Goal: Transaction & Acquisition: Purchase product/service

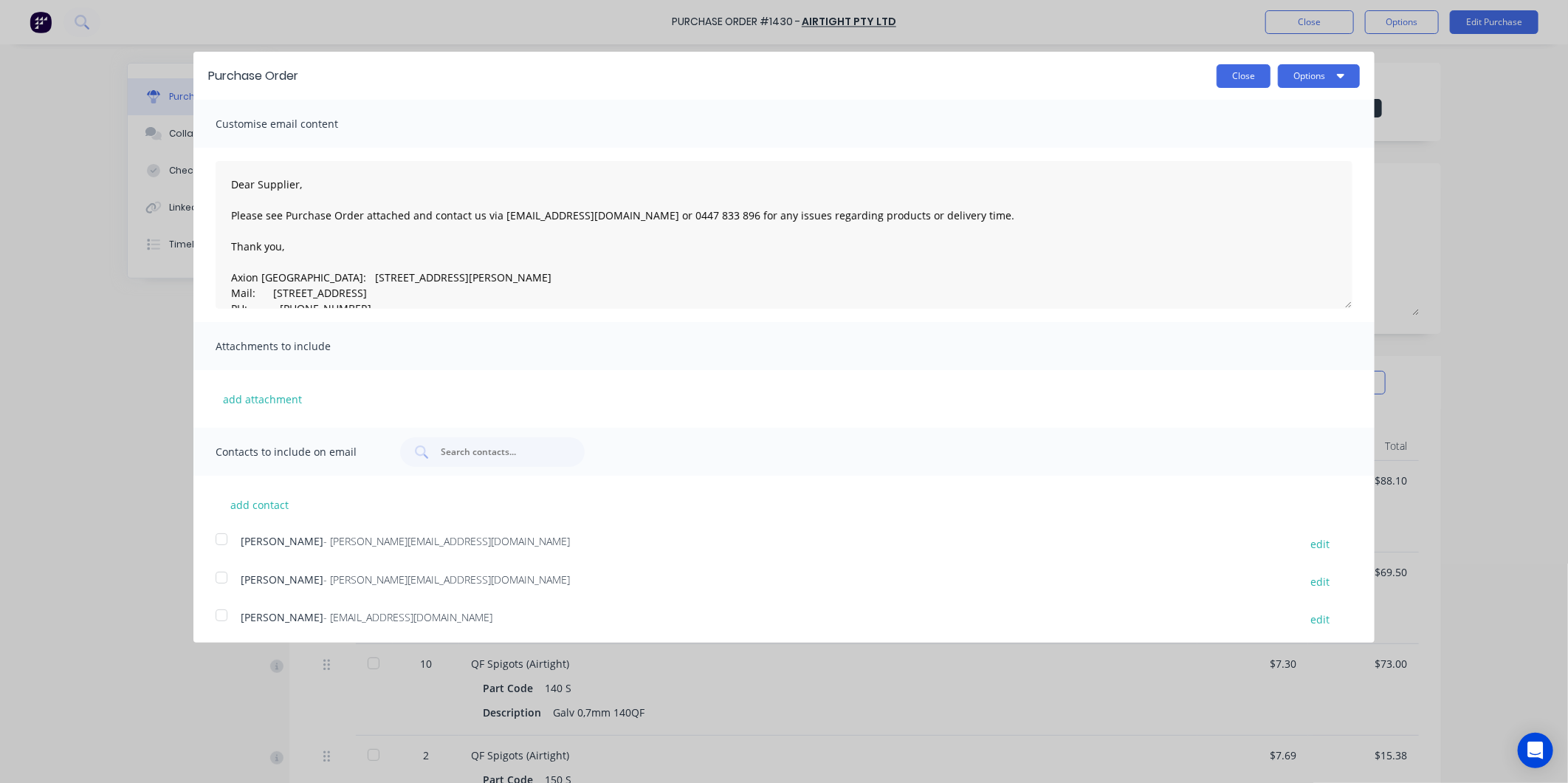
click at [1244, 79] on button "Close" at bounding box center [1244, 75] width 54 height 23
type textarea "x"
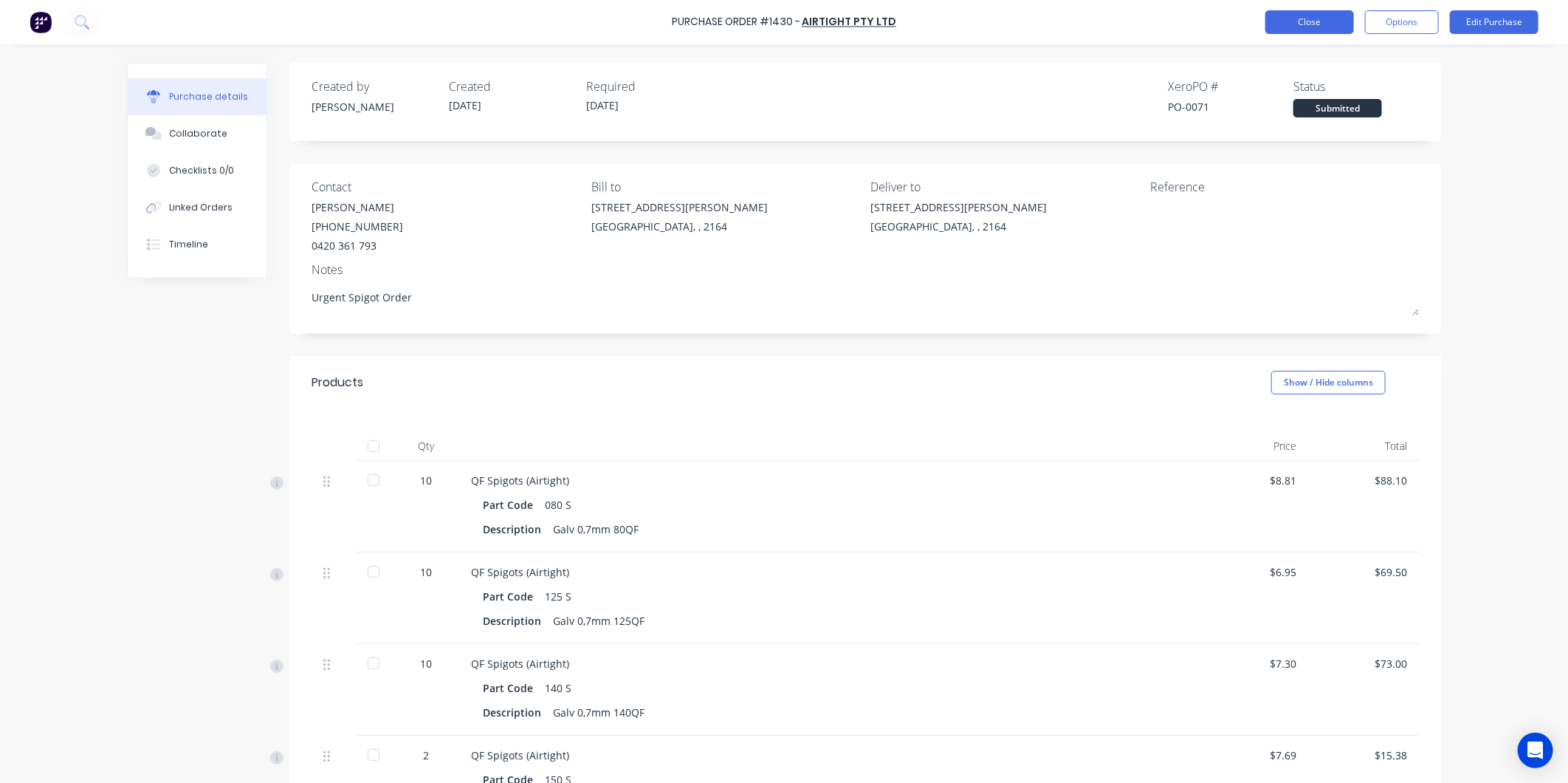
click at [1319, 25] on button "Close" at bounding box center [1310, 22] width 89 height 23
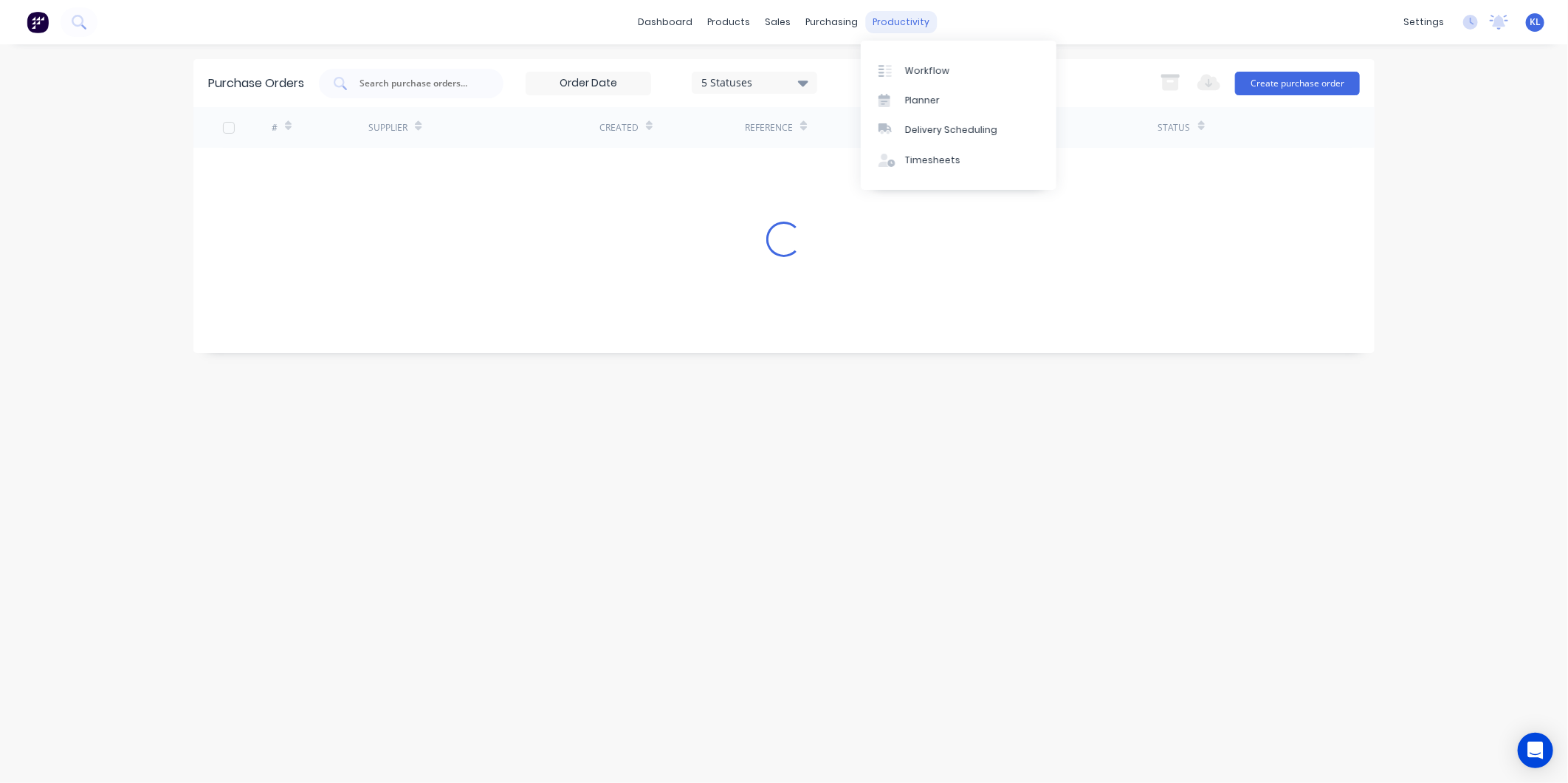
click at [901, 11] on div "productivity" at bounding box center [902, 22] width 72 height 22
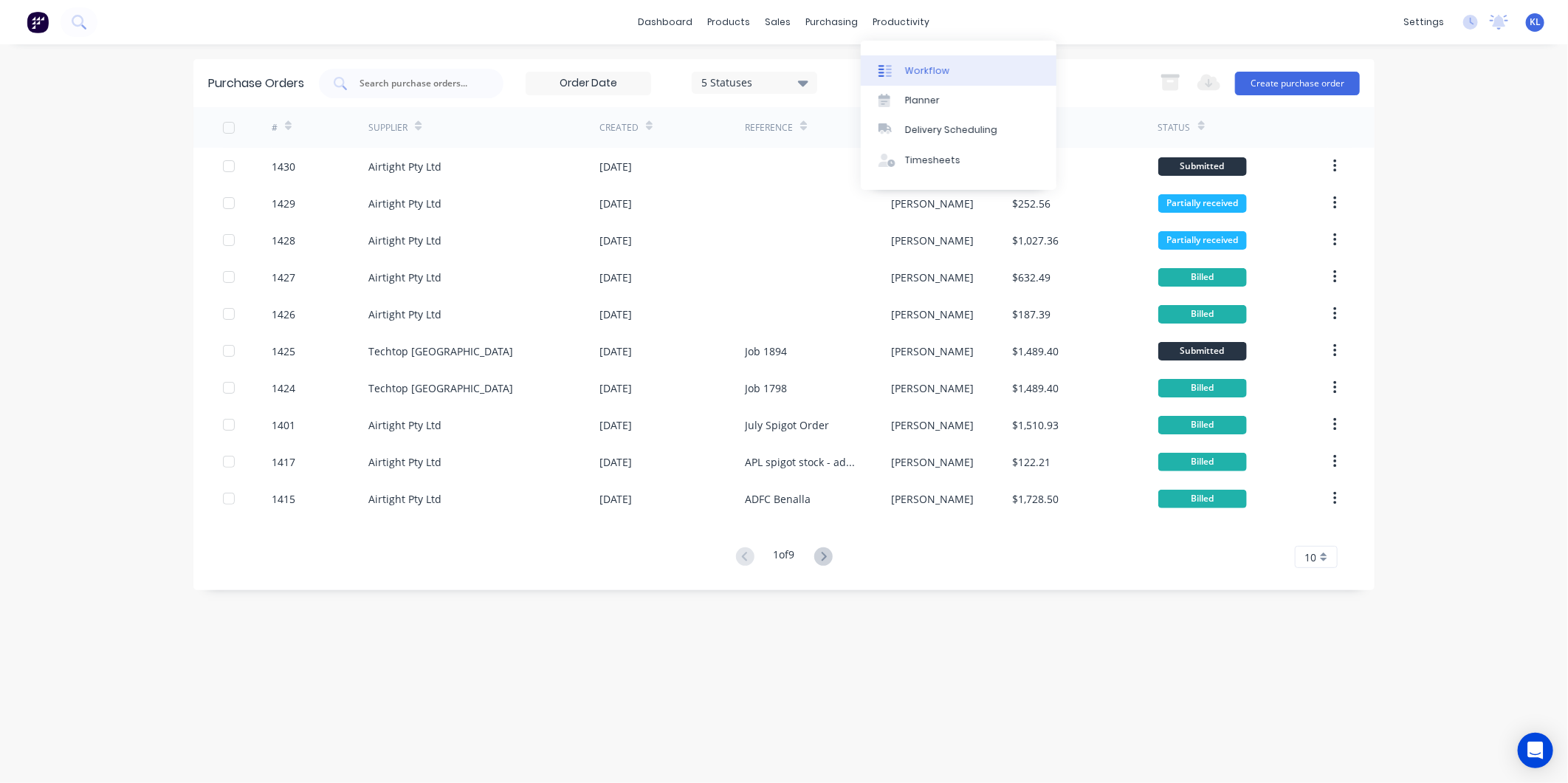
click at [923, 69] on div "Workflow" at bounding box center [927, 70] width 44 height 13
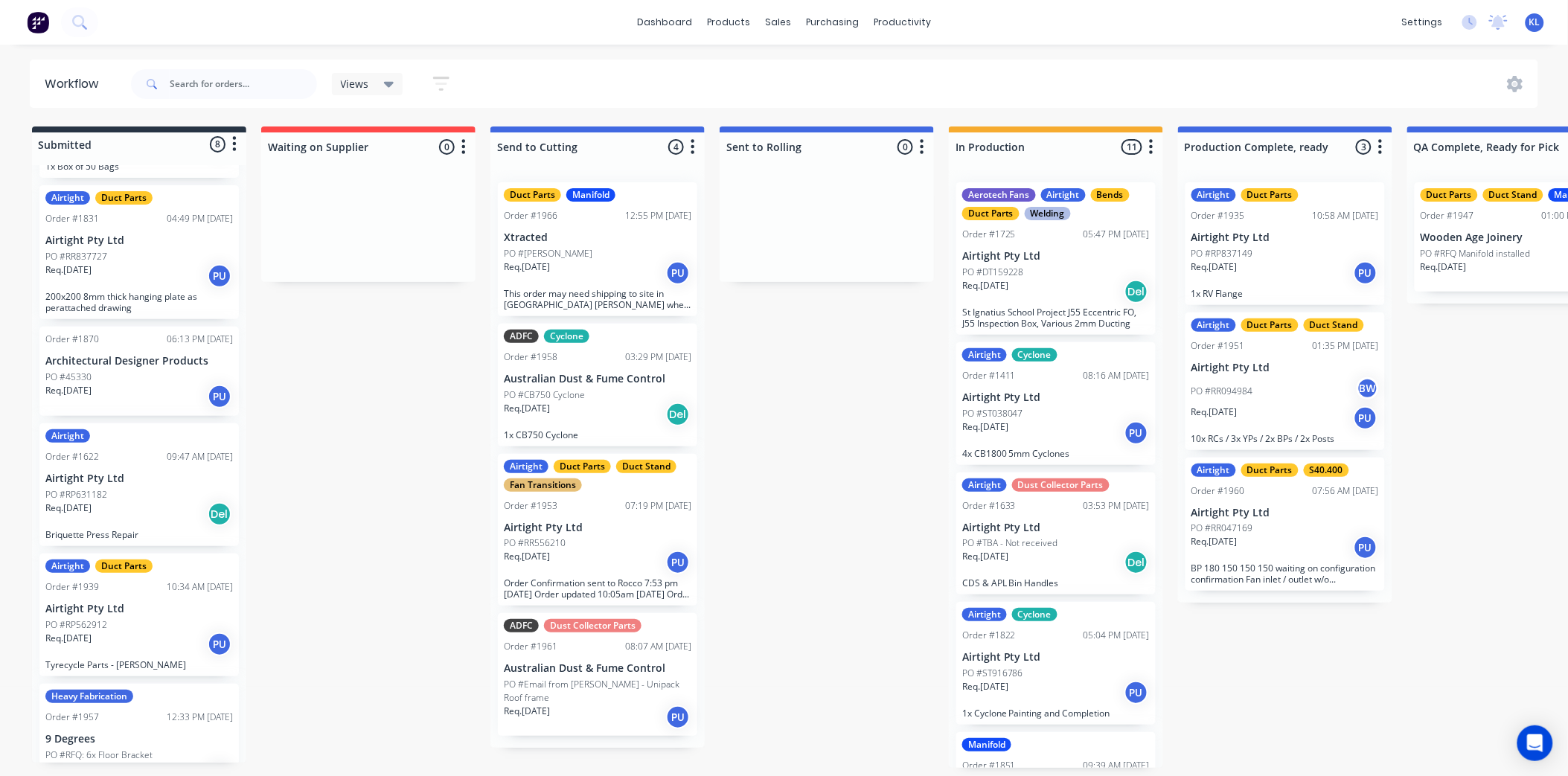
scroll to position [410, 0]
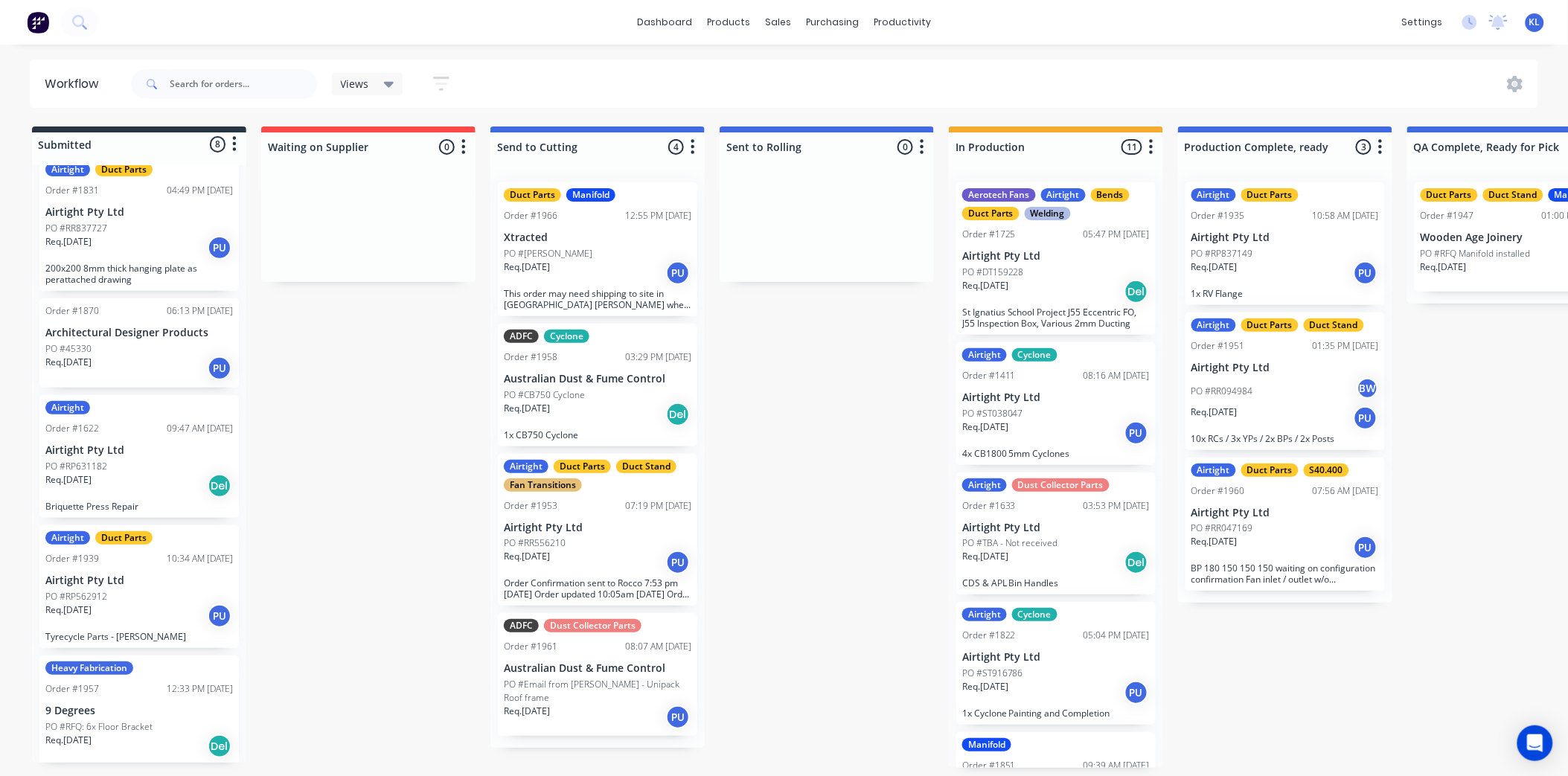
click at [588, 405] on div "Req. [DATE] Del" at bounding box center [597, 414] width 188 height 25
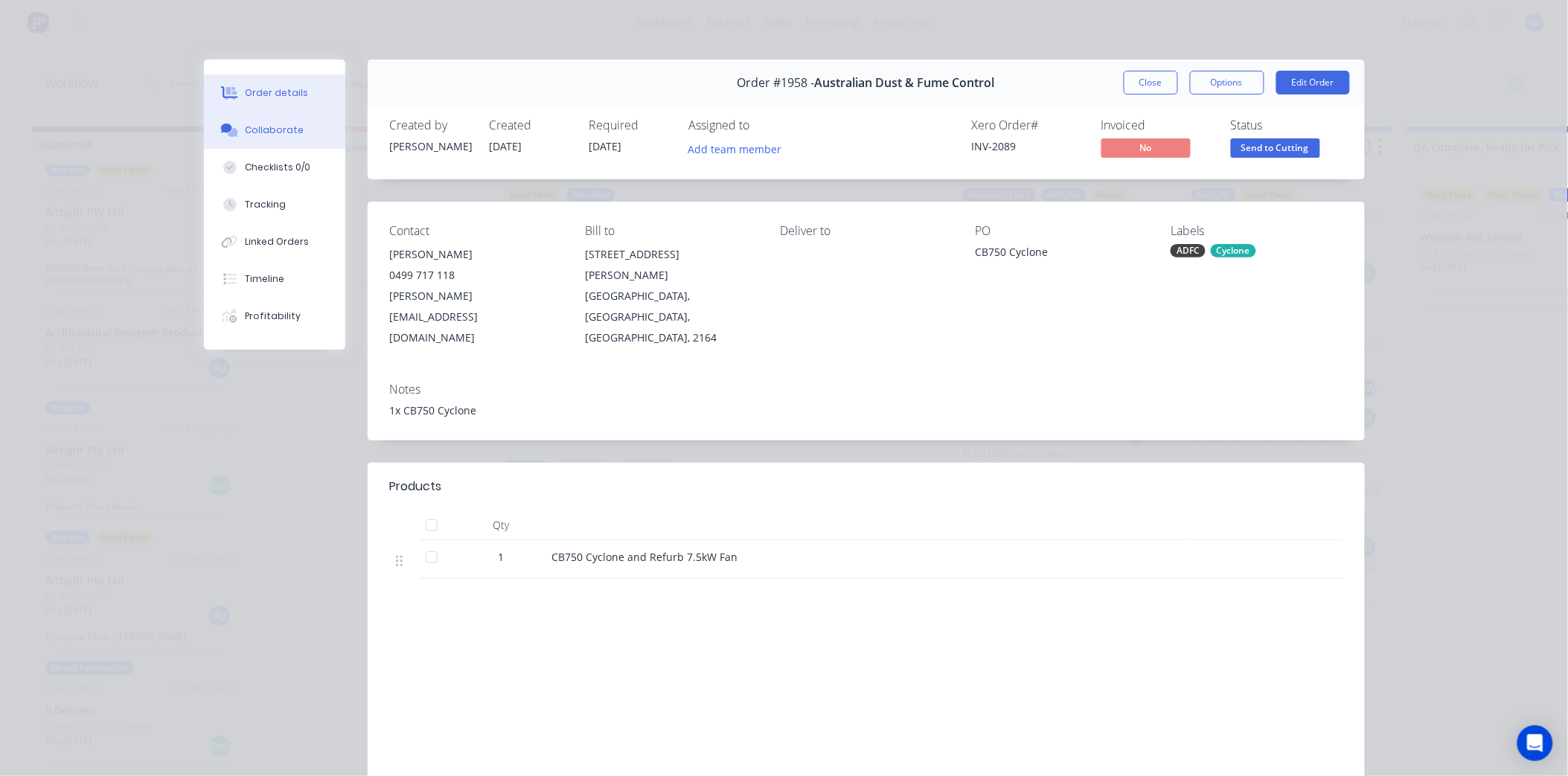
click at [277, 127] on div "Collaborate" at bounding box center [274, 130] width 59 height 13
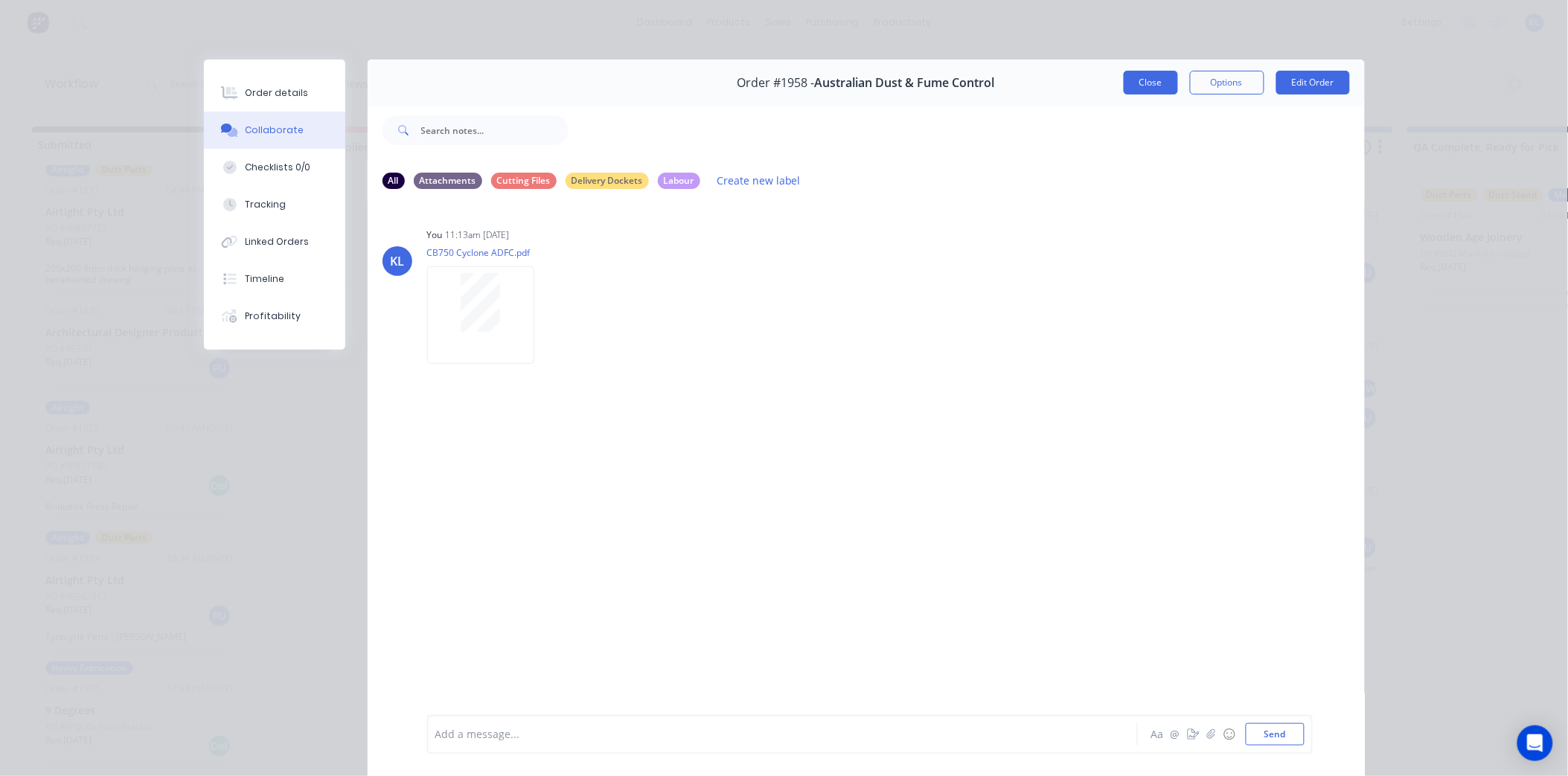
click at [1137, 72] on button "Close" at bounding box center [1151, 82] width 54 height 23
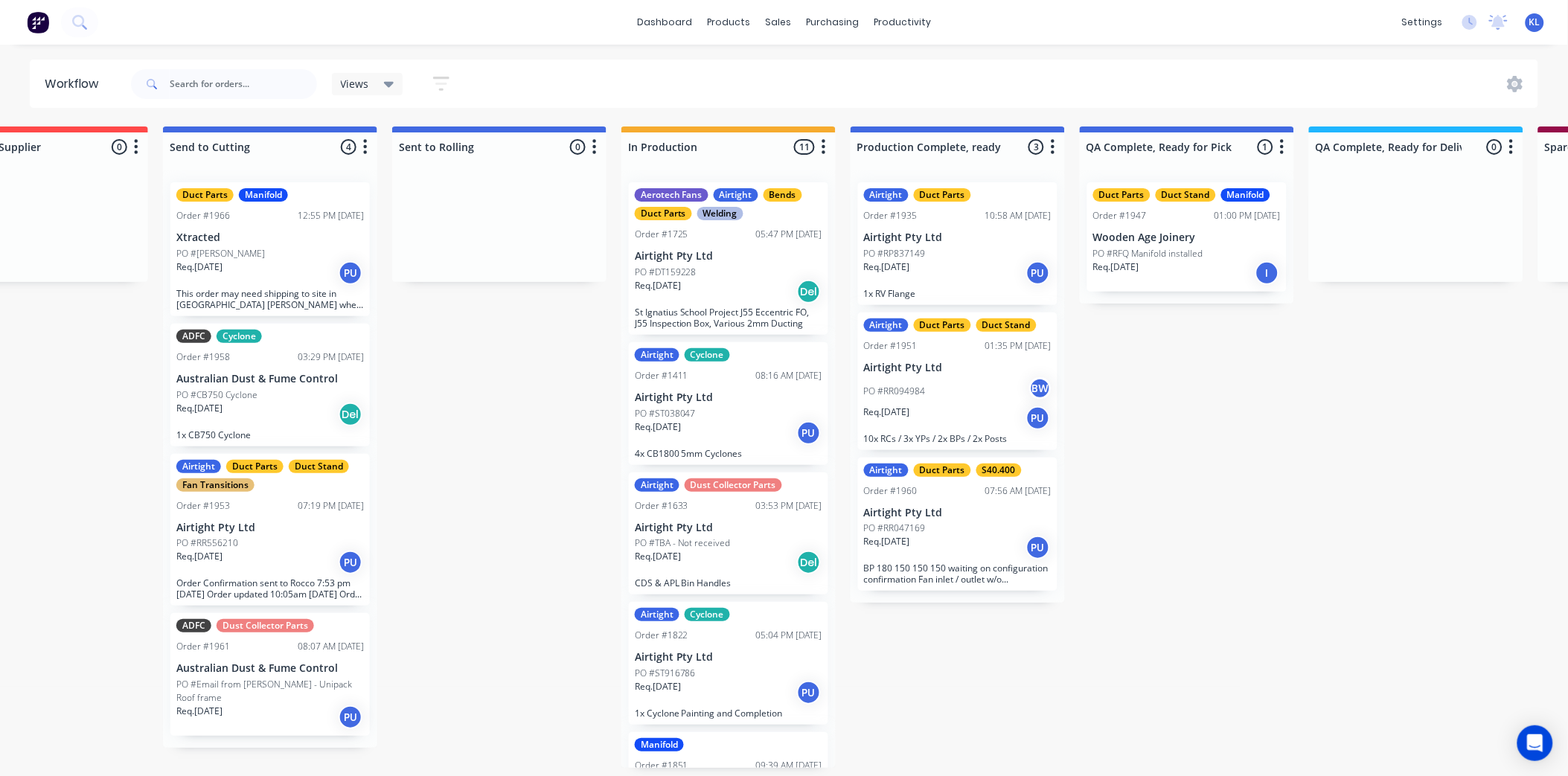
scroll to position [3, 0]
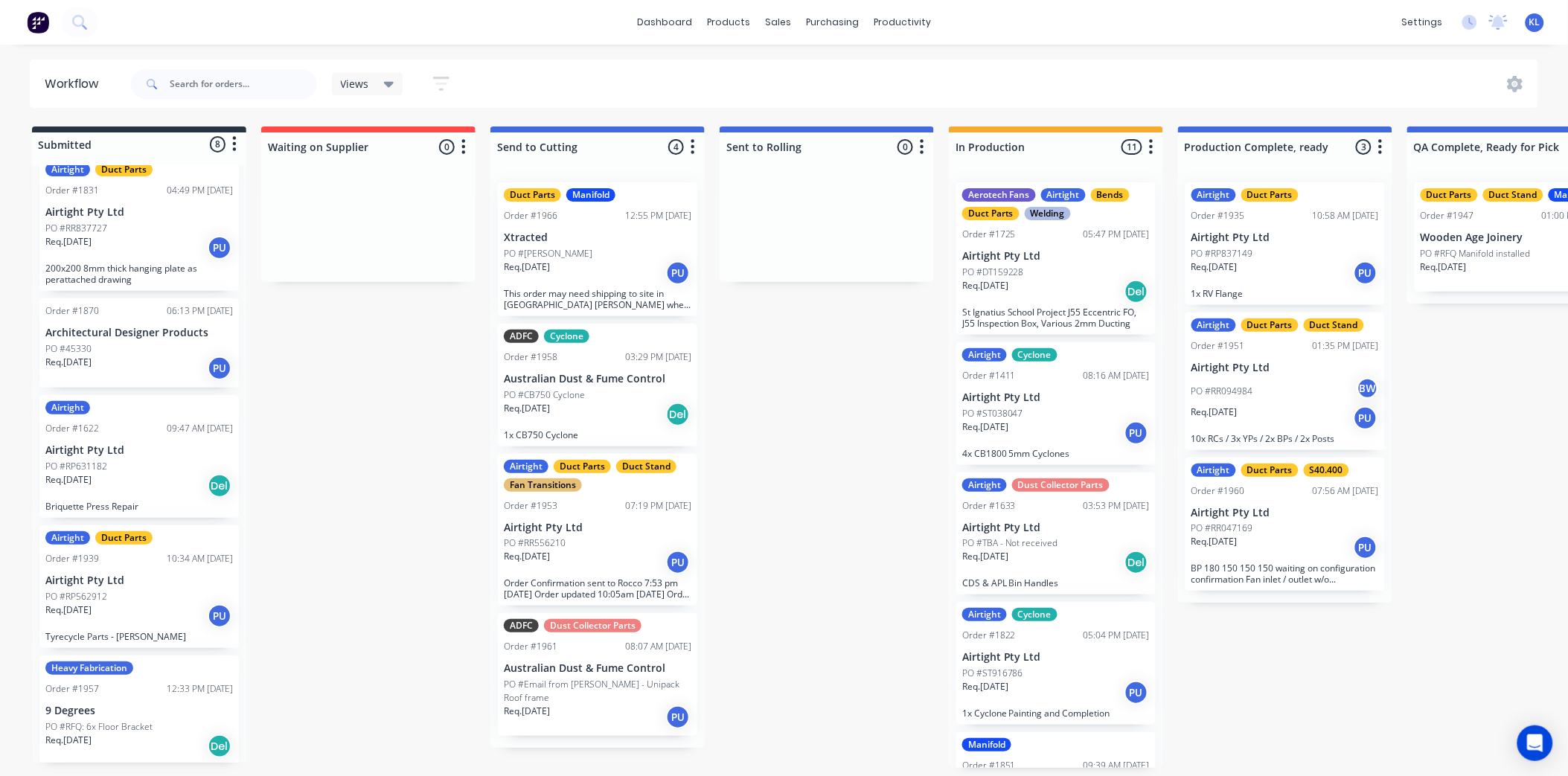
click at [605, 666] on p "Australian Dust & Fume Control" at bounding box center [597, 668] width 188 height 13
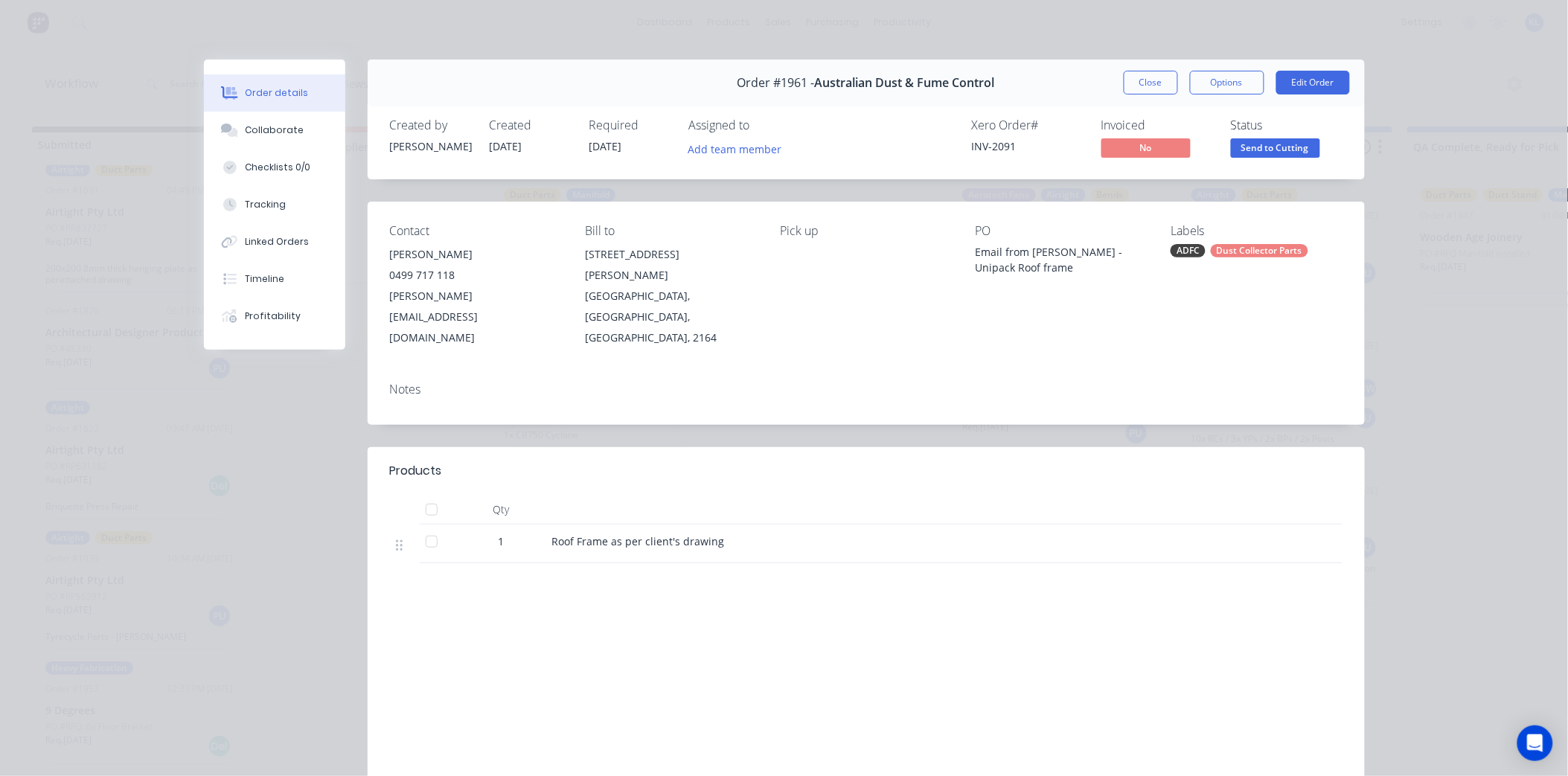
scroll to position [0, 0]
click at [255, 122] on button "Collaborate" at bounding box center [274, 130] width 142 height 37
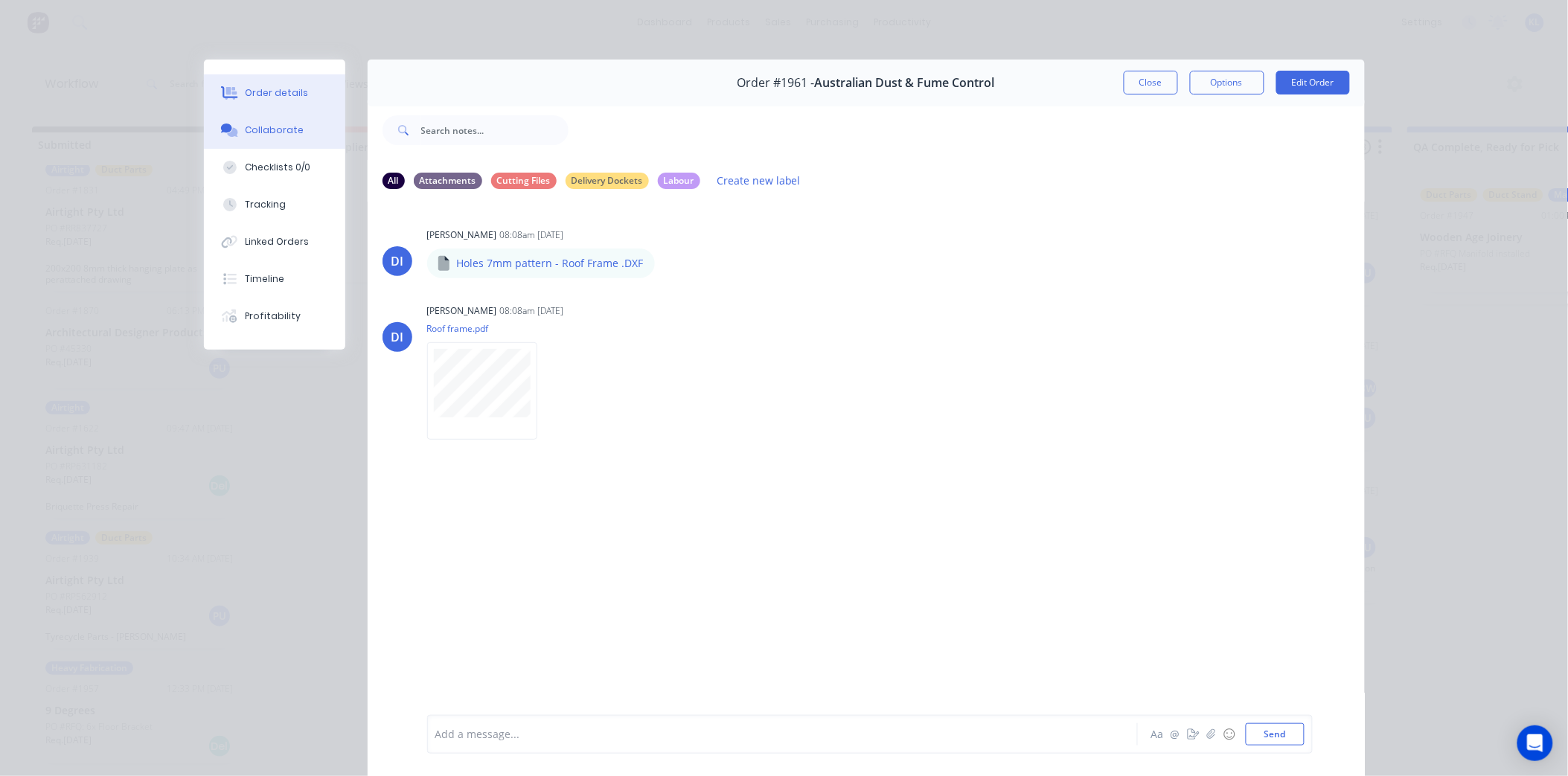
click at [270, 90] on div "Order details" at bounding box center [276, 92] width 63 height 13
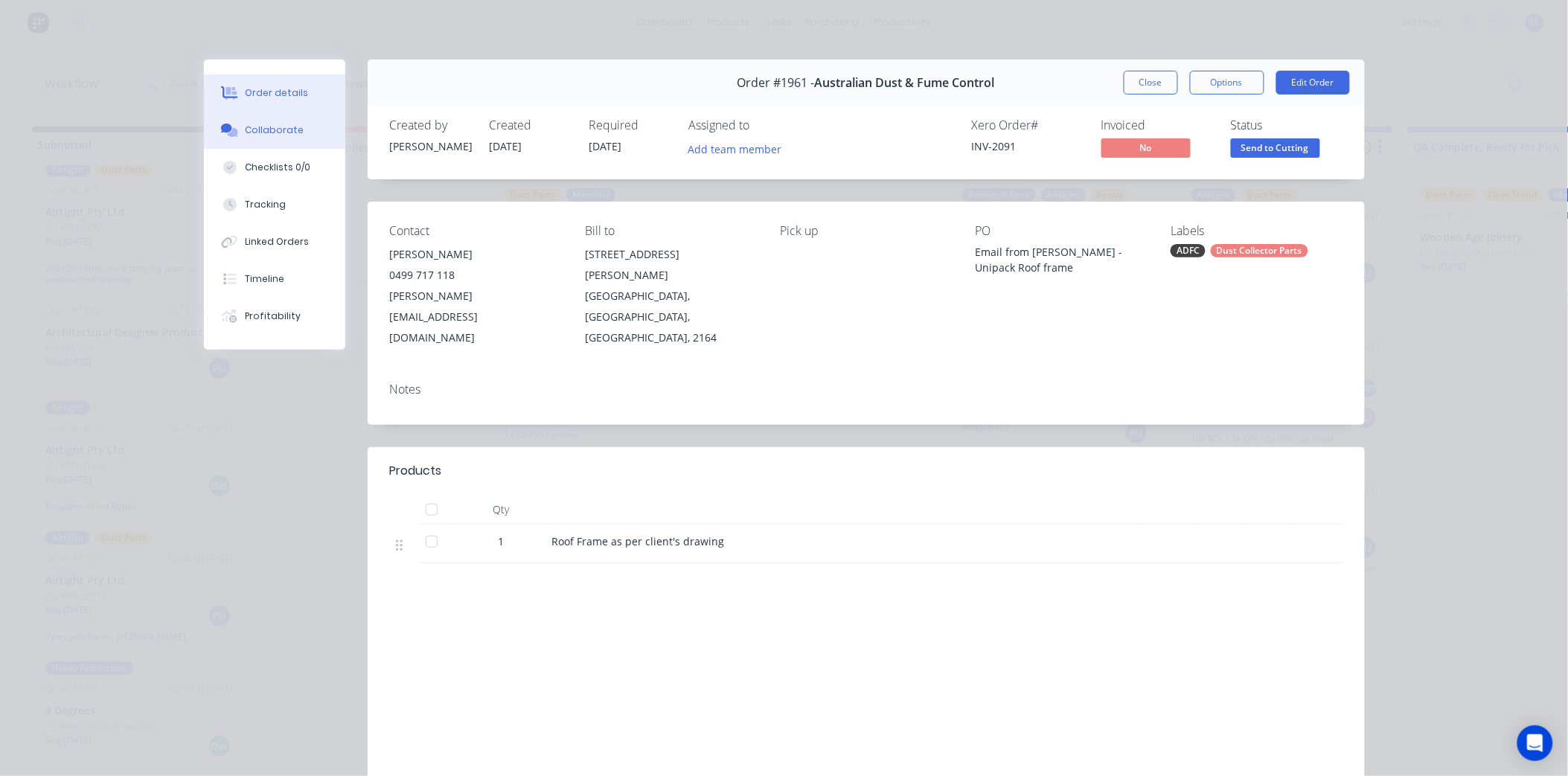
click at [253, 130] on div "Collaborate" at bounding box center [274, 130] width 59 height 13
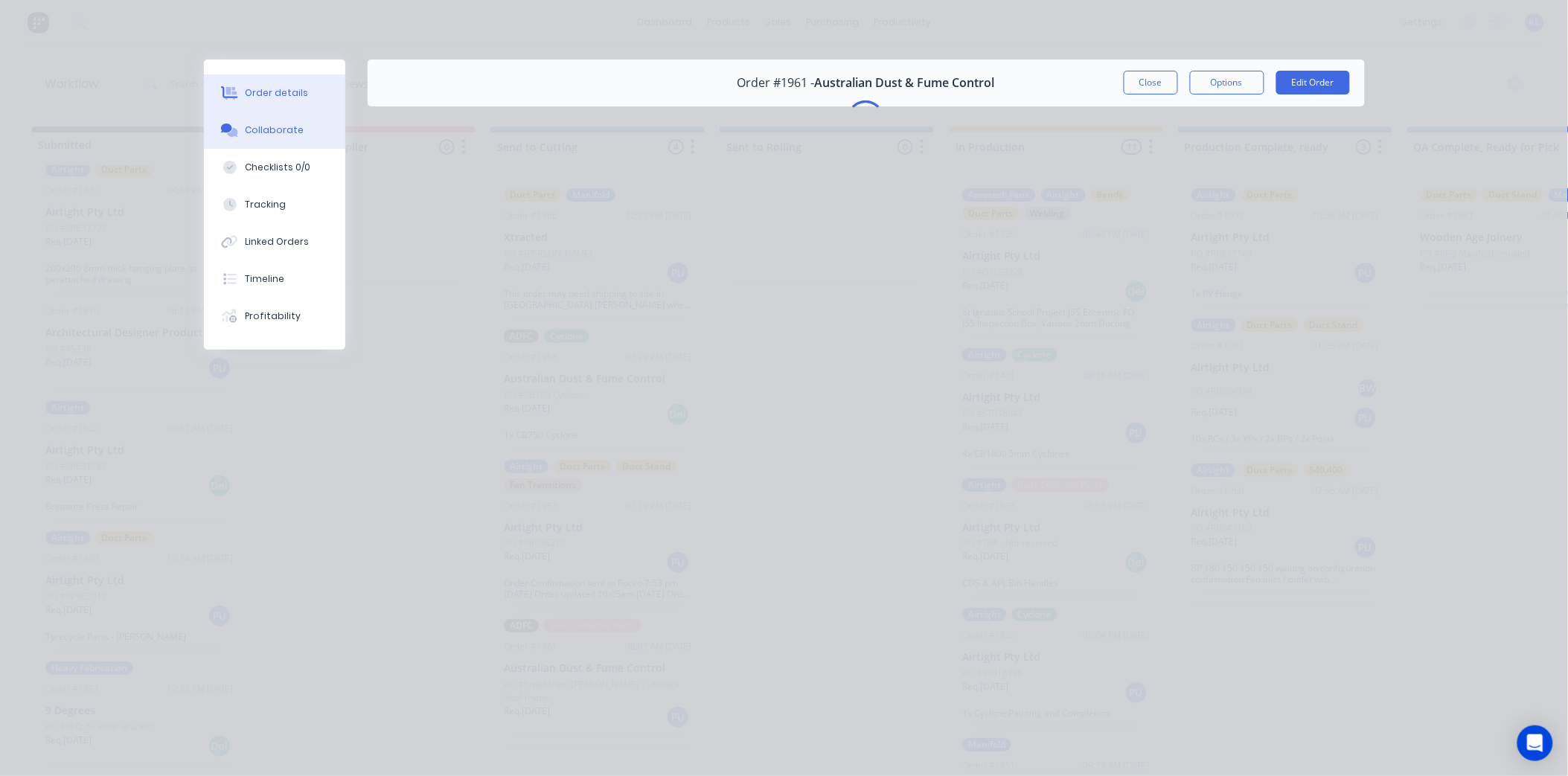
click at [284, 80] on button "Order details" at bounding box center [274, 93] width 142 height 37
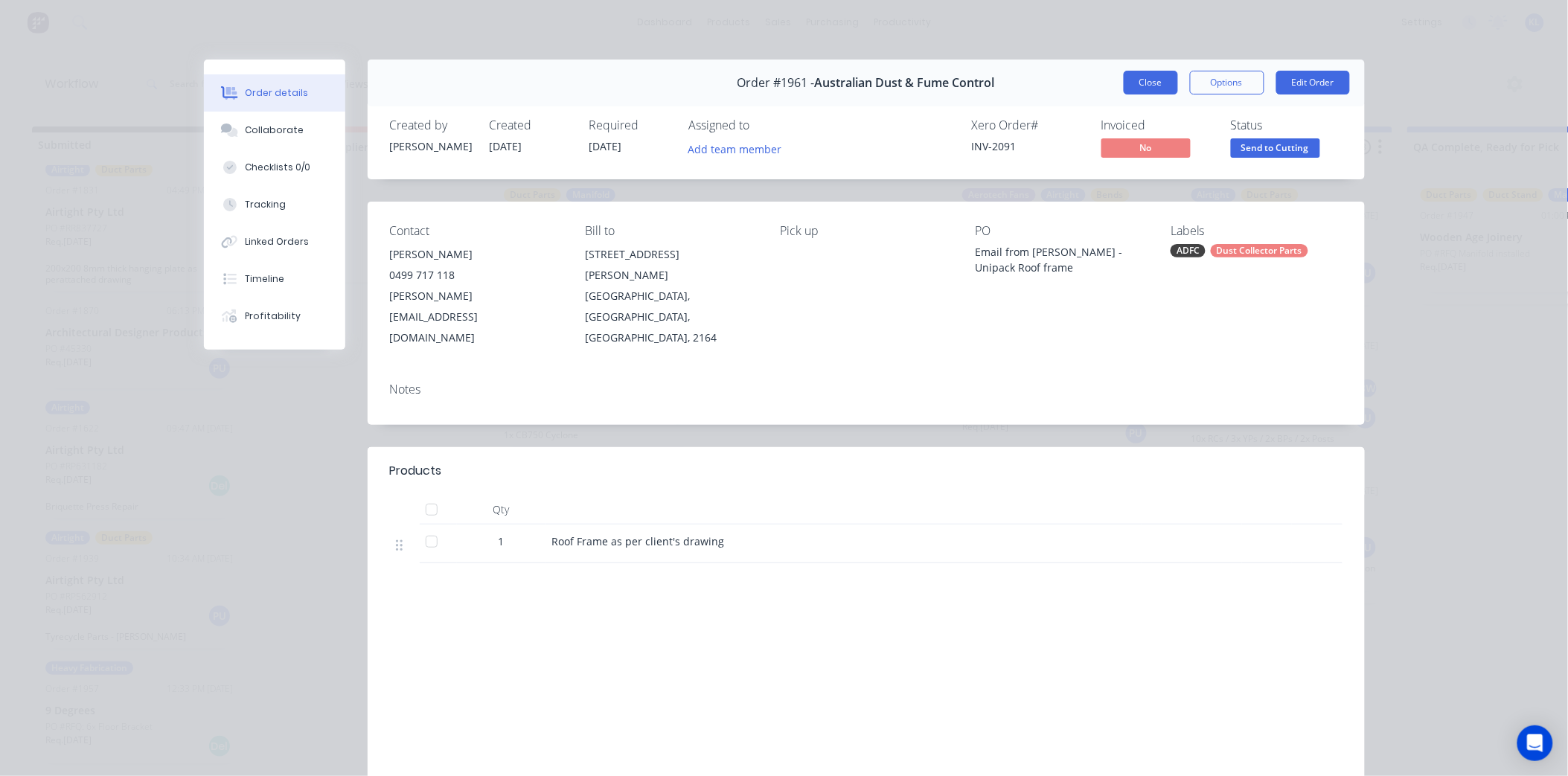
click at [1151, 85] on button "Close" at bounding box center [1151, 82] width 54 height 23
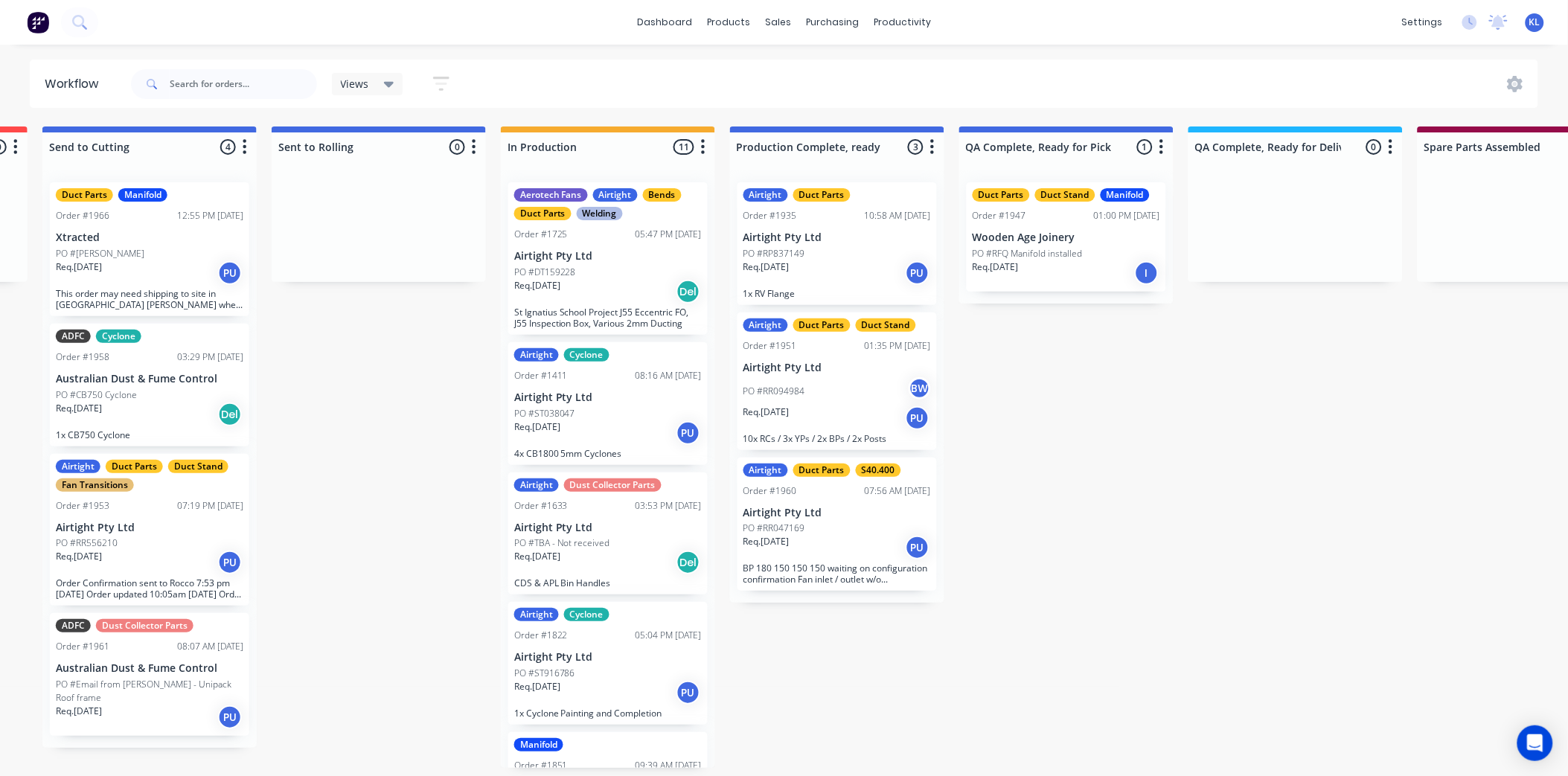
scroll to position [0, 692]
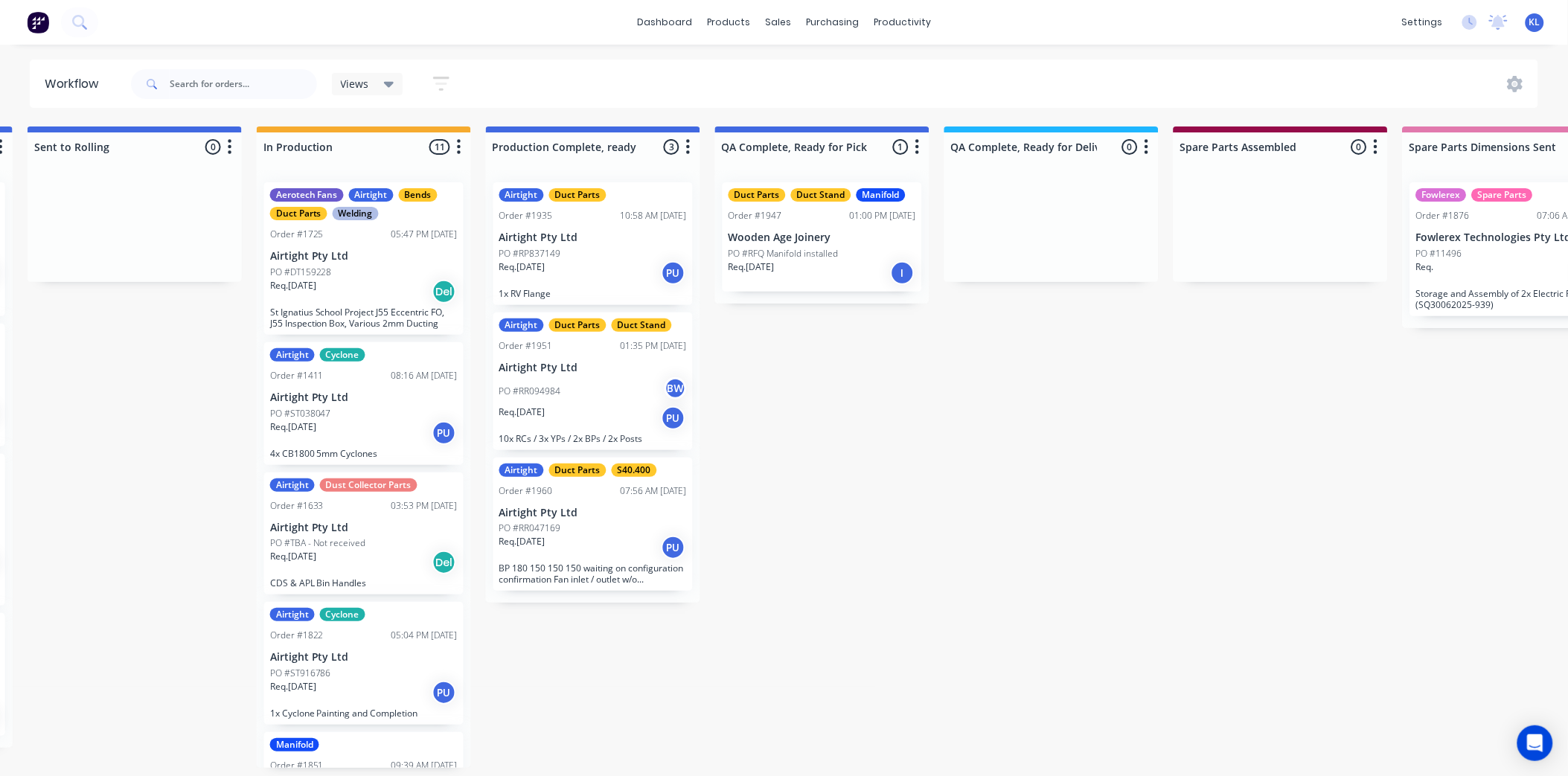
click at [568, 265] on div "Req. [DATE] PU" at bounding box center [593, 272] width 188 height 25
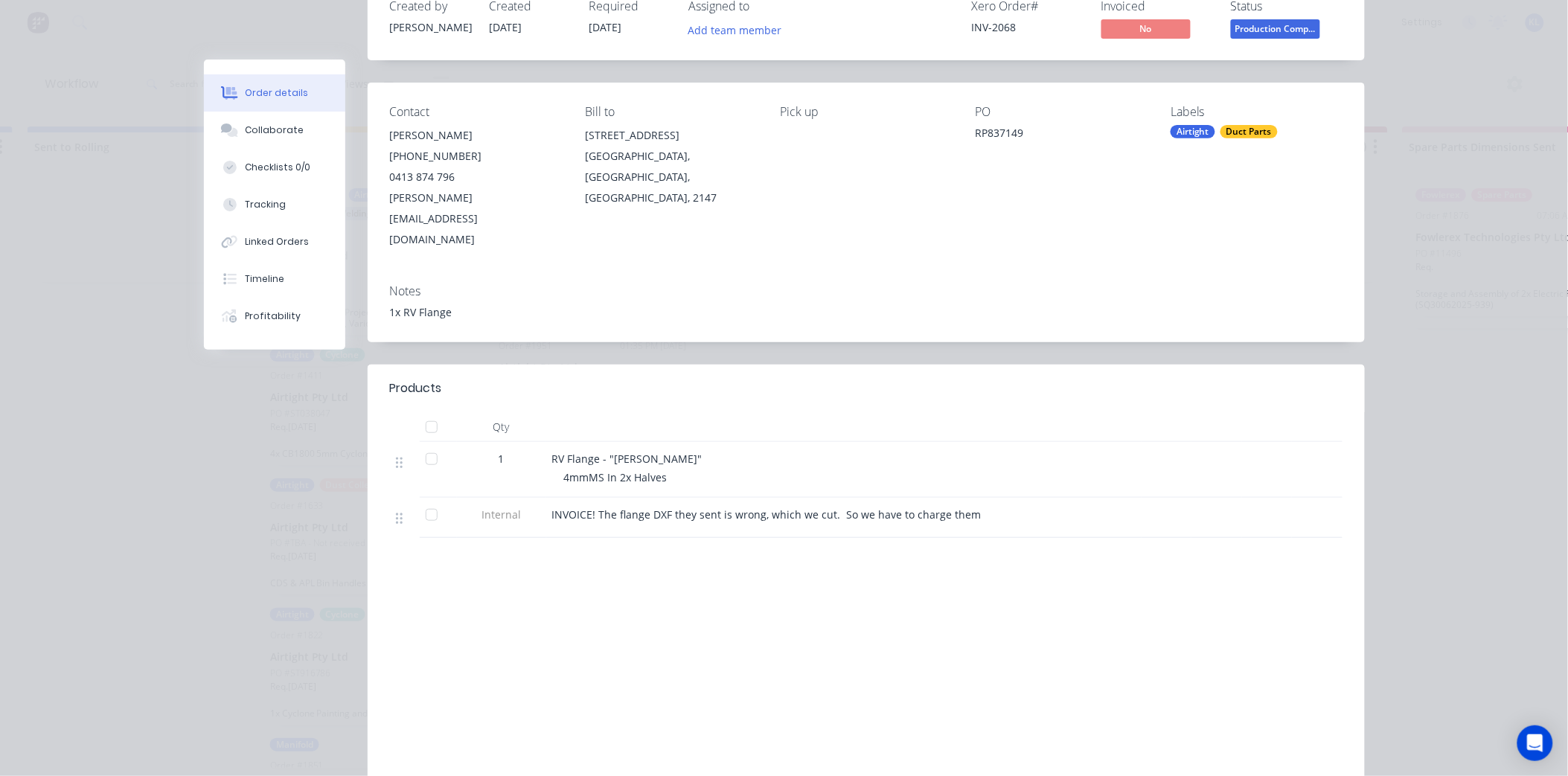
scroll to position [0, 0]
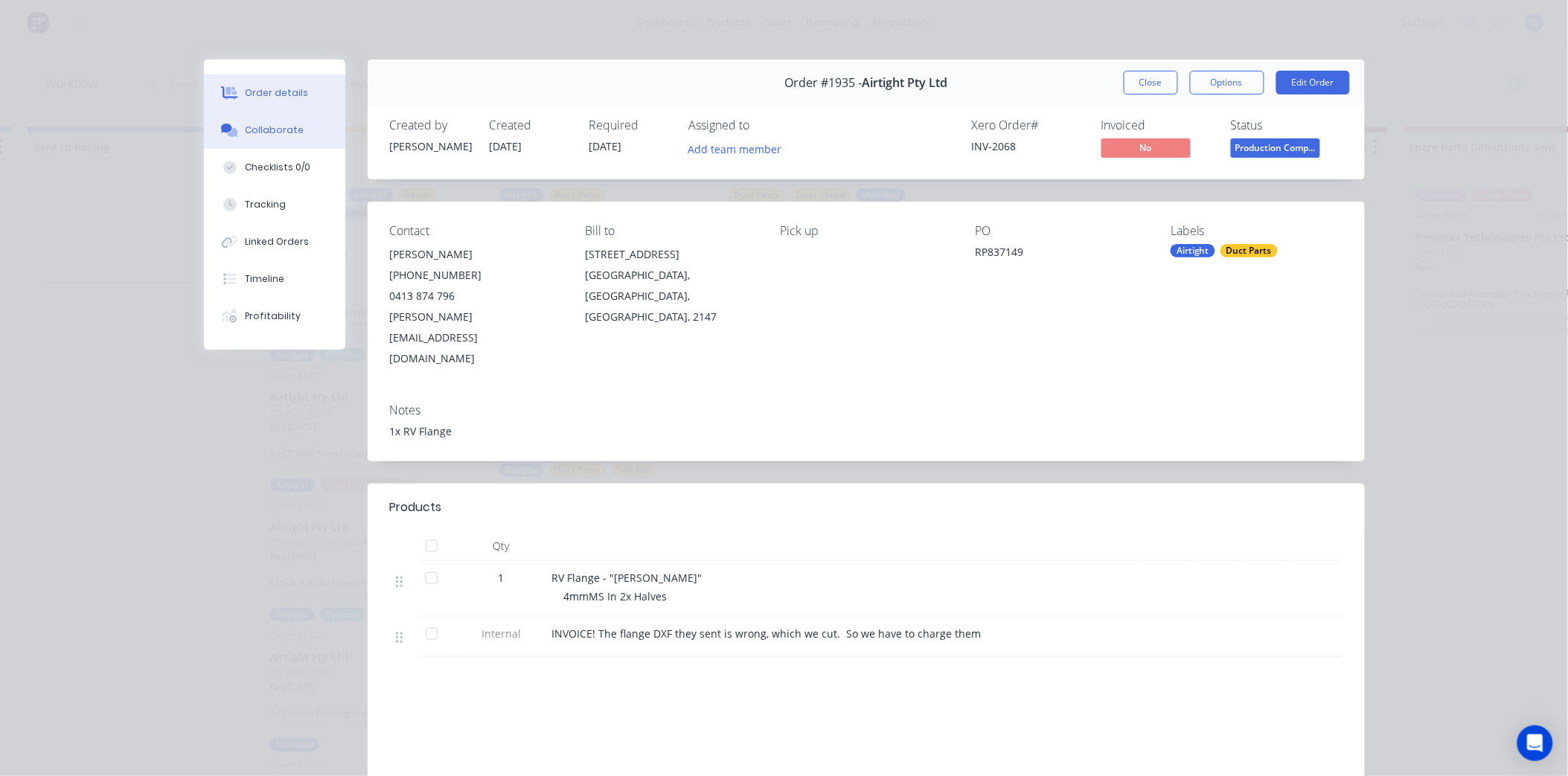
click at [270, 124] on div "Collaborate" at bounding box center [274, 130] width 59 height 13
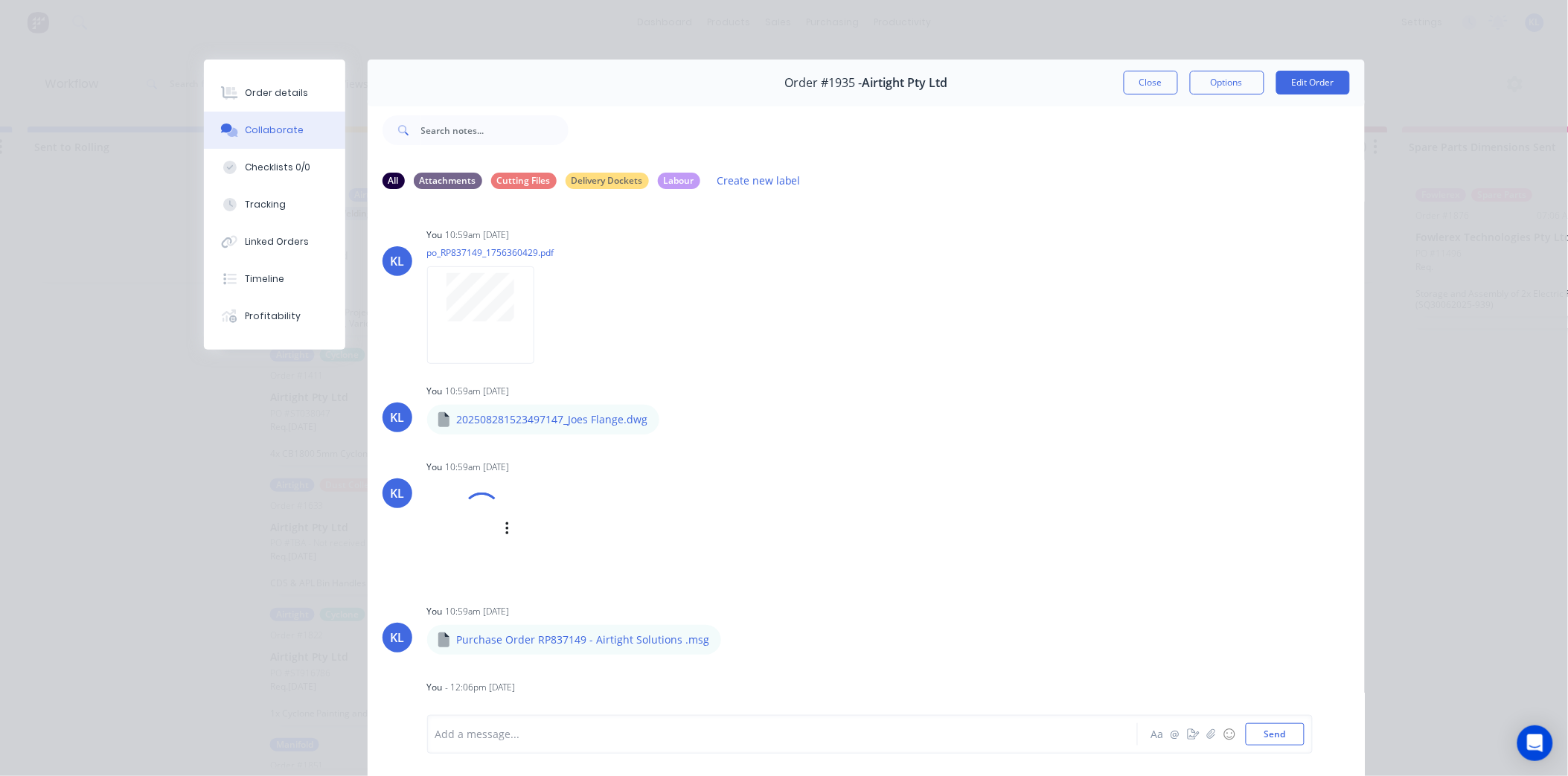
scroll to position [0, 692]
click at [265, 90] on div "Order details" at bounding box center [276, 92] width 63 height 13
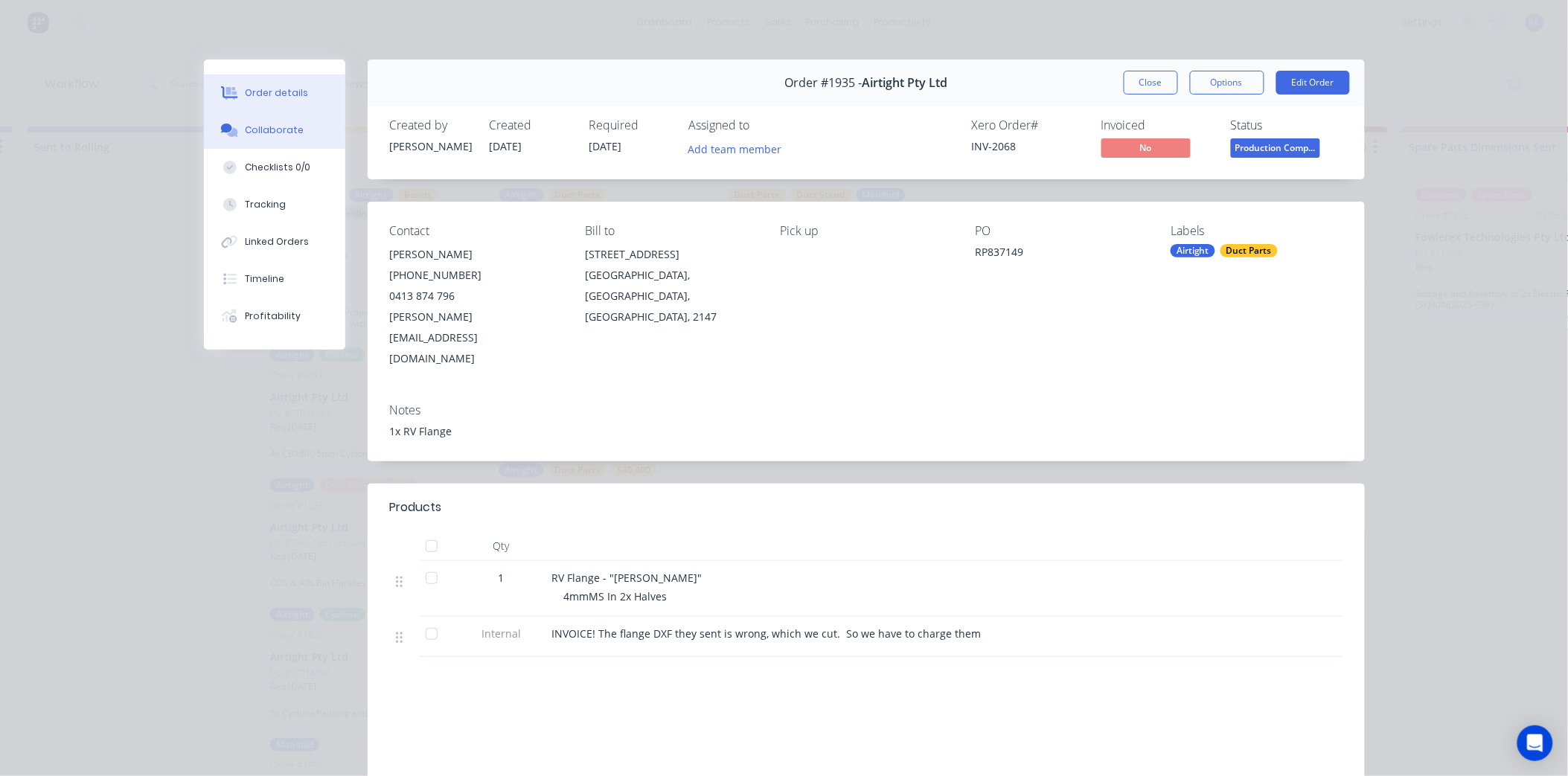
click at [271, 114] on button "Collaborate" at bounding box center [274, 130] width 142 height 37
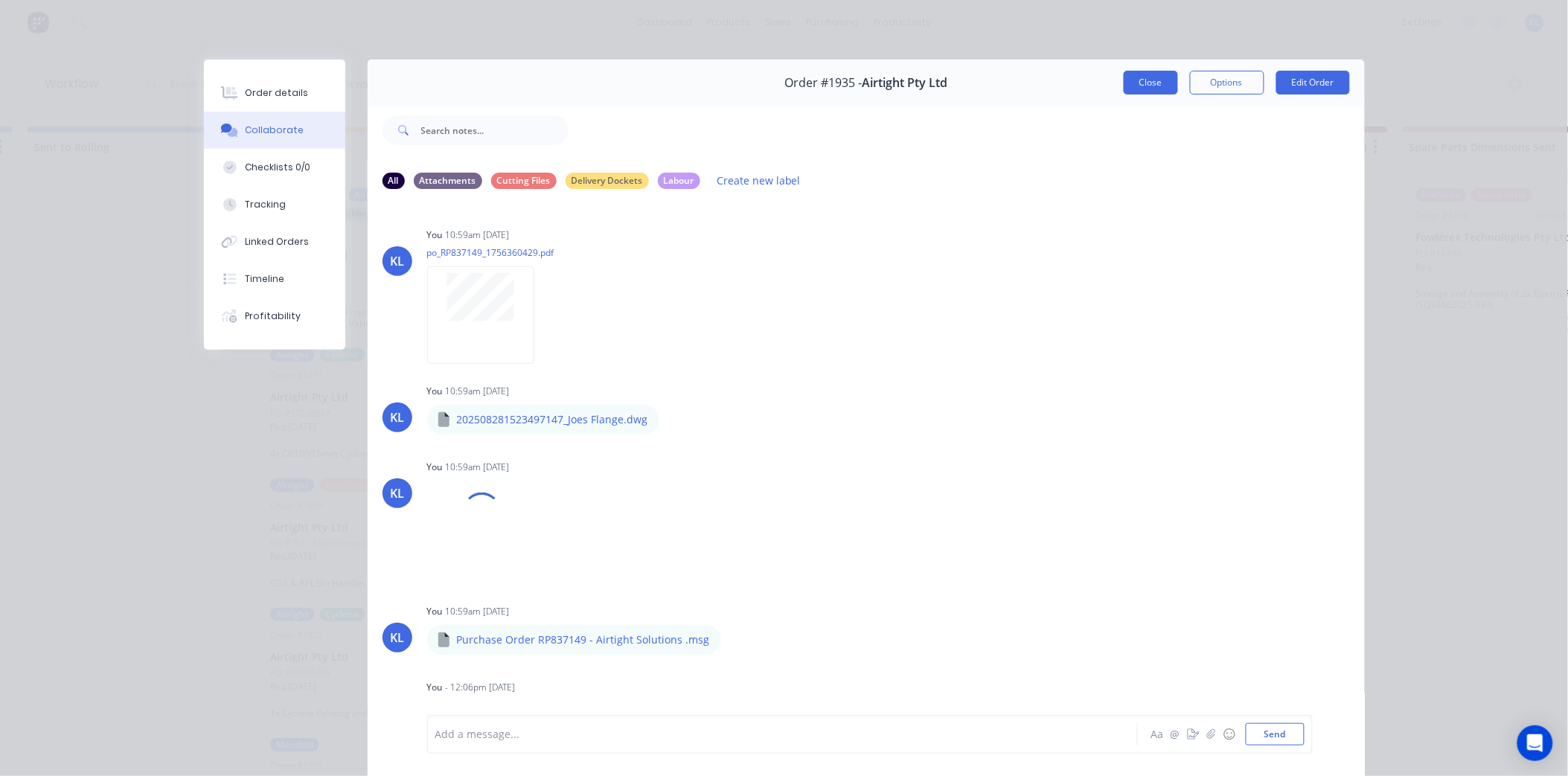
click at [1149, 79] on button "Close" at bounding box center [1151, 82] width 54 height 23
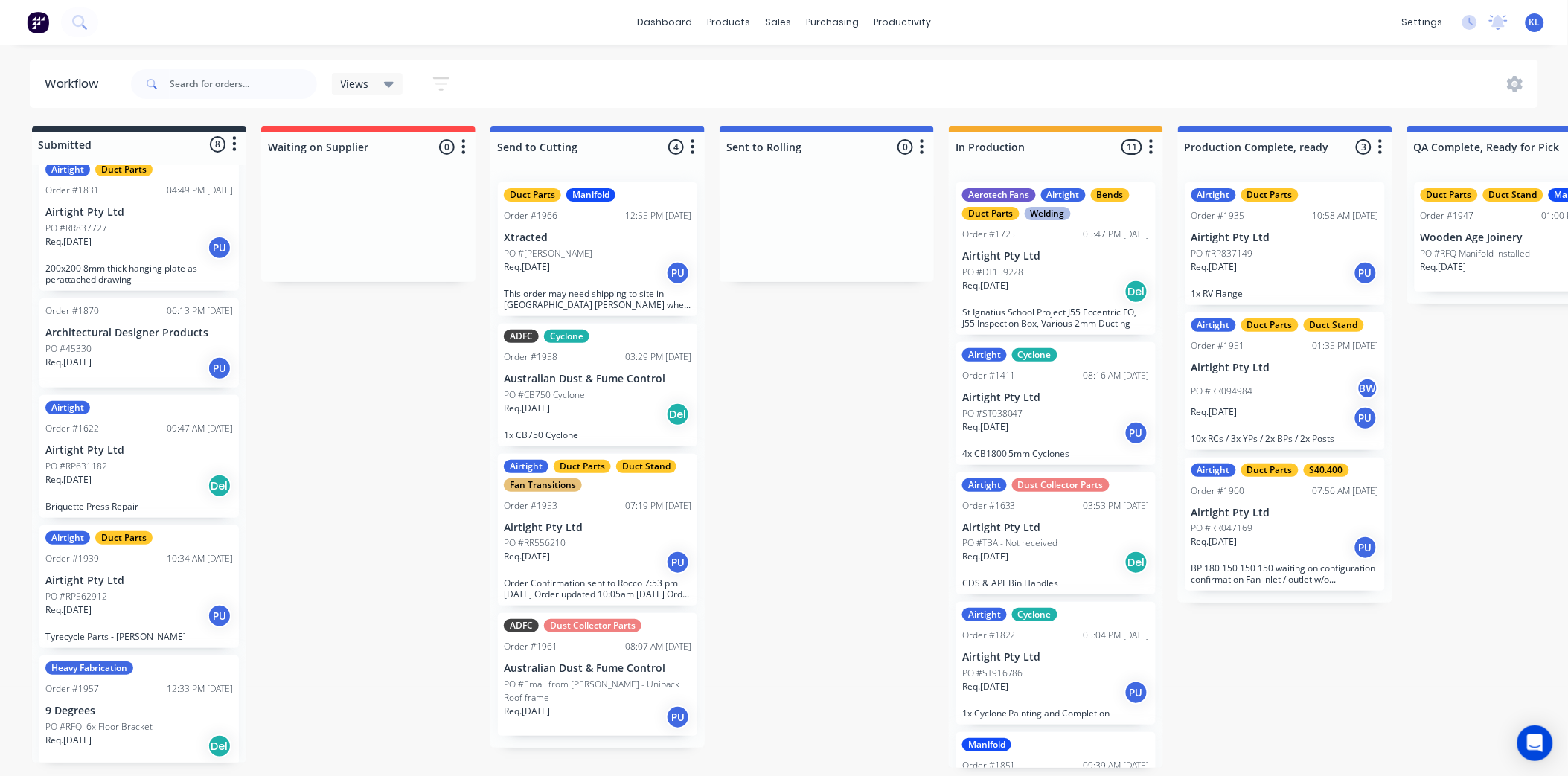
scroll to position [3, 0]
click at [171, 712] on p "9 Degrees" at bounding box center [139, 711] width 188 height 13
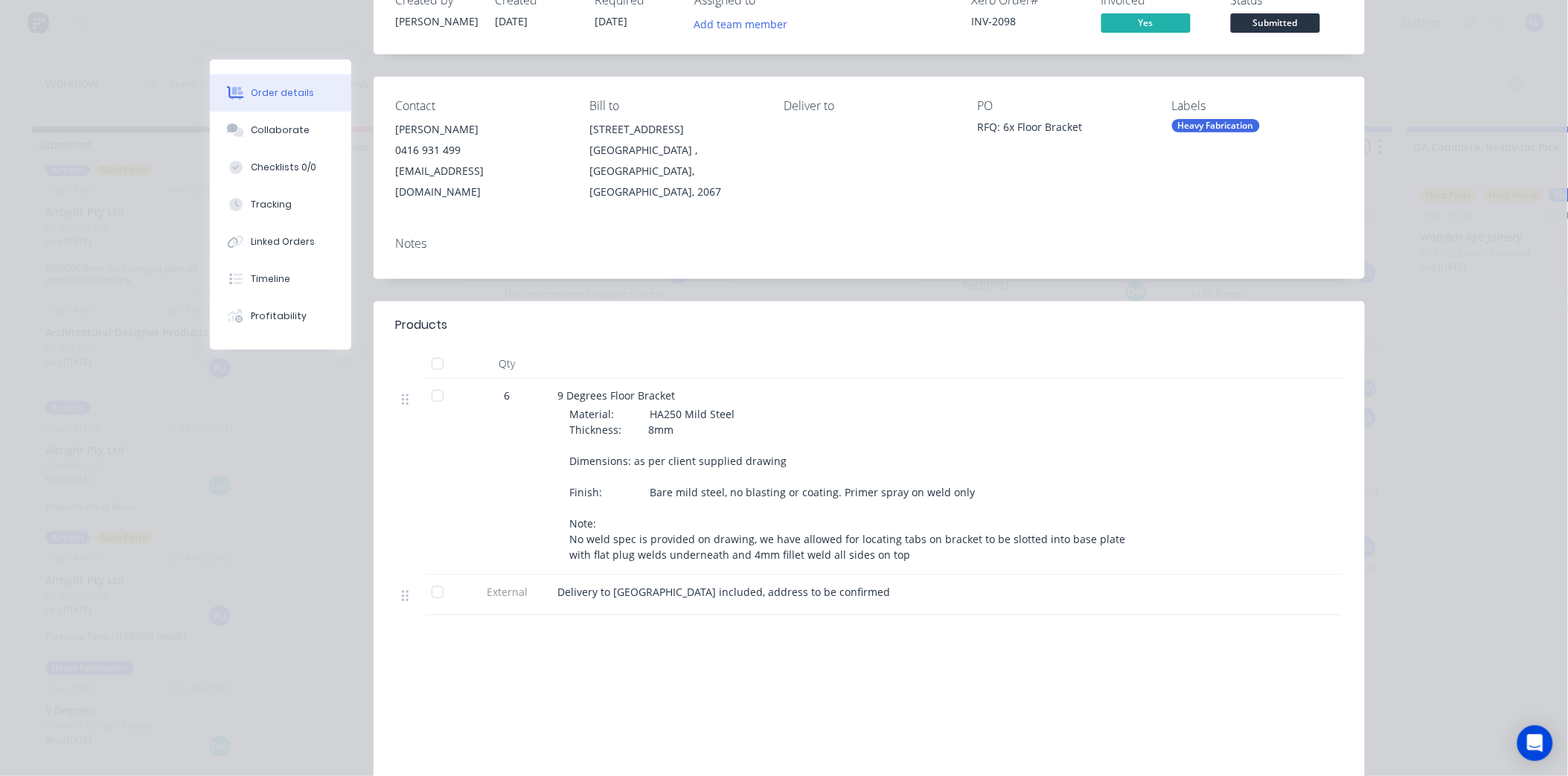
scroll to position [0, 0]
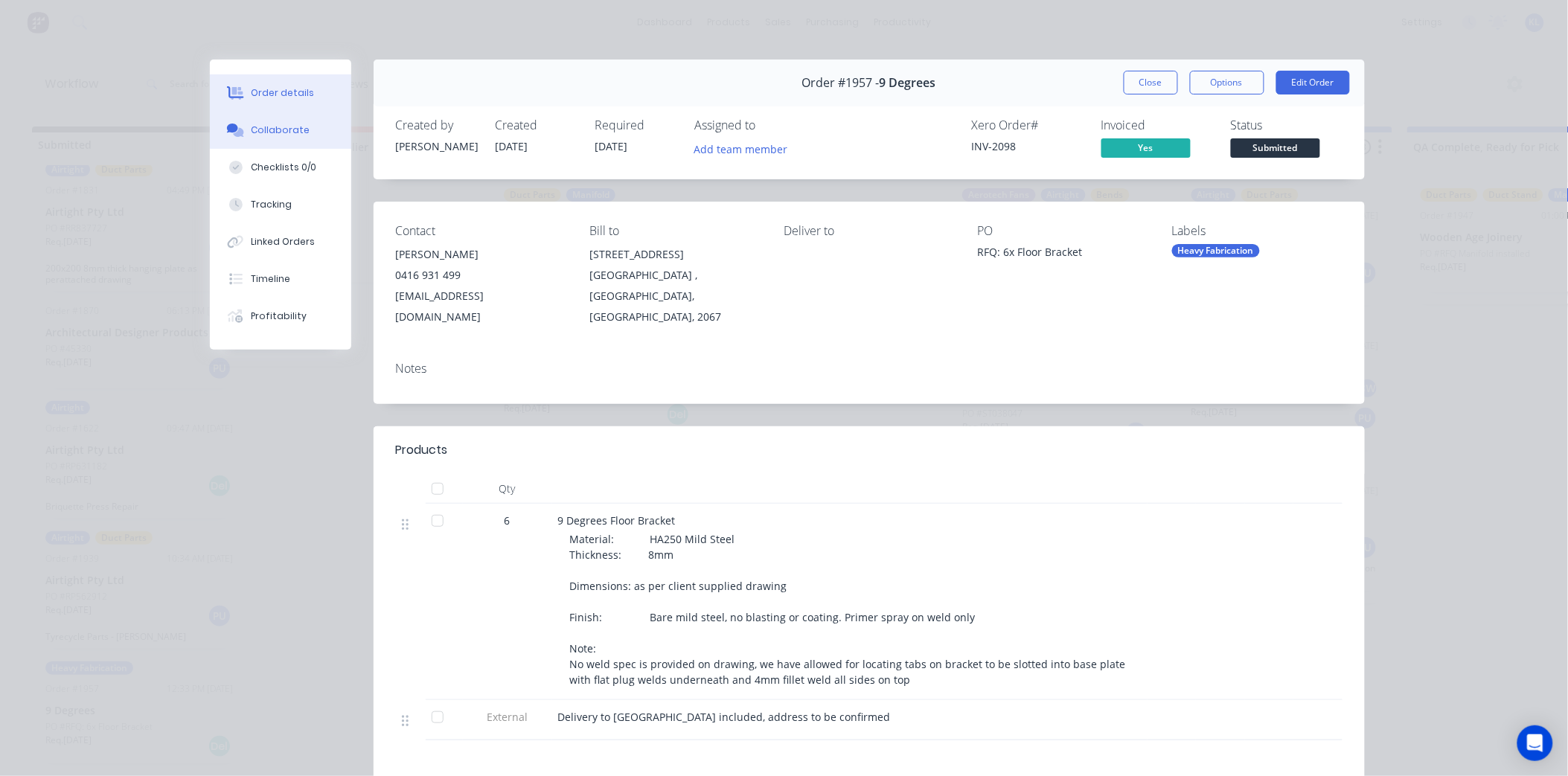
click at [251, 132] on div "Collaborate" at bounding box center [280, 130] width 59 height 13
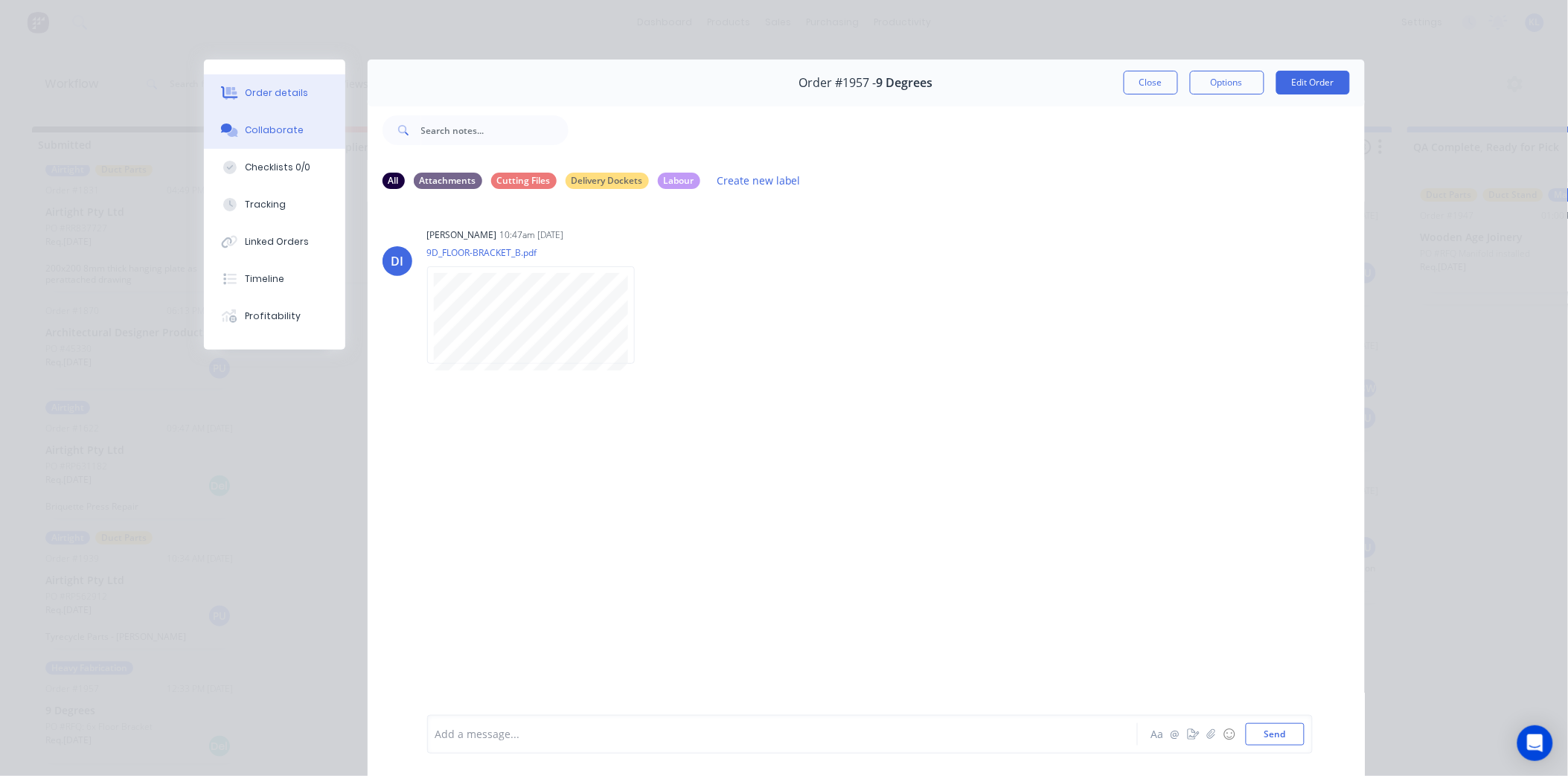
click at [273, 86] on div "Order details" at bounding box center [276, 92] width 63 height 13
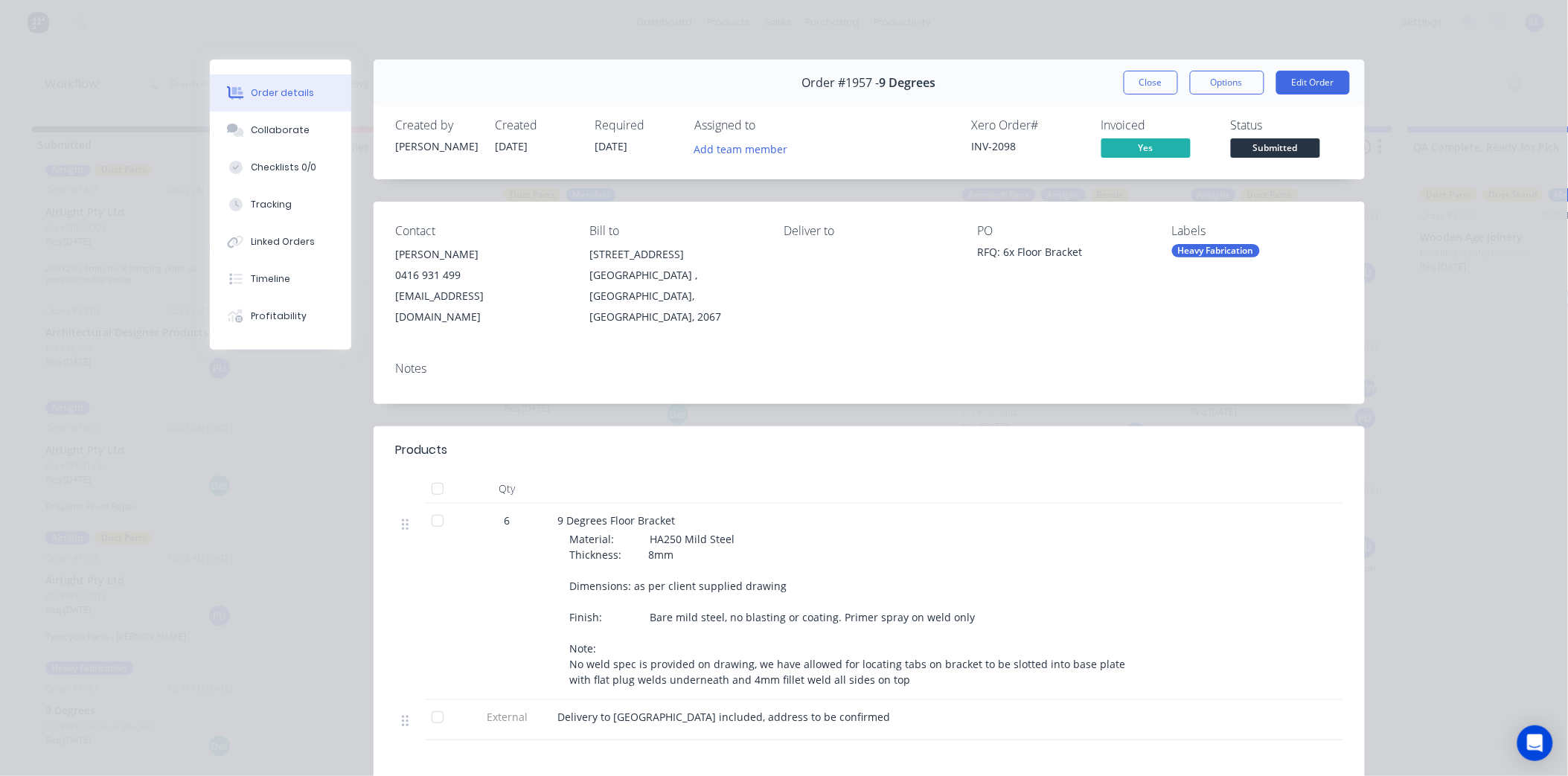
drag, startPoint x: 563, startPoint y: 107, endPoint x: 1010, endPoint y: 398, distance: 533.4
click at [1010, 398] on div "Order #1957 - 9 Degrees Close Options Edit Order Created by [PERSON_NAME] Creat…" at bounding box center [787, 532] width 1155 height 946
click at [1158, 79] on button "Close" at bounding box center [1151, 82] width 54 height 23
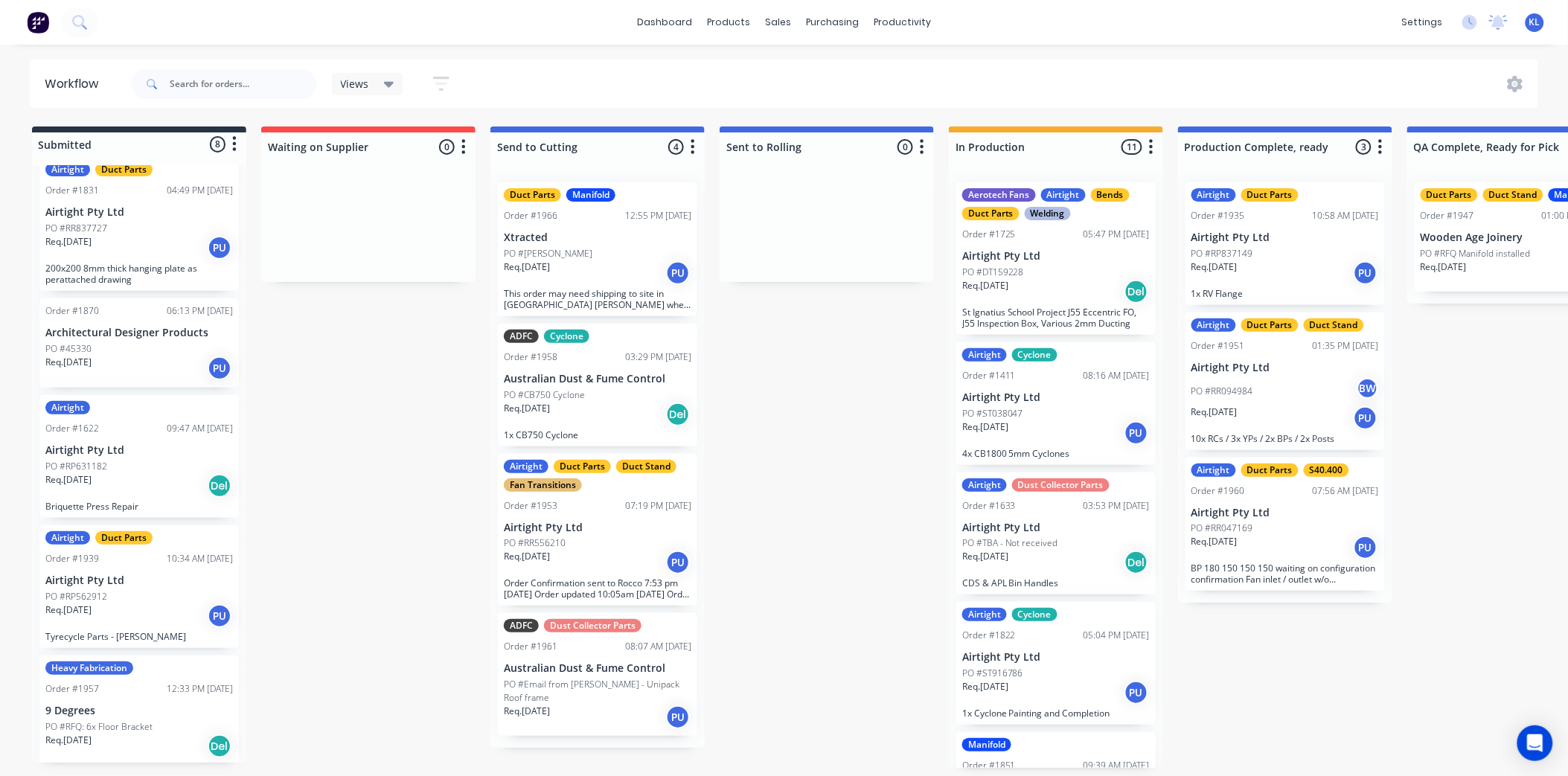
click at [604, 705] on div "Req. [DATE] PU" at bounding box center [597, 717] width 188 height 25
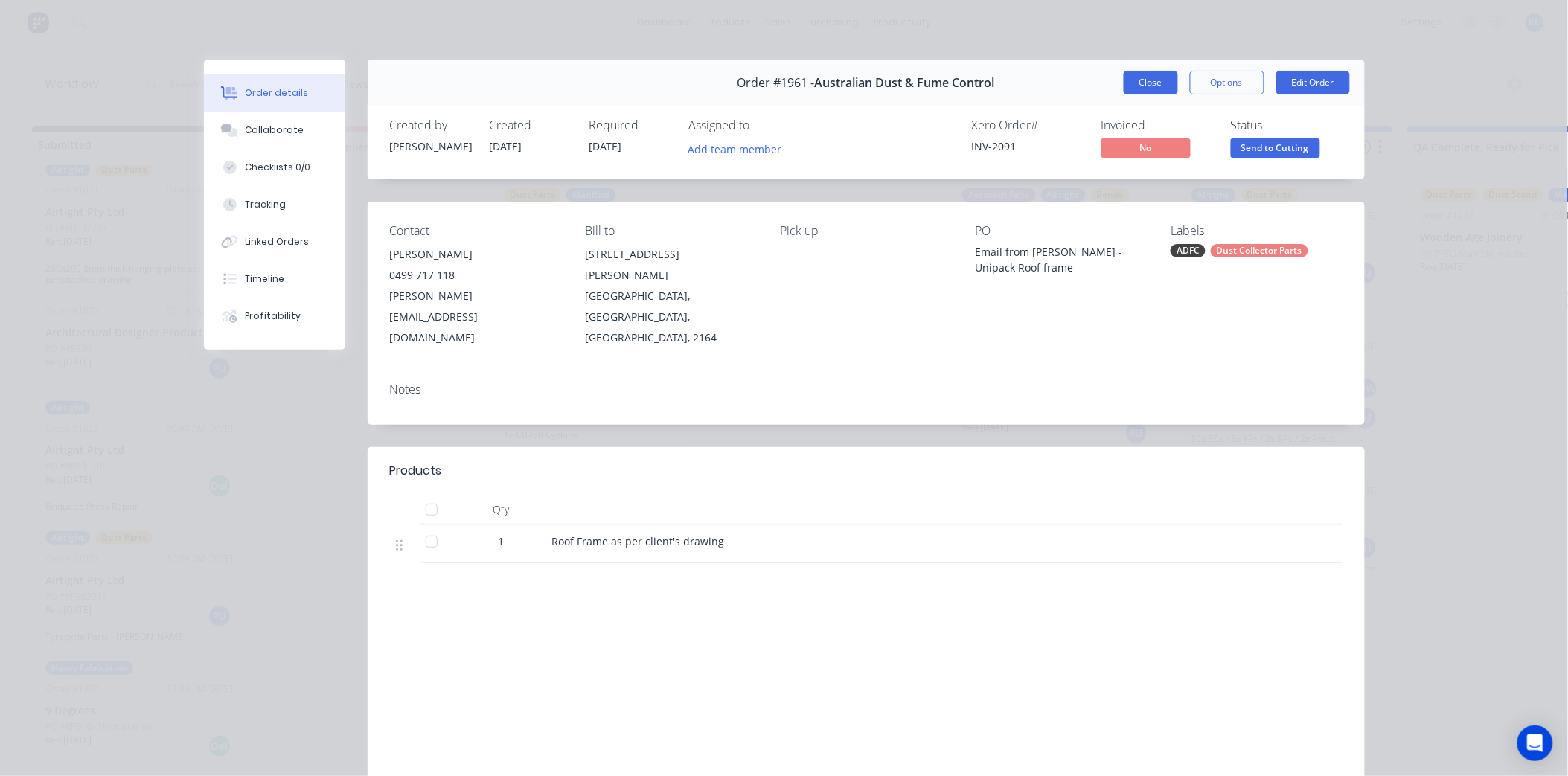
click at [1142, 77] on button "Close" at bounding box center [1151, 82] width 54 height 23
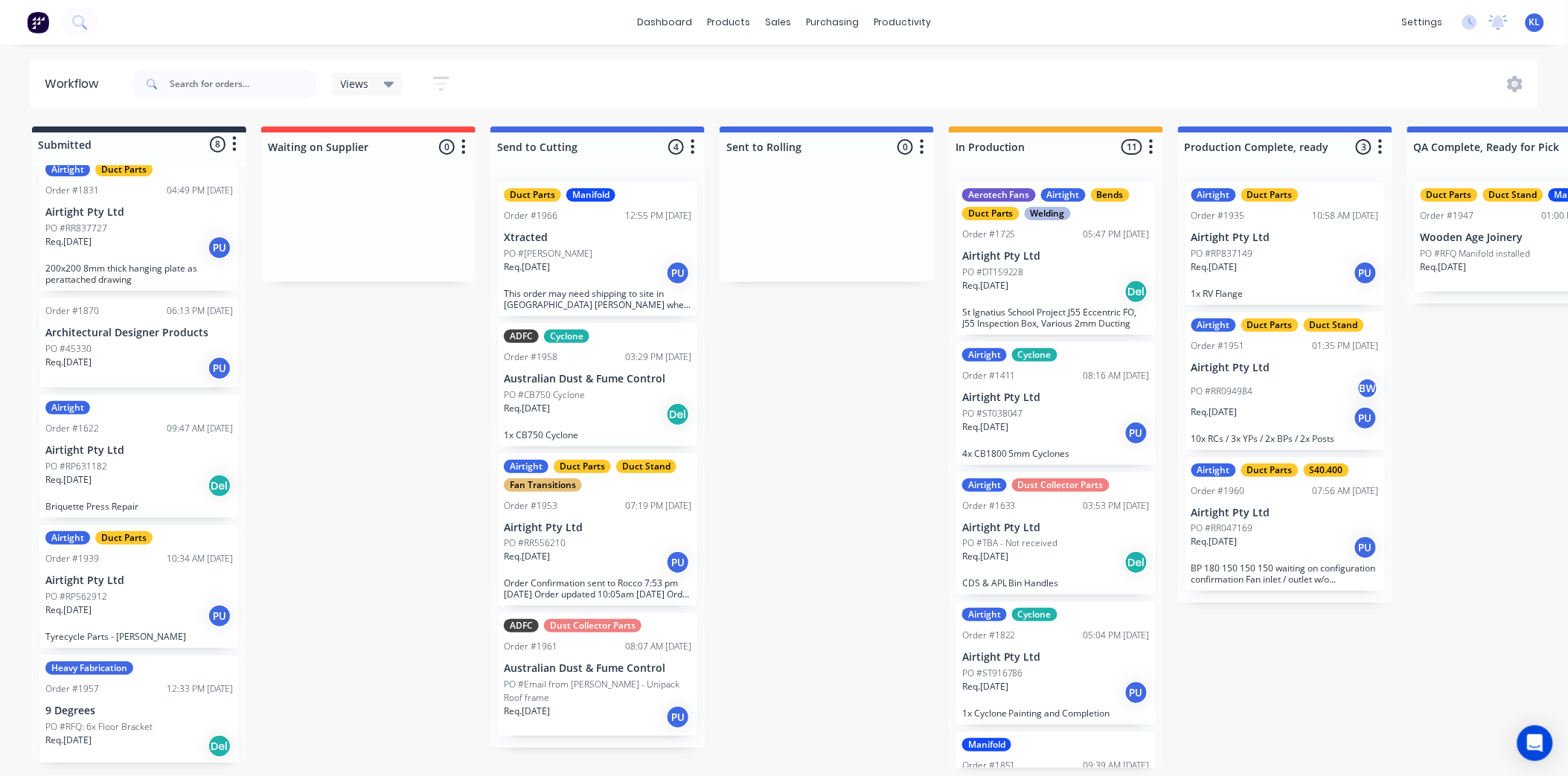
click at [1266, 563] on p "BP 180 150 150 150 waiting on configuration confirmation Fan inlet / outlet w/o…" at bounding box center [1285, 574] width 188 height 23
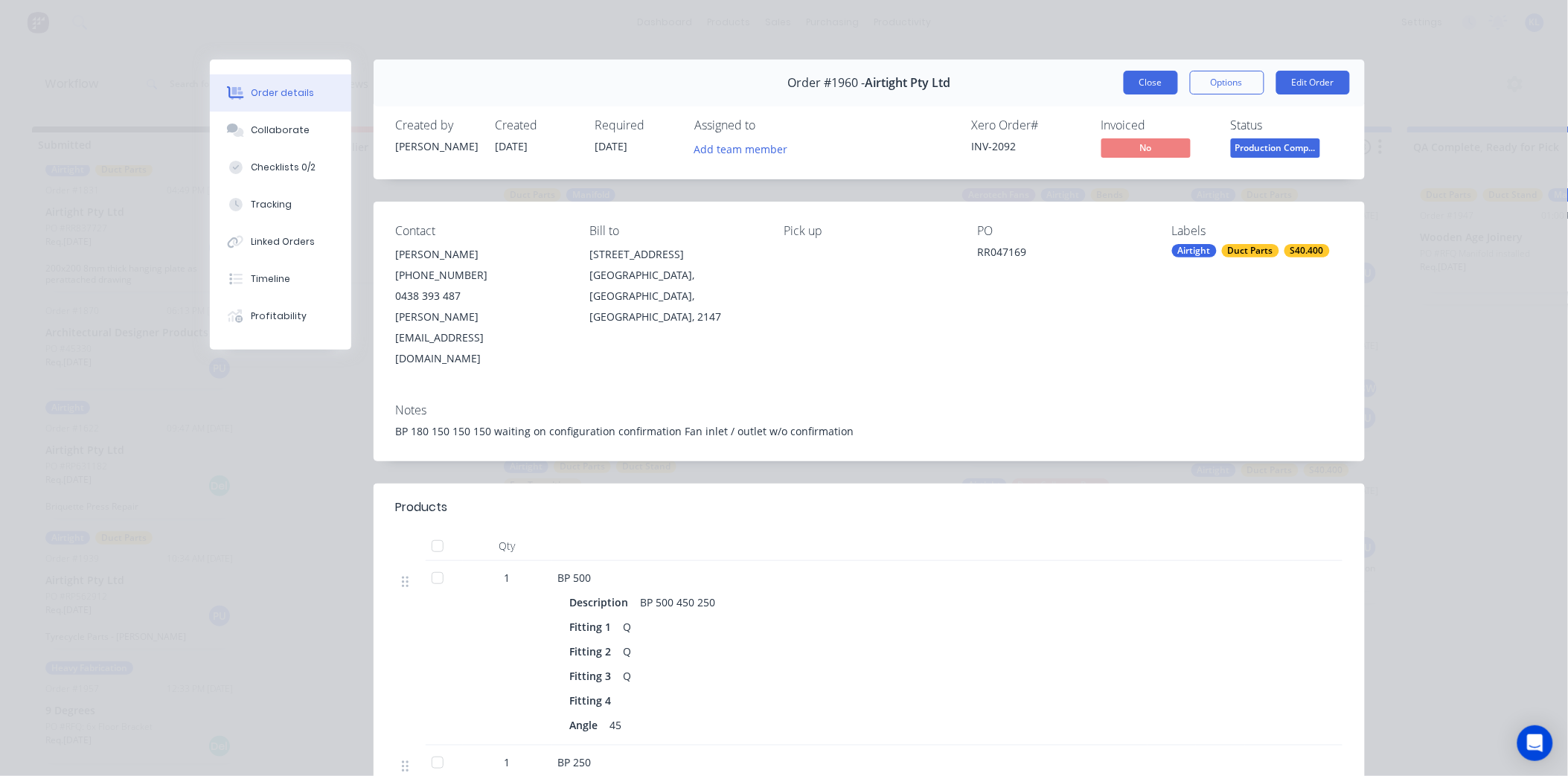
click at [1133, 79] on button "Close" at bounding box center [1151, 82] width 54 height 23
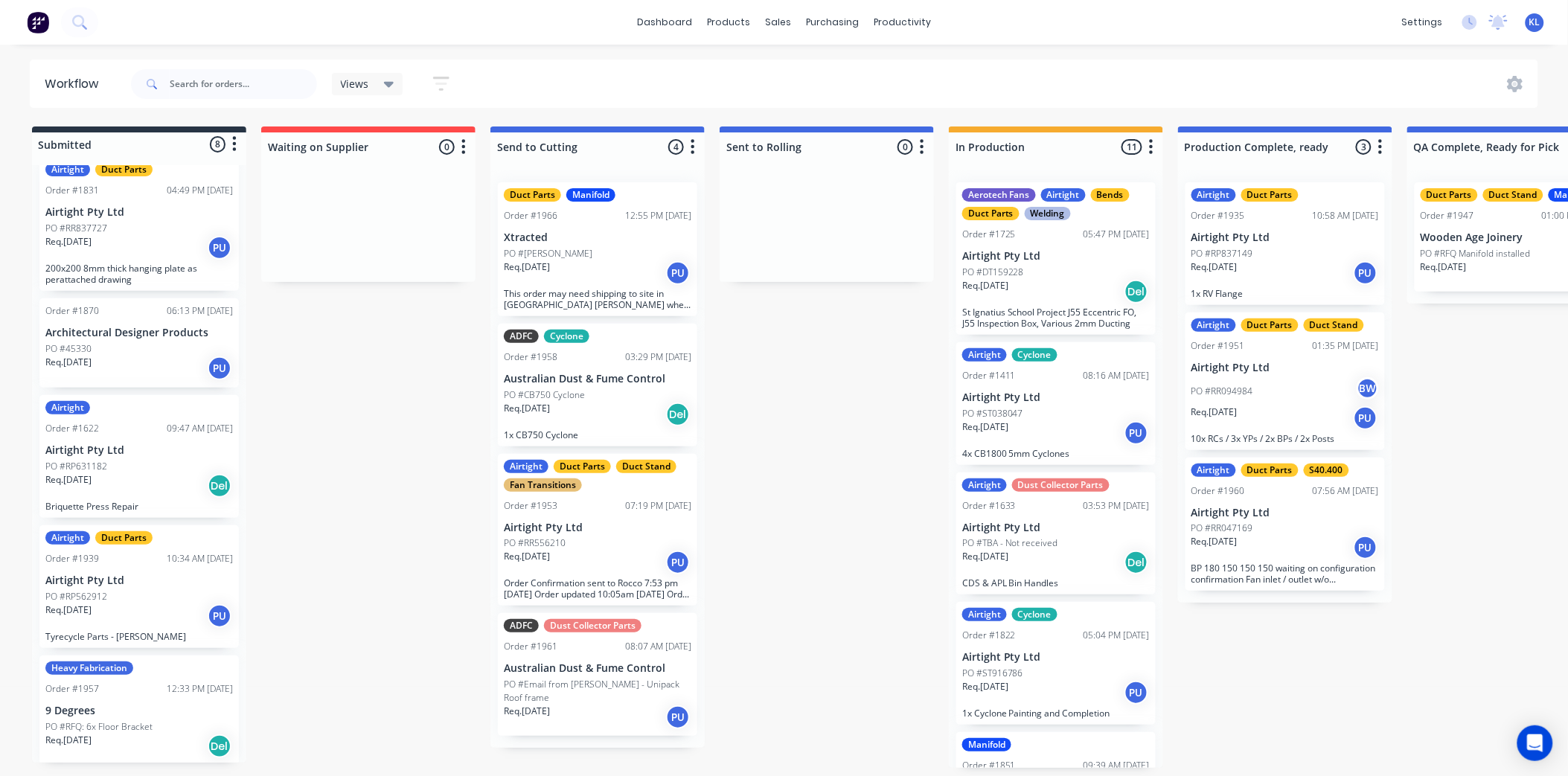
scroll to position [3, 0]
click at [1262, 549] on div "Req. [DATE] PU" at bounding box center [1285, 547] width 188 height 25
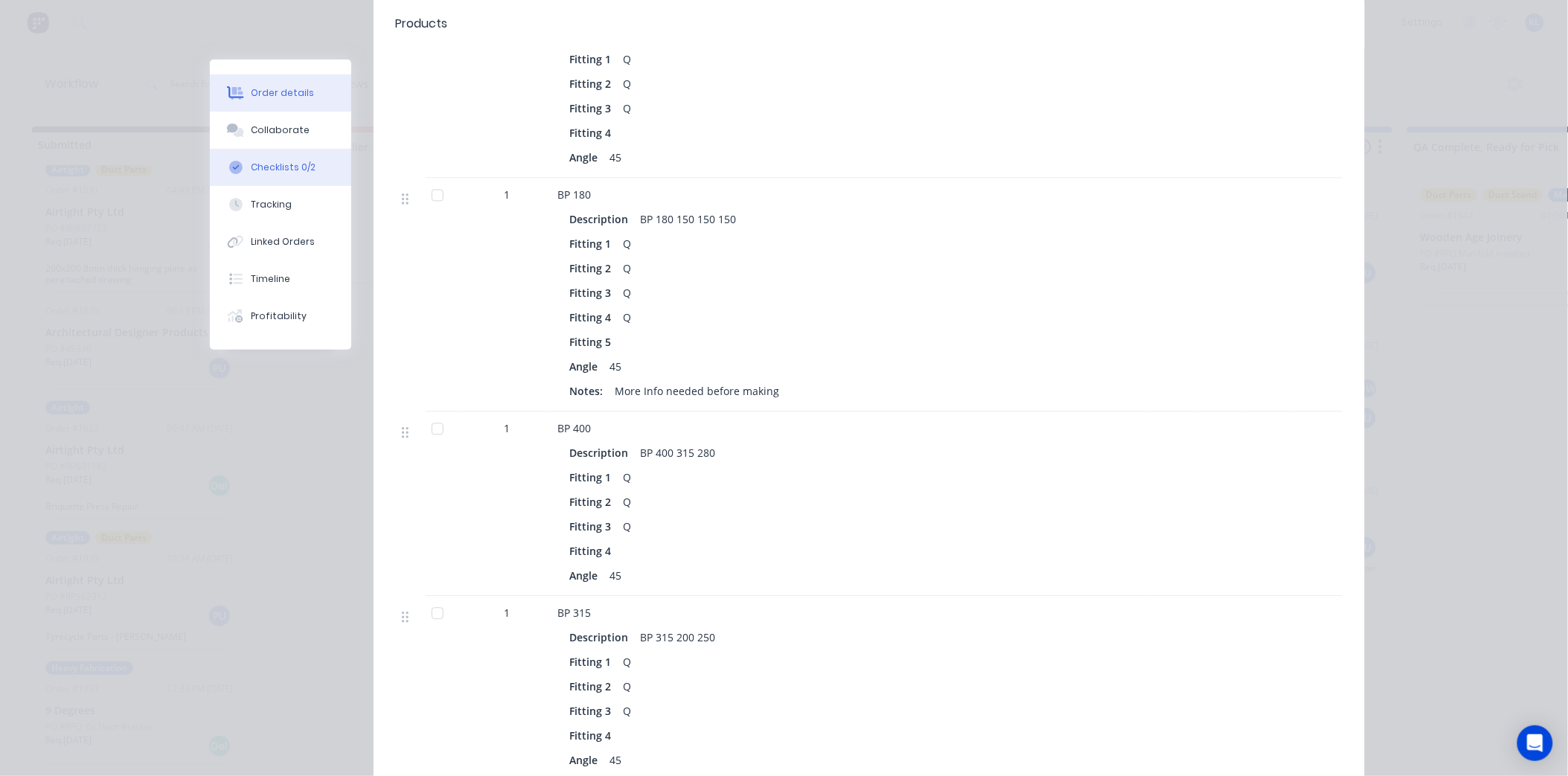
scroll to position [932, 0]
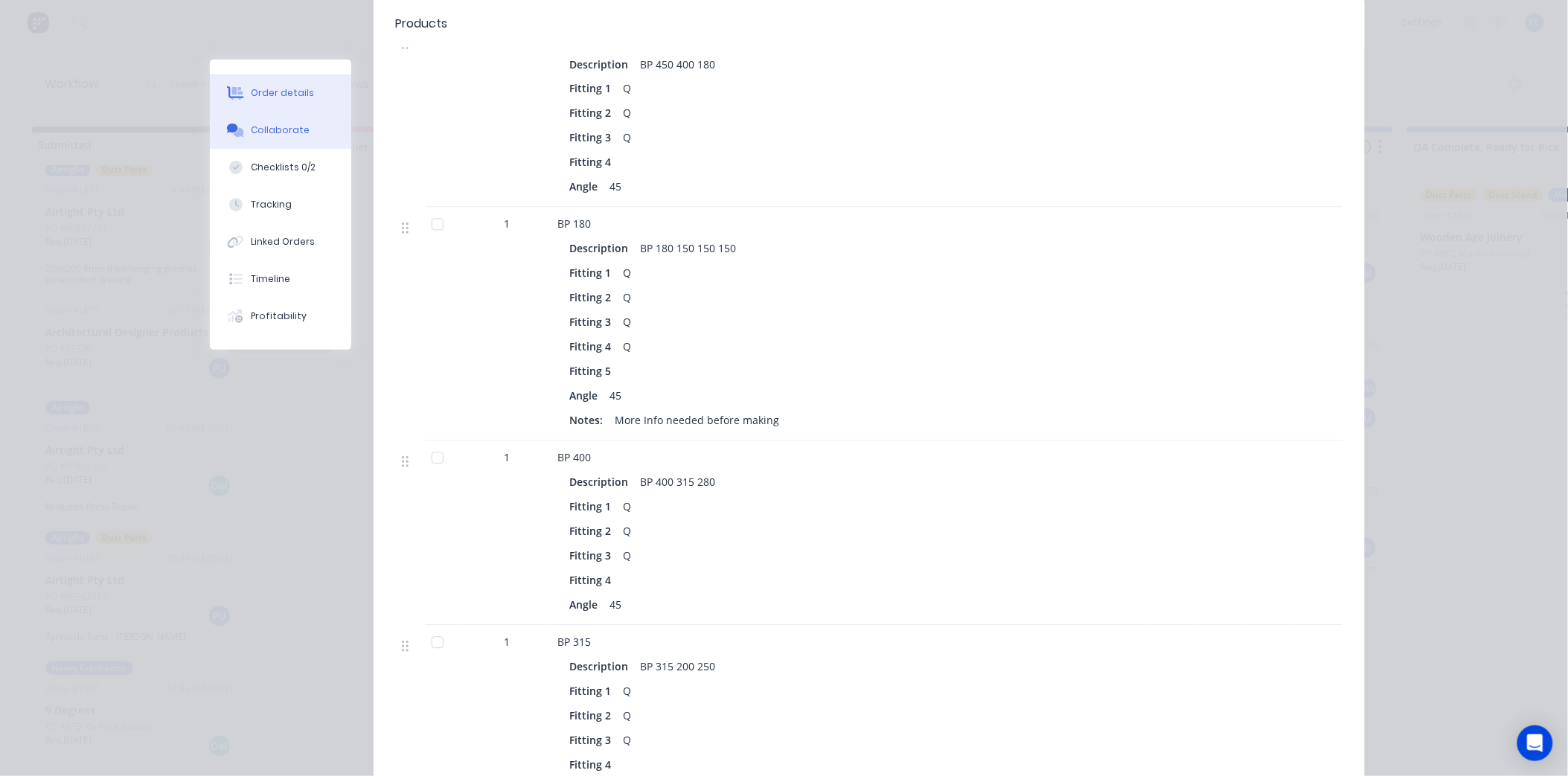
click at [299, 120] on button "Collaborate" at bounding box center [280, 130] width 142 height 37
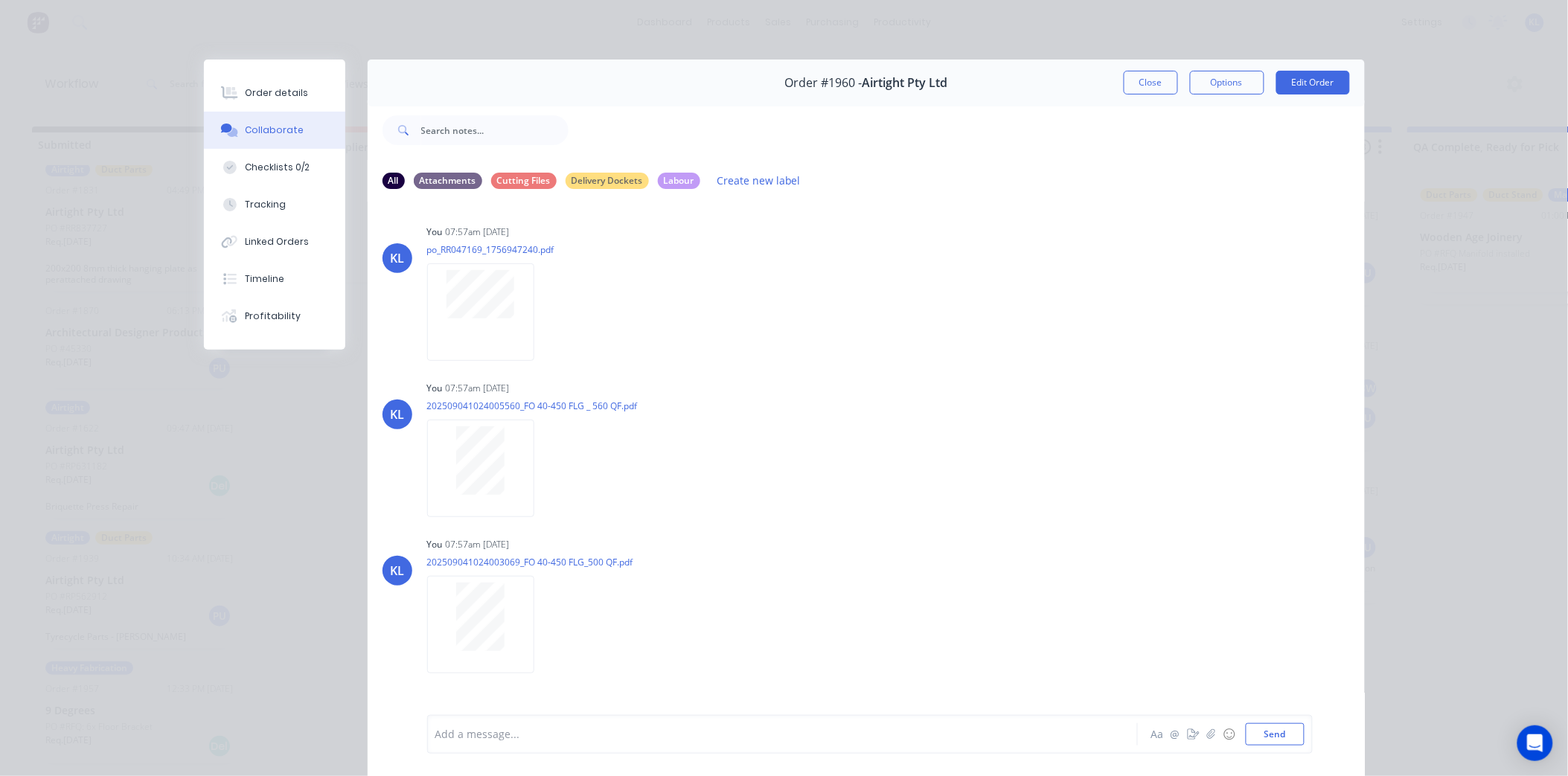
scroll to position [0, 0]
click at [284, 91] on div "Order details" at bounding box center [276, 92] width 63 height 13
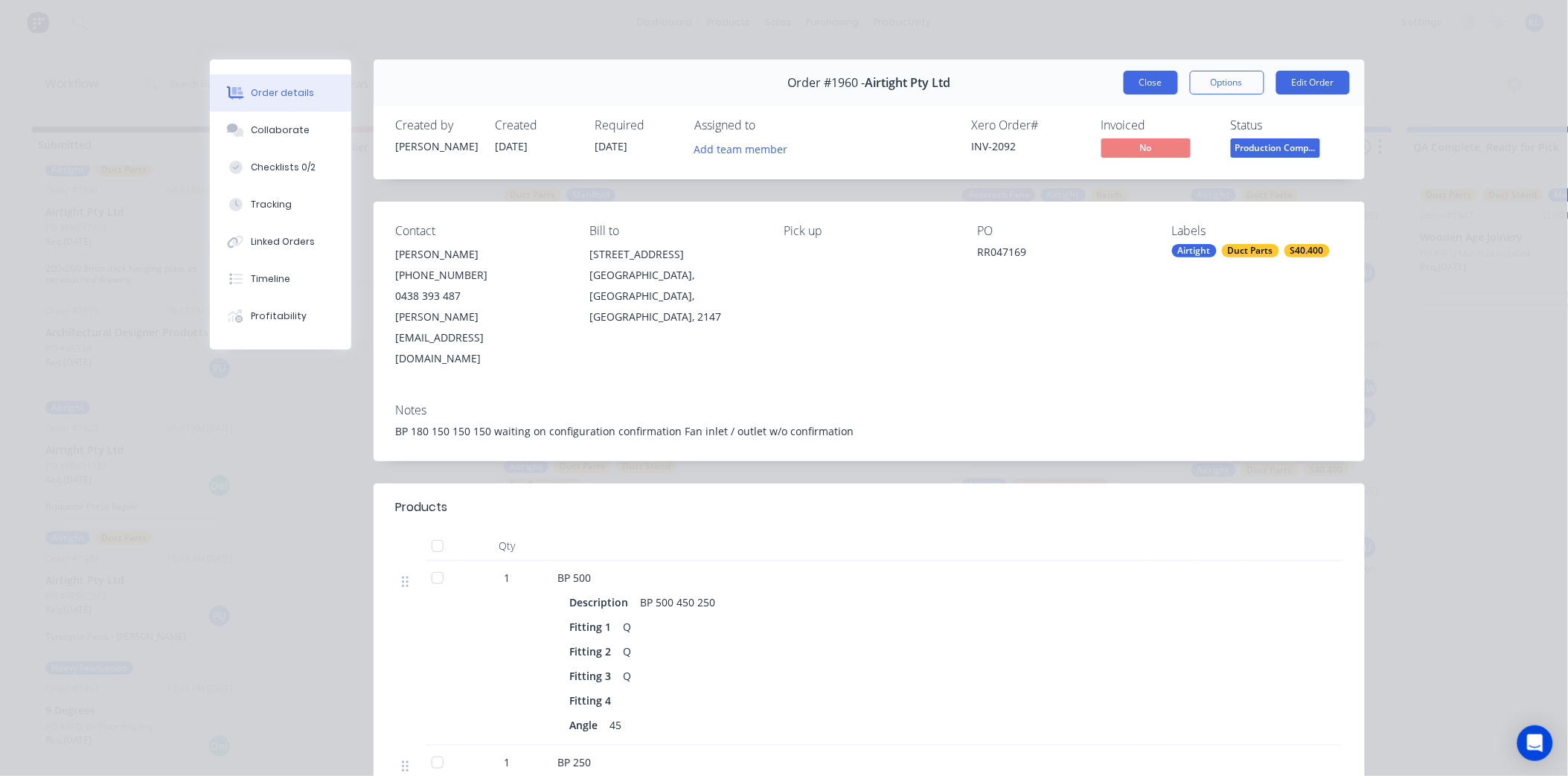
click at [1143, 83] on button "Close" at bounding box center [1151, 82] width 54 height 23
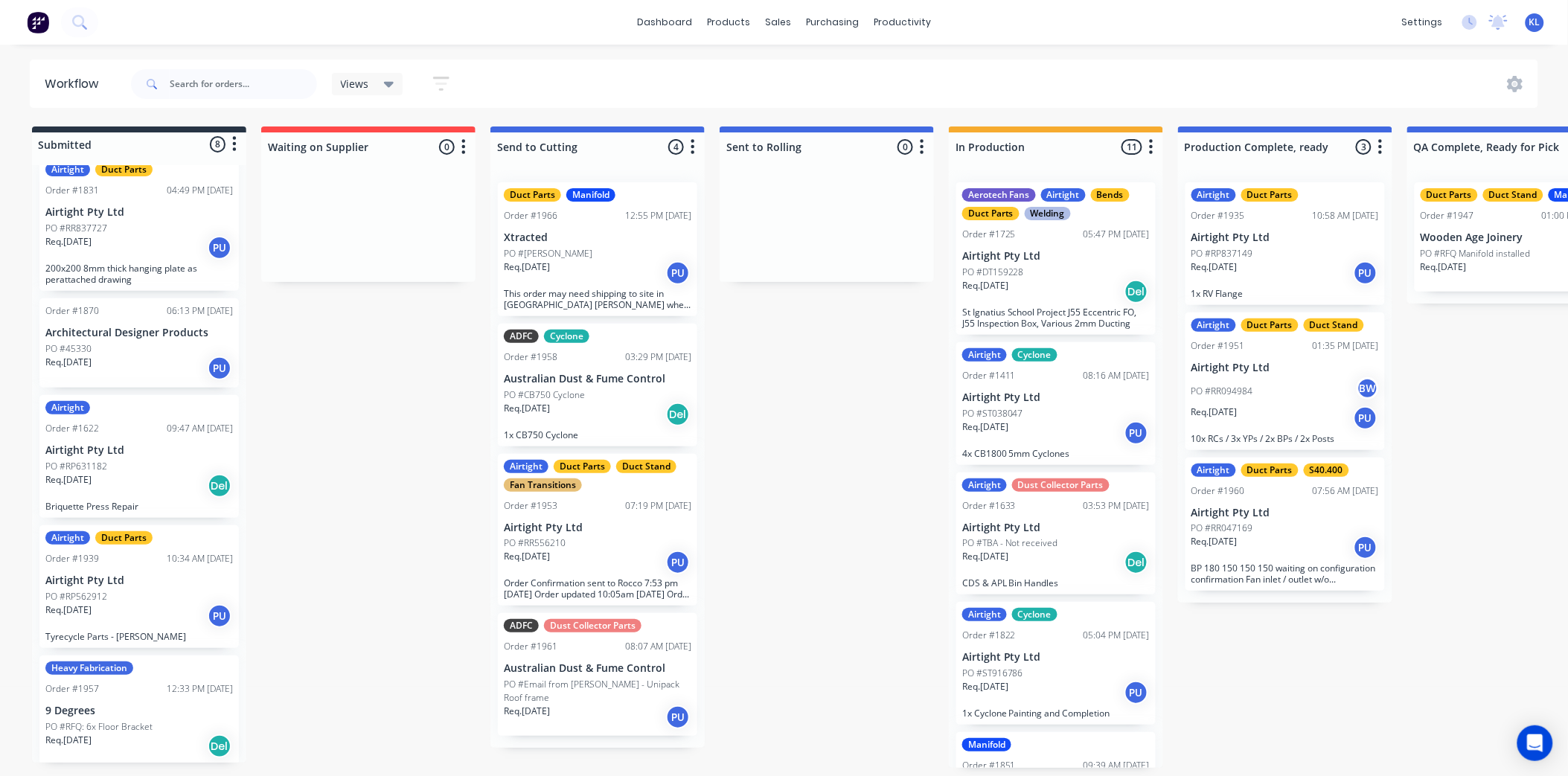
click at [612, 559] on div "Req. [DATE] PU" at bounding box center [597, 562] width 188 height 25
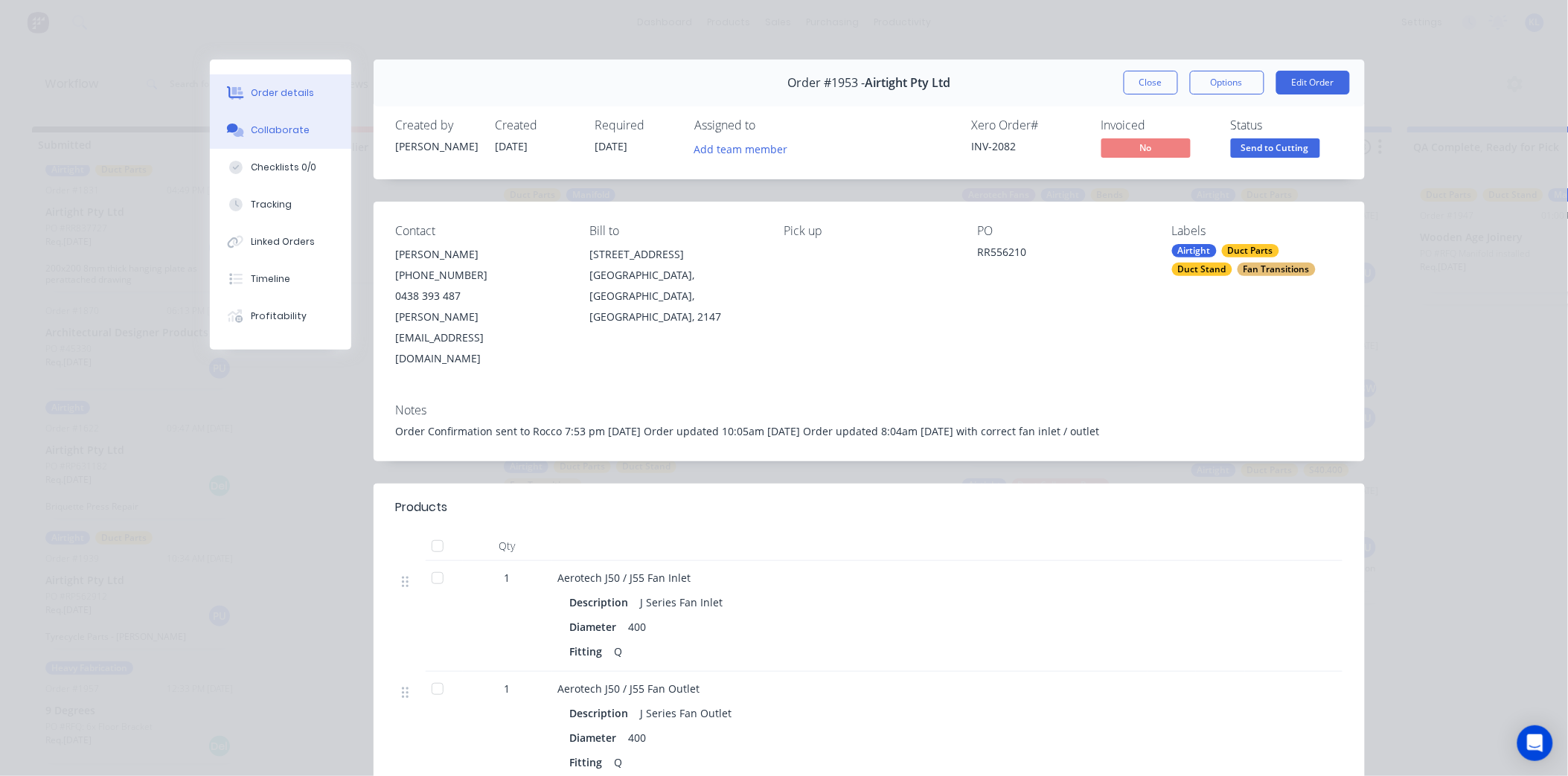
click at [279, 124] on div "Collaborate" at bounding box center [280, 130] width 59 height 13
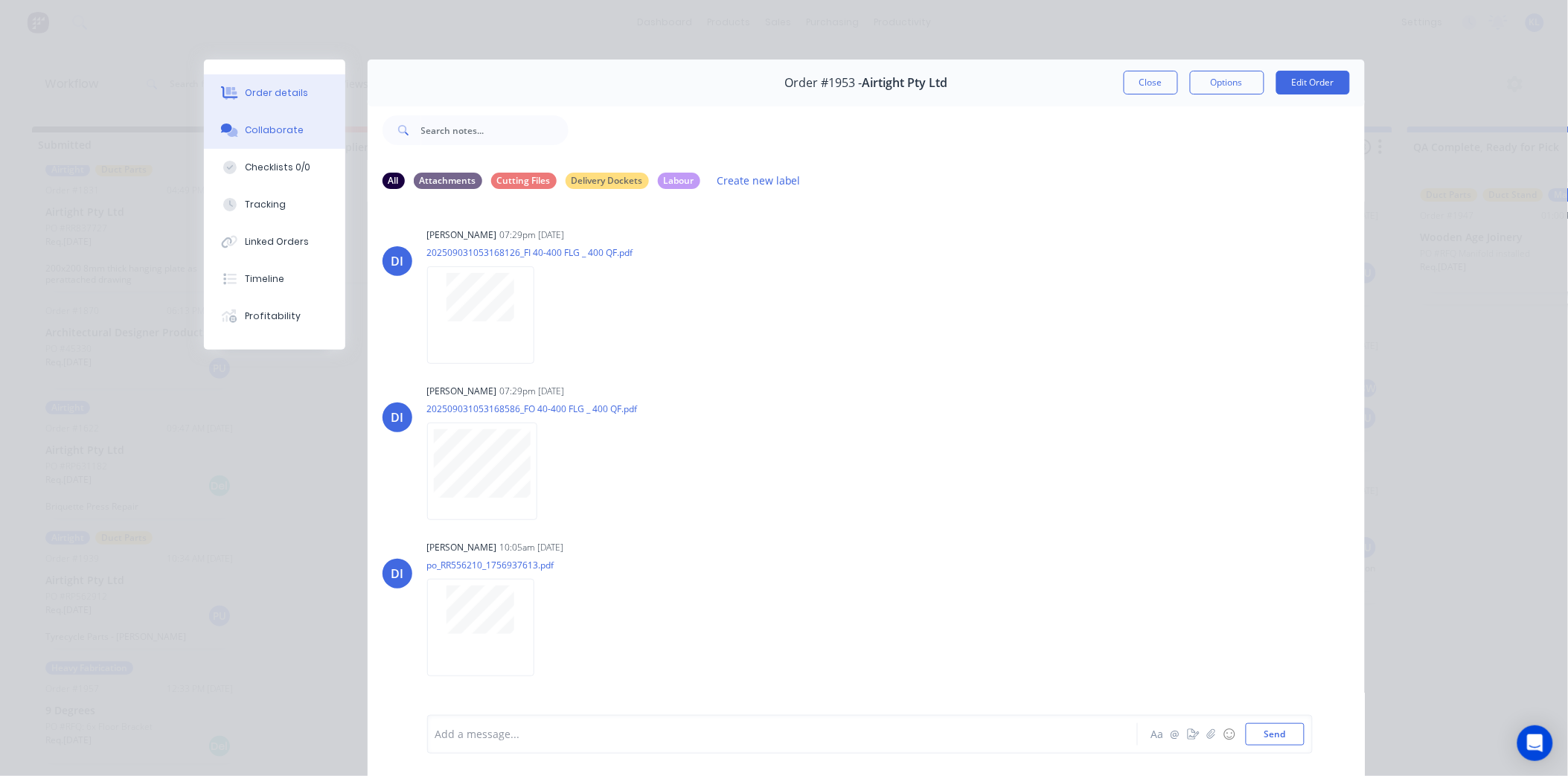
click at [268, 86] on div "Order details" at bounding box center [276, 92] width 63 height 13
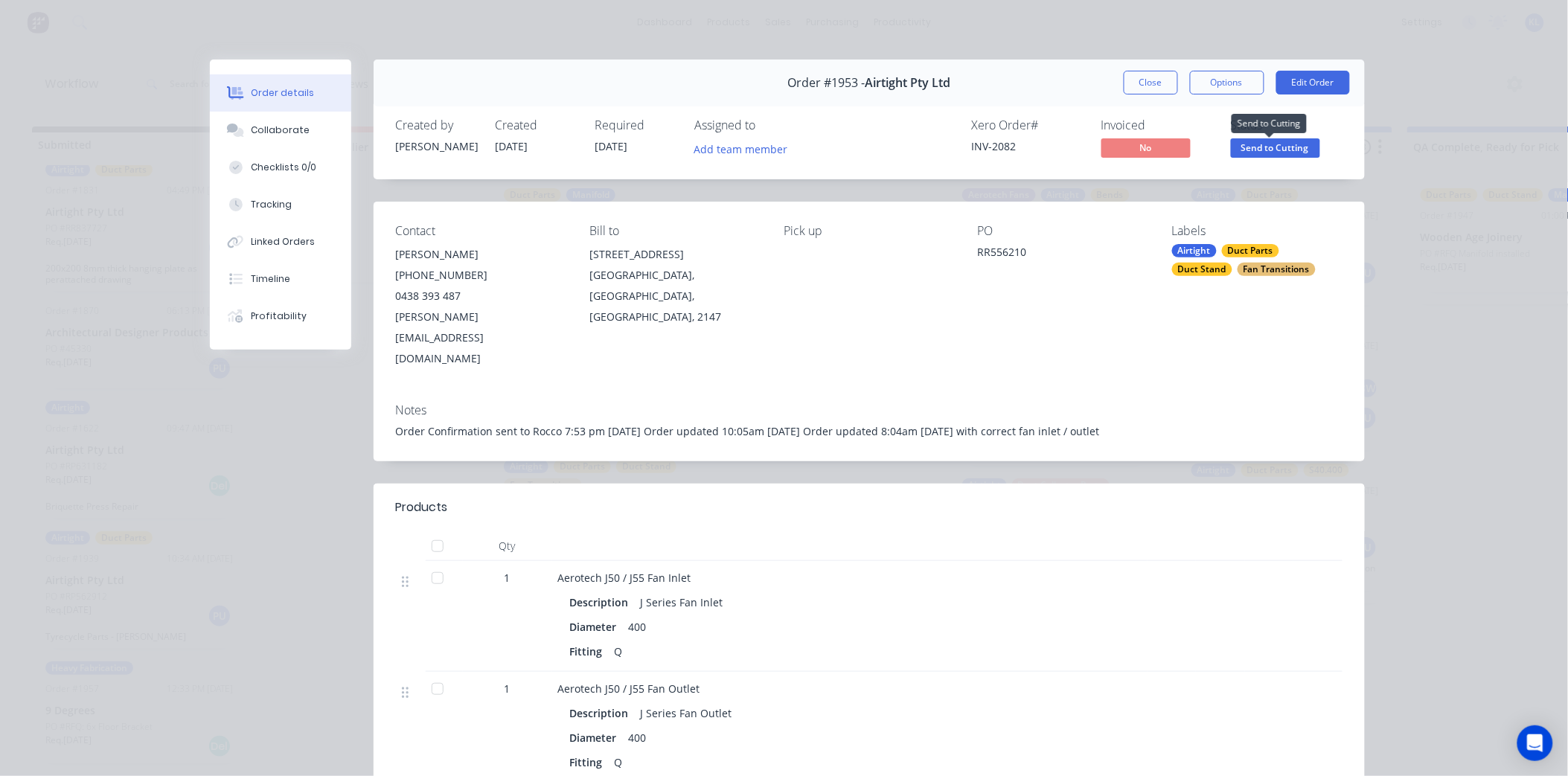
click at [1261, 150] on span "Send to Cutting" at bounding box center [1275, 147] width 90 height 18
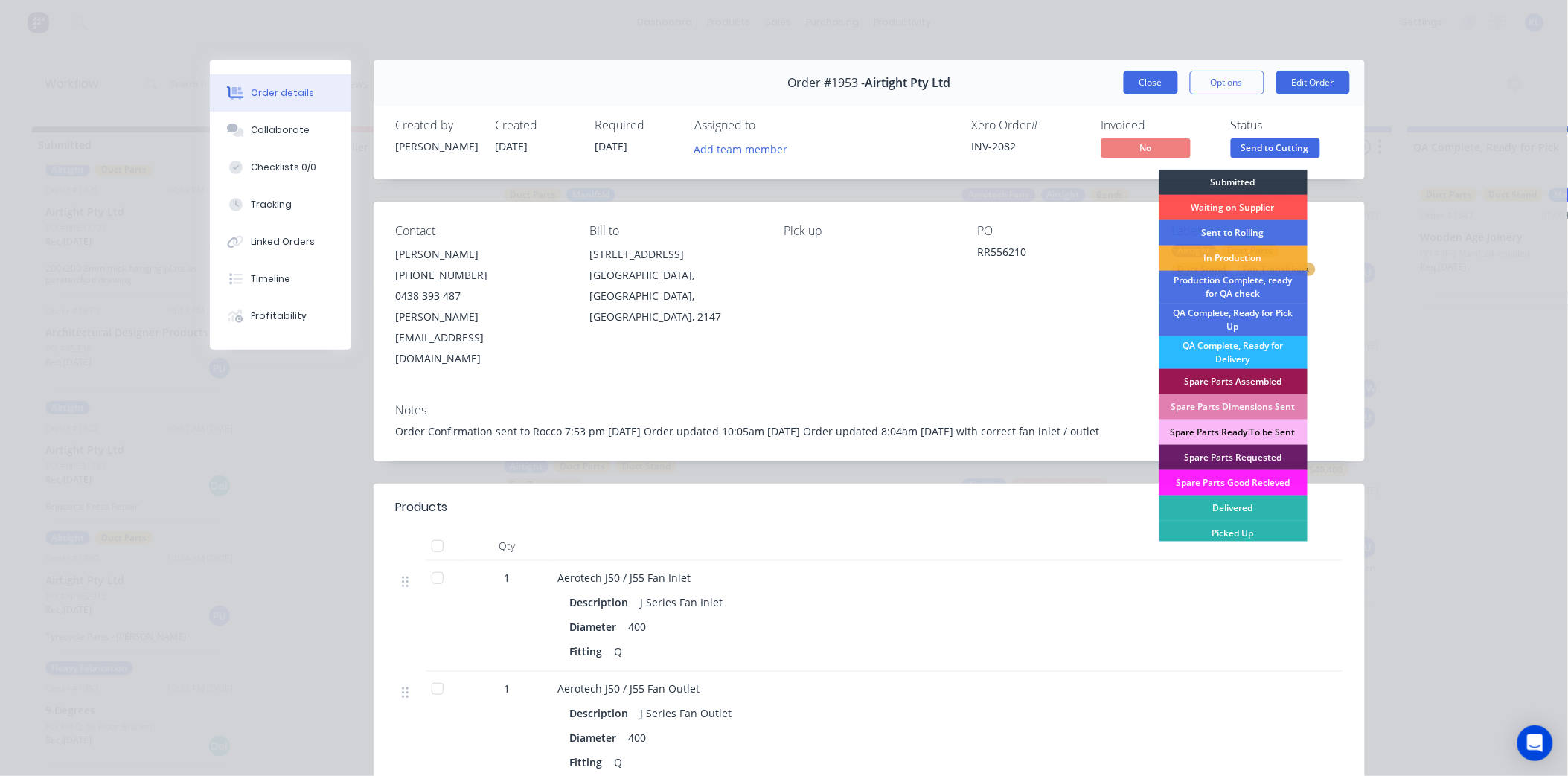
click at [1129, 73] on button "Close" at bounding box center [1151, 82] width 54 height 23
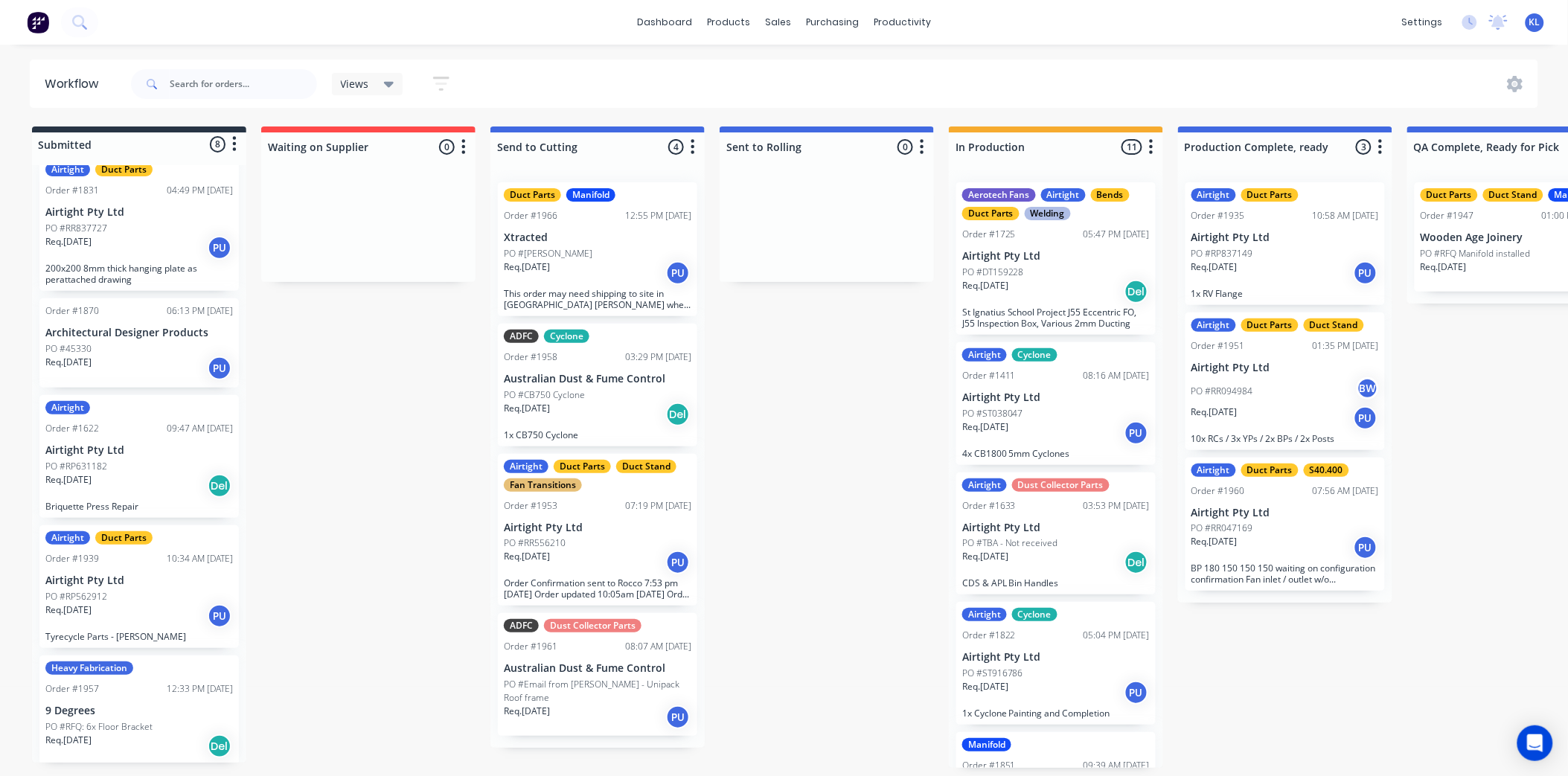
click at [601, 408] on div "Req. [DATE] Del" at bounding box center [597, 414] width 188 height 25
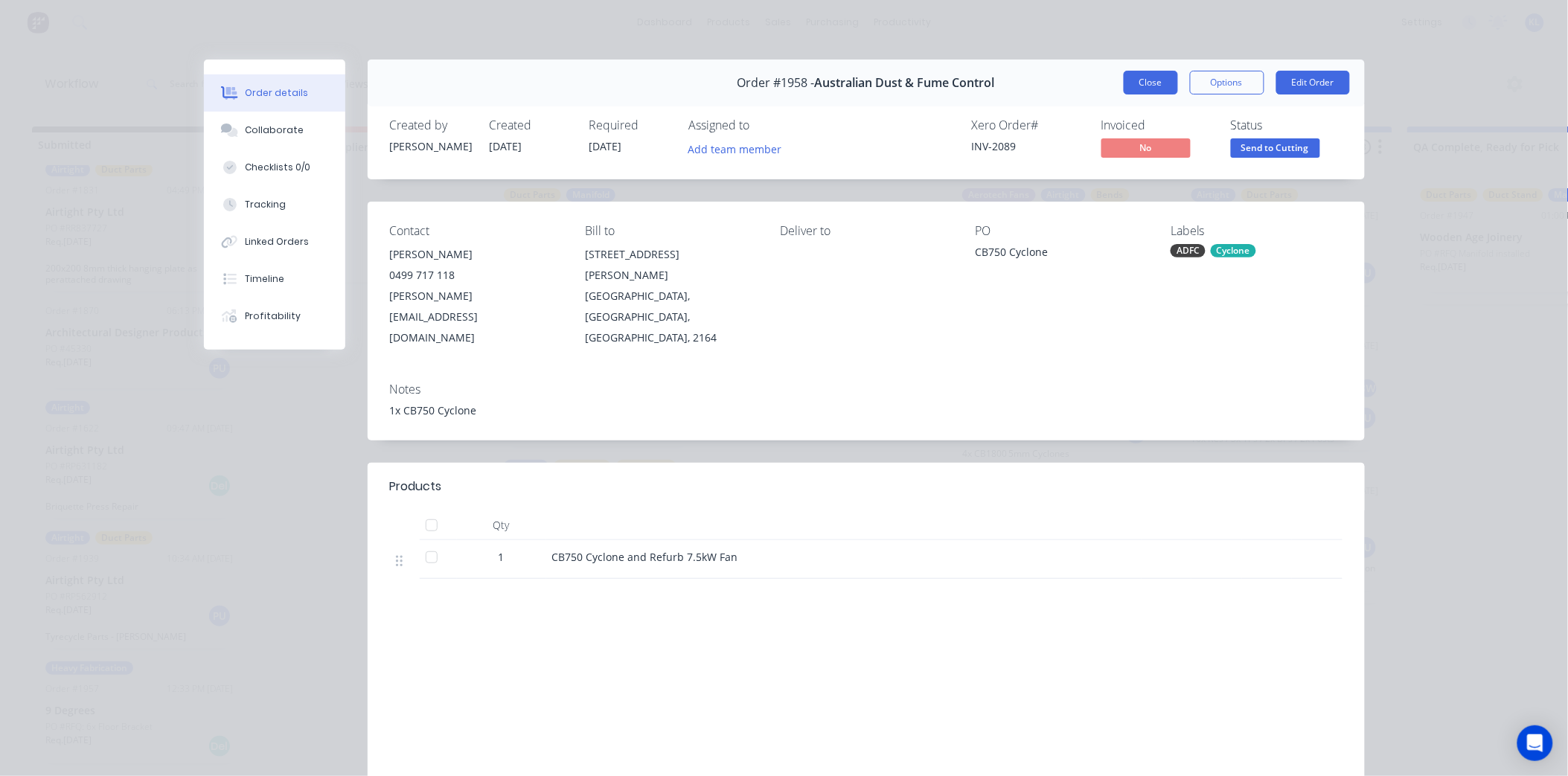
click at [1164, 85] on button "Close" at bounding box center [1151, 82] width 54 height 23
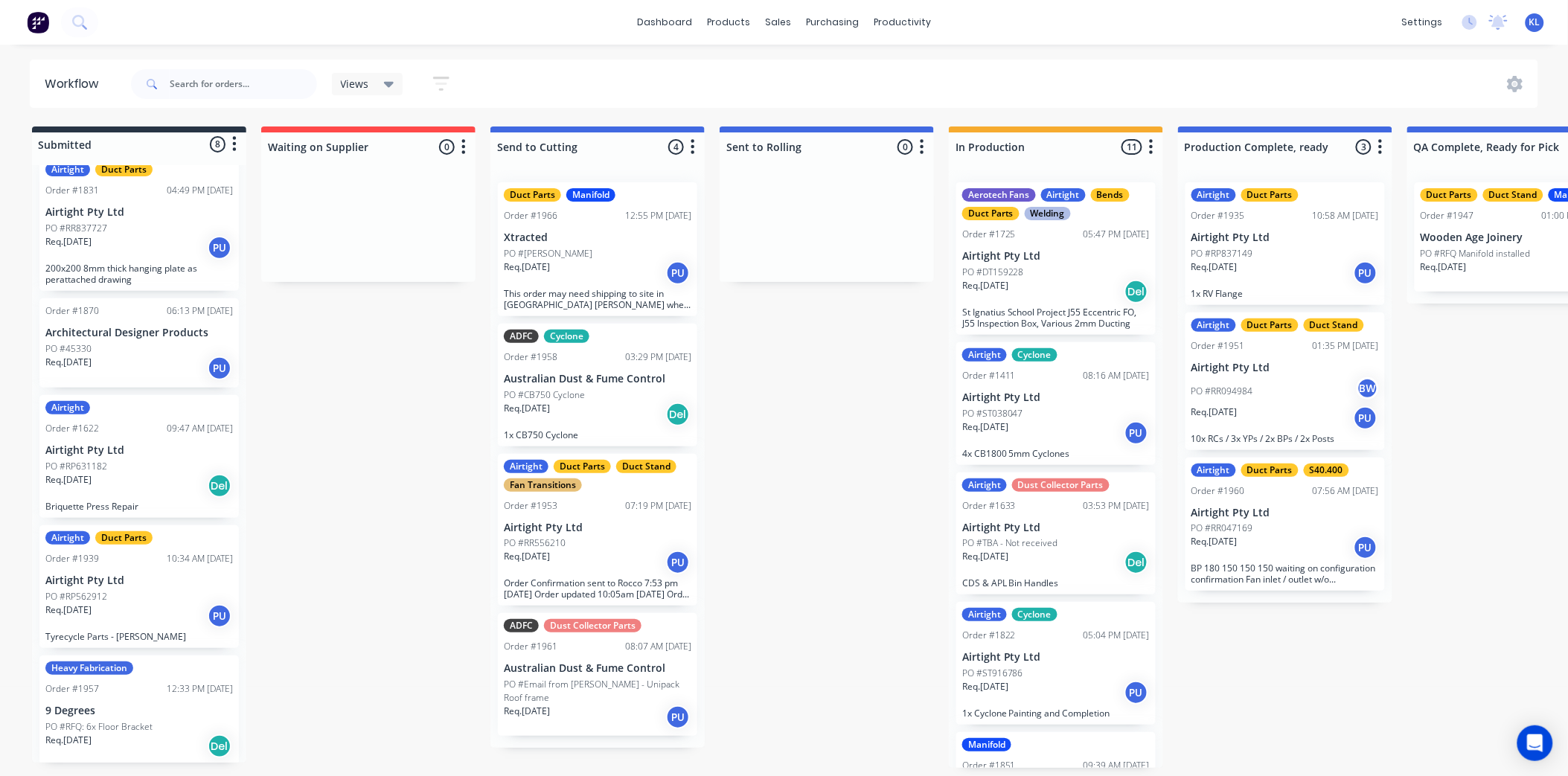
scroll to position [3, 0]
click at [631, 705] on div "Req. [DATE] PU" at bounding box center [597, 717] width 188 height 25
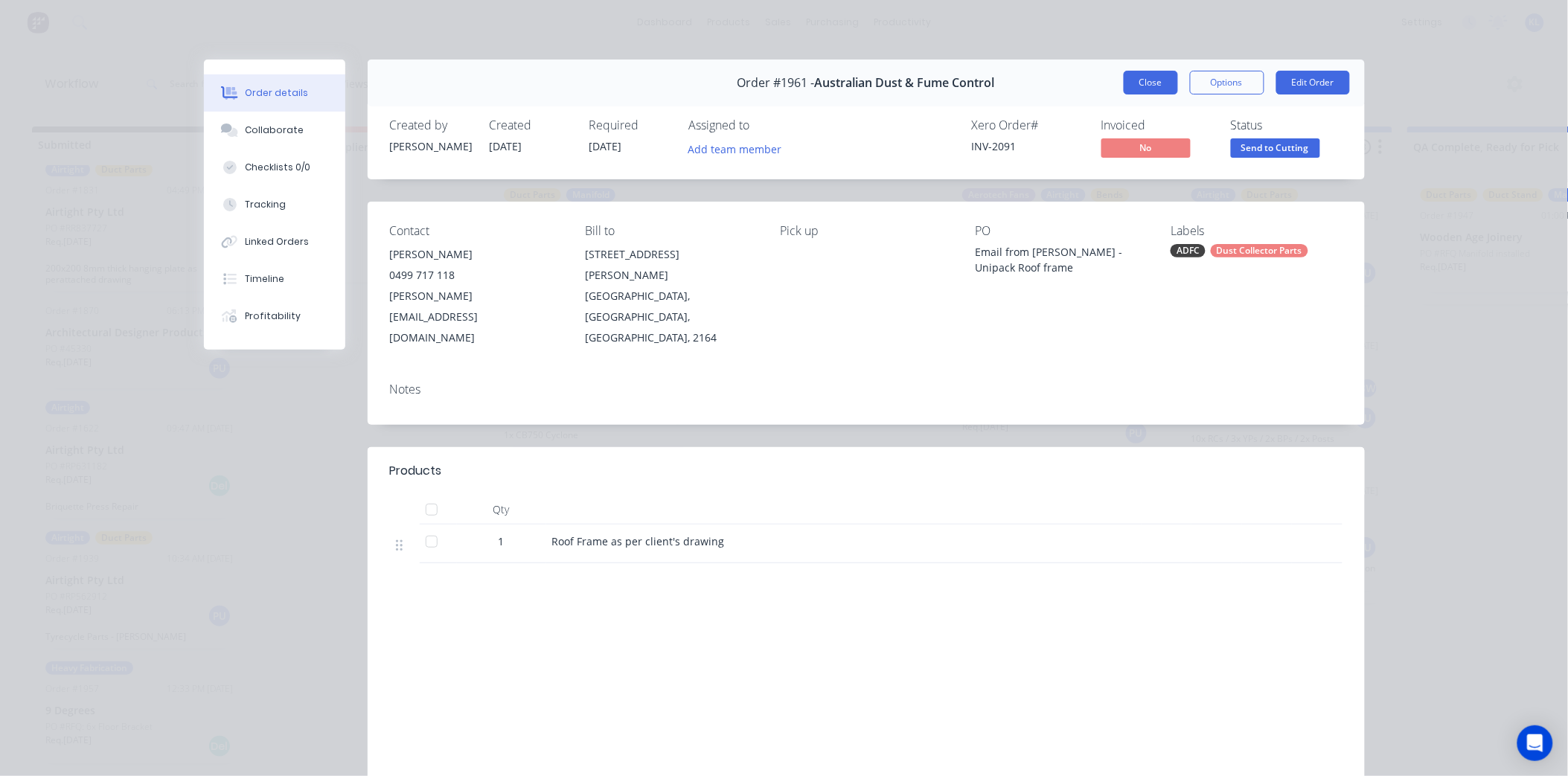
click at [1129, 77] on button "Close" at bounding box center [1151, 82] width 54 height 23
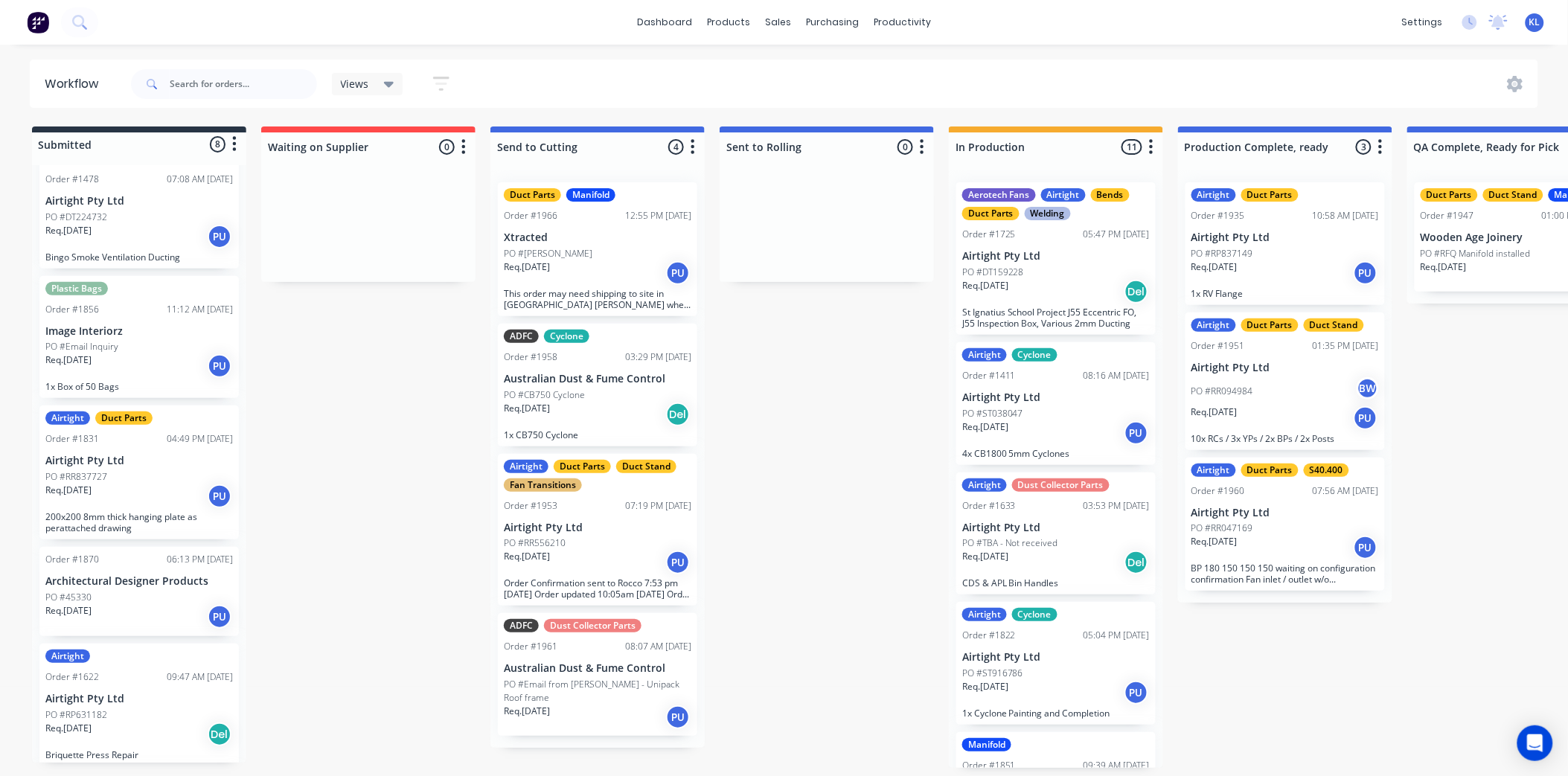
scroll to position [79, 0]
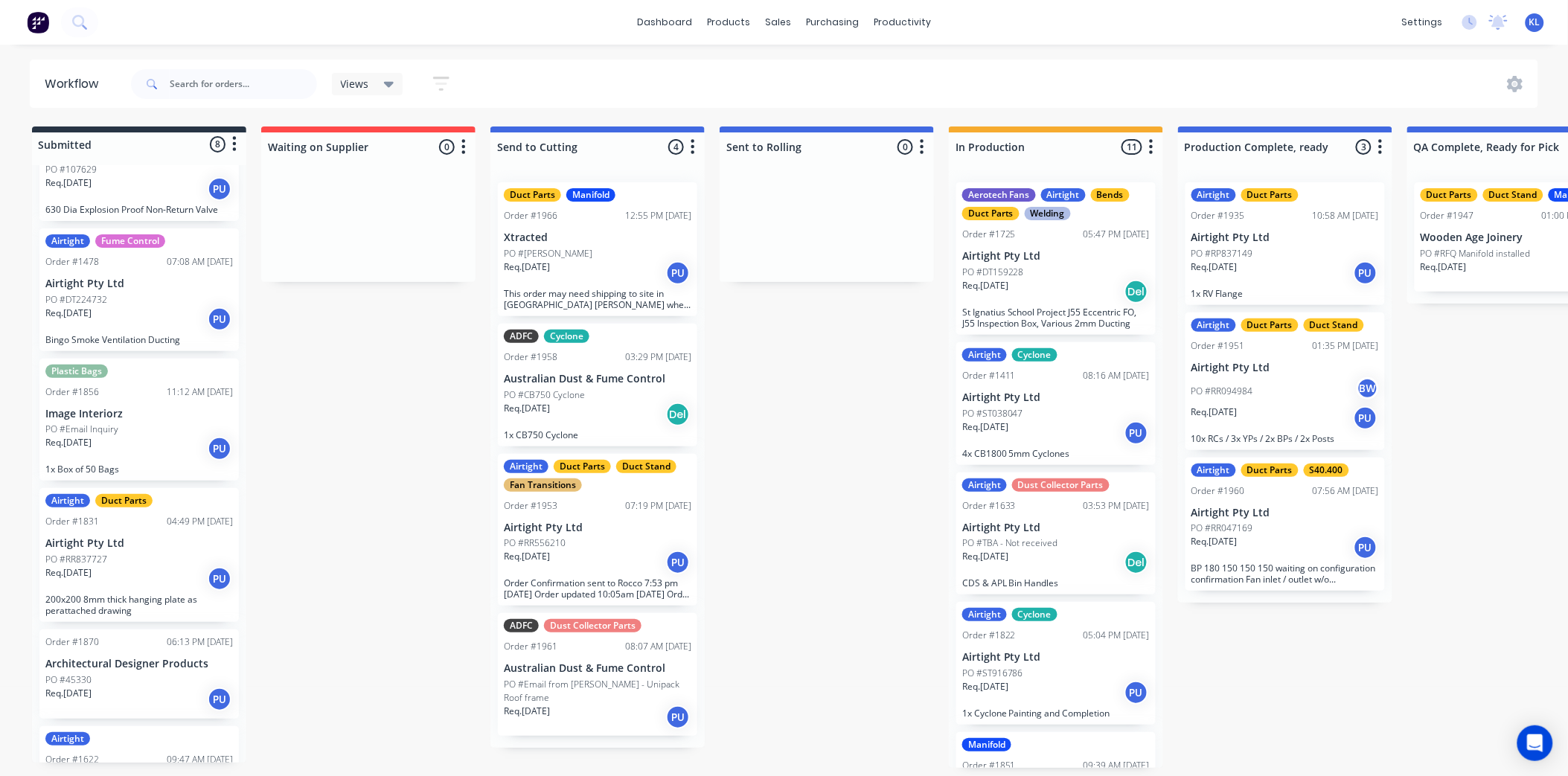
click at [129, 566] on div "Req. [DATE] PU" at bounding box center [139, 579] width 188 height 25
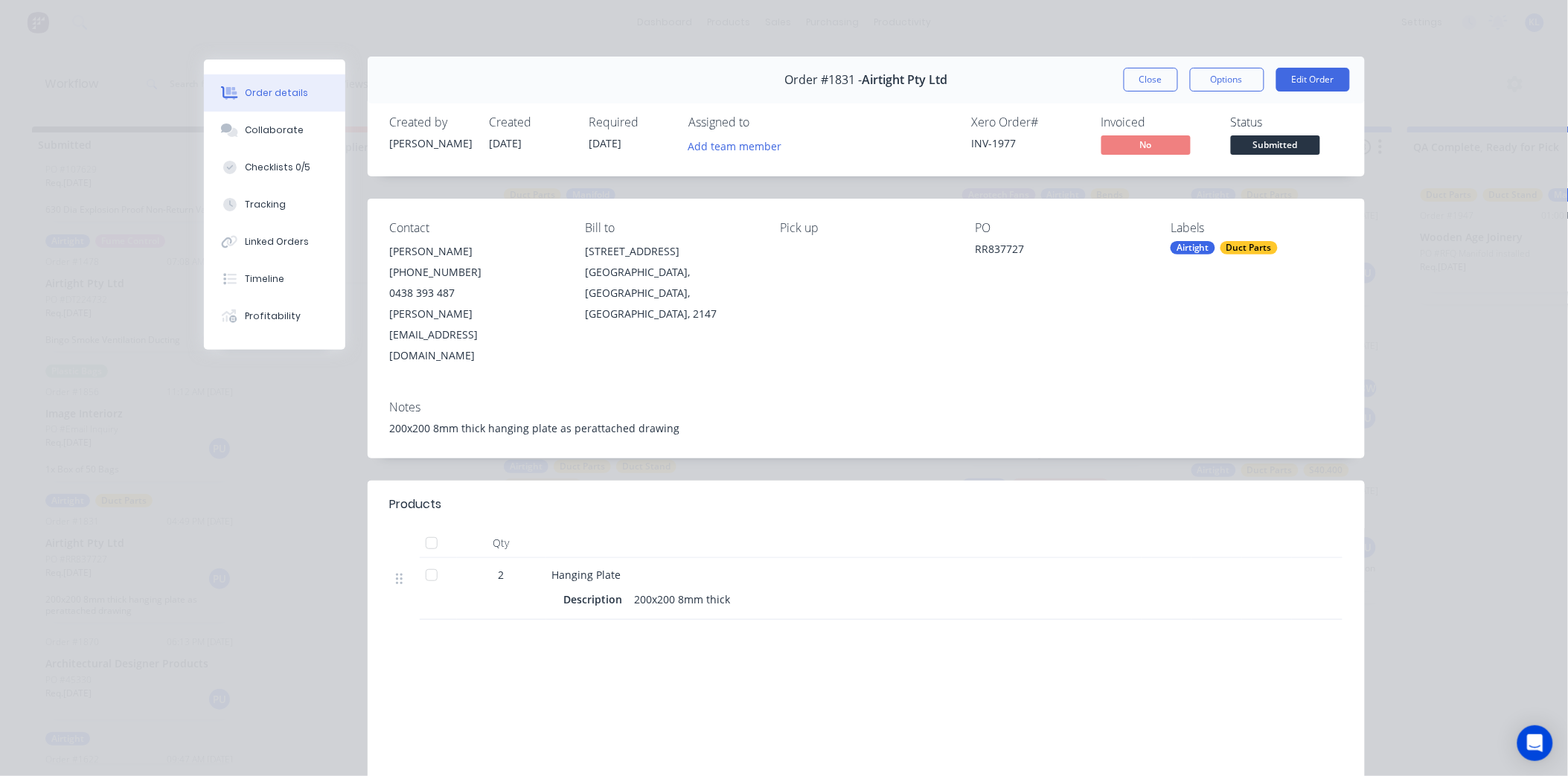
scroll to position [0, 0]
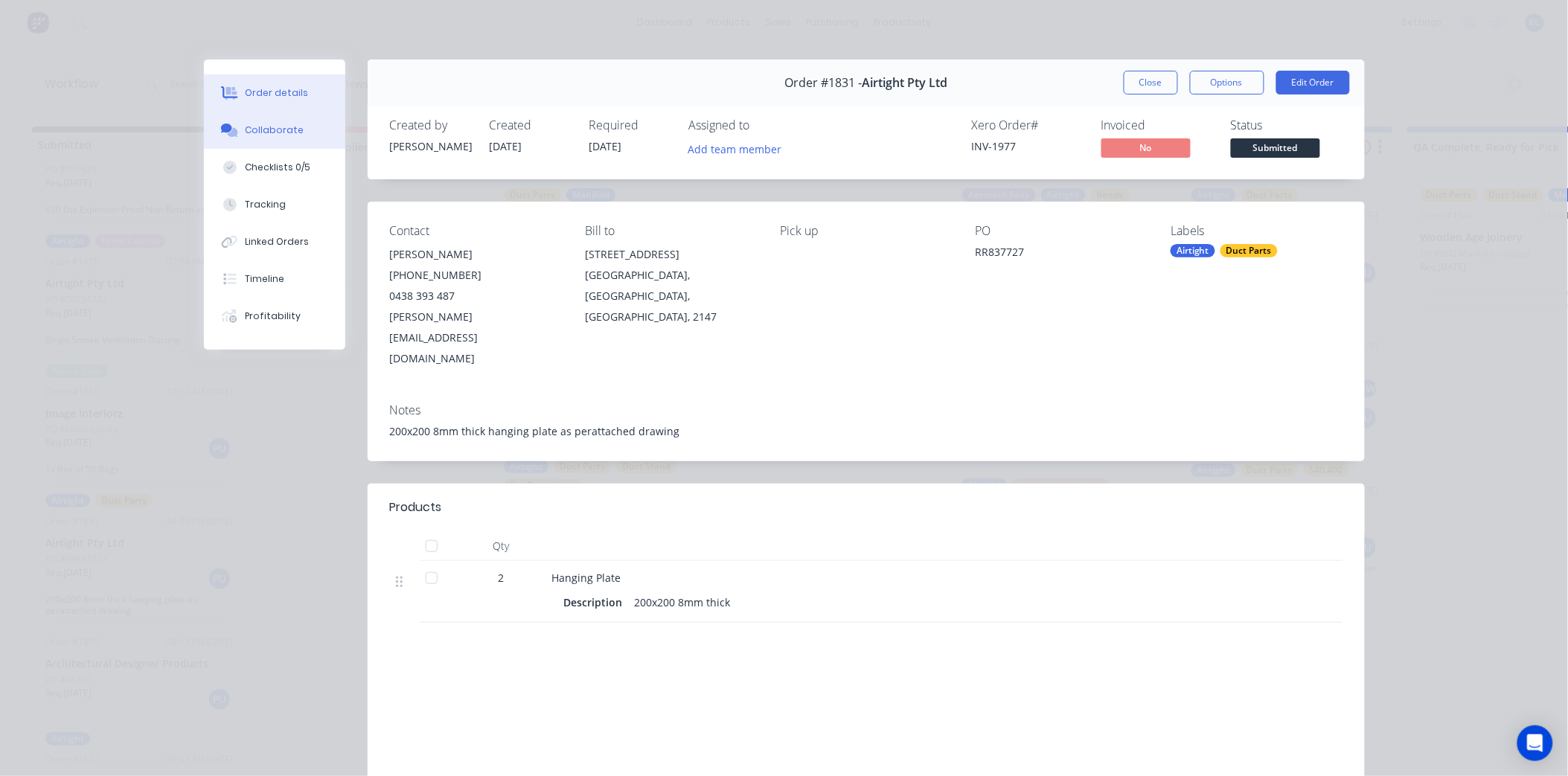
click at [285, 125] on div "Collaborate" at bounding box center [274, 130] width 59 height 13
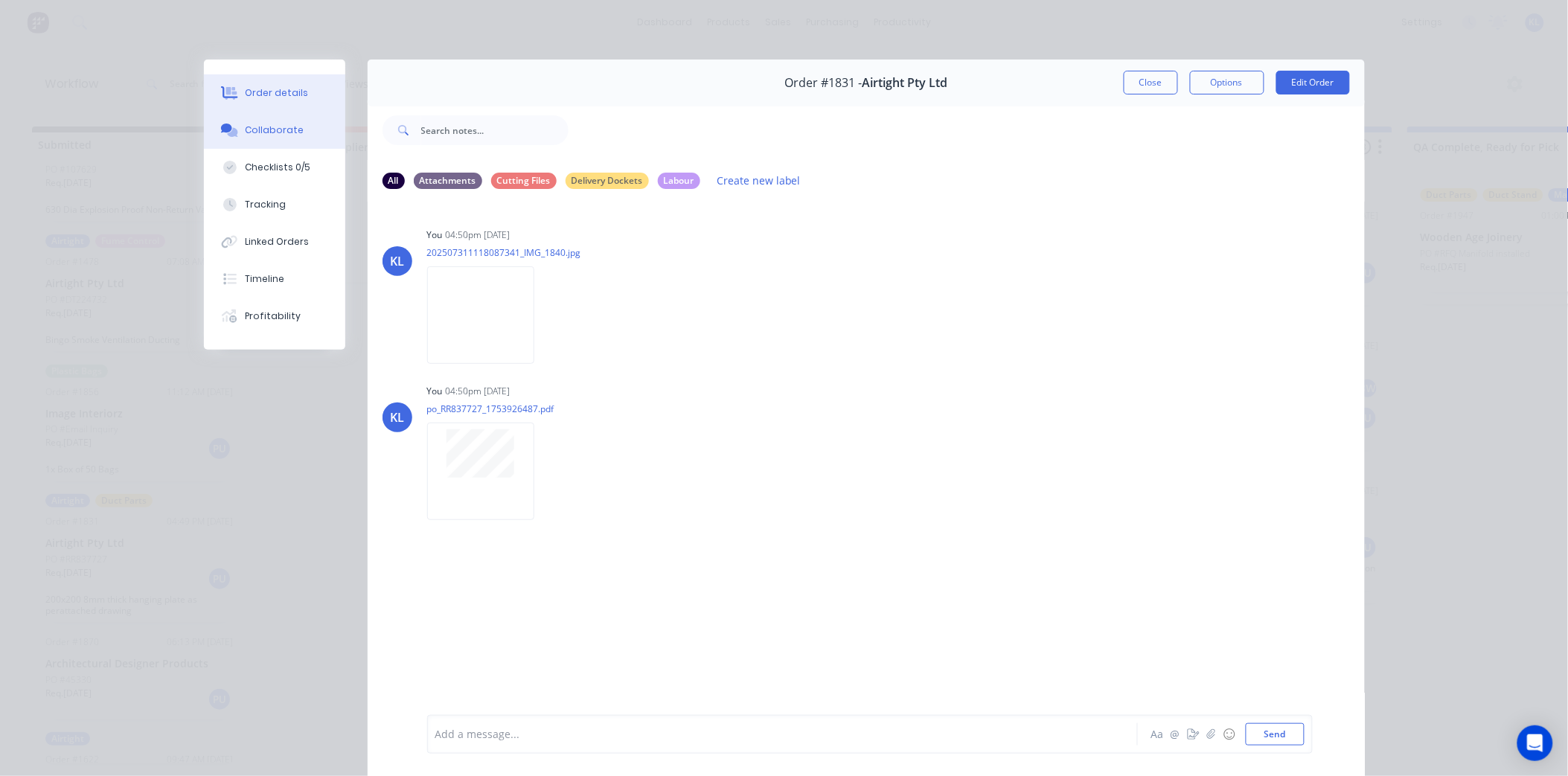
click at [287, 86] on div "Order details" at bounding box center [276, 92] width 63 height 13
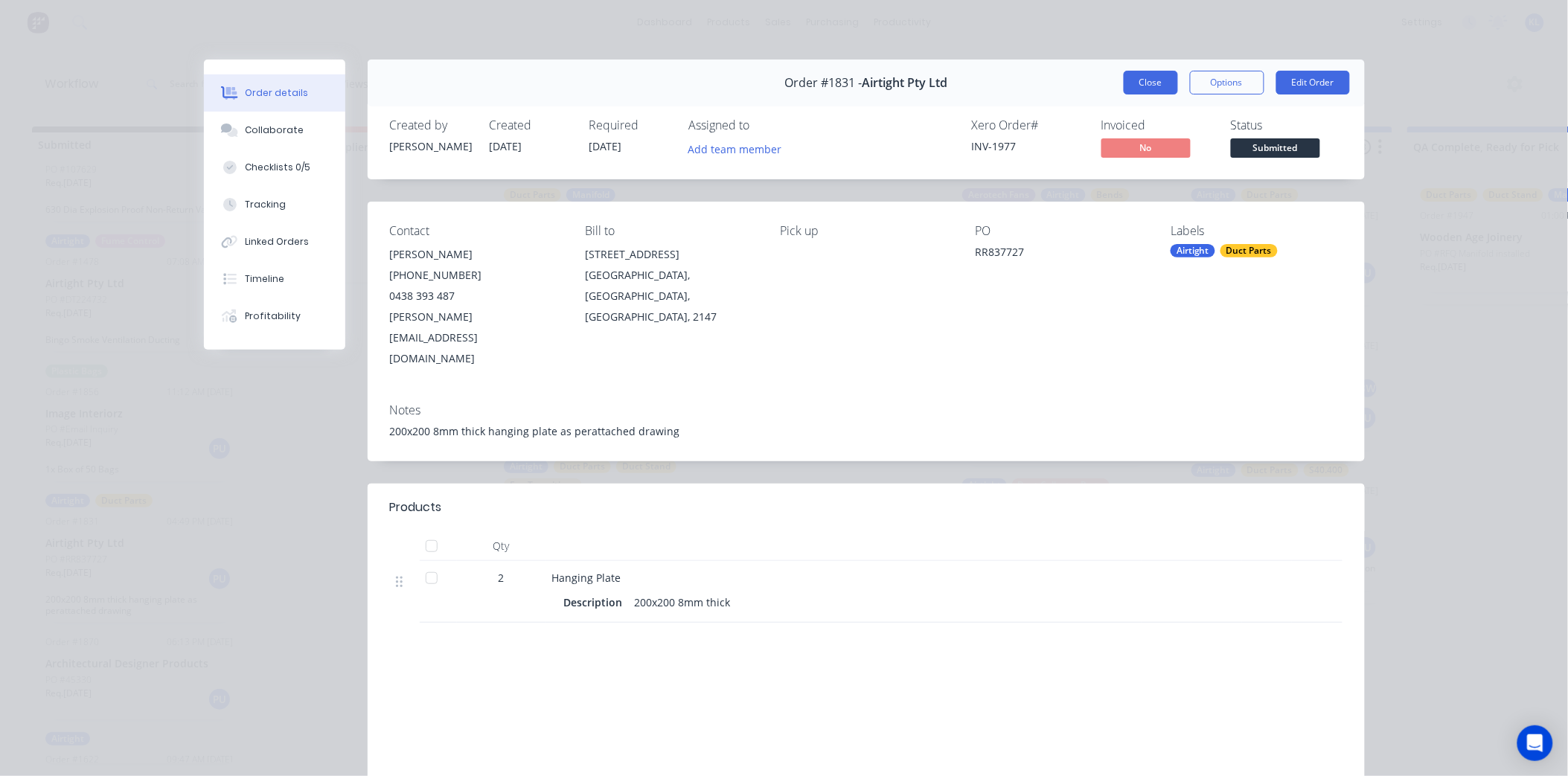
click at [1153, 85] on button "Close" at bounding box center [1151, 82] width 54 height 23
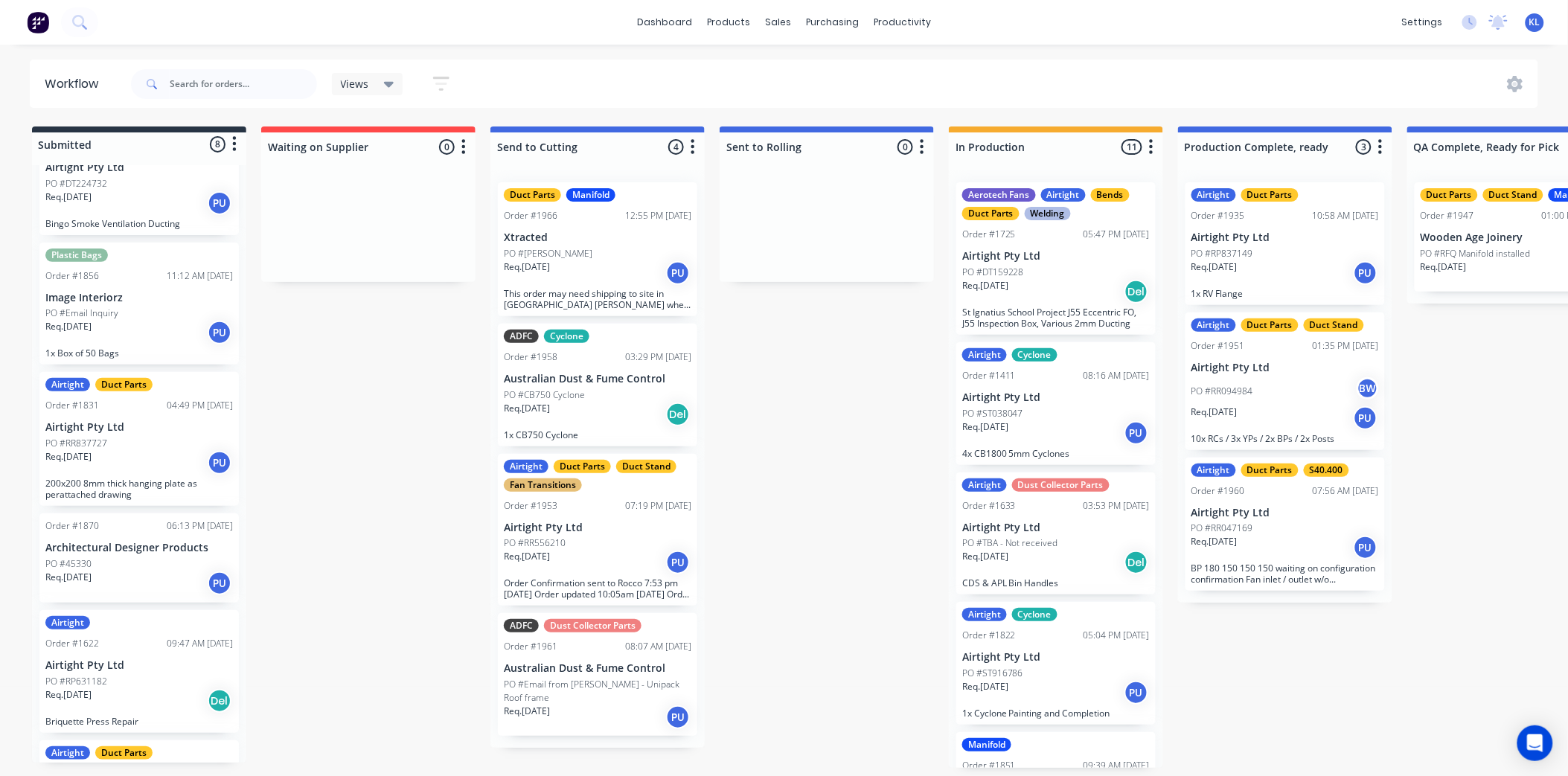
scroll to position [331, 0]
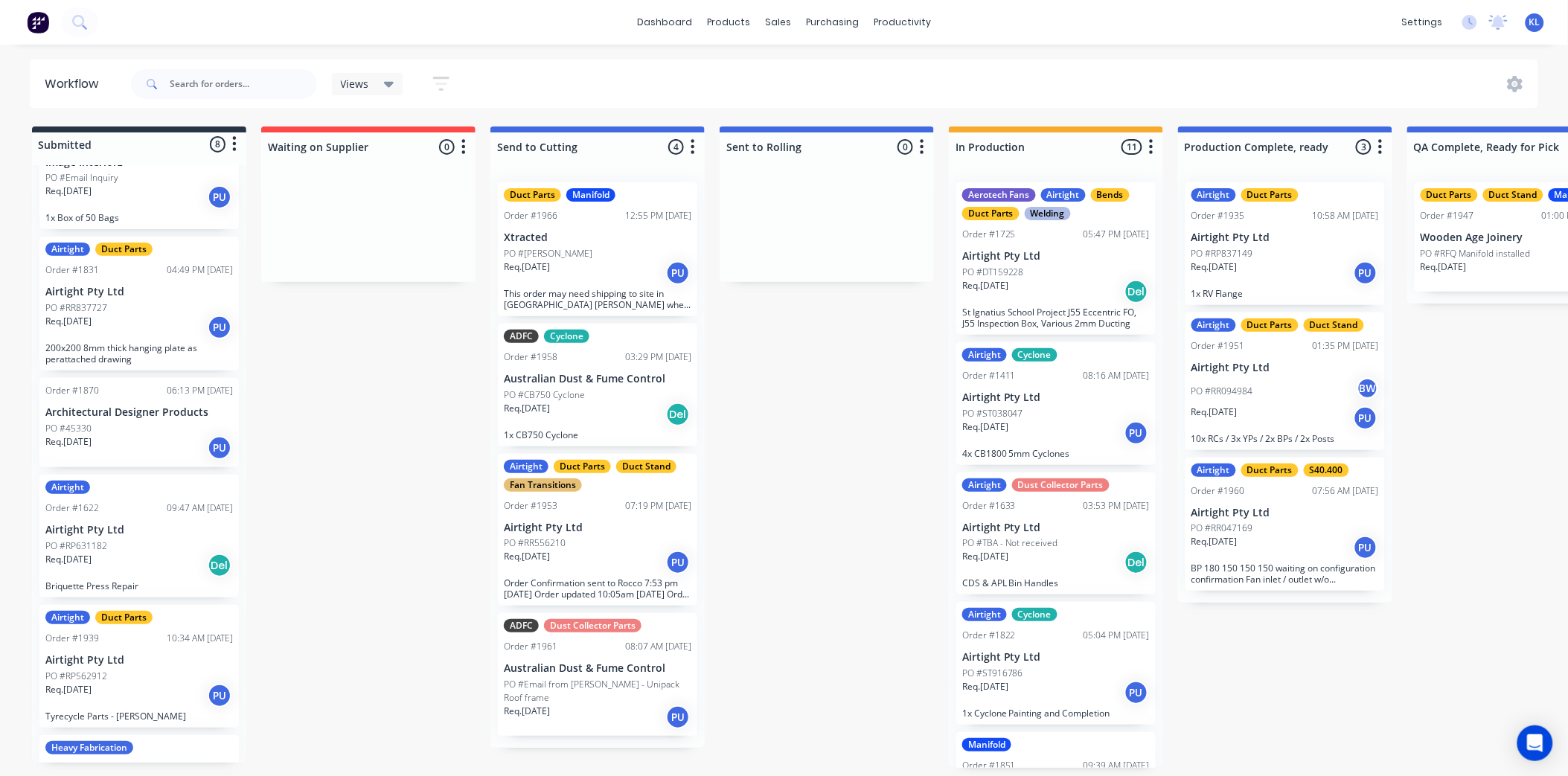
click at [110, 286] on p "Airtight Pty Ltd" at bounding box center [139, 292] width 188 height 13
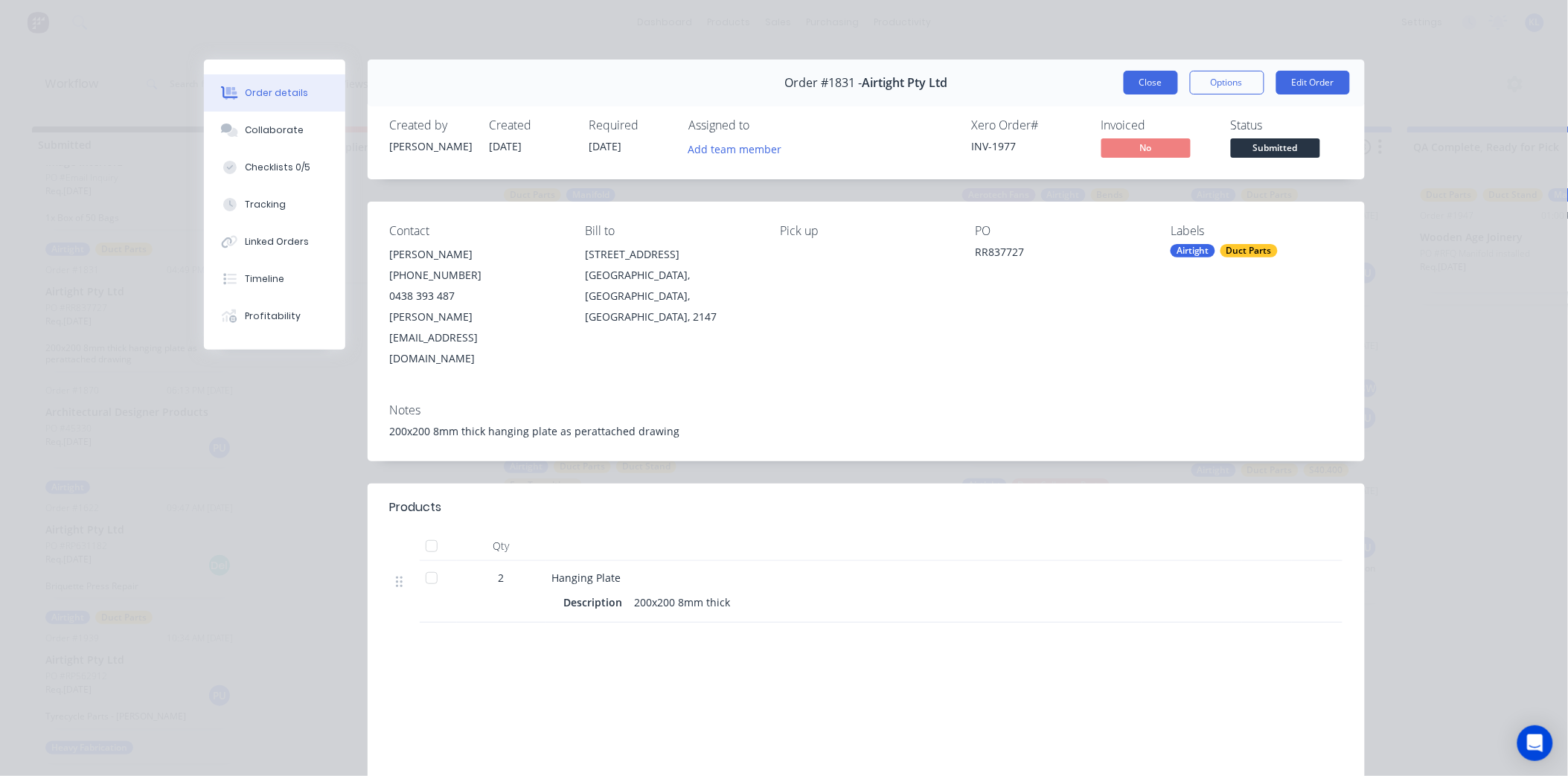
click at [1124, 79] on button "Close" at bounding box center [1151, 82] width 54 height 23
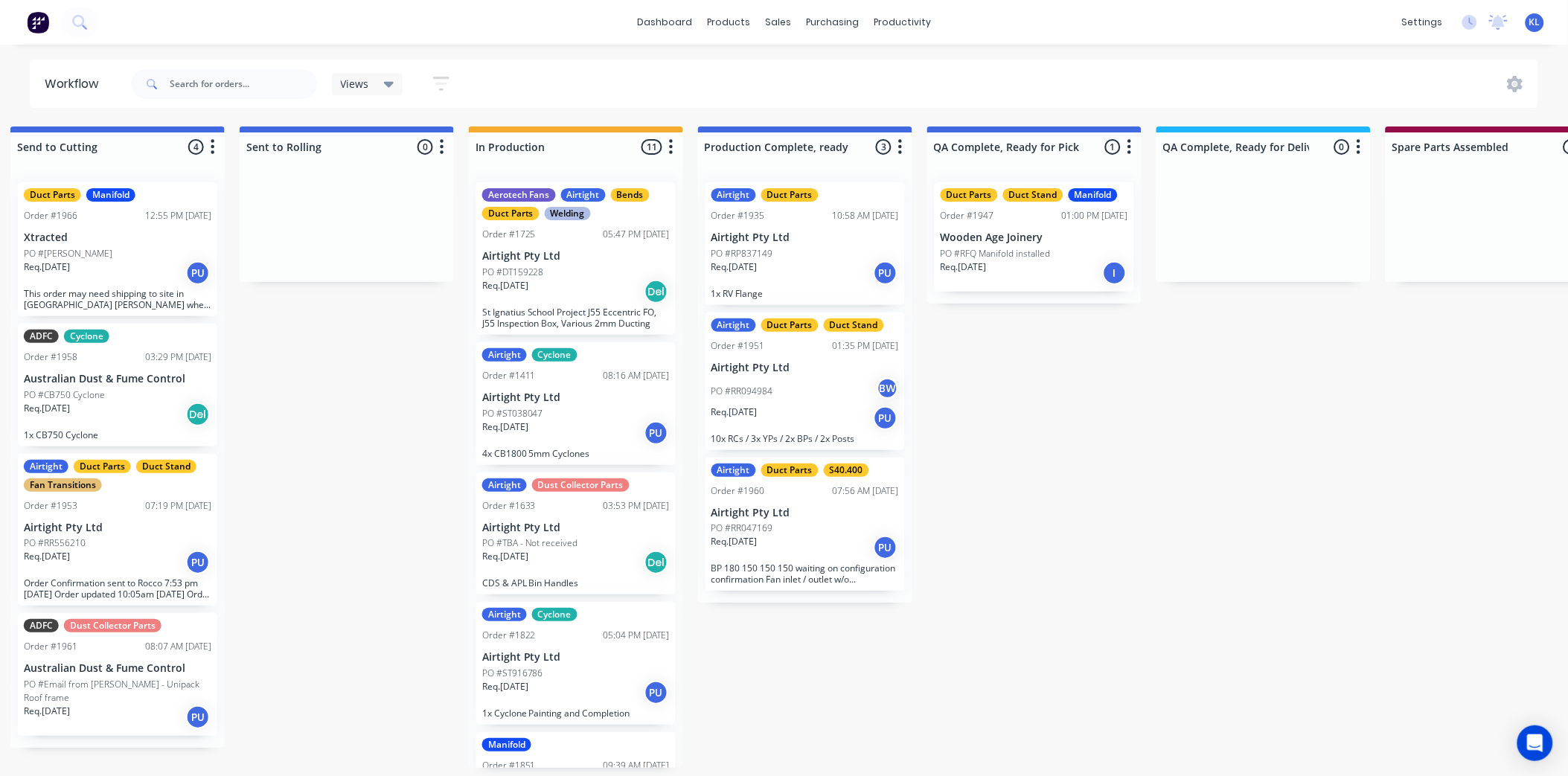
scroll to position [0, 484]
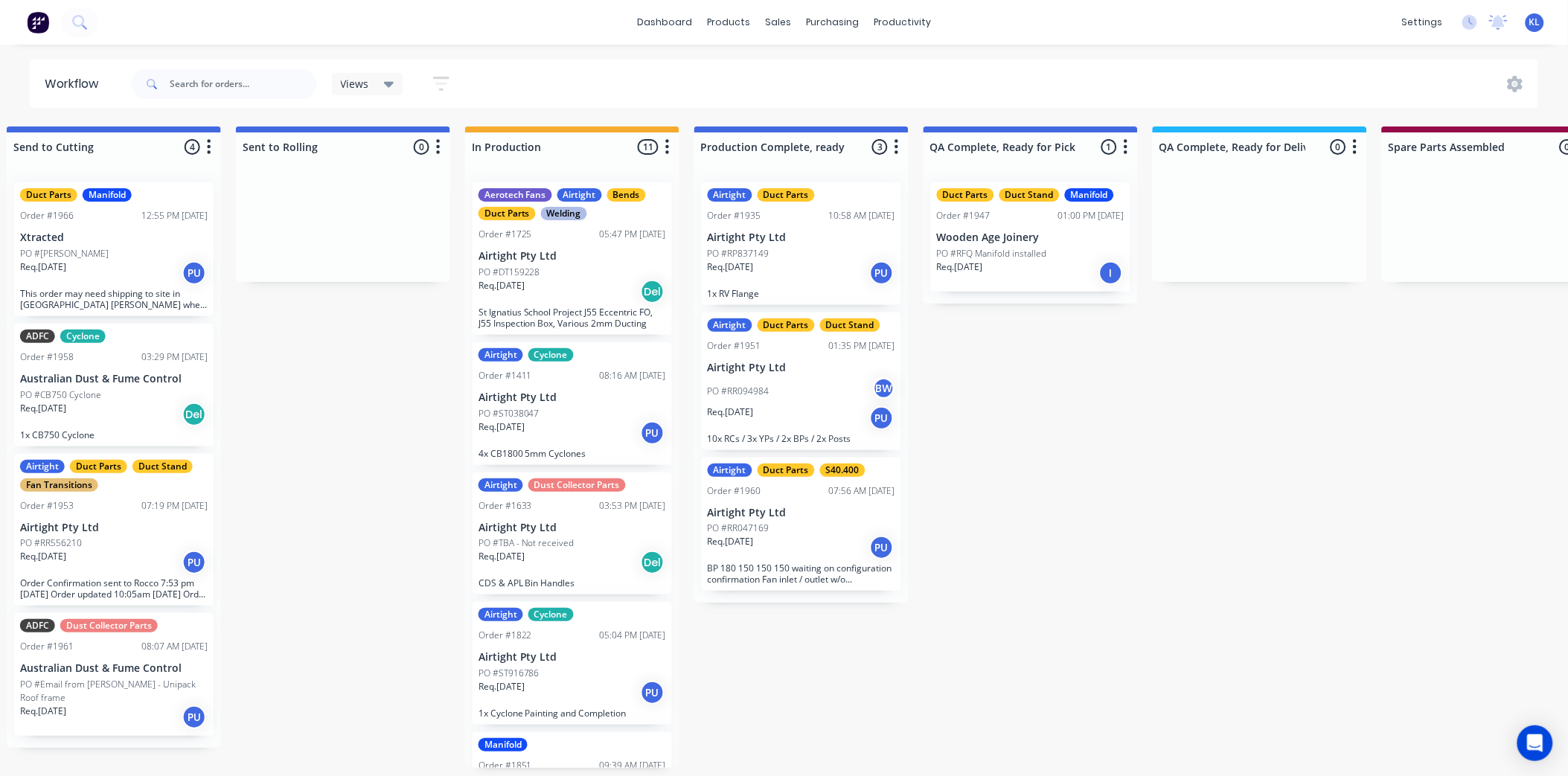
click at [1027, 243] on p "Wooden Age Joinery" at bounding box center [1031, 237] width 188 height 13
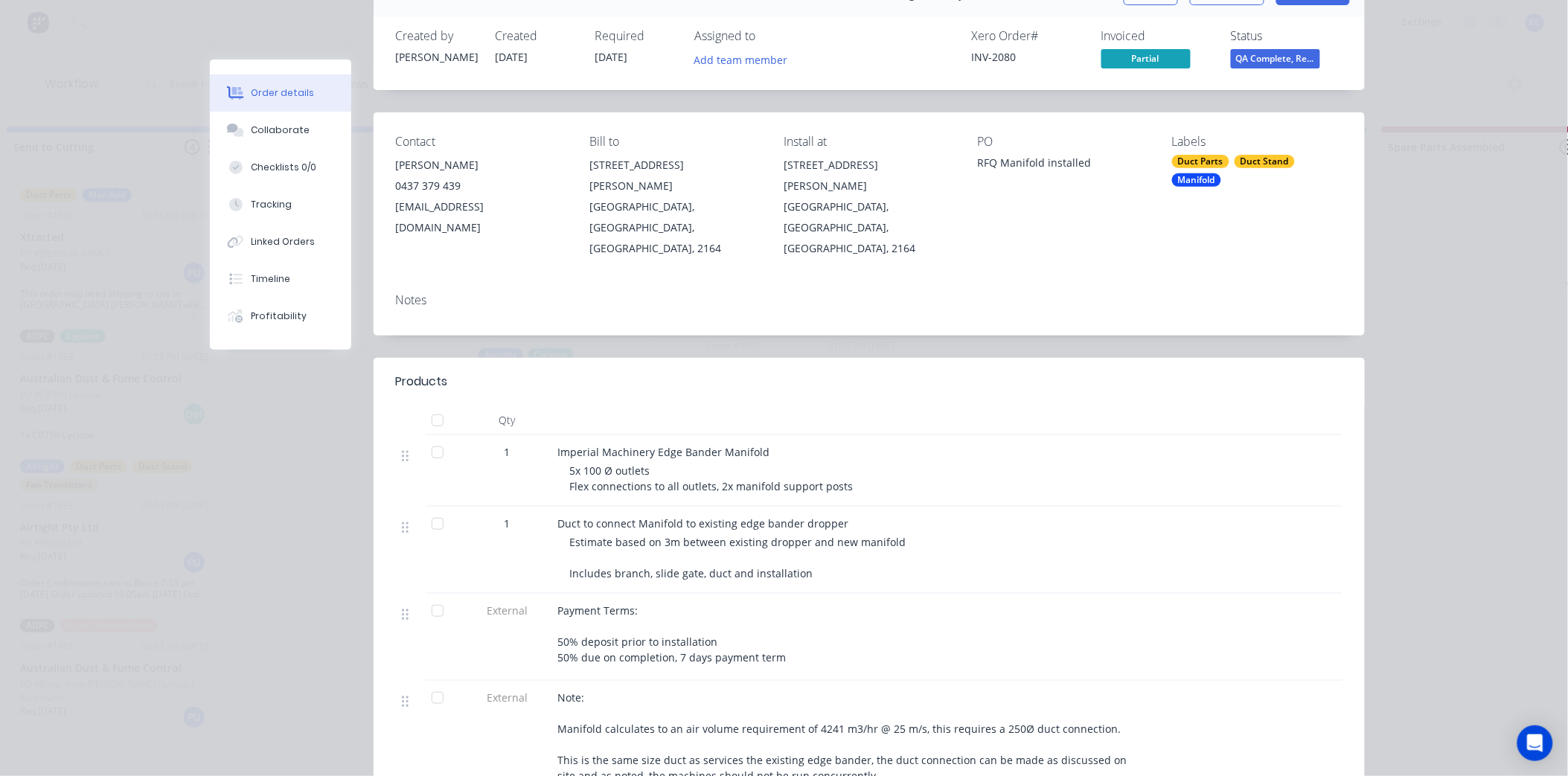
scroll to position [83, 0]
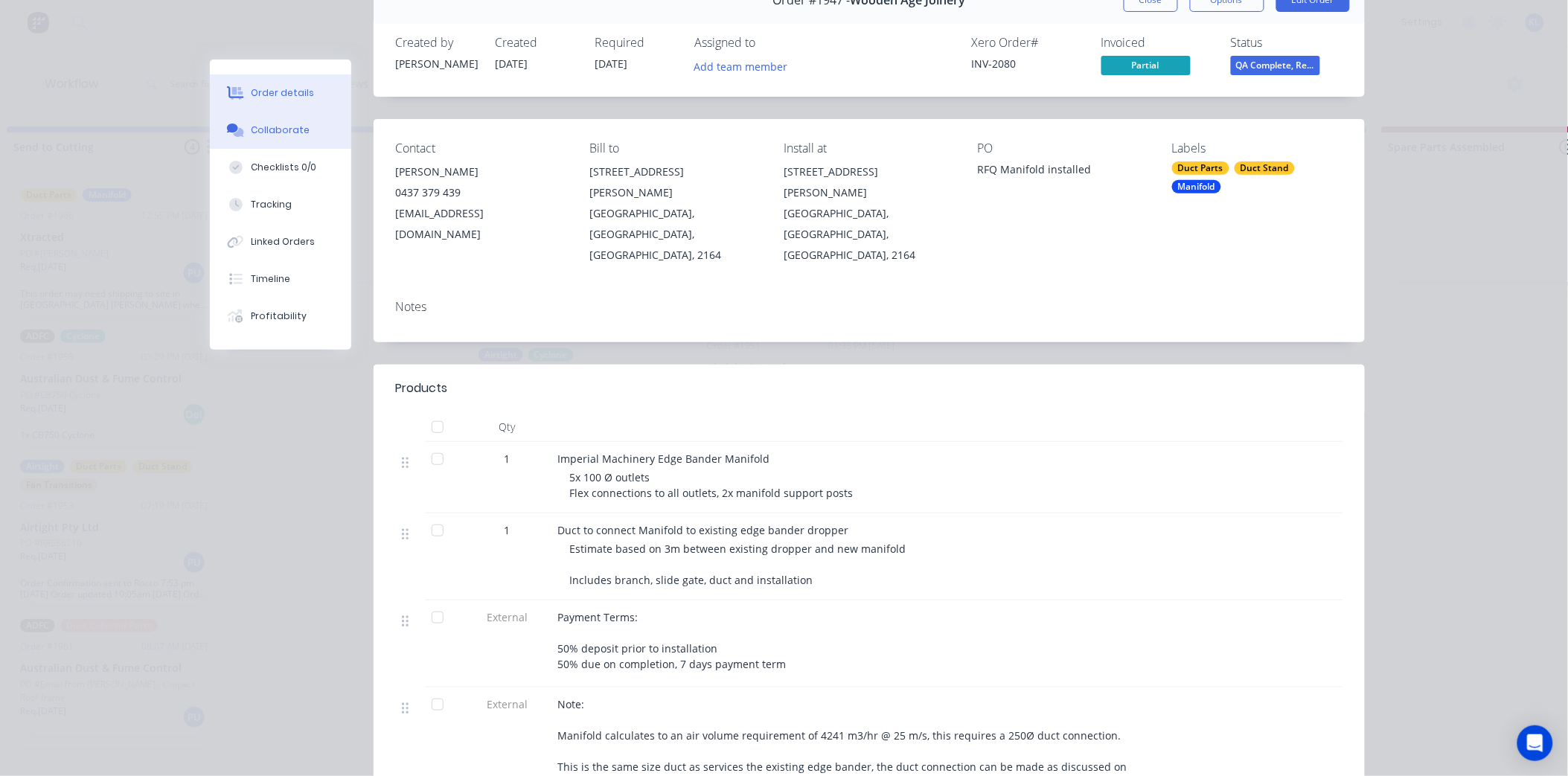
click at [251, 126] on div "Collaborate" at bounding box center [280, 130] width 59 height 13
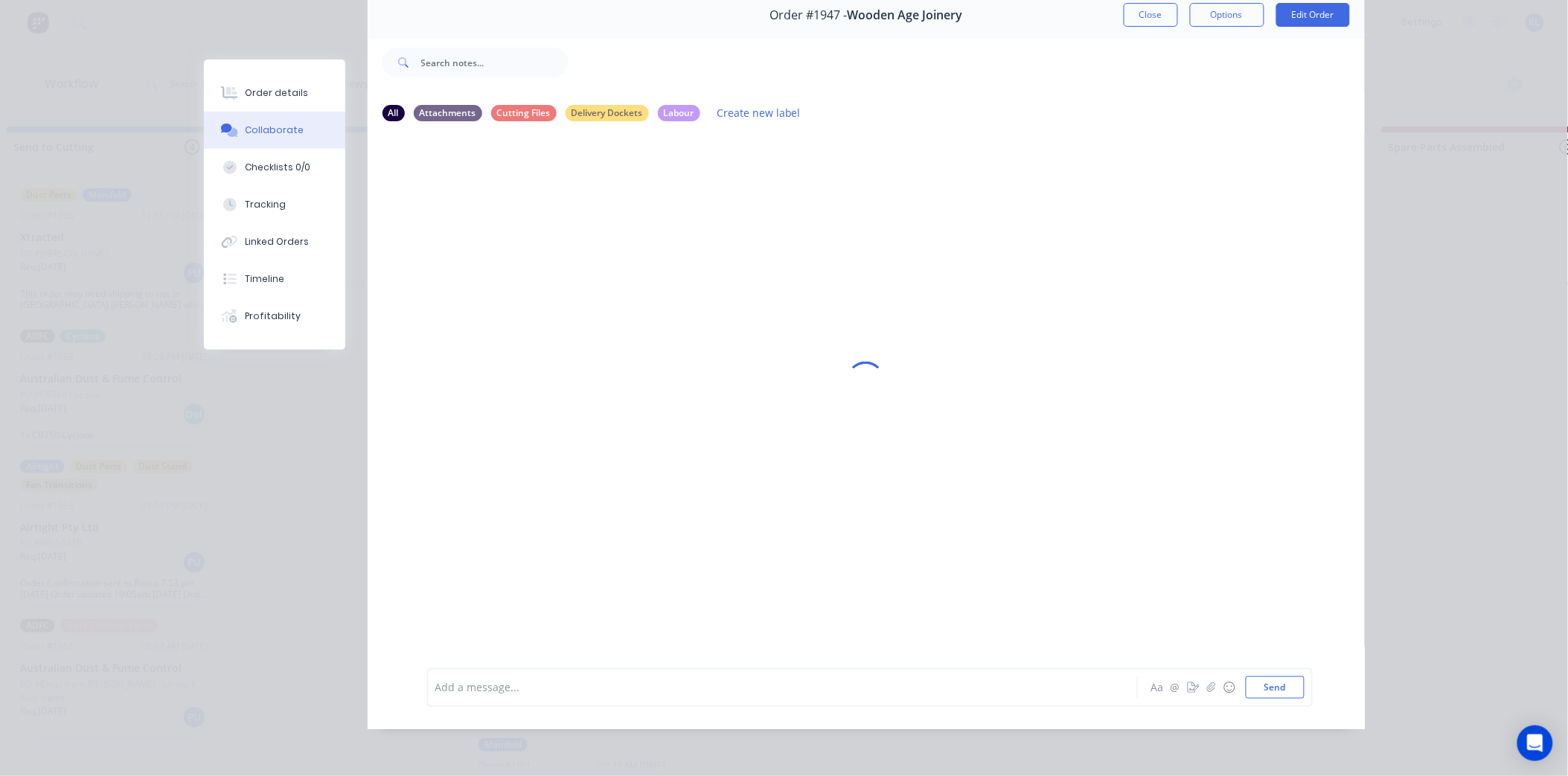
scroll to position [0, 0]
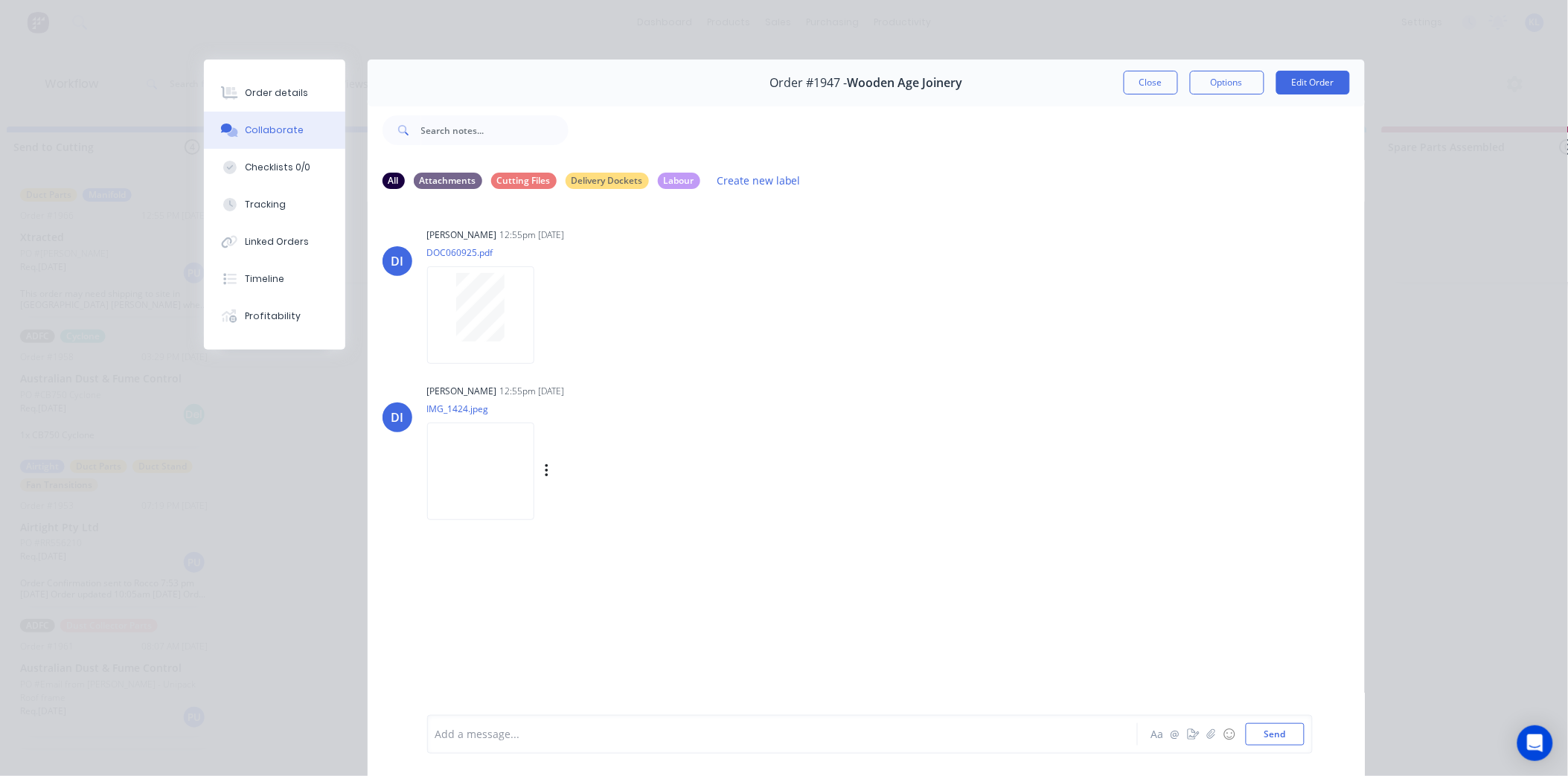
click at [518, 466] on img at bounding box center [480, 472] width 107 height 97
click at [268, 78] on button "Order details" at bounding box center [274, 93] width 142 height 37
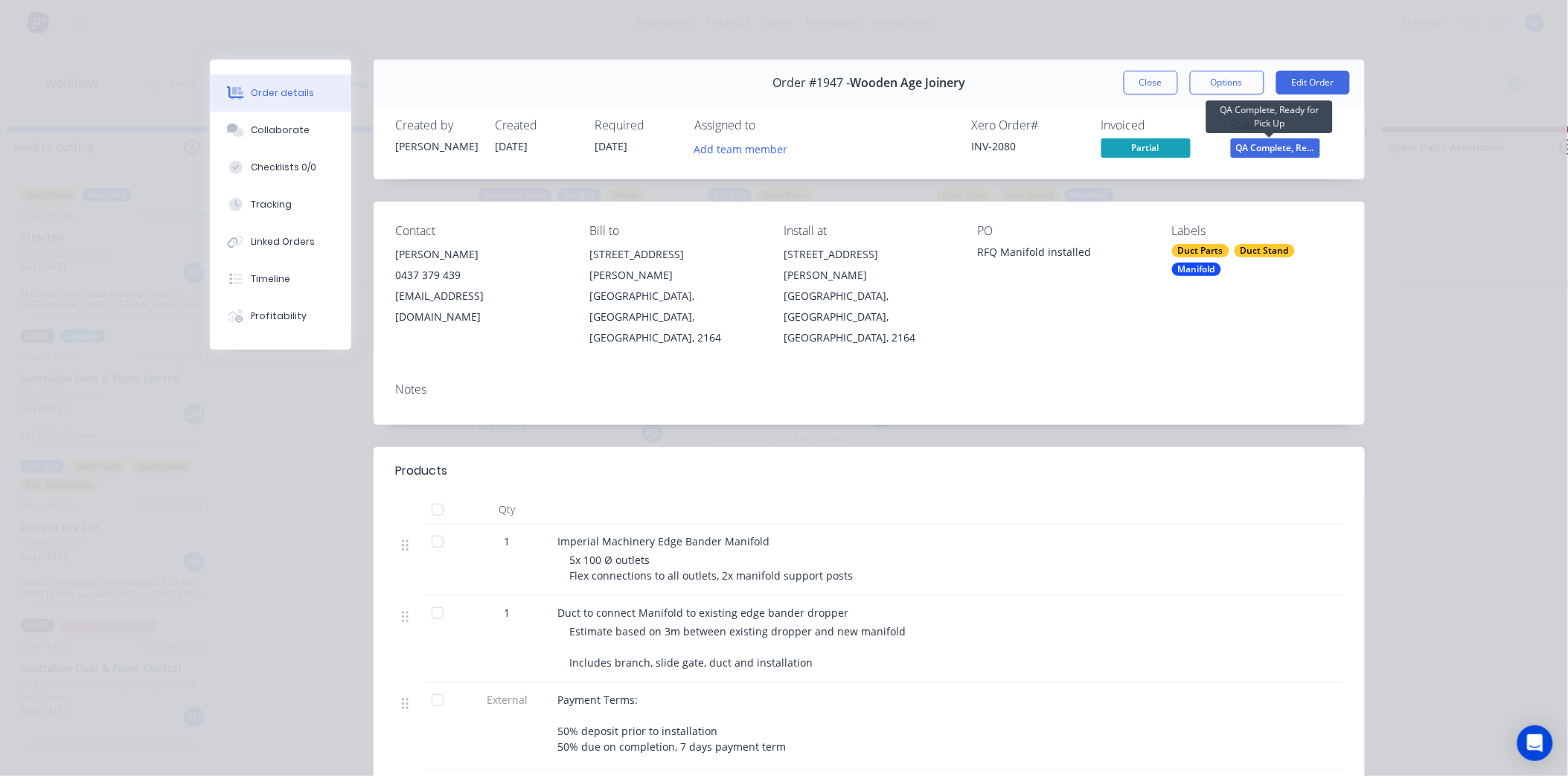
click at [1255, 152] on span "QA Complete, Re..." at bounding box center [1275, 147] width 90 height 18
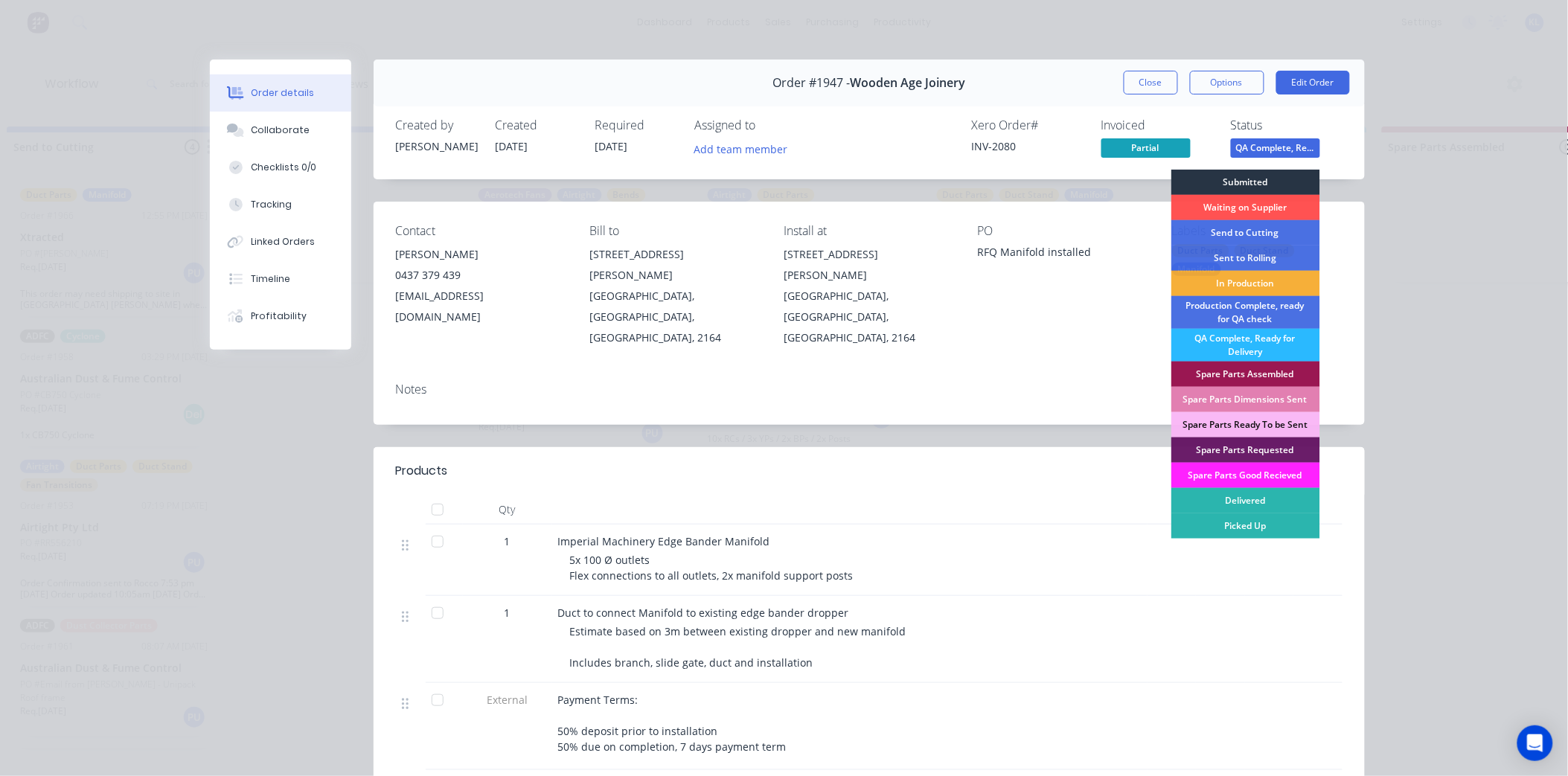
click at [1263, 179] on div "Submitted" at bounding box center [1245, 182] width 149 height 25
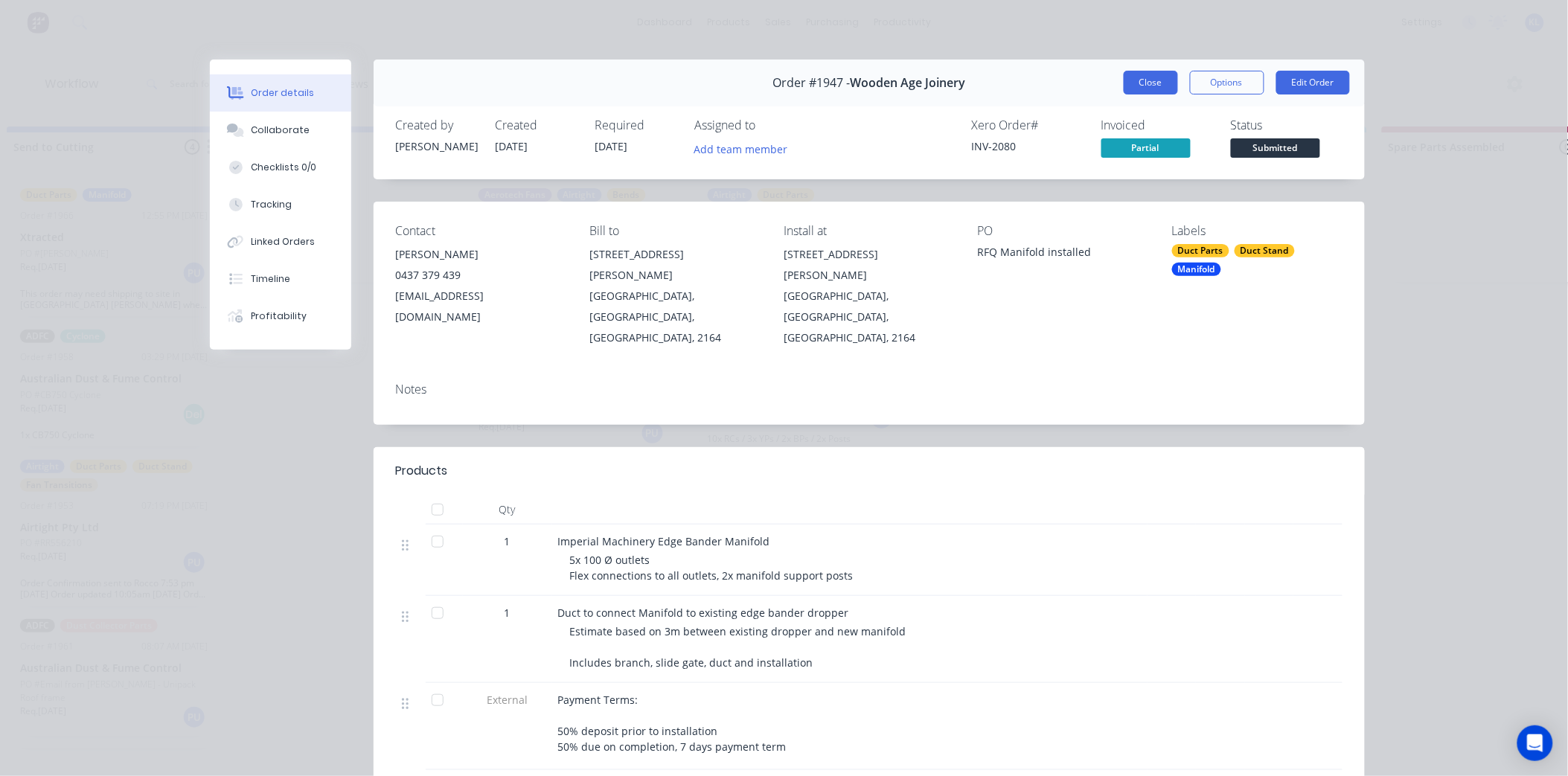
click at [1140, 77] on button "Close" at bounding box center [1151, 82] width 54 height 23
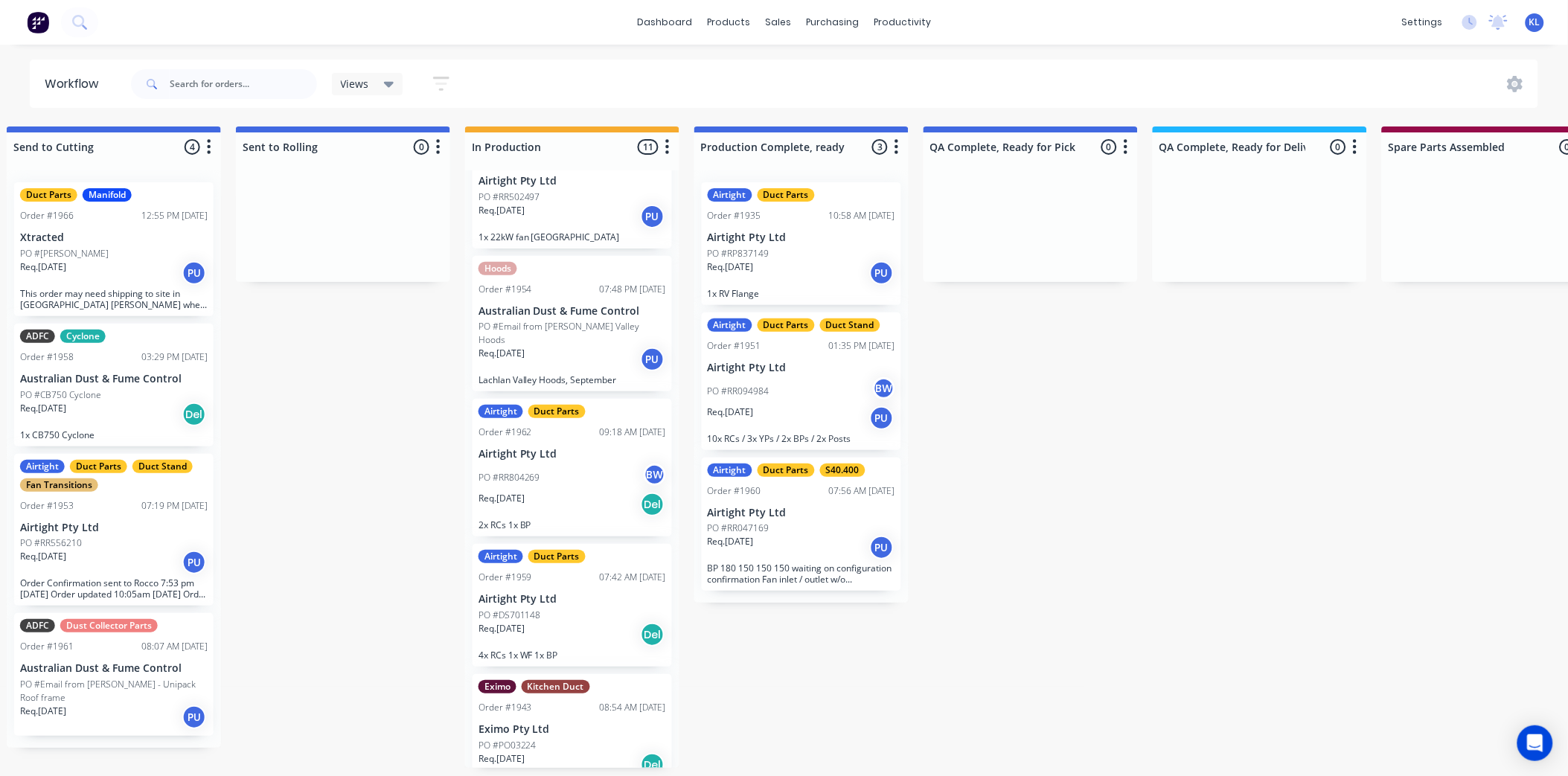
scroll to position [3, 484]
drag, startPoint x: 532, startPoint y: 750, endPoint x: 536, endPoint y: 780, distance: 30.3
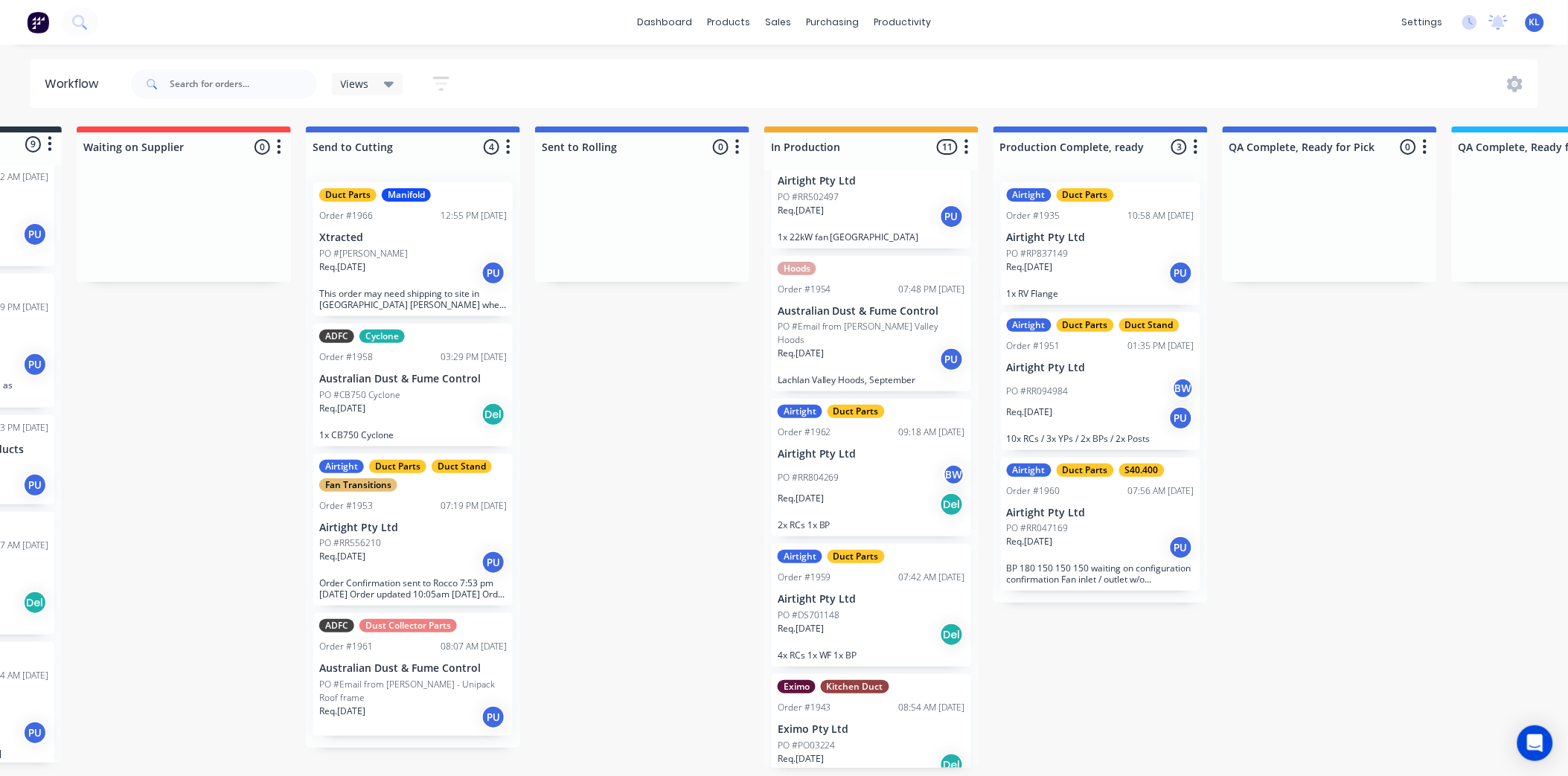
scroll to position [3, 176]
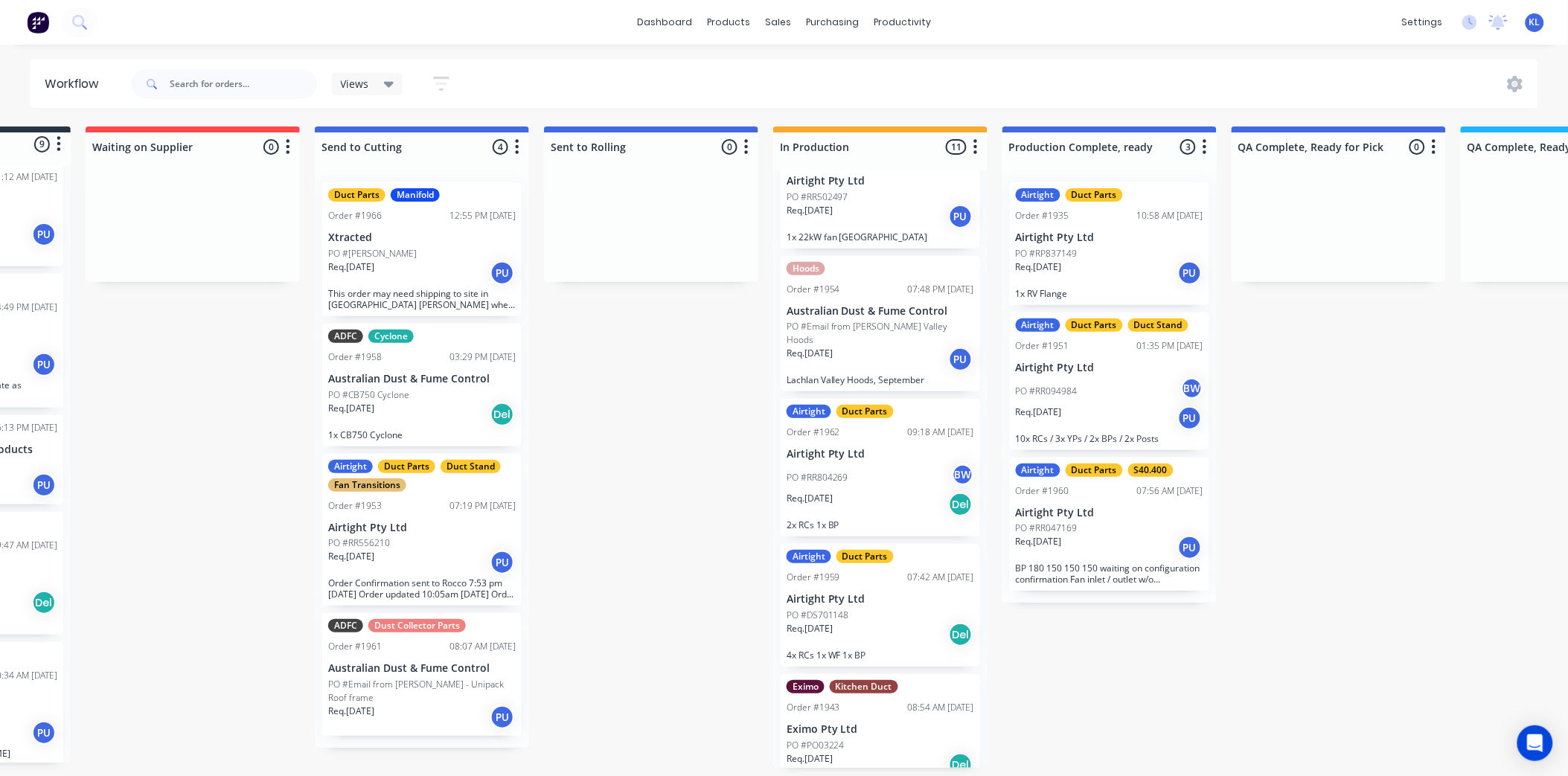
click at [390, 540] on div "PO #RR556210" at bounding box center [422, 543] width 188 height 13
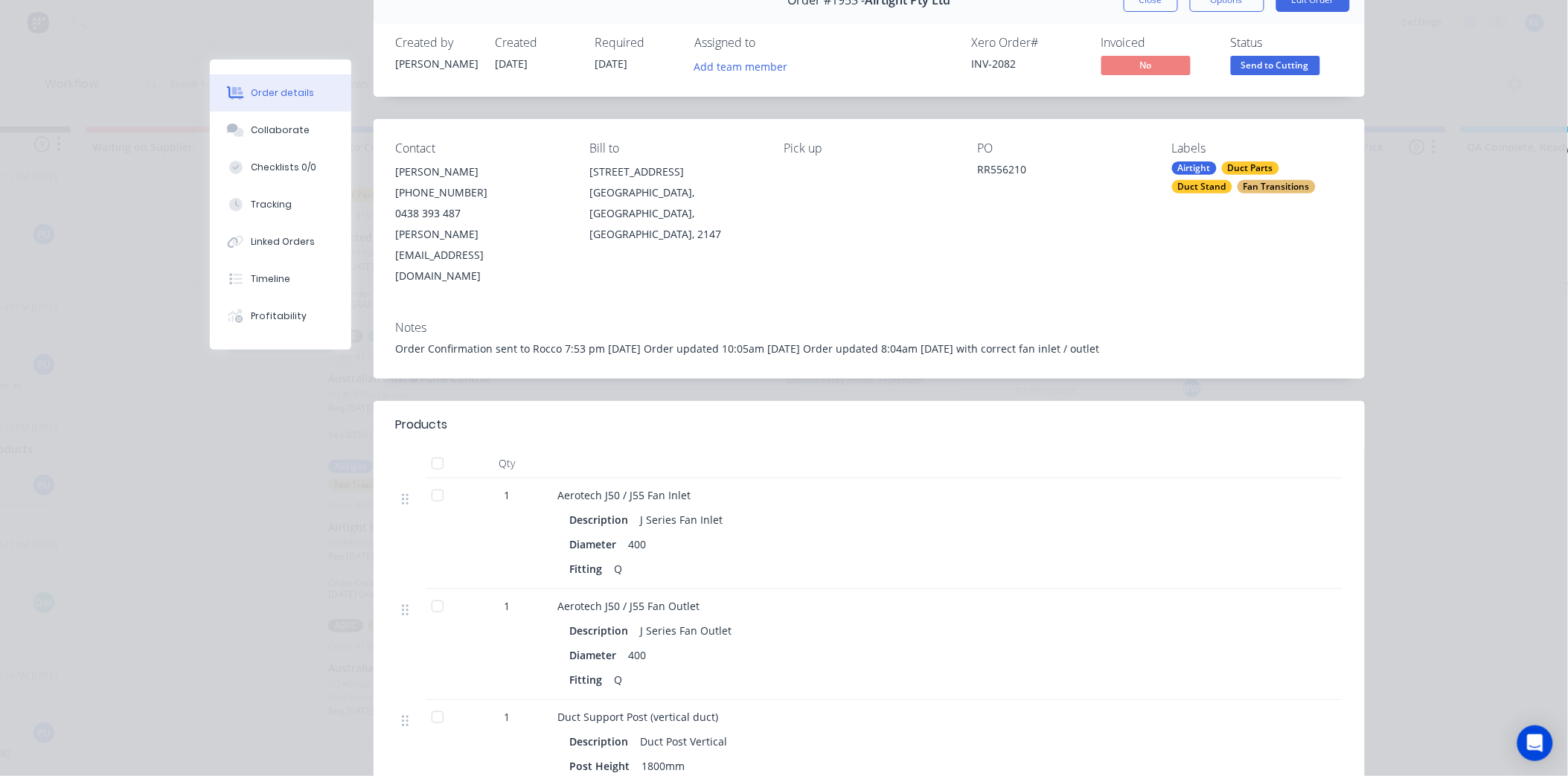
scroll to position [0, 0]
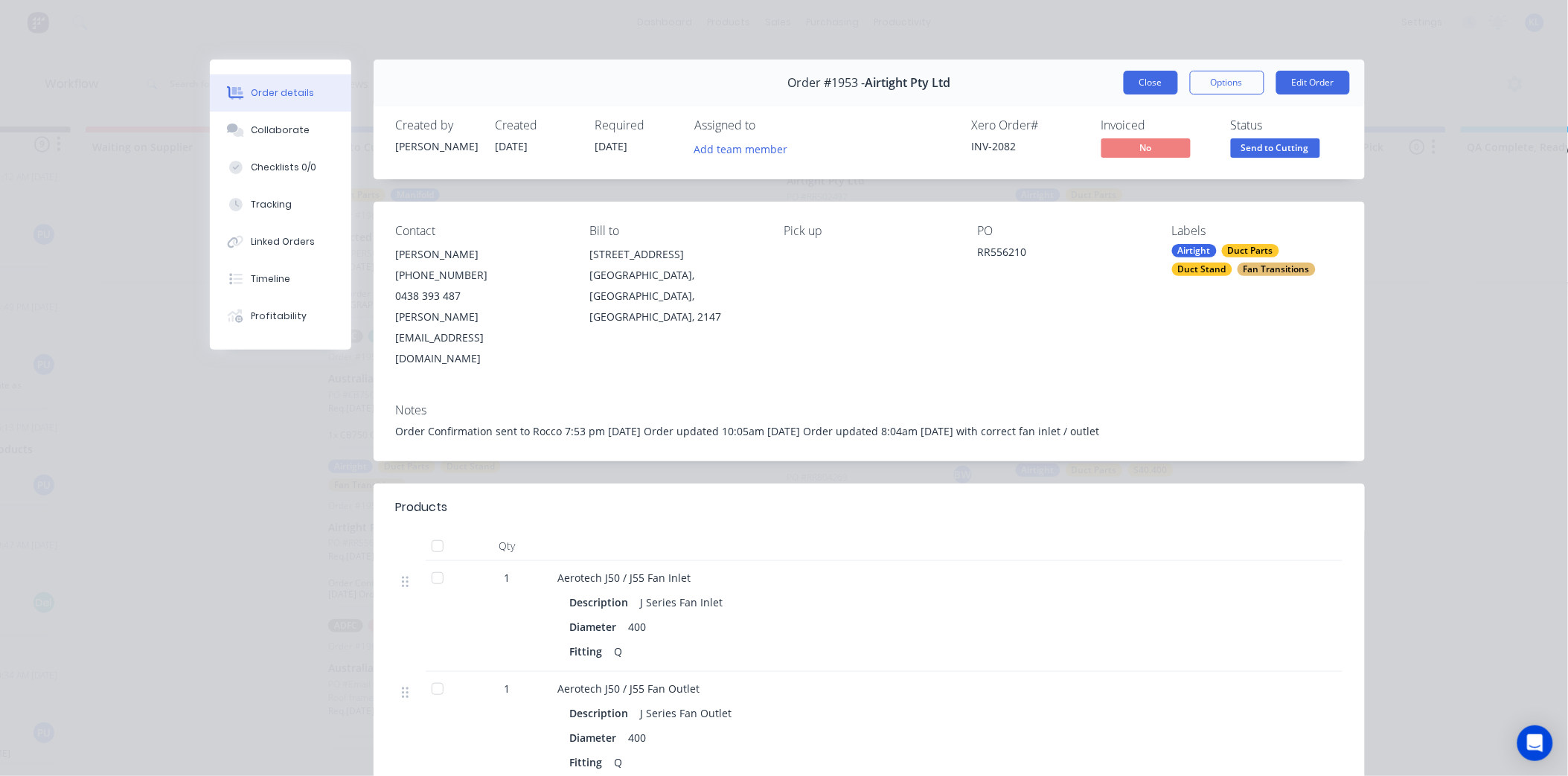
click at [1148, 83] on button "Close" at bounding box center [1151, 82] width 54 height 23
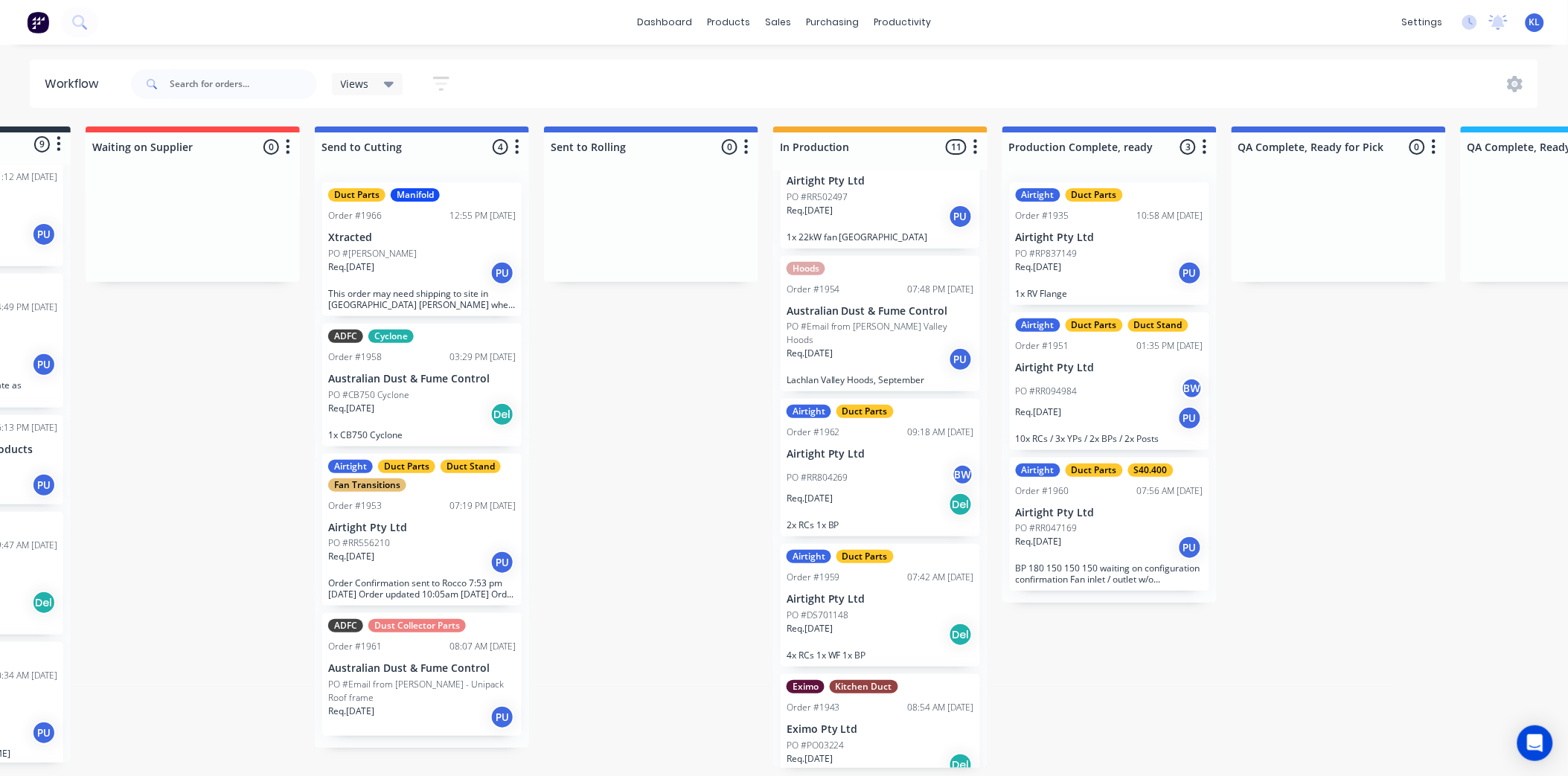
click at [1109, 545] on div "Req. [DATE] PU" at bounding box center [1110, 547] width 188 height 25
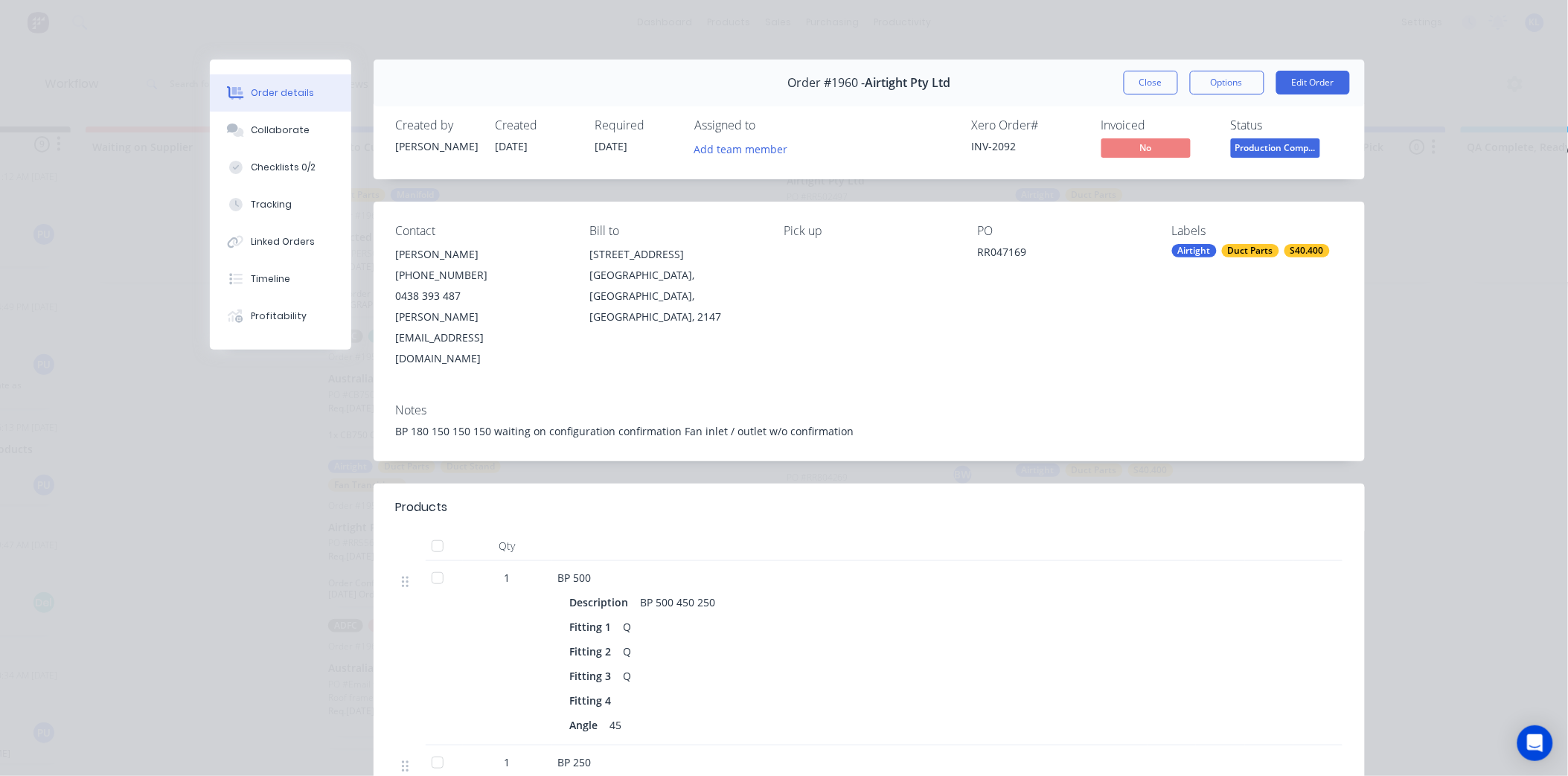
scroll to position [0, 176]
click at [1124, 84] on button "Close" at bounding box center [1151, 82] width 54 height 23
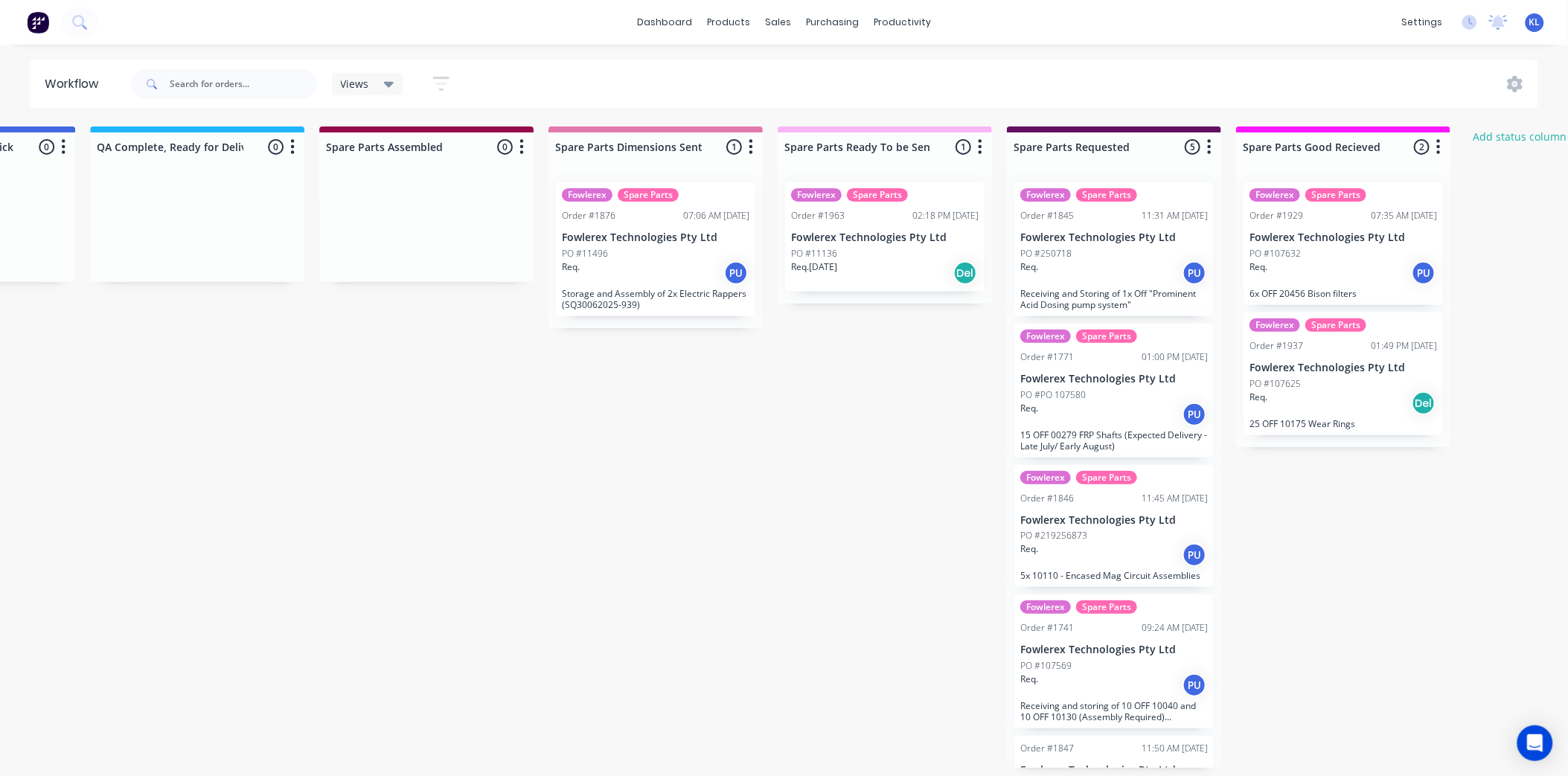
scroll to position [3, 1579]
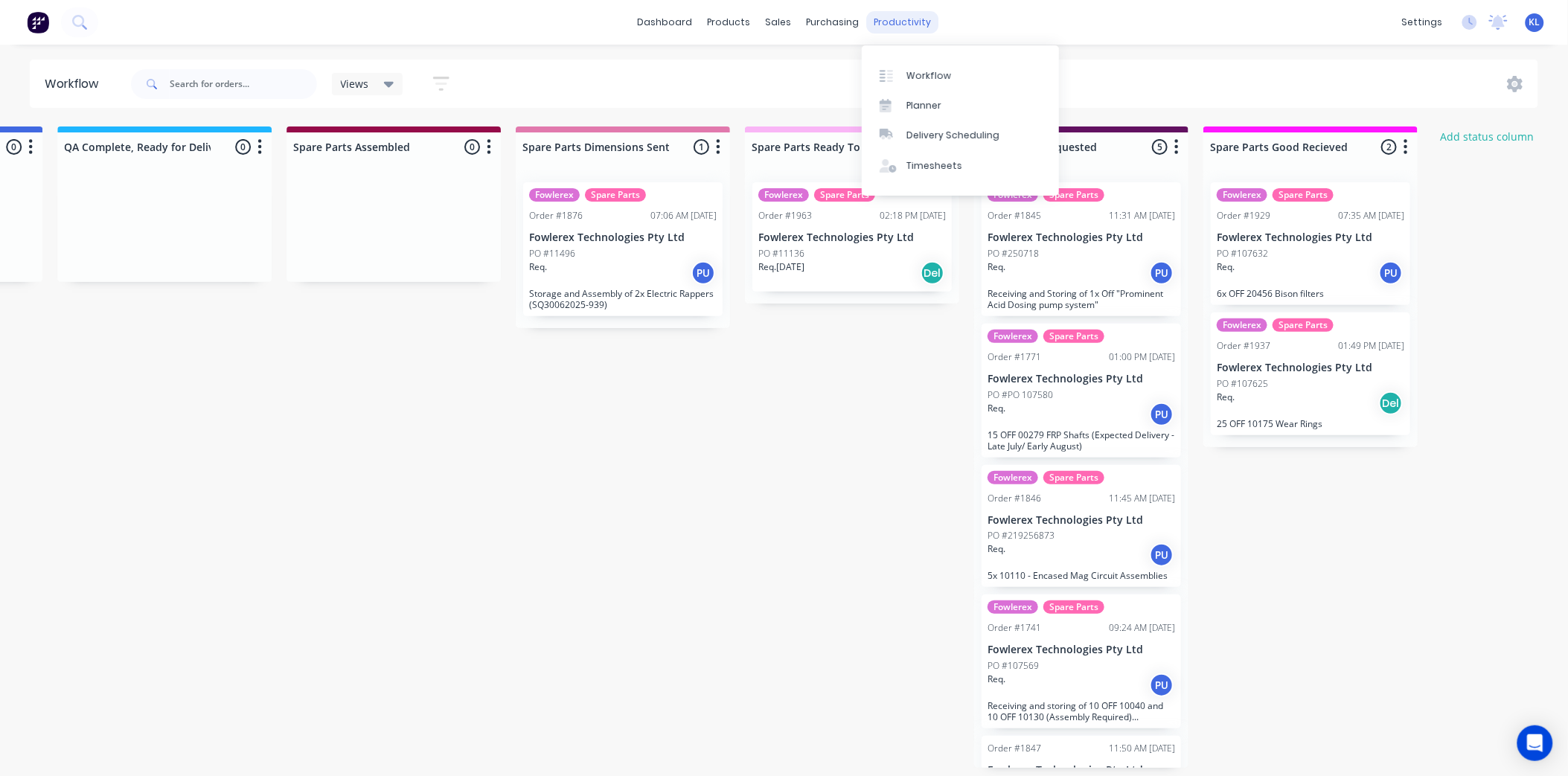
click at [923, 23] on div "productivity" at bounding box center [902, 23] width 72 height 23
click at [924, 70] on div "Workflow" at bounding box center [928, 76] width 44 height 13
click at [1299, 251] on div "PO #107632" at bounding box center [1311, 253] width 188 height 13
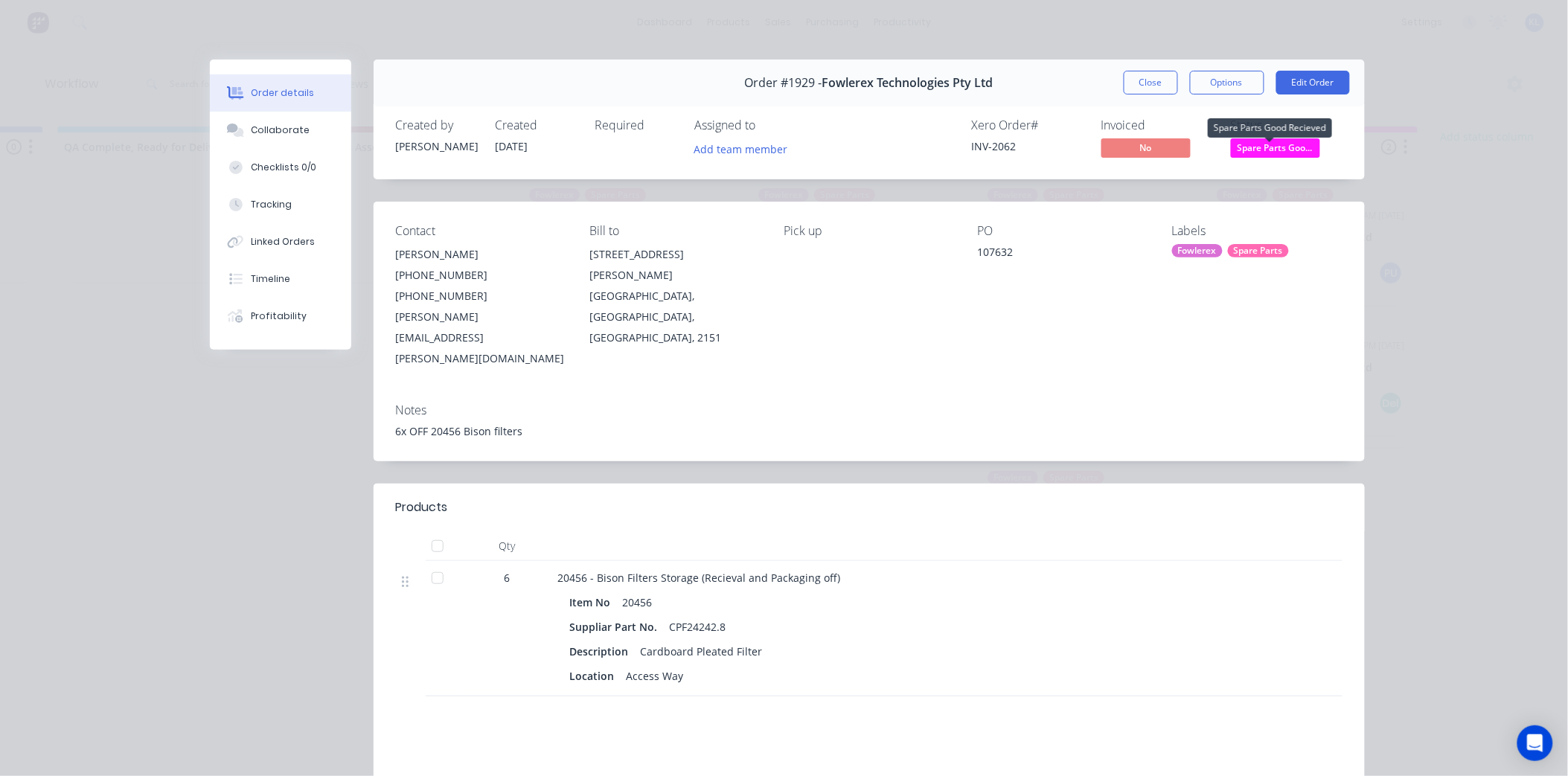
click at [1237, 144] on span "Spare Parts Goo..." at bounding box center [1275, 147] width 90 height 18
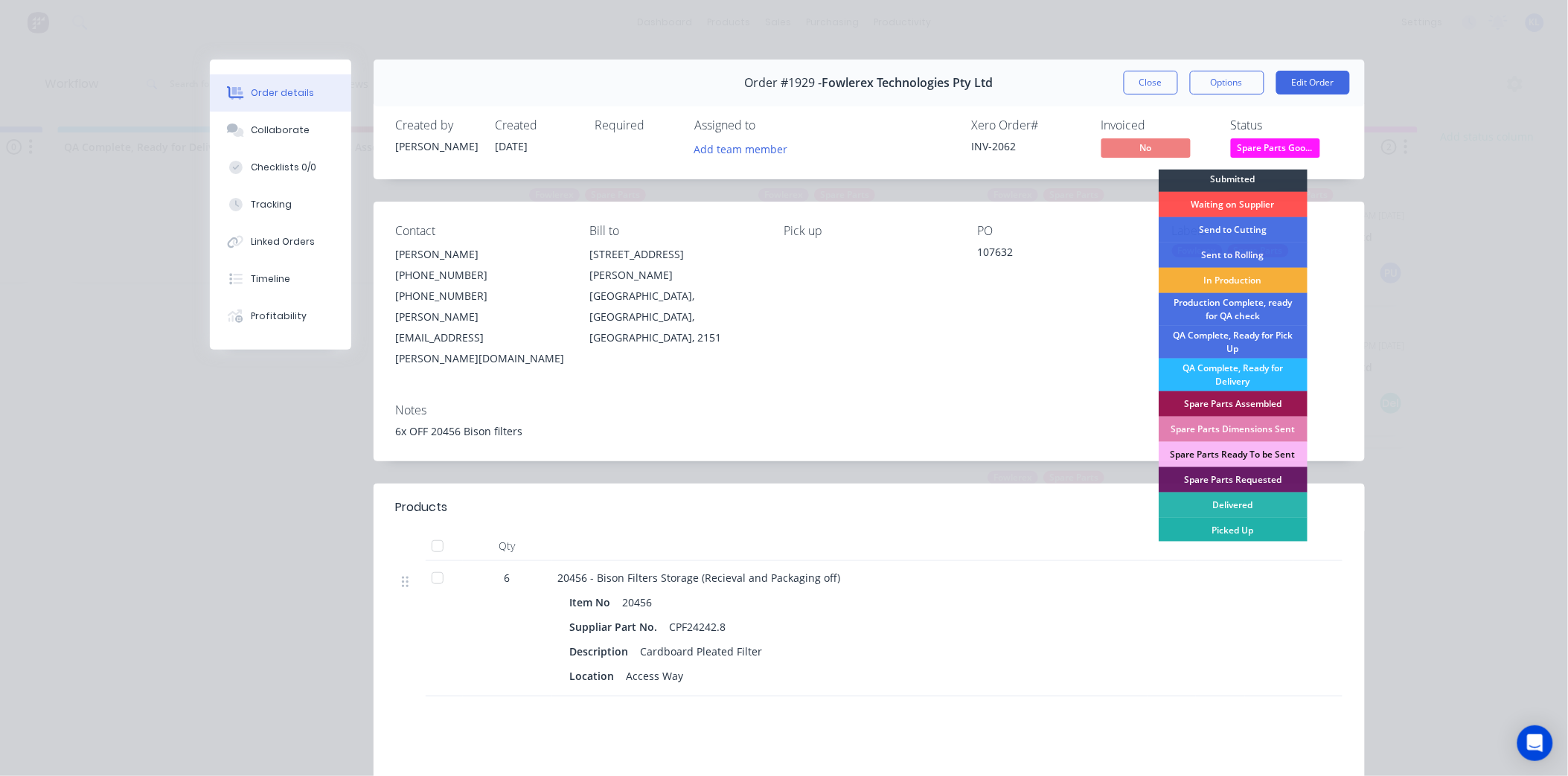
scroll to position [3, 0]
click at [286, 130] on div "Collaborate" at bounding box center [280, 130] width 59 height 13
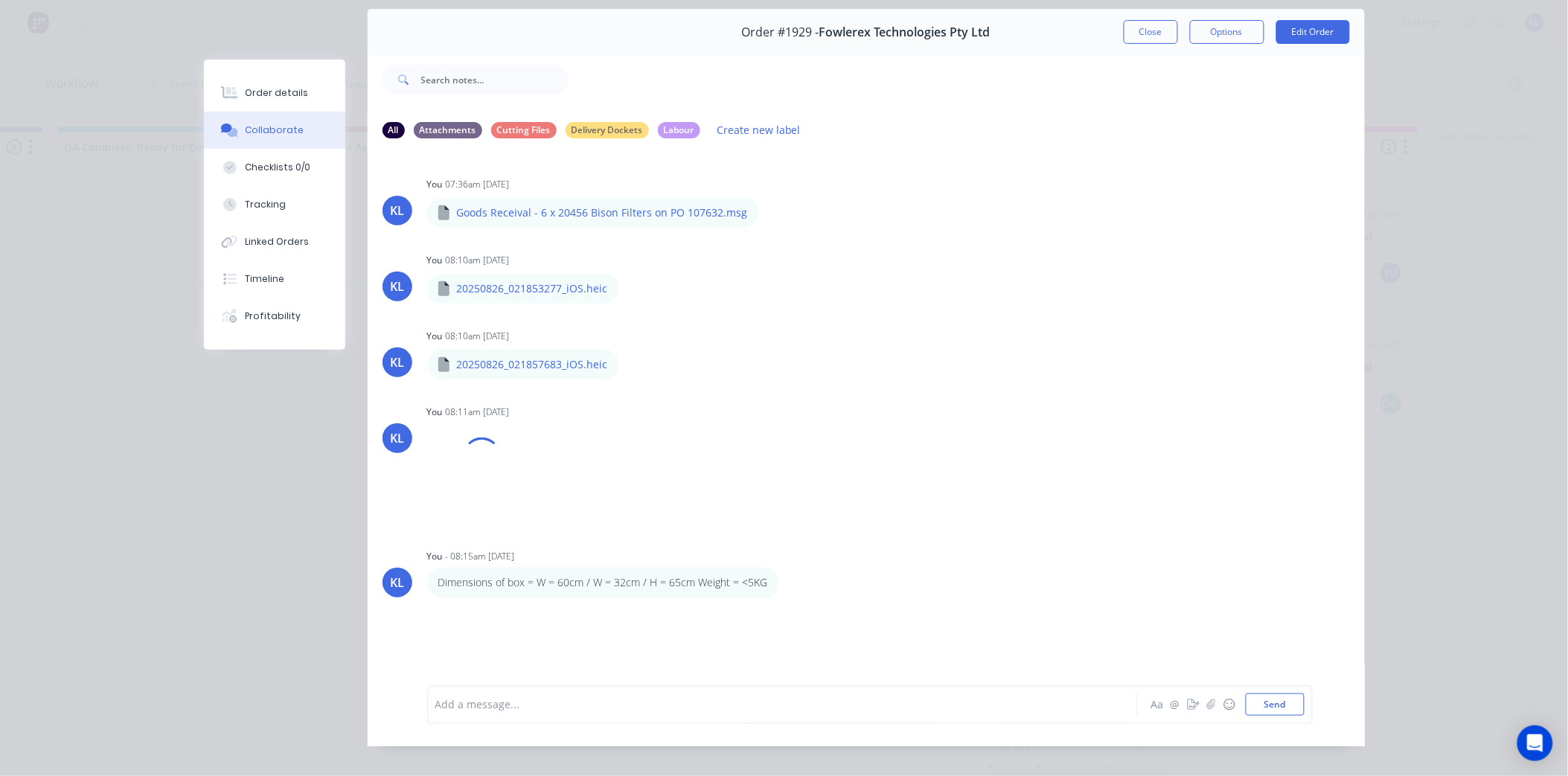
scroll to position [80, 0]
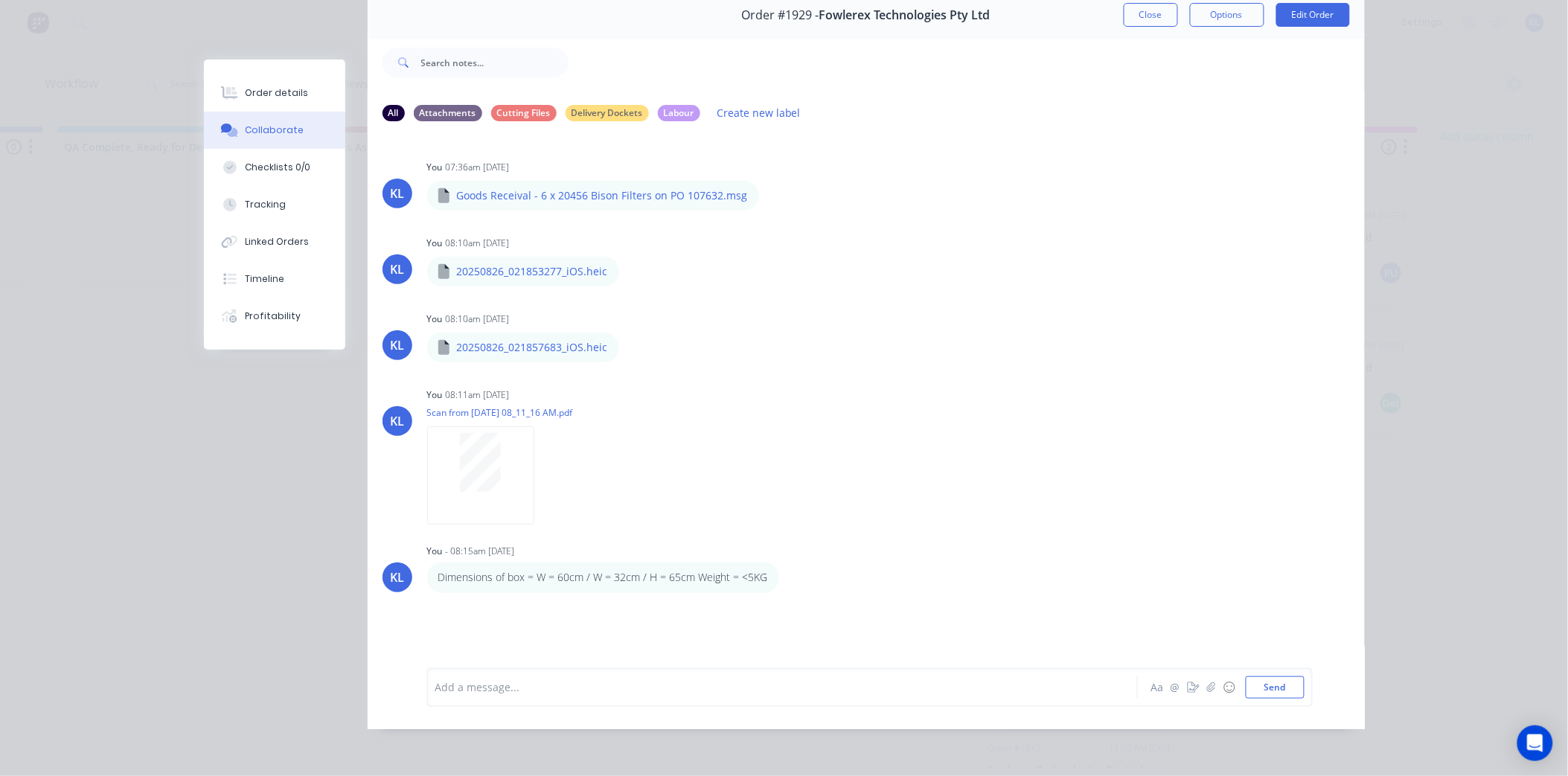
click at [487, 701] on div "Add a message... Aa @ ☺ Send" at bounding box center [870, 687] width 885 height 38
click at [533, 678] on div "Add a message..." at bounding box center [762, 688] width 652 height 23
click at [303, 87] on button "Order details" at bounding box center [274, 93] width 142 height 37
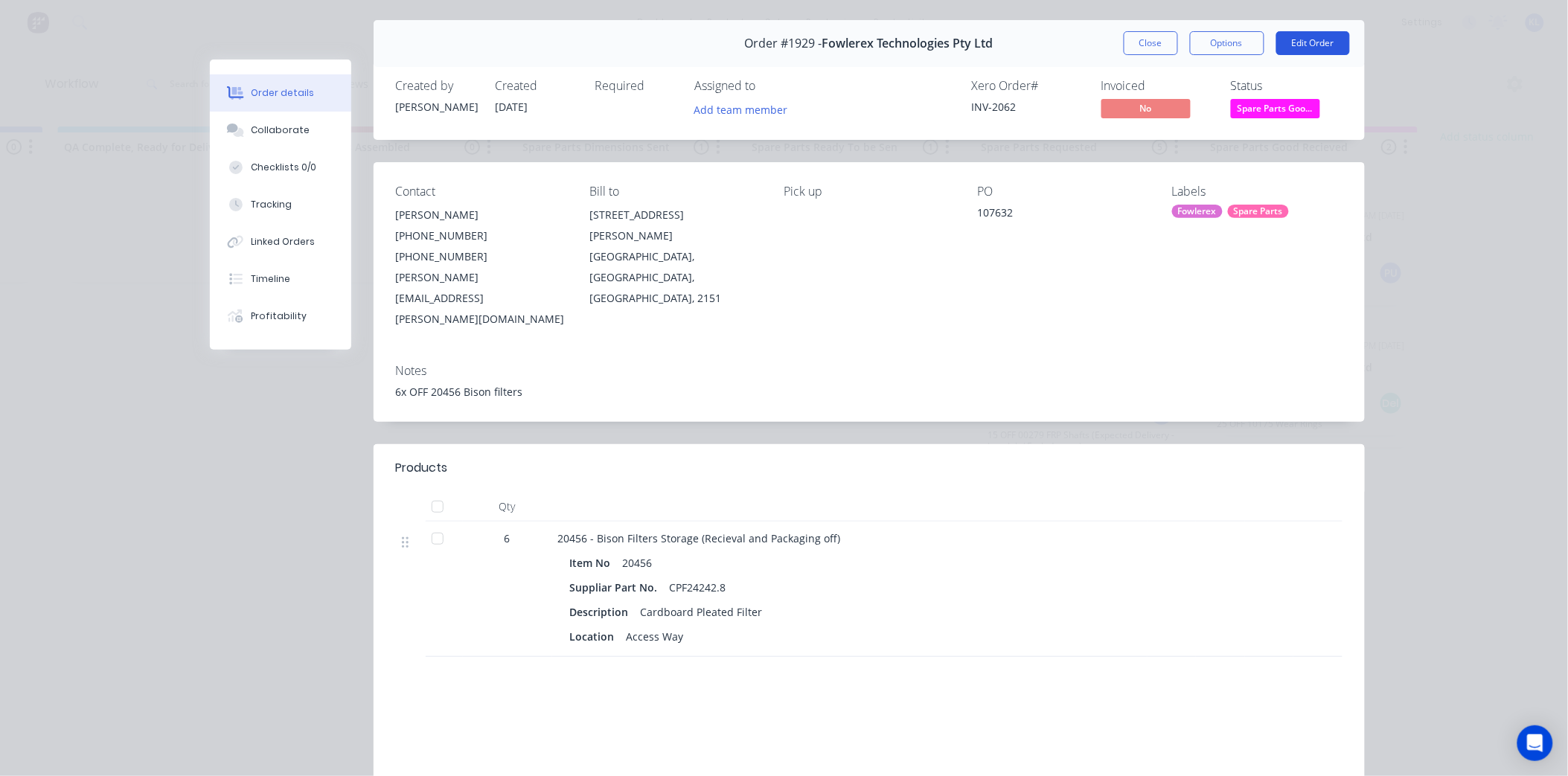
scroll to position [0, 0]
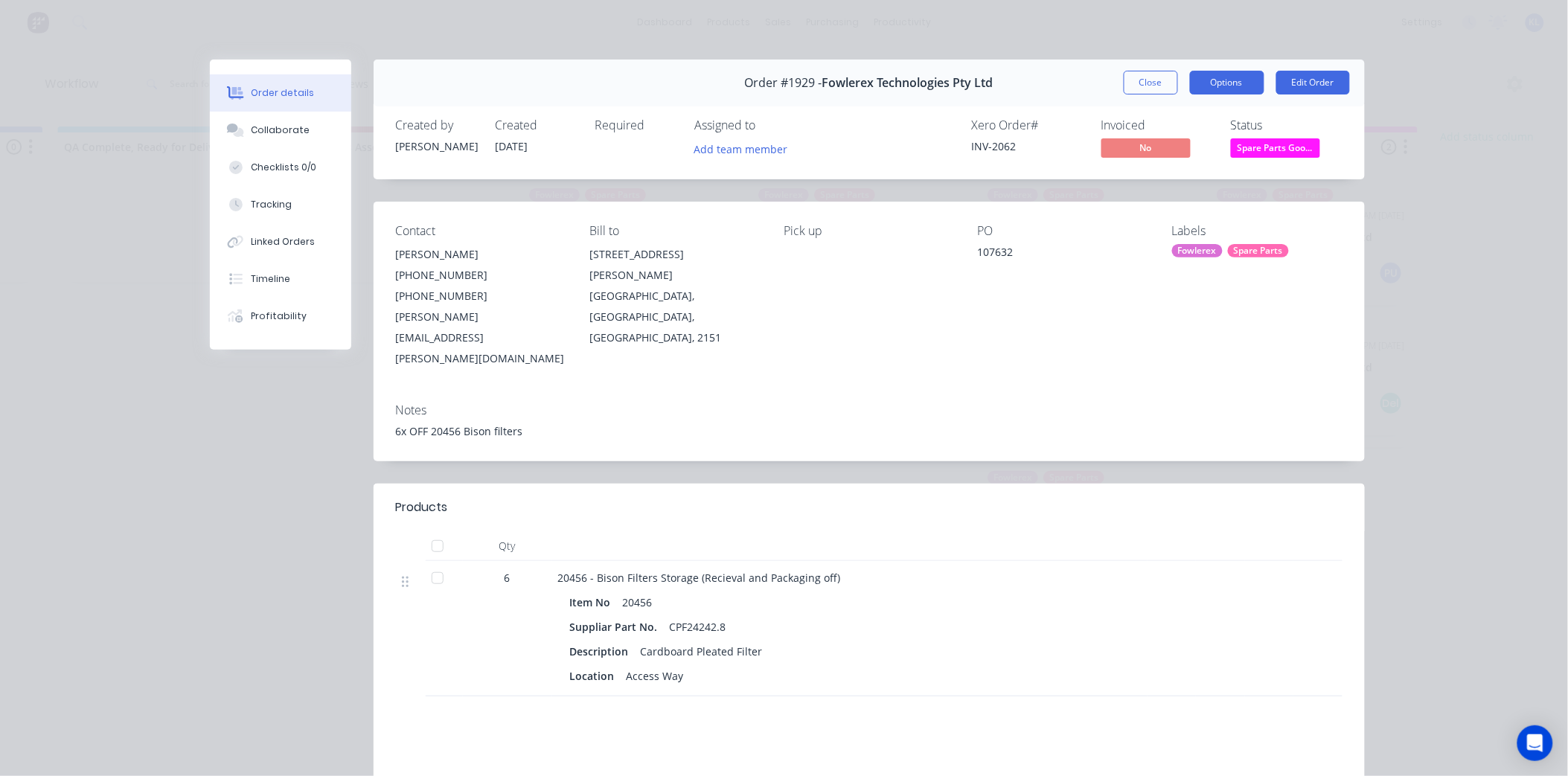
click at [1213, 76] on button "Options" at bounding box center [1227, 82] width 75 height 23
click at [1386, 137] on div "Order details Collaborate Checklists 0/0 Tracking Linked Orders Timeline Profit…" at bounding box center [784, 388] width 1568 height 776
click at [1270, 150] on span "Spare Parts Goo..." at bounding box center [1275, 147] width 90 height 18
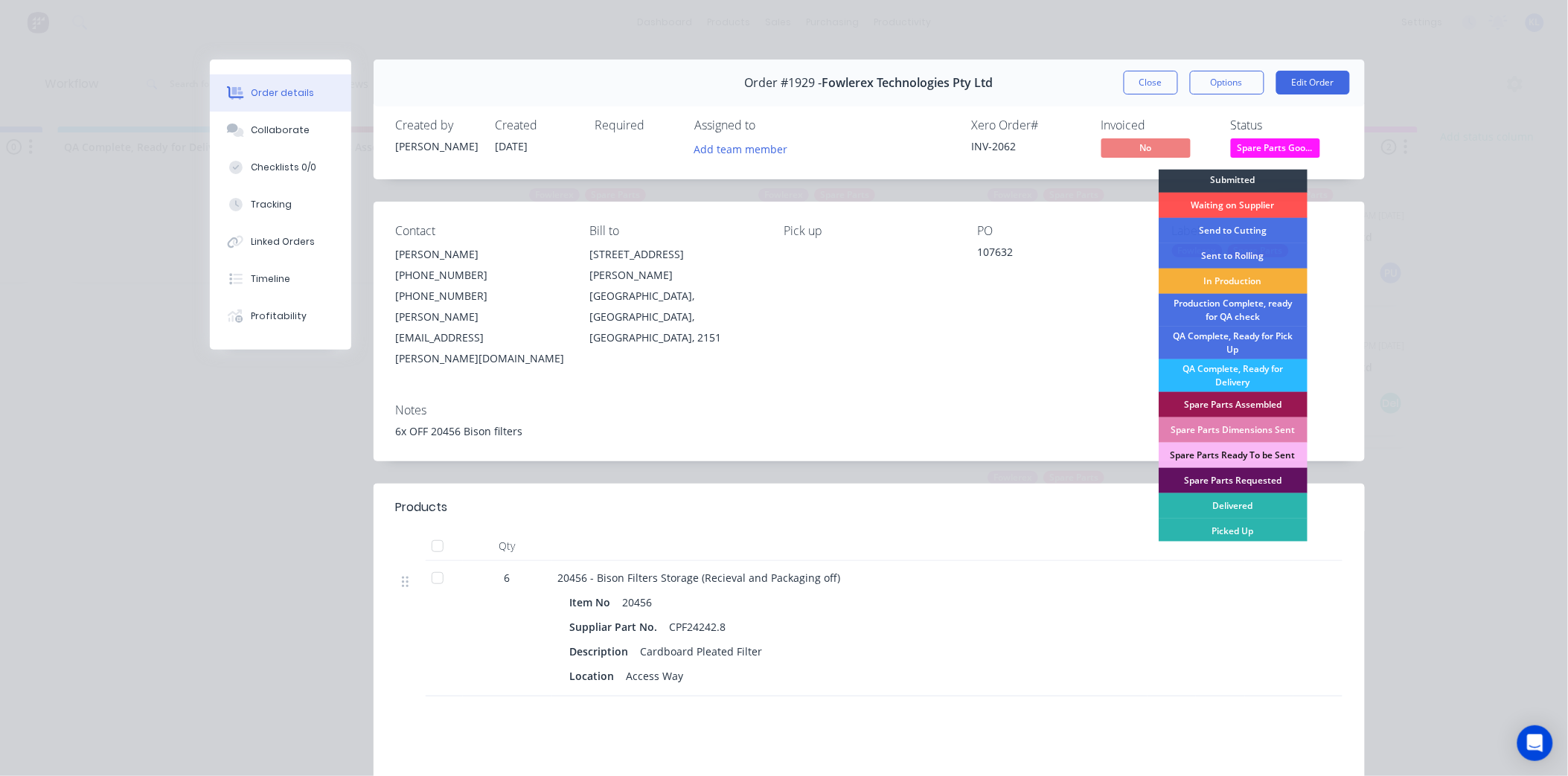
scroll to position [3, 0]
click at [1250, 533] on div "Picked Up" at bounding box center [1232, 530] width 149 height 25
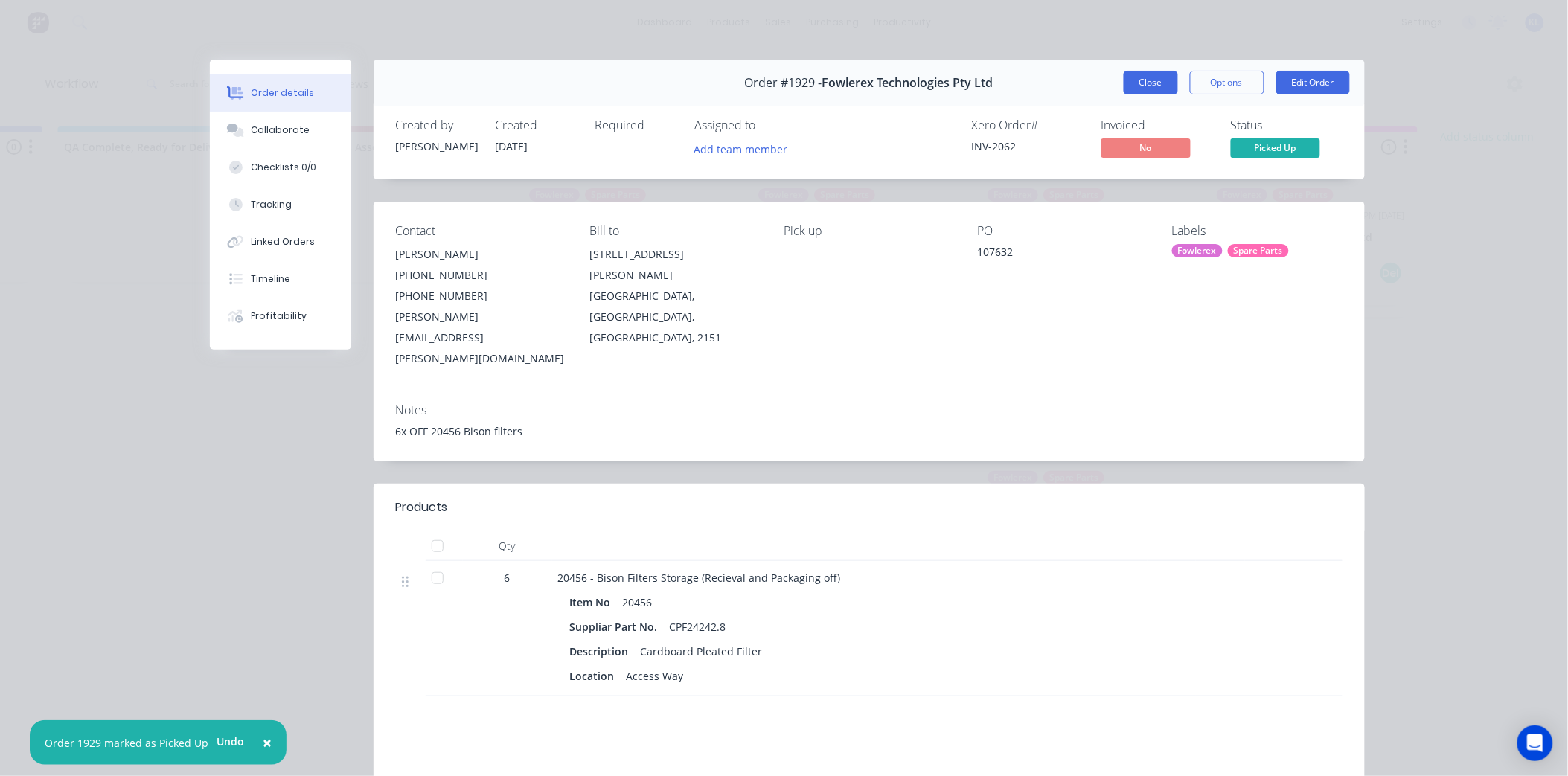
click at [1157, 79] on button "Close" at bounding box center [1151, 82] width 54 height 23
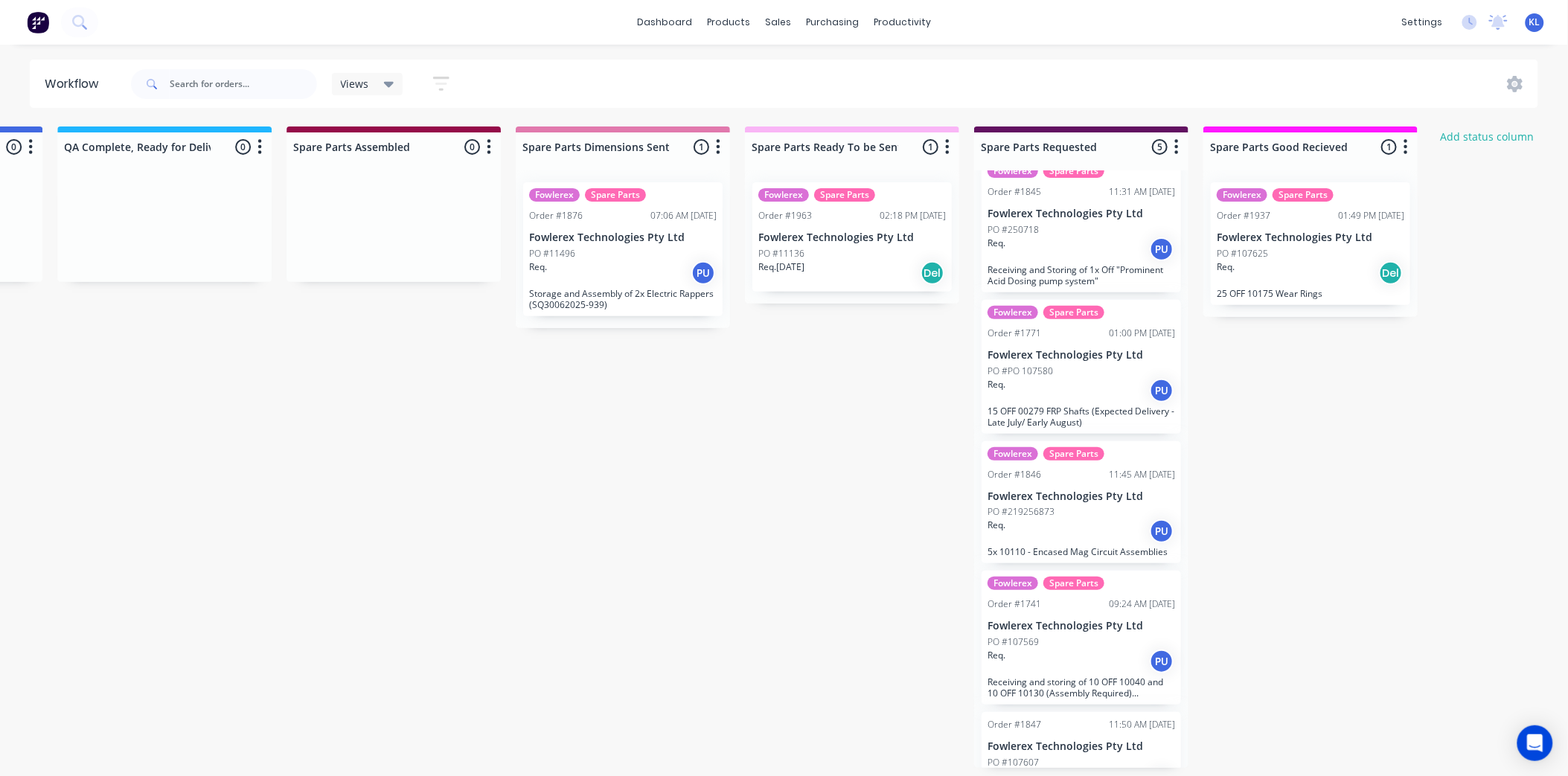
scroll to position [0, 0]
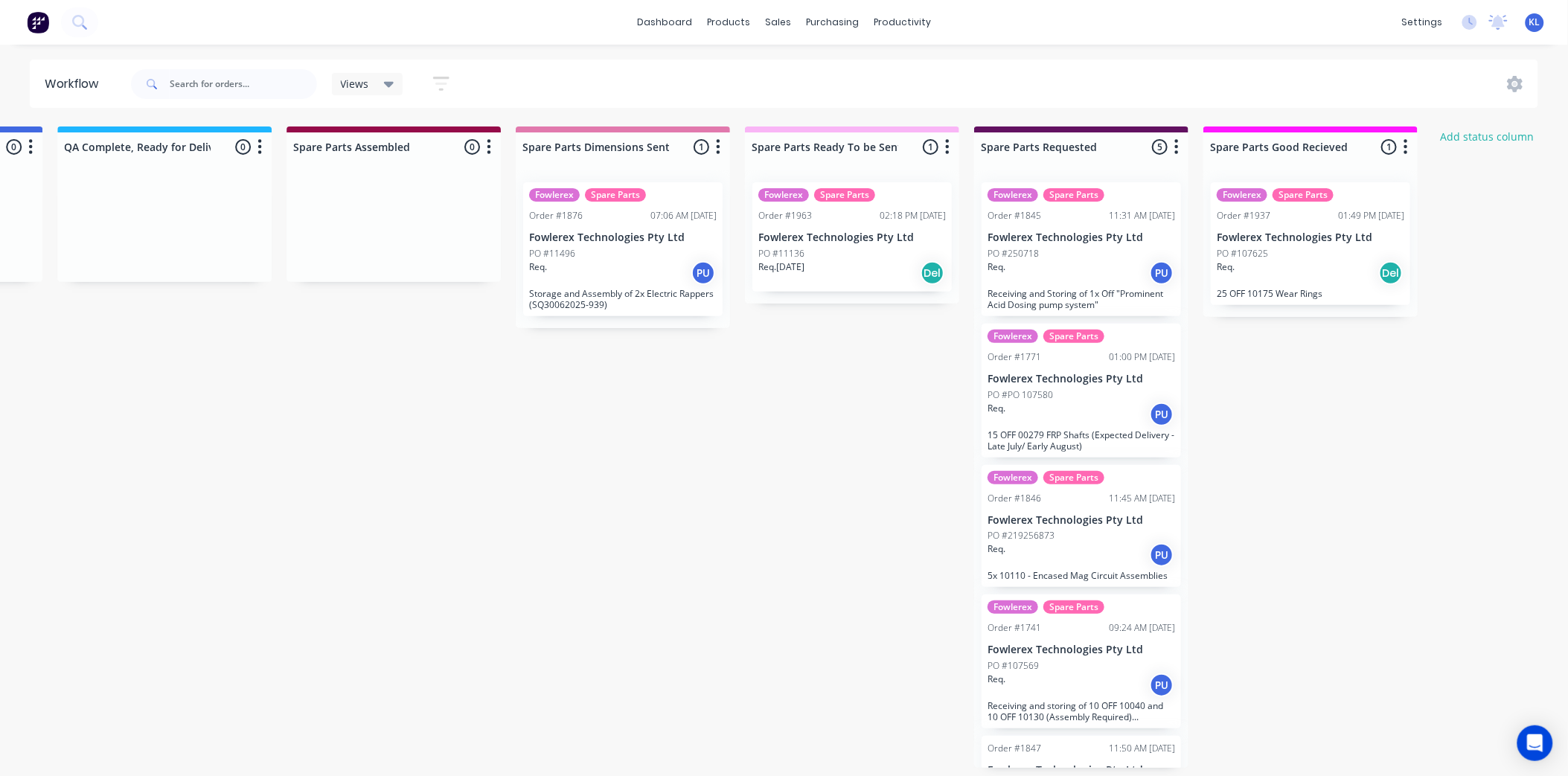
click at [1308, 248] on div "PO #107625" at bounding box center [1311, 253] width 188 height 13
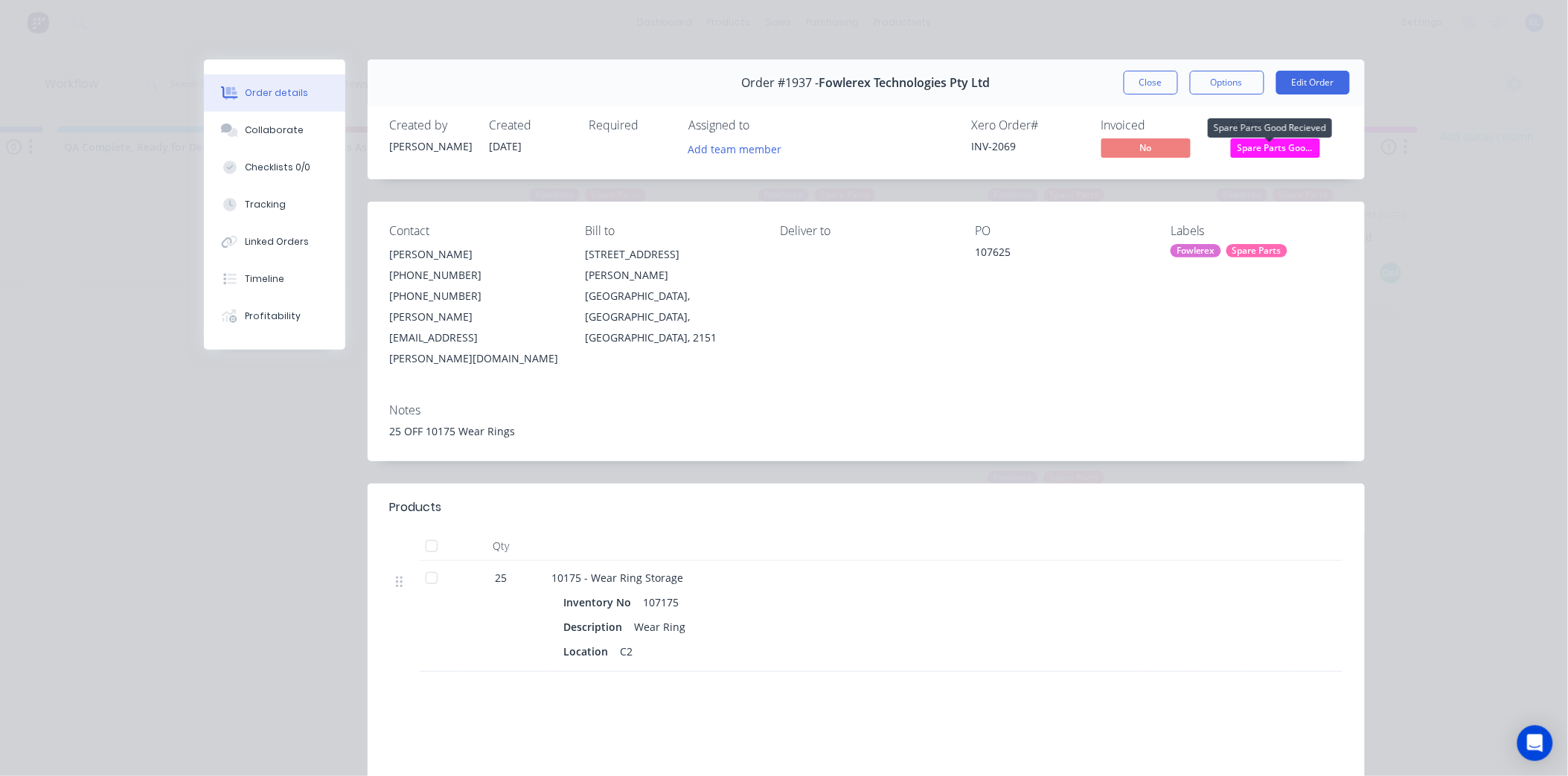
click at [1278, 138] on span "Spare Parts Goo..." at bounding box center [1275, 147] width 90 height 18
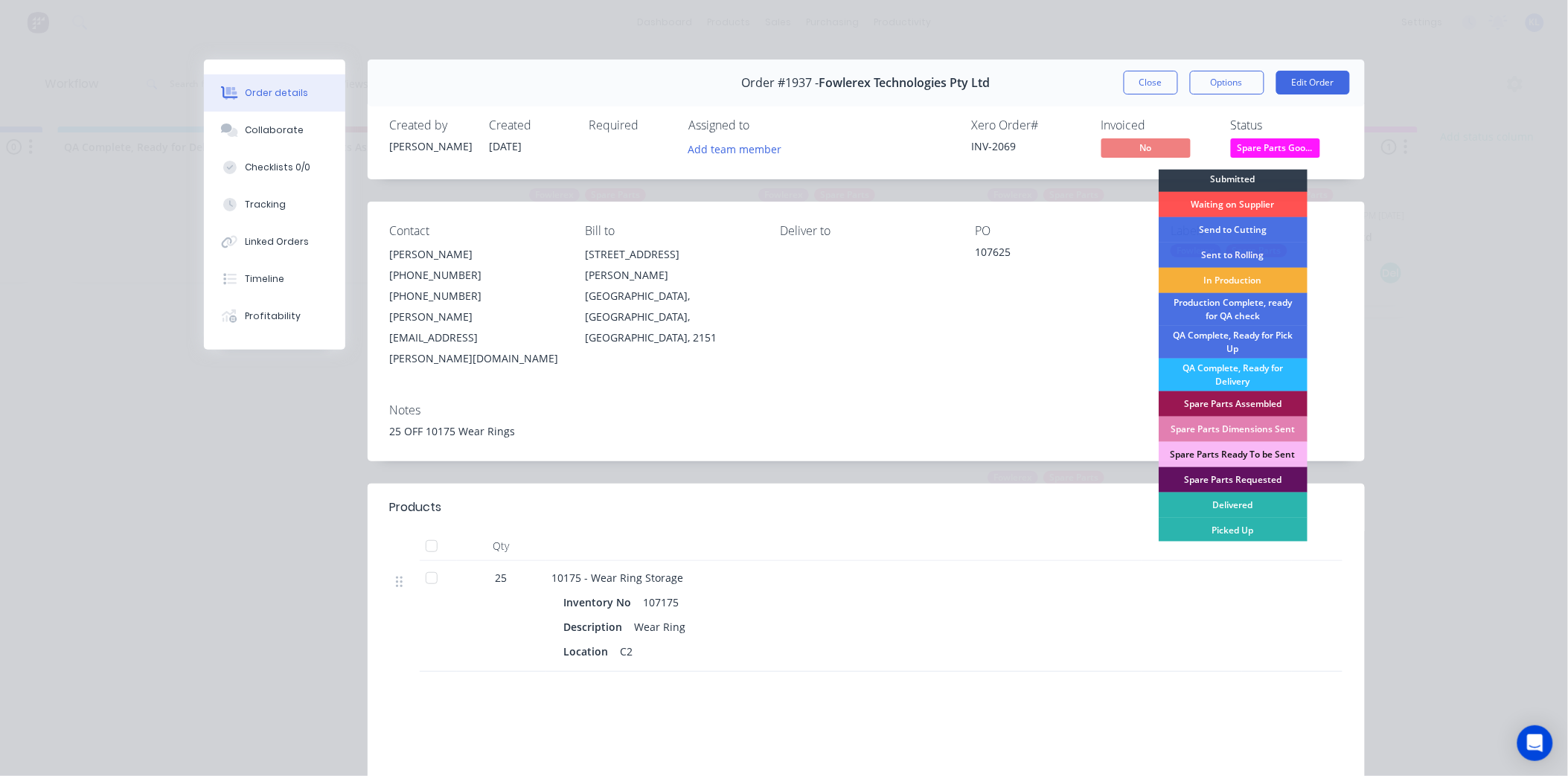
scroll to position [3, 0]
click at [1246, 525] on div "Picked Up" at bounding box center [1232, 530] width 149 height 25
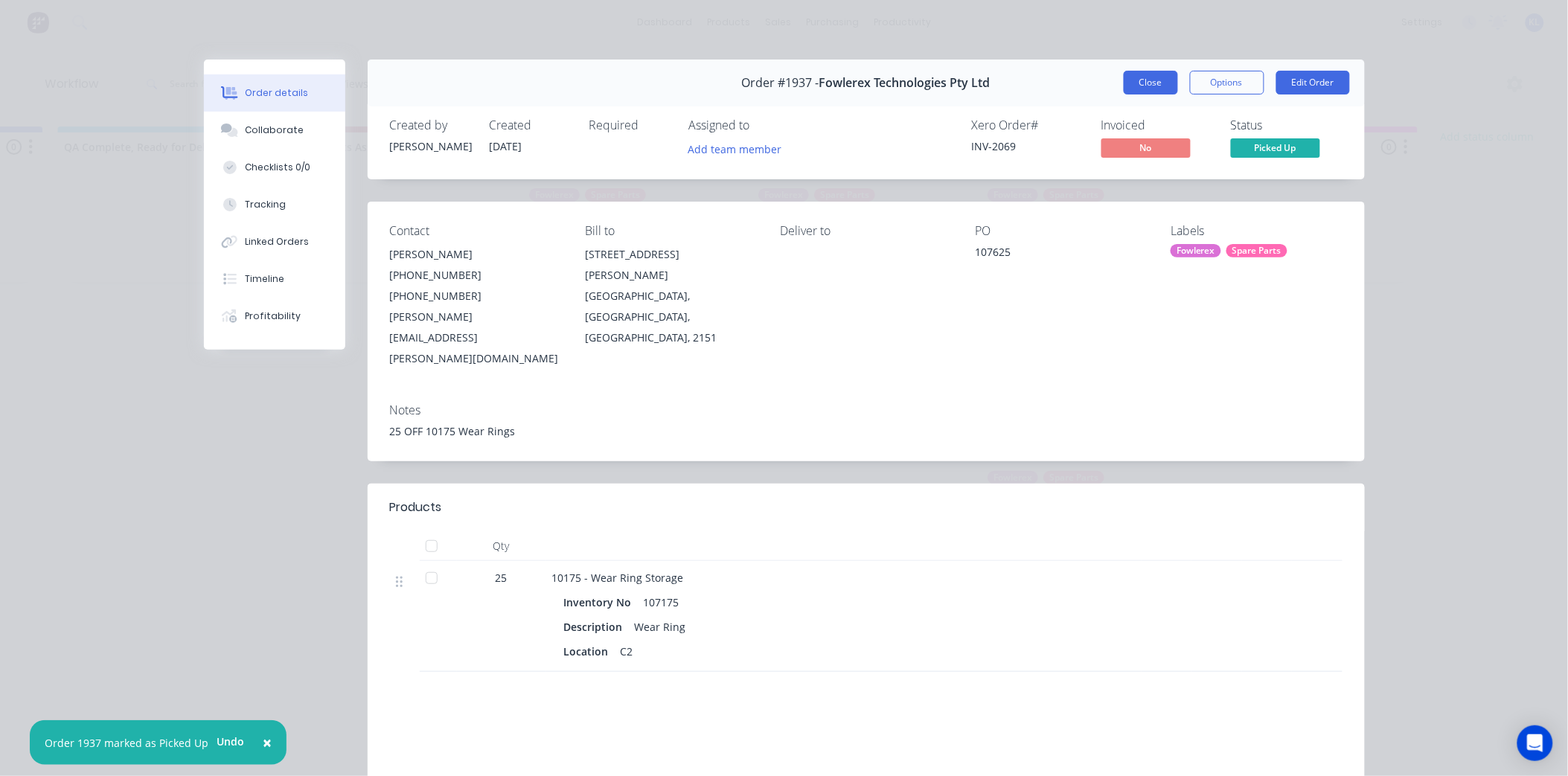
click at [1139, 77] on button "Close" at bounding box center [1151, 82] width 54 height 23
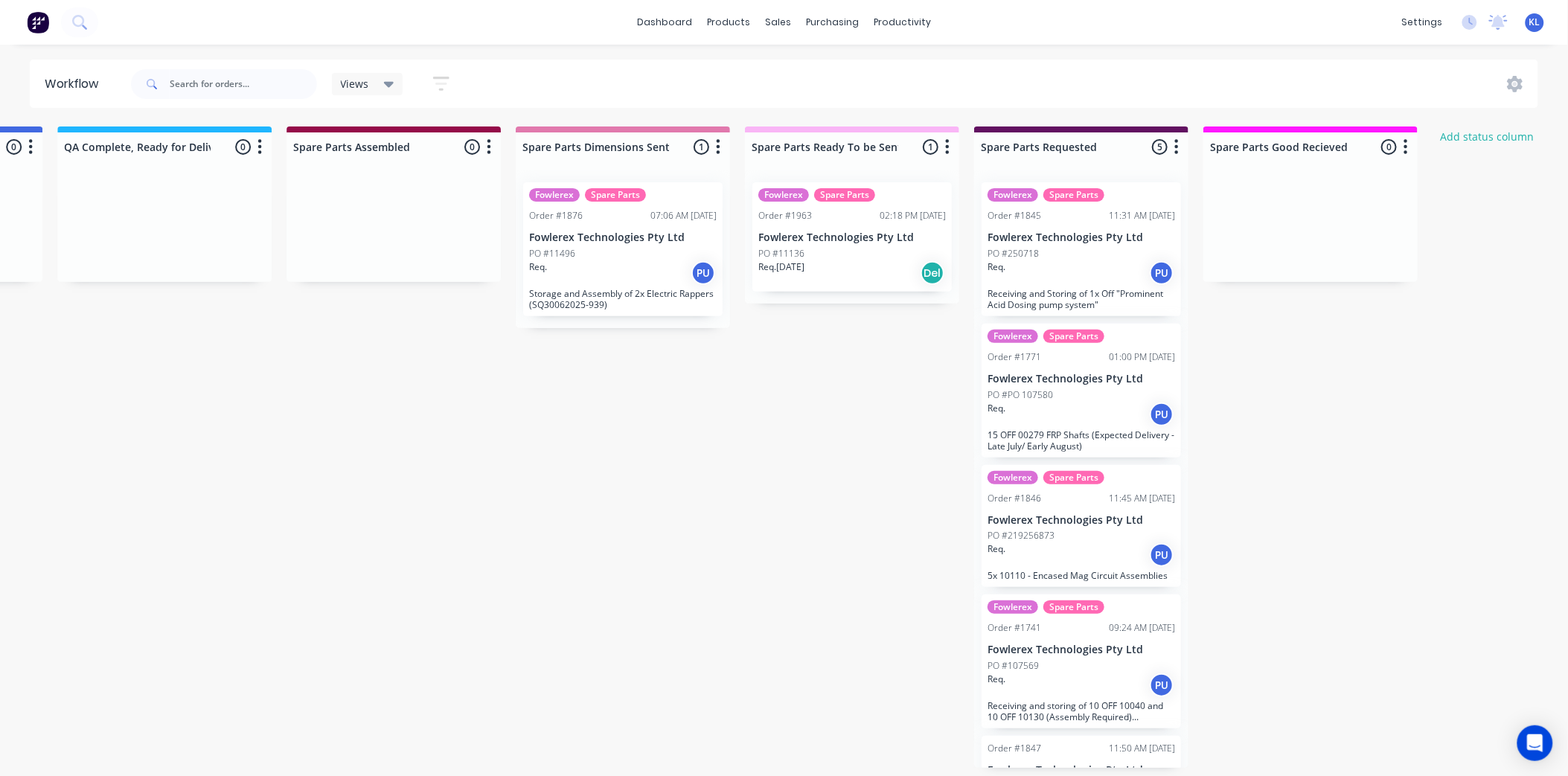
click at [644, 273] on div "Req. PU" at bounding box center [623, 272] width 188 height 25
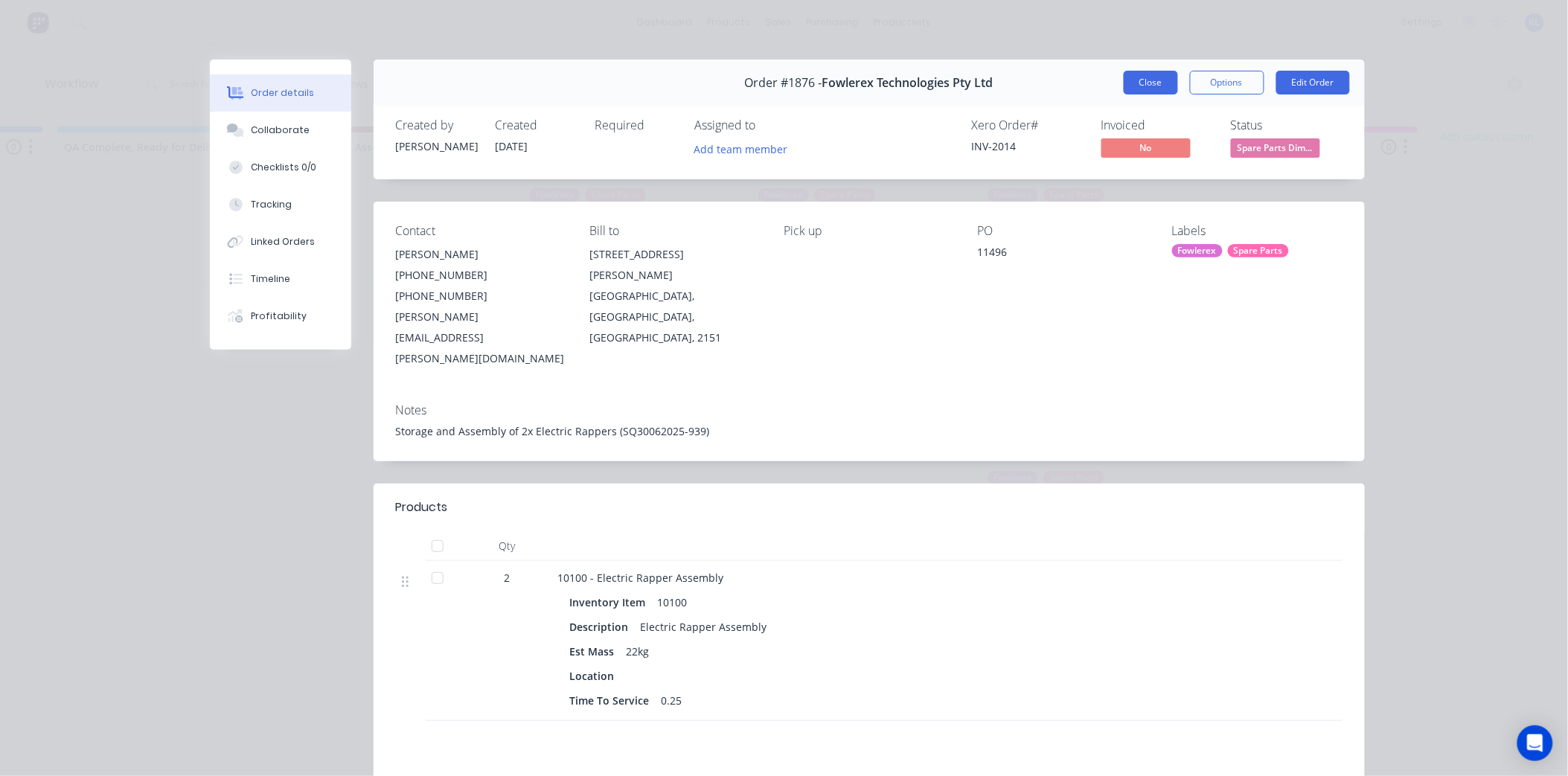
click at [1157, 71] on button "Close" at bounding box center [1151, 82] width 54 height 23
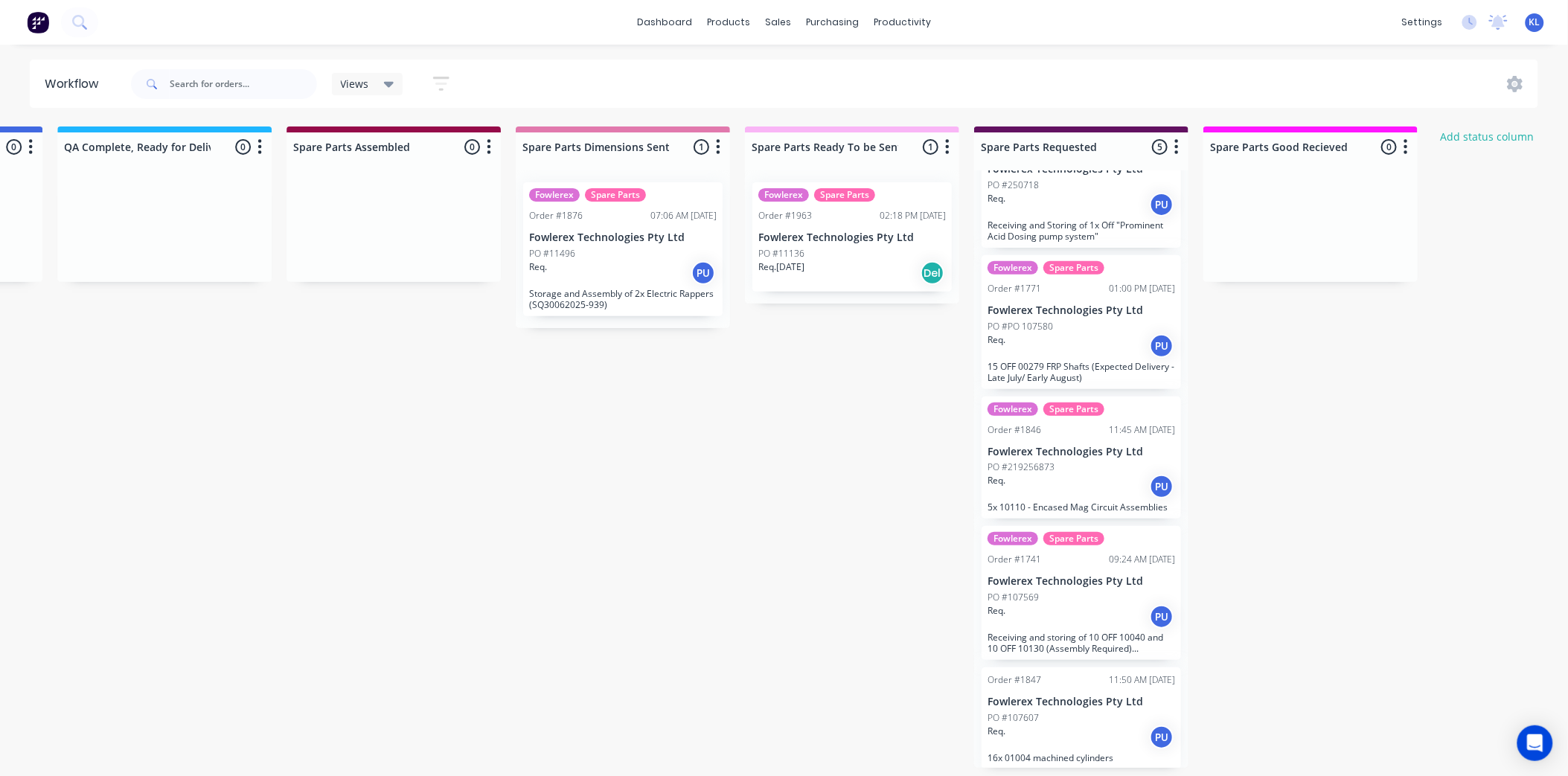
scroll to position [0, 0]
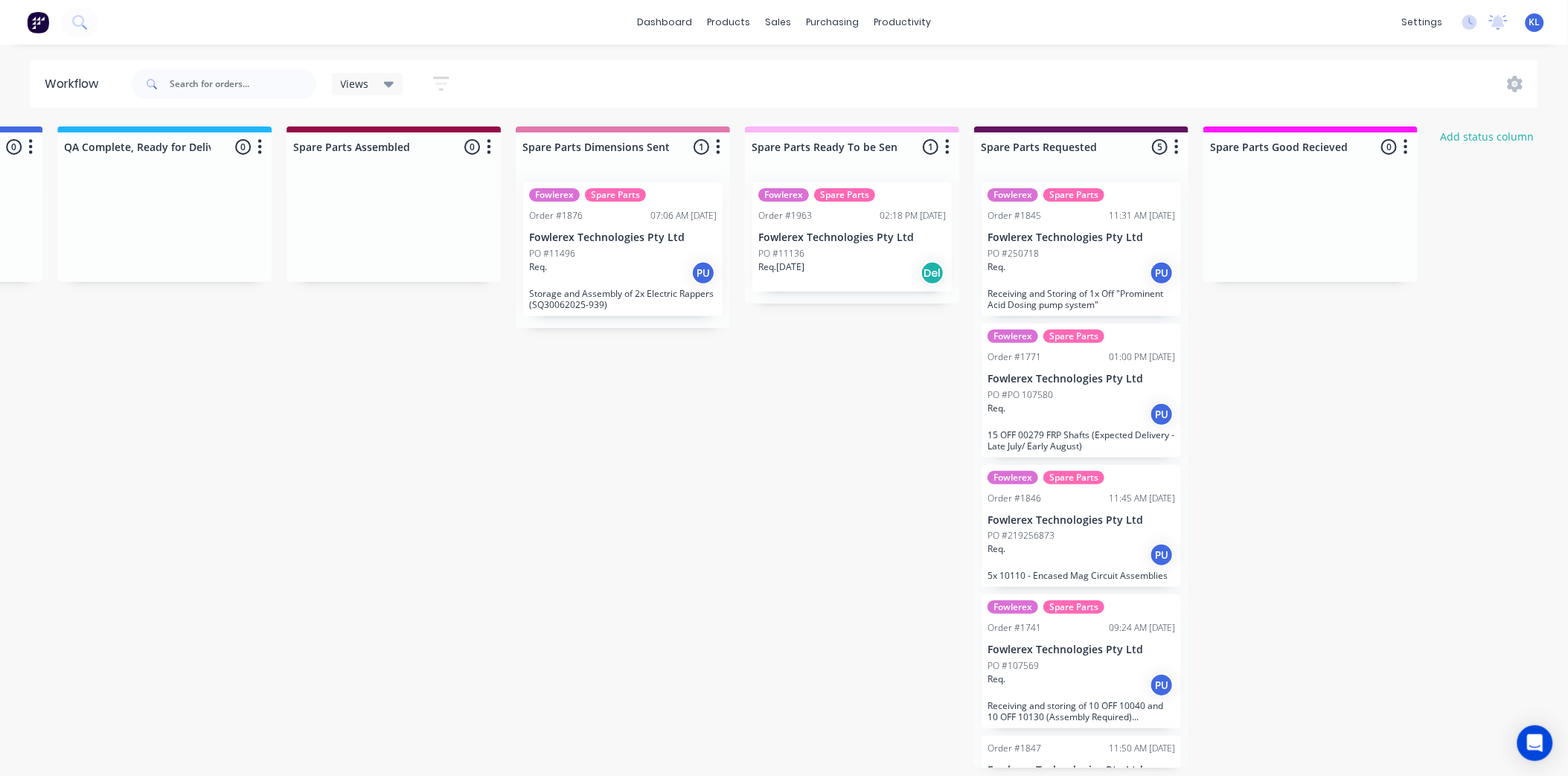
click at [1087, 529] on div "PO #219256873" at bounding box center [1081, 535] width 188 height 13
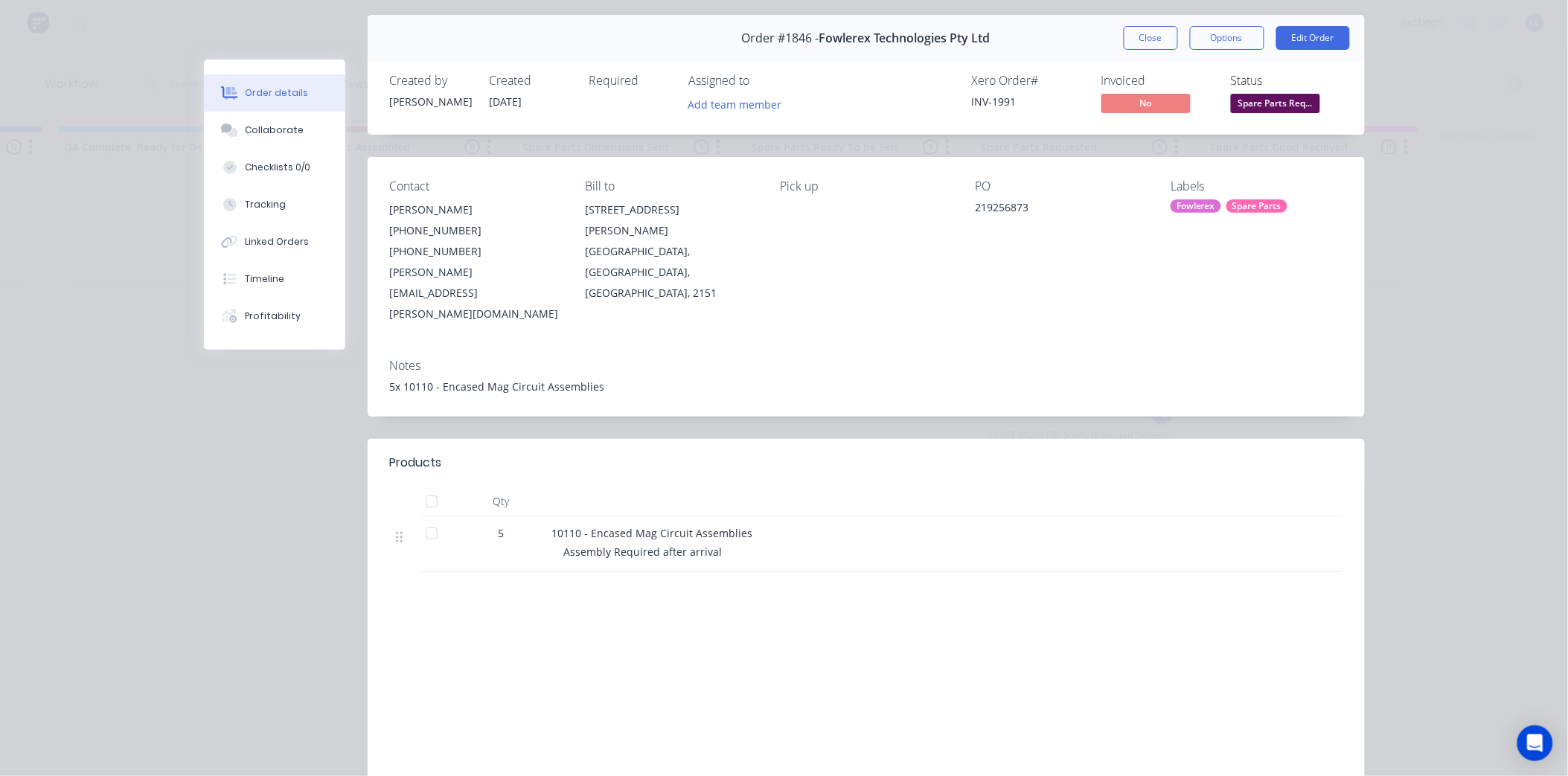
scroll to position [83, 0]
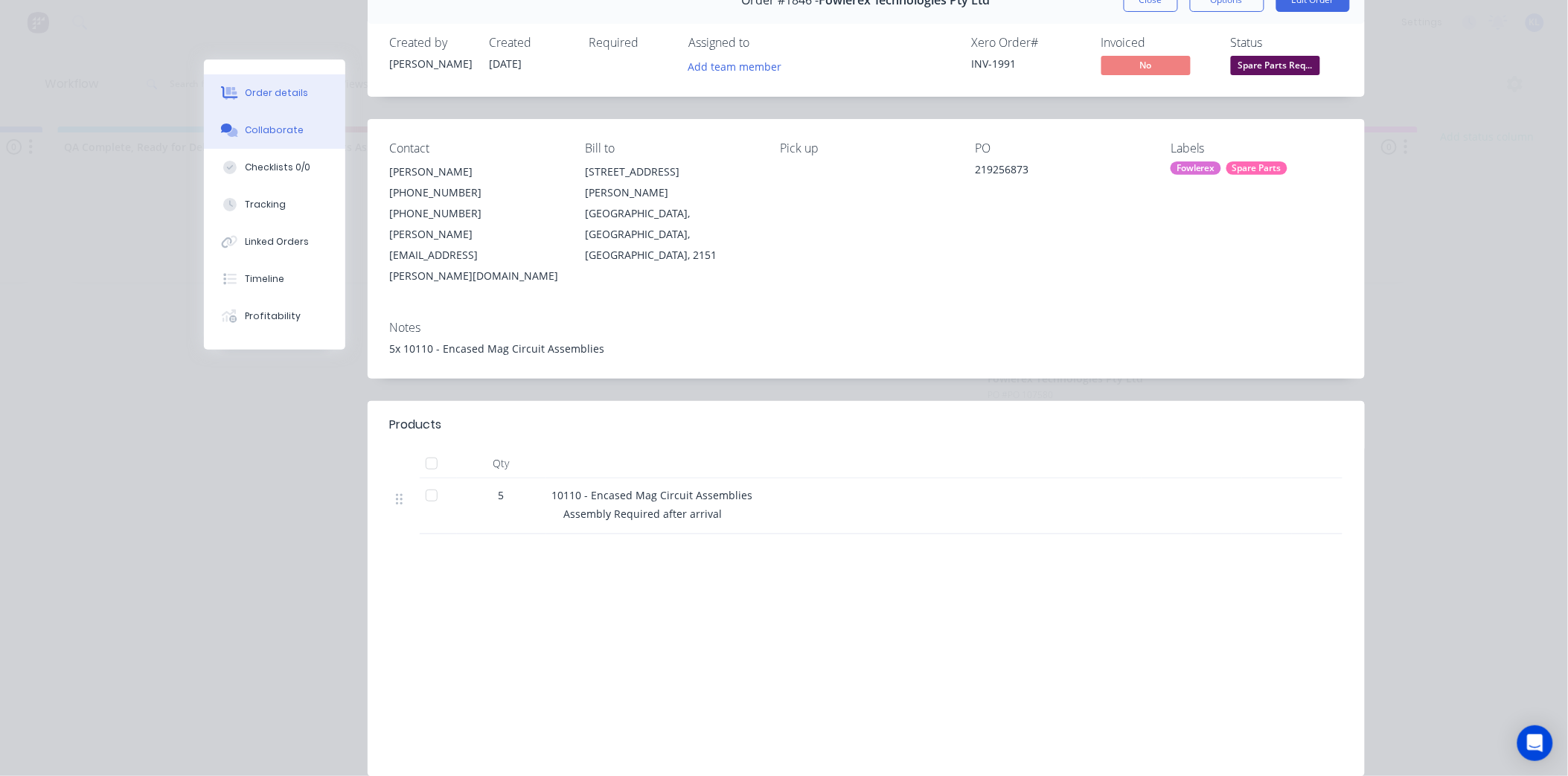
click at [246, 128] on div "Collaborate" at bounding box center [274, 130] width 59 height 13
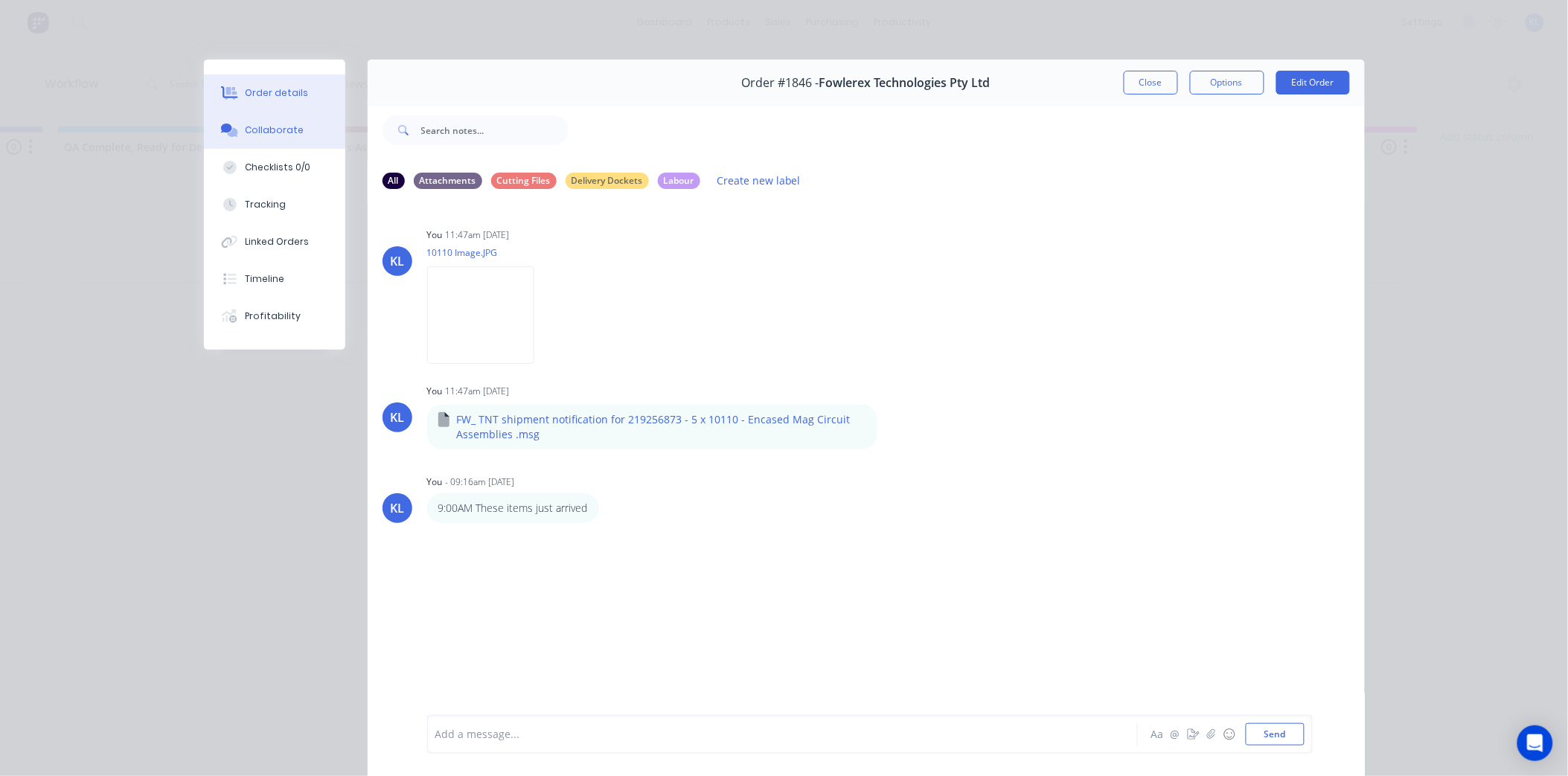
click at [293, 82] on button "Order details" at bounding box center [274, 93] width 142 height 37
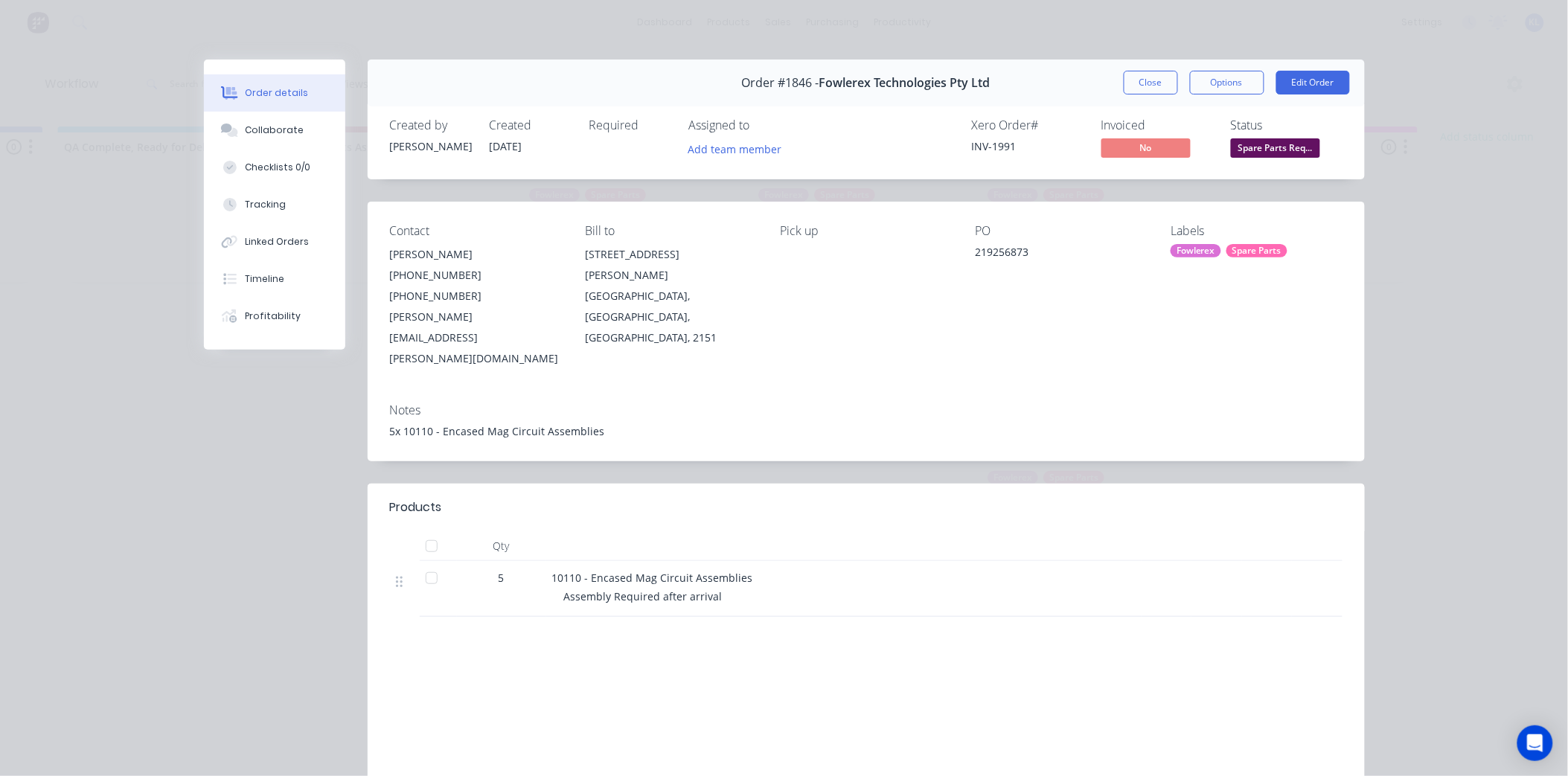
drag, startPoint x: 263, startPoint y: 121, endPoint x: 345, endPoint y: 164, distance: 92.6
click at [262, 120] on button "Collaborate" at bounding box center [274, 130] width 142 height 37
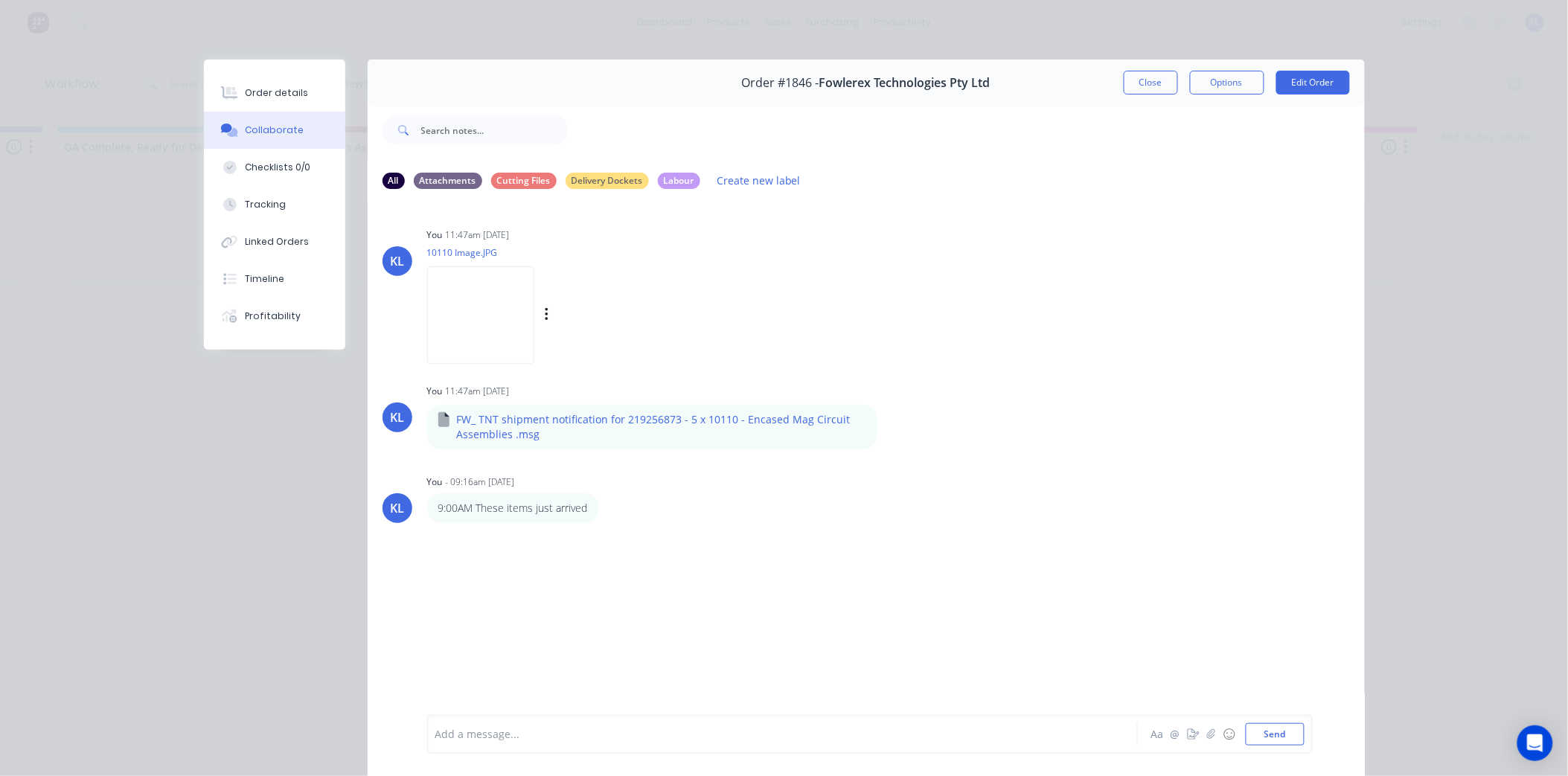
click at [470, 306] on img at bounding box center [480, 315] width 107 height 97
click at [257, 84] on button "Order details" at bounding box center [274, 93] width 142 height 37
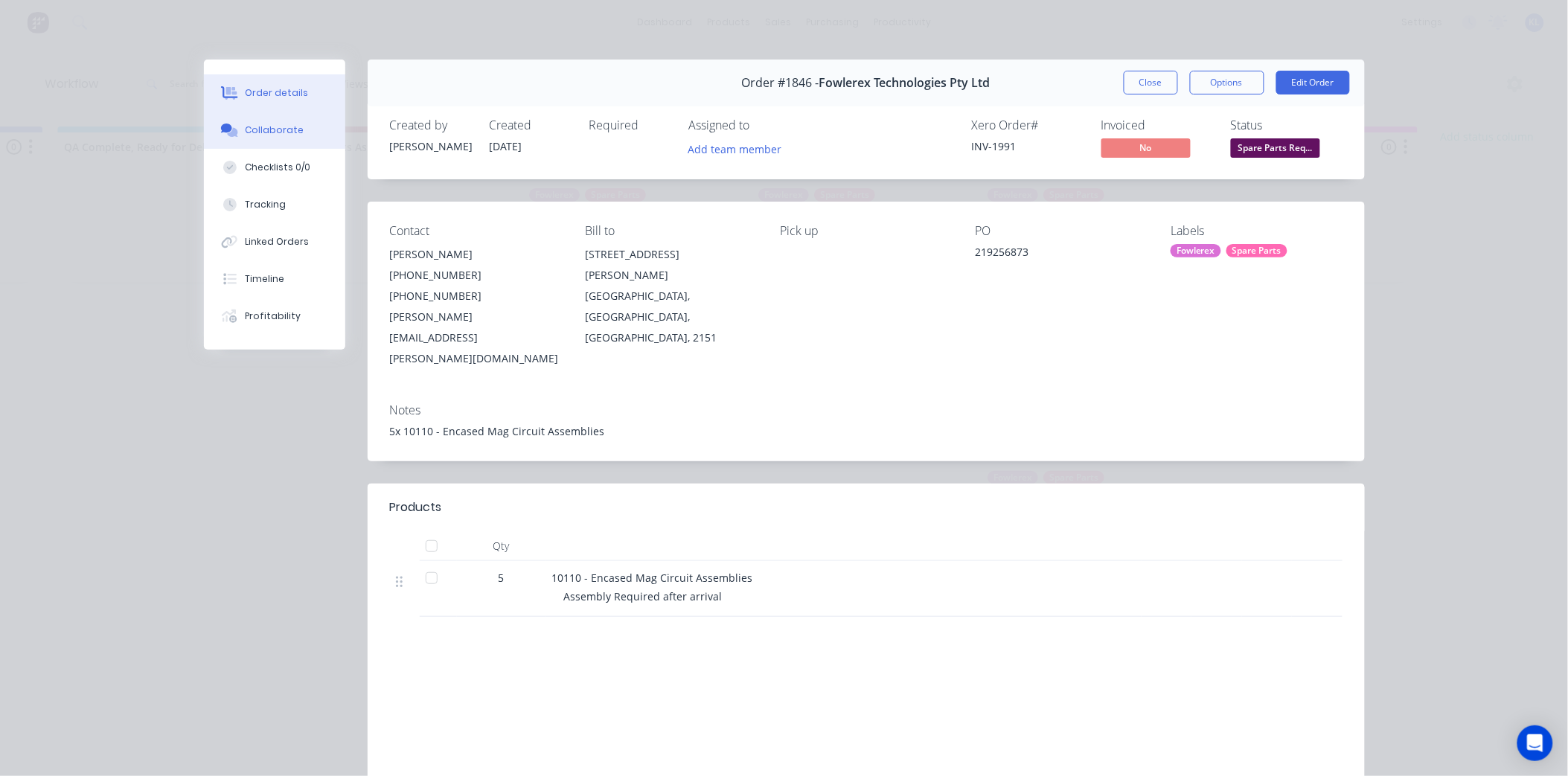
click at [250, 131] on div "Collaborate" at bounding box center [274, 130] width 59 height 13
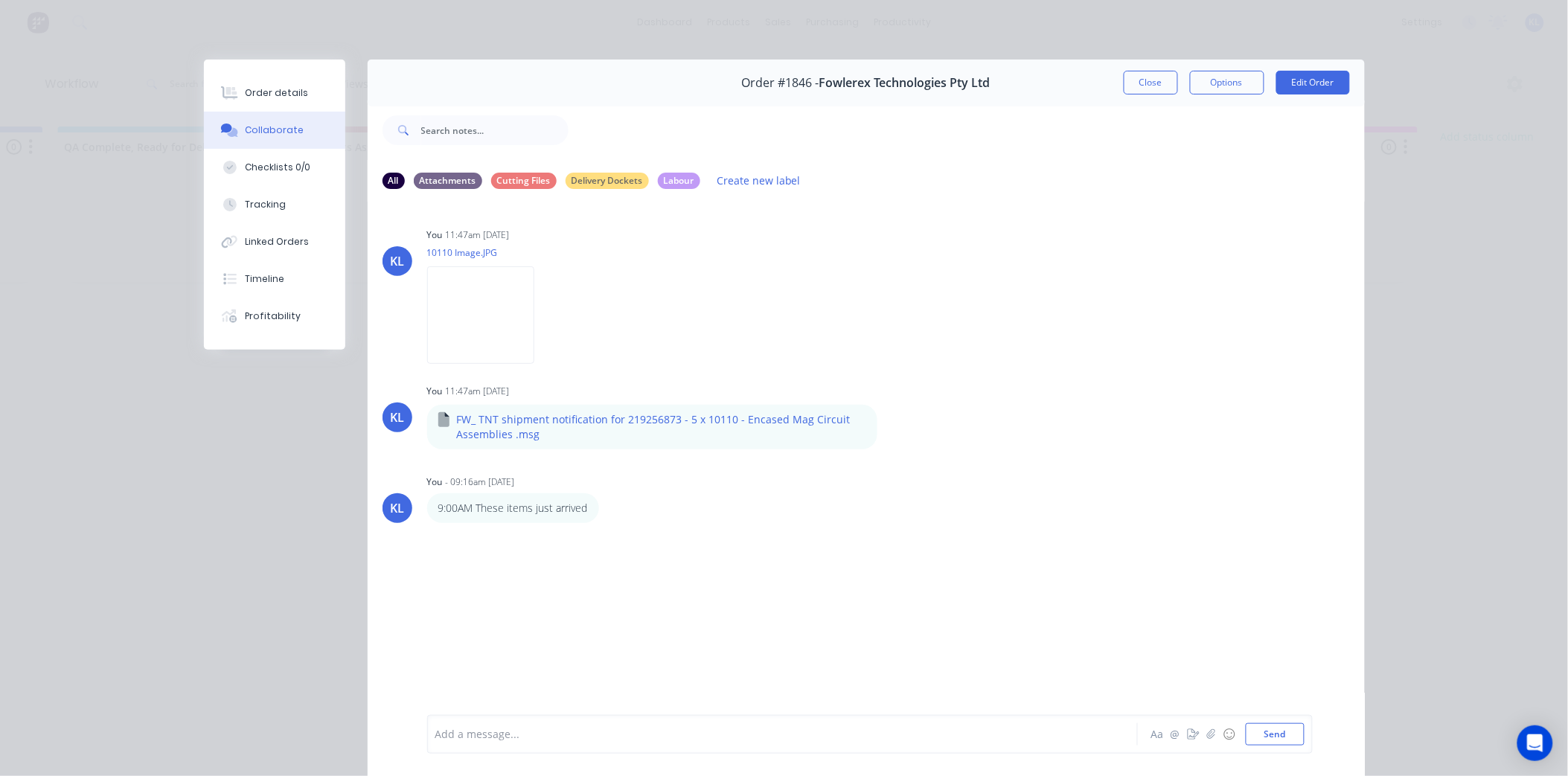
click at [277, 98] on div "Order details" at bounding box center [276, 92] width 63 height 13
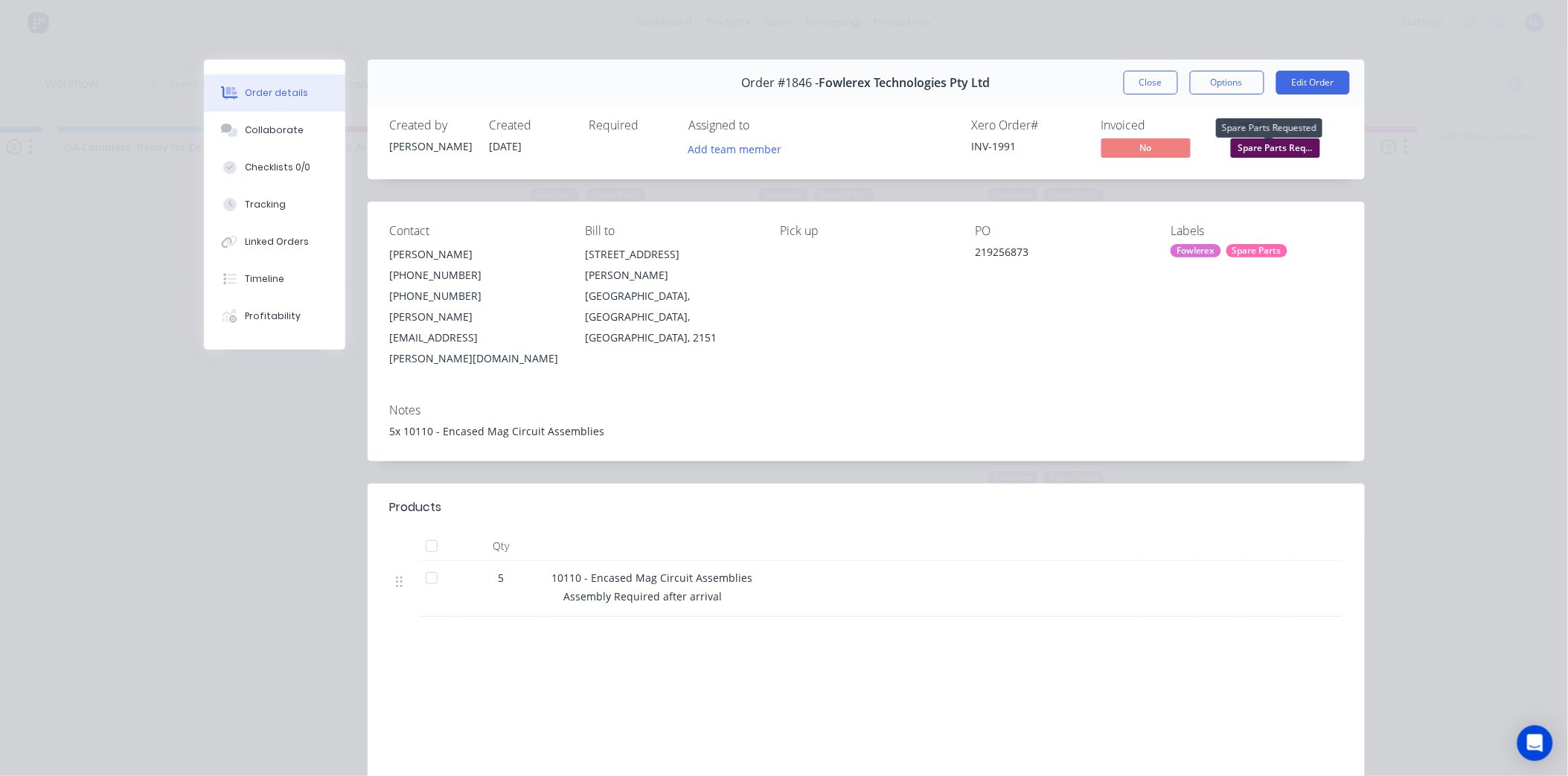
click at [1275, 145] on span "Spare Parts Req..." at bounding box center [1275, 147] width 90 height 18
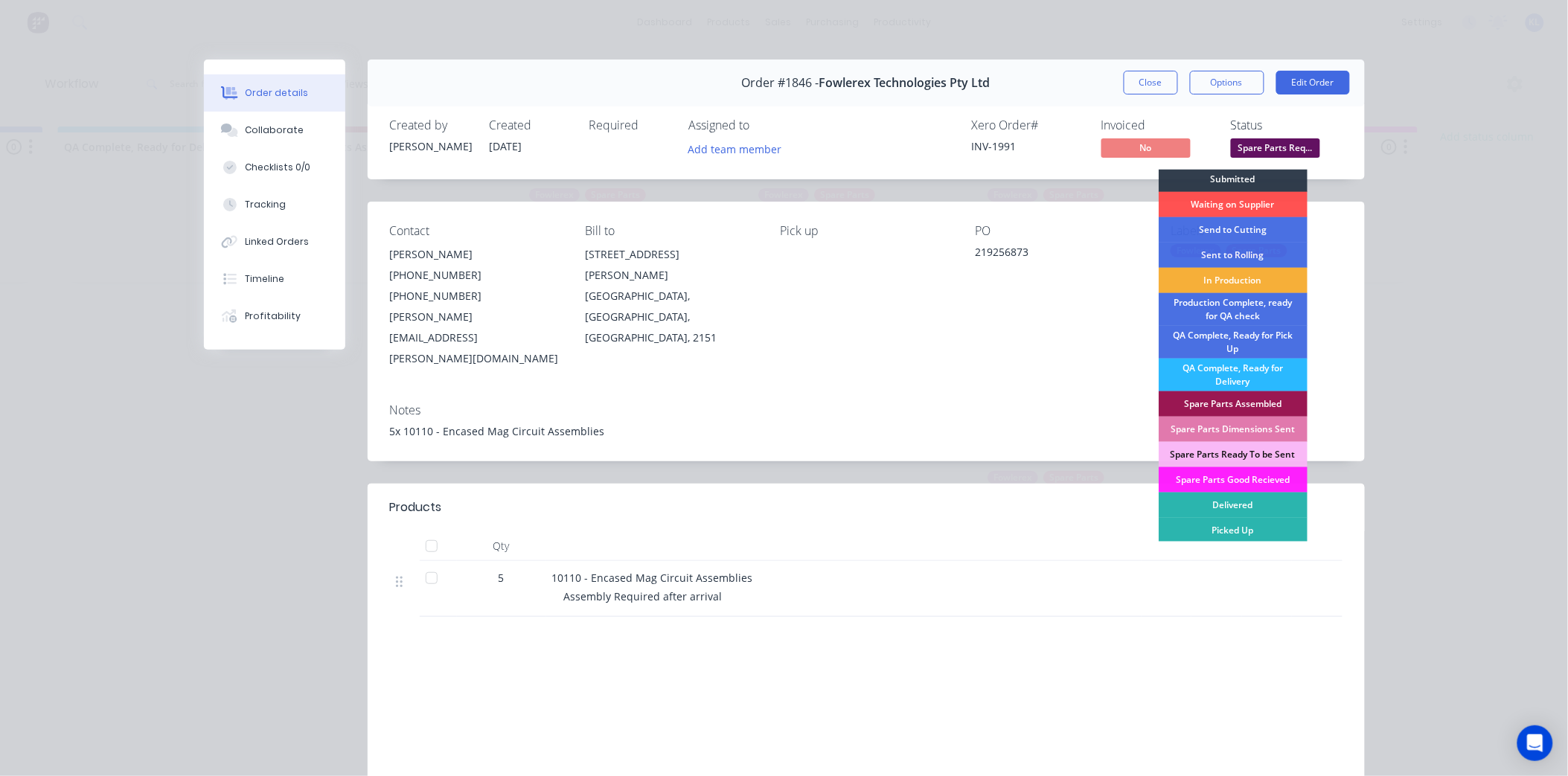
scroll to position [3, 0]
click at [1245, 529] on div "Picked Up" at bounding box center [1232, 530] width 149 height 25
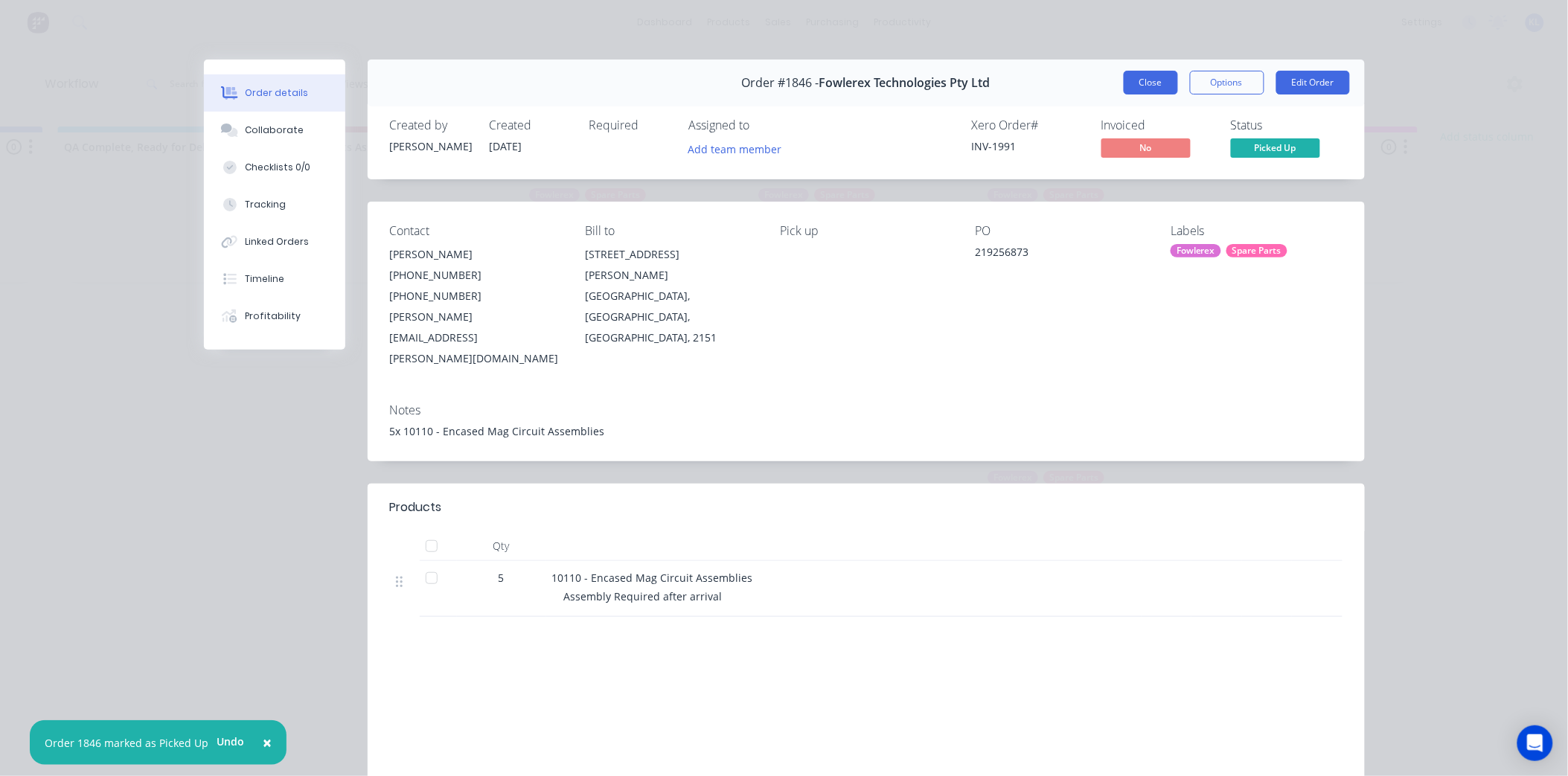
click at [1163, 73] on button "Close" at bounding box center [1151, 82] width 54 height 23
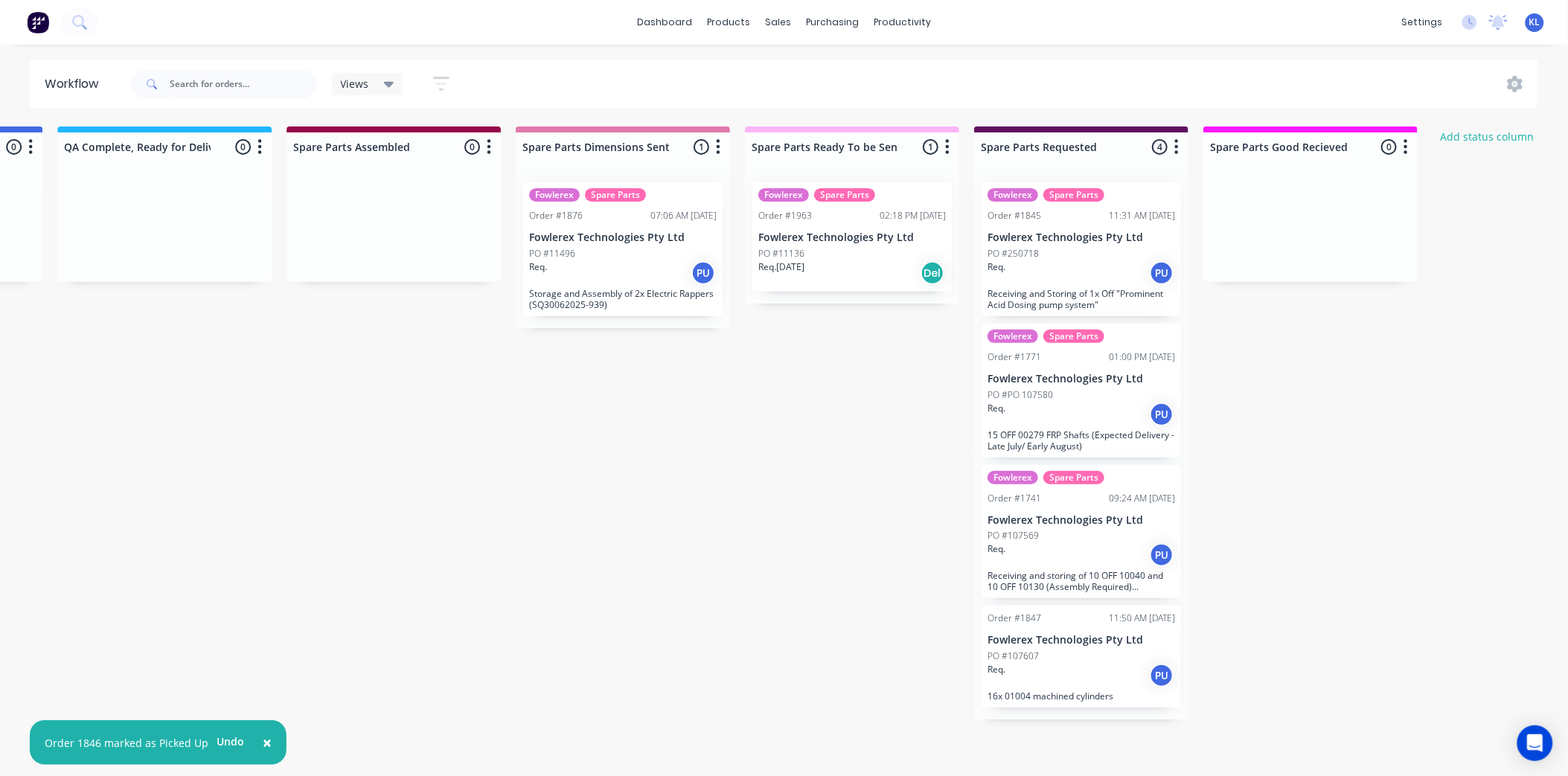
click at [904, 241] on div "Fowlerex Spare Parts Order #1963 02:18 PM [DATE] Fowlerex Technologies Pty Ltd …" at bounding box center [851, 237] width 199 height 110
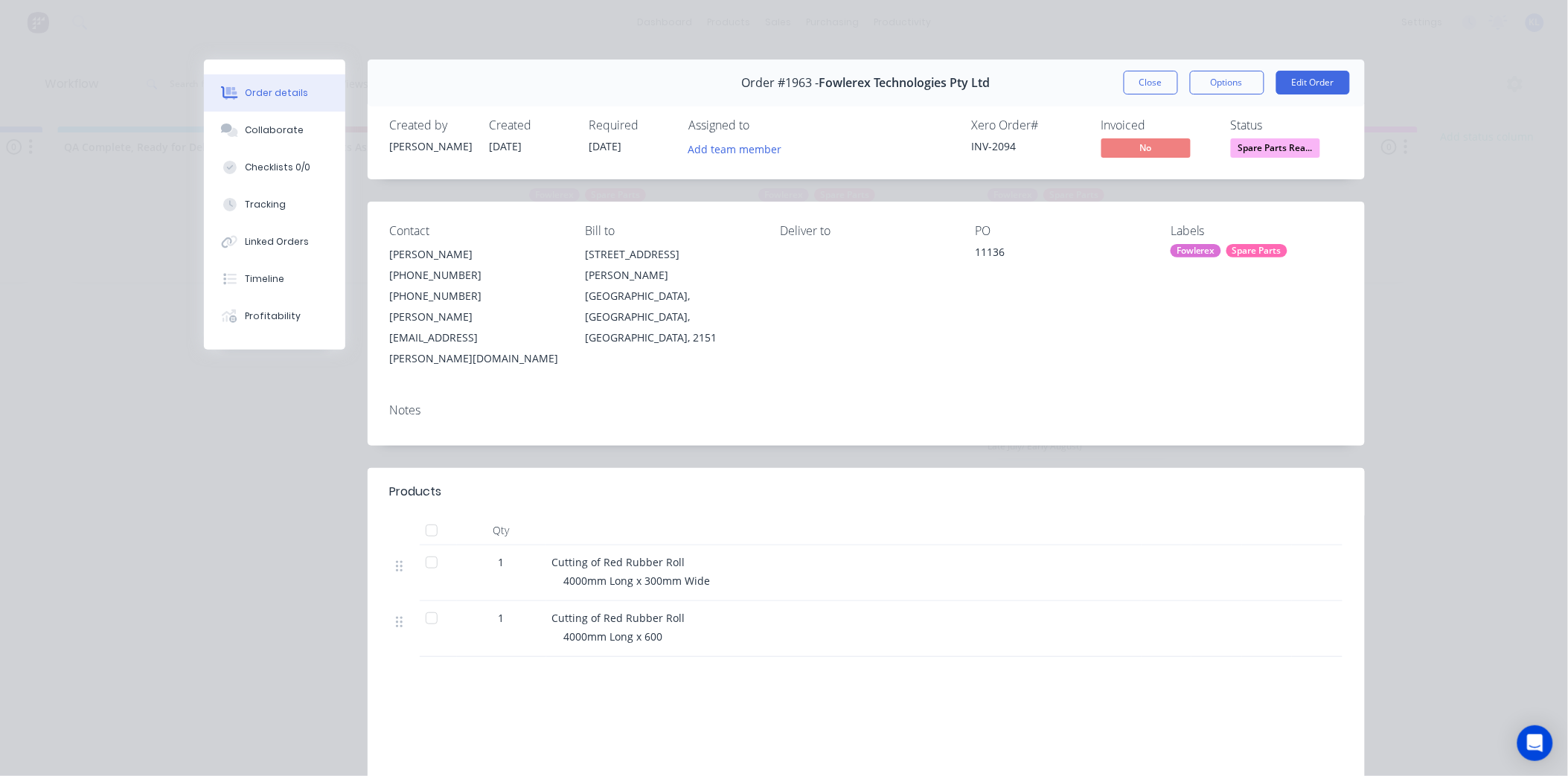
drag, startPoint x: 1282, startPoint y: 163, endPoint x: 1276, endPoint y: 152, distance: 12.5
click at [1282, 162] on div "Created by [PERSON_NAME] Created [DATE] Required [DATE] Assigned to Add team me…" at bounding box center [866, 140] width 998 height 79
click at [1276, 152] on span "Spare Parts Rea..." at bounding box center [1275, 147] width 90 height 18
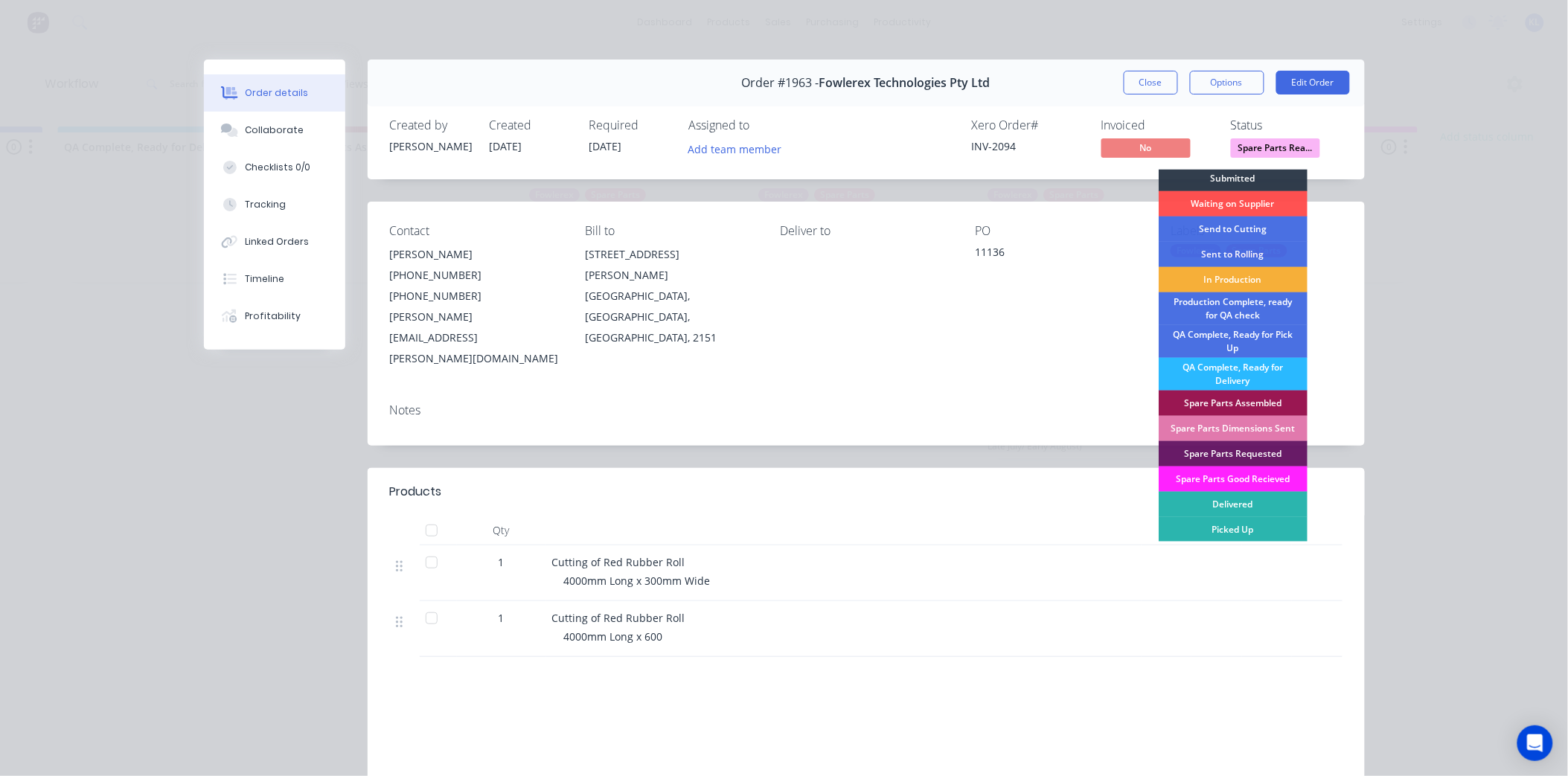
click at [1270, 425] on div "Spare Parts Dimensions Sent" at bounding box center [1232, 428] width 149 height 25
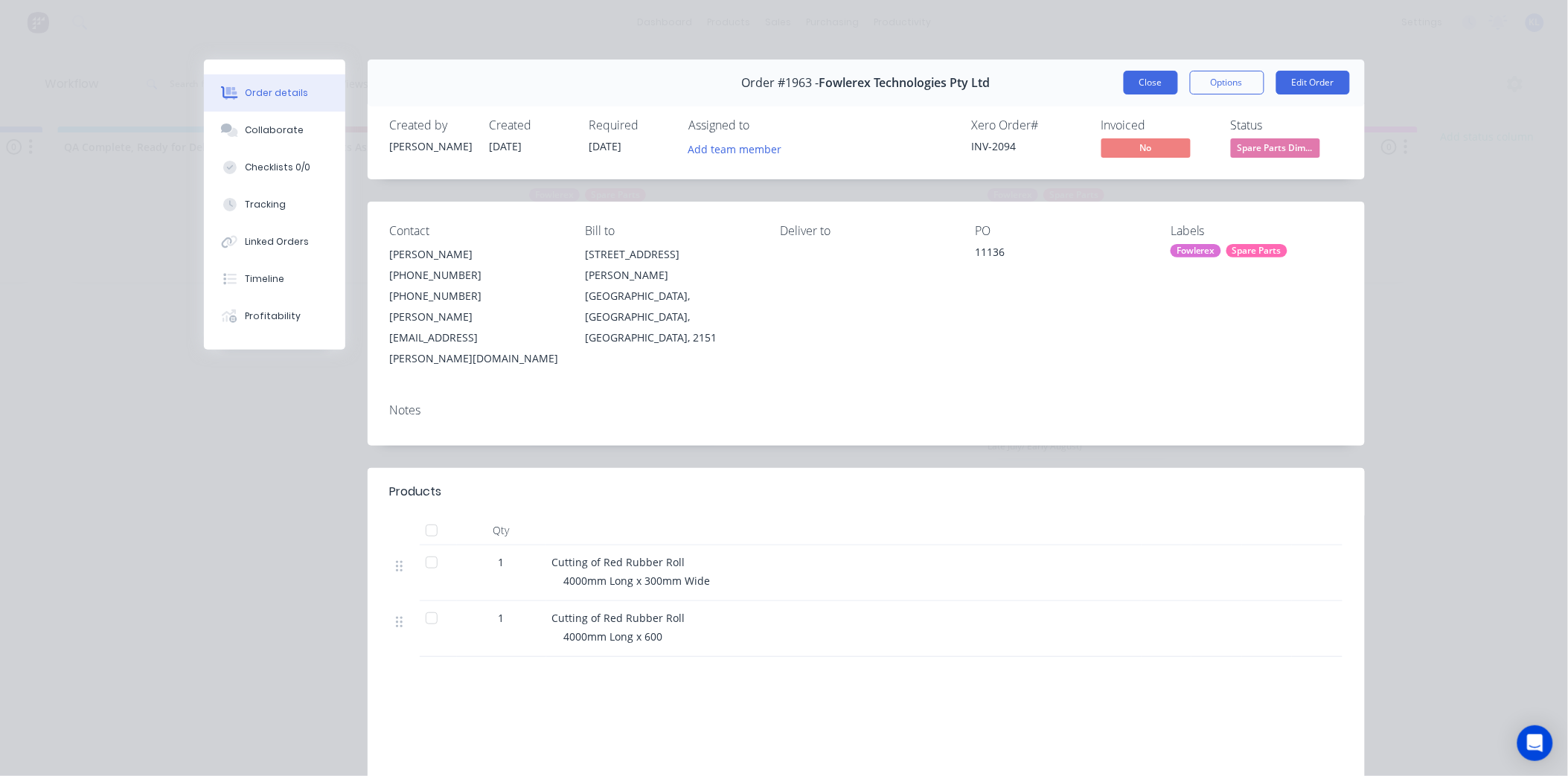
click at [1127, 76] on button "Close" at bounding box center [1151, 82] width 54 height 23
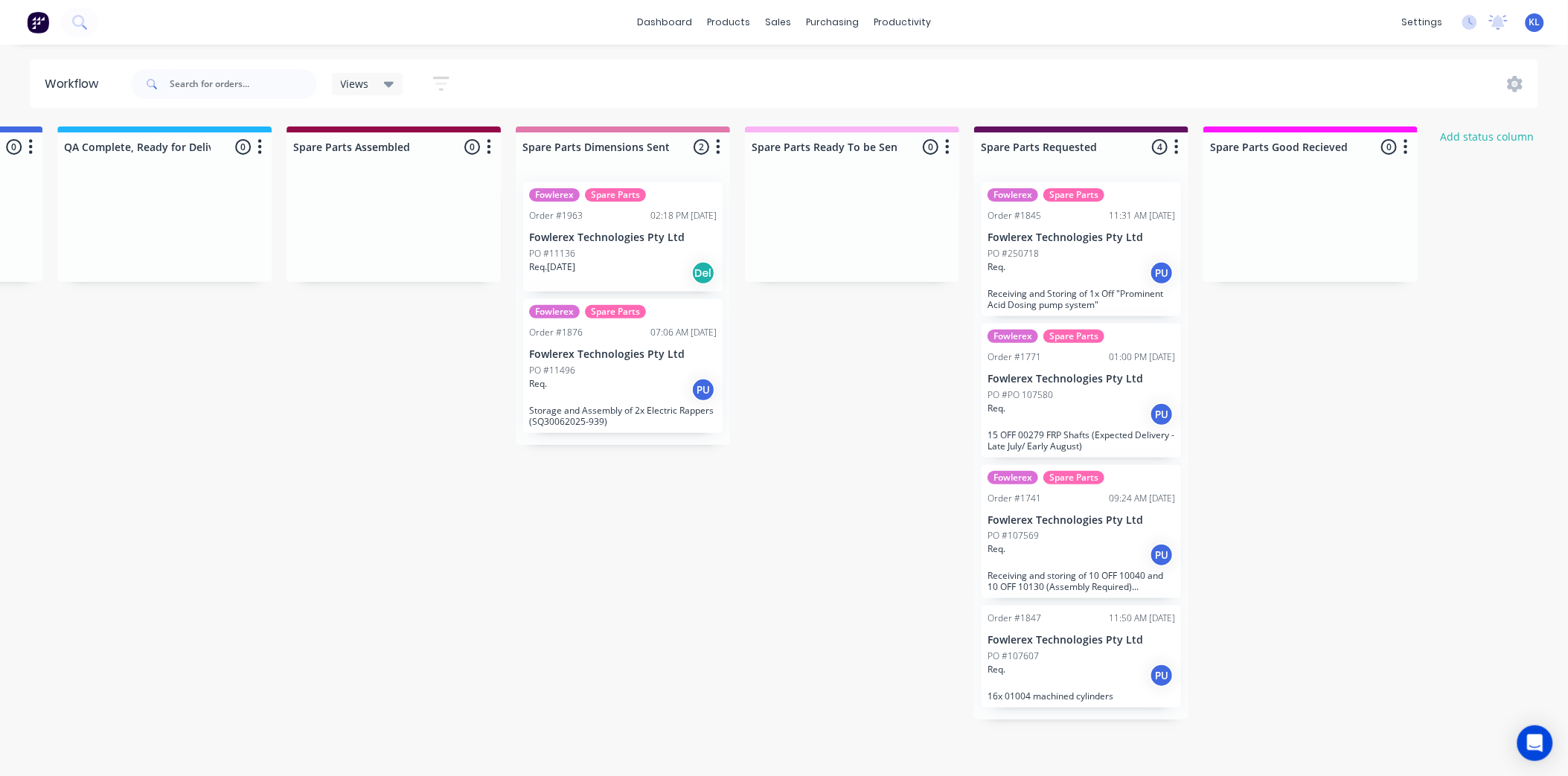
scroll to position [0, 1579]
click at [194, 90] on input "text" at bounding box center [243, 84] width 147 height 30
click at [403, 70] on div "Views Save new view None (Default) edit All edit Production edit Spare Parts ed…" at bounding box center [399, 84] width 134 height 29
click at [374, 90] on div "Views" at bounding box center [368, 84] width 54 height 13
click at [372, 259] on button "Production" at bounding box center [422, 254] width 158 height 17
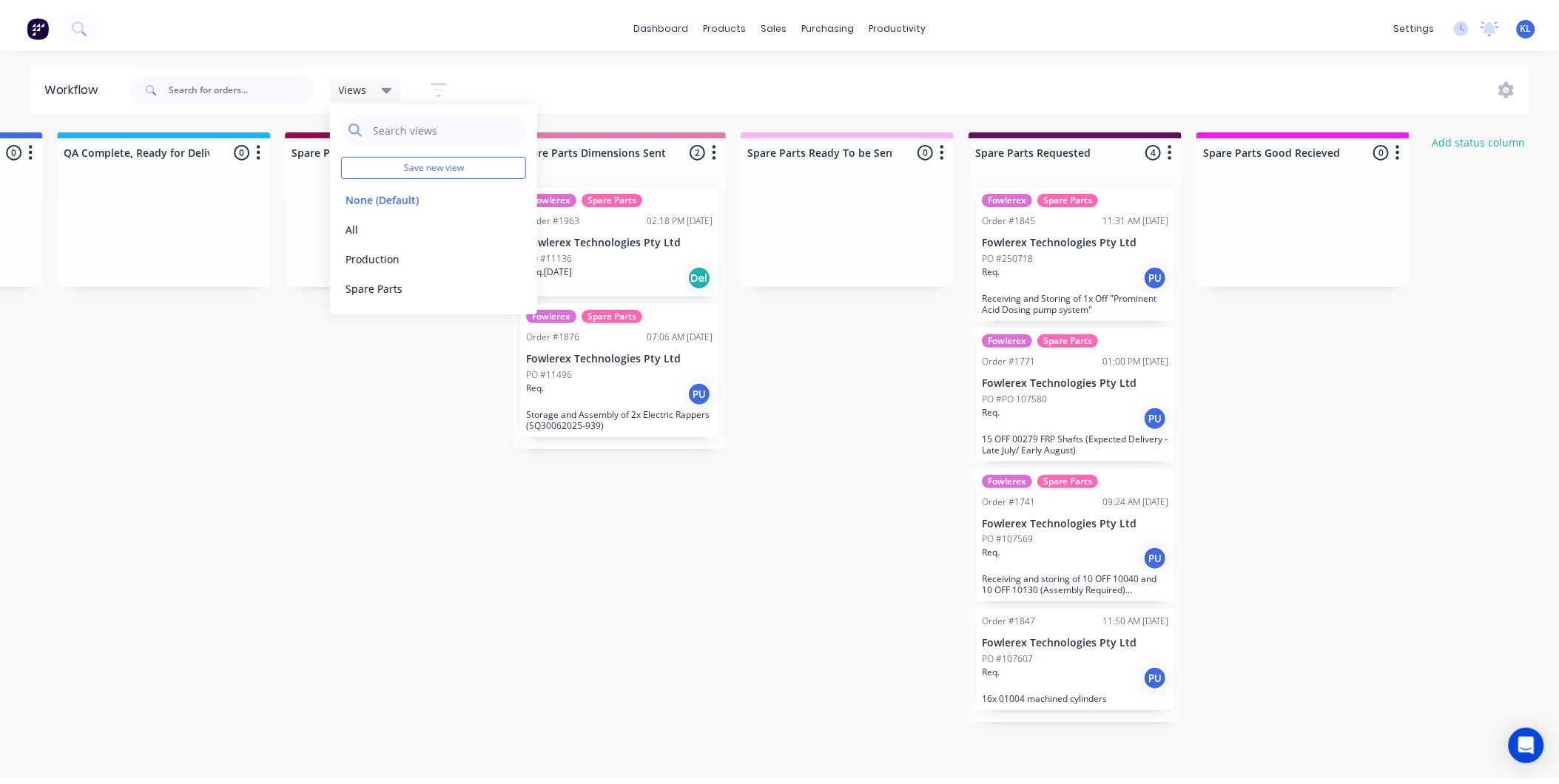
scroll to position [0, 0]
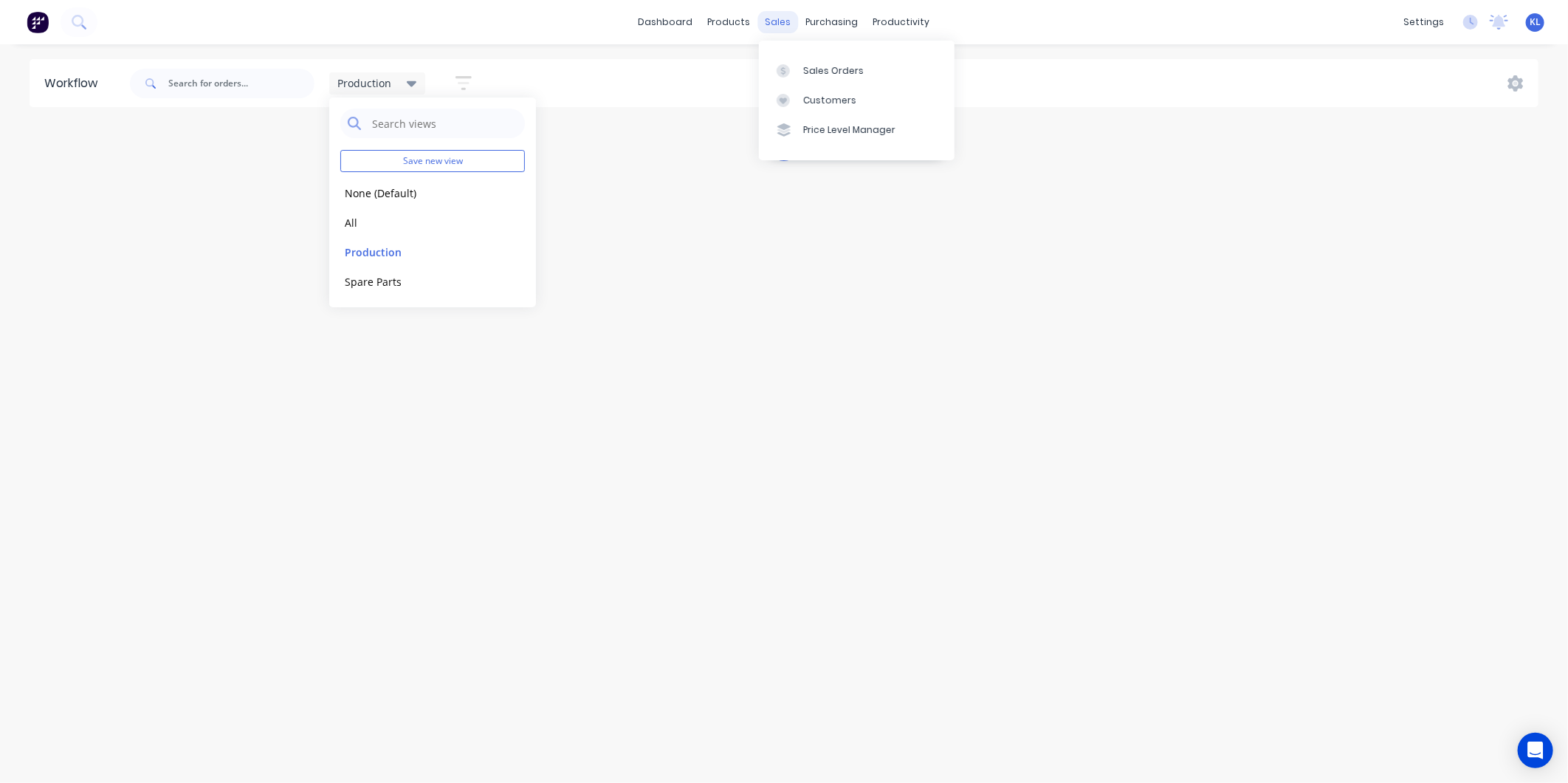
click at [785, 20] on div "sales" at bounding box center [778, 22] width 41 height 22
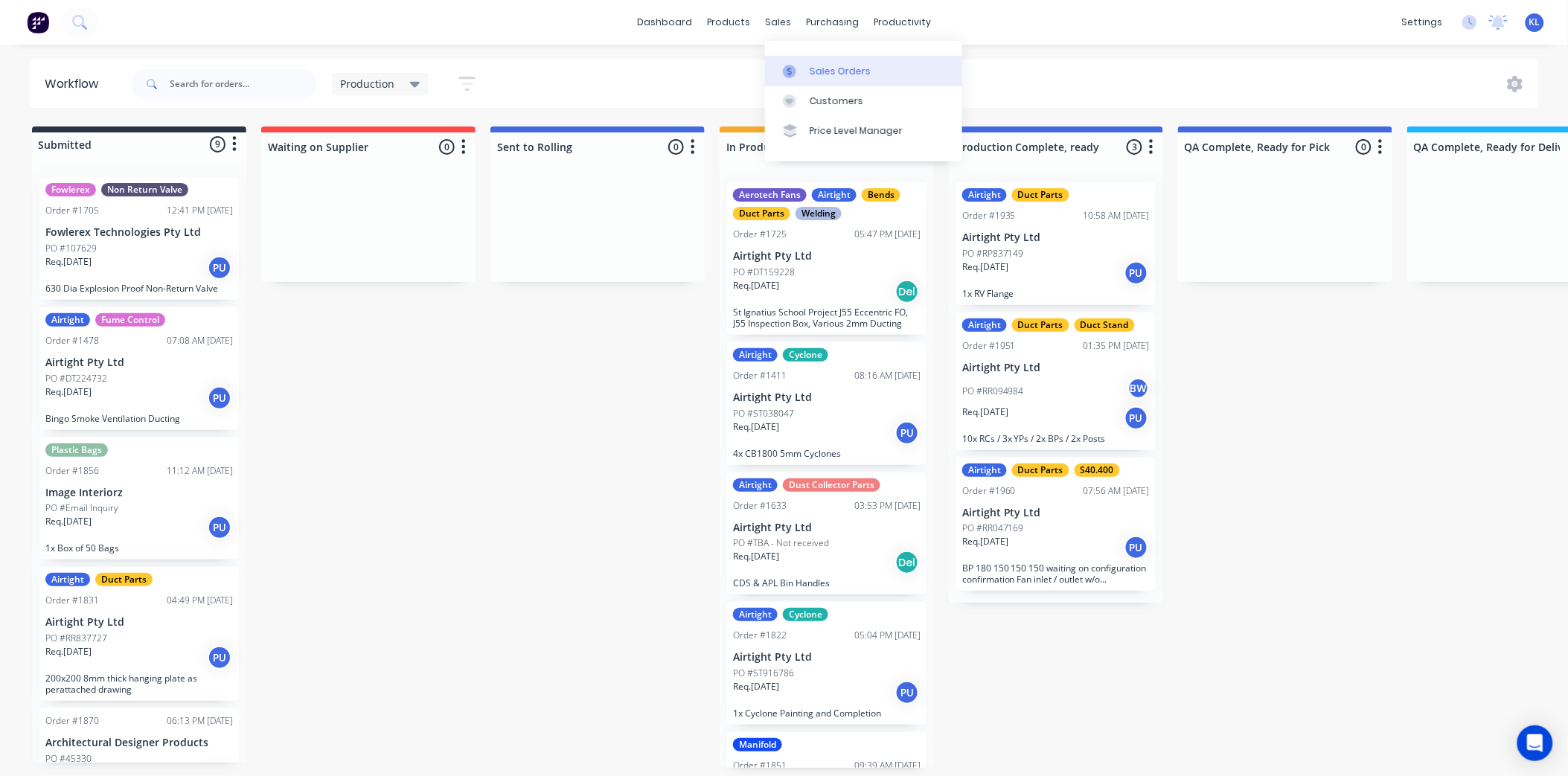
click at [828, 75] on div "Sales Orders" at bounding box center [840, 70] width 61 height 13
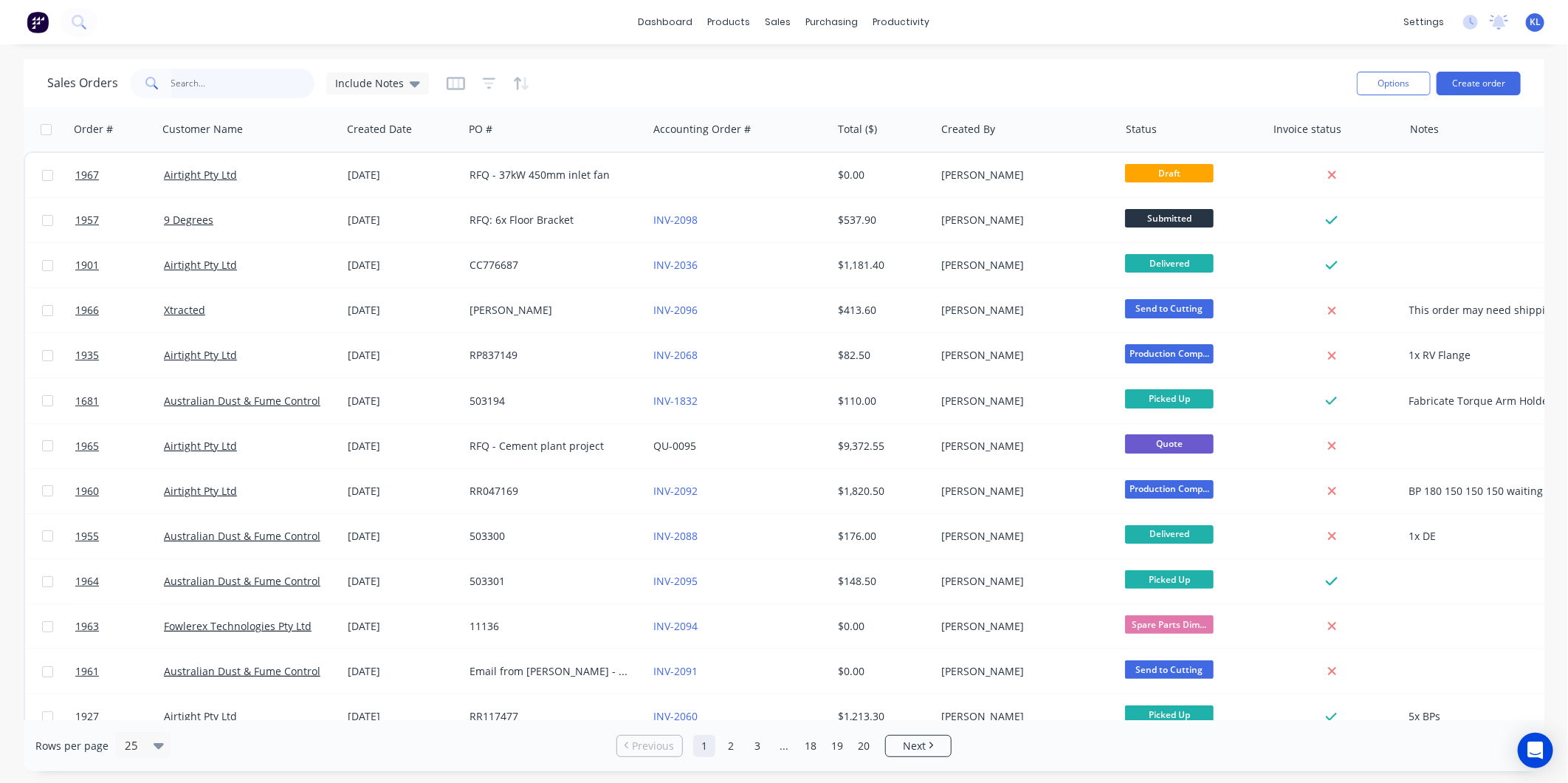
click at [192, 82] on input "text" at bounding box center [243, 84] width 144 height 29
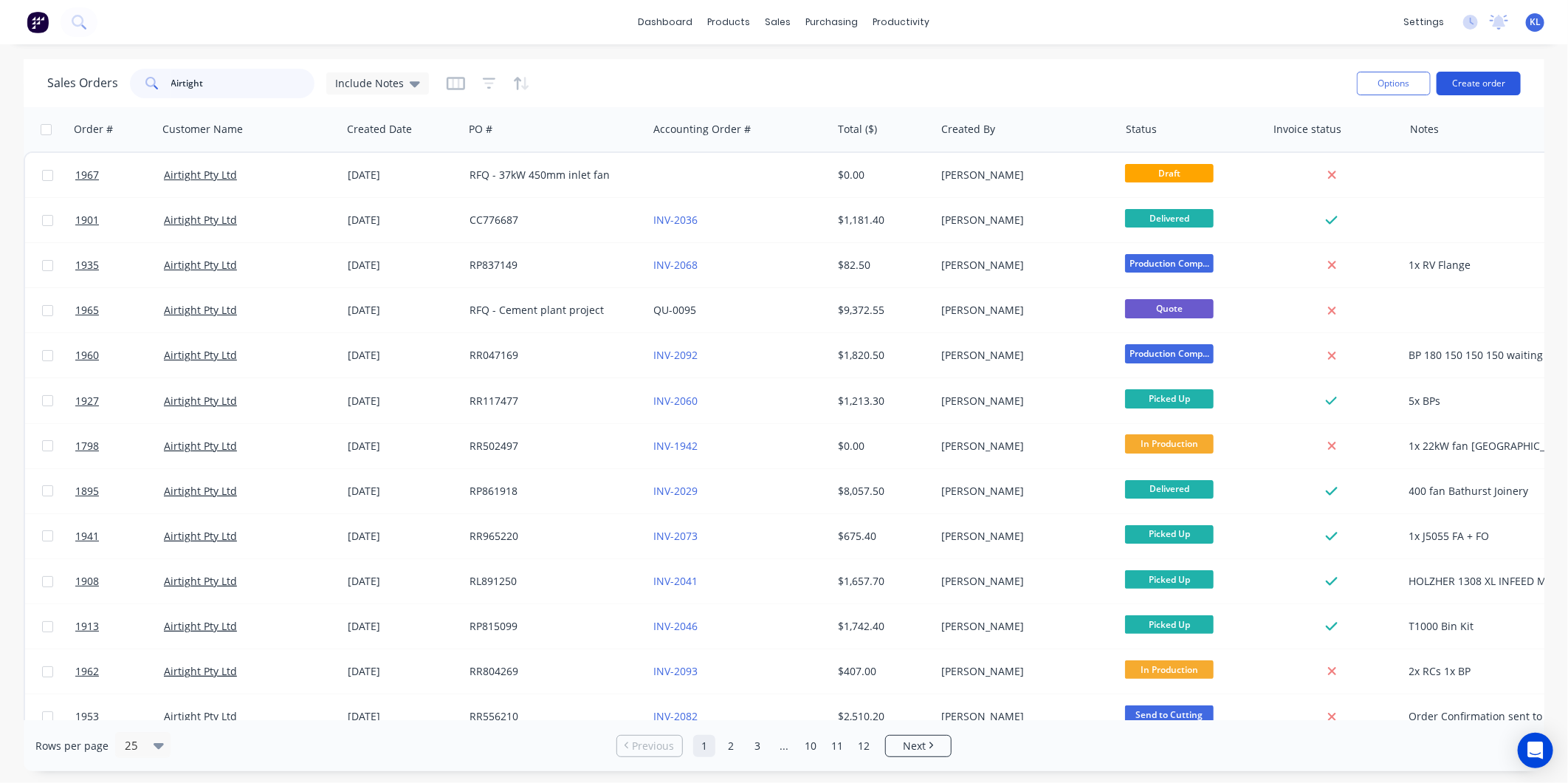
type input "Airtight"
click at [1497, 83] on button "Create order" at bounding box center [1479, 83] width 85 height 23
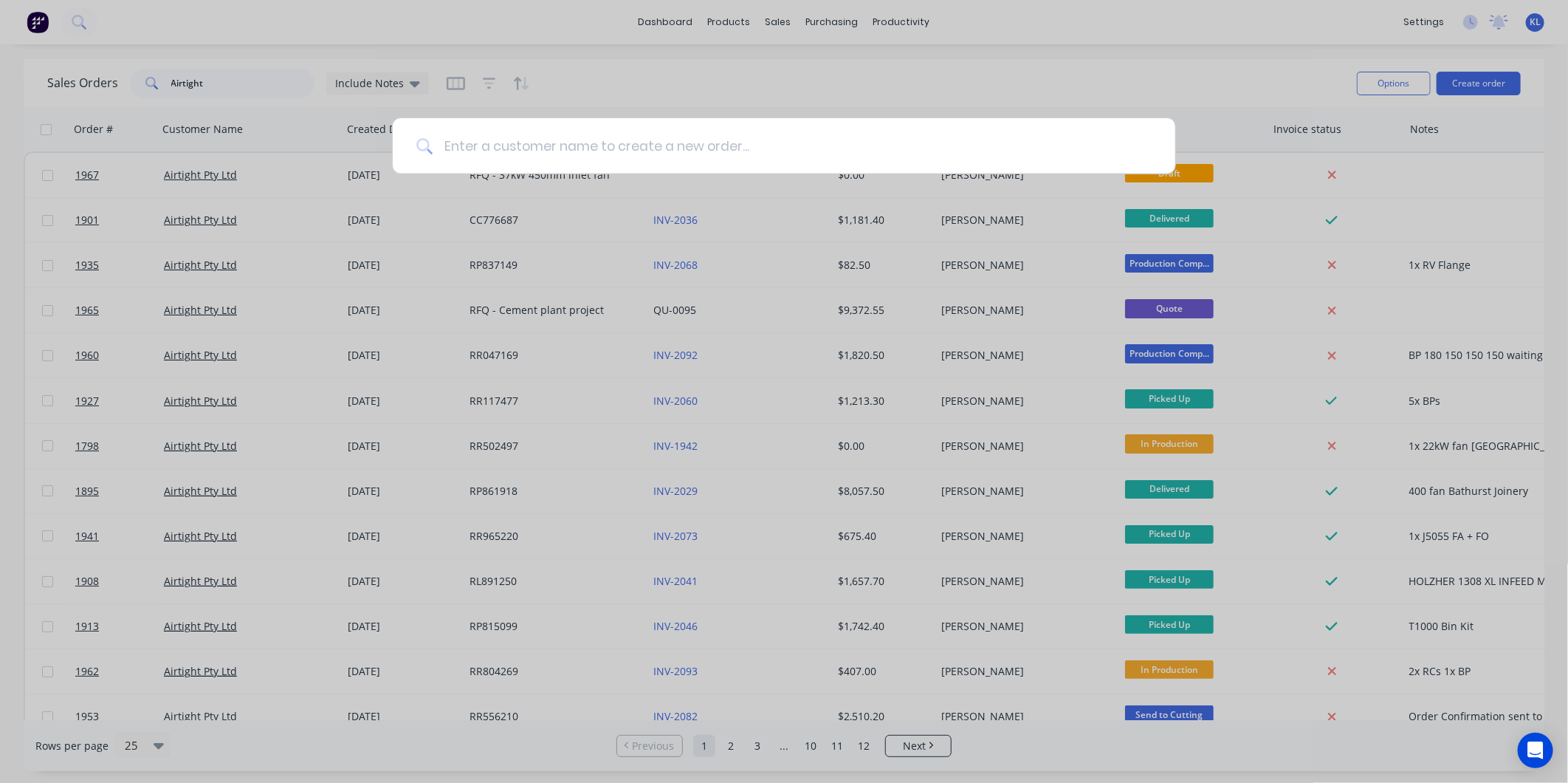
click at [571, 155] on input at bounding box center [791, 146] width 719 height 55
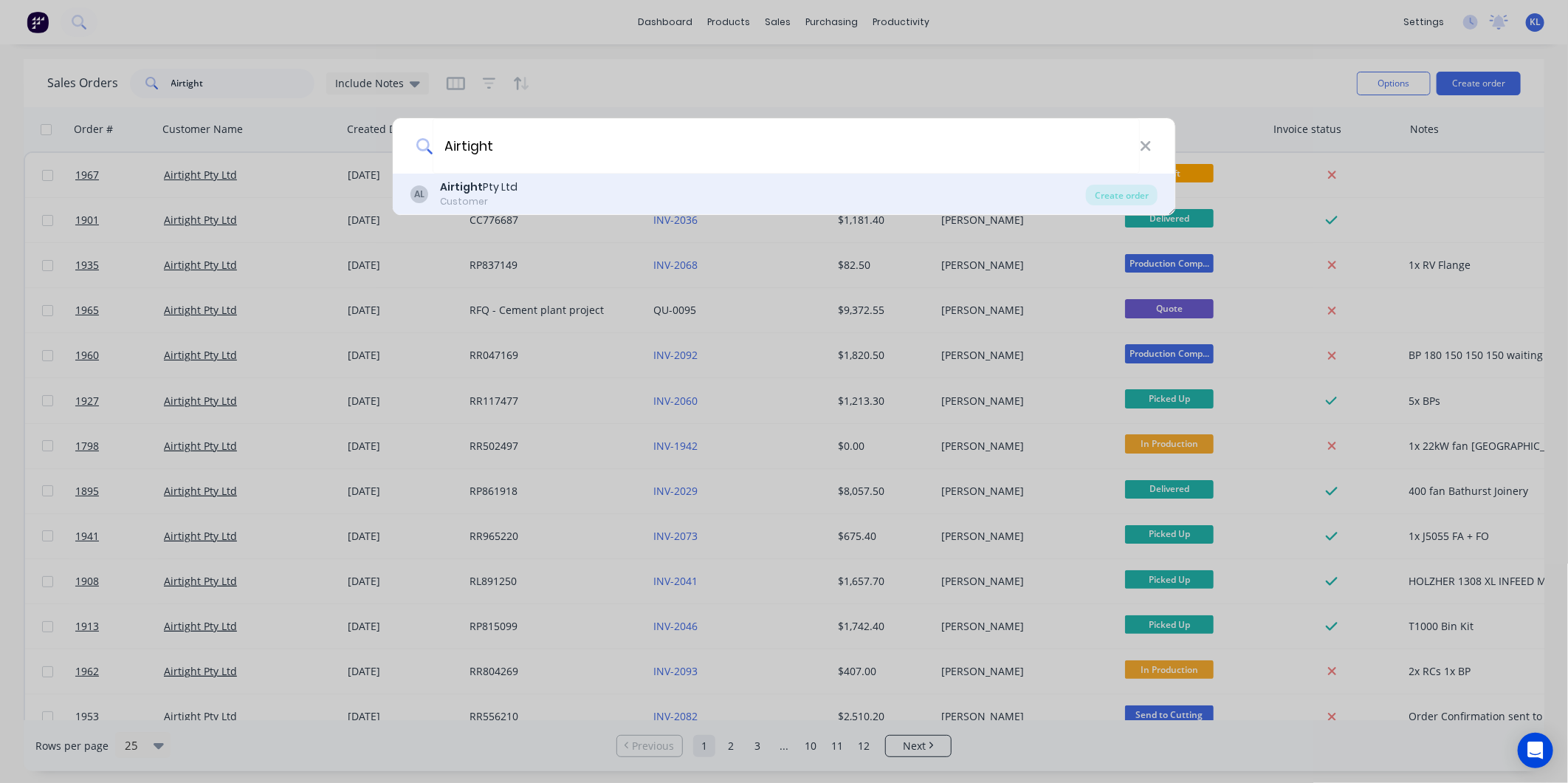
type input "Airtight"
click at [508, 196] on div "Customer" at bounding box center [479, 201] width 78 height 13
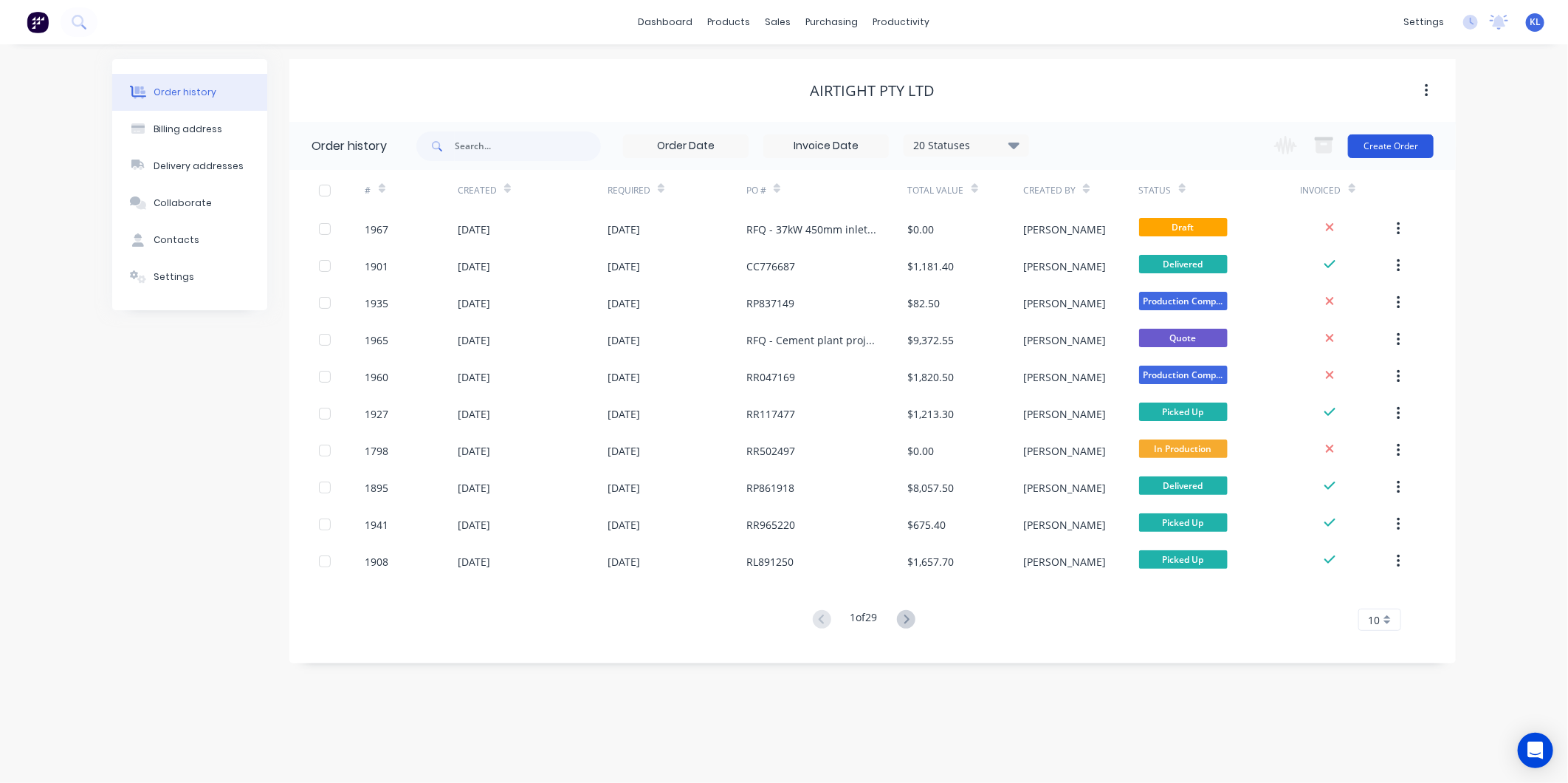
click at [1394, 149] on button "Create Order" at bounding box center [1390, 146] width 85 height 23
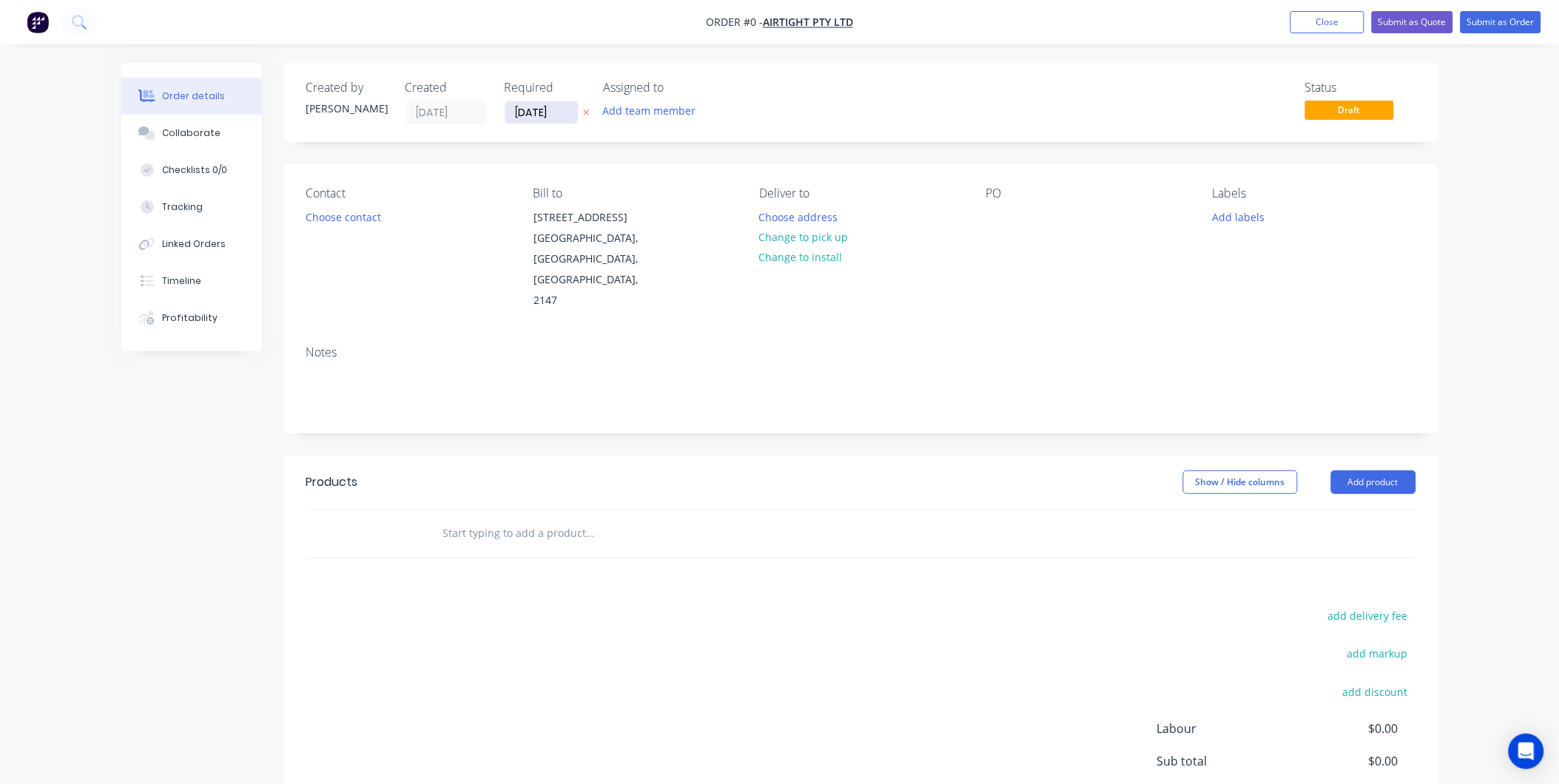
click at [528, 110] on input "[DATE]" at bounding box center [541, 112] width 73 height 22
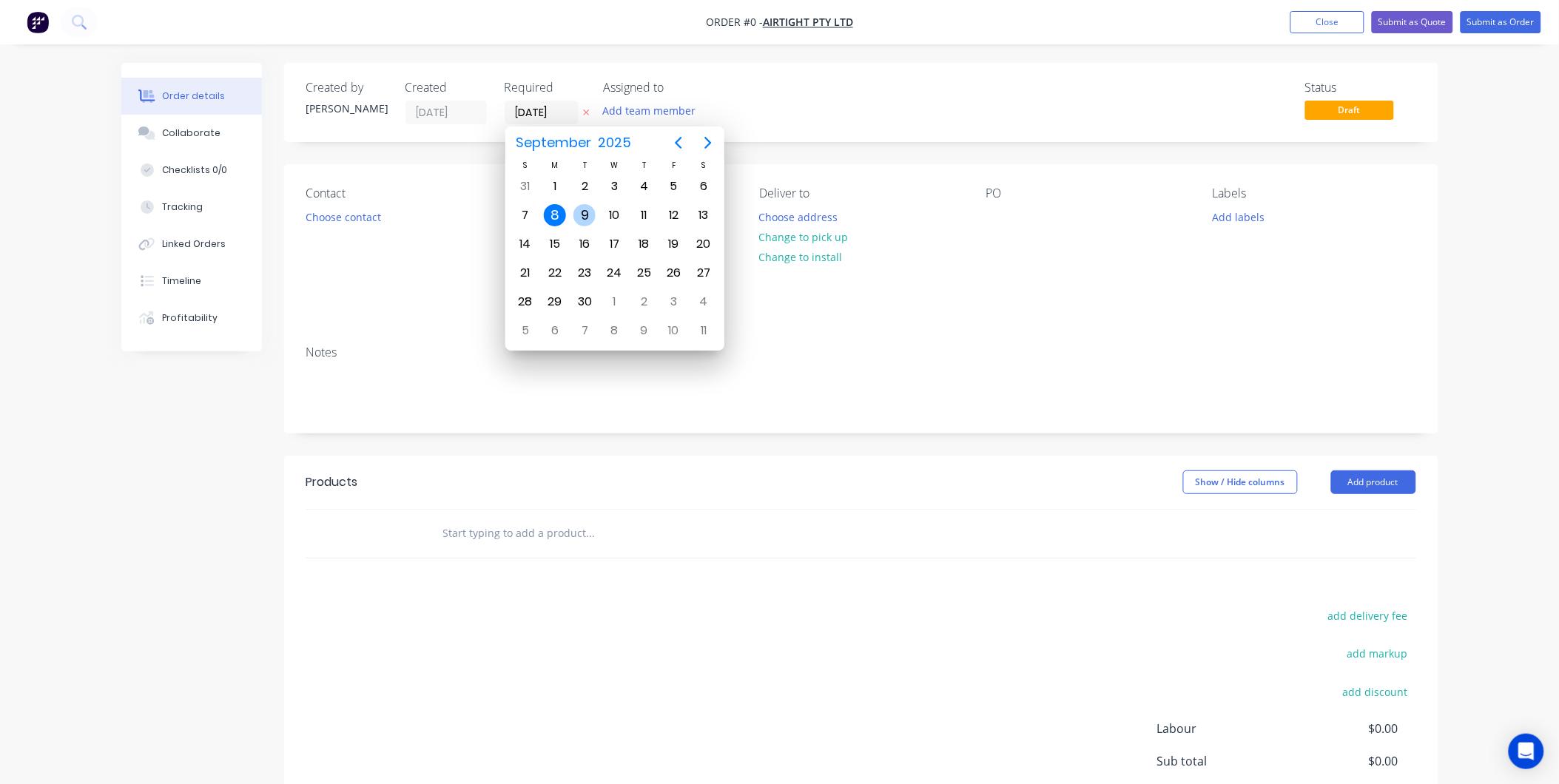
click at [587, 213] on div "9" at bounding box center [585, 215] width 22 height 22
type input "[DATE]"
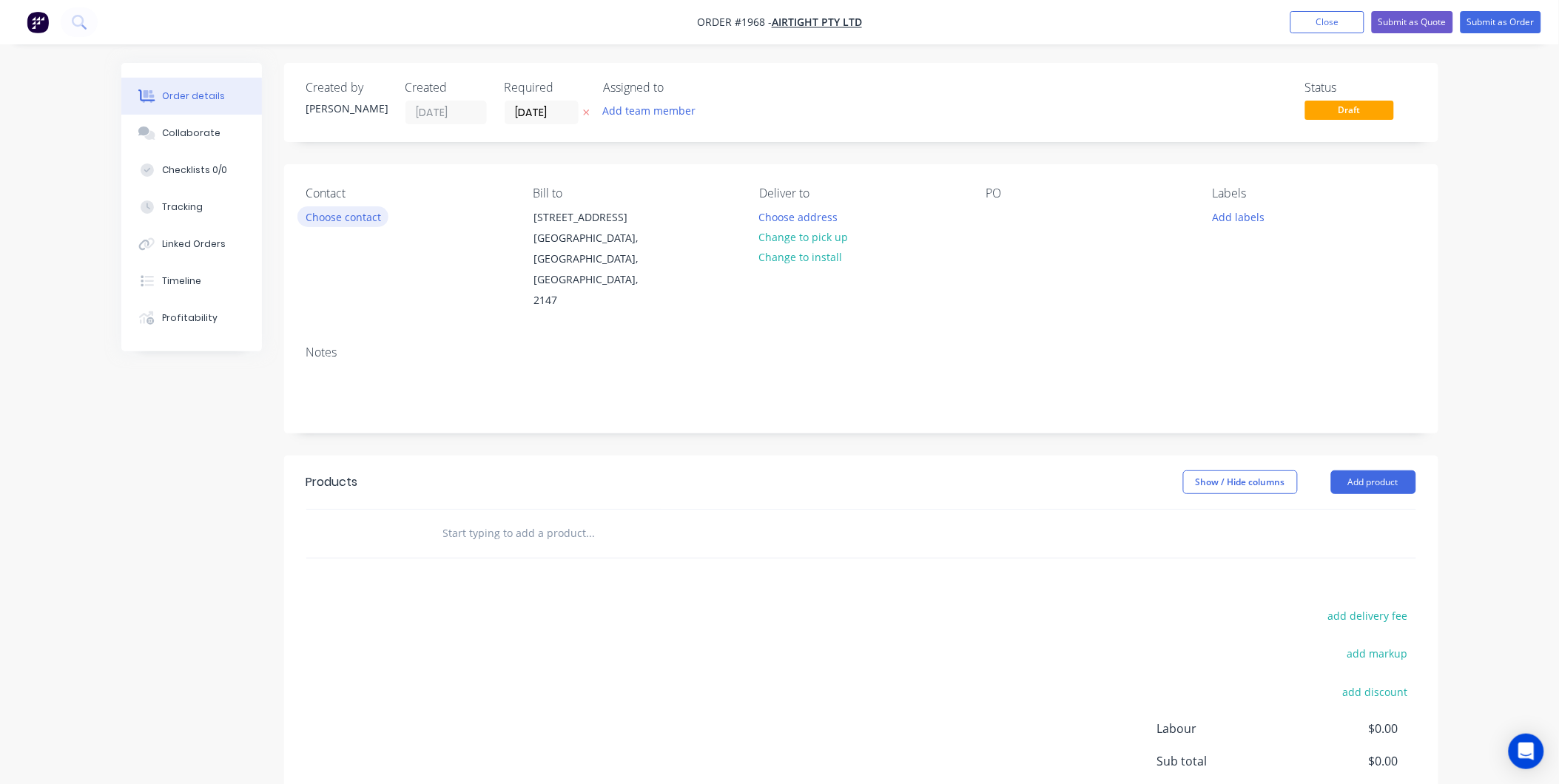
click at [327, 222] on button "Choose contact" at bounding box center [342, 216] width 91 height 20
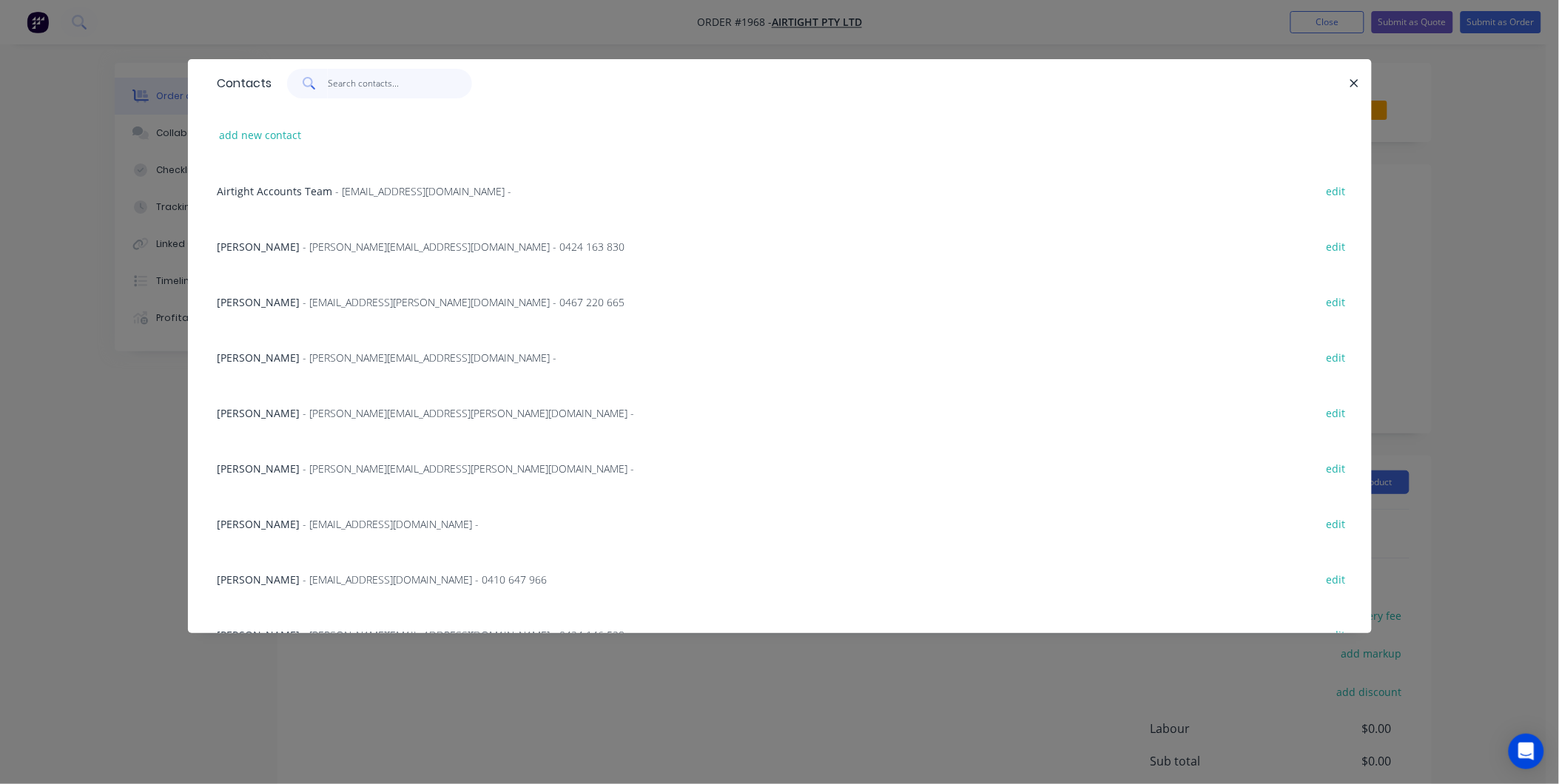
click at [337, 79] on input "text" at bounding box center [399, 84] width 144 height 29
type input "E"
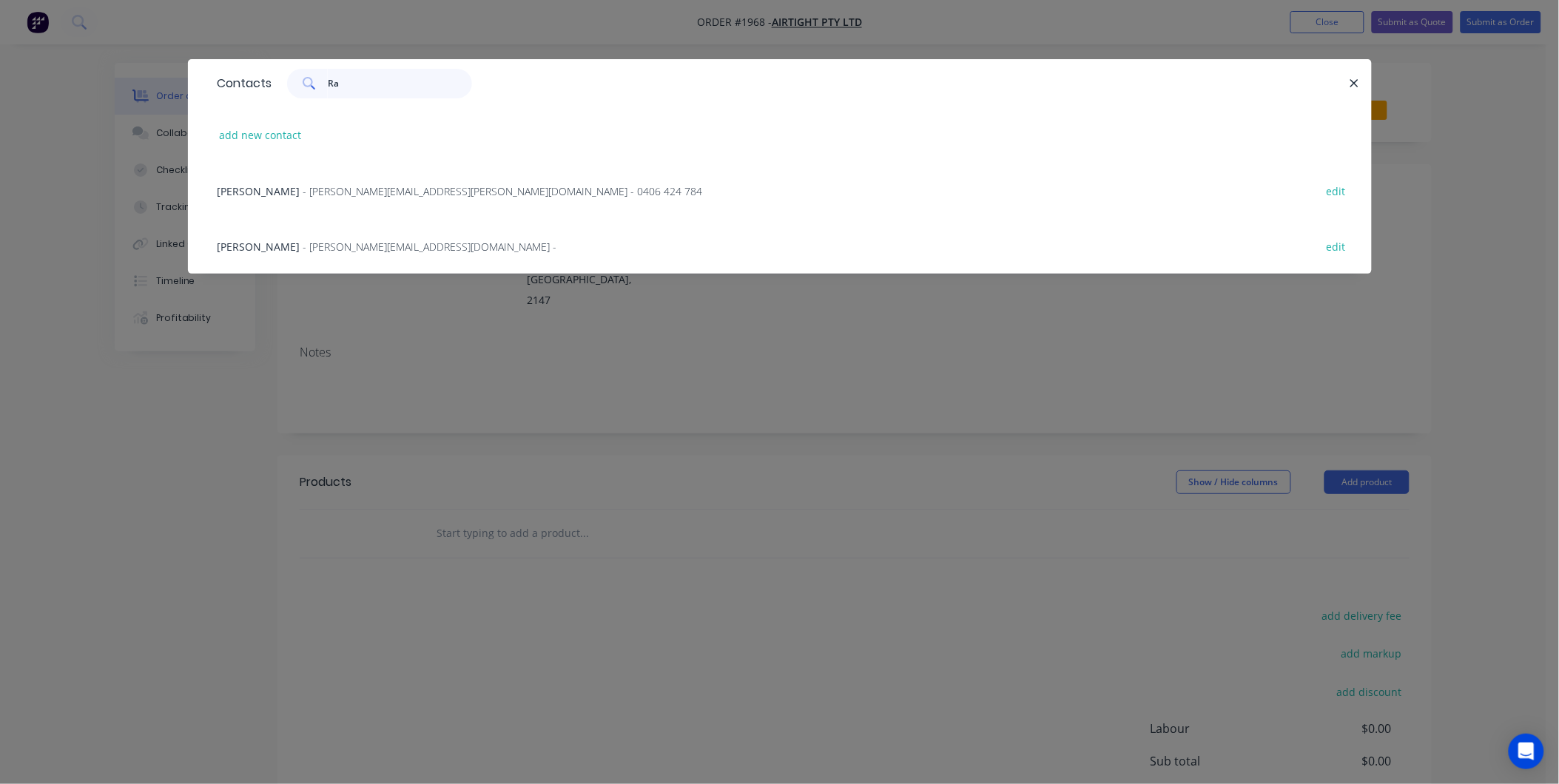
type input "Ra"
click at [278, 184] on span "[PERSON_NAME]" at bounding box center [259, 191] width 83 height 14
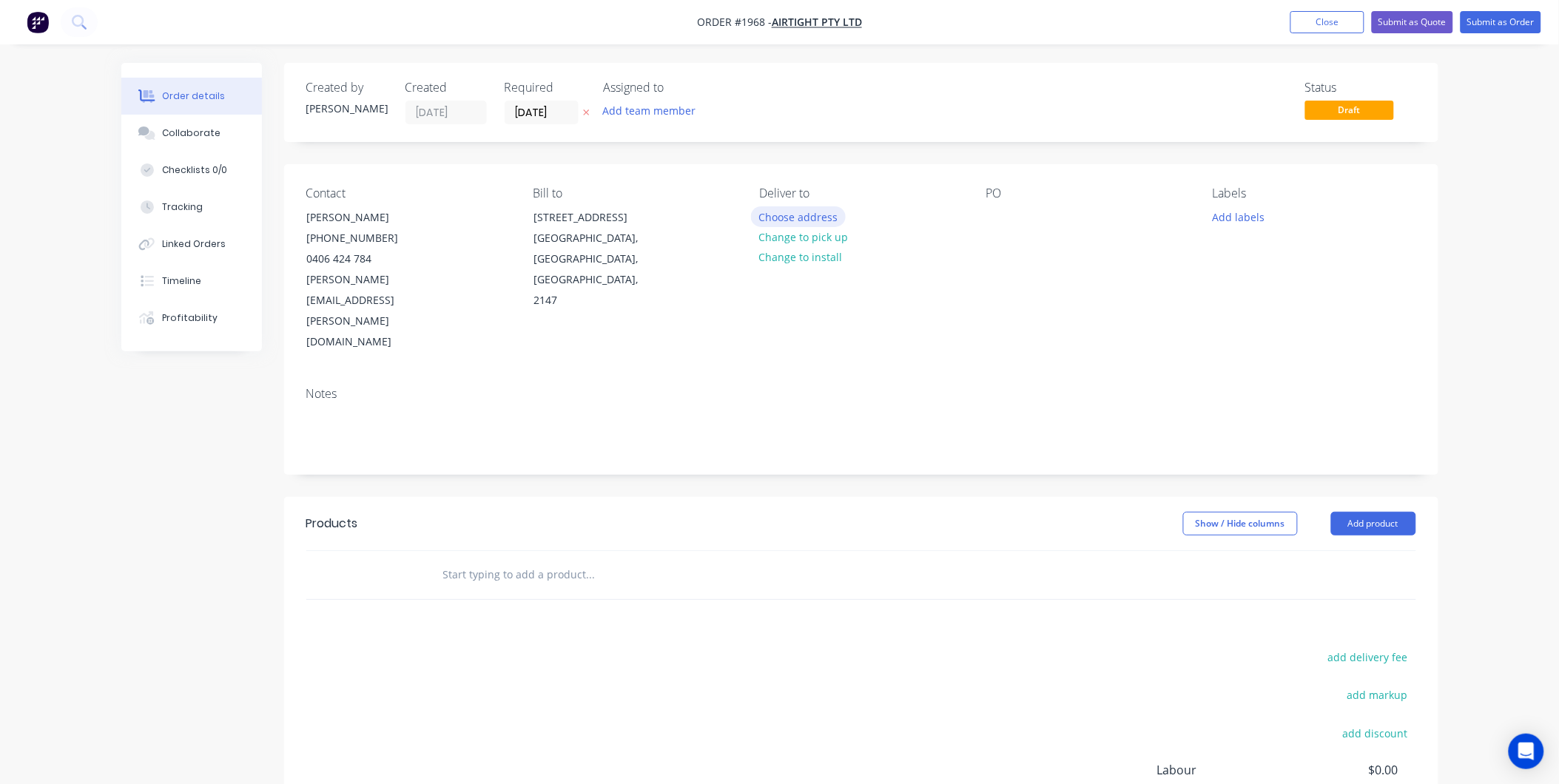
click at [800, 213] on button "Choose address" at bounding box center [798, 216] width 95 height 20
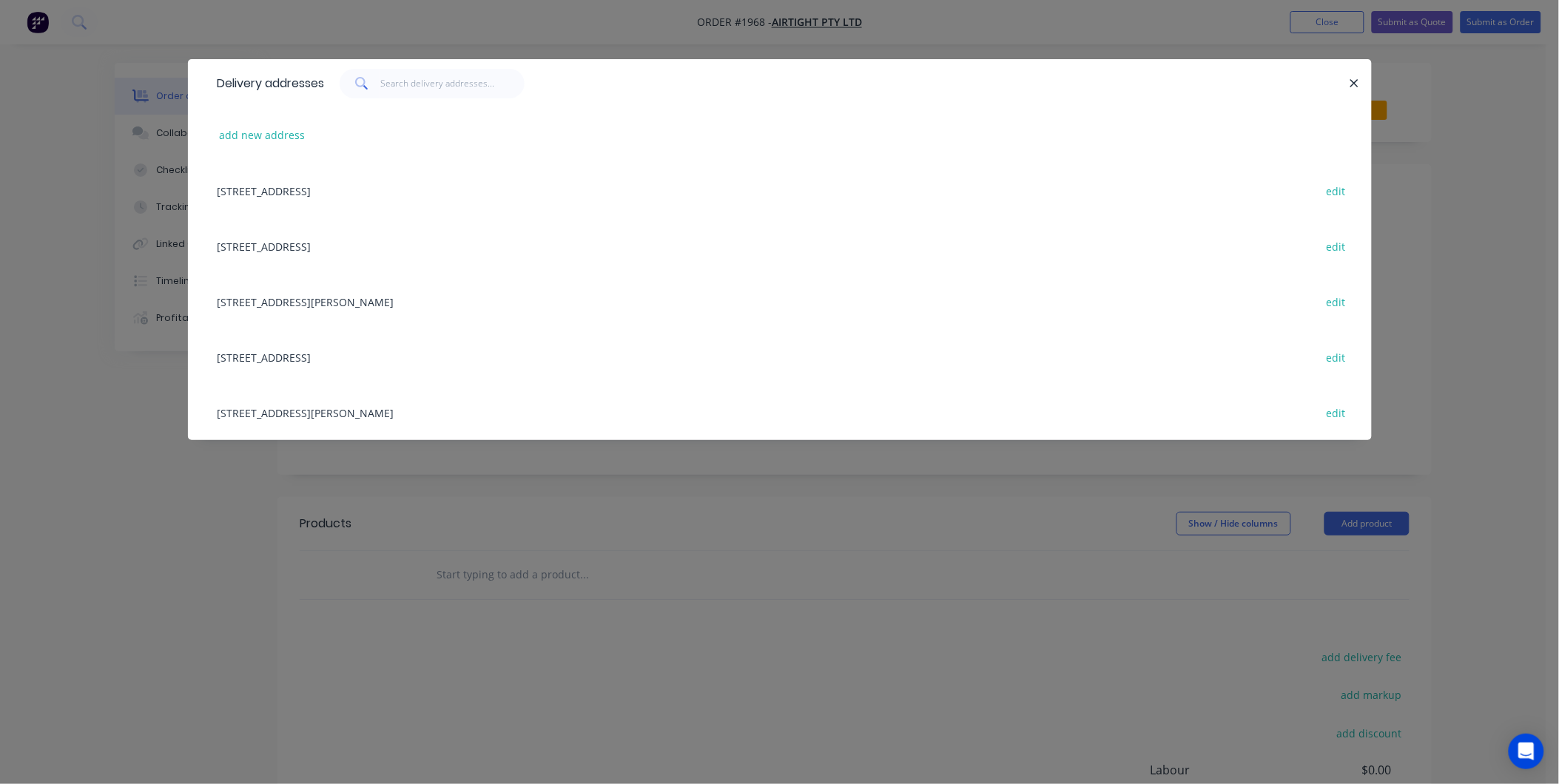
click at [1345, 75] on div at bounding box center [1347, 84] width 3 height 29
click at [1352, 83] on icon "button" at bounding box center [1354, 83] width 10 height 13
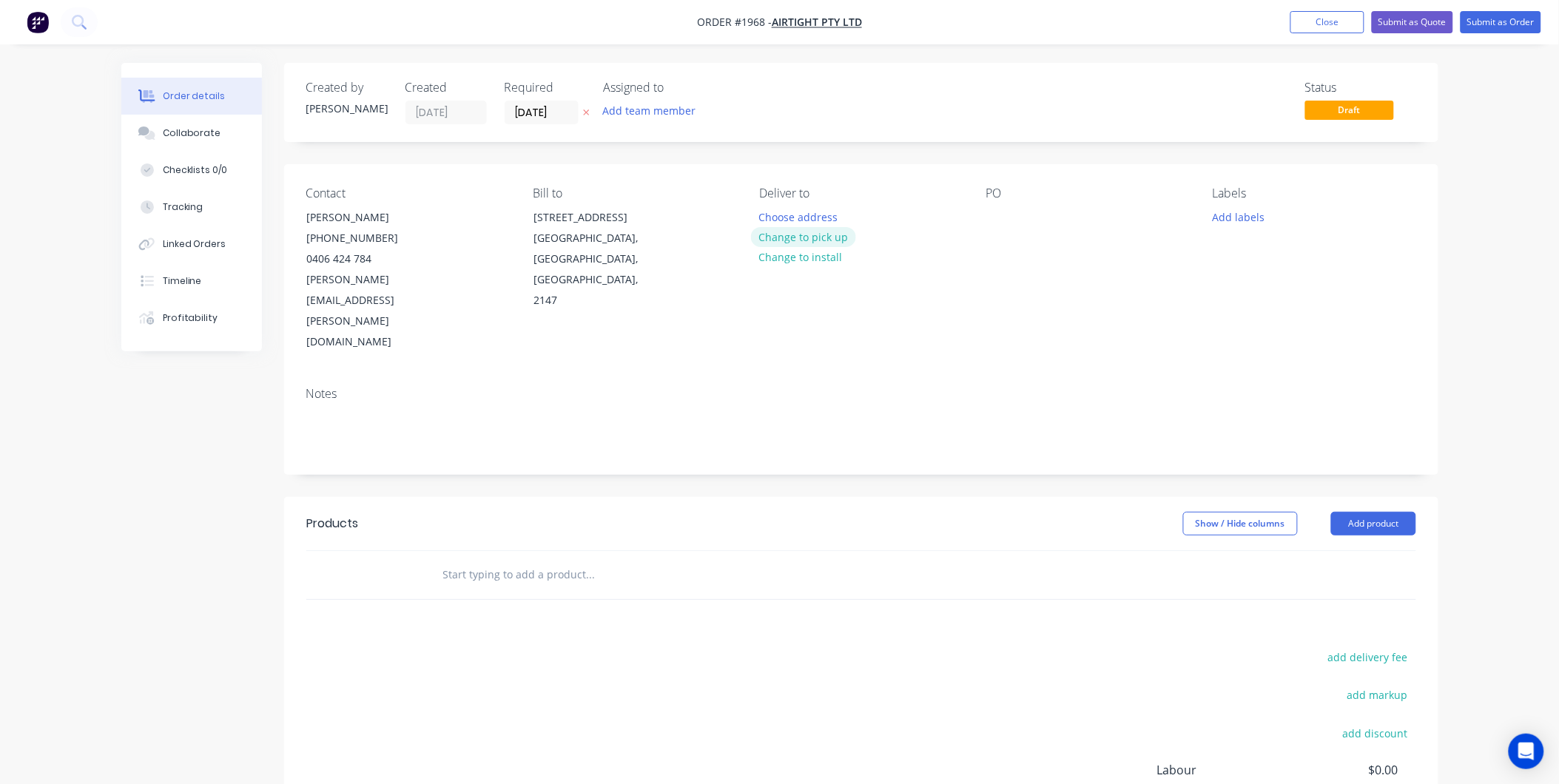
click at [803, 239] on button "Change to pick up" at bounding box center [802, 237] width 105 height 20
click at [987, 218] on div "Contact [PERSON_NAME] [PHONE_NUMBER] [PERSON_NAME][EMAIL_ADDRESS][PERSON_NAME][…" at bounding box center [861, 270] width 1154 height 211
click at [992, 218] on div at bounding box center [998, 217] width 23 height 22
click at [1237, 212] on button "Add labels" at bounding box center [1238, 216] width 68 height 20
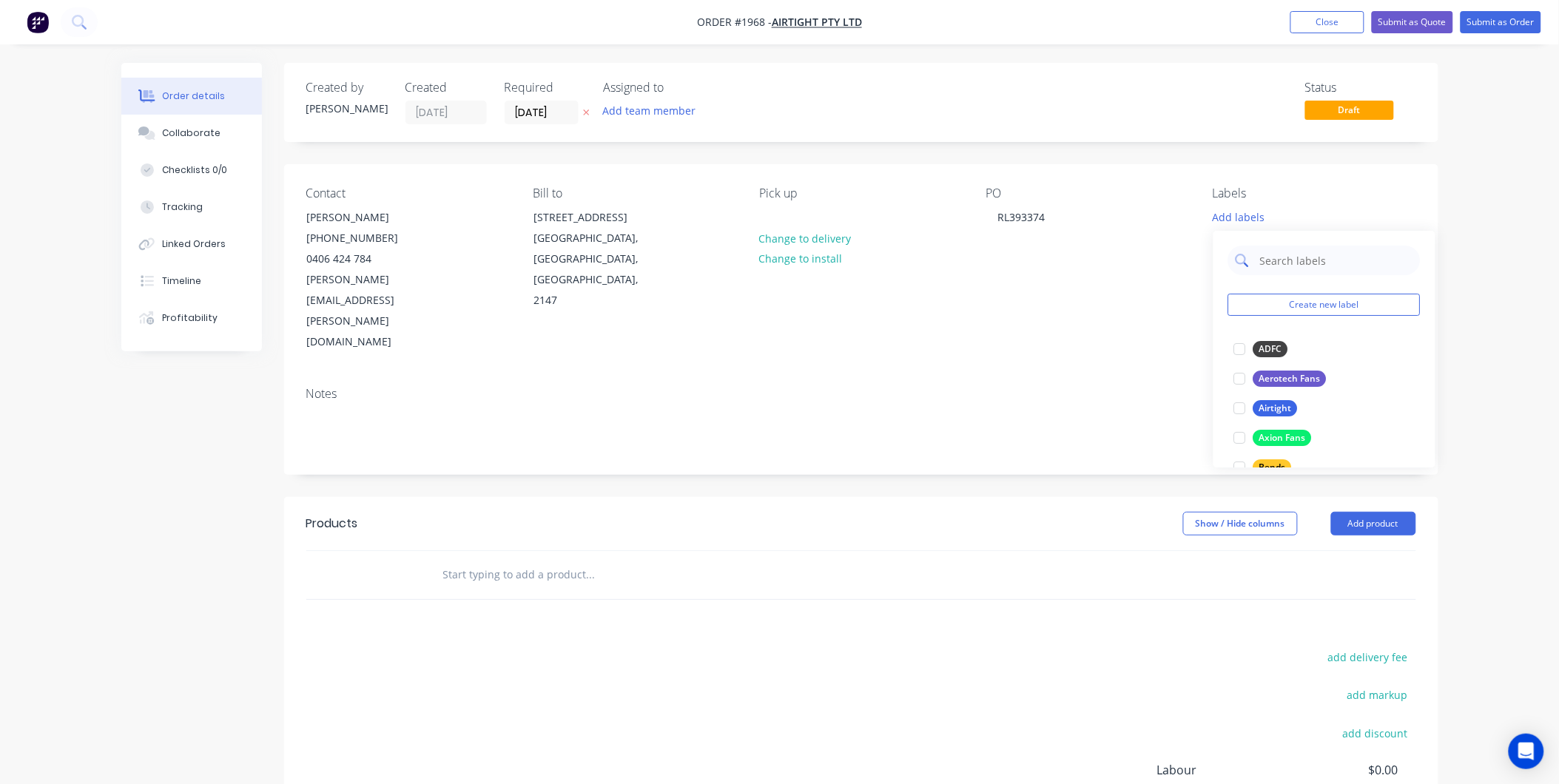
click at [1275, 258] on input "text" at bounding box center [1335, 260] width 155 height 29
click at [1230, 348] on div at bounding box center [1240, 349] width 29 height 29
click at [1294, 253] on input "Air" at bounding box center [1335, 253] width 155 height 29
type input "A"
type input "Duct"
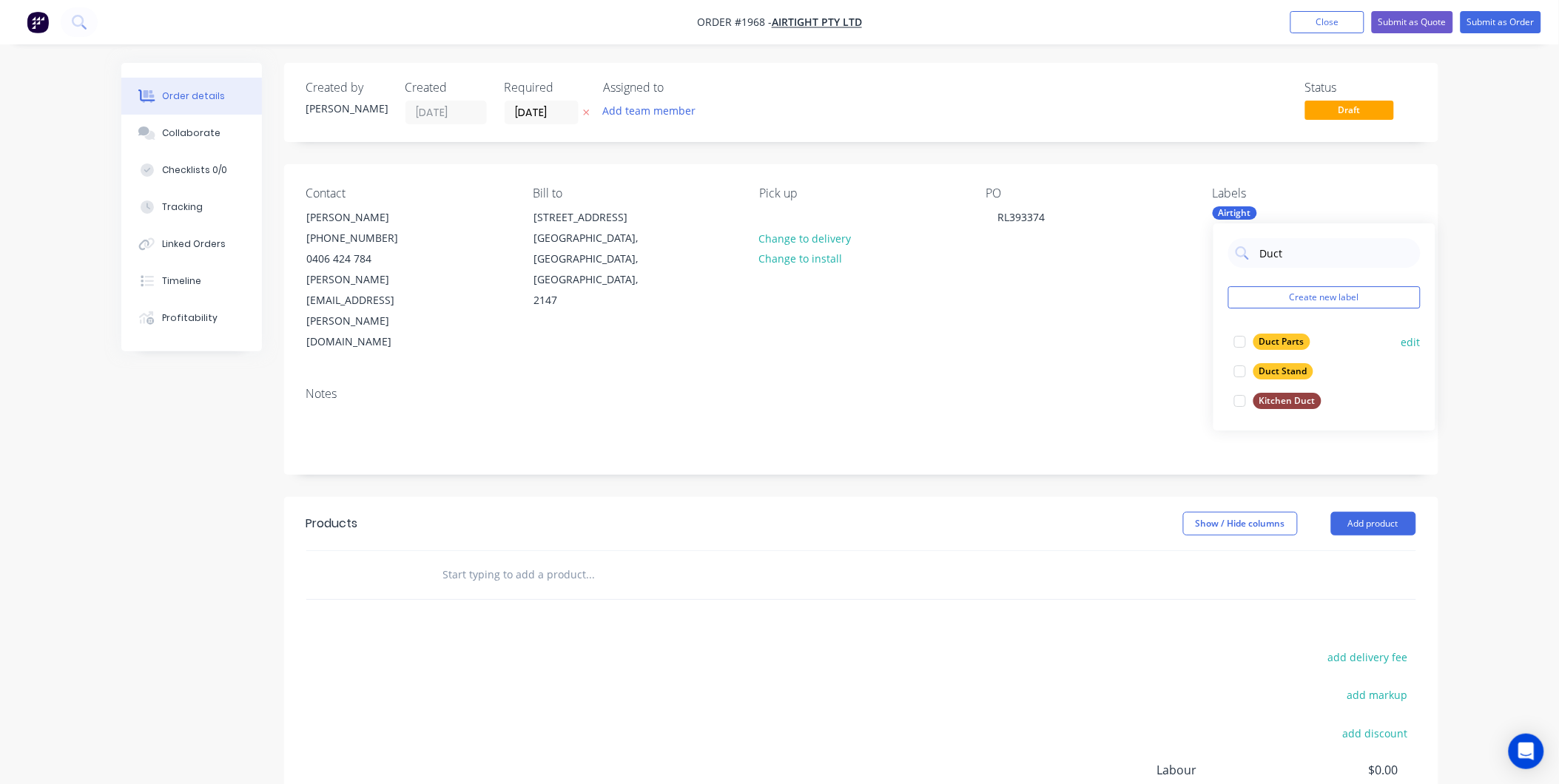
click at [1242, 346] on div at bounding box center [1240, 341] width 29 height 29
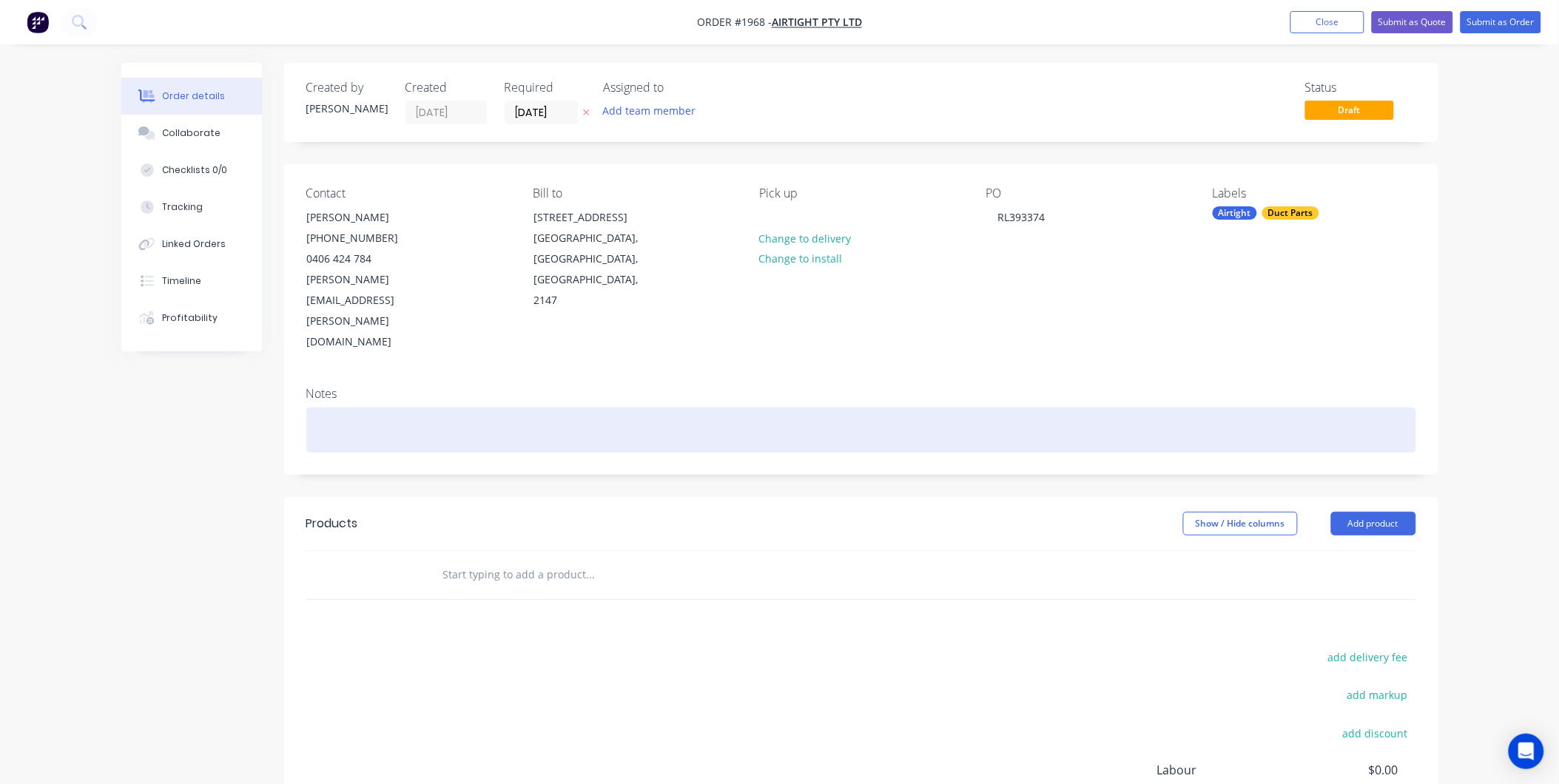
click at [412, 407] on div at bounding box center [860, 430] width 1109 height 45
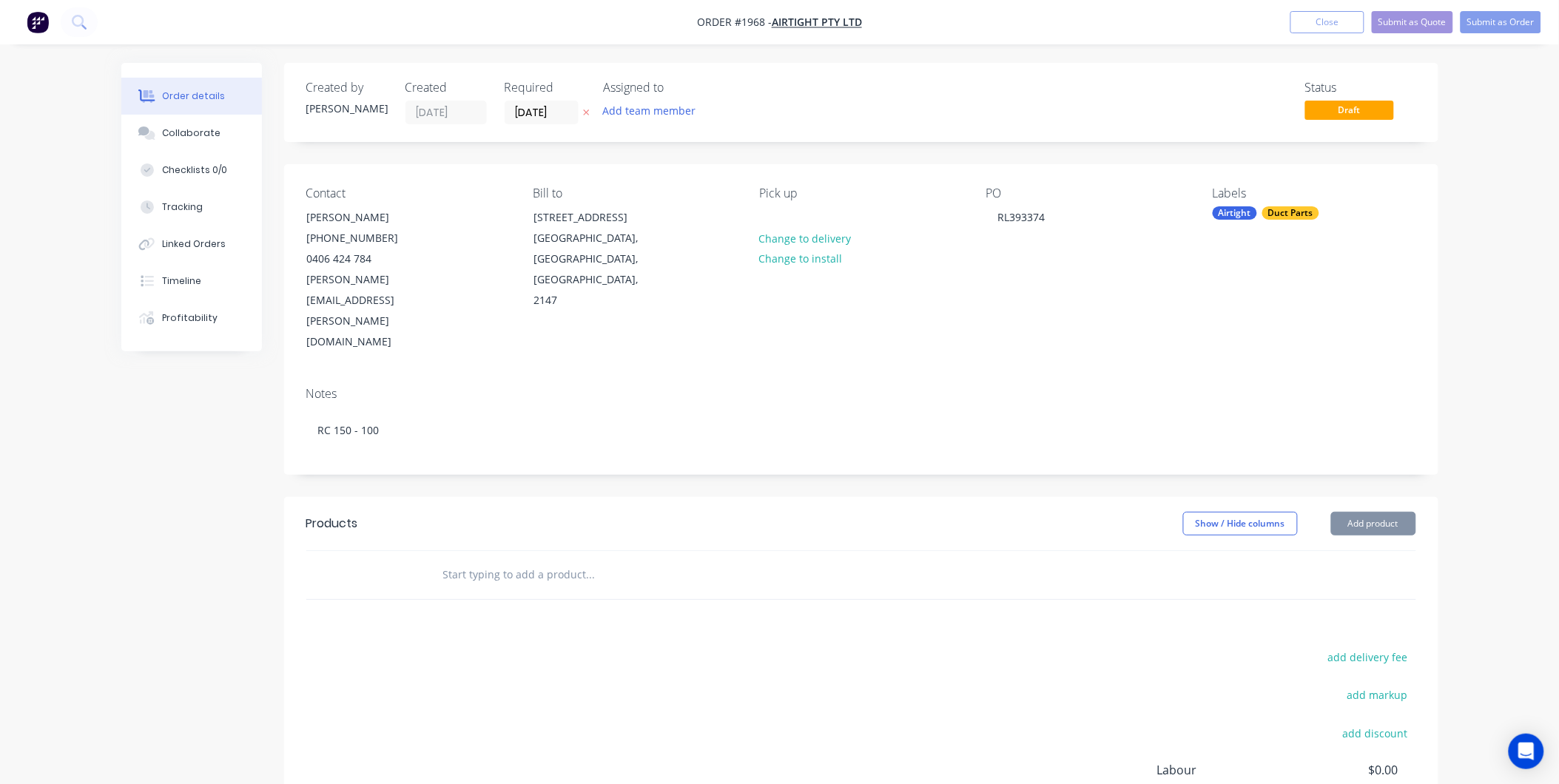
click at [445, 414] on div "Created by [PERSON_NAME] Created [DATE] Required [DATE] Assigned to Add team me…" at bounding box center [861, 509] width 1154 height 892
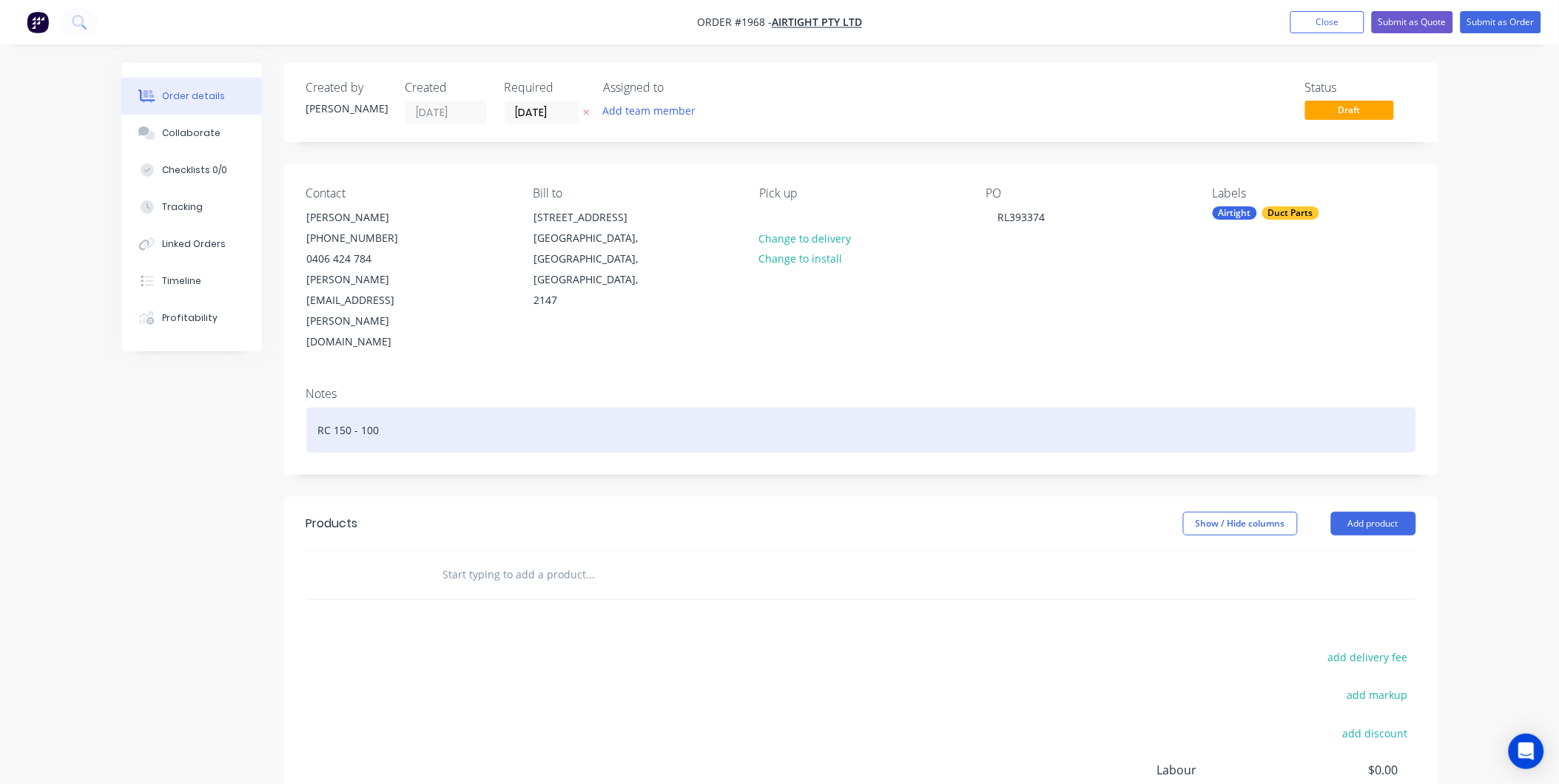
click at [310, 407] on div "RC 150 - 100" at bounding box center [860, 430] width 1109 height 45
click at [463, 407] on div "1x RC 150 - 100" at bounding box center [860, 430] width 1109 height 45
click at [392, 407] on div "1x RC 150 - 100 [PERSON_NAME]" at bounding box center [860, 430] width 1109 height 45
click at [536, 407] on div "1x RC 150 - 100 ([PERSON_NAME]" at bounding box center [860, 430] width 1109 height 45
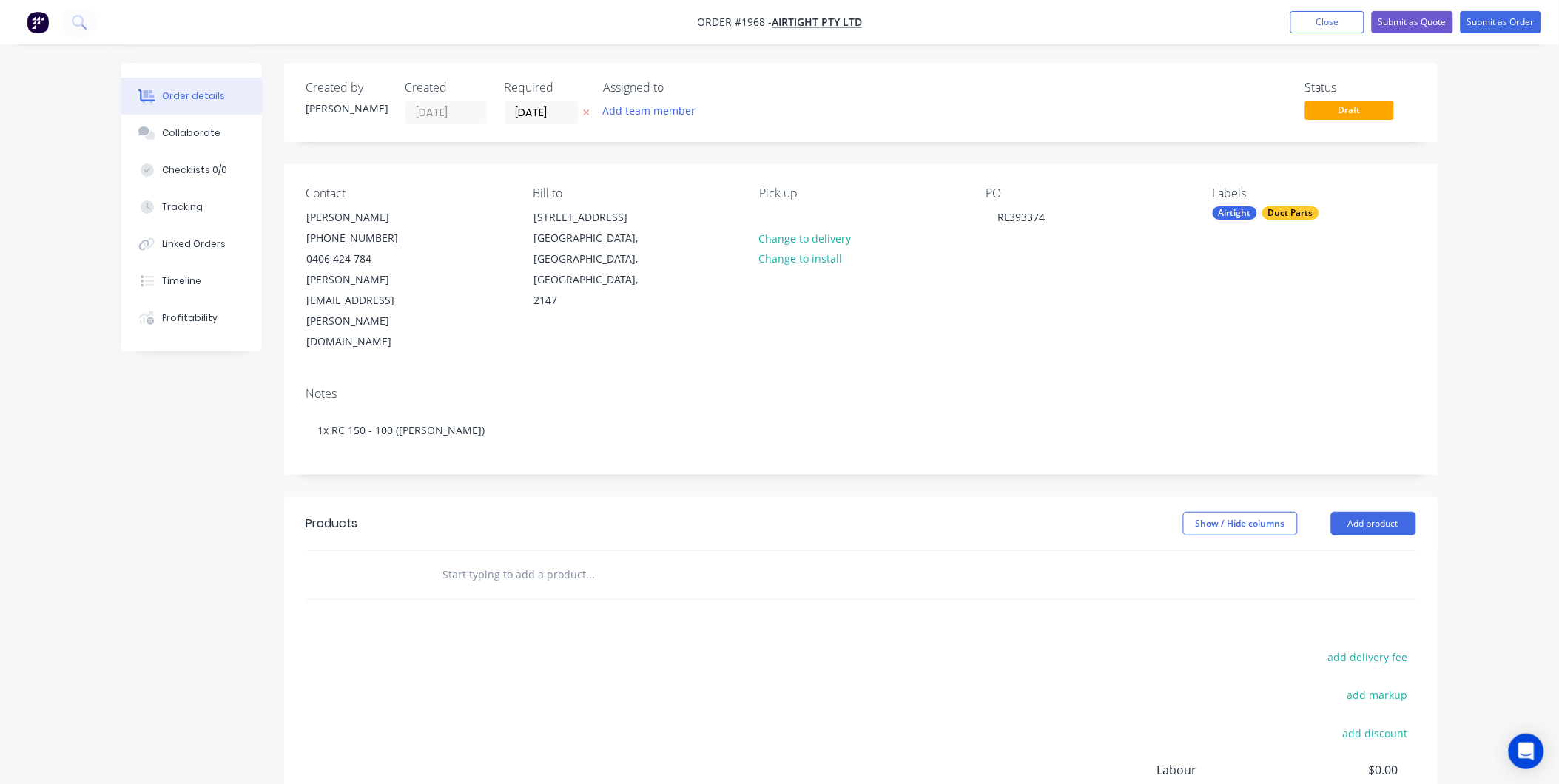
click at [560, 560] on input "text" at bounding box center [591, 575] width 296 height 29
click at [1355, 512] on button "Add product" at bounding box center [1373, 523] width 85 height 23
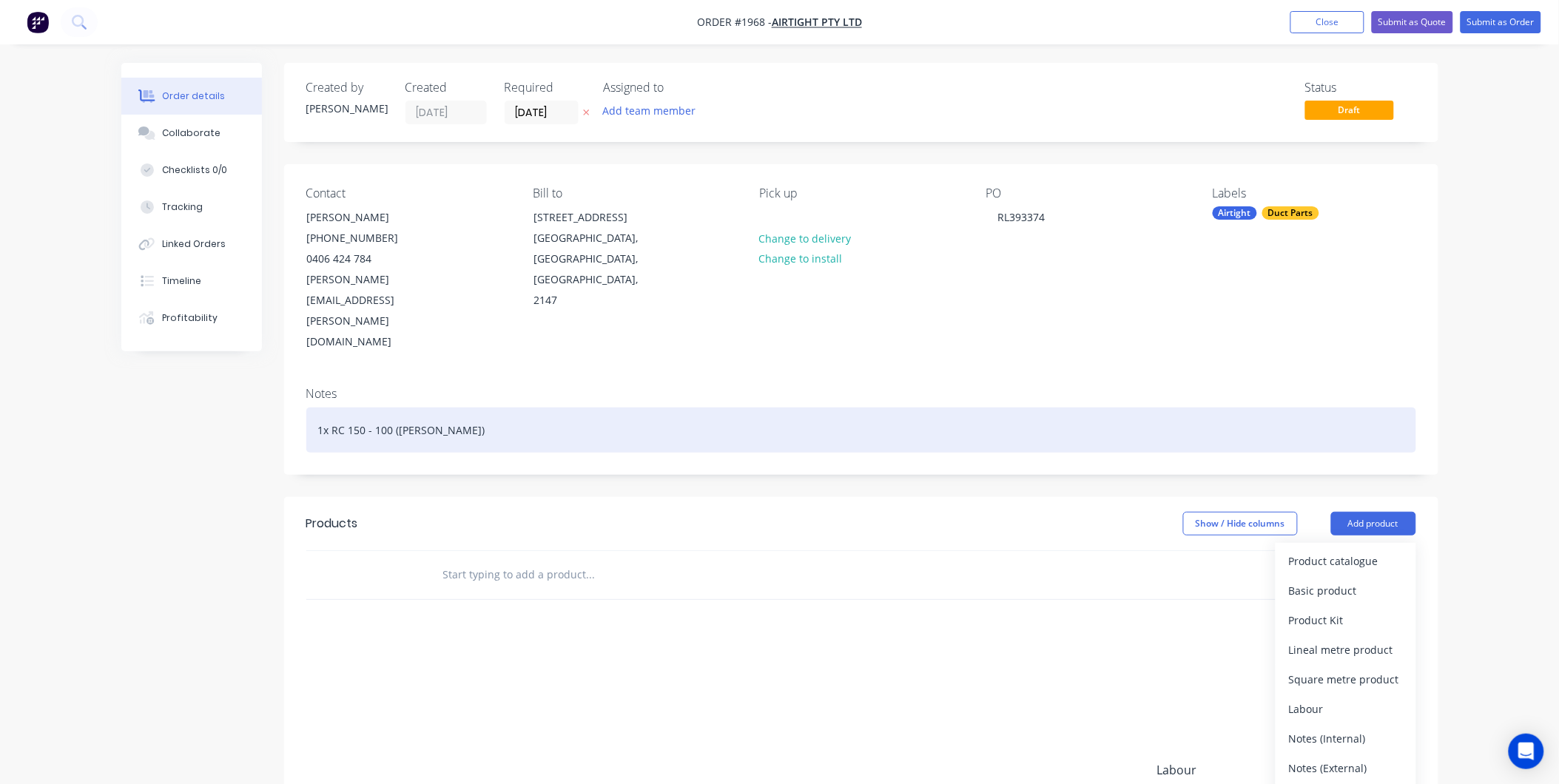
click at [471, 407] on div "1x RC 150 - 100 ([PERSON_NAME])" at bounding box center [860, 430] width 1109 height 45
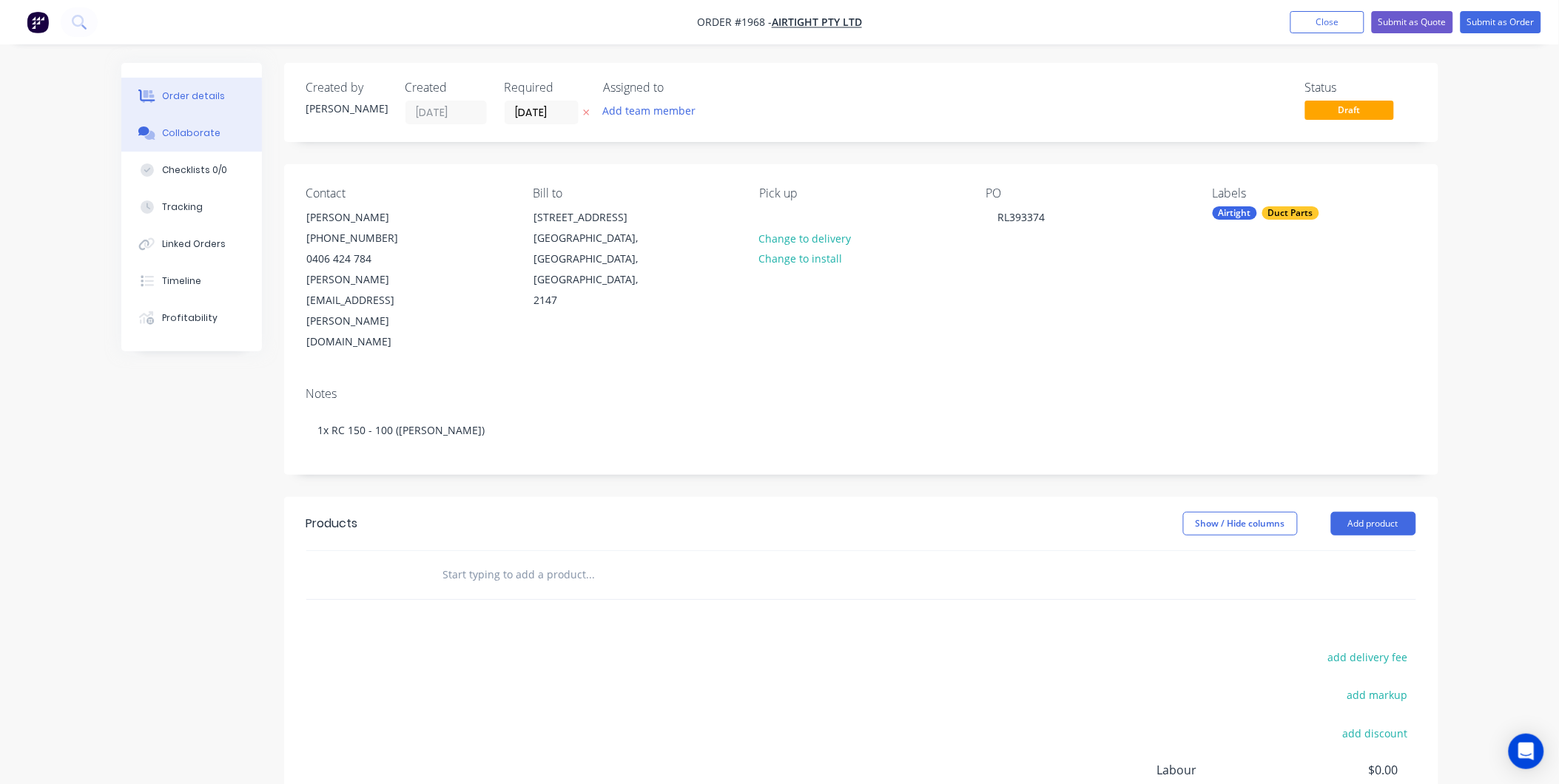
click at [179, 129] on div "Collaborate" at bounding box center [191, 132] width 59 height 13
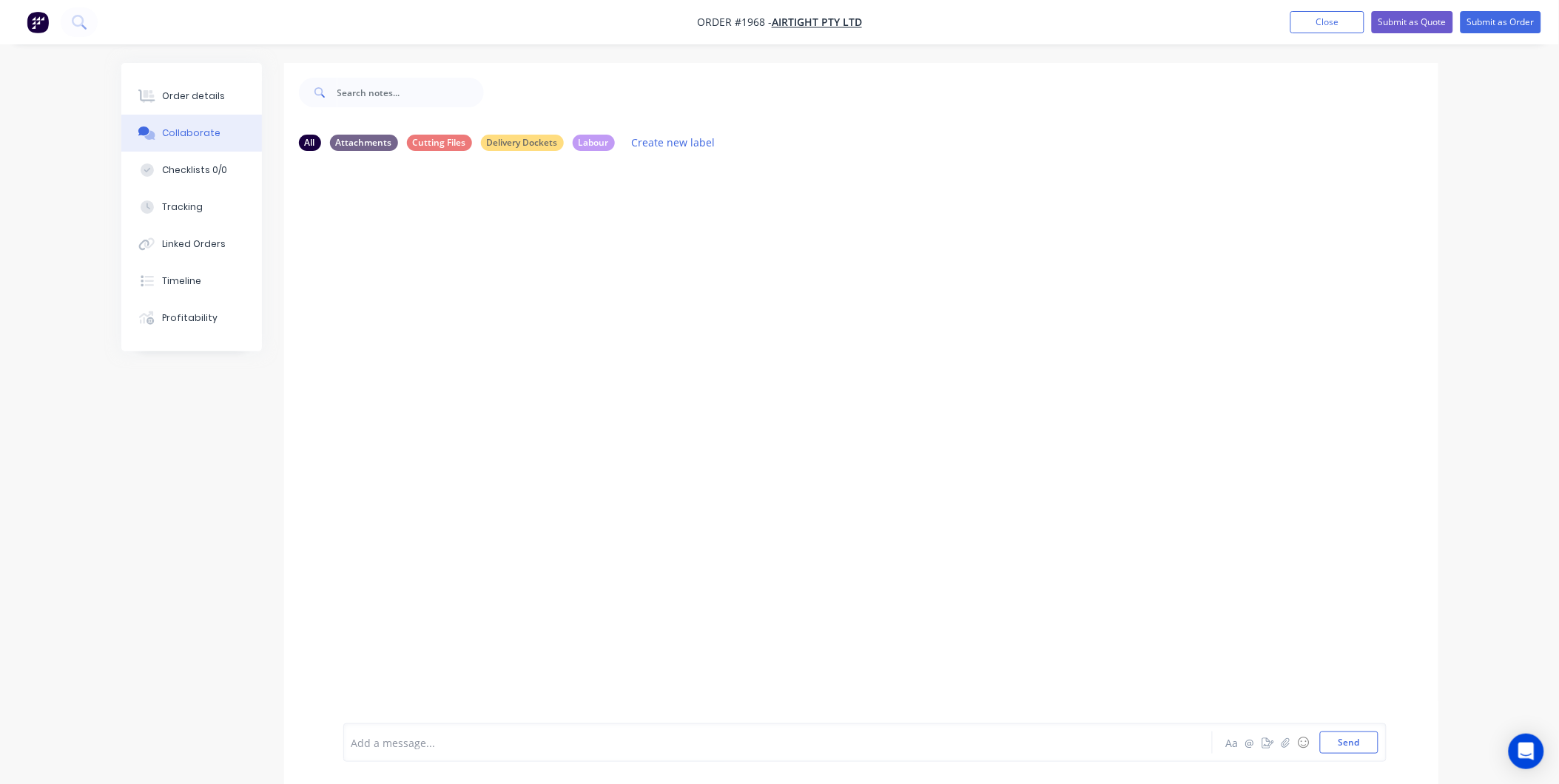
click at [390, 747] on div at bounding box center [737, 743] width 770 height 16
click at [1351, 748] on button "Send" at bounding box center [1349, 743] width 59 height 22
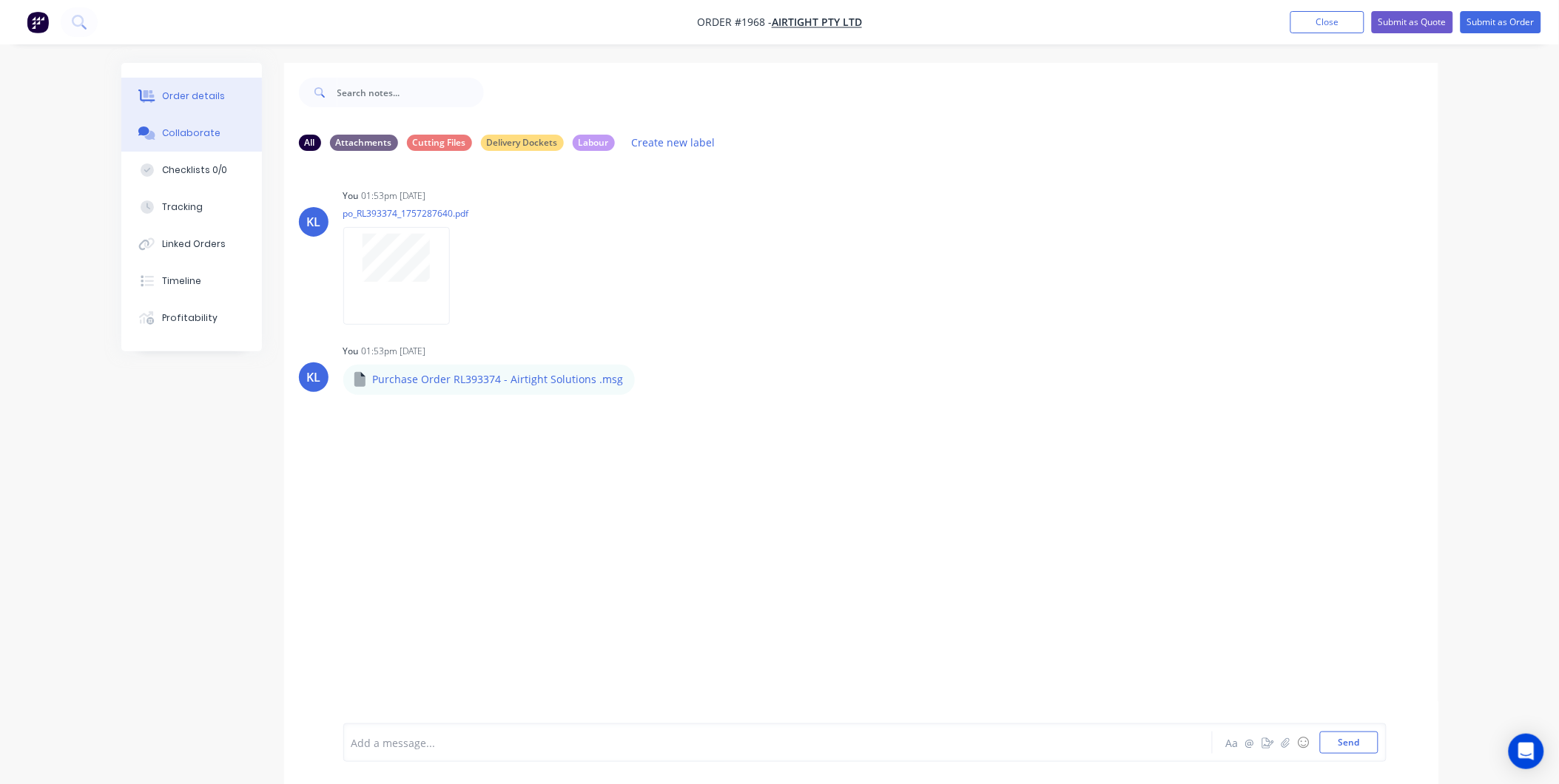
click at [172, 91] on div "Order details" at bounding box center [193, 96] width 63 height 13
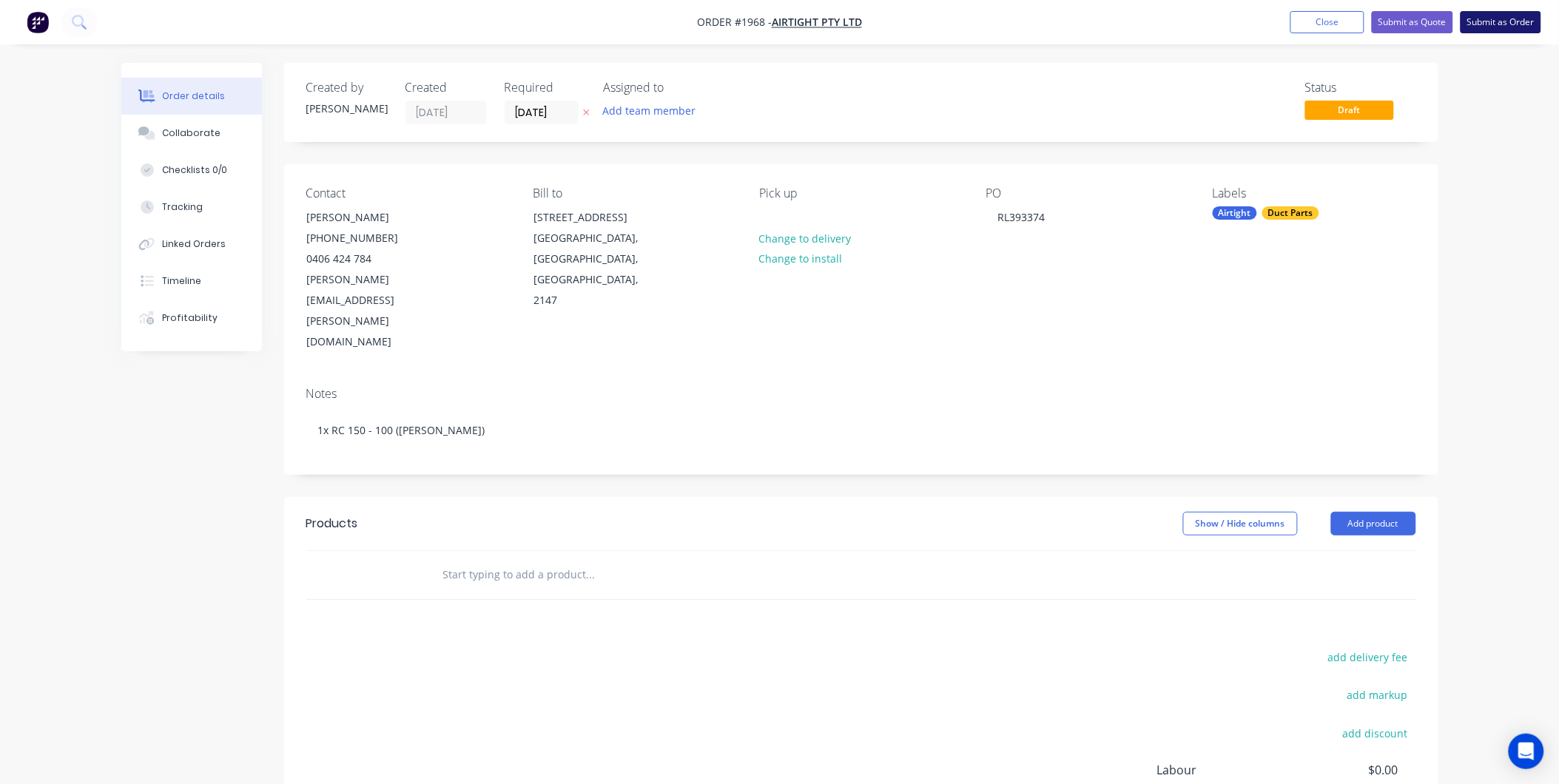
click at [1474, 23] on button "Submit as Order" at bounding box center [1500, 22] width 80 height 22
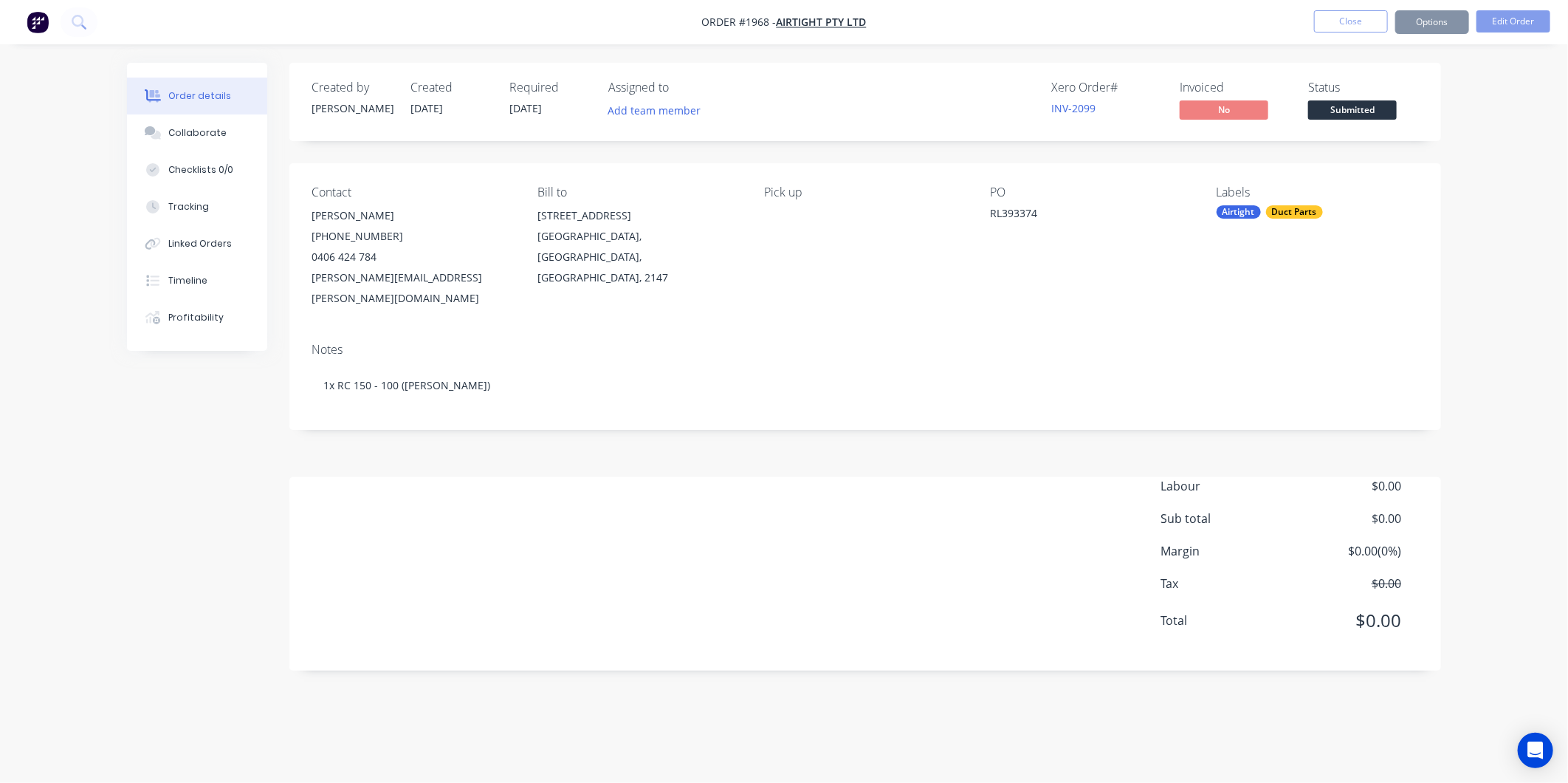
click at [1354, 111] on span "Submitted" at bounding box center [1352, 109] width 89 height 18
click at [1281, 82] on div "Invoiced" at bounding box center [1235, 87] width 110 height 14
click at [212, 136] on div "Collaborate" at bounding box center [198, 132] width 59 height 13
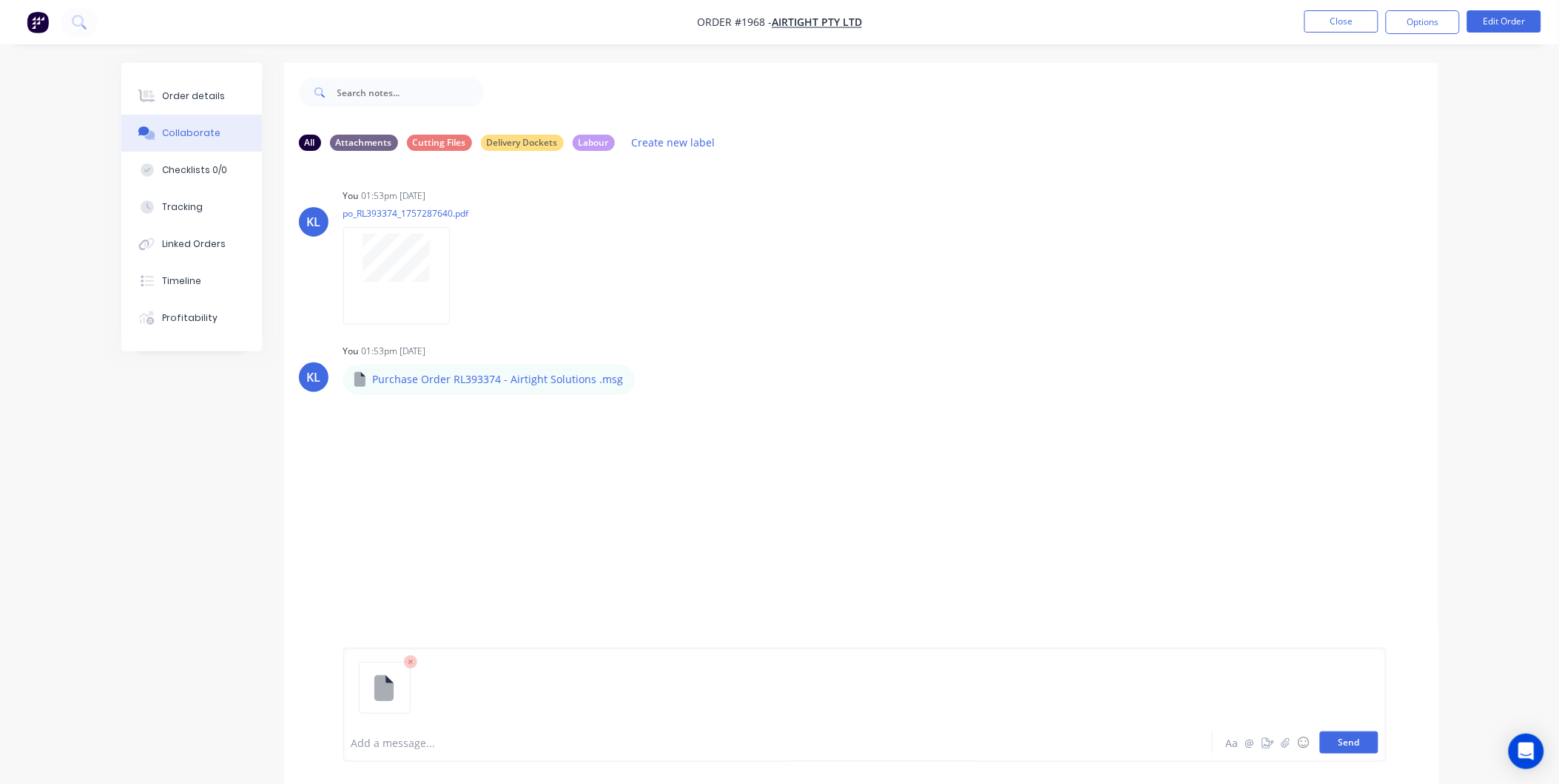
click at [1343, 733] on button "Send" at bounding box center [1349, 743] width 59 height 22
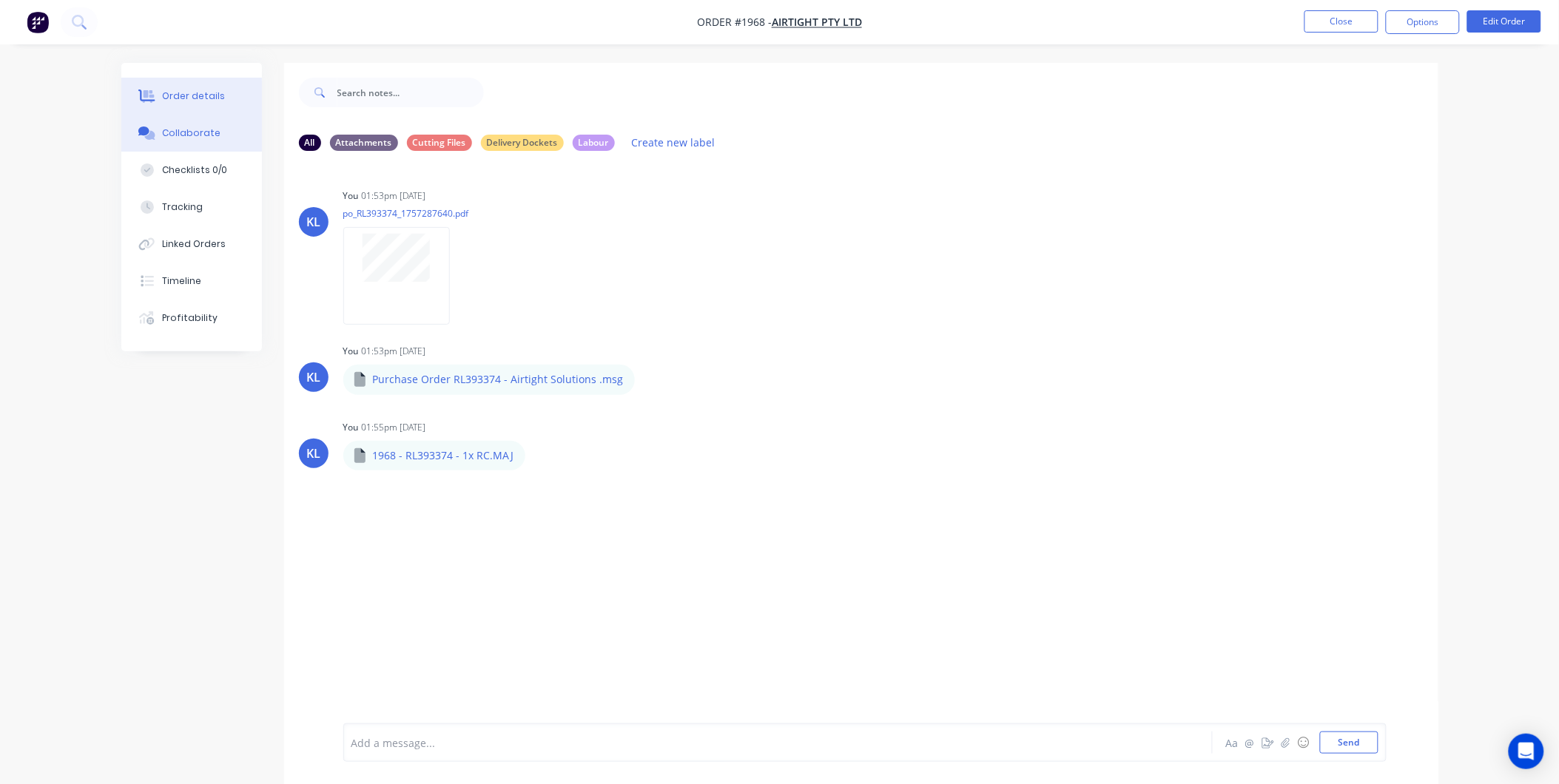
click at [182, 96] on div "Order details" at bounding box center [193, 96] width 63 height 13
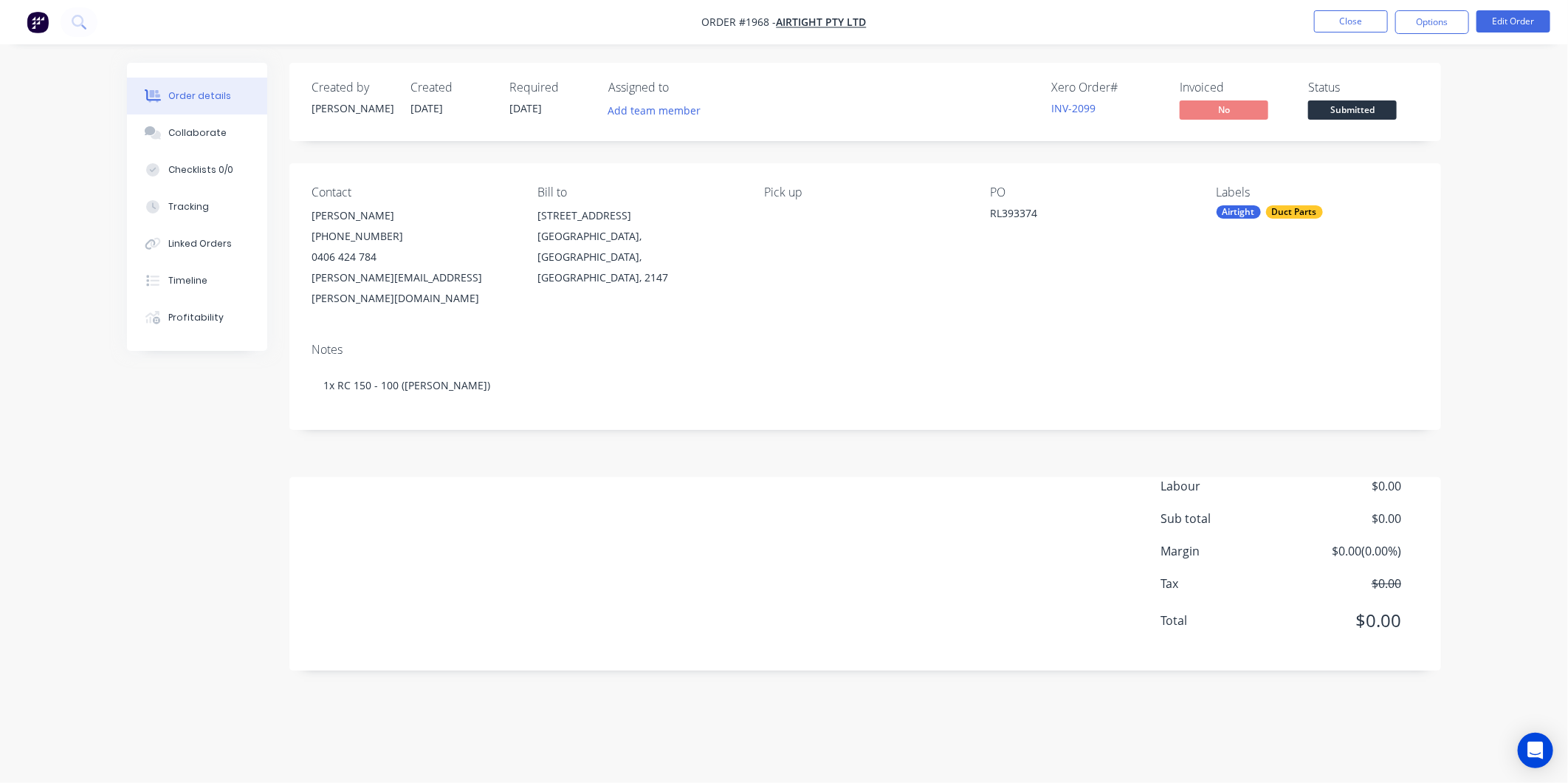
click at [1338, 104] on span "Submitted" at bounding box center [1352, 109] width 89 height 18
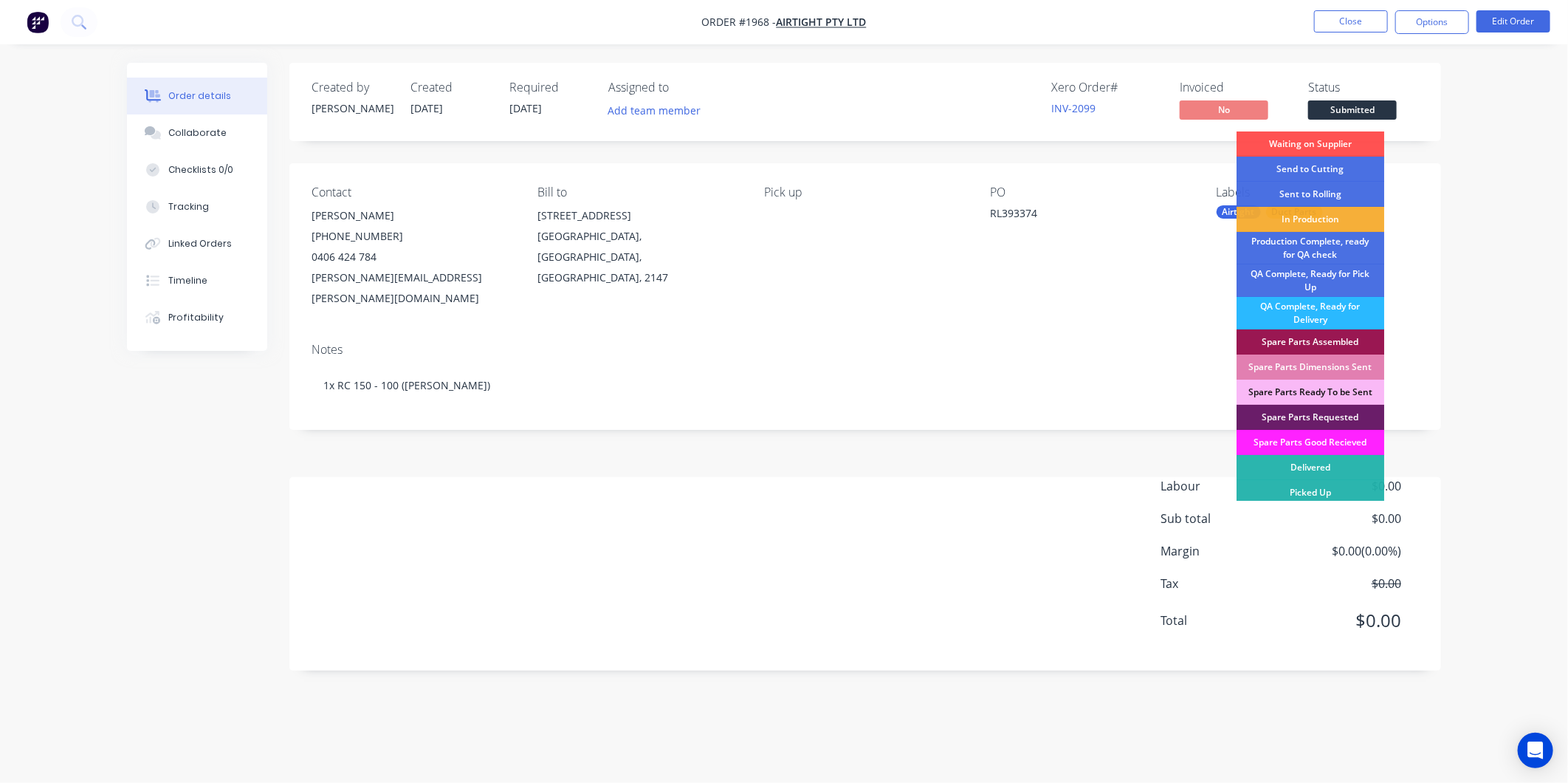
click at [1072, 156] on div "Created by [PERSON_NAME] Created [DATE] Required [DATE] Assigned to Add team me…" at bounding box center [865, 367] width 1152 height 608
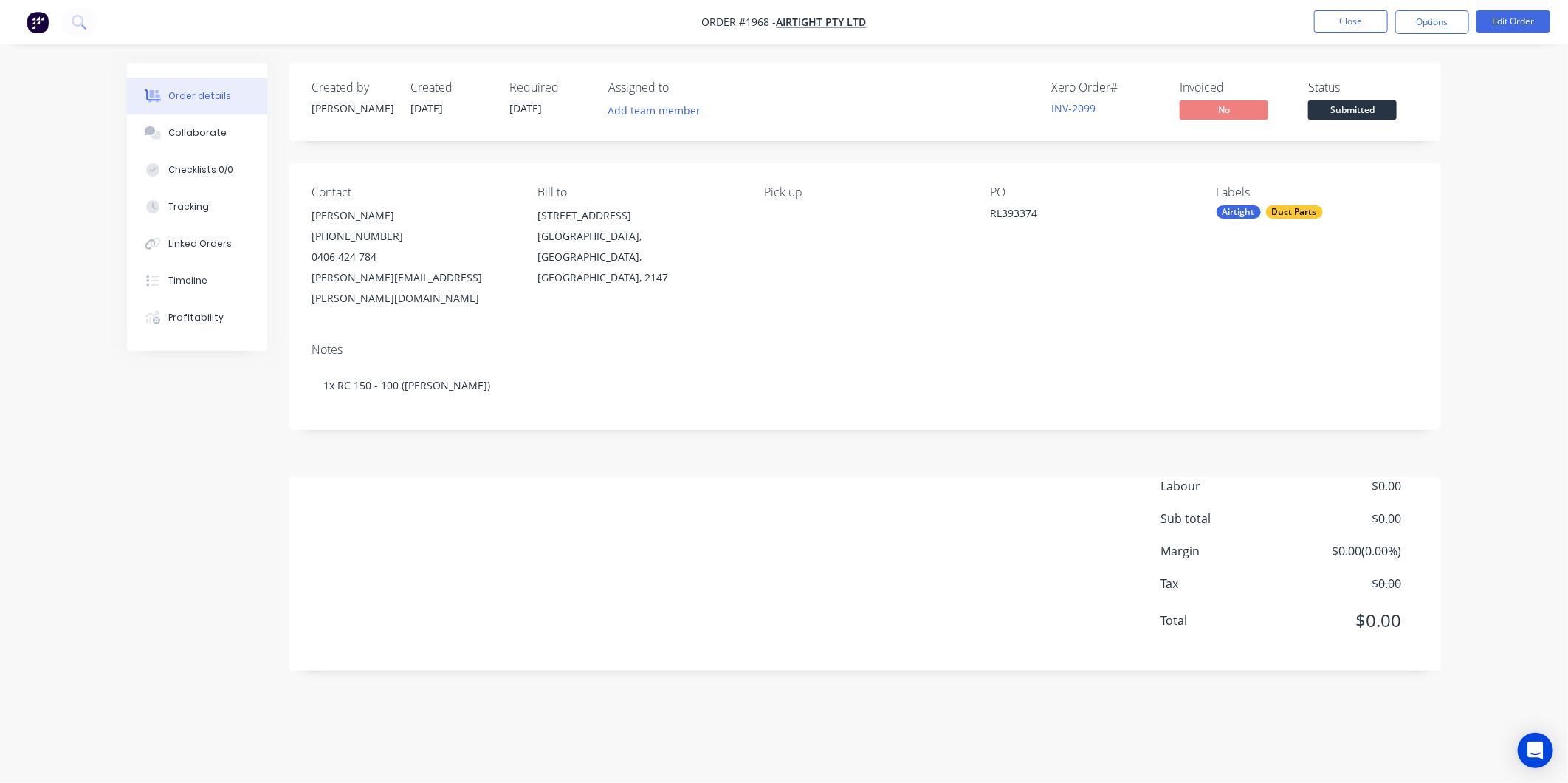
click at [1357, 114] on span "Submitted" at bounding box center [1352, 109] width 89 height 18
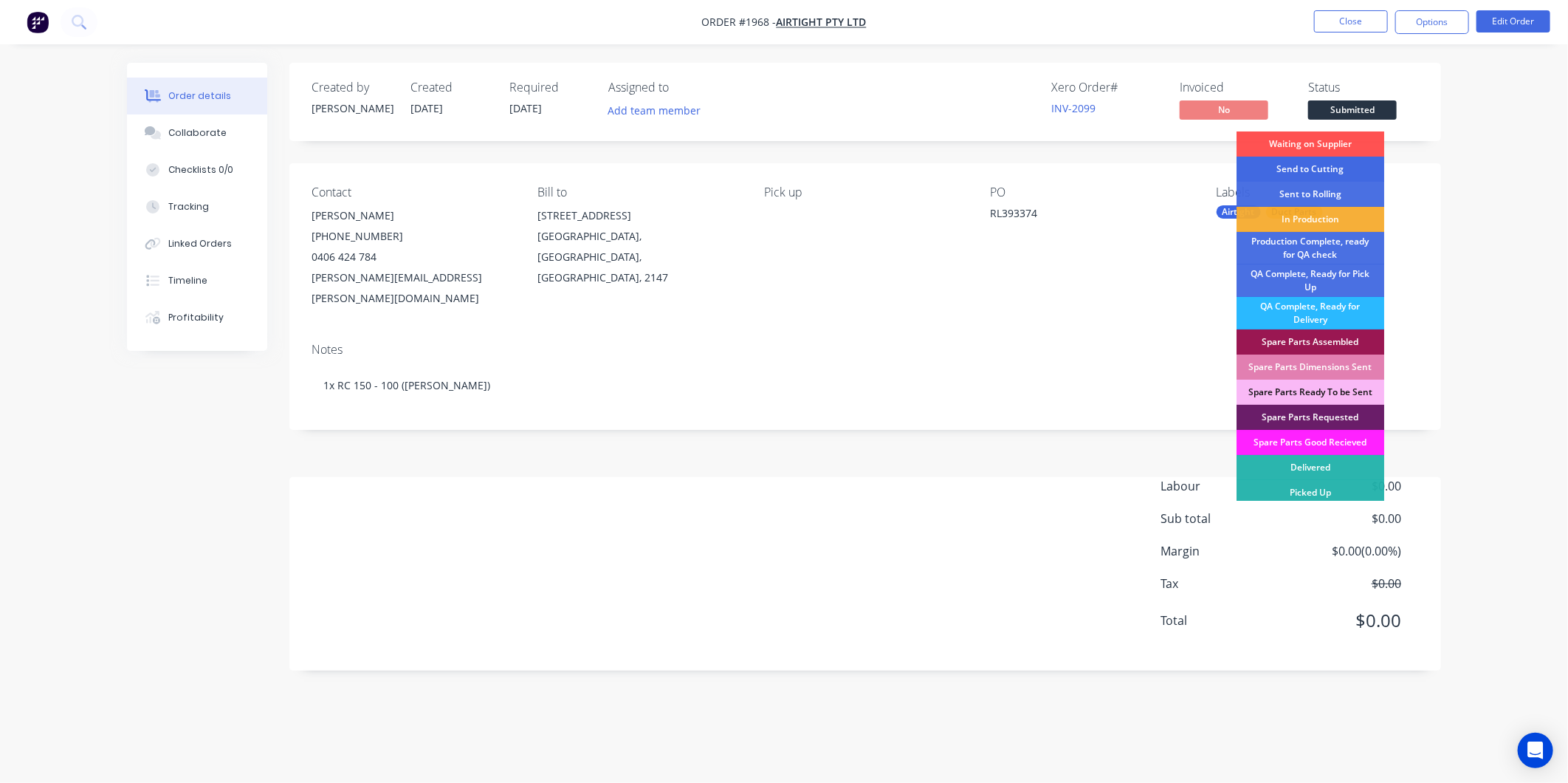
click at [1332, 170] on div "Send to Cutting" at bounding box center [1311, 168] width 148 height 25
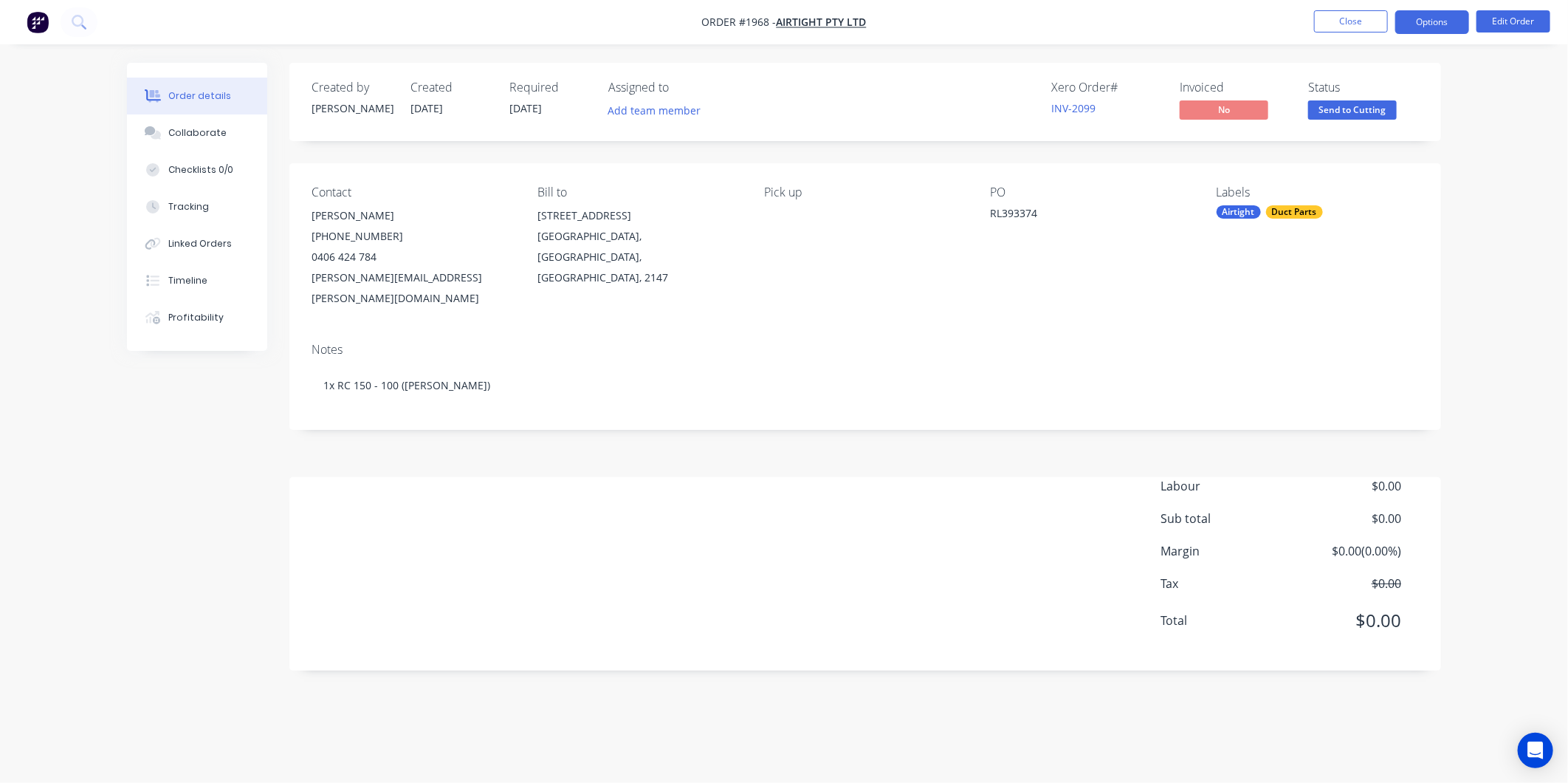
click at [1438, 23] on button "Options" at bounding box center [1433, 22] width 74 height 23
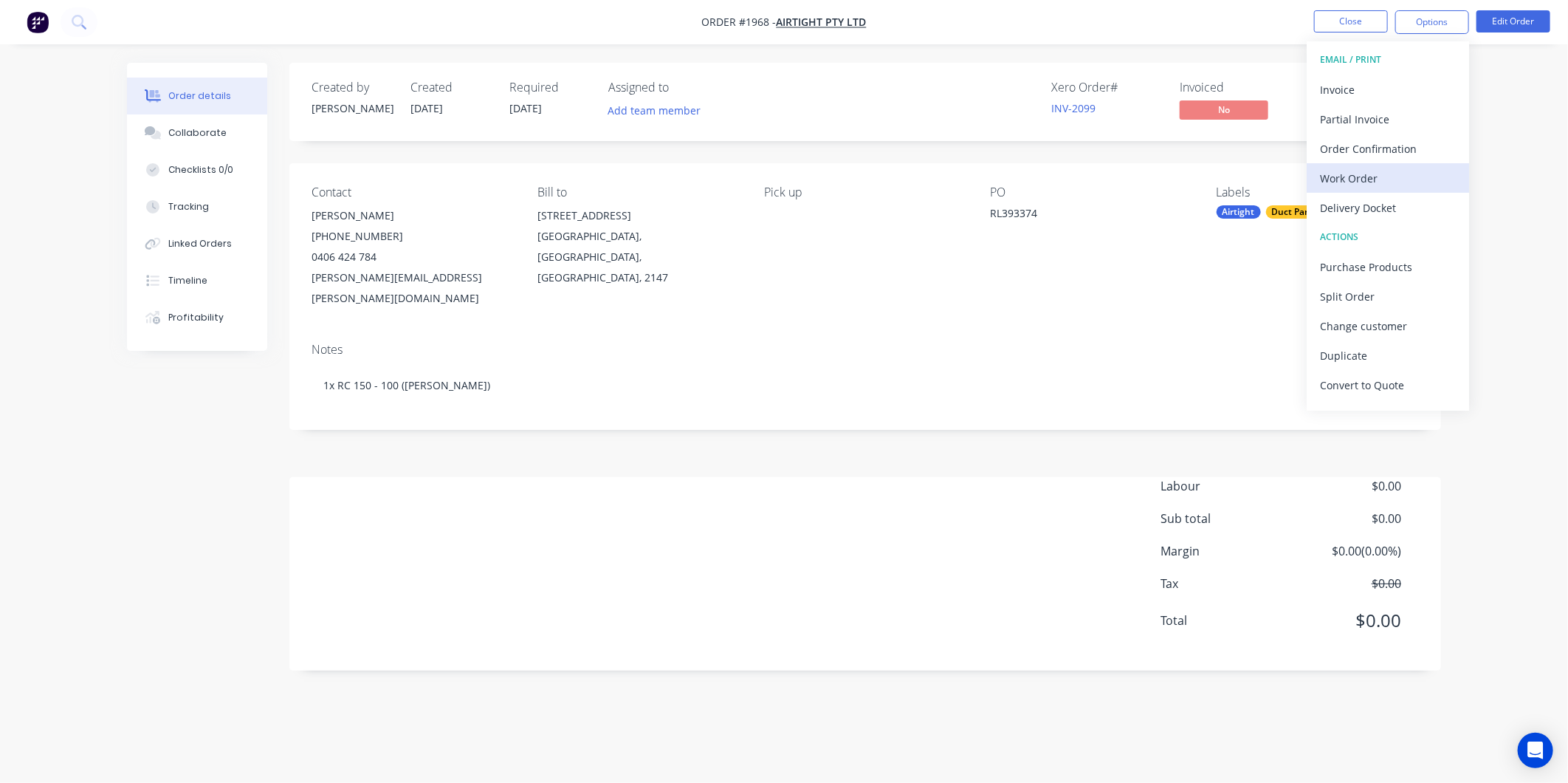
click at [1350, 182] on div "Work Order" at bounding box center [1388, 178] width 135 height 22
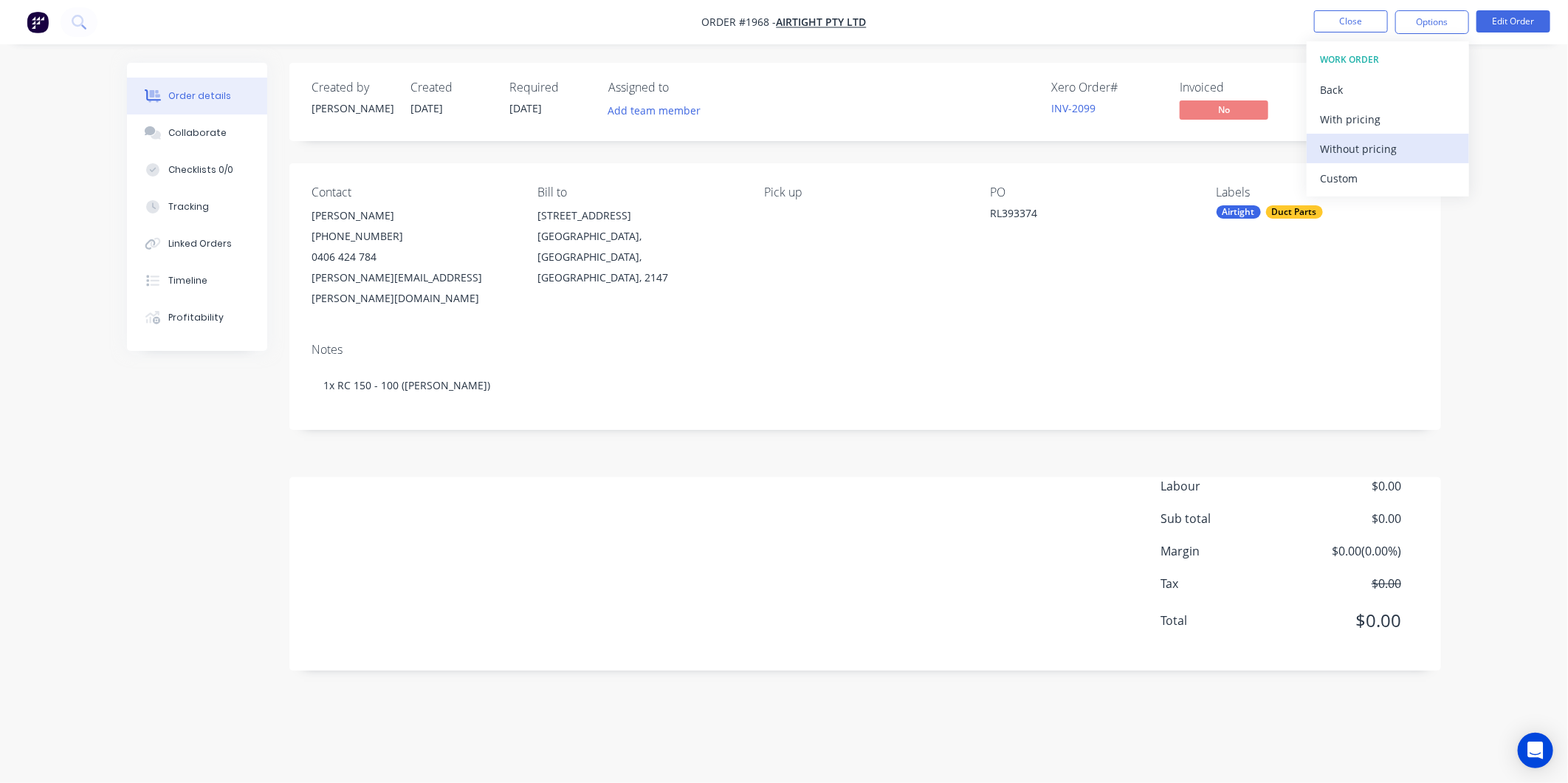
click at [1326, 145] on div "Without pricing" at bounding box center [1388, 148] width 135 height 22
click at [1355, 79] on div "Back" at bounding box center [1388, 90] width 135 height 22
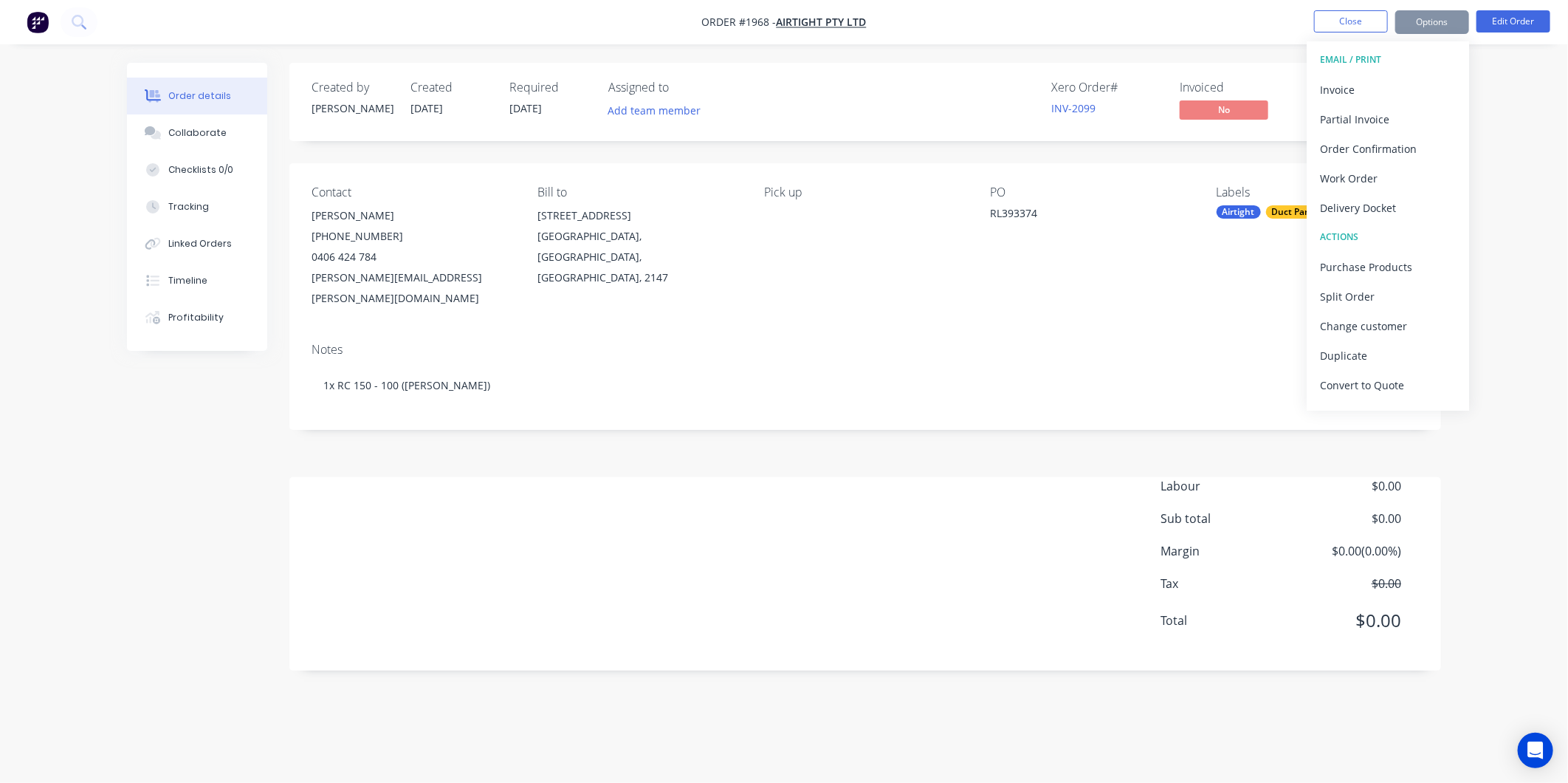
click at [1105, 156] on div "Created by [PERSON_NAME] Created [DATE] Required [DATE] Assigned to Add team me…" at bounding box center [865, 367] width 1152 height 608
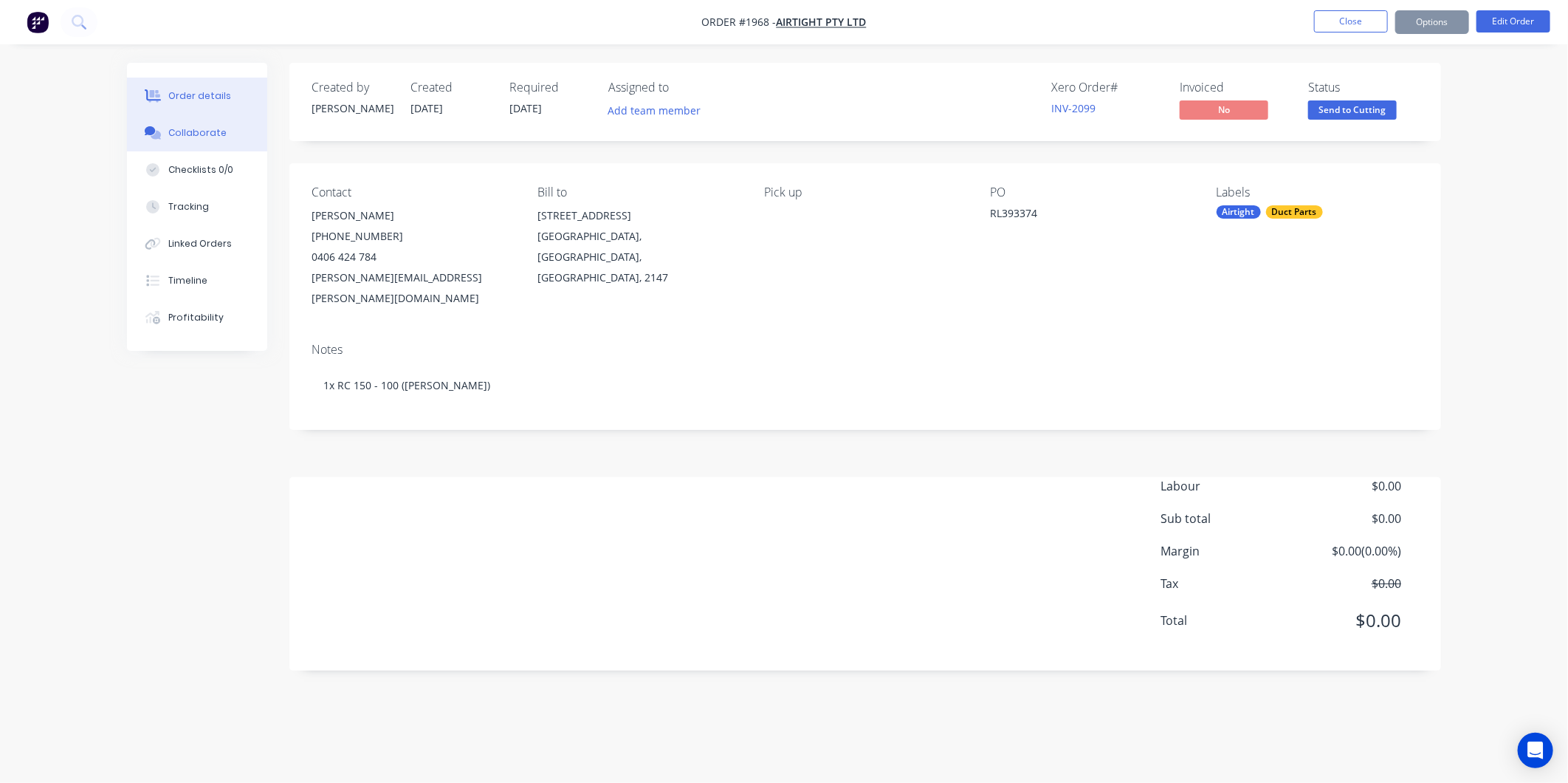
click at [197, 130] on div "Collaborate" at bounding box center [198, 132] width 59 height 13
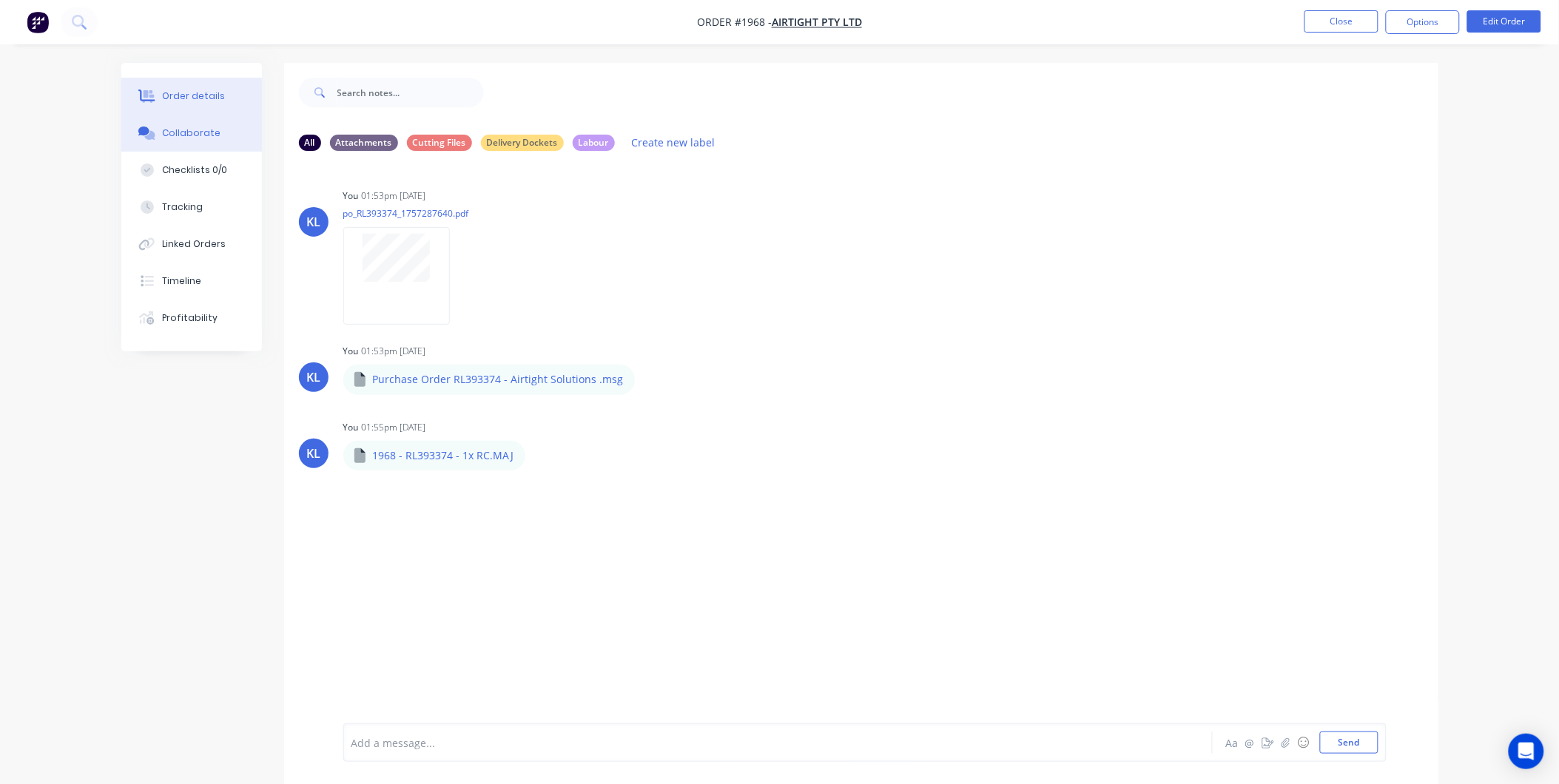
drag, startPoint x: 185, startPoint y: 85, endPoint x: 240, endPoint y: 86, distance: 55.0
click at [183, 86] on button "Order details" at bounding box center [191, 96] width 141 height 37
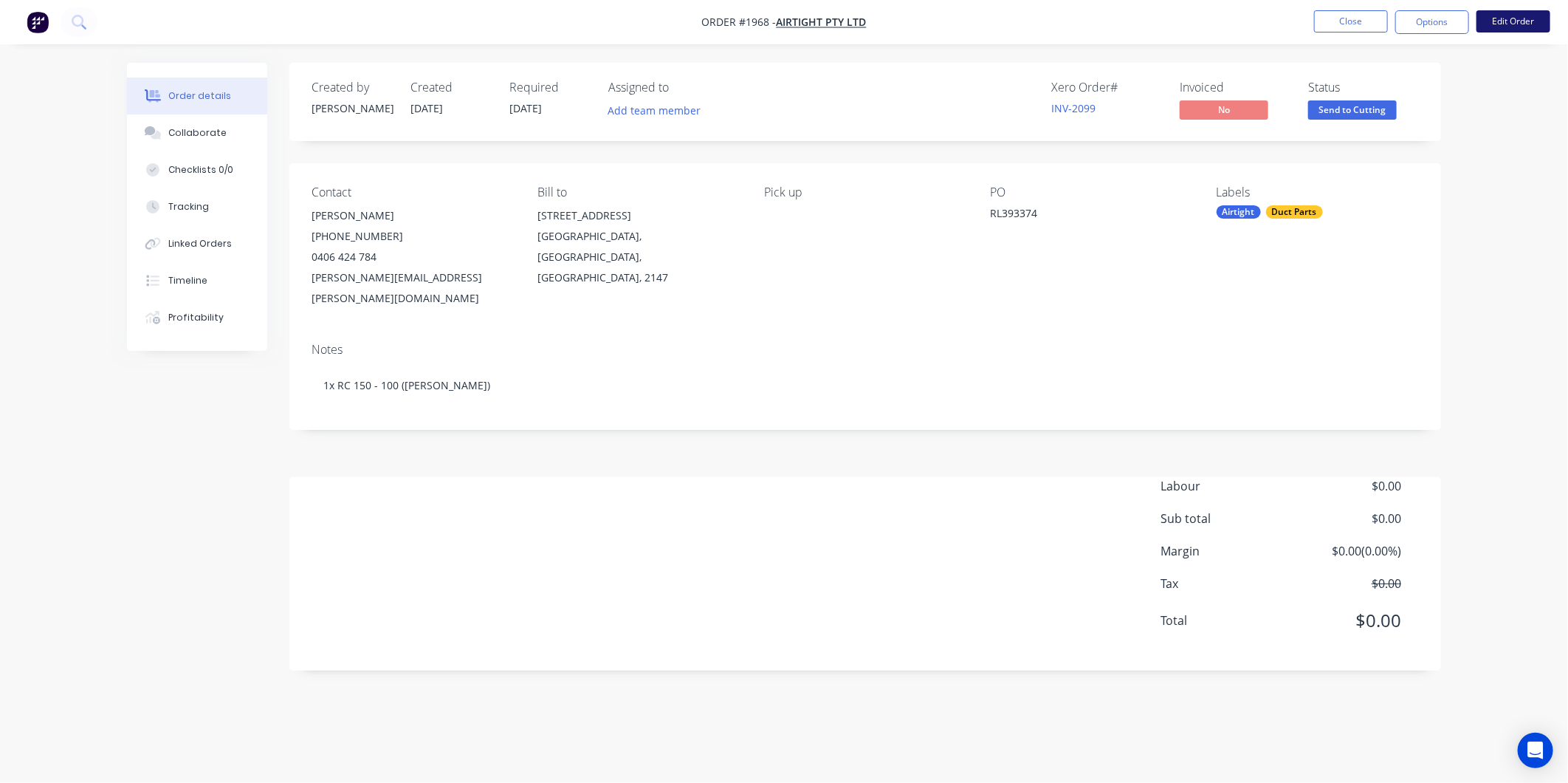
click at [1525, 26] on button "Edit Order" at bounding box center [1514, 22] width 74 height 22
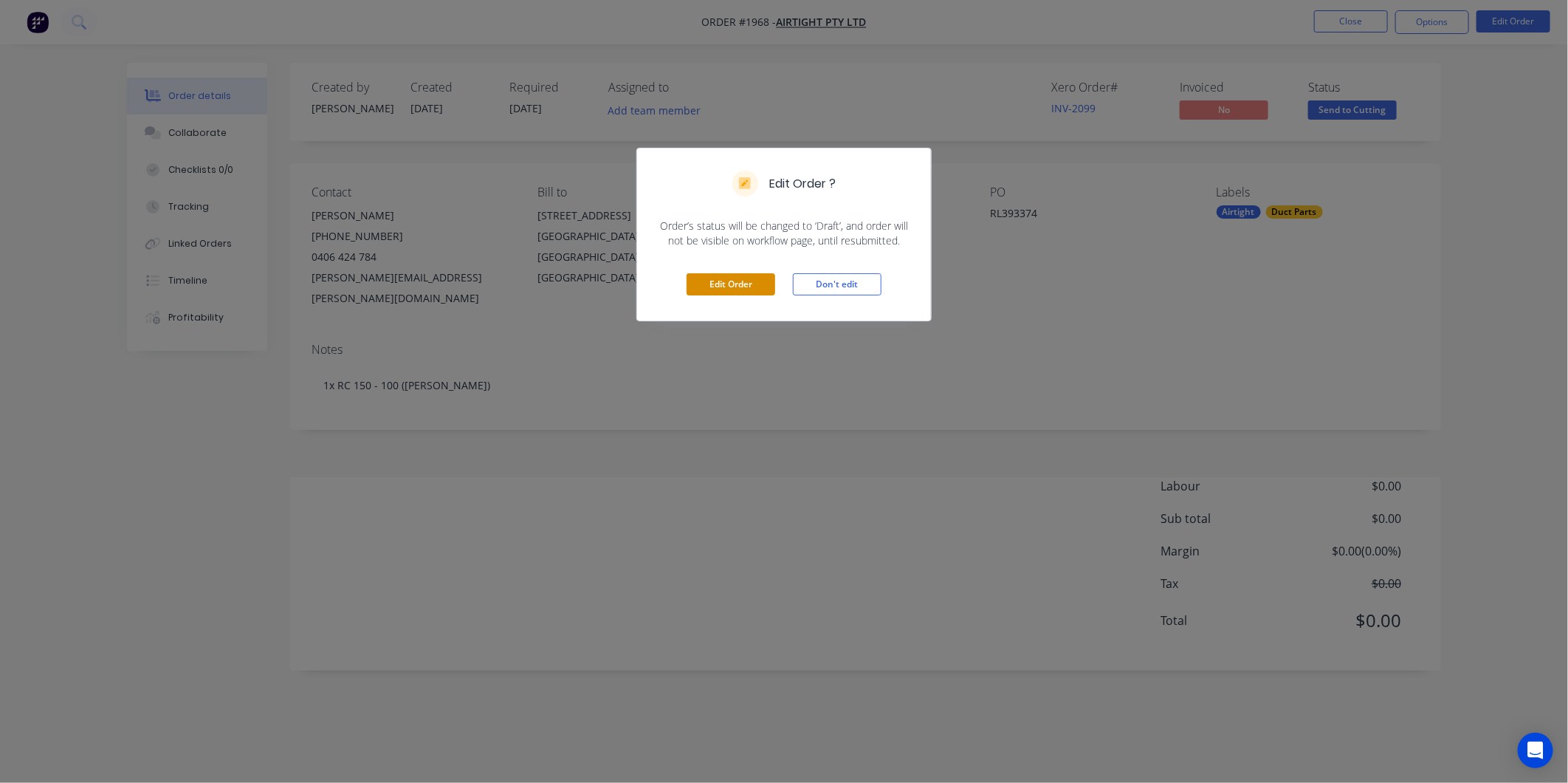
click at [713, 294] on button "Edit Order" at bounding box center [731, 285] width 89 height 22
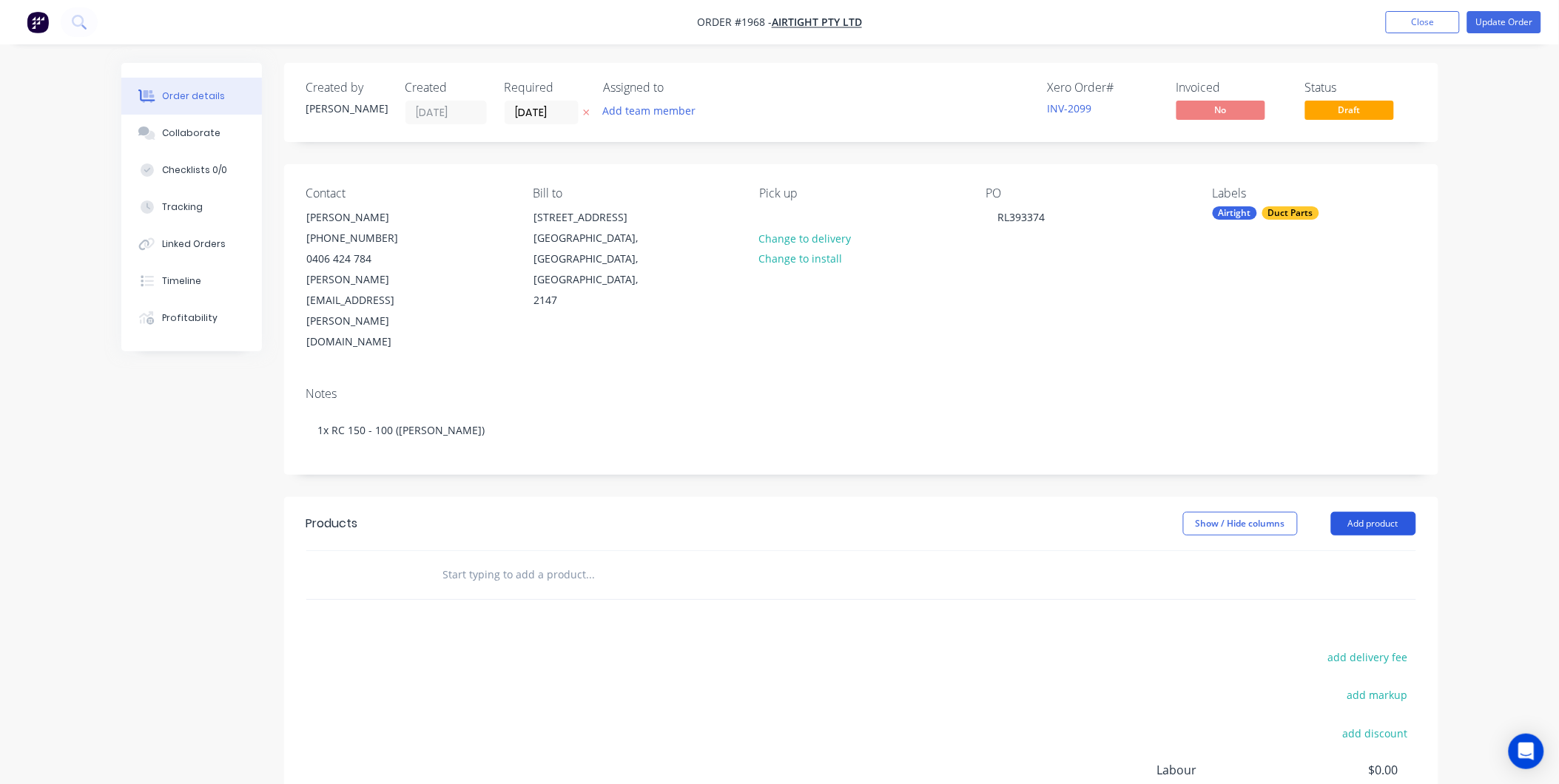
click at [1378, 512] on button "Add product" at bounding box center [1373, 523] width 85 height 23
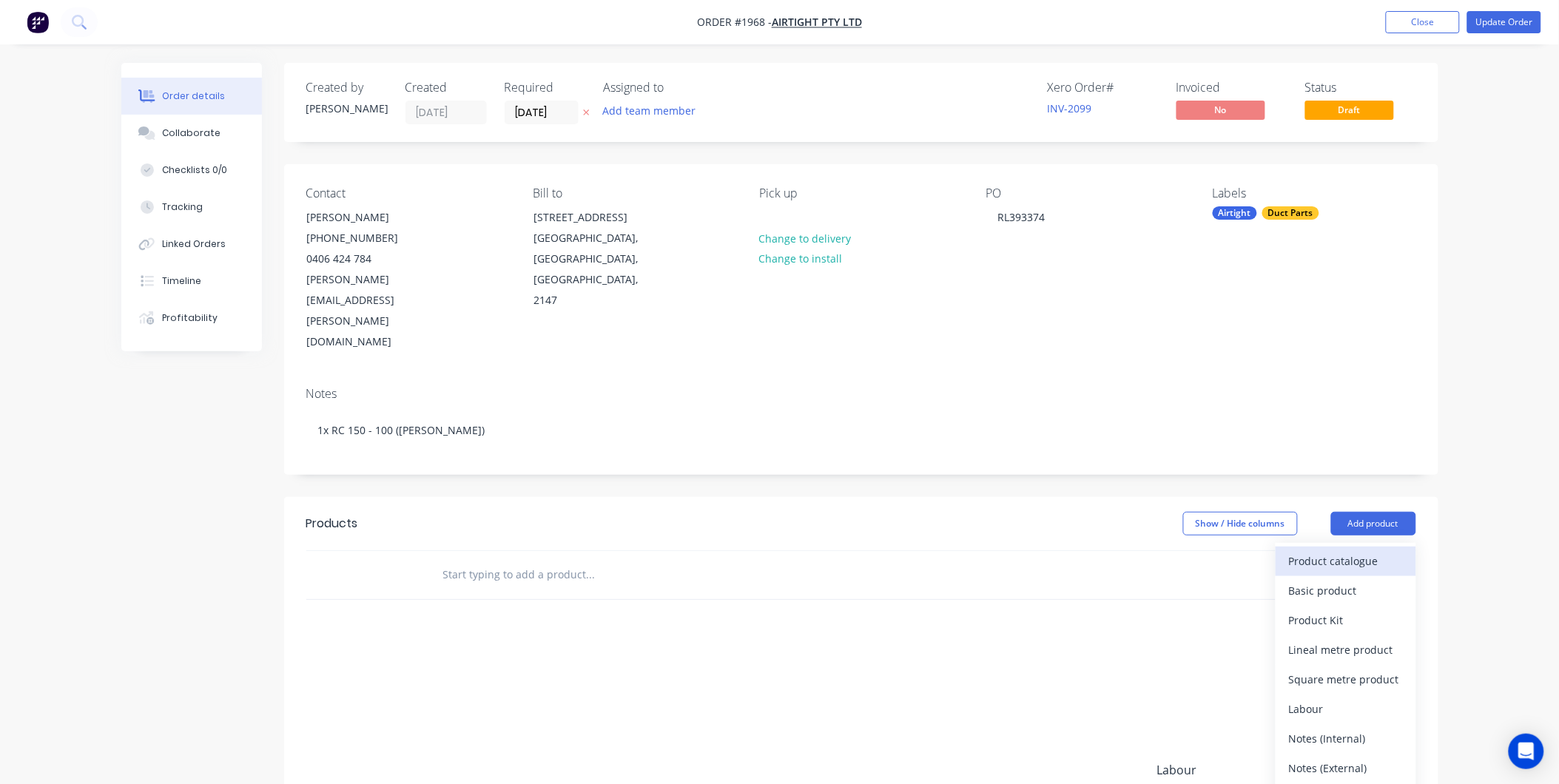
click at [1315, 551] on div "Product catalogue" at bounding box center [1345, 561] width 114 height 22
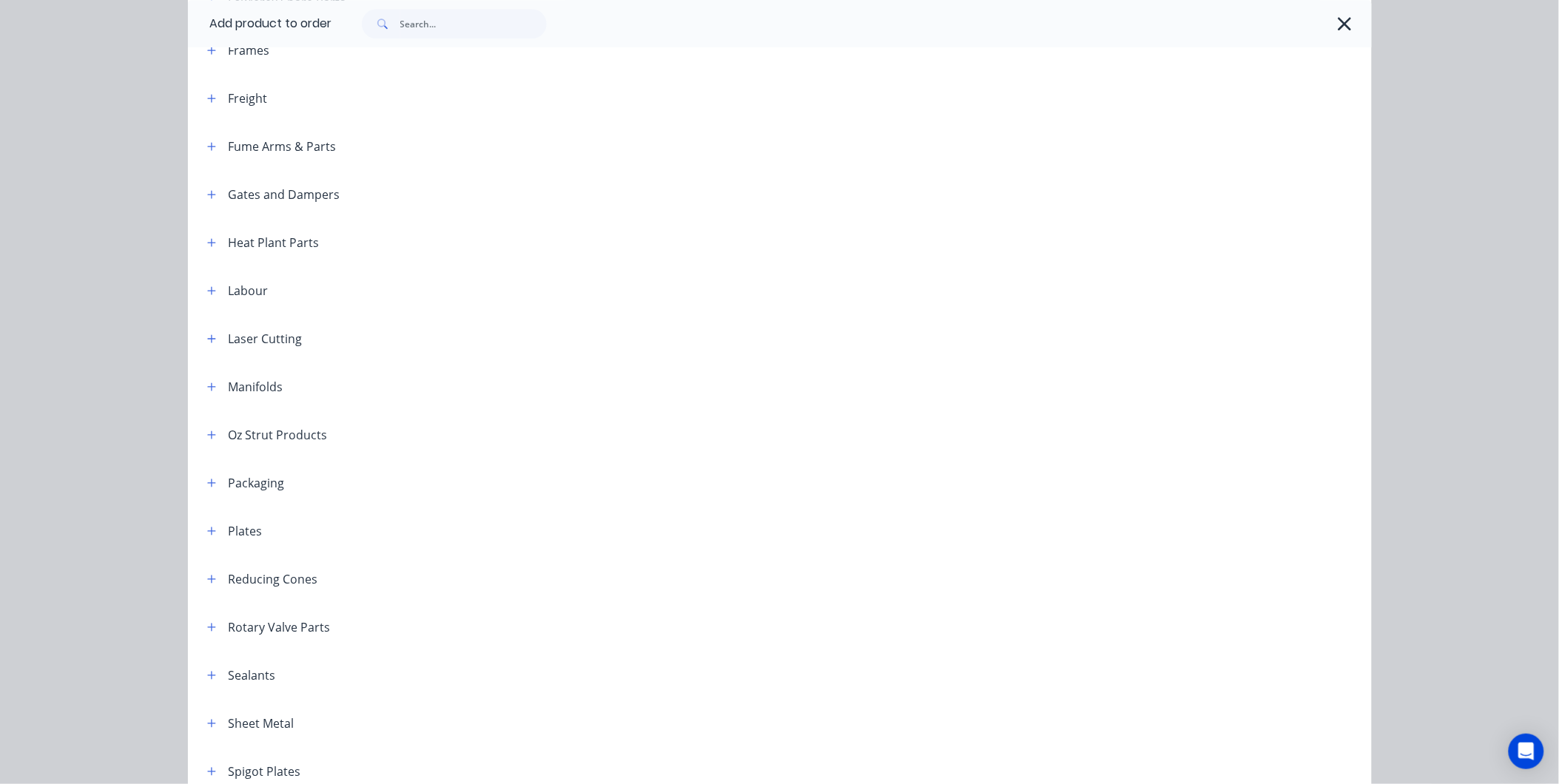
scroll to position [1561, 0]
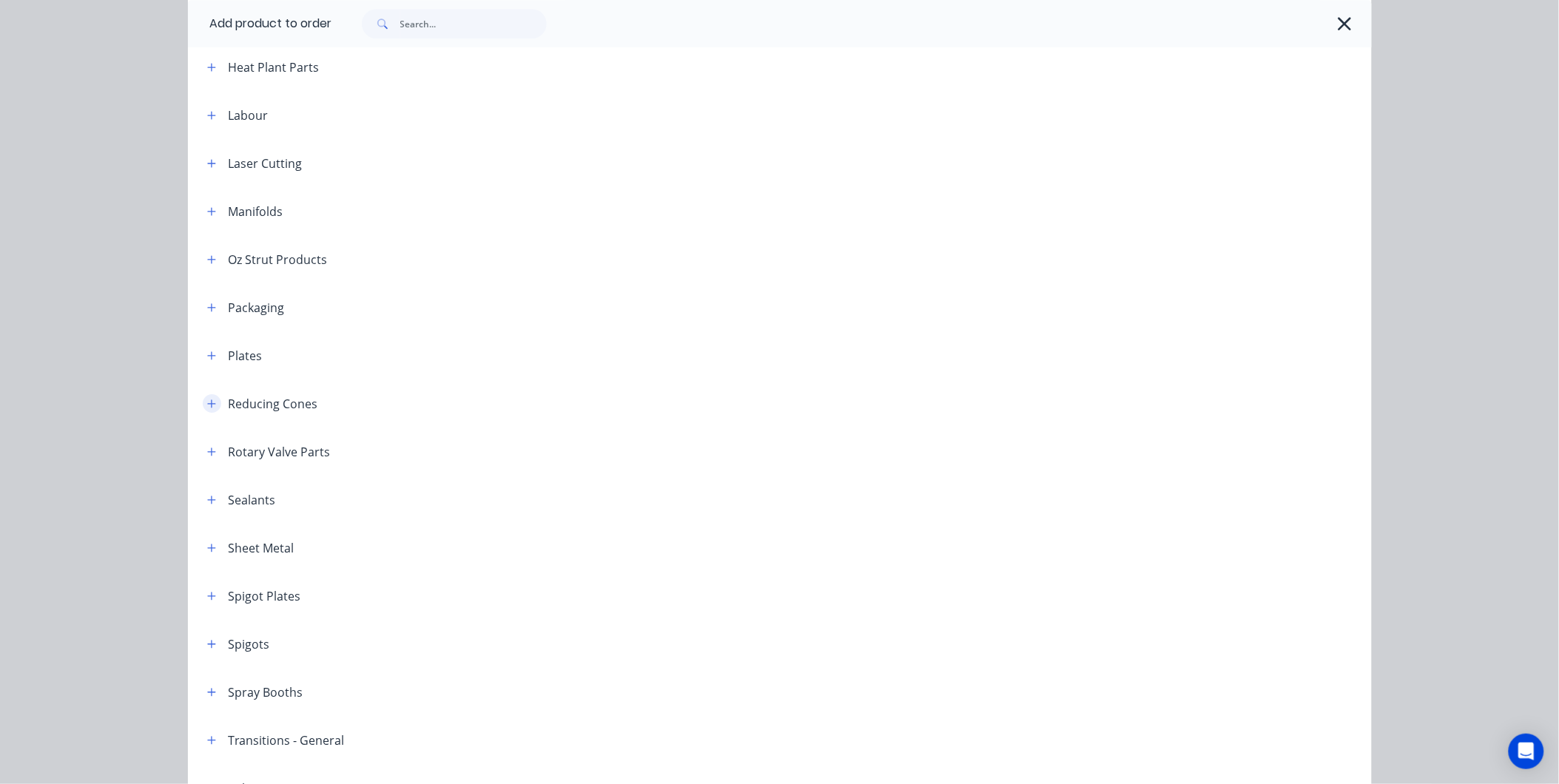
click at [208, 408] on icon "button" at bounding box center [212, 404] width 9 height 10
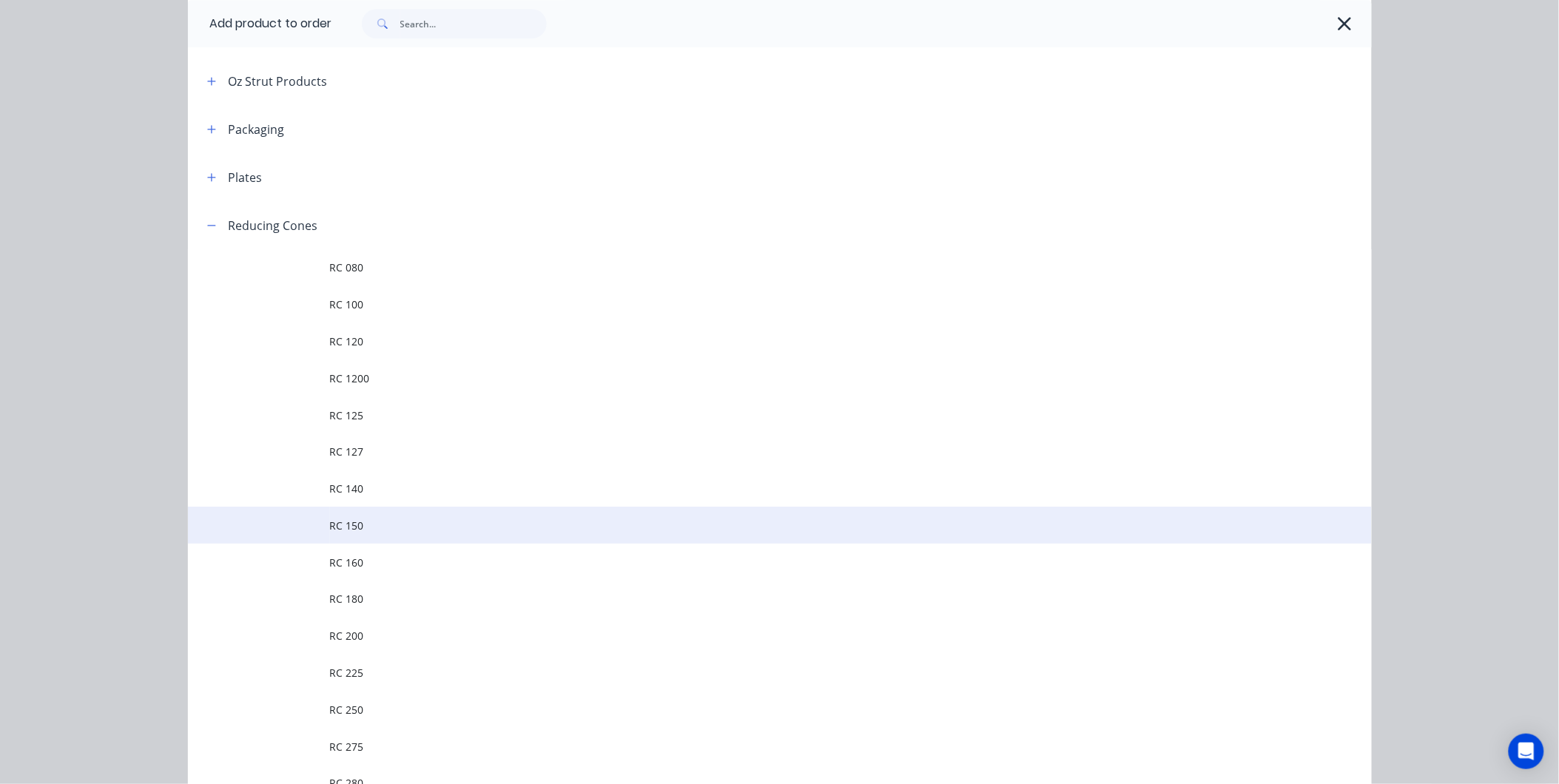
scroll to position [1890, 0]
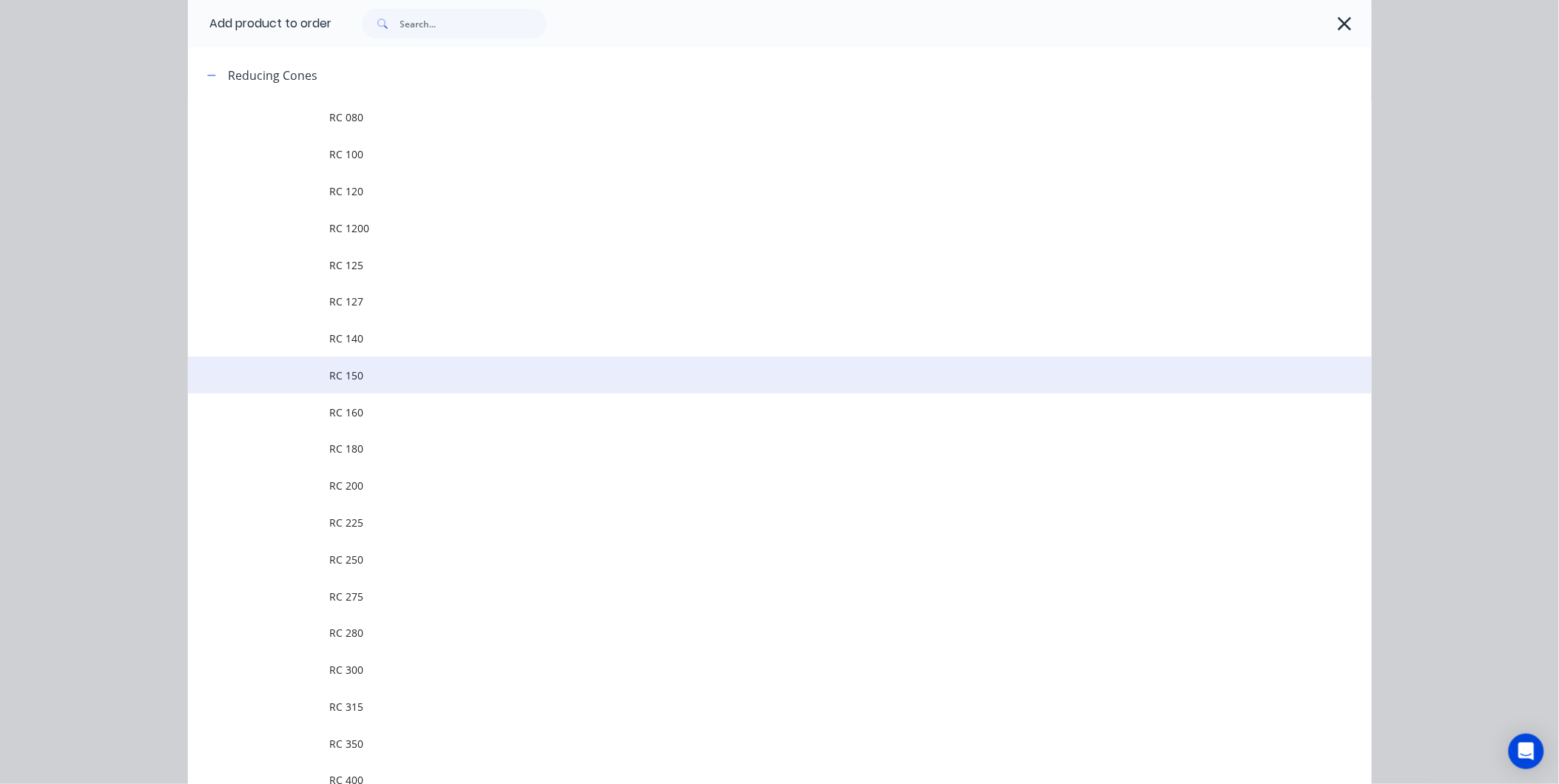
click at [371, 385] on td "RC 150" at bounding box center [851, 374] width 1042 height 37
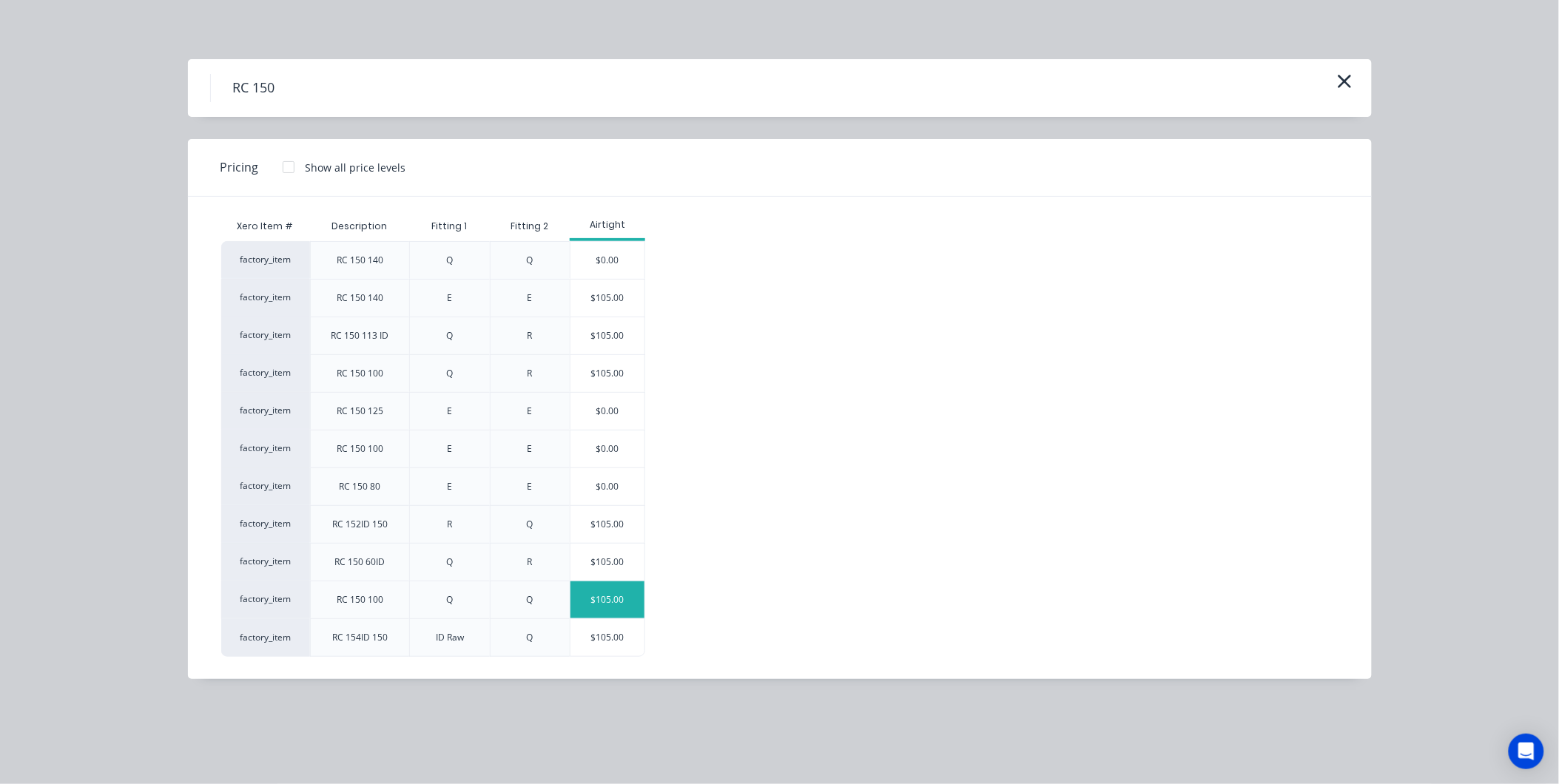
click at [625, 600] on div "$105.00" at bounding box center [608, 600] width 74 height 37
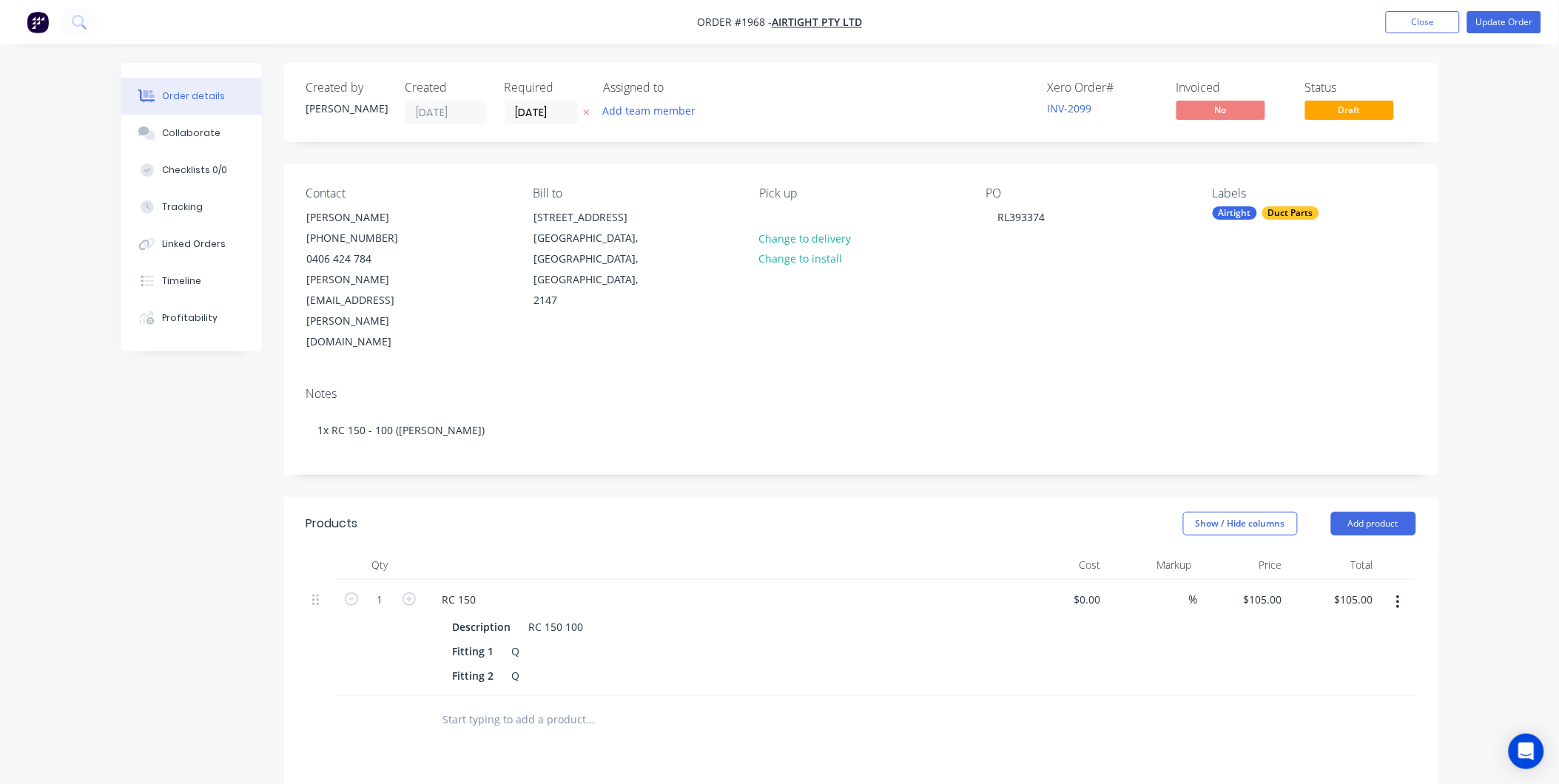
click at [1498, 34] on nav "Order #1968 - Airtight Pty Ltd Add product Close Update Order" at bounding box center [779, 22] width 1559 height 44
click at [1498, 25] on button "Update Order" at bounding box center [1505, 22] width 74 height 22
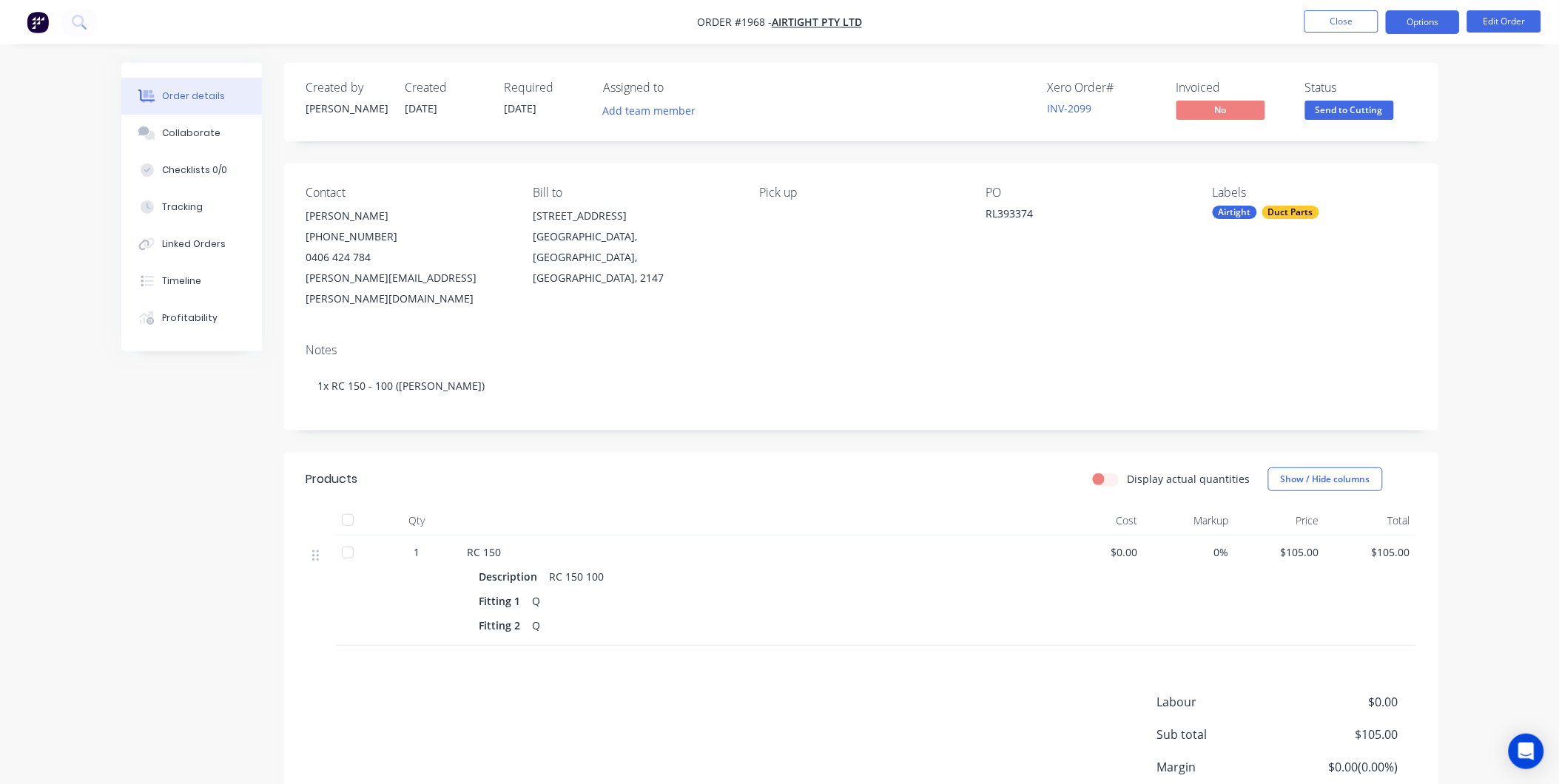
click at [1415, 18] on button "Options" at bounding box center [1423, 22] width 74 height 23
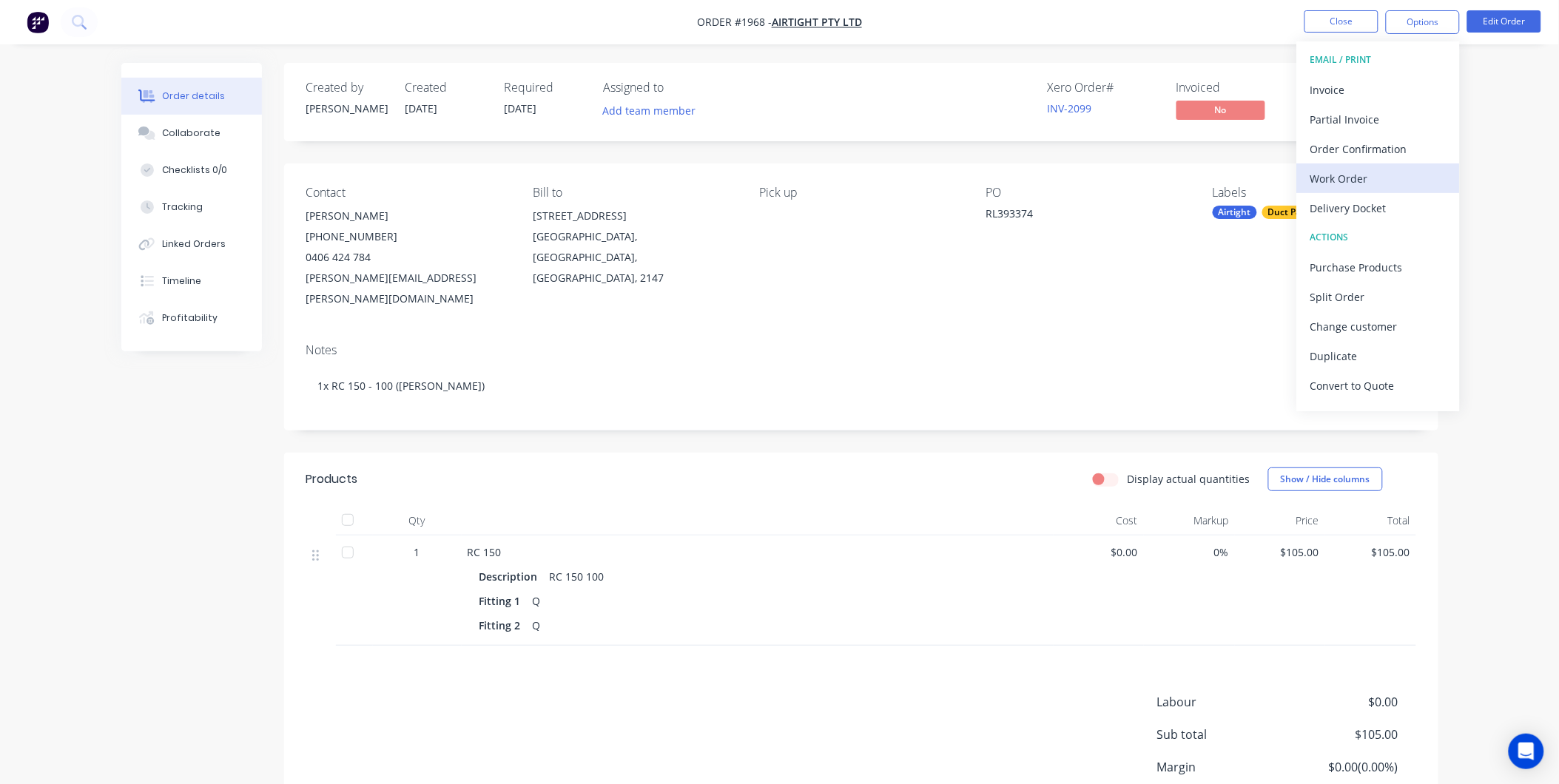
click at [1315, 172] on div "Work Order" at bounding box center [1377, 178] width 136 height 22
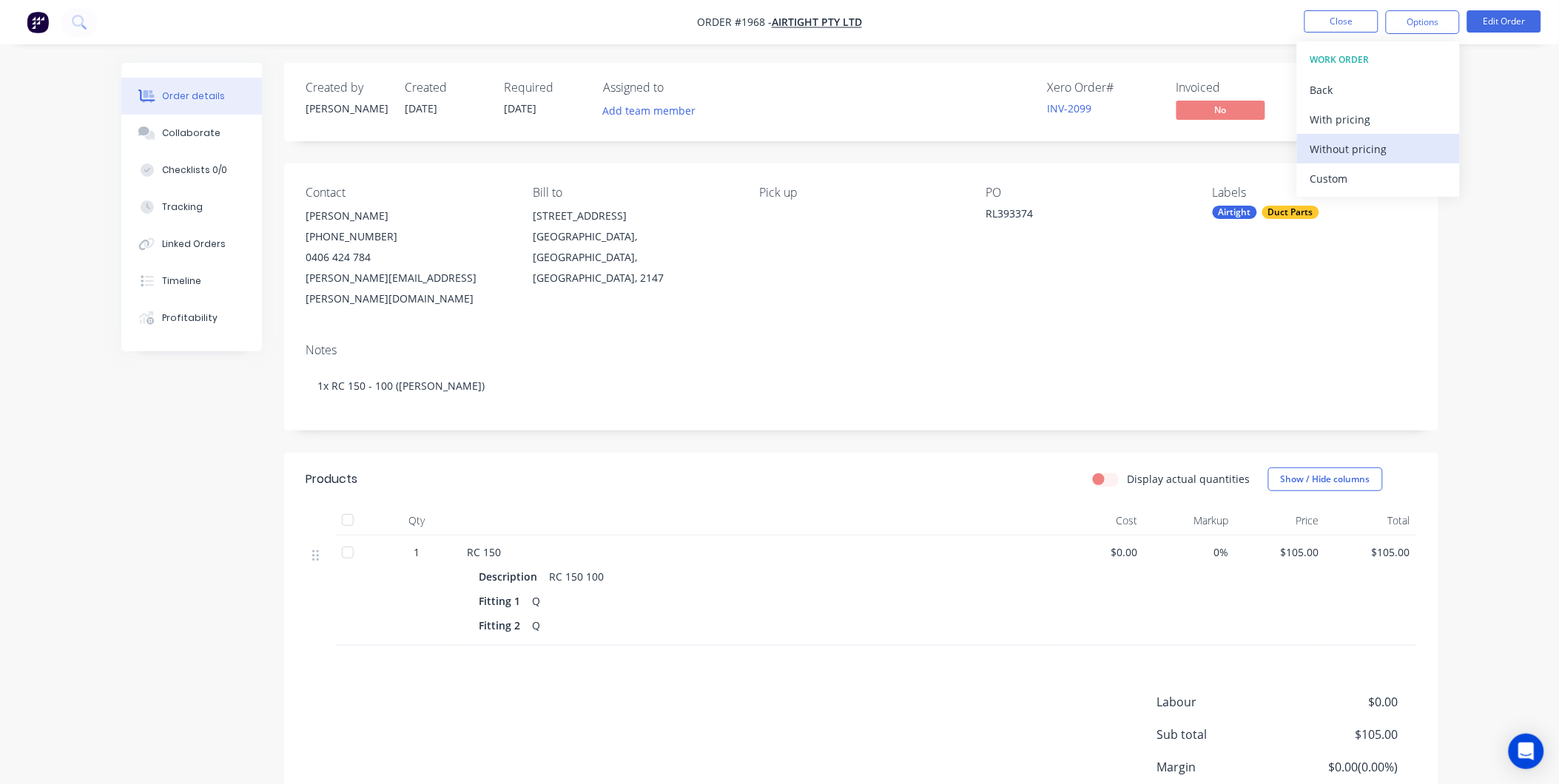
click at [1322, 143] on div "Without pricing" at bounding box center [1377, 149] width 136 height 22
click at [880, 453] on header "Products Display actual quantities Show / Hide columns" at bounding box center [861, 480] width 1154 height 54
click at [171, 144] on button "Collaborate" at bounding box center [191, 133] width 141 height 37
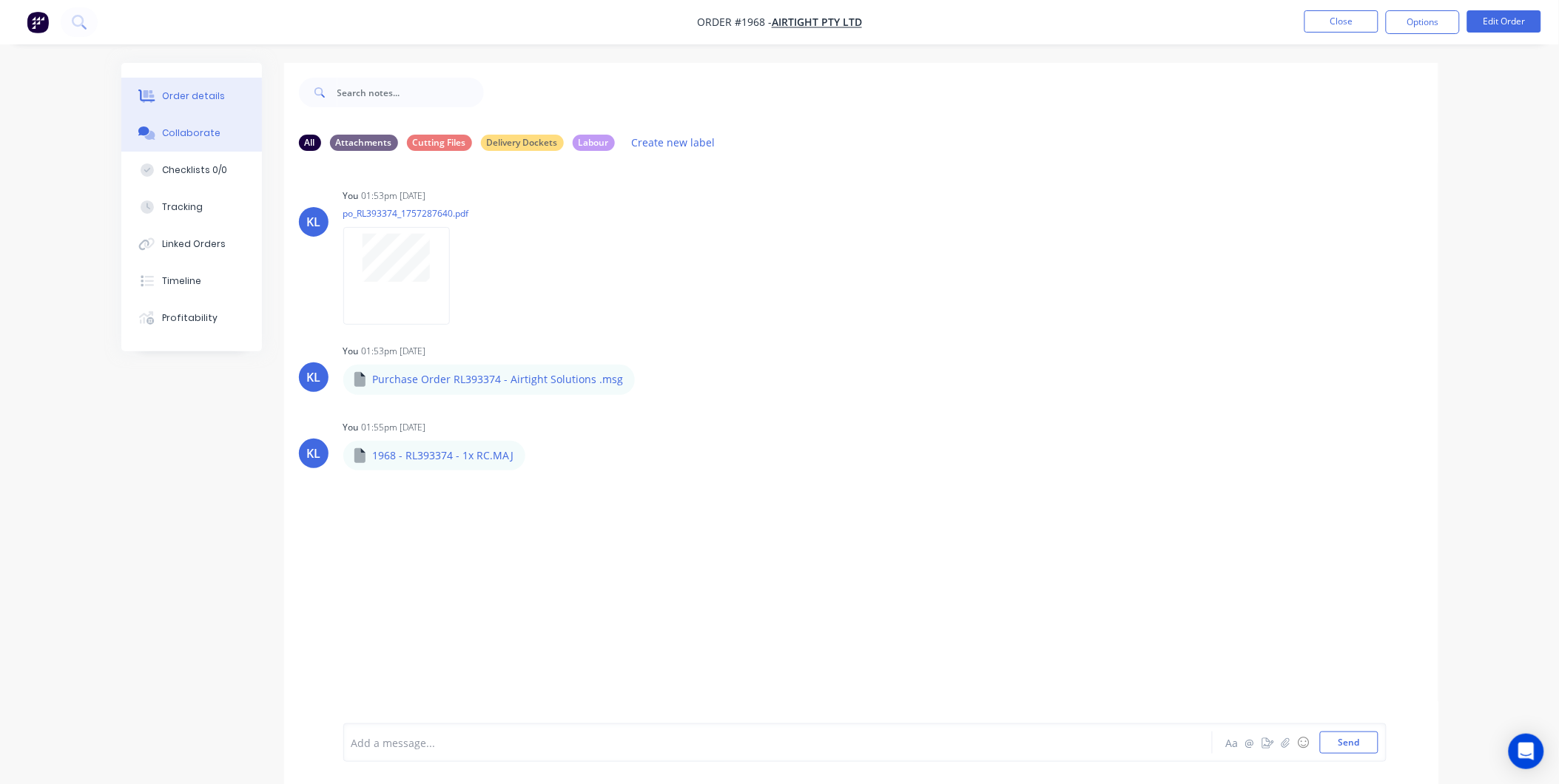
click at [186, 87] on button "Order details" at bounding box center [191, 96] width 141 height 37
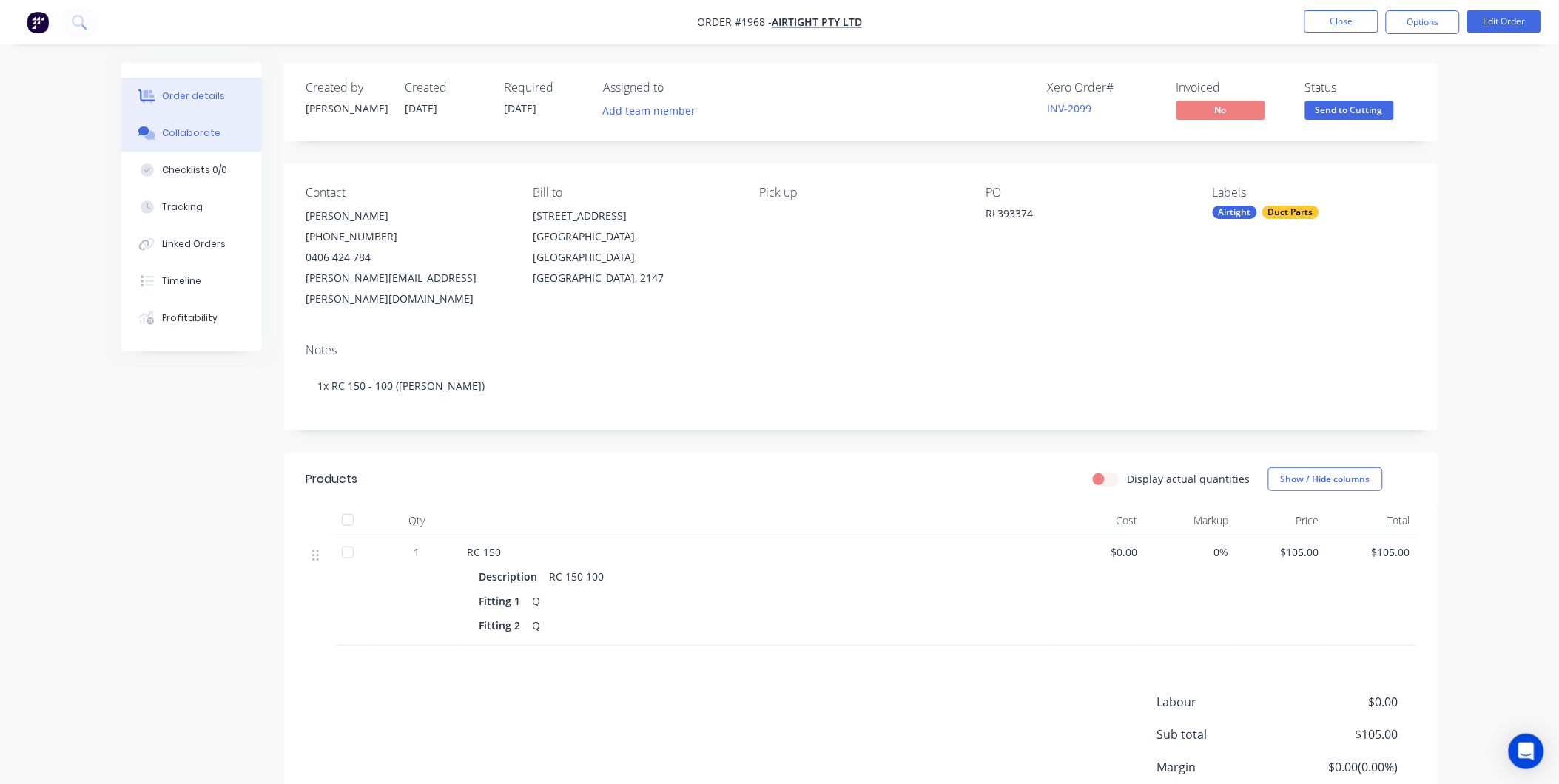
click at [161, 131] on button "Collaborate" at bounding box center [191, 133] width 141 height 37
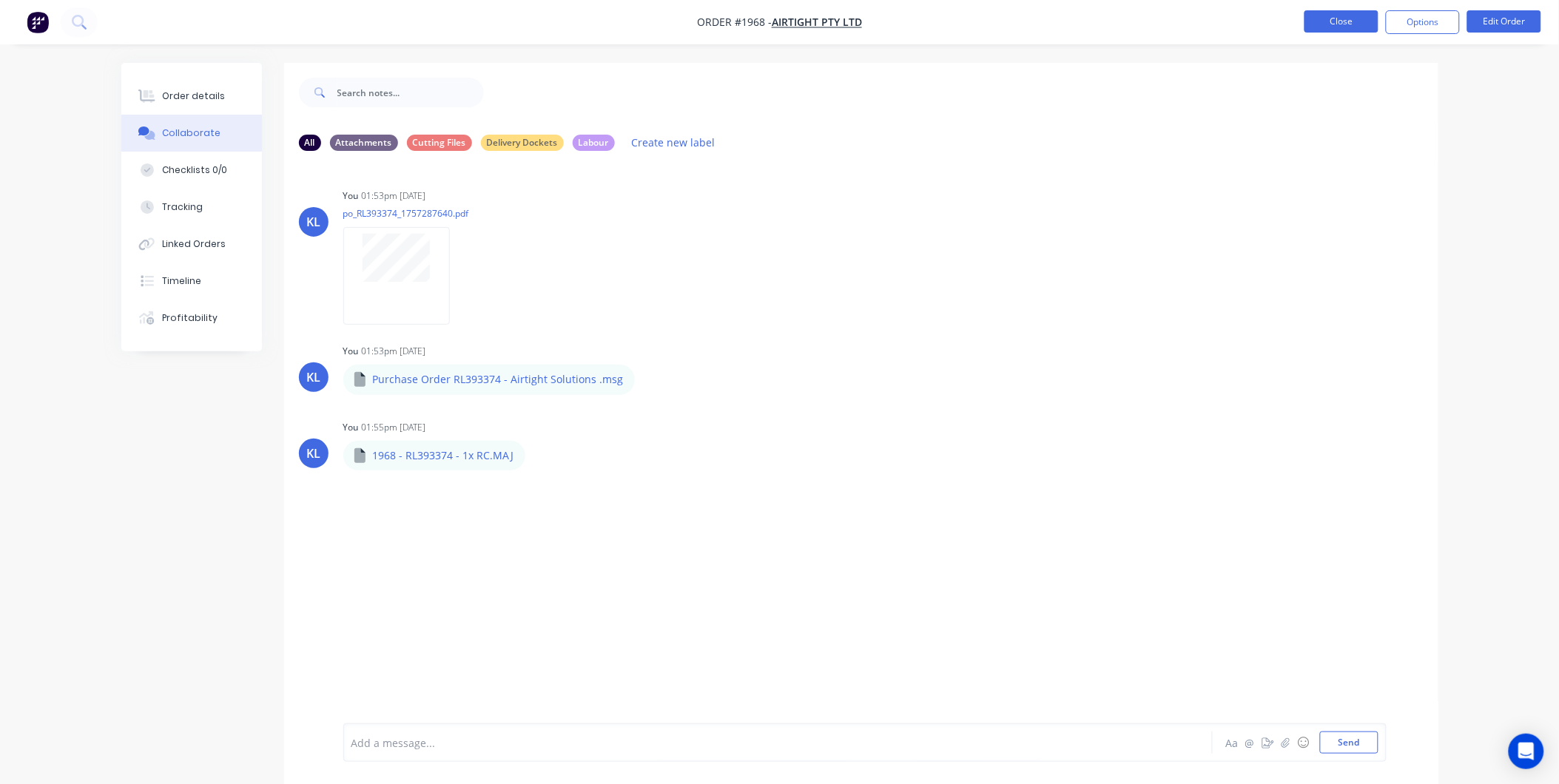
click at [1328, 23] on button "Close" at bounding box center [1341, 22] width 74 height 22
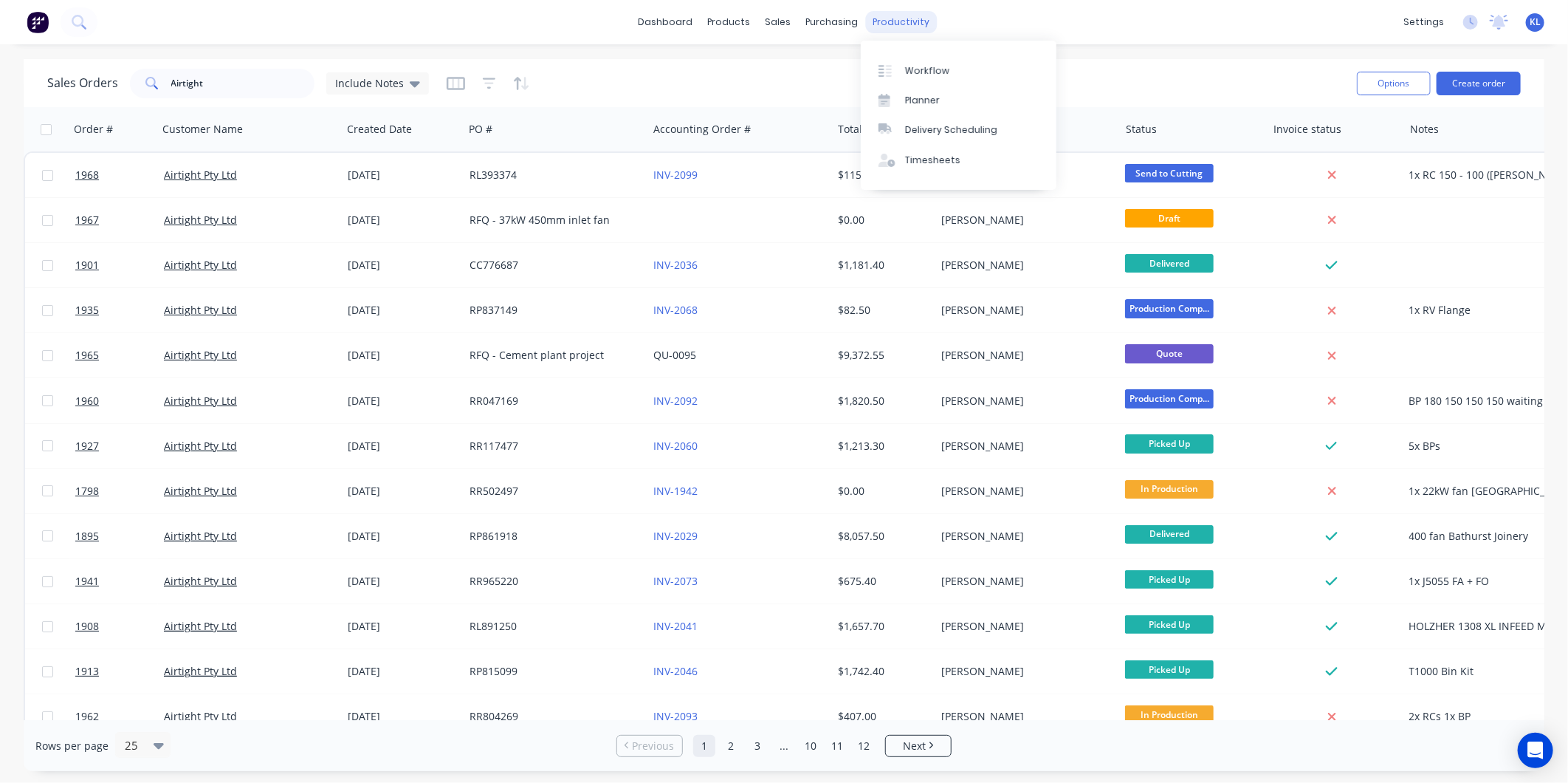
click at [890, 11] on div "productivity" at bounding box center [902, 22] width 72 height 22
click at [930, 66] on div "Workflow" at bounding box center [927, 70] width 44 height 13
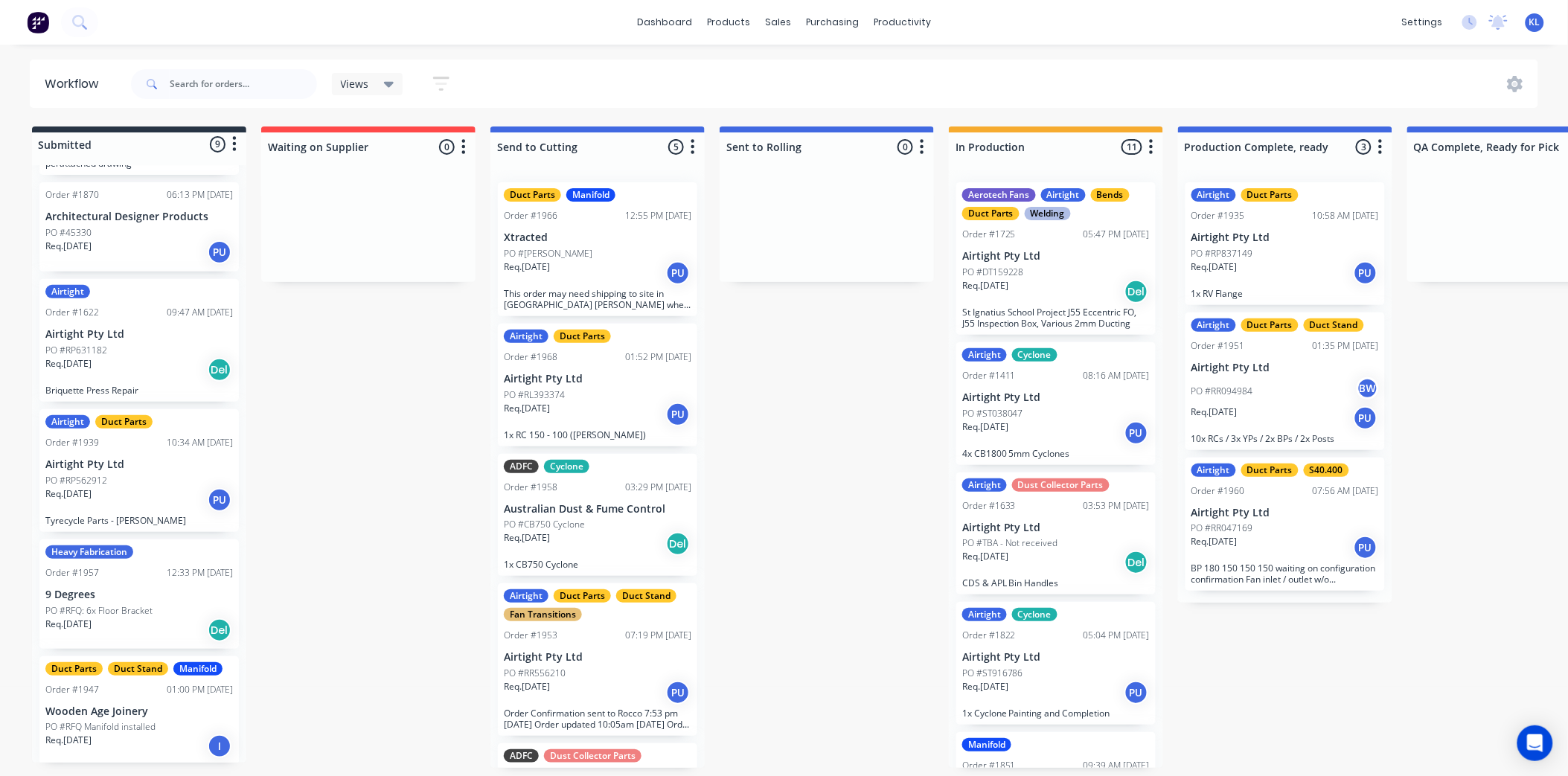
click at [620, 398] on div "PO #RL393374" at bounding box center [597, 395] width 188 height 13
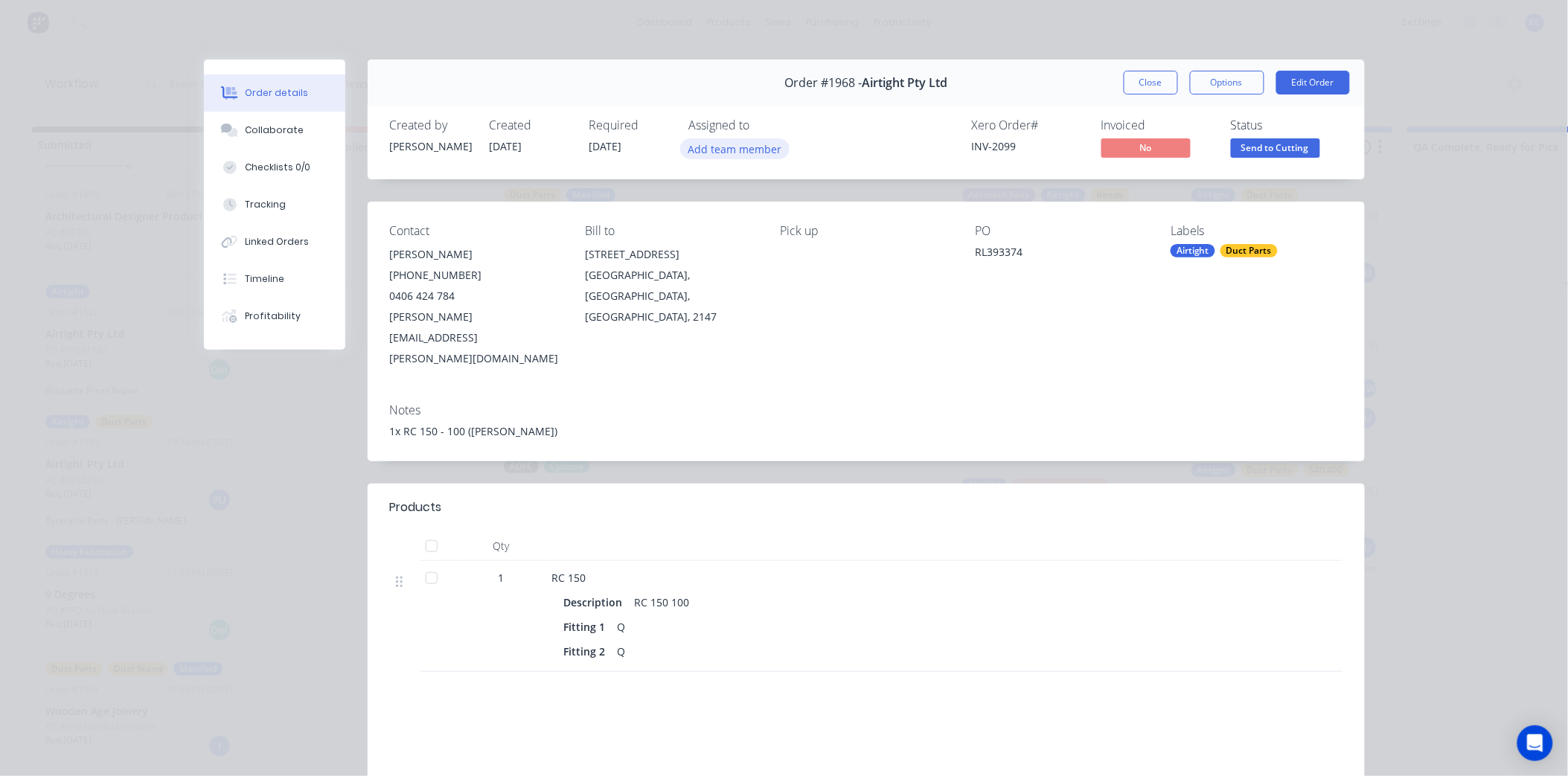
click at [712, 146] on button "Add team member" at bounding box center [735, 148] width 110 height 20
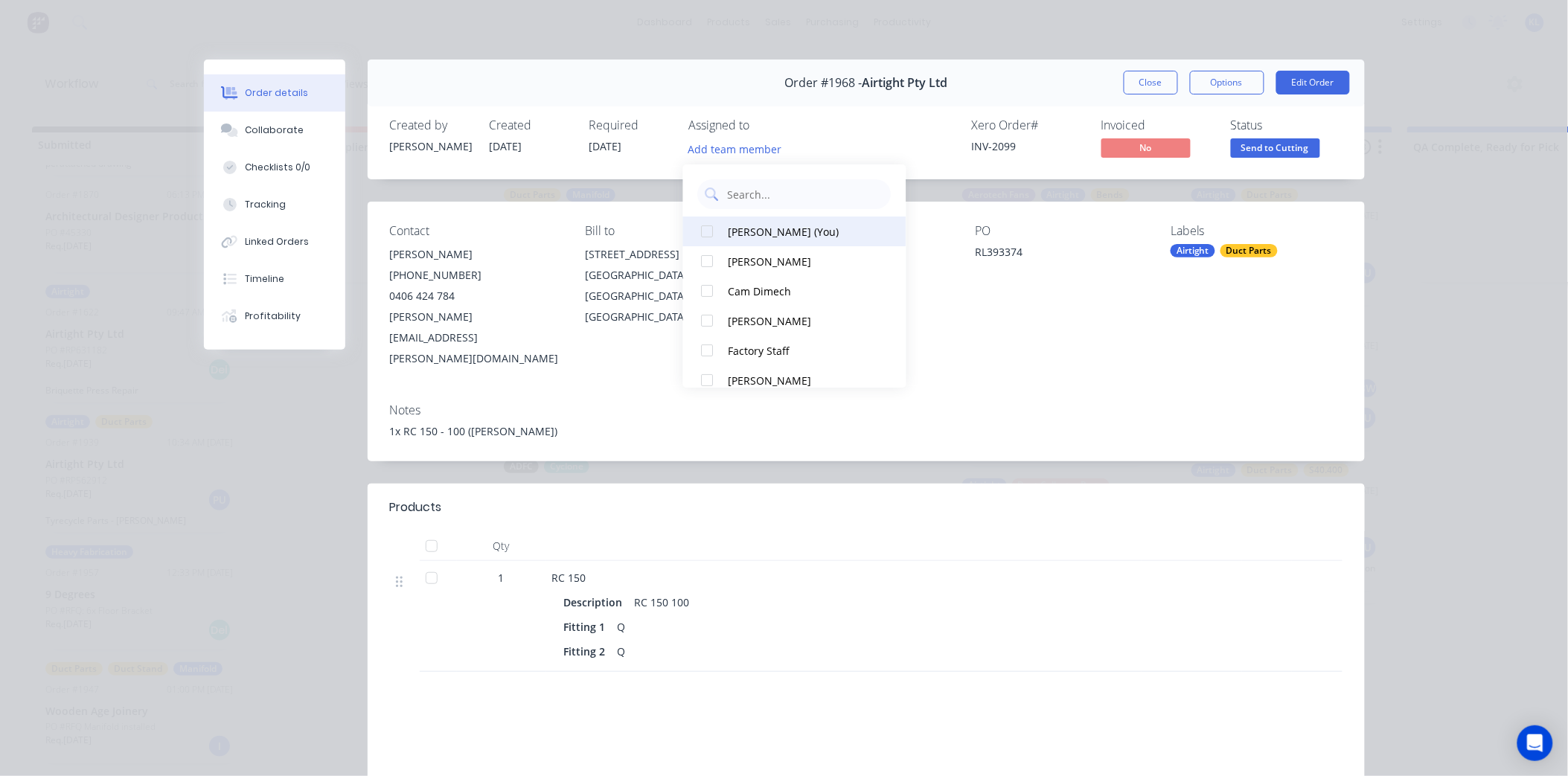
click at [750, 231] on div "[PERSON_NAME] (You)" at bounding box center [803, 232] width 149 height 16
click at [777, 259] on div "[PERSON_NAME]" at bounding box center [803, 262] width 149 height 16
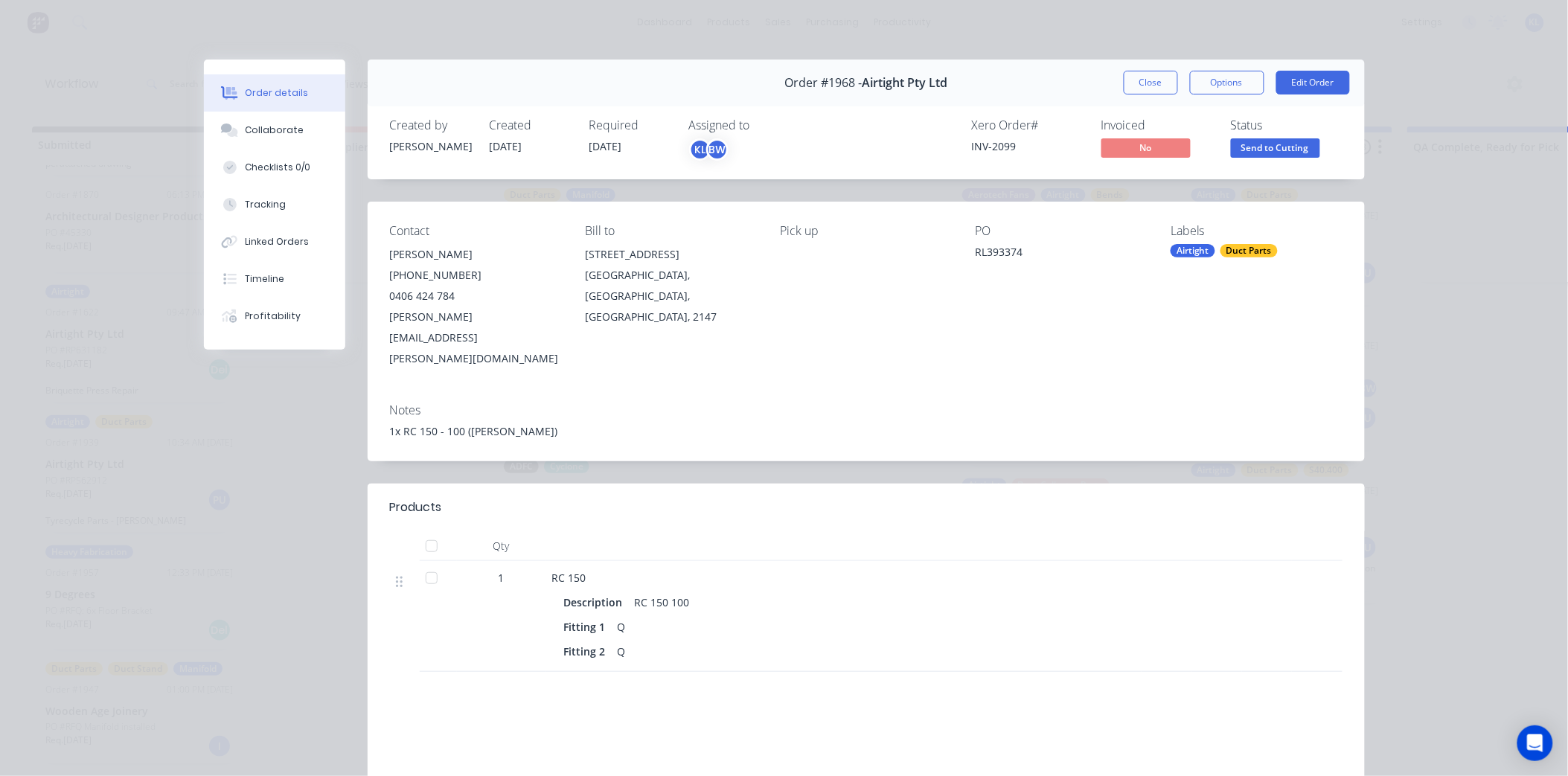
click at [1234, 147] on span "Send to Cutting" at bounding box center [1275, 147] width 90 height 18
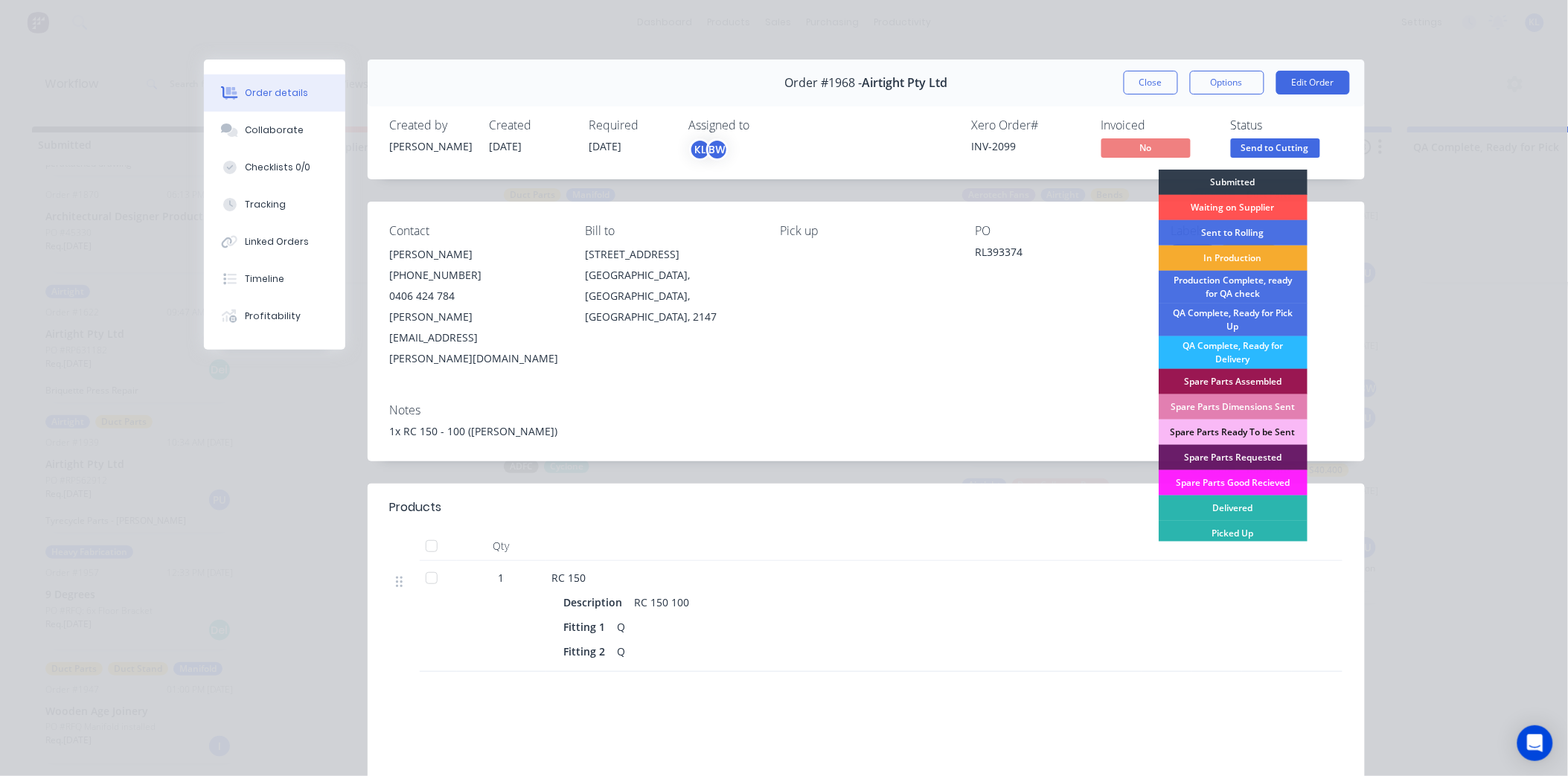
click at [1226, 265] on div "In Production" at bounding box center [1232, 258] width 149 height 25
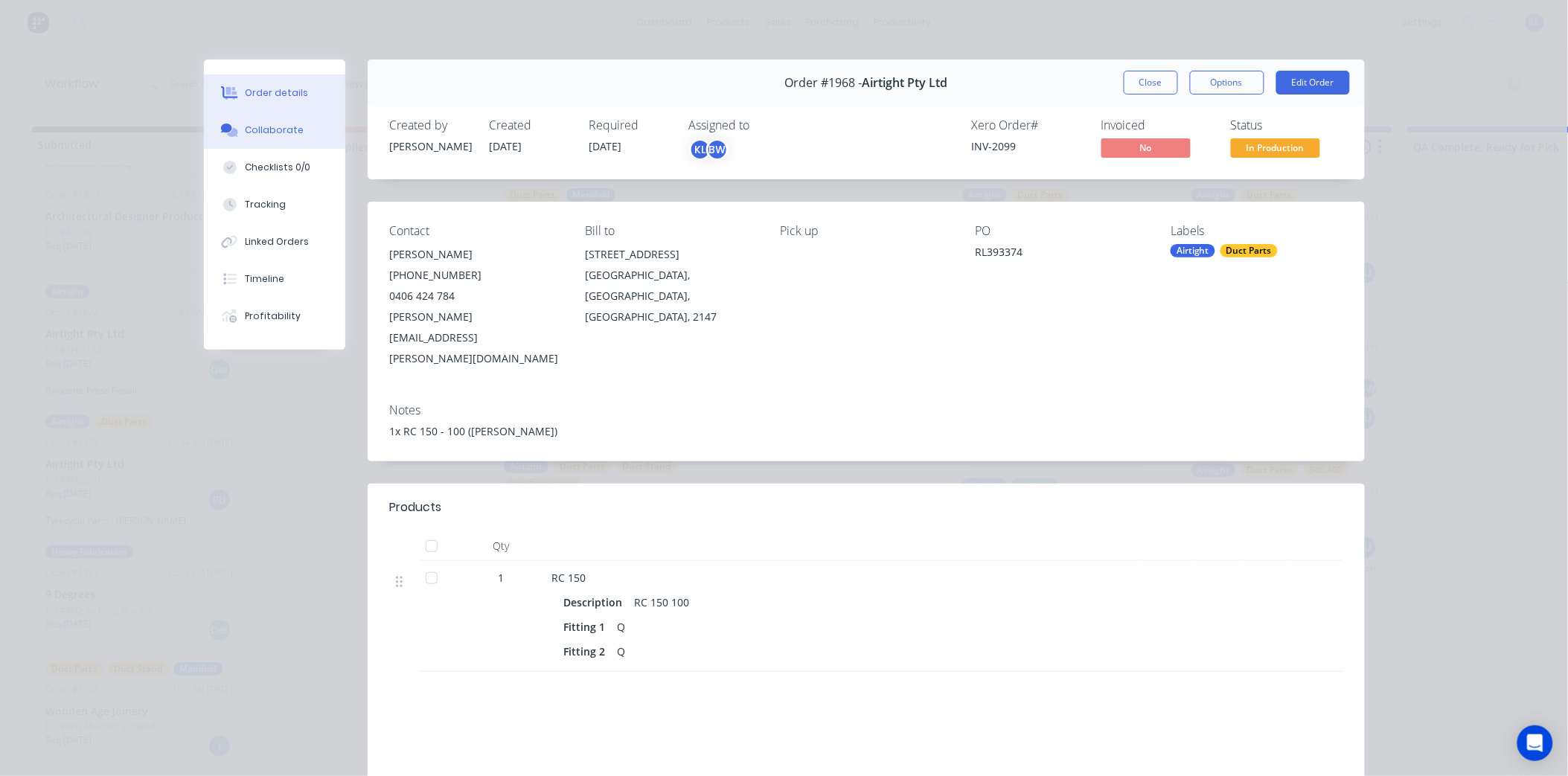
click at [277, 136] on div "Collaborate" at bounding box center [274, 130] width 59 height 13
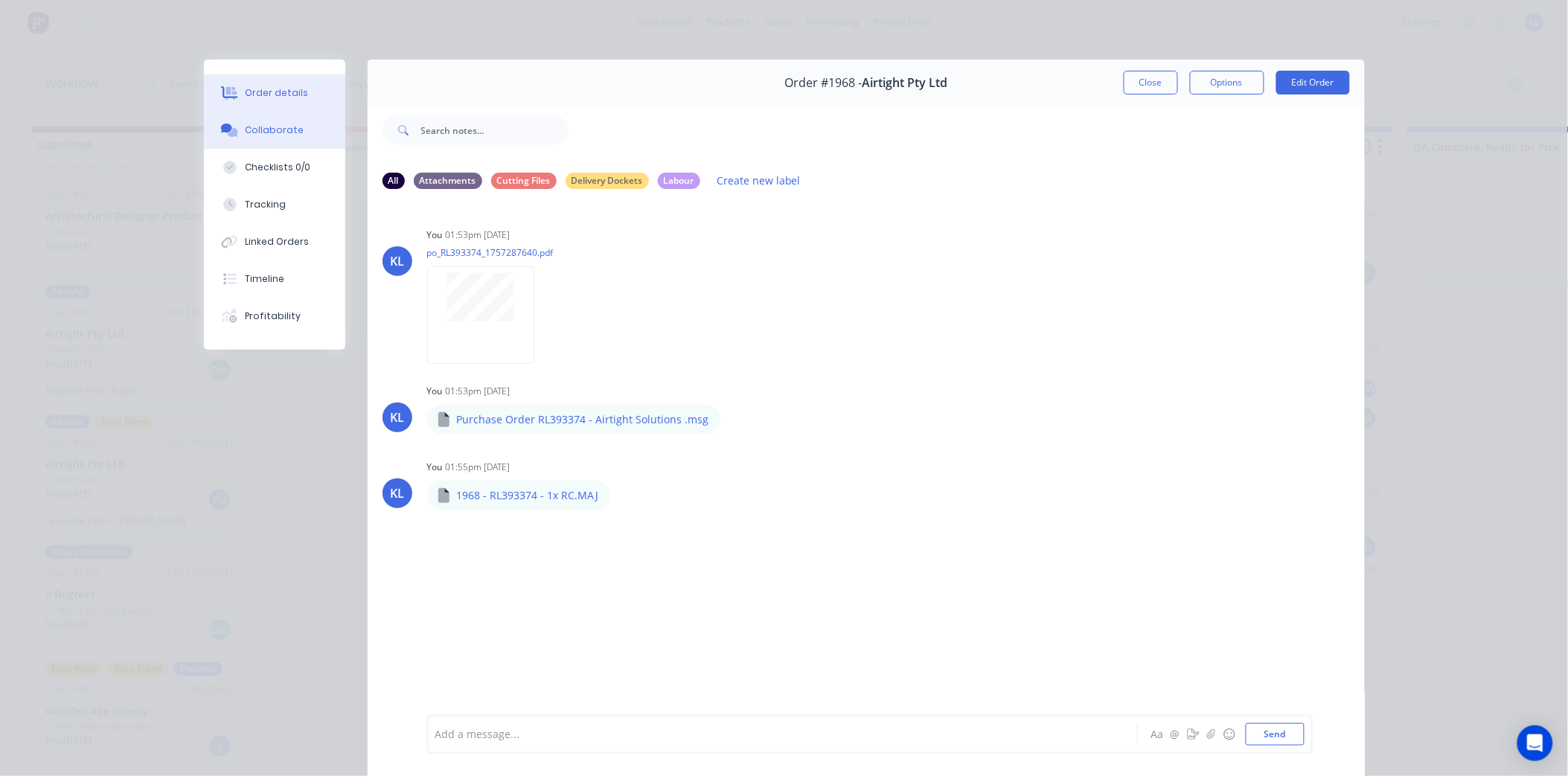
click at [304, 100] on button "Order details" at bounding box center [274, 93] width 142 height 37
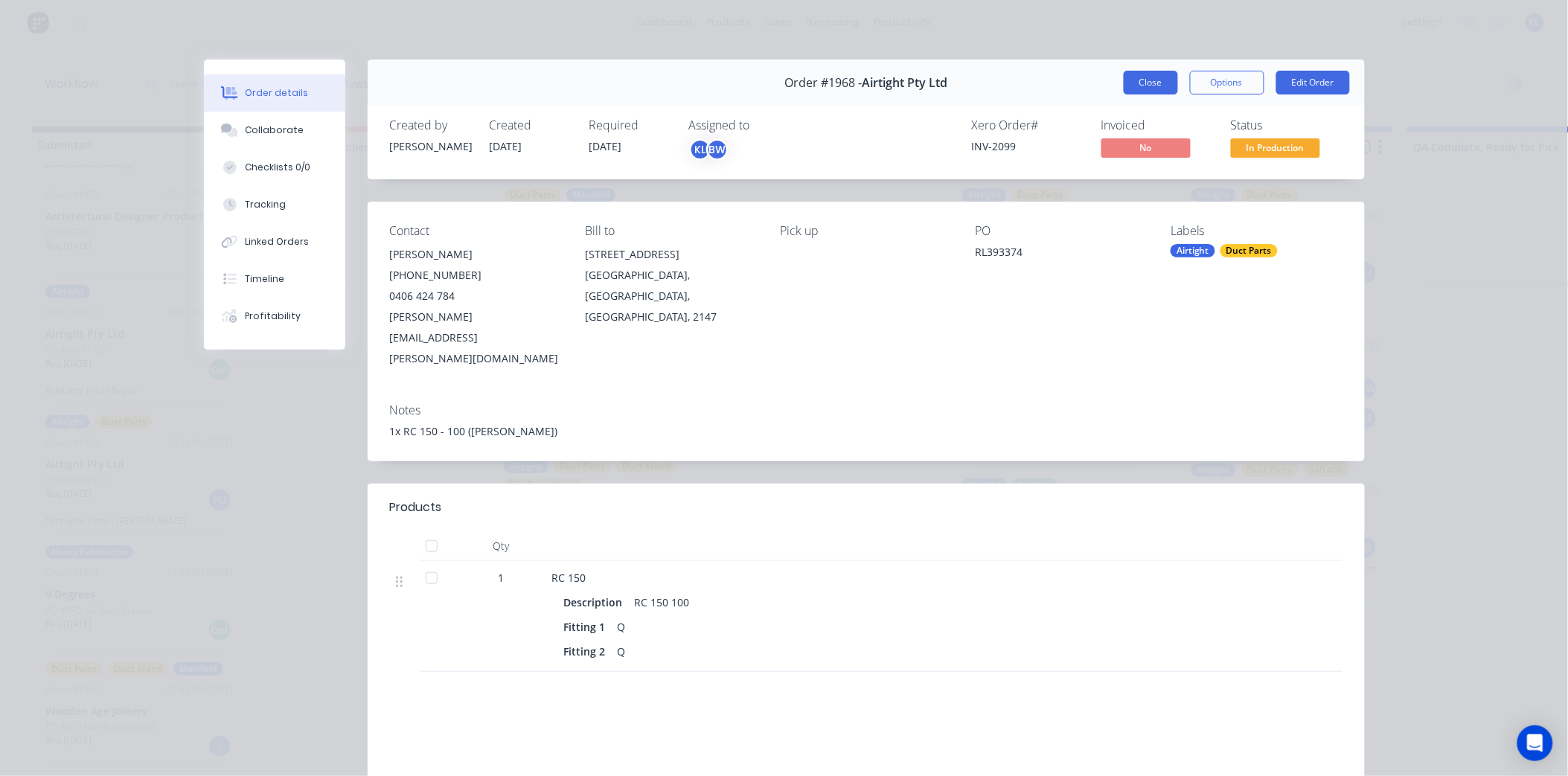
click at [1158, 85] on button "Close" at bounding box center [1151, 82] width 54 height 23
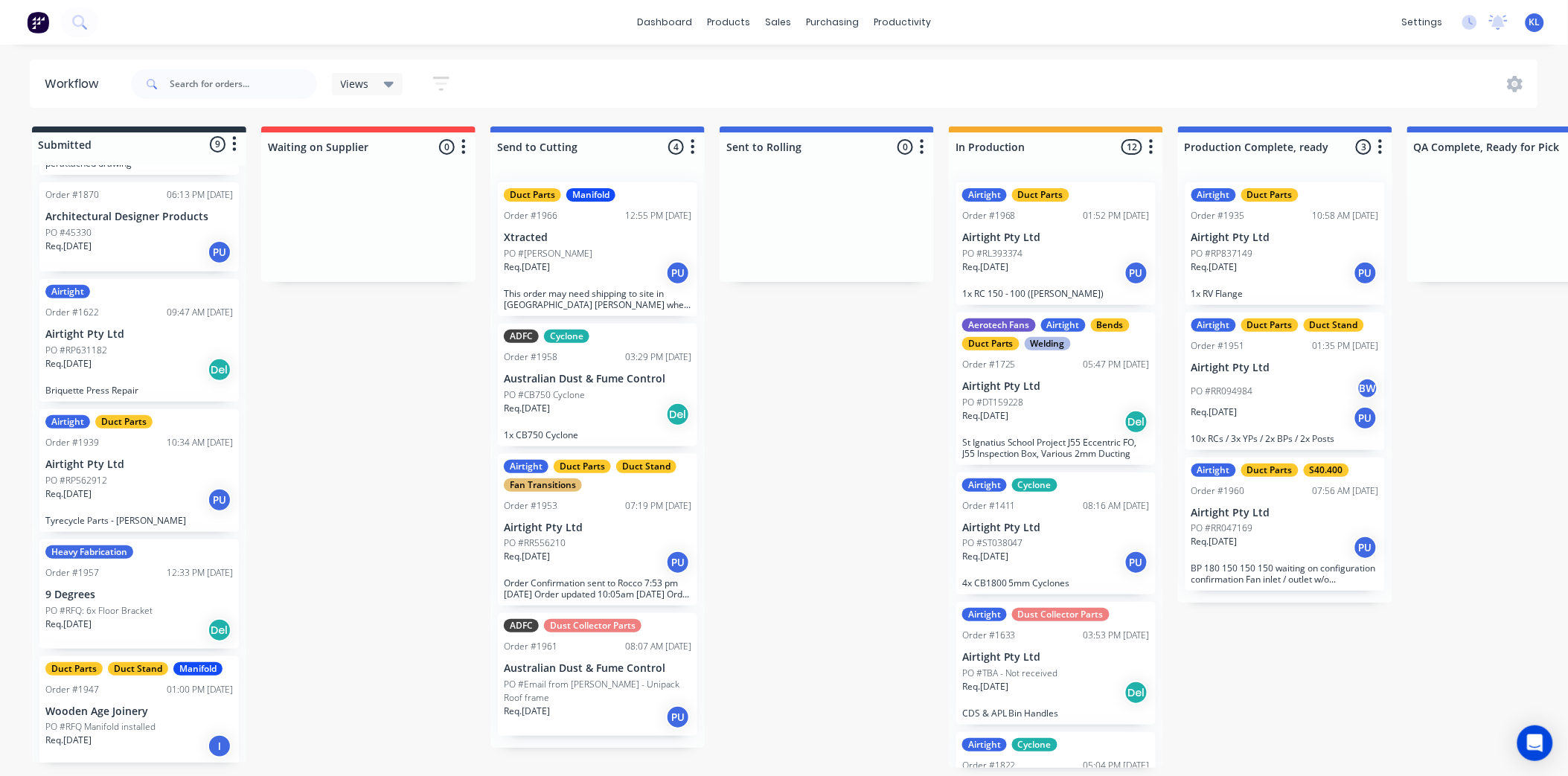
click at [627, 250] on div "PO #[PERSON_NAME]" at bounding box center [597, 253] width 188 height 13
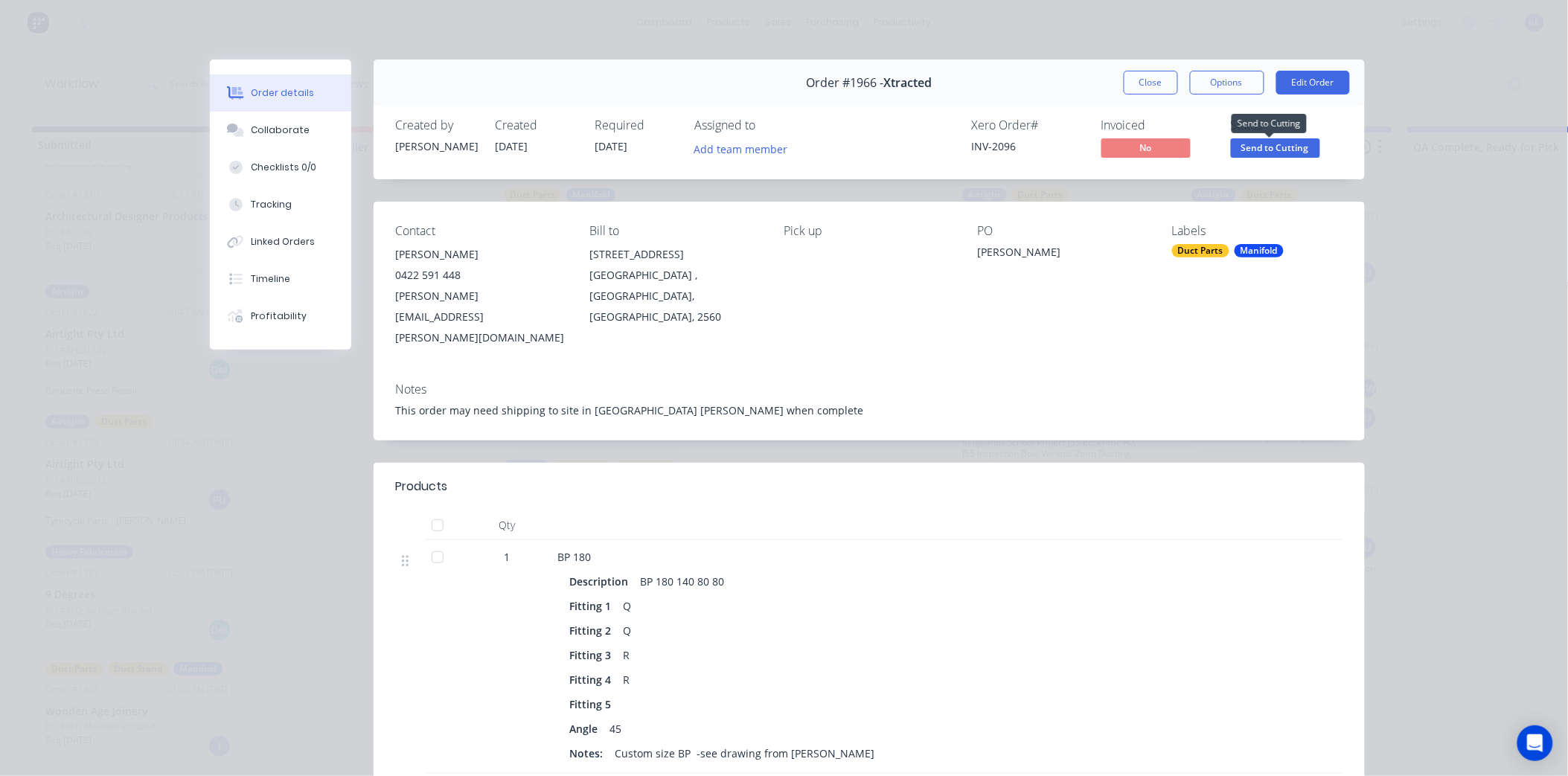
click at [1281, 149] on span "Send to Cutting" at bounding box center [1275, 147] width 90 height 18
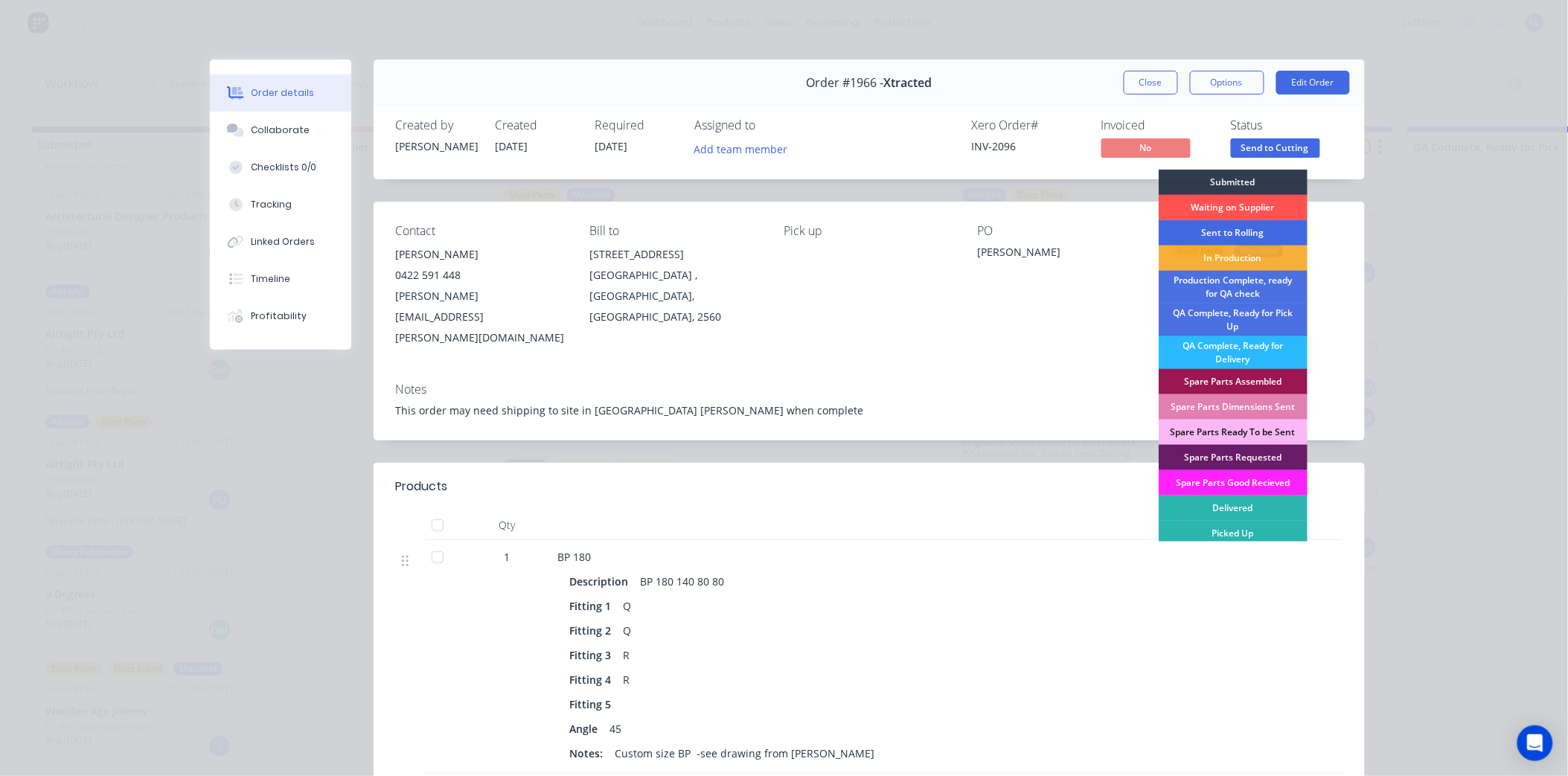
click at [1229, 235] on div "Sent to Rolling" at bounding box center [1232, 232] width 149 height 25
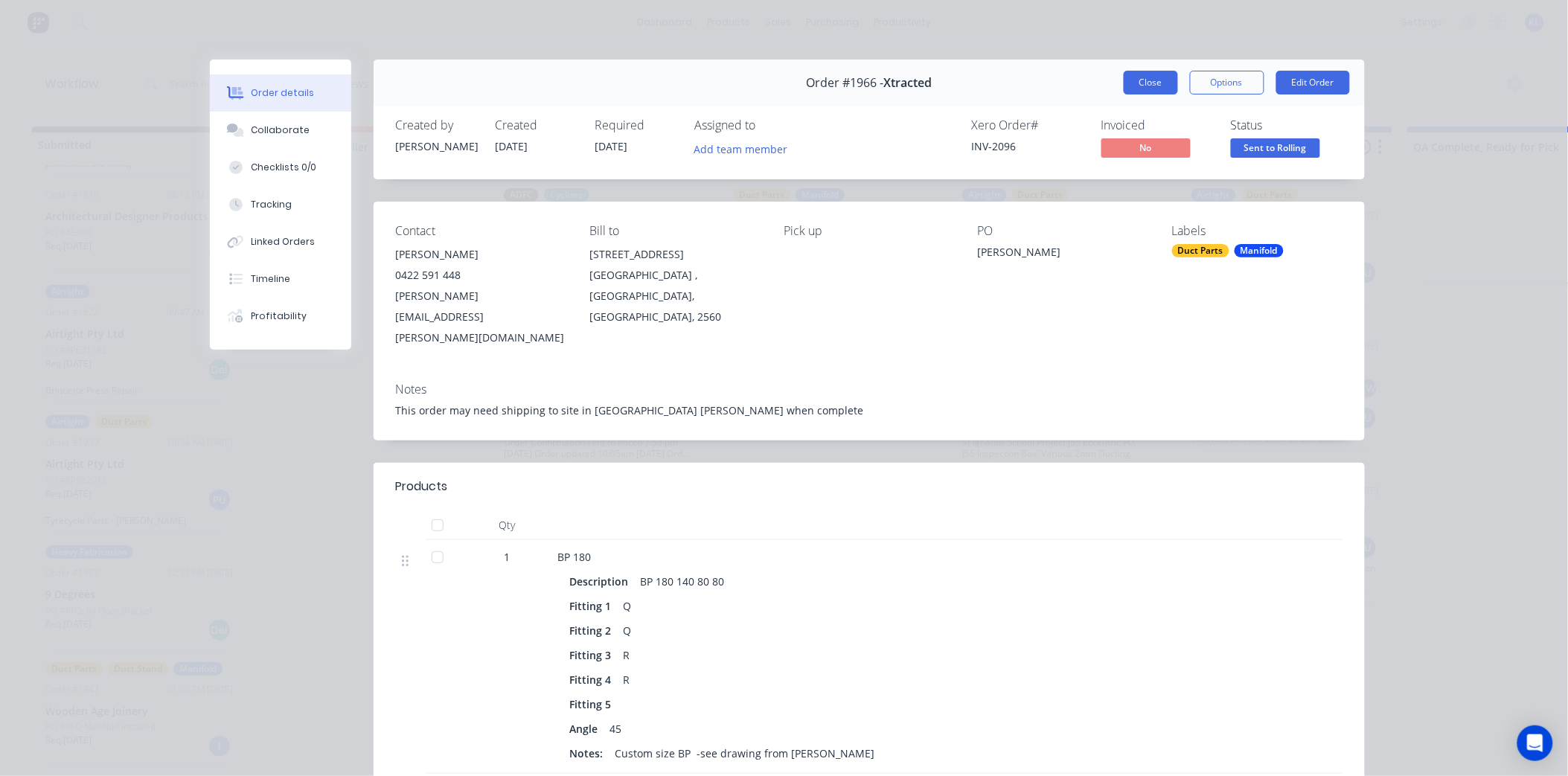
click at [1125, 80] on button "Close" at bounding box center [1151, 82] width 54 height 23
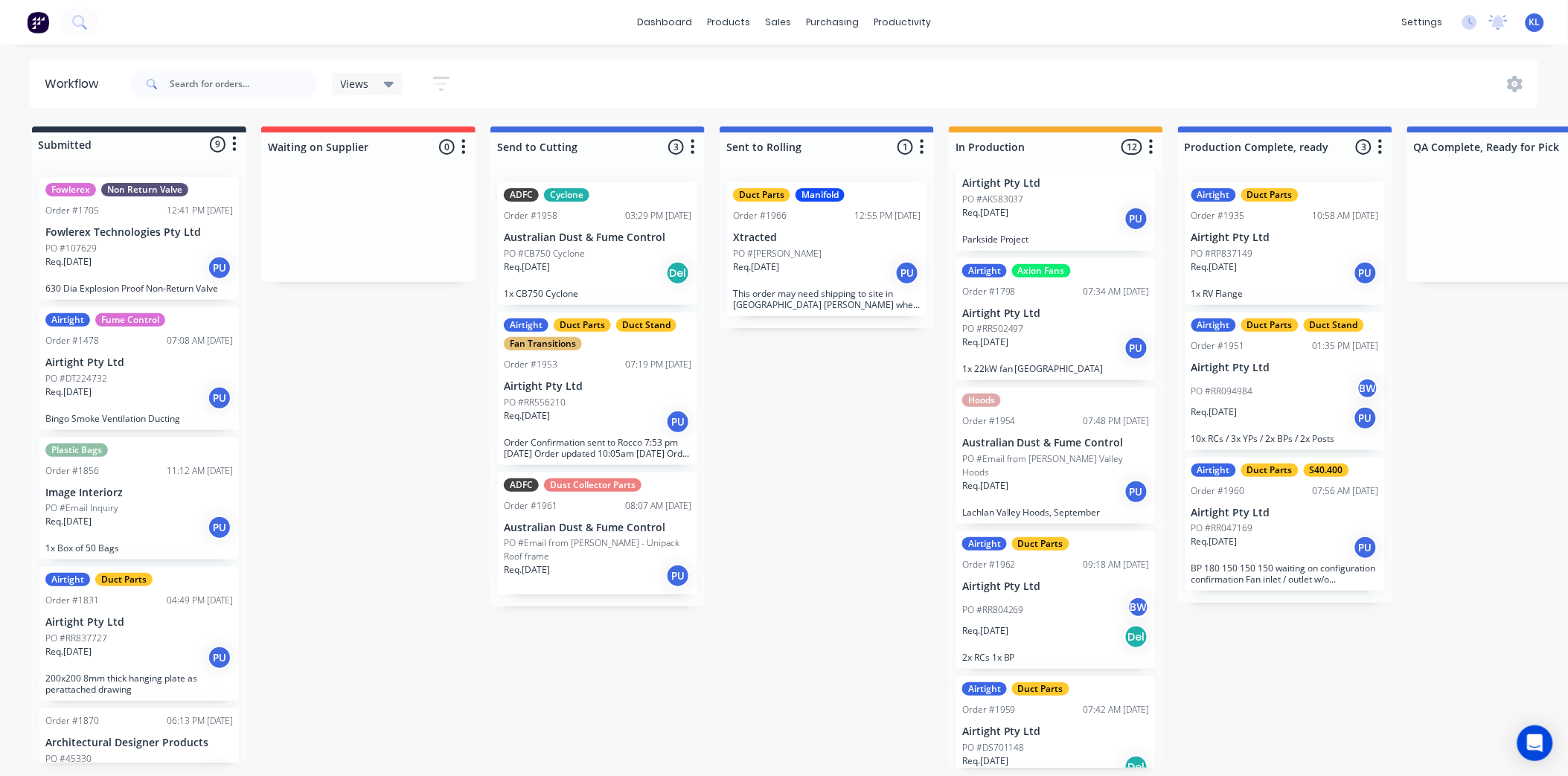
scroll to position [1015, 0]
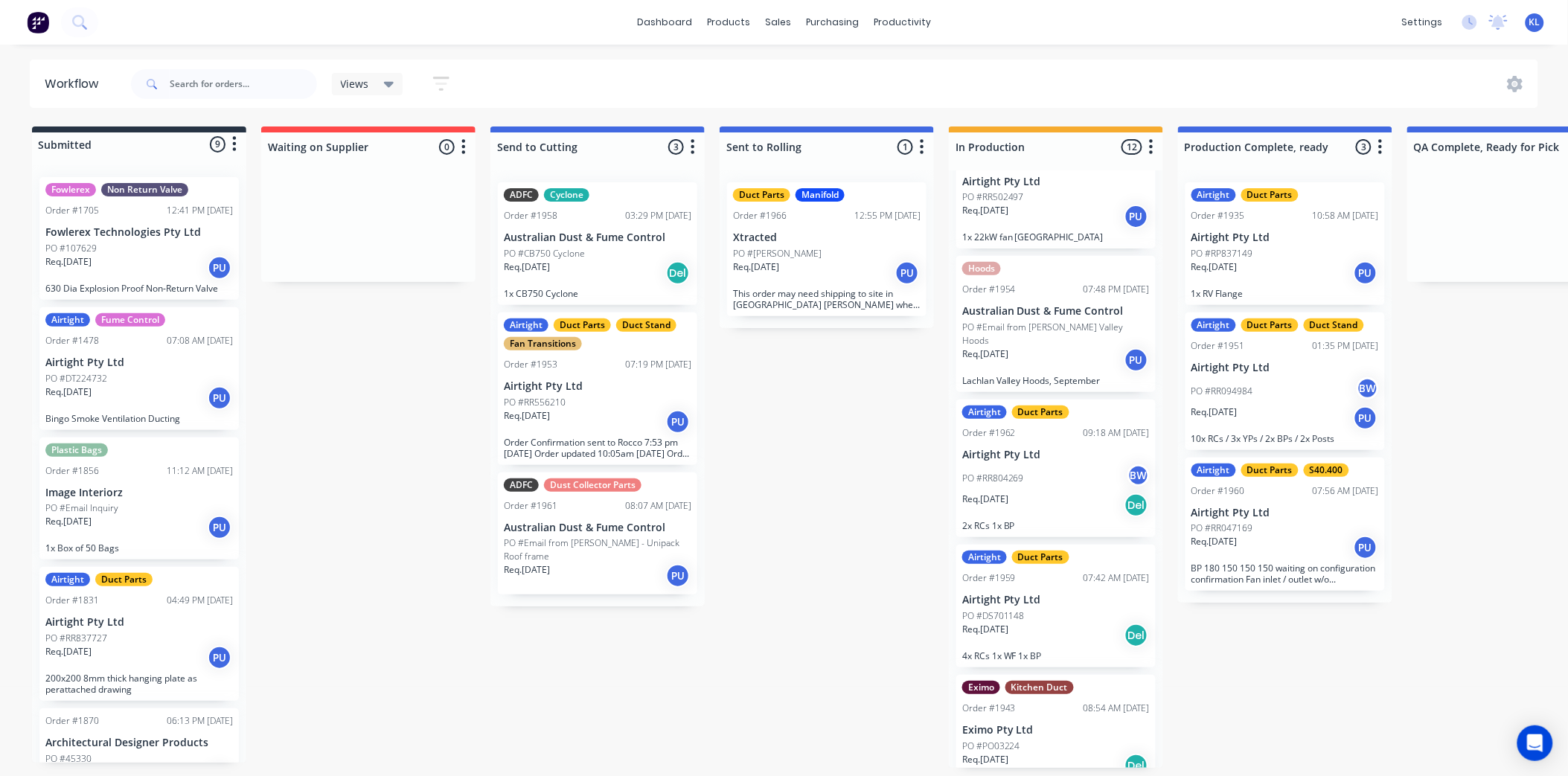
click at [1084, 702] on div "08:54 AM [DATE]" at bounding box center [1117, 708] width 66 height 13
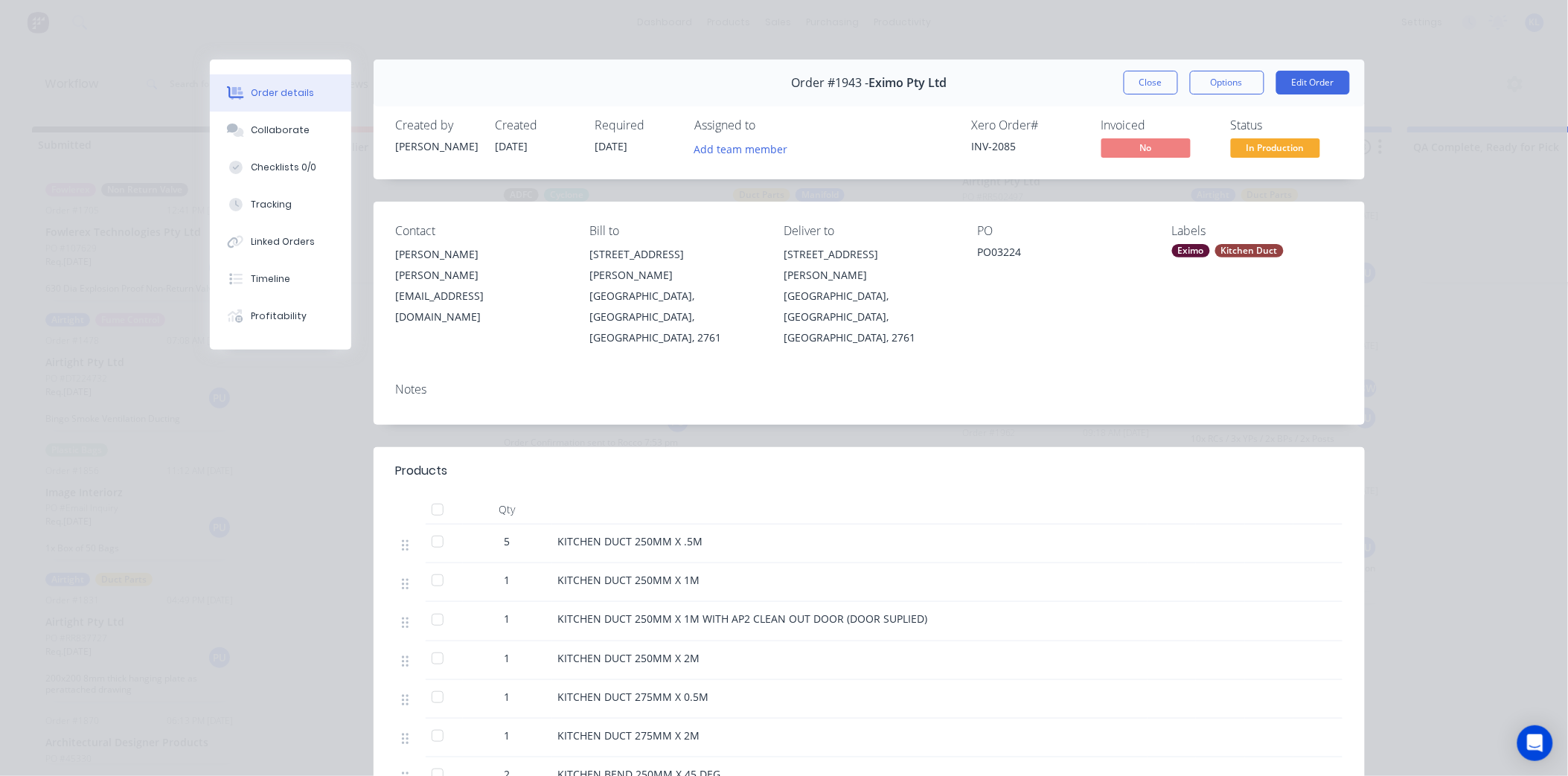
scroll to position [0, 0]
click at [270, 128] on div "Collaborate" at bounding box center [280, 130] width 59 height 13
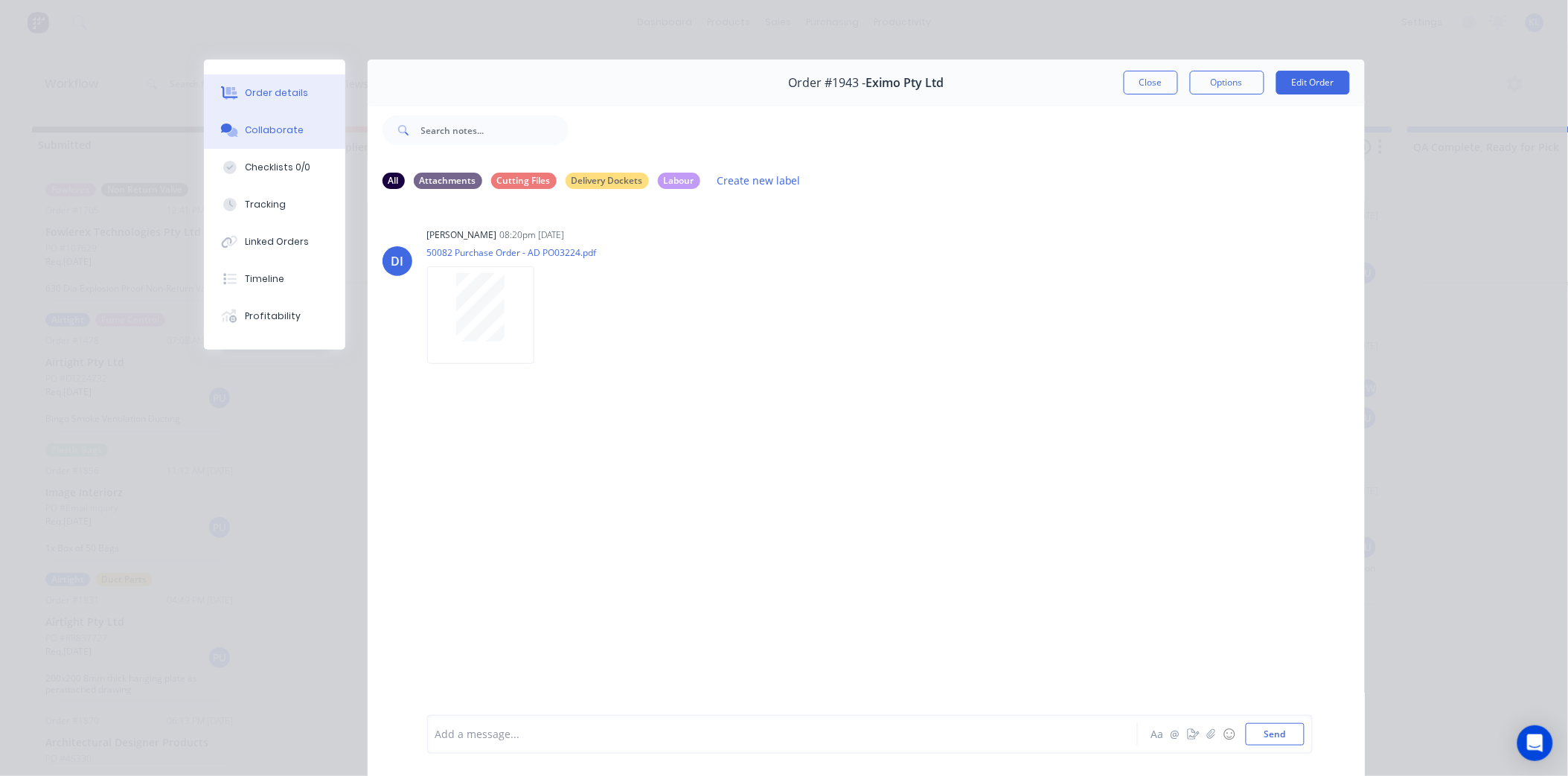
click at [274, 80] on button "Order details" at bounding box center [274, 93] width 142 height 37
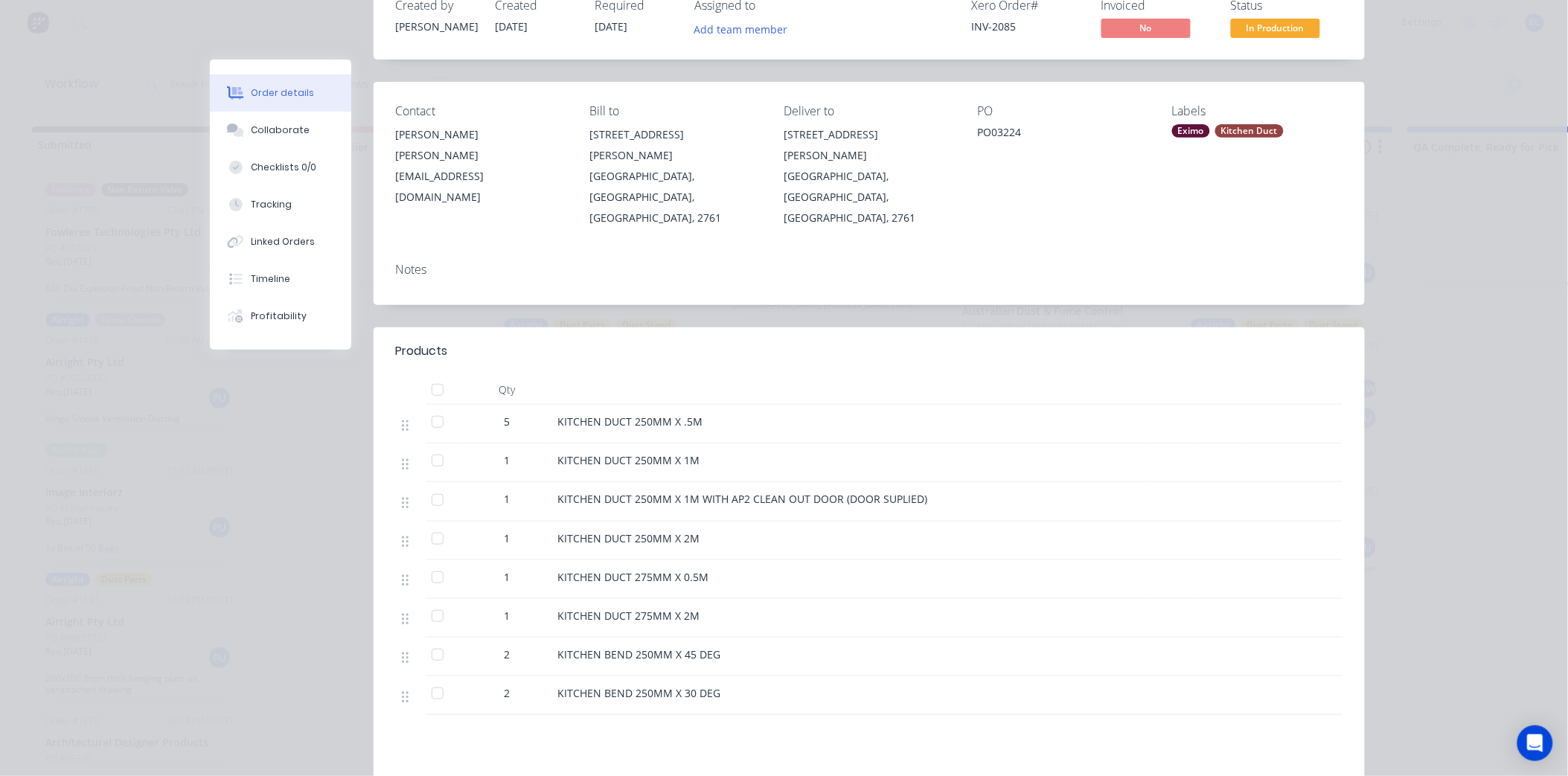
scroll to position [83, 0]
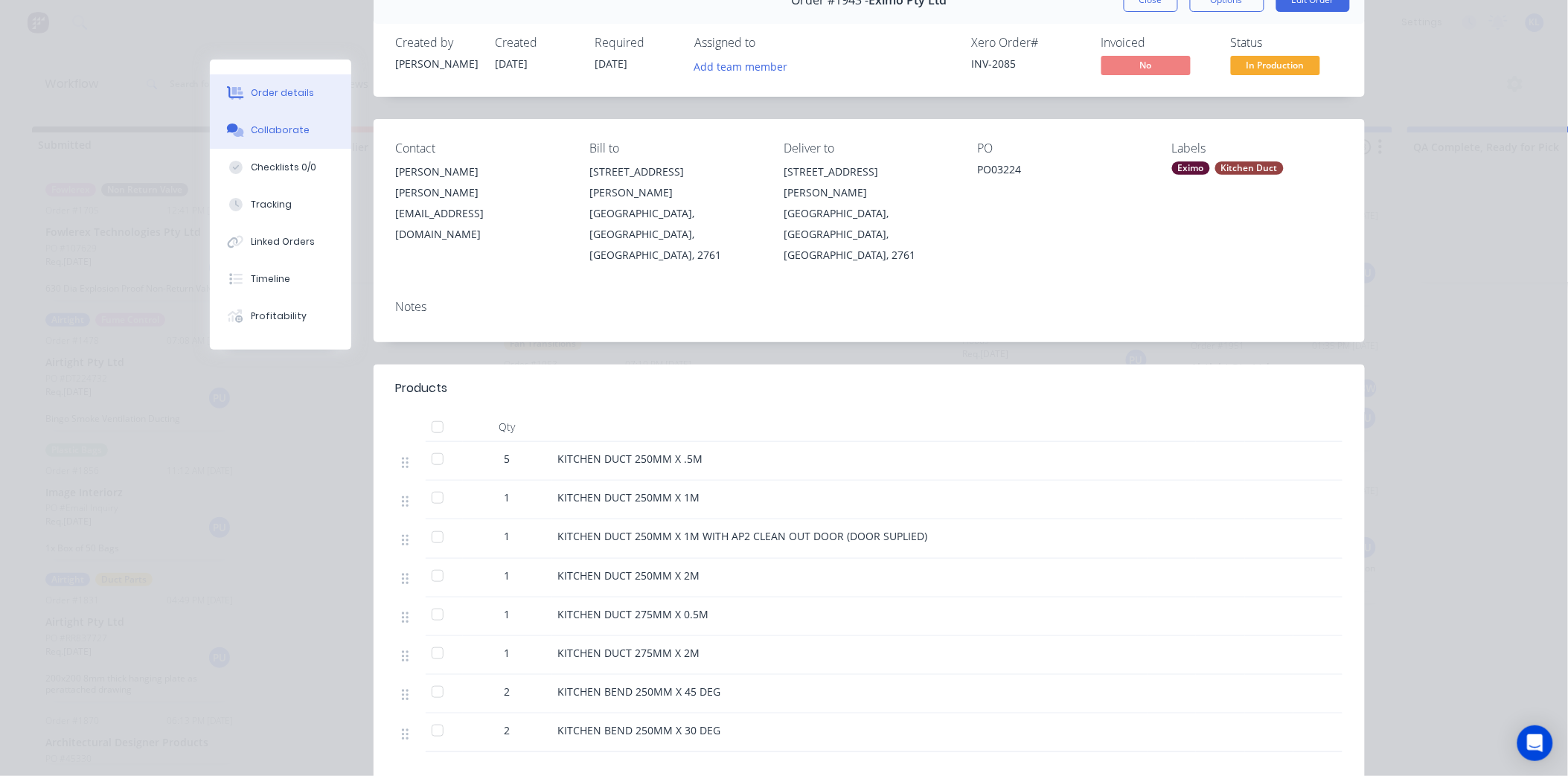
click at [278, 114] on button "Collaborate" at bounding box center [280, 130] width 142 height 37
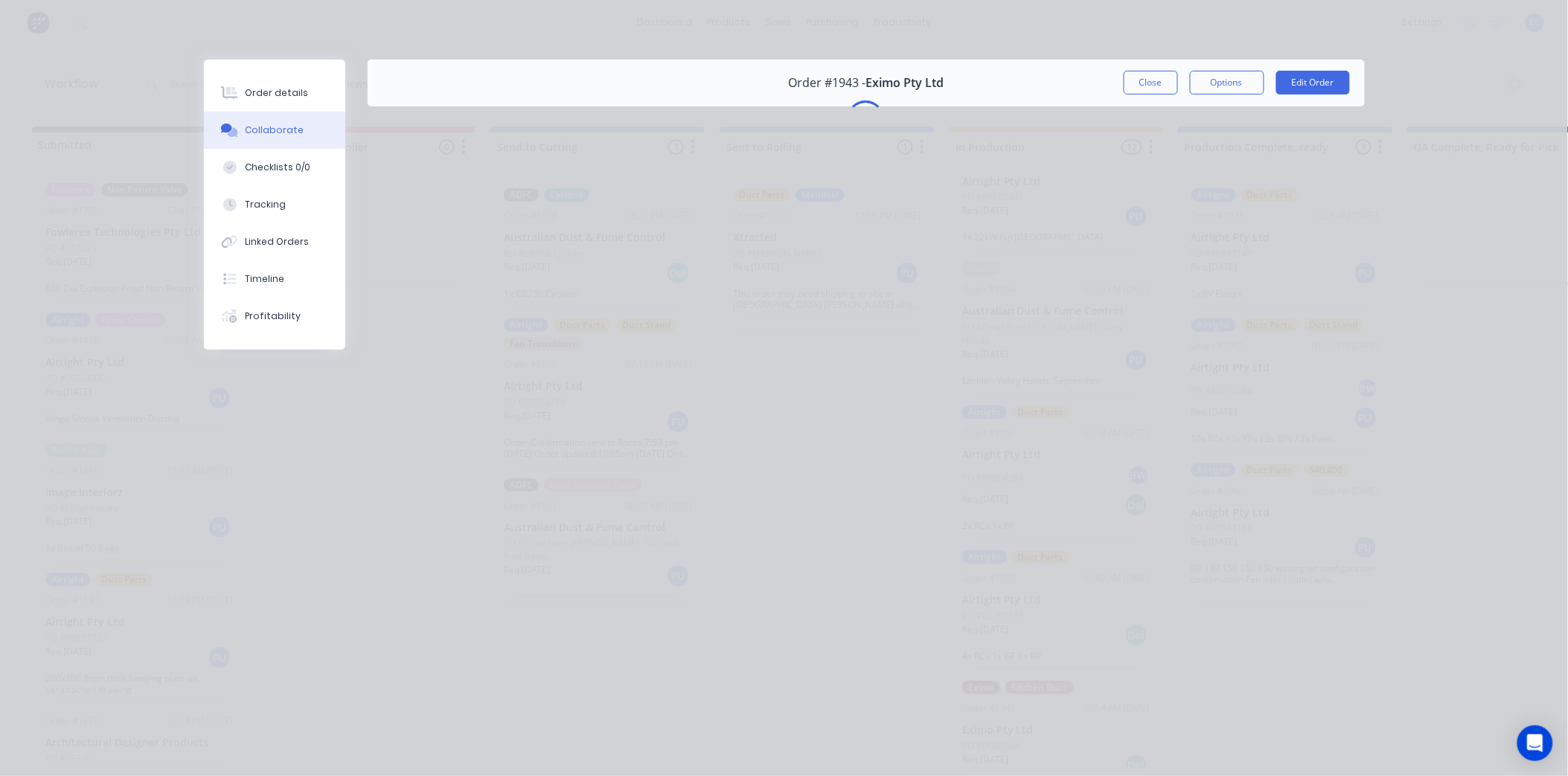
scroll to position [0, 0]
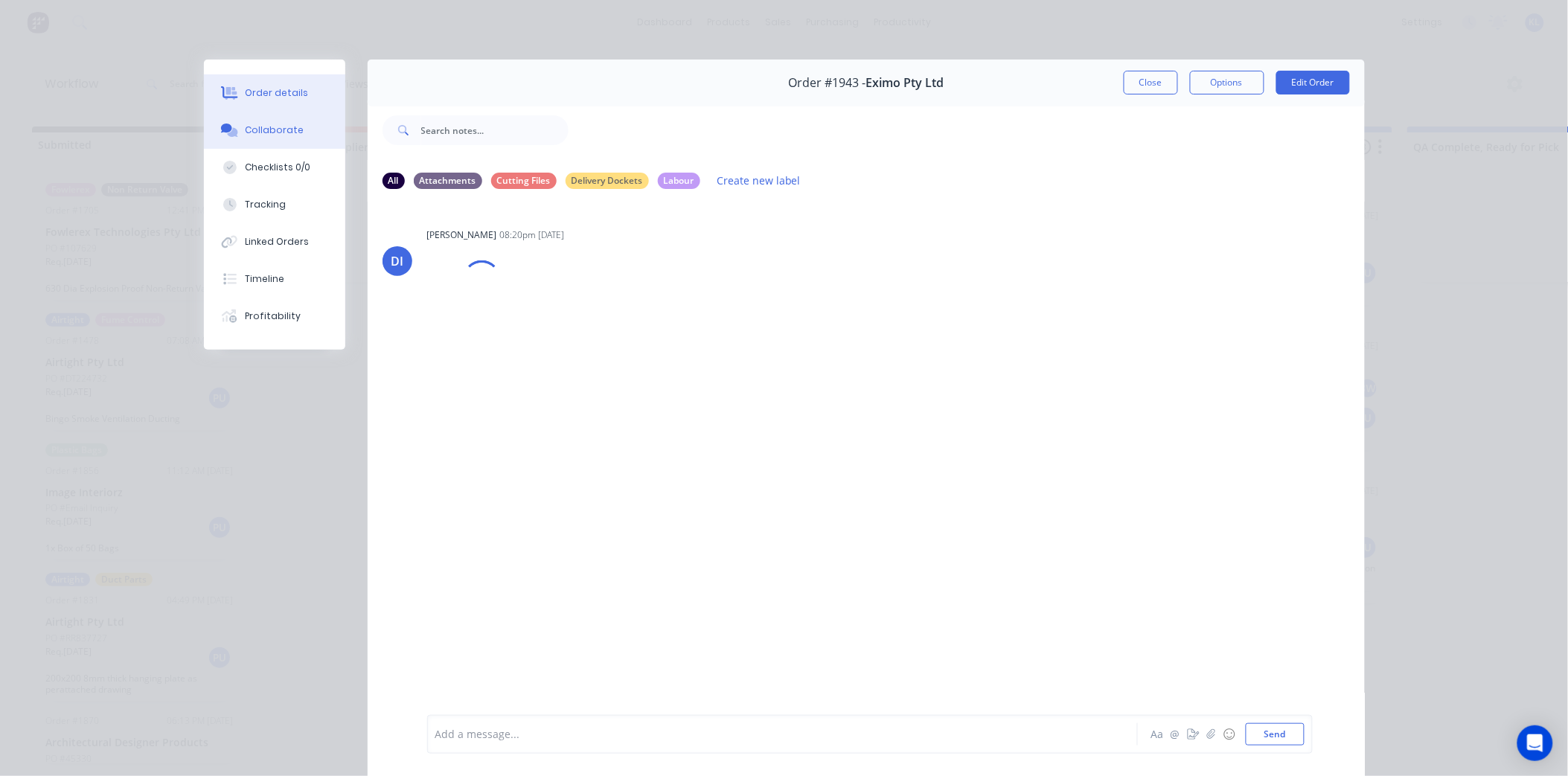
click at [284, 90] on div "Order details" at bounding box center [276, 92] width 63 height 13
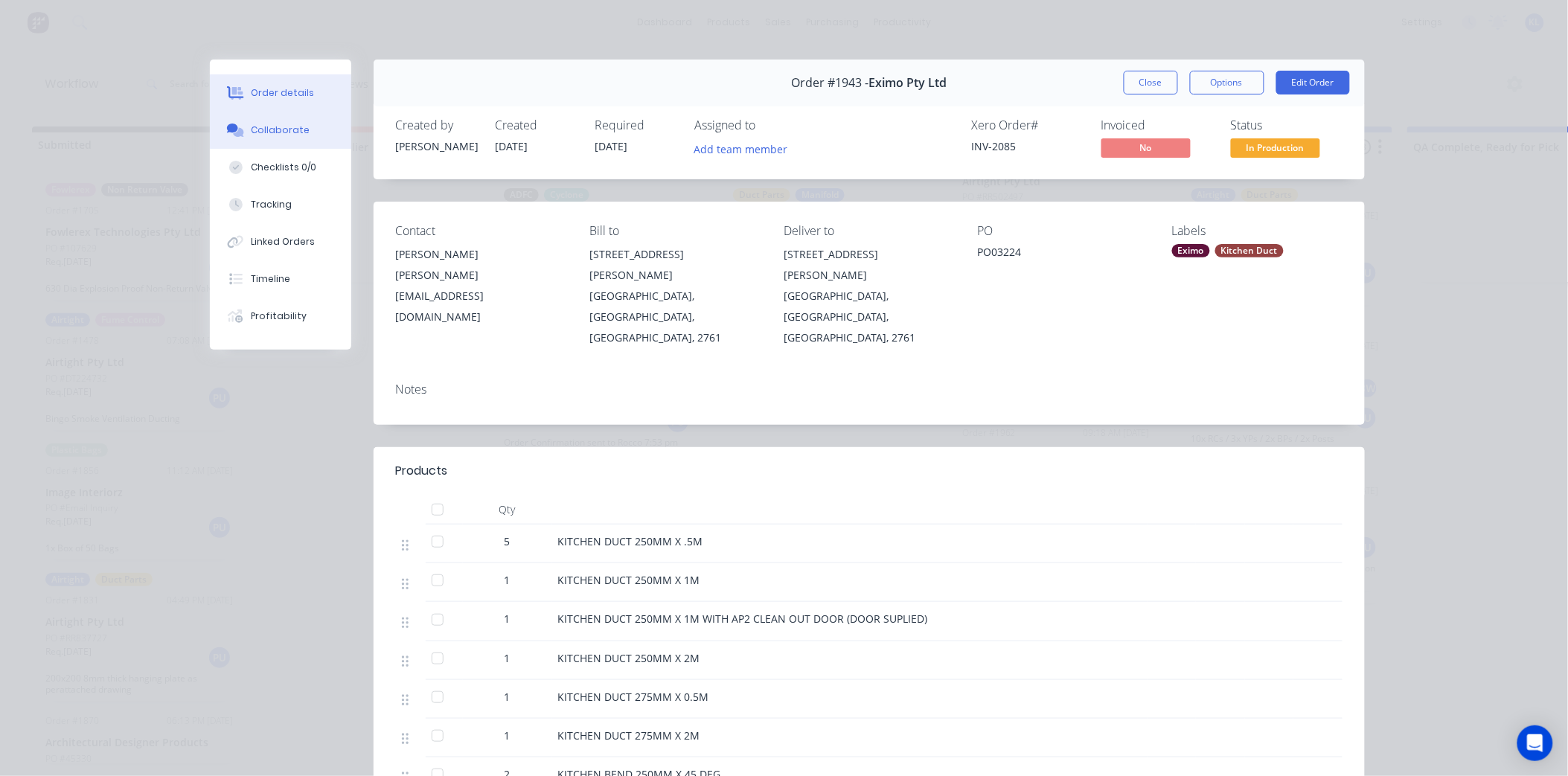
click at [279, 130] on div "Collaborate" at bounding box center [280, 130] width 59 height 13
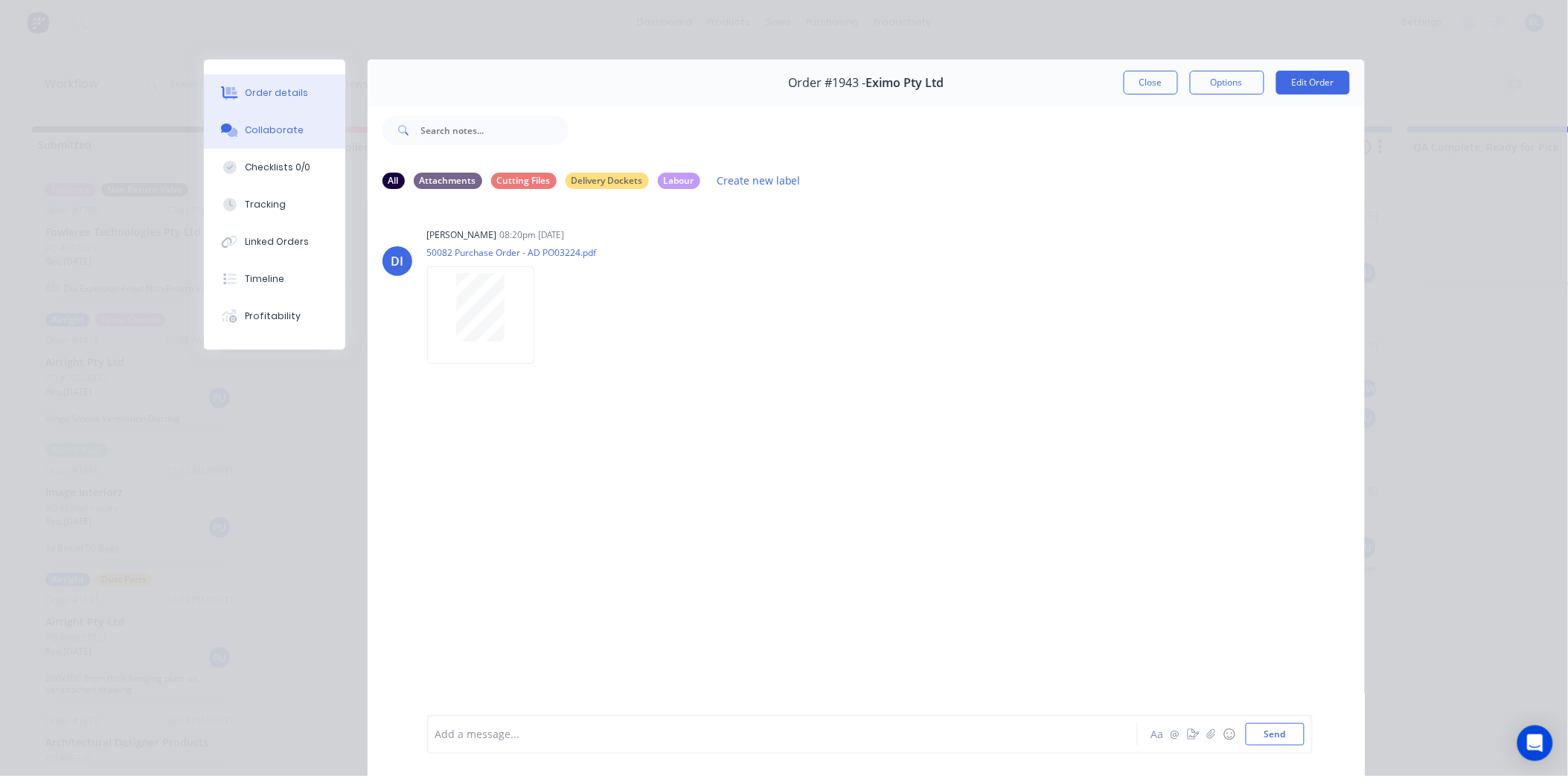
click at [270, 86] on div "Order details" at bounding box center [276, 92] width 63 height 13
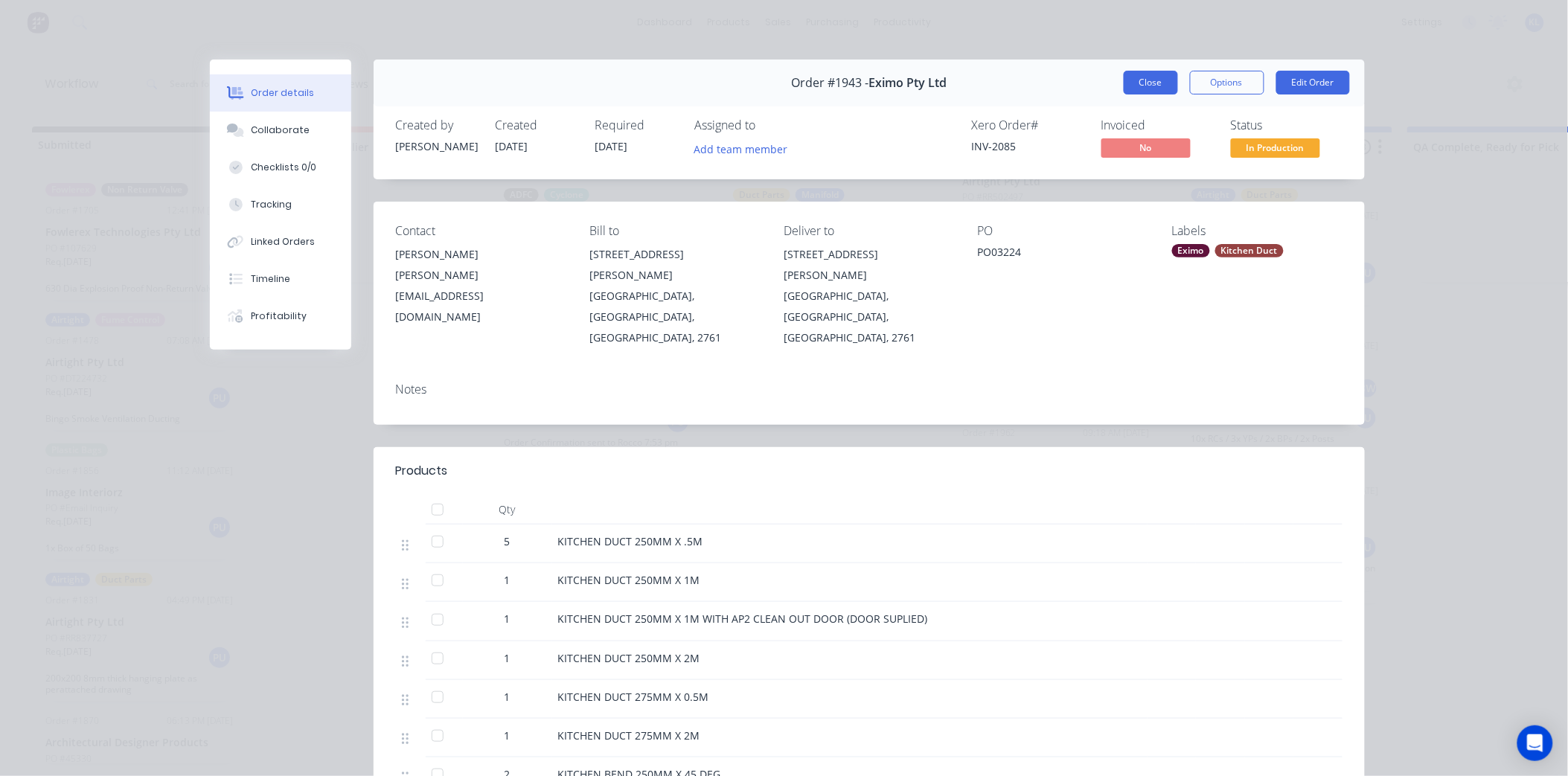
click at [1151, 88] on button "Close" at bounding box center [1151, 82] width 54 height 23
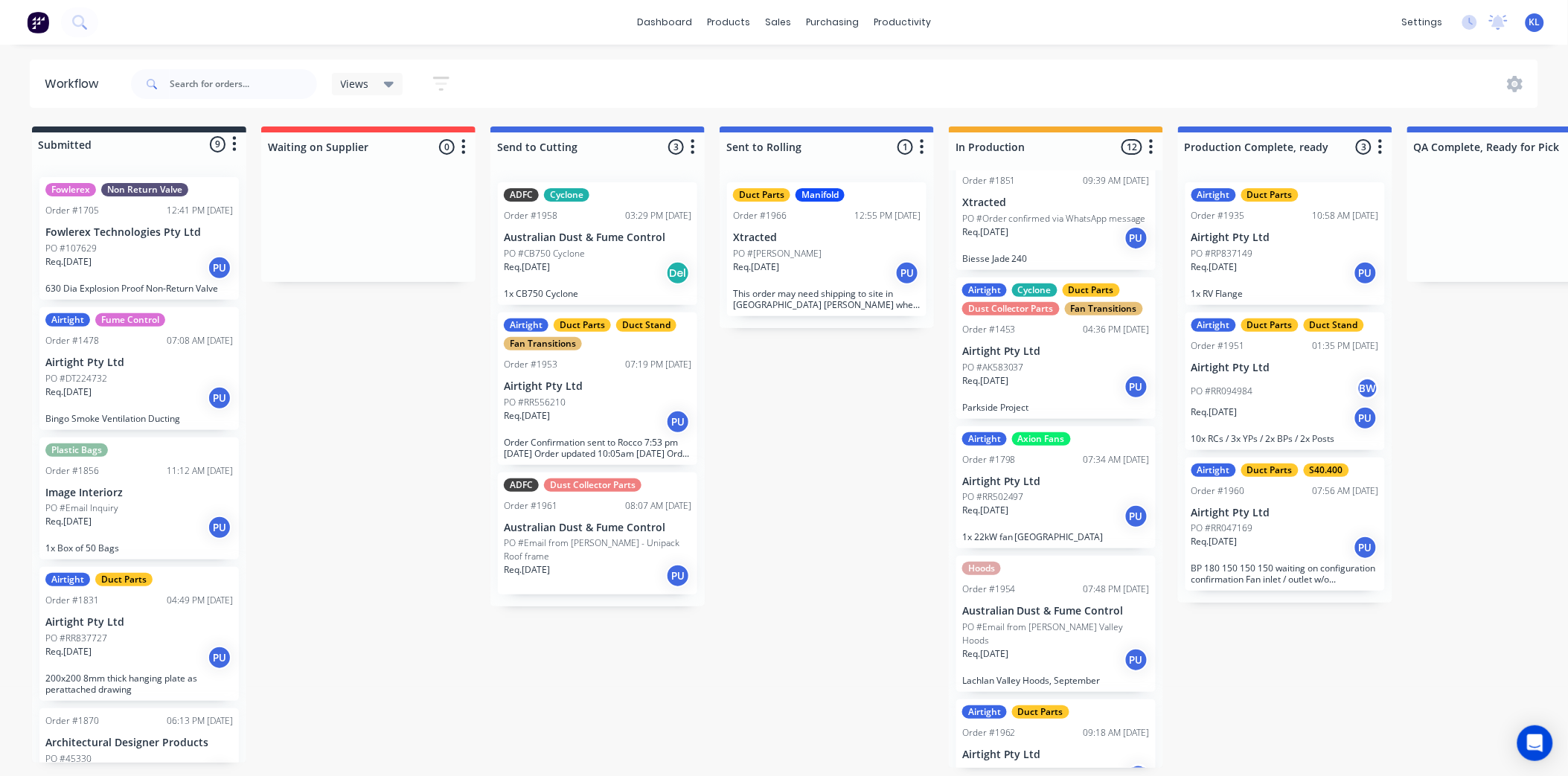
scroll to position [685, 0]
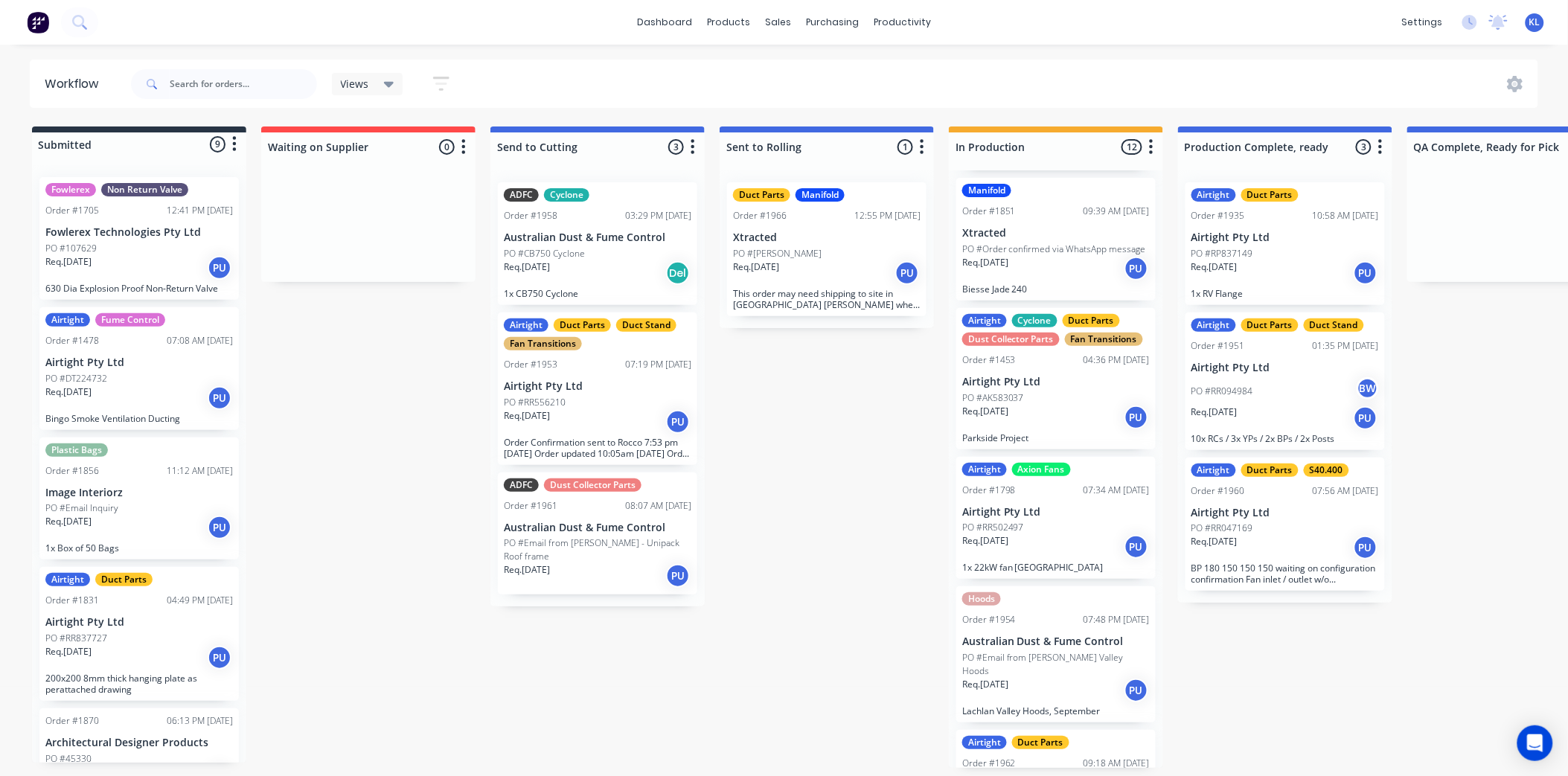
click at [1251, 380] on div "PO #RR094984 BW" at bounding box center [1285, 391] width 188 height 29
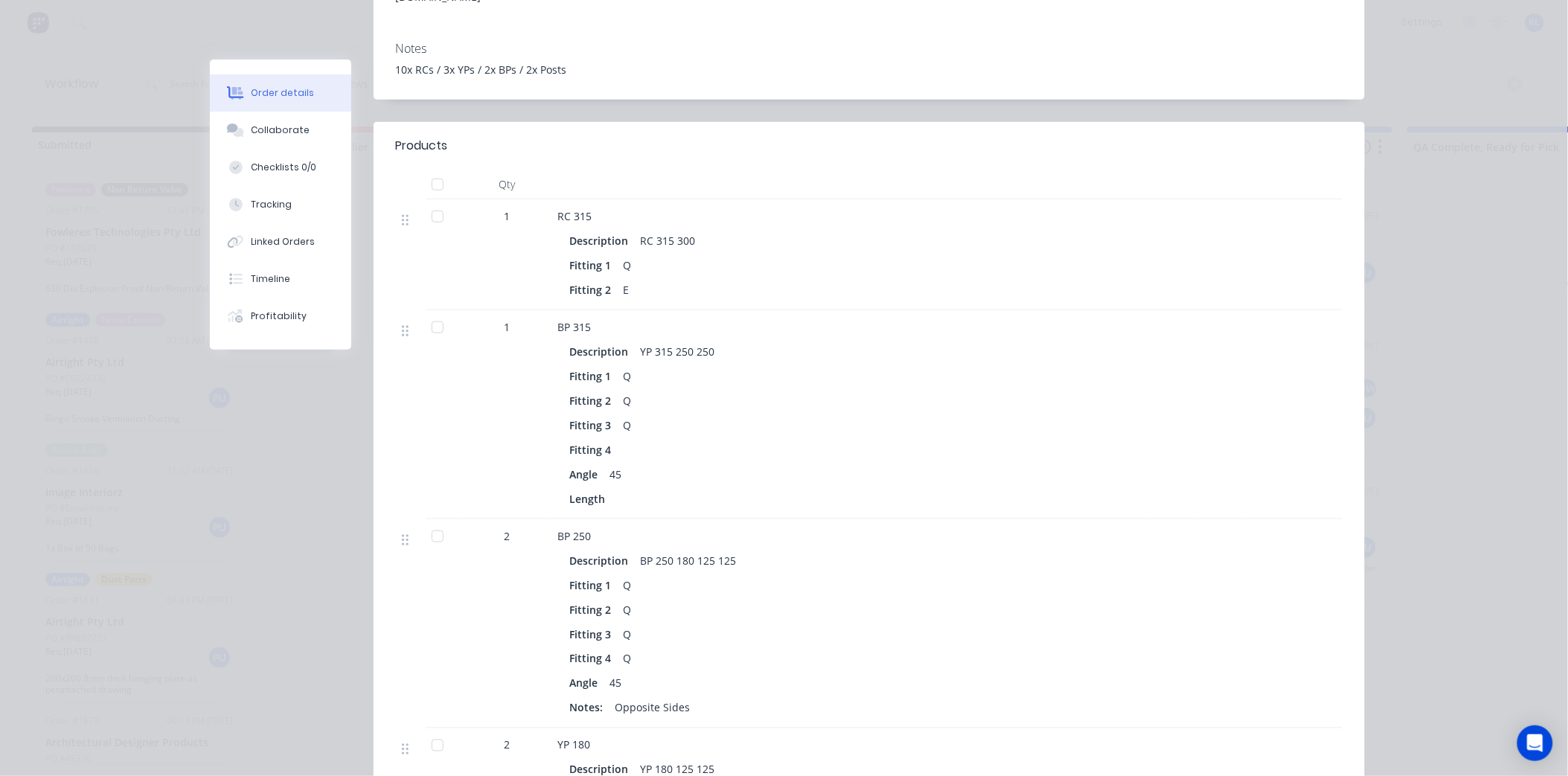
scroll to position [661, 0]
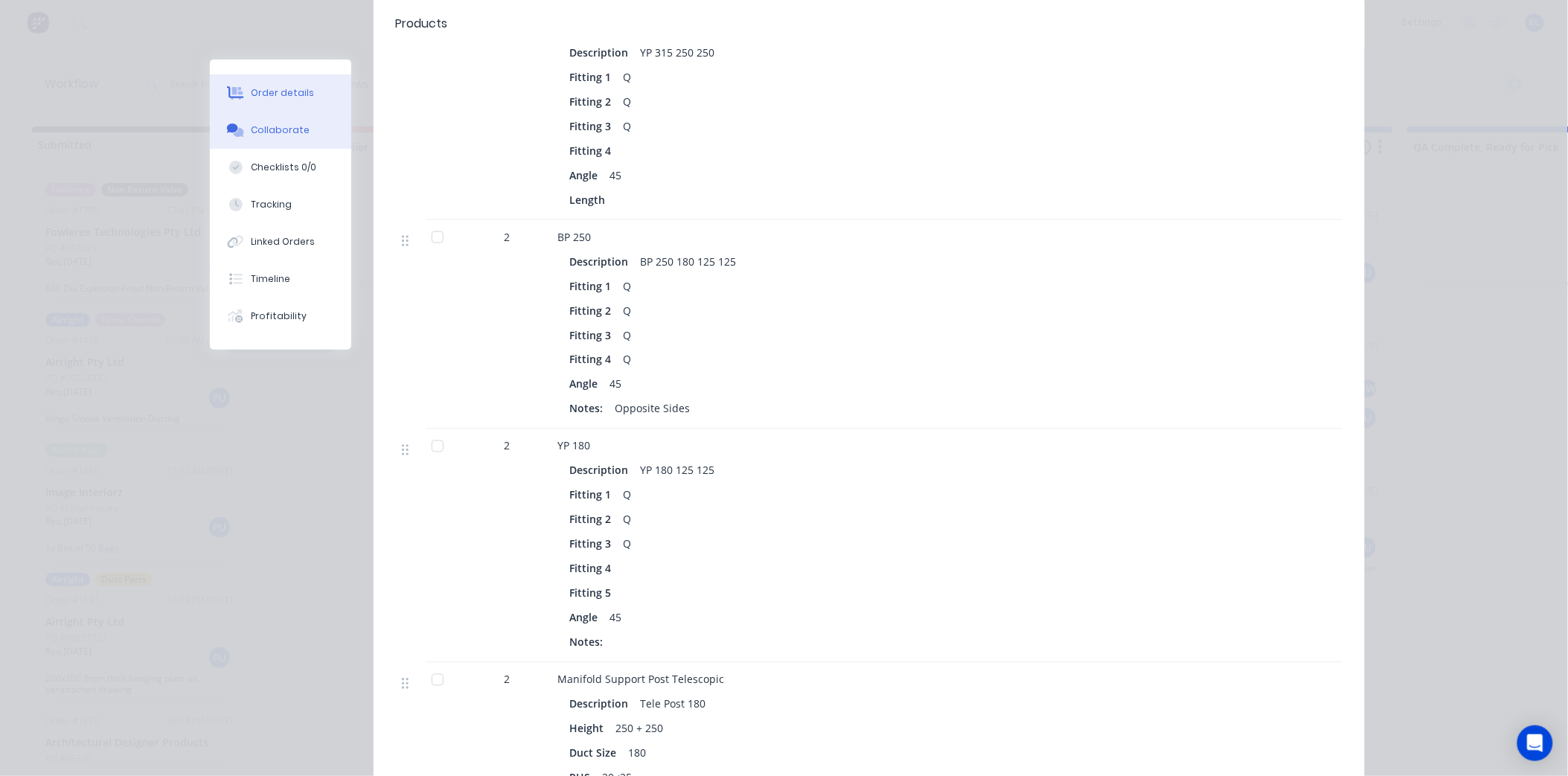
click at [270, 130] on div "Collaborate" at bounding box center [280, 130] width 59 height 13
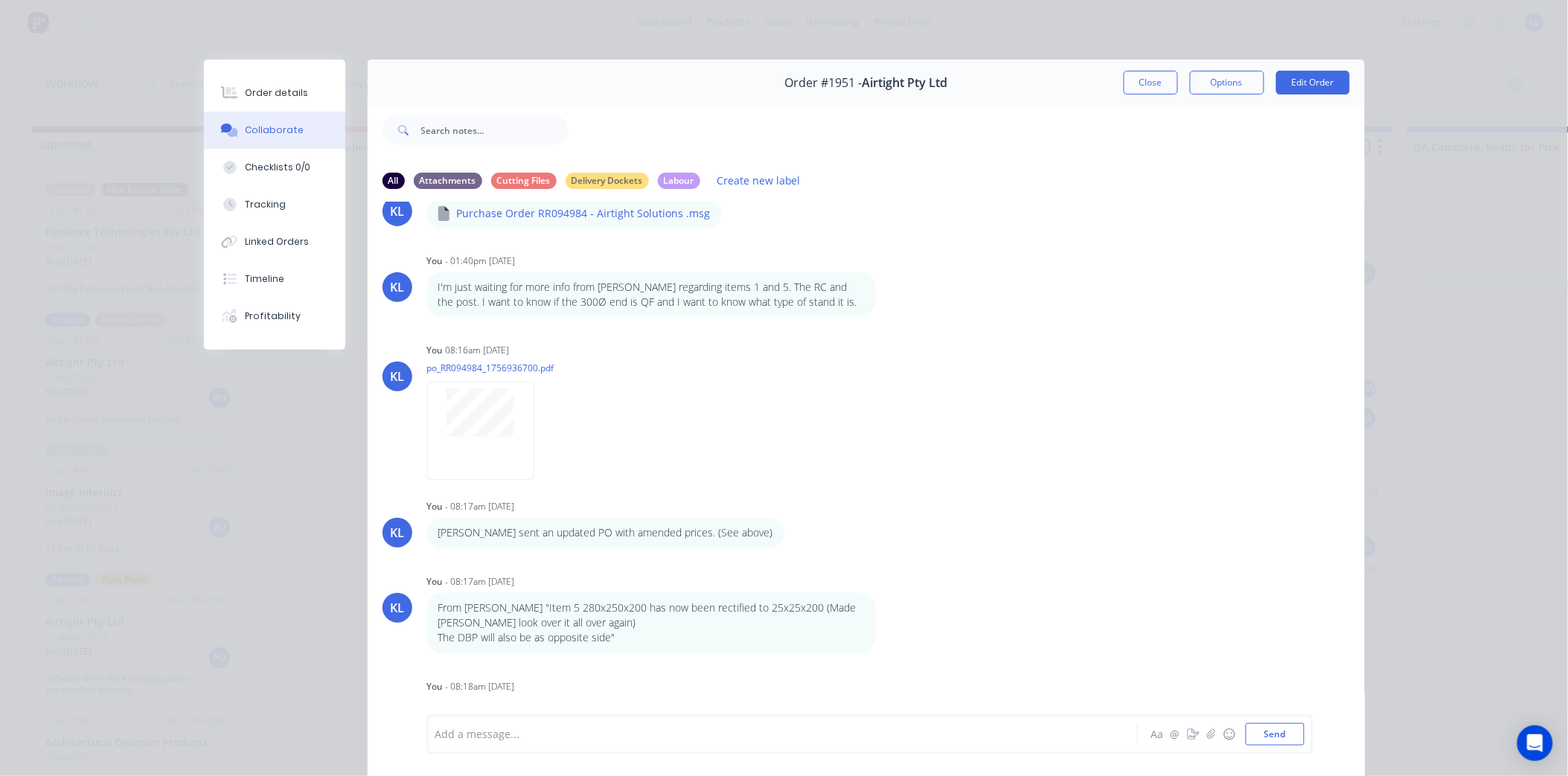
scroll to position [0, 0]
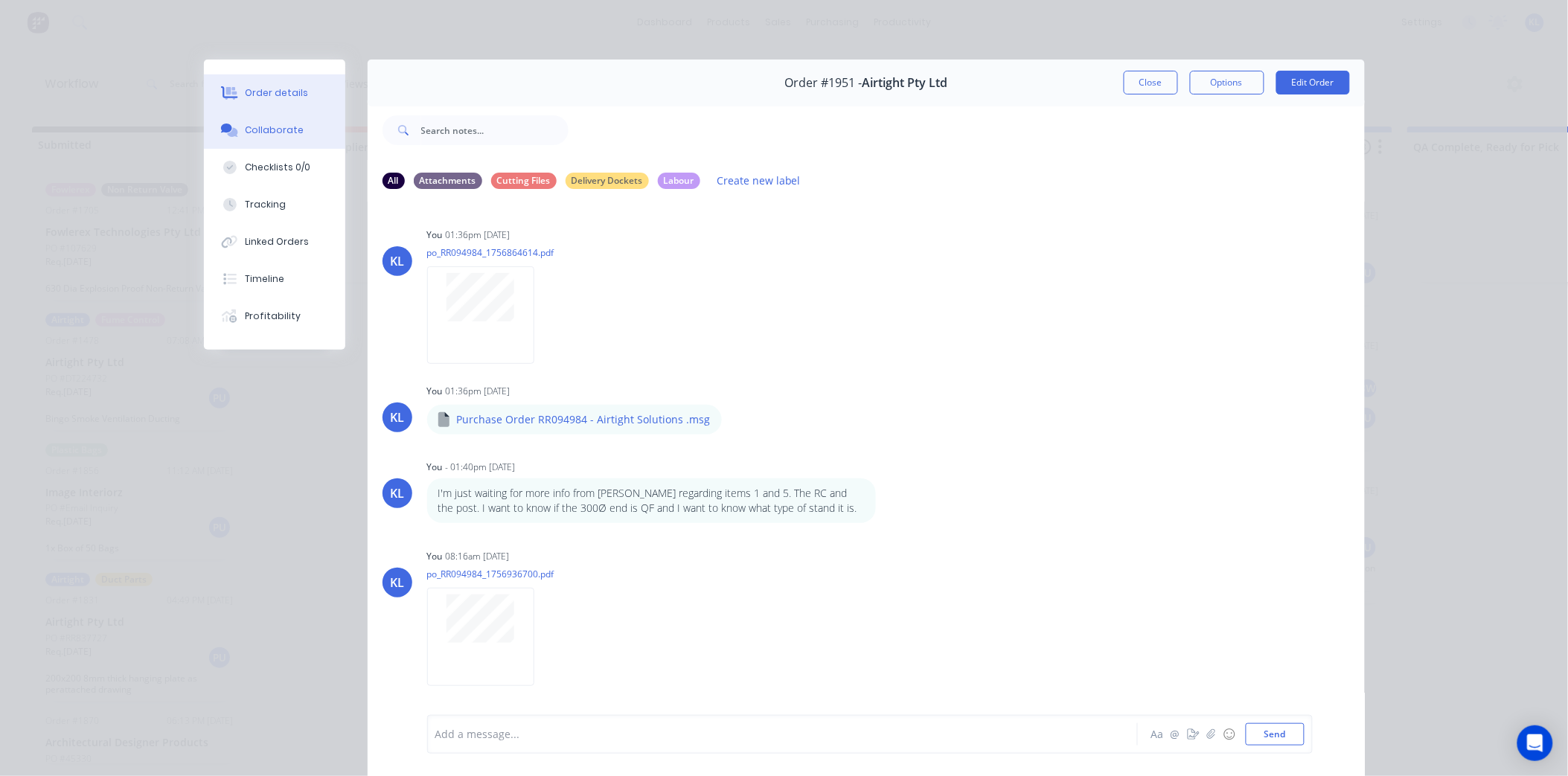
click at [285, 87] on div "Order details" at bounding box center [276, 92] width 63 height 13
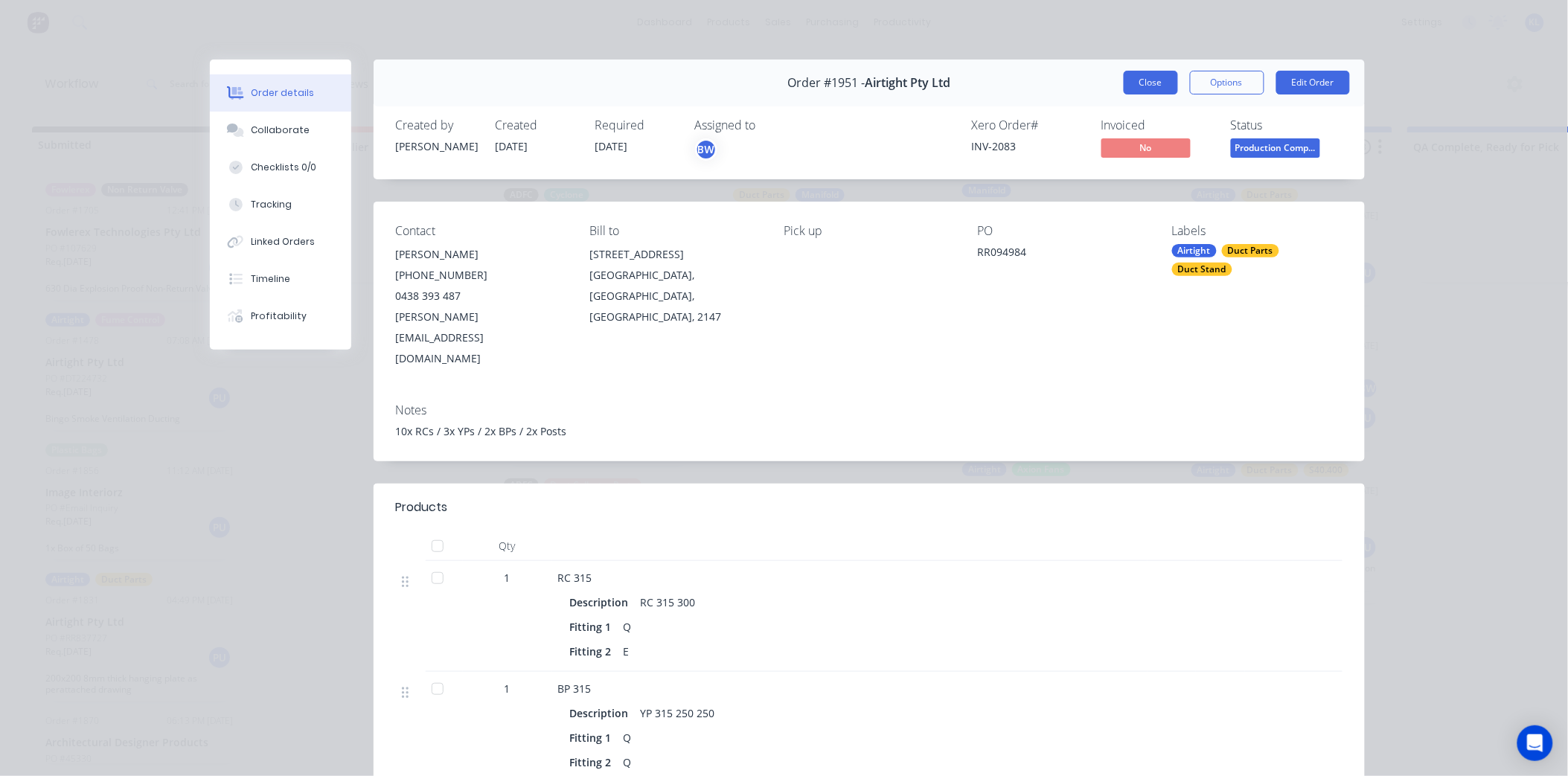
click at [1143, 88] on button "Close" at bounding box center [1151, 82] width 54 height 23
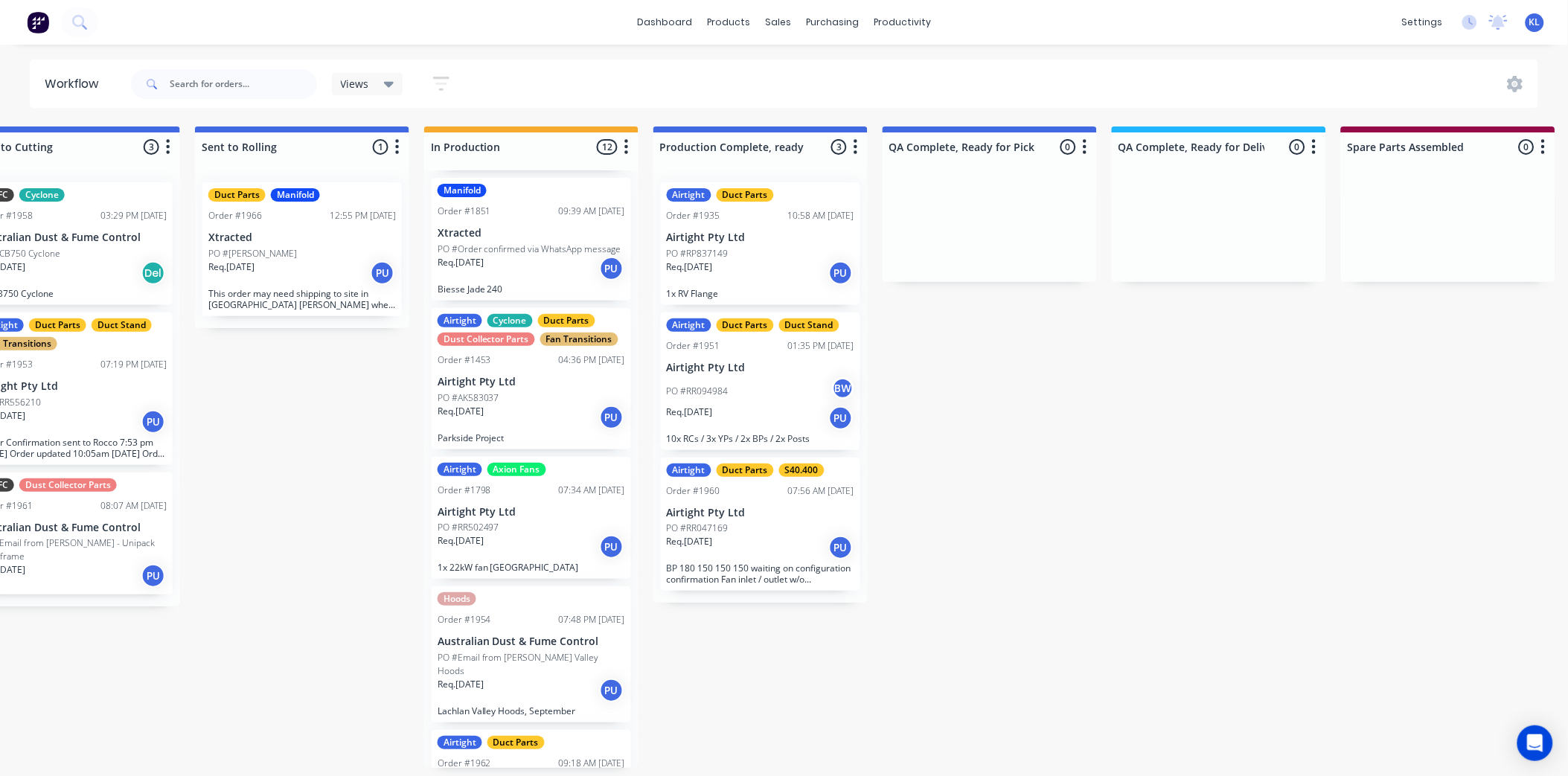
scroll to position [0, 524]
click at [774, 249] on div "PO #RP837149" at bounding box center [761, 253] width 188 height 13
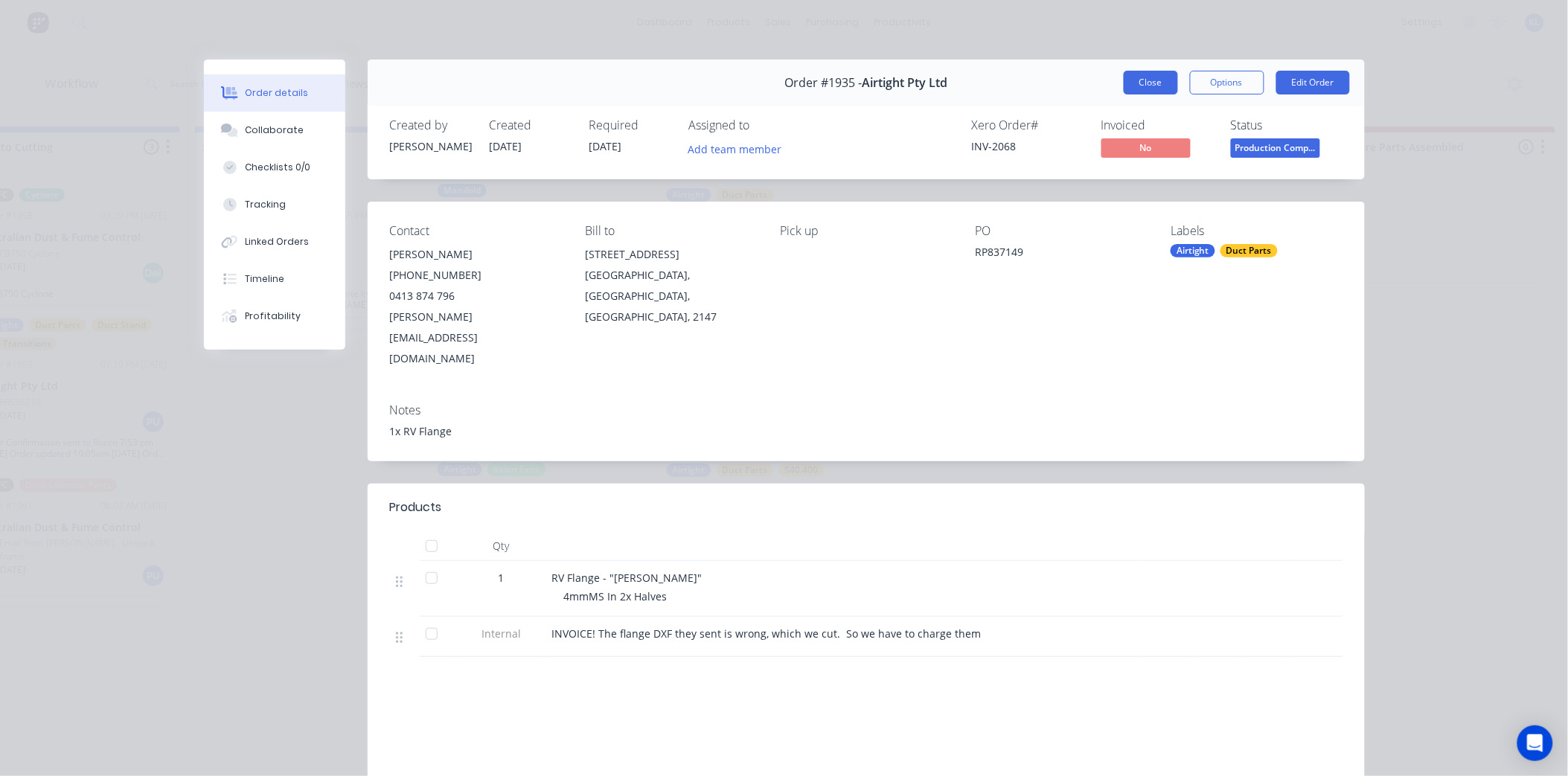
click at [1151, 75] on button "Close" at bounding box center [1151, 82] width 54 height 23
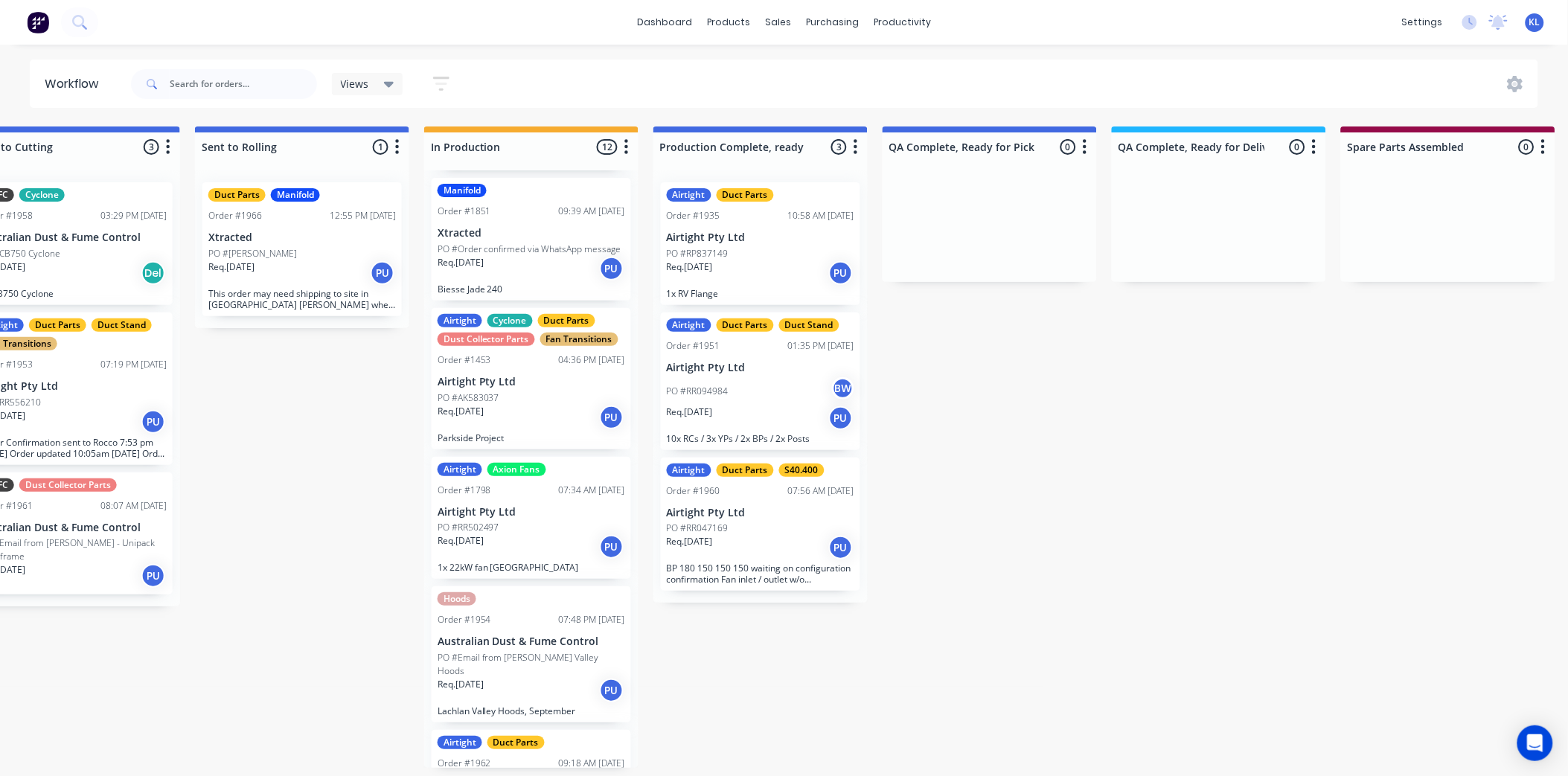
click at [764, 413] on div "Req. [DATE] PU" at bounding box center [761, 418] width 188 height 25
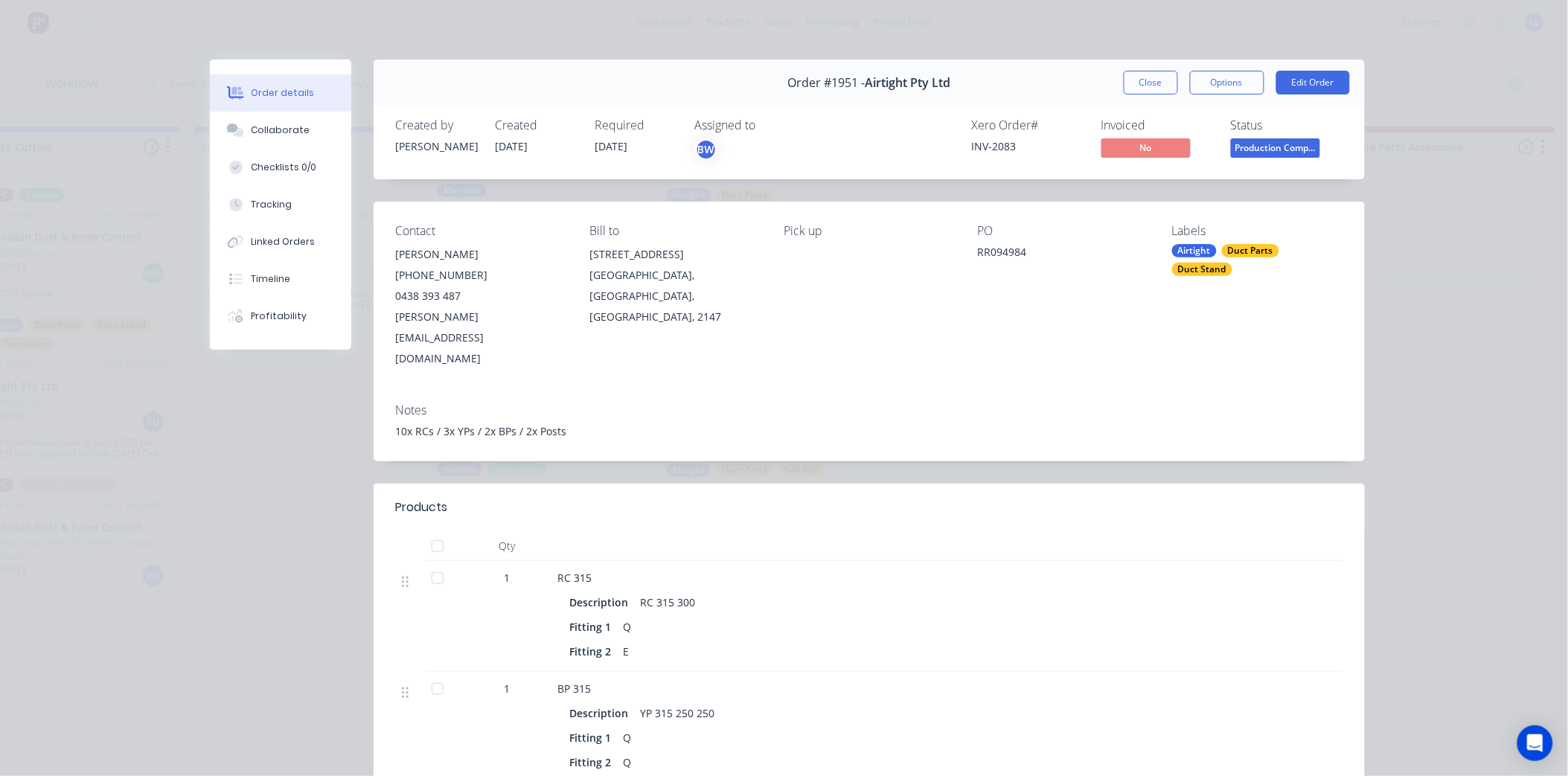
click at [1265, 142] on span "Production Comp..." at bounding box center [1275, 147] width 90 height 18
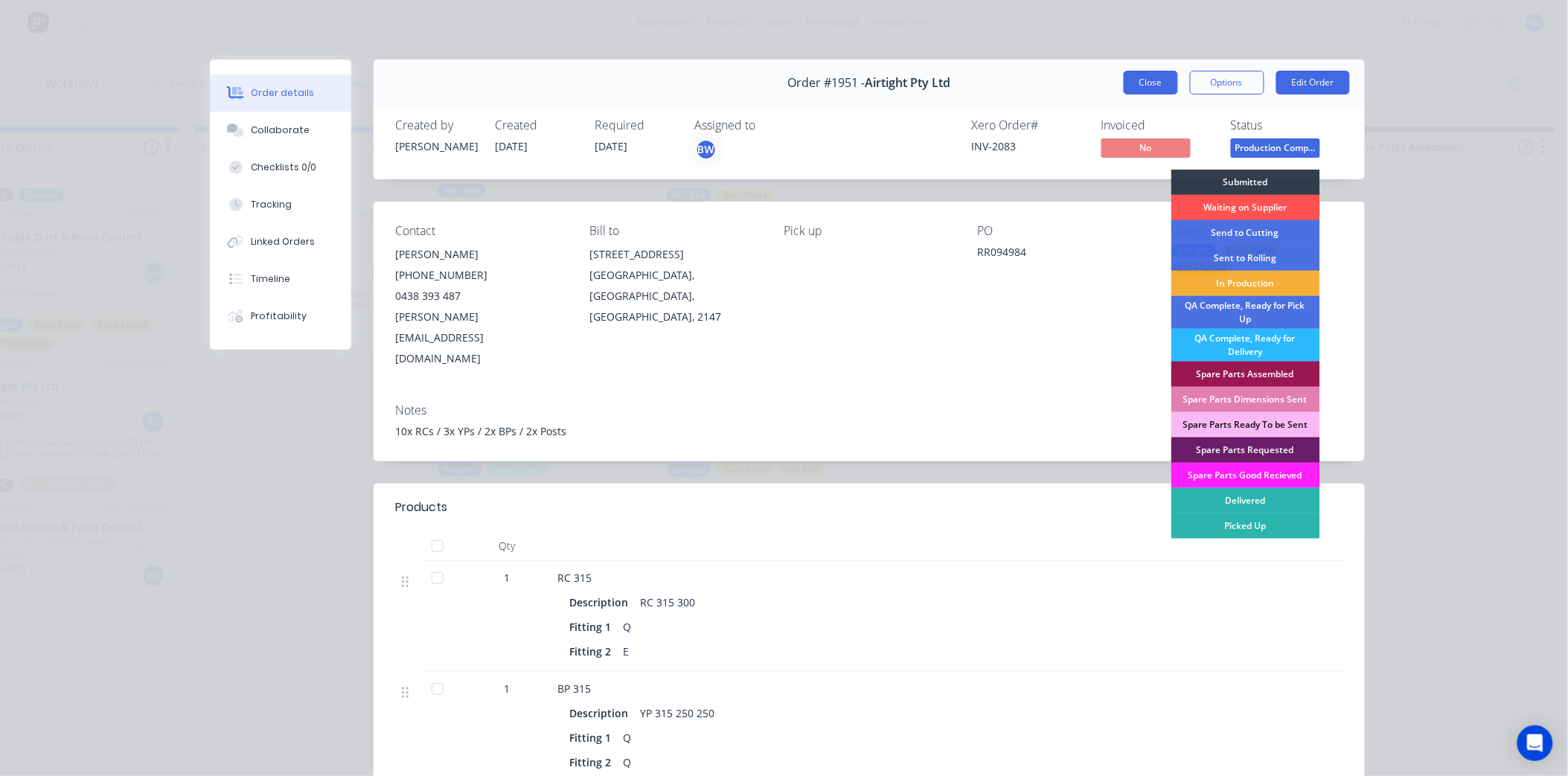
click at [1133, 85] on button "Close" at bounding box center [1151, 82] width 54 height 23
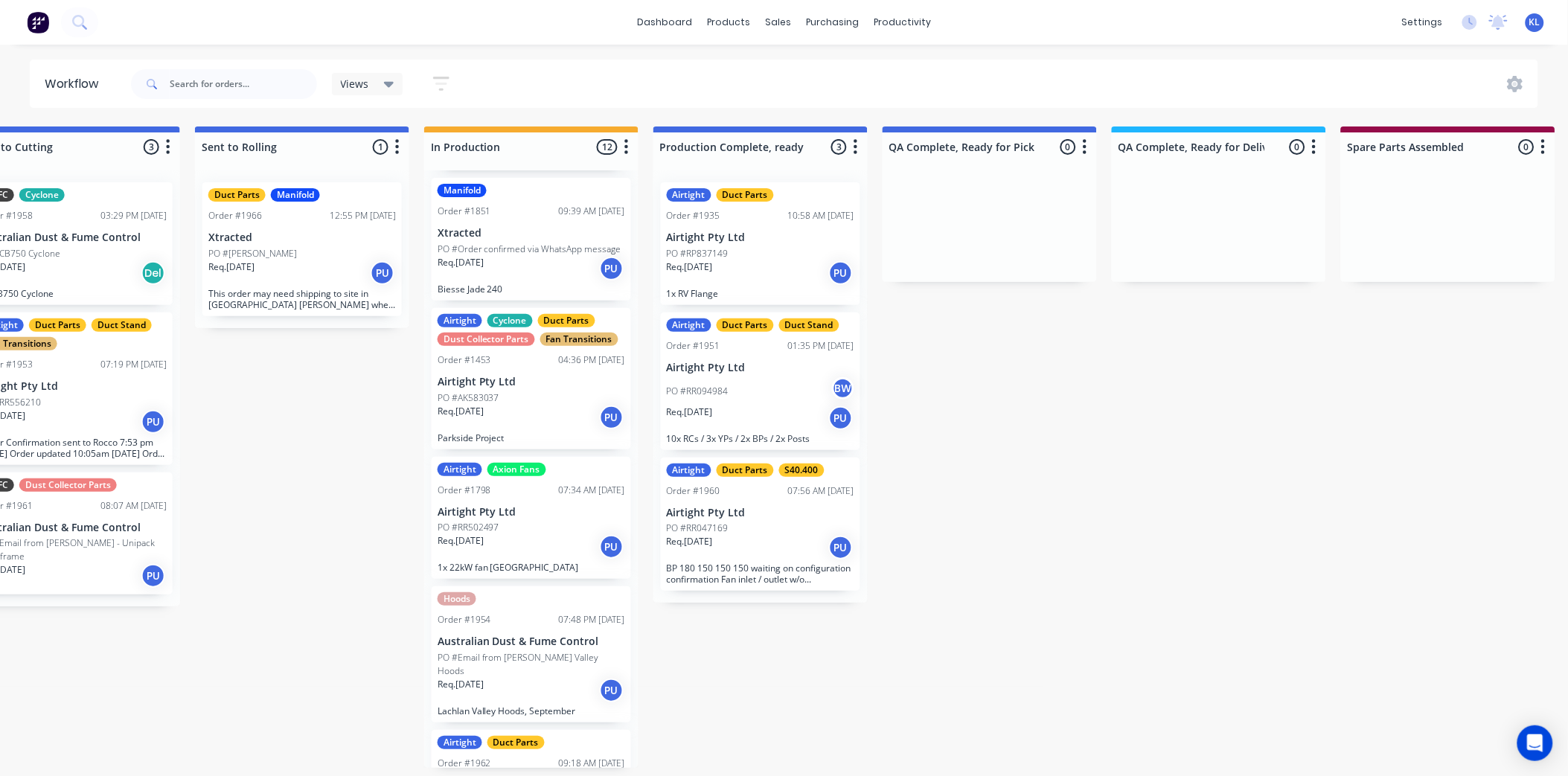
click at [757, 514] on p "Airtight Pty Ltd" at bounding box center [761, 513] width 188 height 13
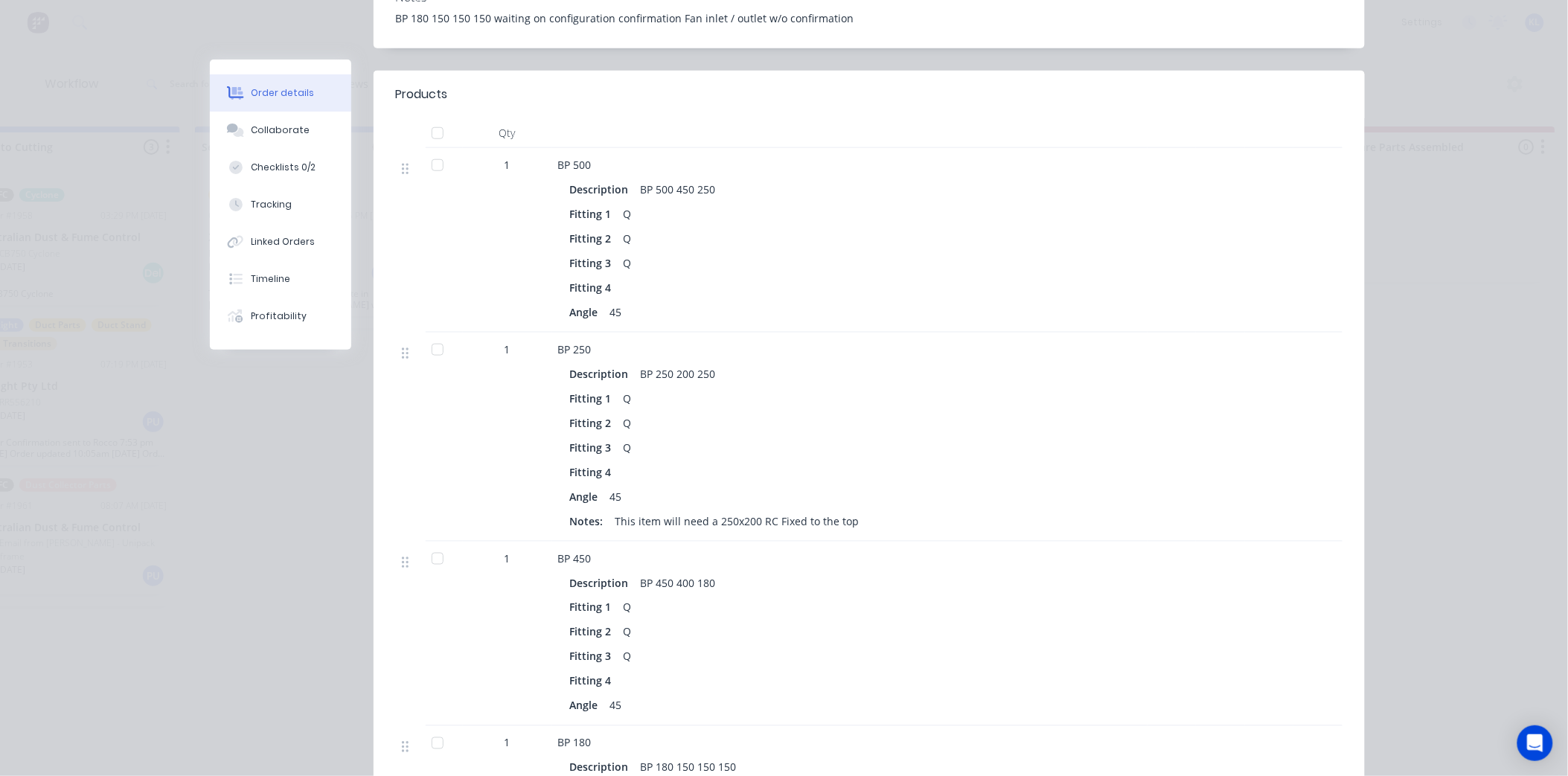
scroll to position [0, 0]
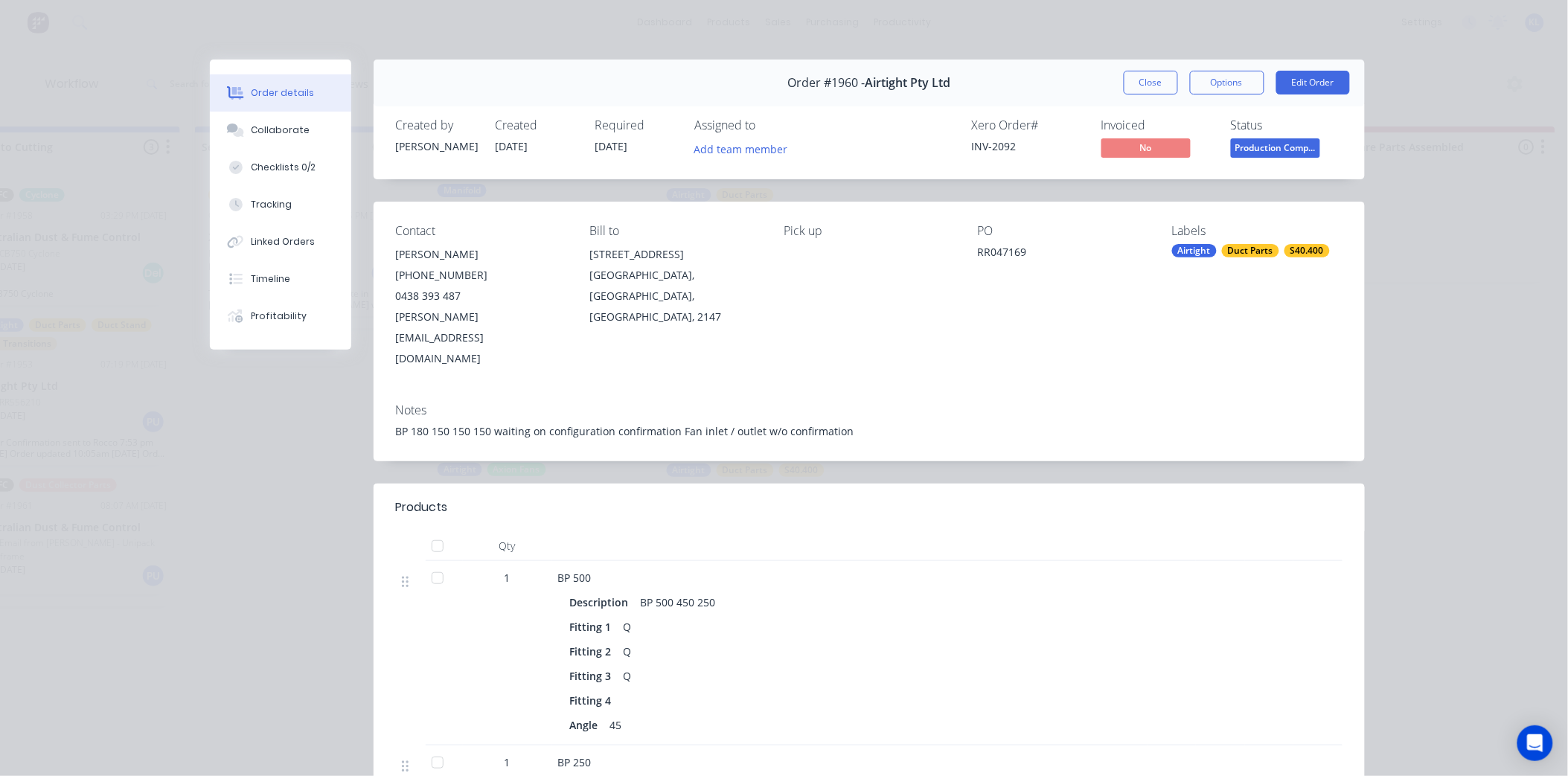
click at [1267, 147] on span "Production Comp..." at bounding box center [1275, 147] width 90 height 18
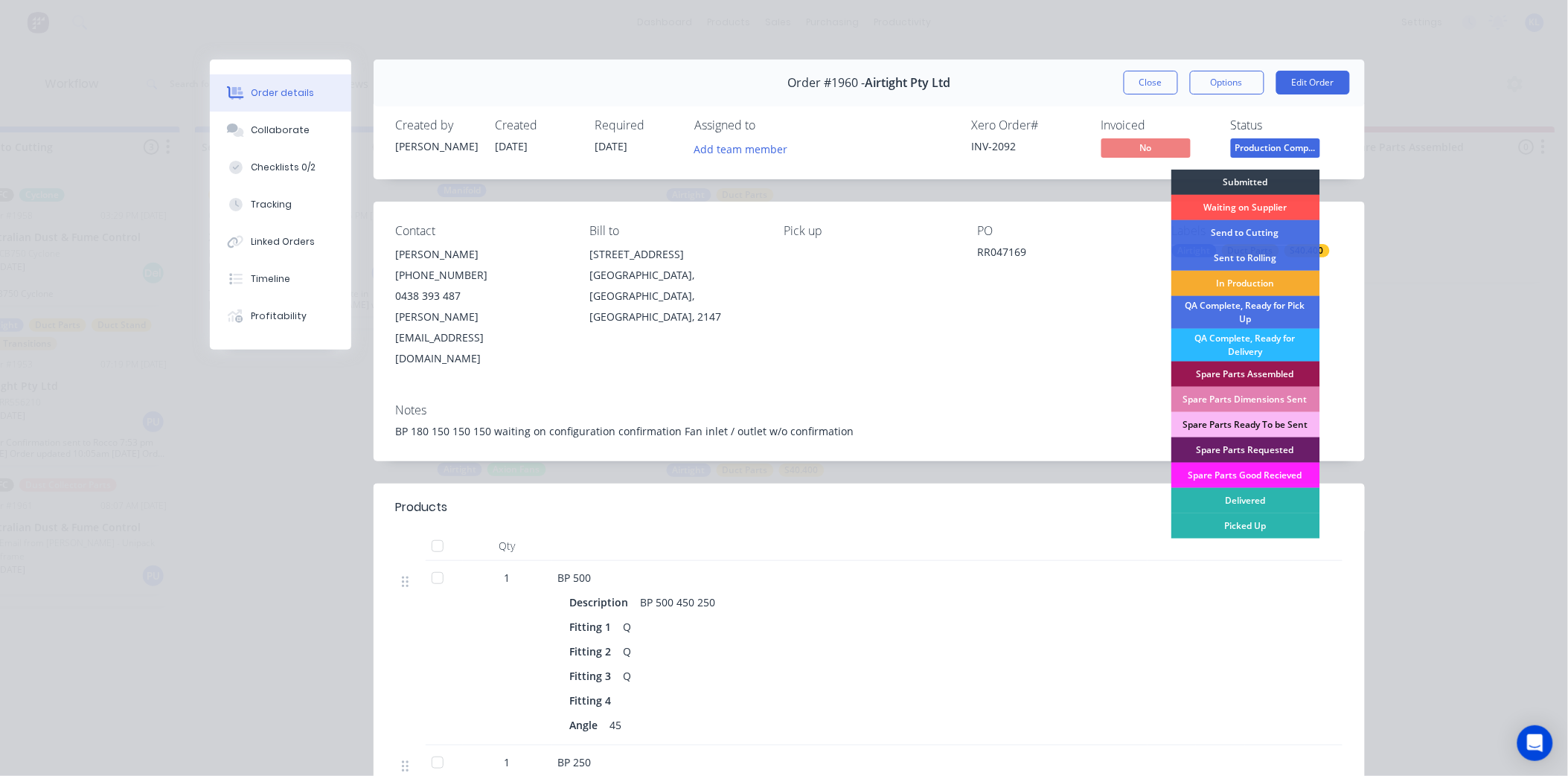
click at [1255, 284] on div "In Production" at bounding box center [1245, 283] width 149 height 25
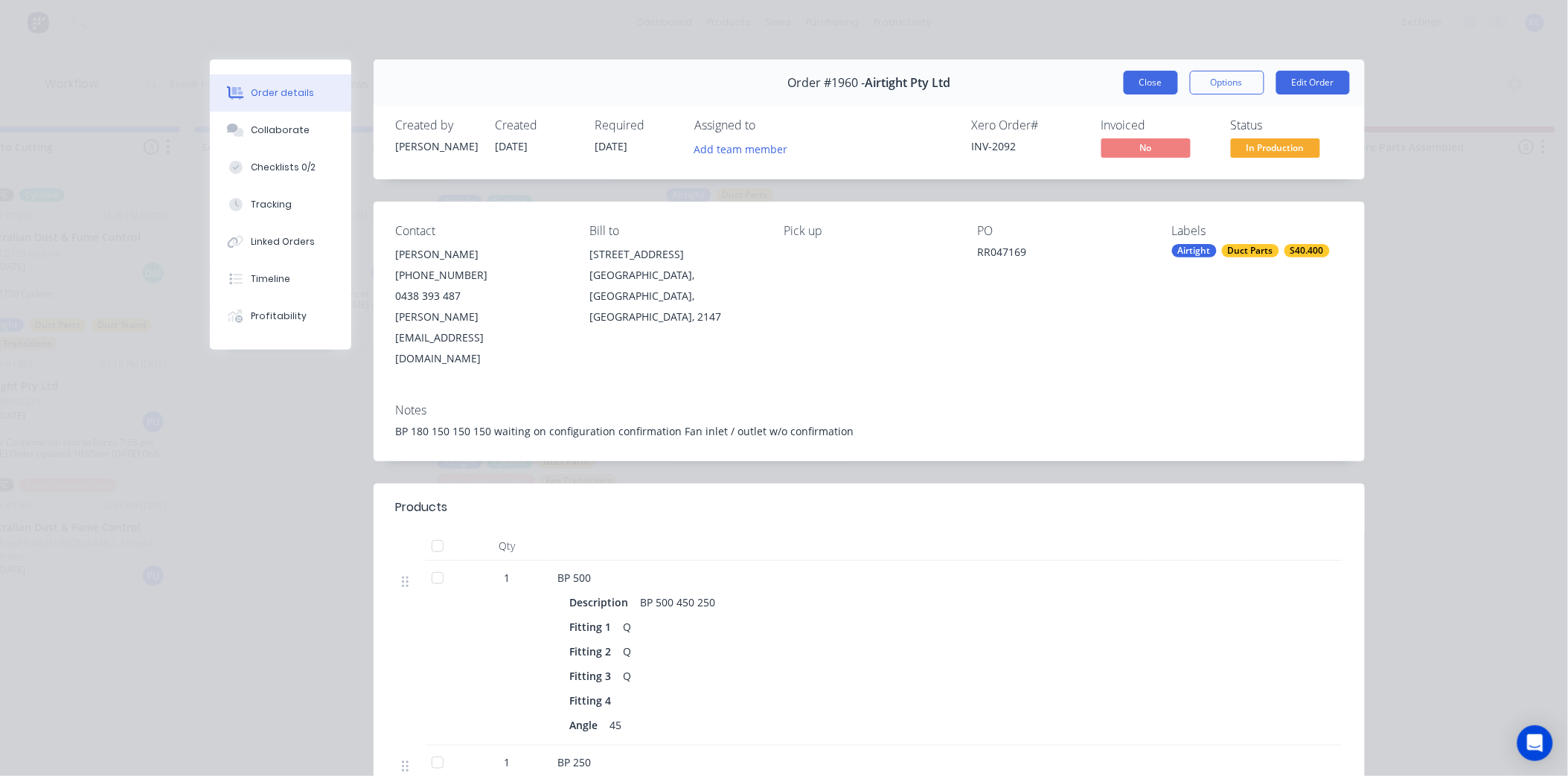
click at [1136, 86] on button "Close" at bounding box center [1151, 82] width 54 height 23
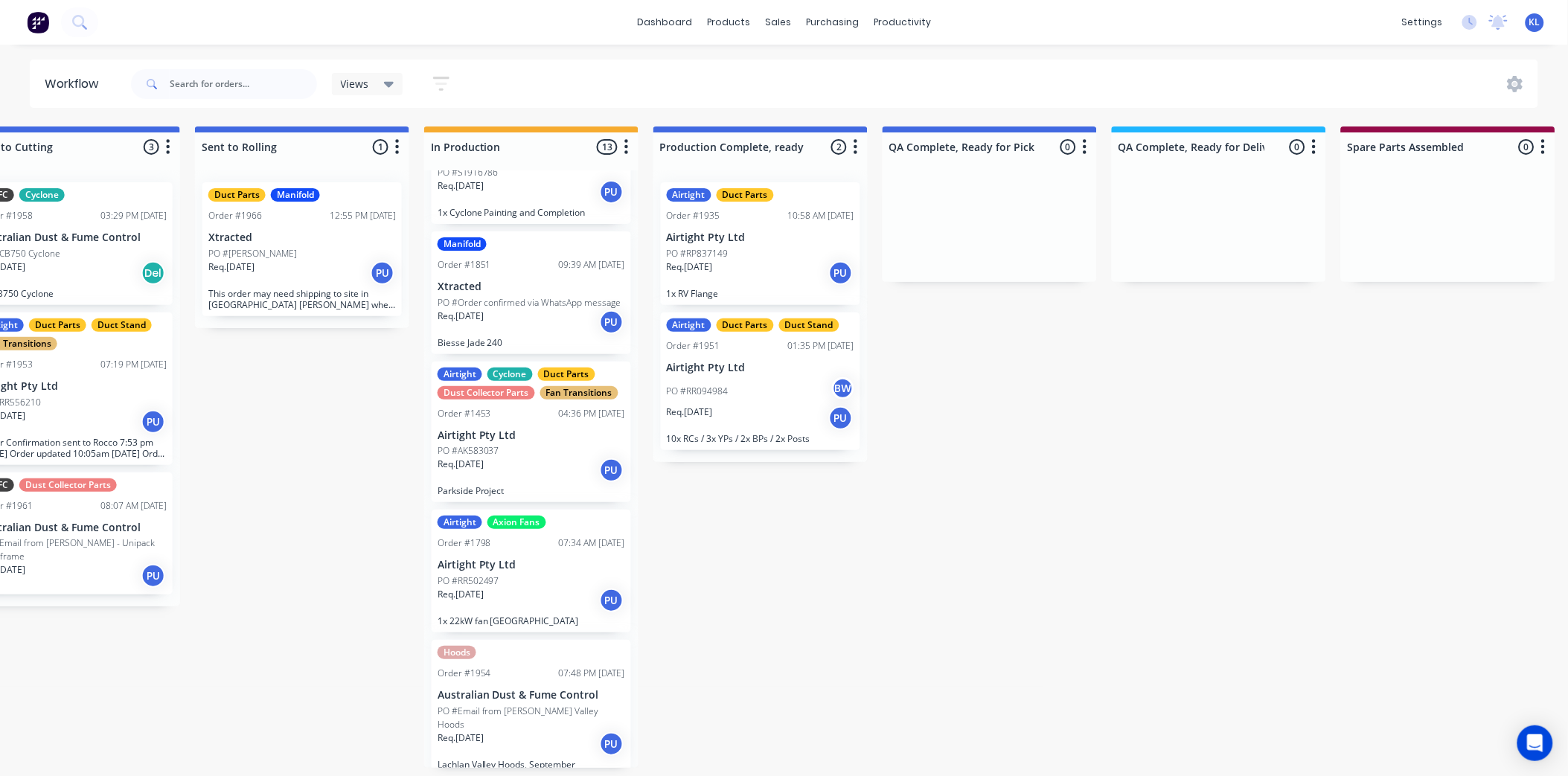
scroll to position [601, 0]
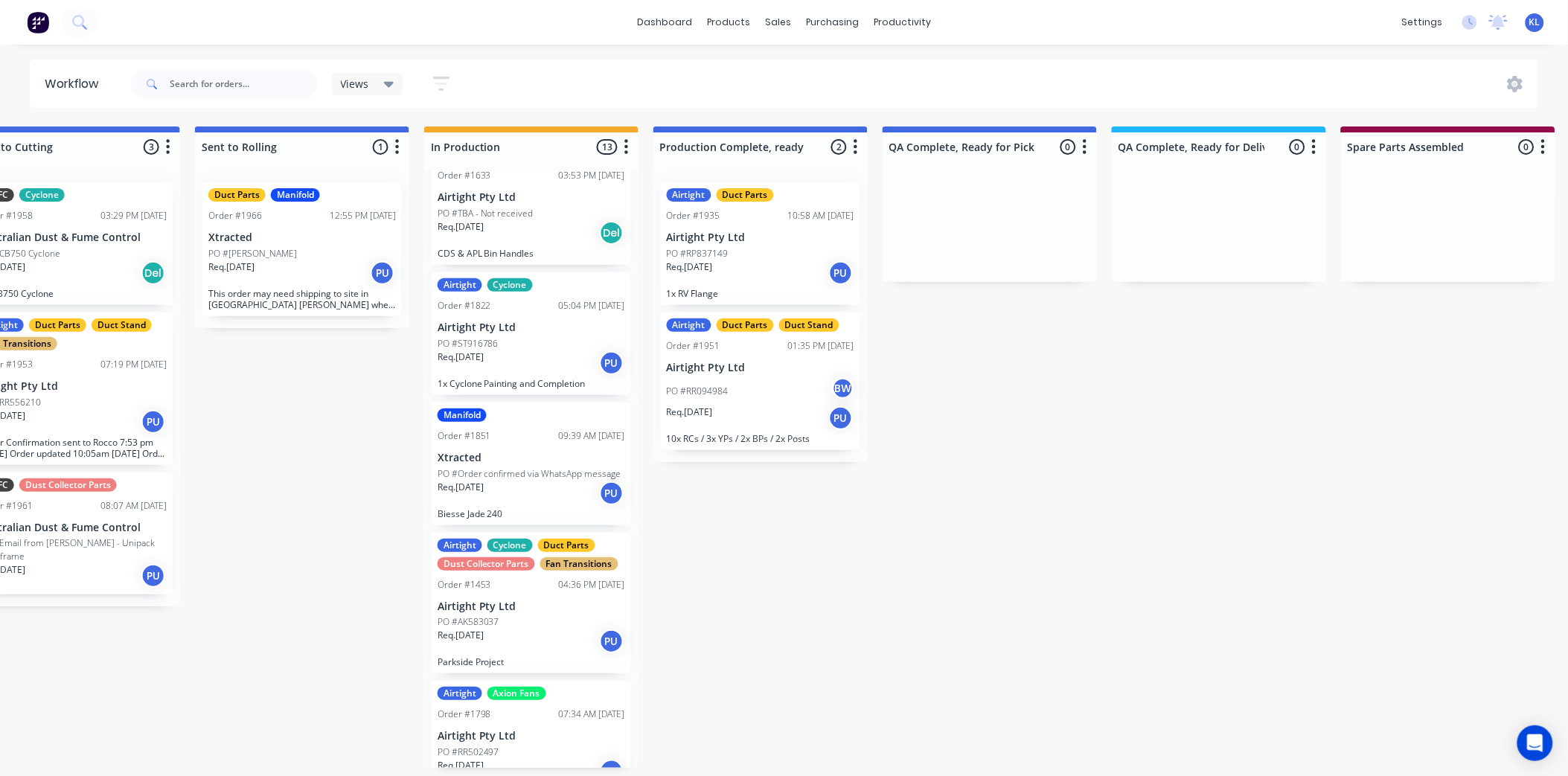
click at [510, 457] on p "Xtracted" at bounding box center [531, 458] width 188 height 13
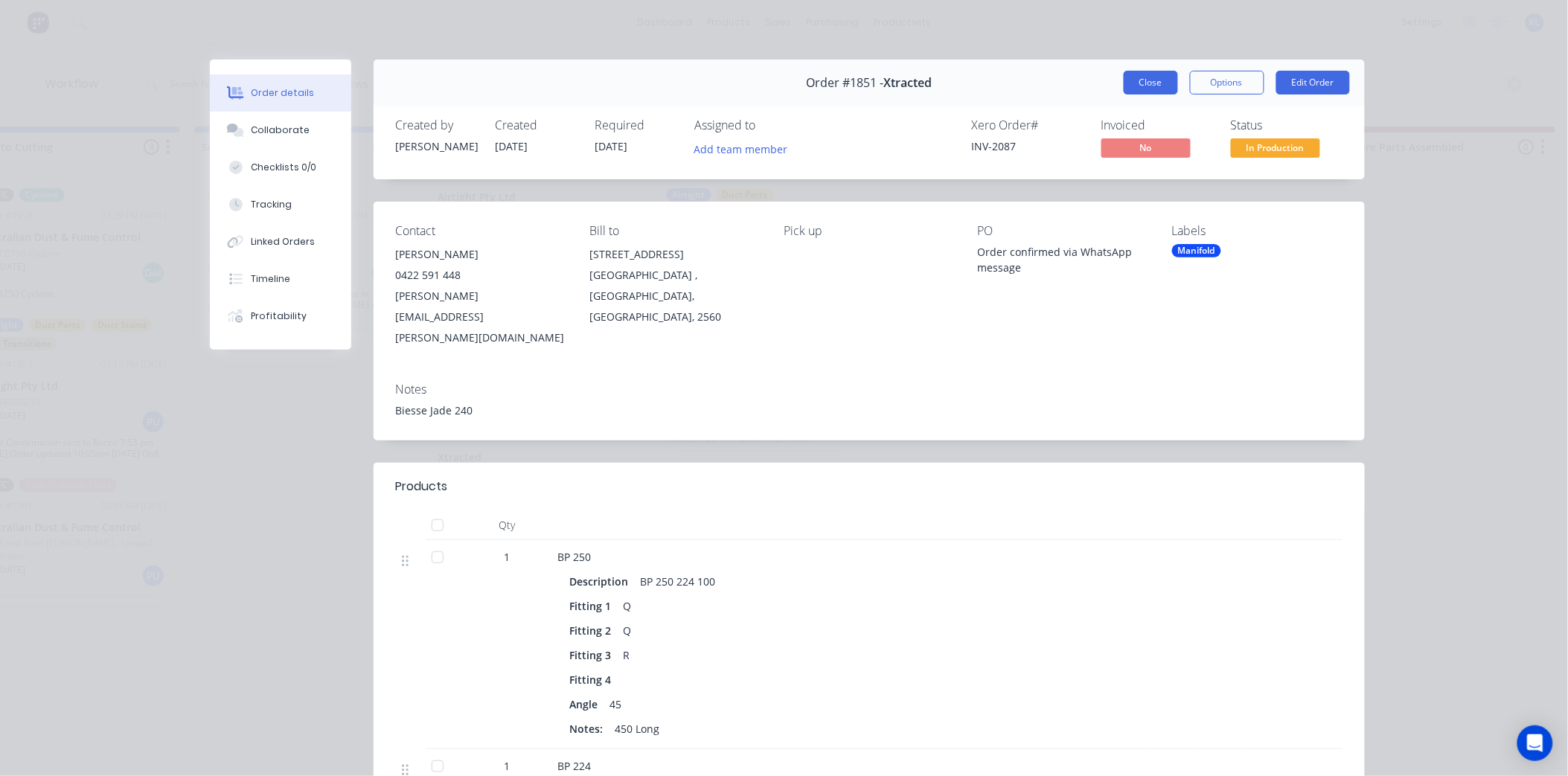
click at [1139, 80] on button "Close" at bounding box center [1151, 82] width 54 height 23
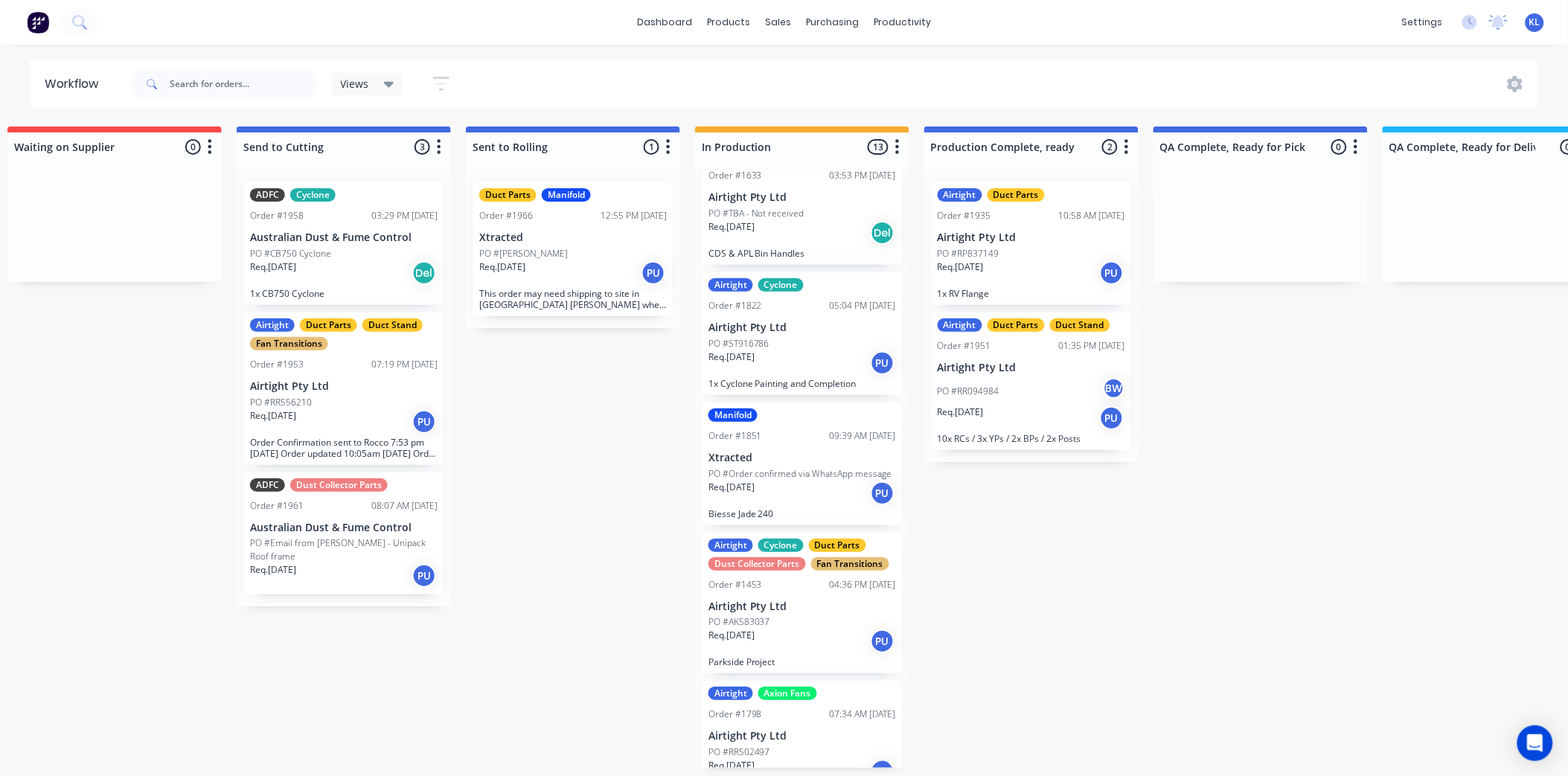
scroll to position [0, 255]
click at [364, 85] on span "Views" at bounding box center [355, 84] width 29 height 16
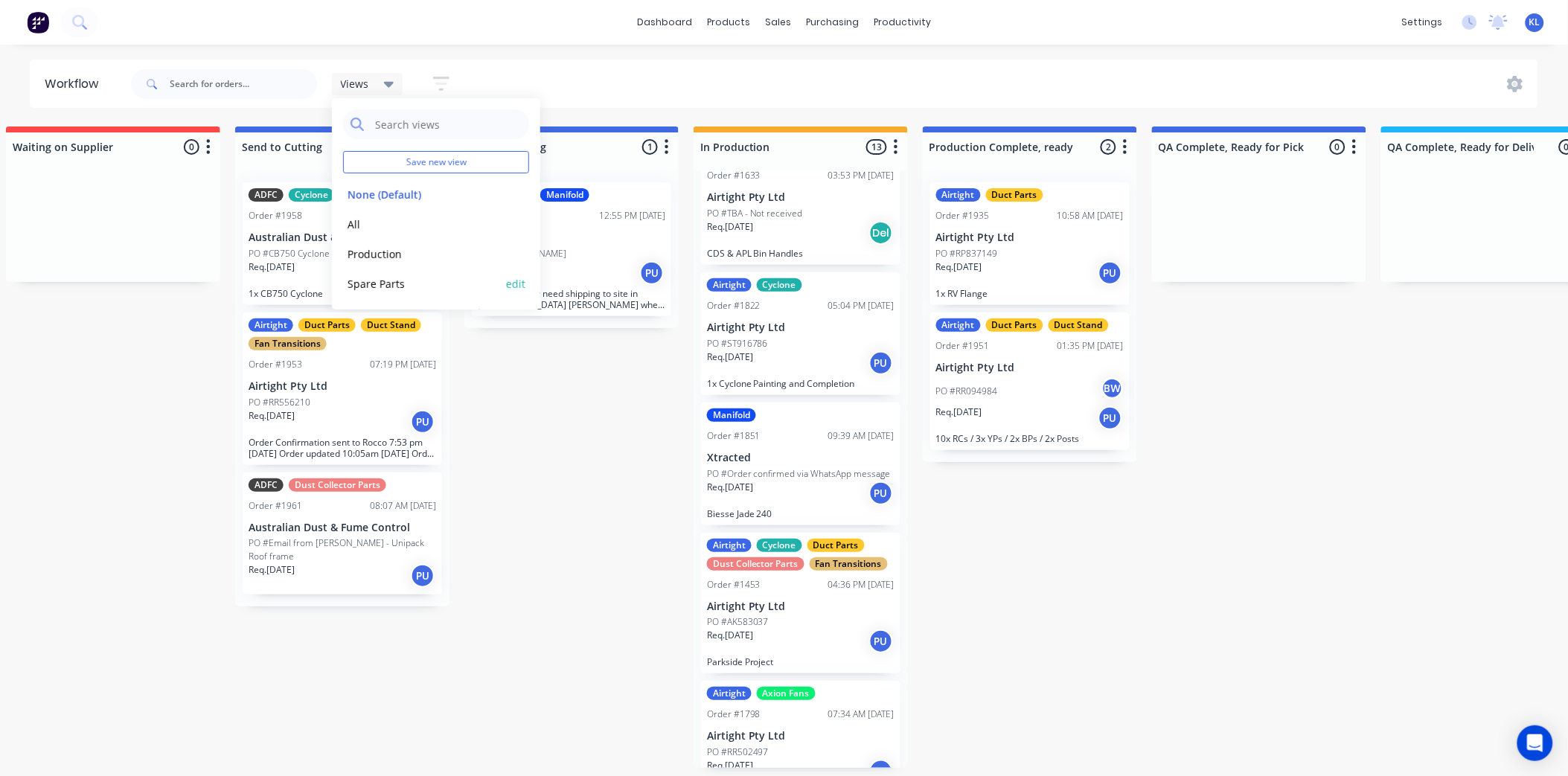
click at [378, 284] on button "Spare Parts" at bounding box center [422, 284] width 158 height 17
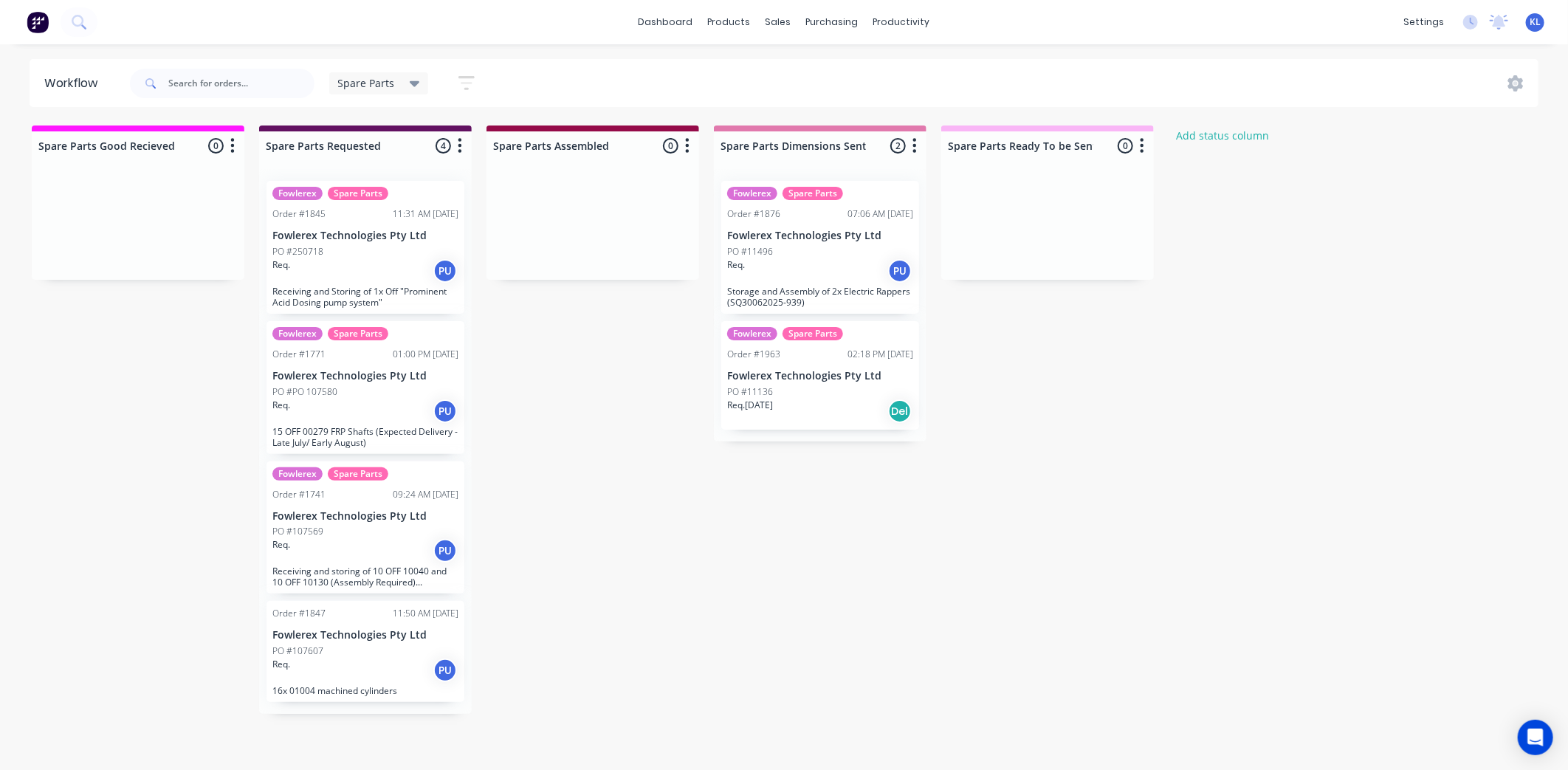
click at [805, 407] on div "Req. [DATE] Del" at bounding box center [821, 411] width 186 height 25
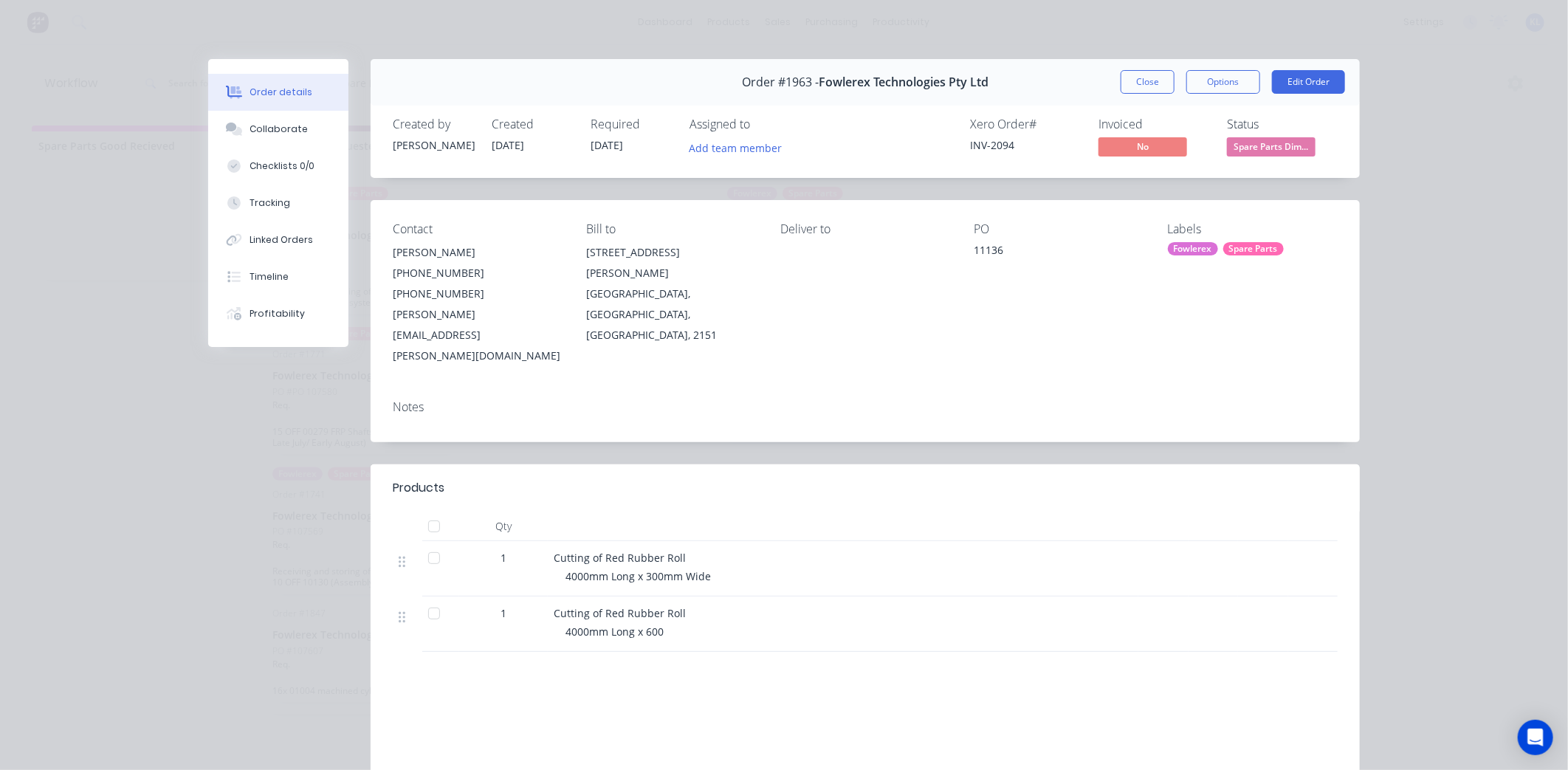
drag, startPoint x: 1161, startPoint y: 89, endPoint x: 990, endPoint y: 153, distance: 182.6
click at [1161, 87] on button "Close" at bounding box center [1148, 81] width 54 height 23
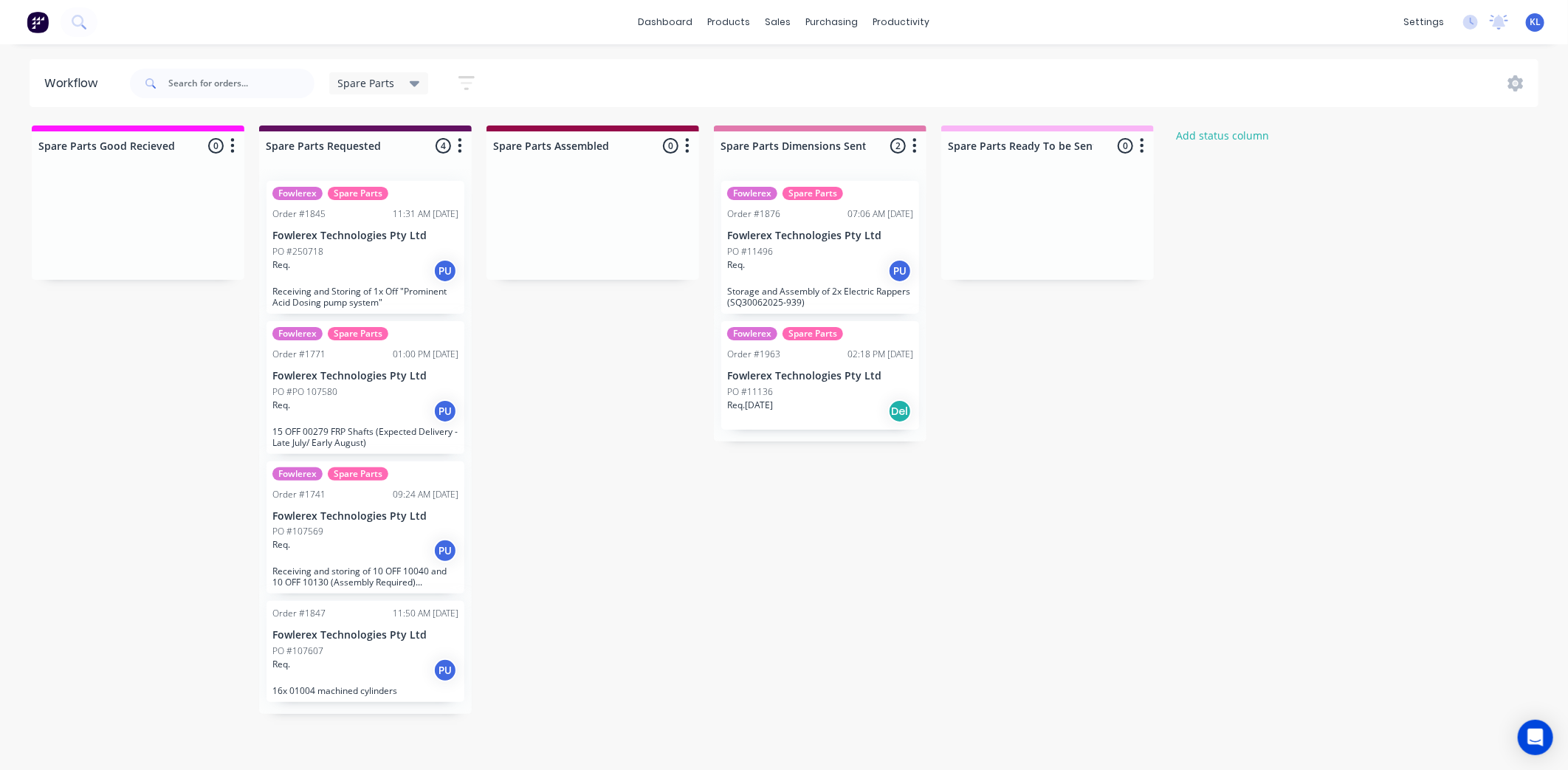
click at [353, 81] on span "Spare Parts" at bounding box center [367, 83] width 57 height 16
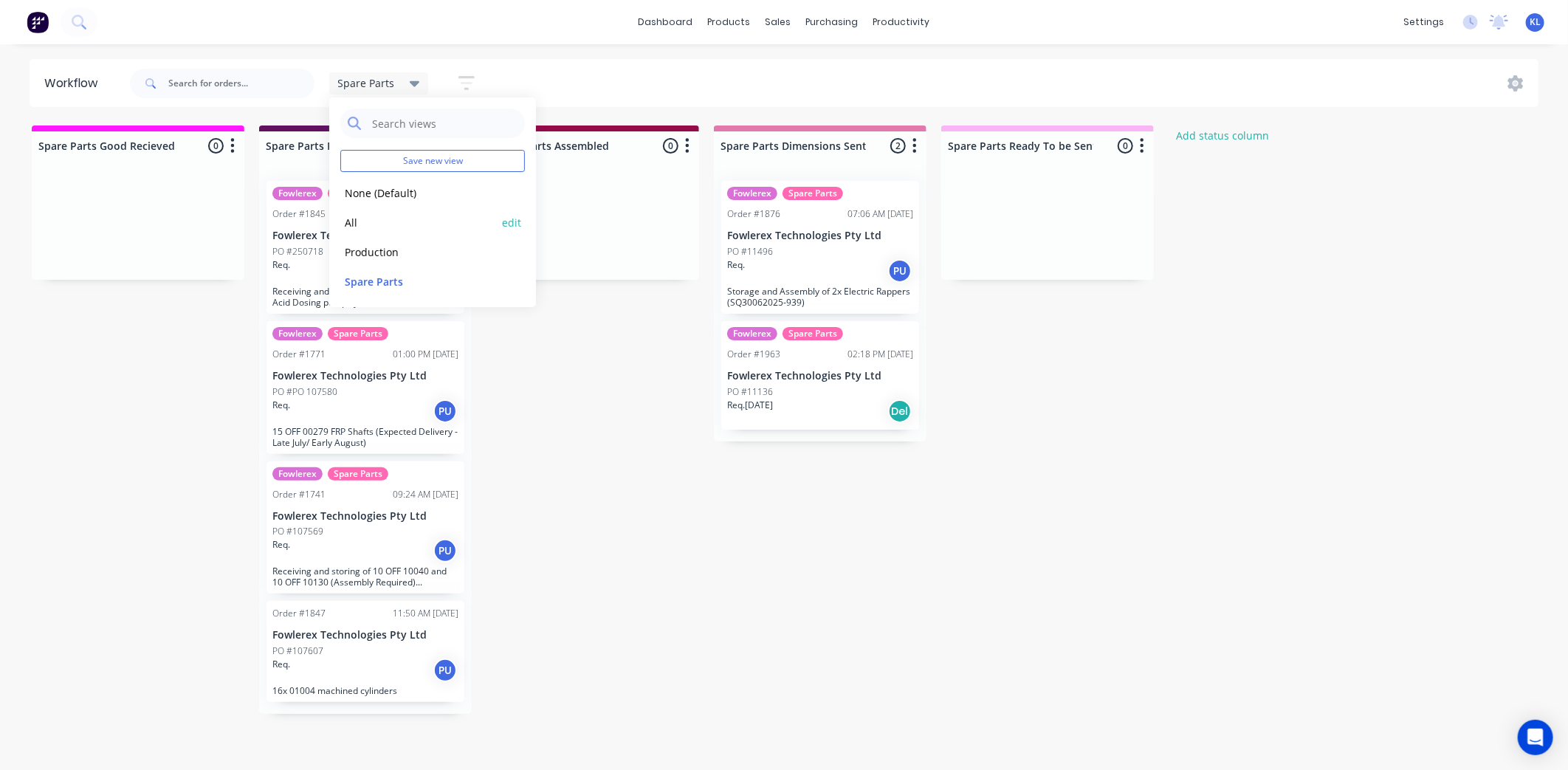
click at [356, 233] on div "All edit" at bounding box center [432, 222] width 185 height 29
click at [344, 210] on div "All edit" at bounding box center [432, 222] width 185 height 29
click at [358, 217] on button "All" at bounding box center [419, 223] width 157 height 17
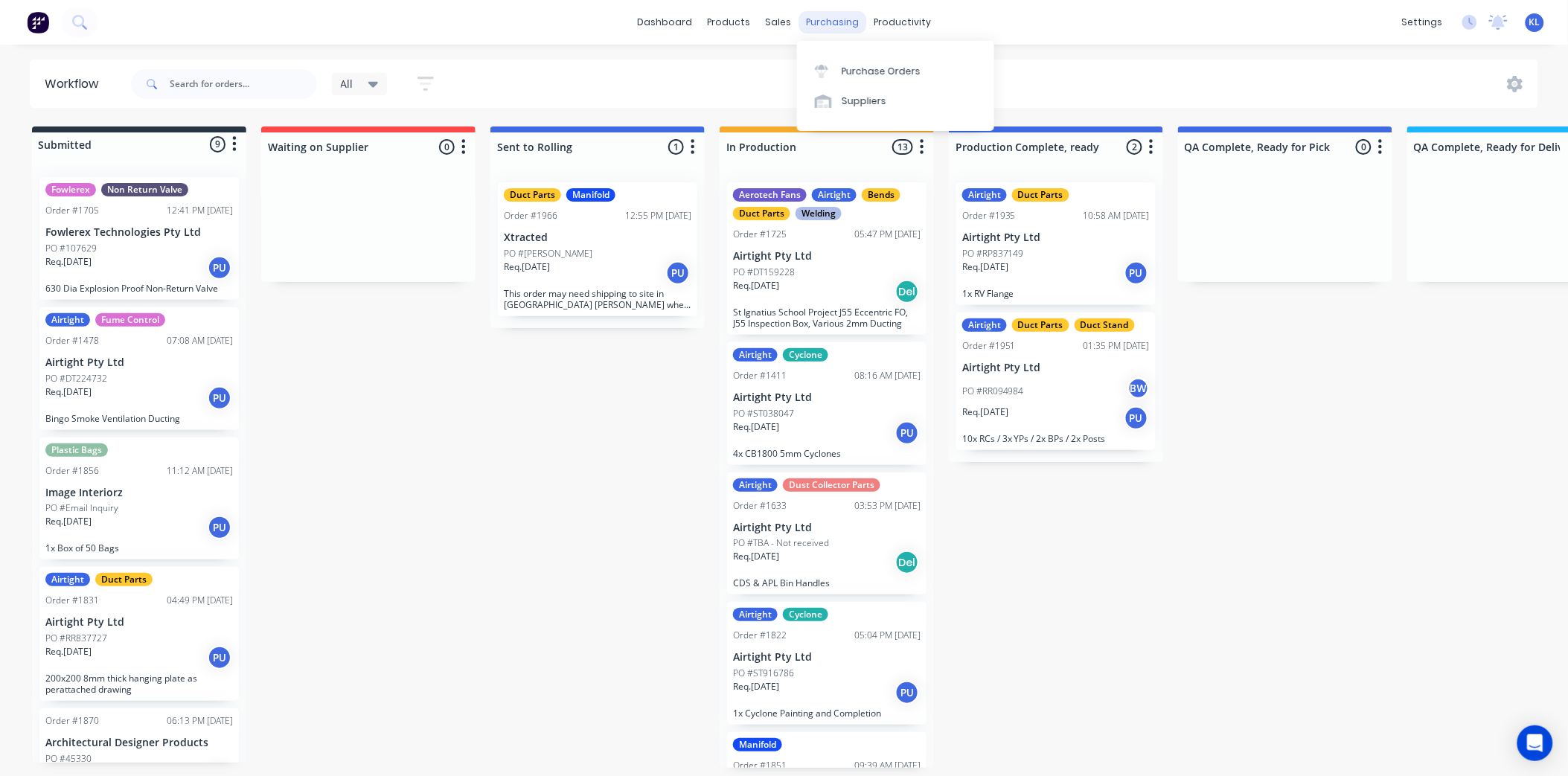
click at [822, 15] on div "purchasing" at bounding box center [832, 23] width 68 height 23
click at [849, 79] on link "Purchase Orders" at bounding box center [895, 70] width 197 height 30
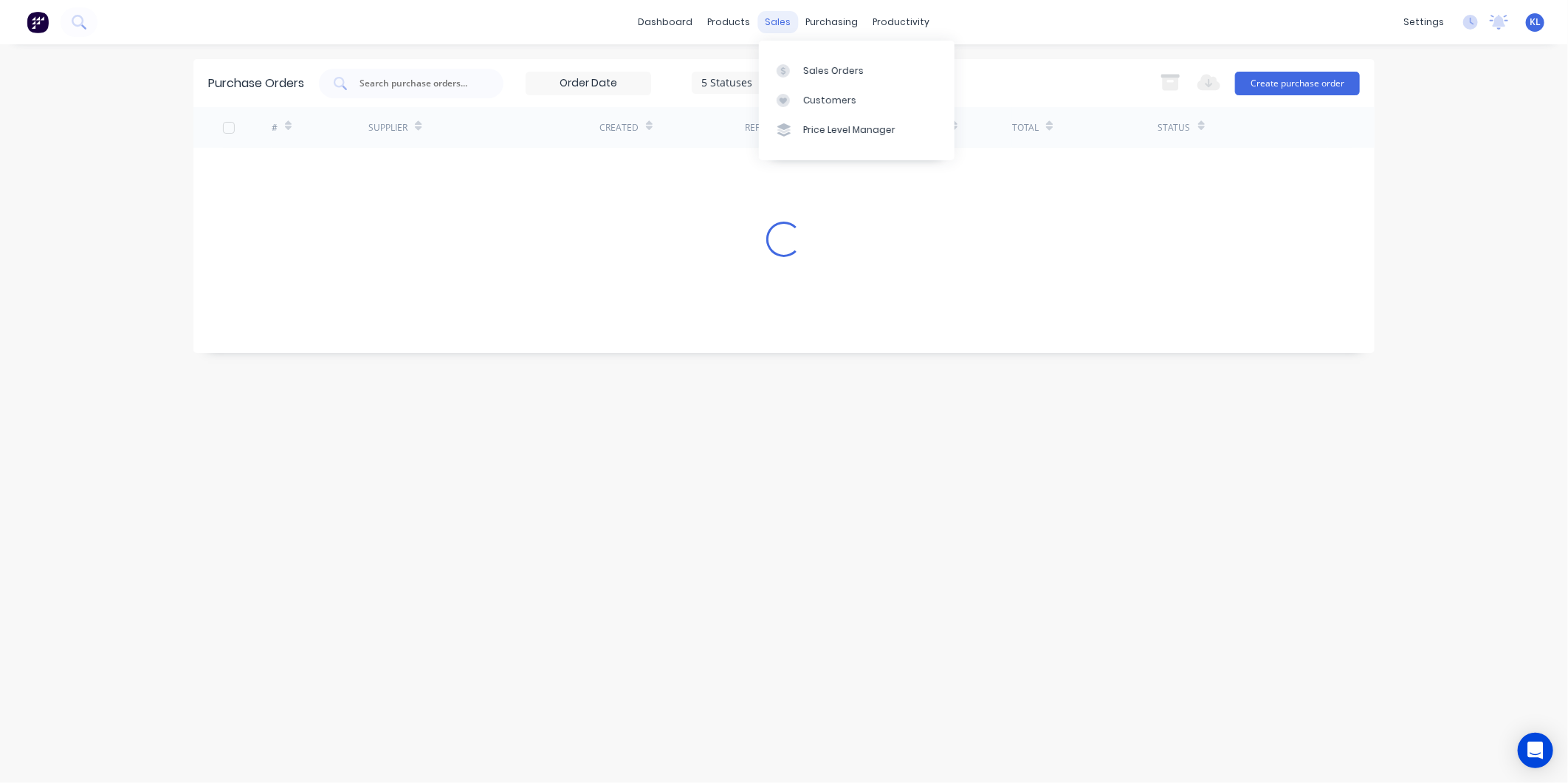
click at [778, 23] on div "sales" at bounding box center [778, 22] width 41 height 22
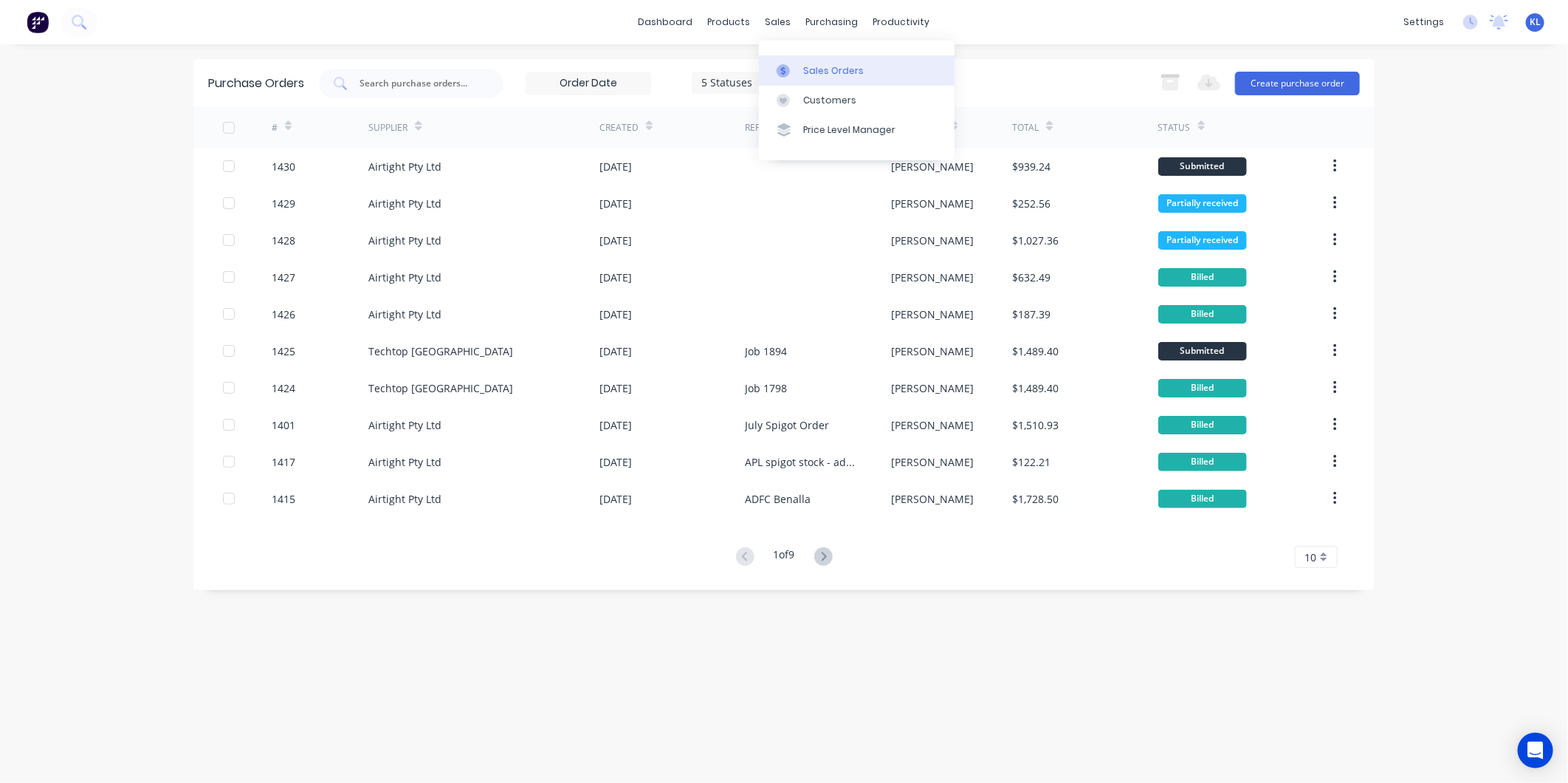
click at [809, 82] on link "Sales Orders" at bounding box center [857, 70] width 196 height 29
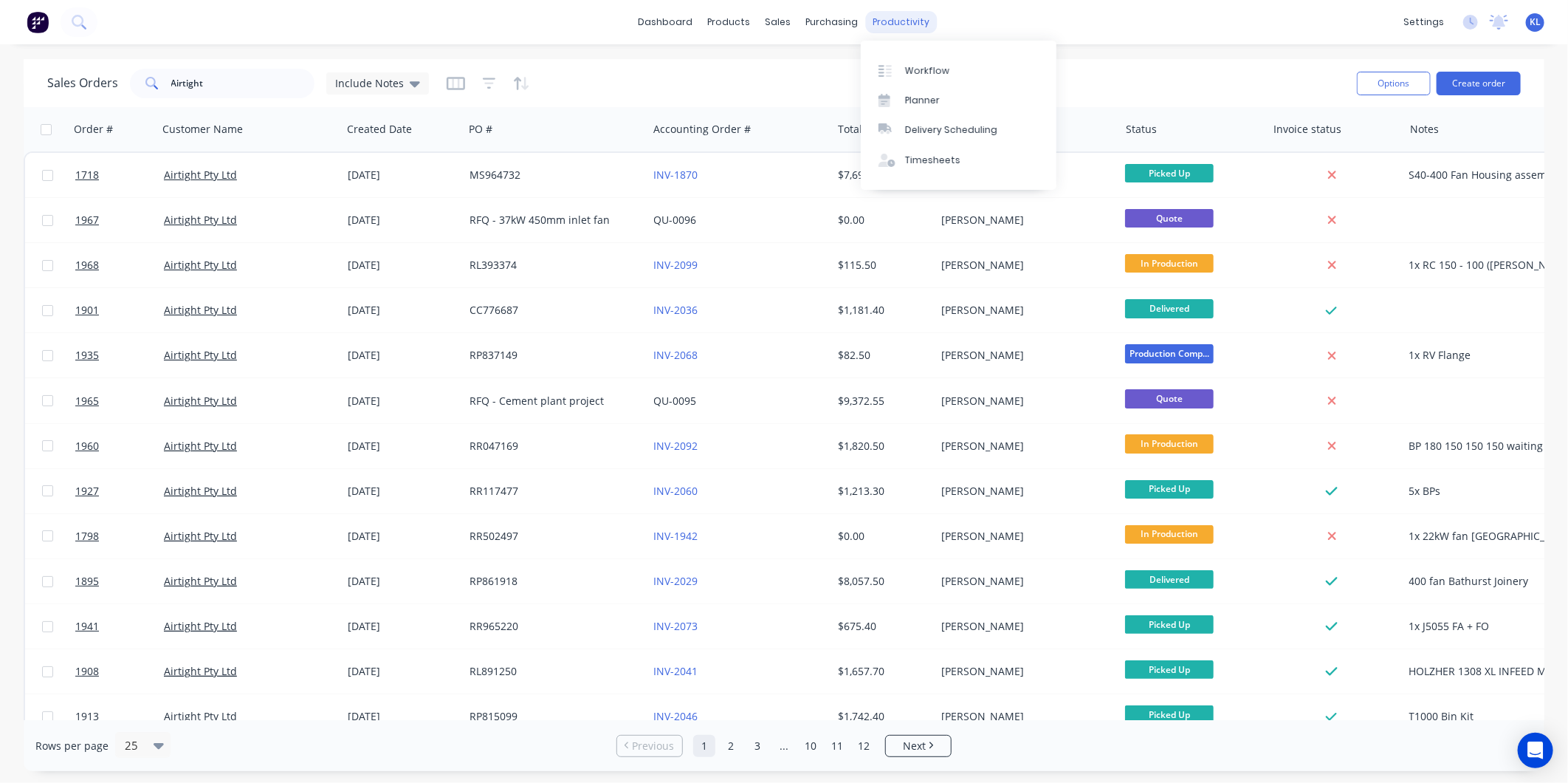
click at [896, 19] on div "productivity" at bounding box center [902, 22] width 72 height 22
click at [934, 74] on div "Workflow" at bounding box center [927, 70] width 44 height 13
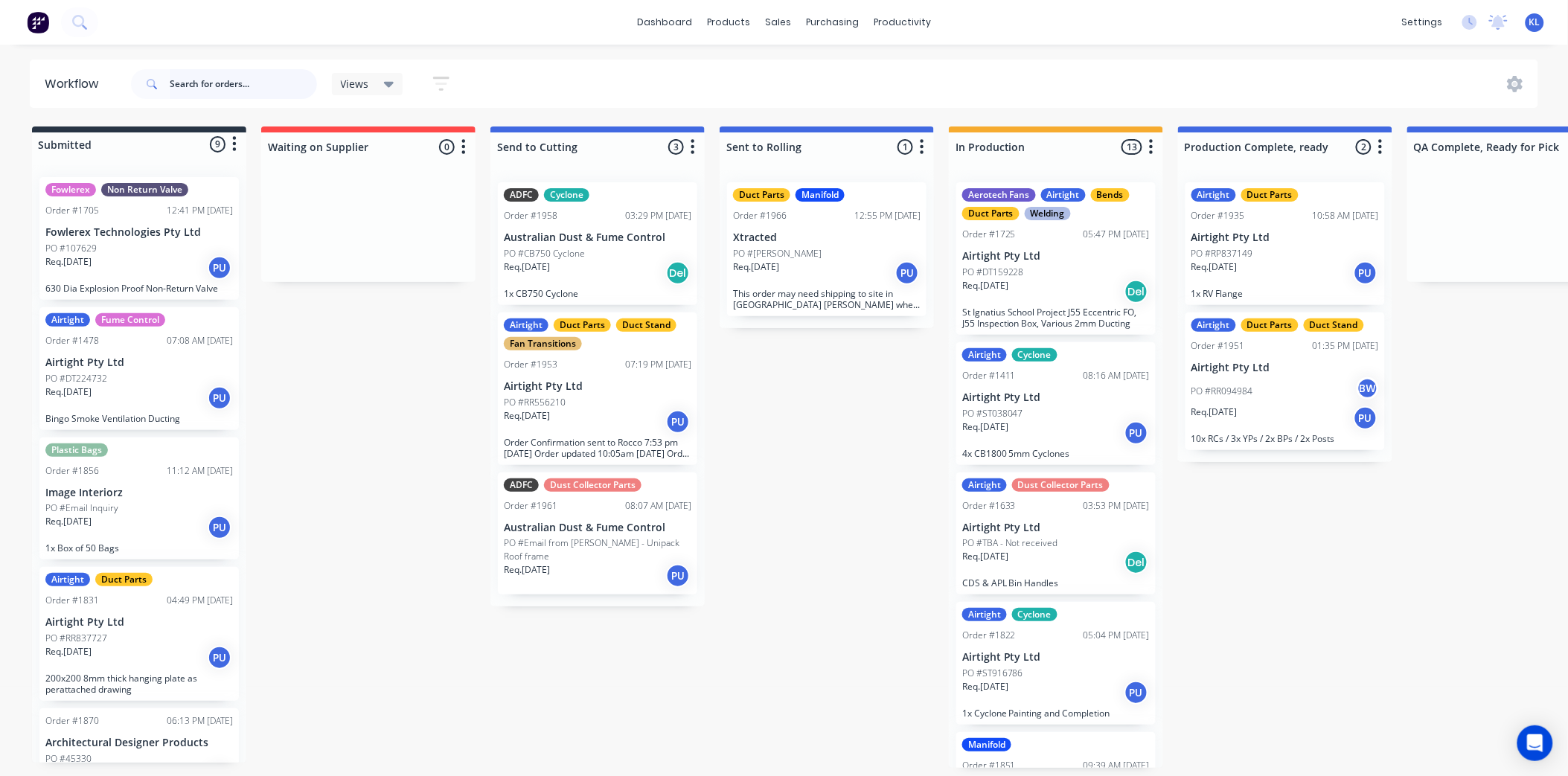
click at [212, 85] on input "text" at bounding box center [243, 84] width 147 height 30
click at [782, 23] on div "sales" at bounding box center [777, 23] width 41 height 23
click at [818, 76] on div "Sales Orders" at bounding box center [833, 70] width 61 height 13
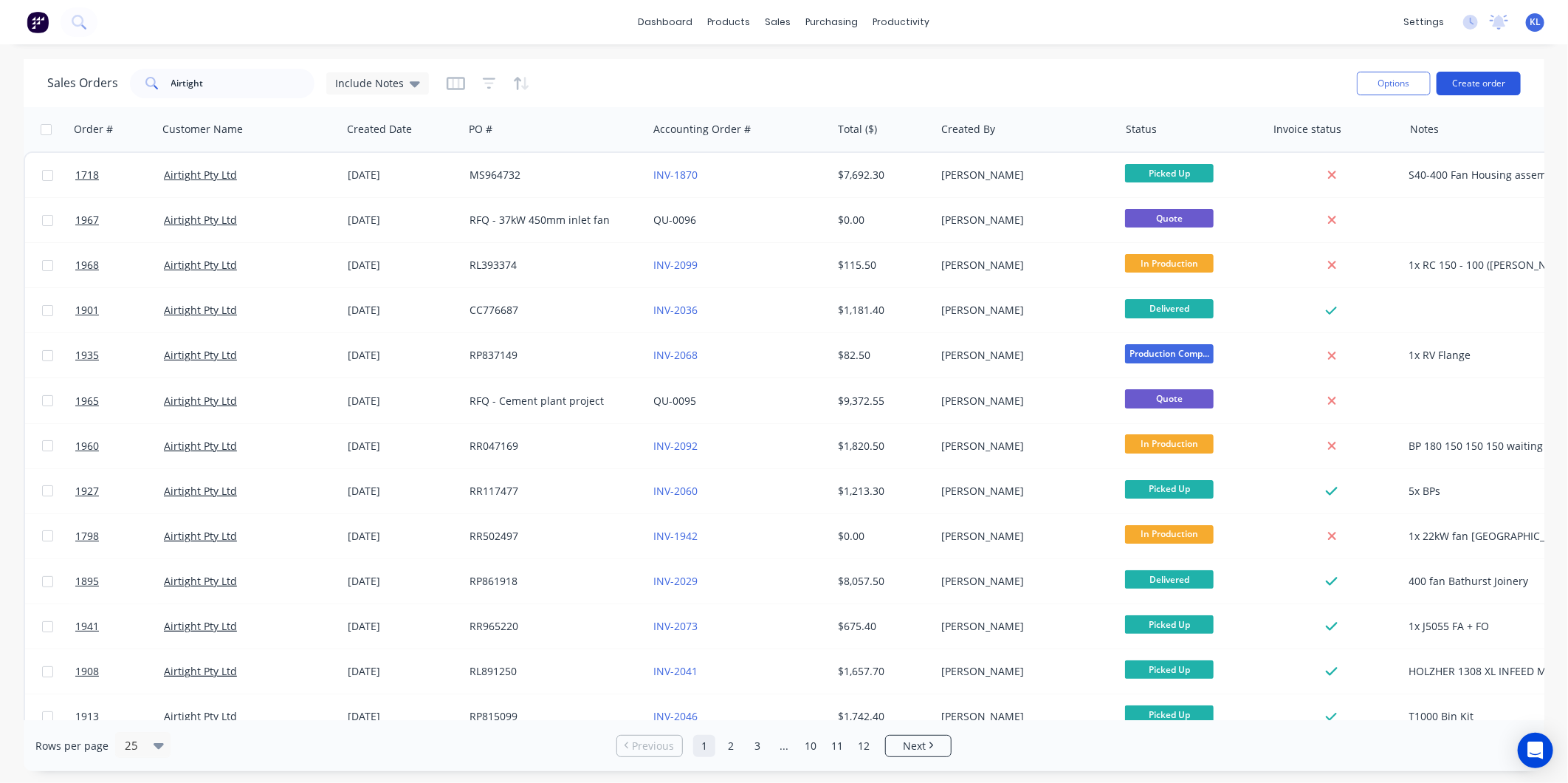
click at [1470, 83] on button "Create order" at bounding box center [1479, 83] width 85 height 23
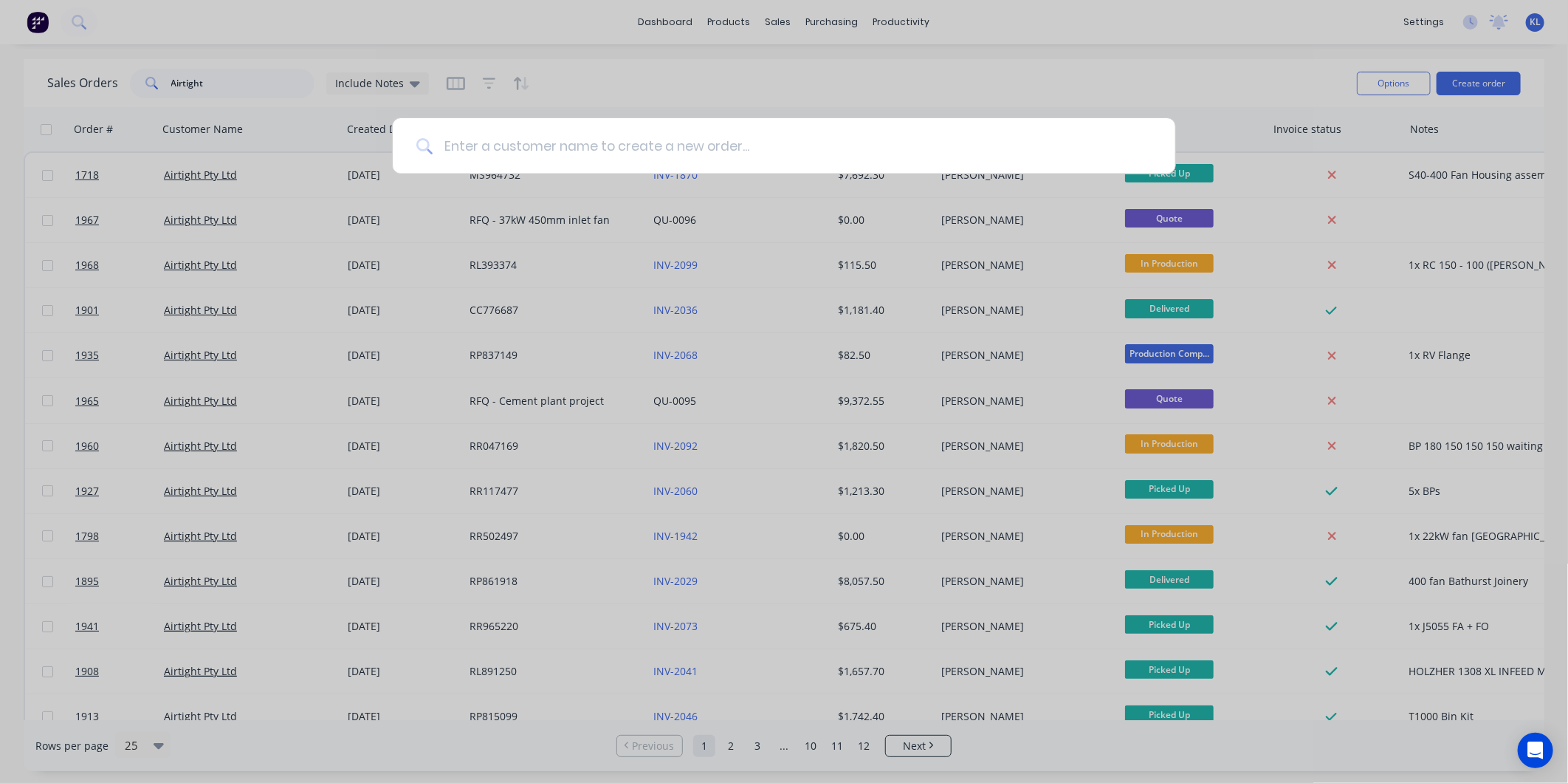
click at [616, 139] on input at bounding box center [791, 146] width 719 height 55
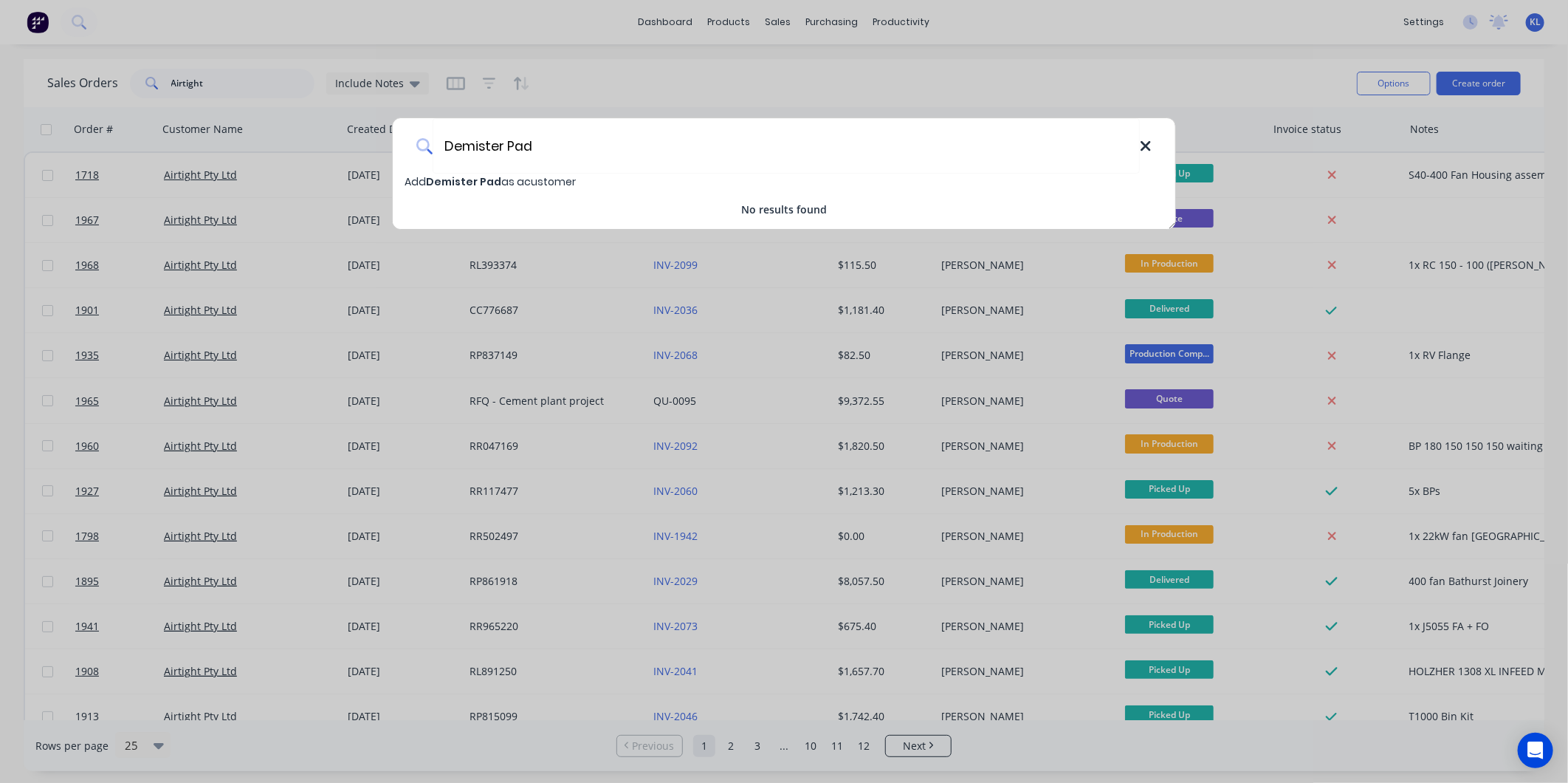
type input "Demister Pad"
drag, startPoint x: 1148, startPoint y: 150, endPoint x: 361, endPoint y: 40, distance: 794.7
click at [1133, 144] on div "Demister Pad" at bounding box center [784, 146] width 783 height 55
click at [1148, 143] on icon at bounding box center [1145, 145] width 9 height 9
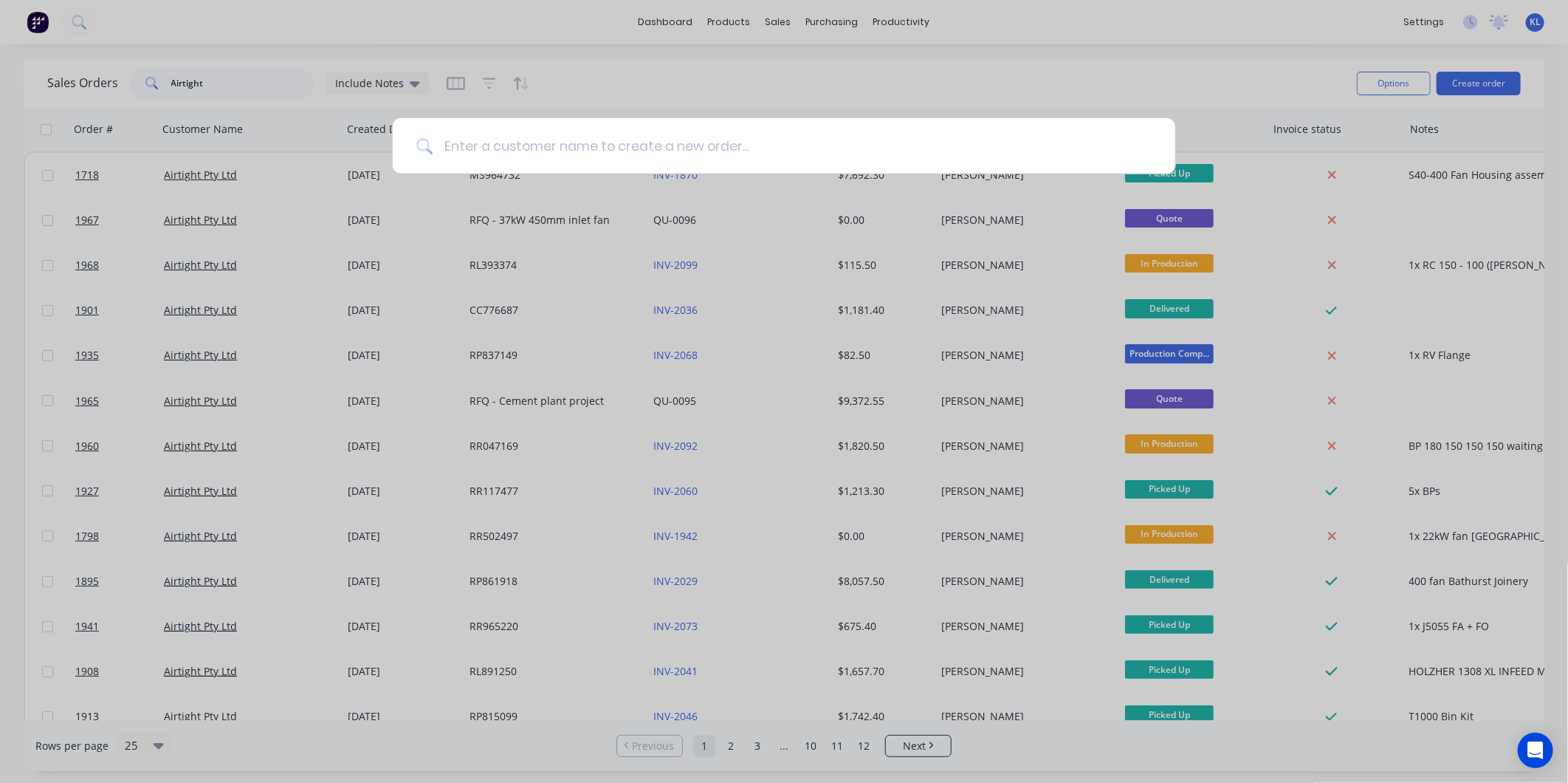
click at [509, 149] on input at bounding box center [791, 146] width 719 height 55
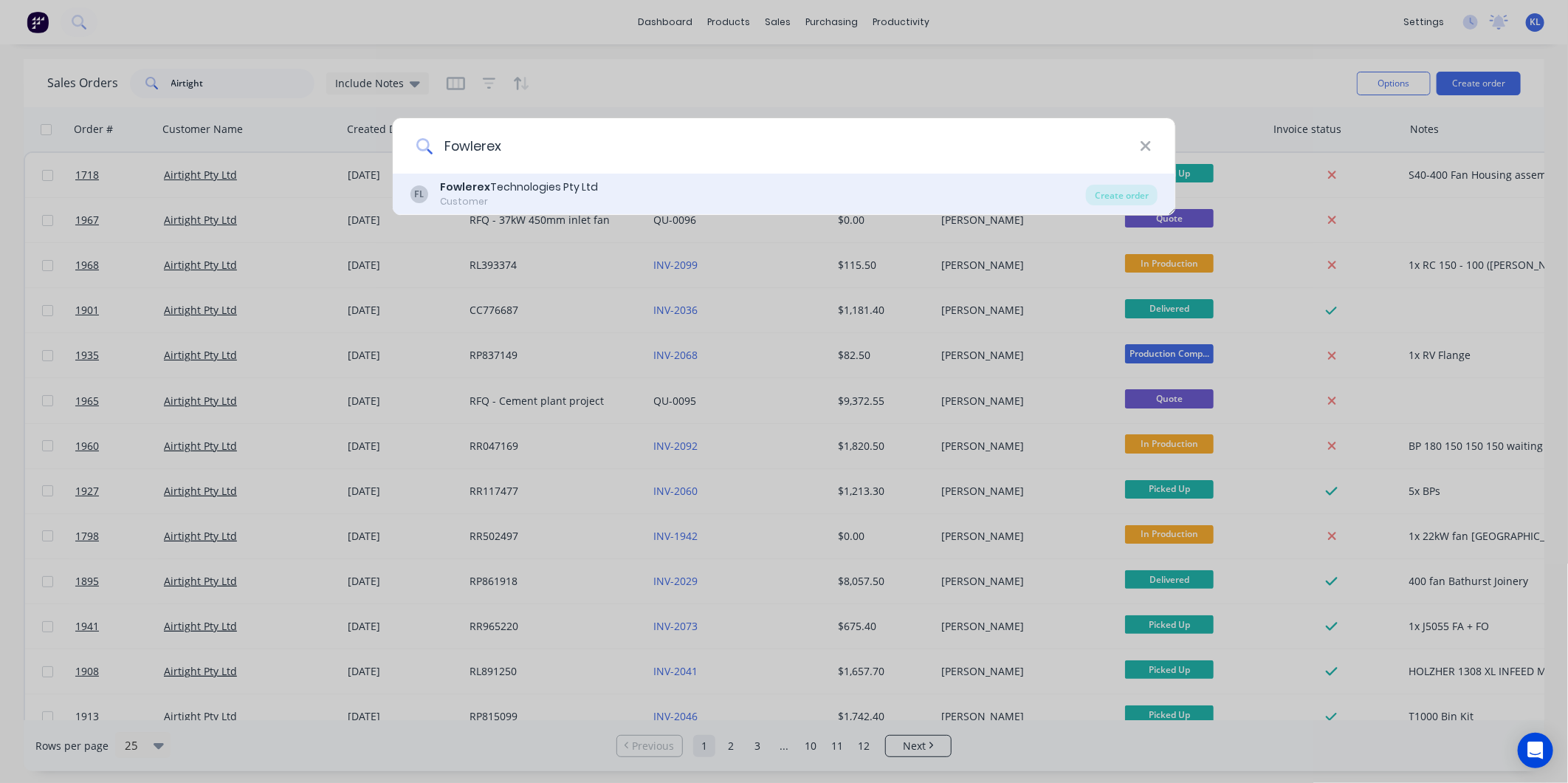
type input "Fowlerex"
click at [496, 199] on div "Customer" at bounding box center [519, 201] width 158 height 13
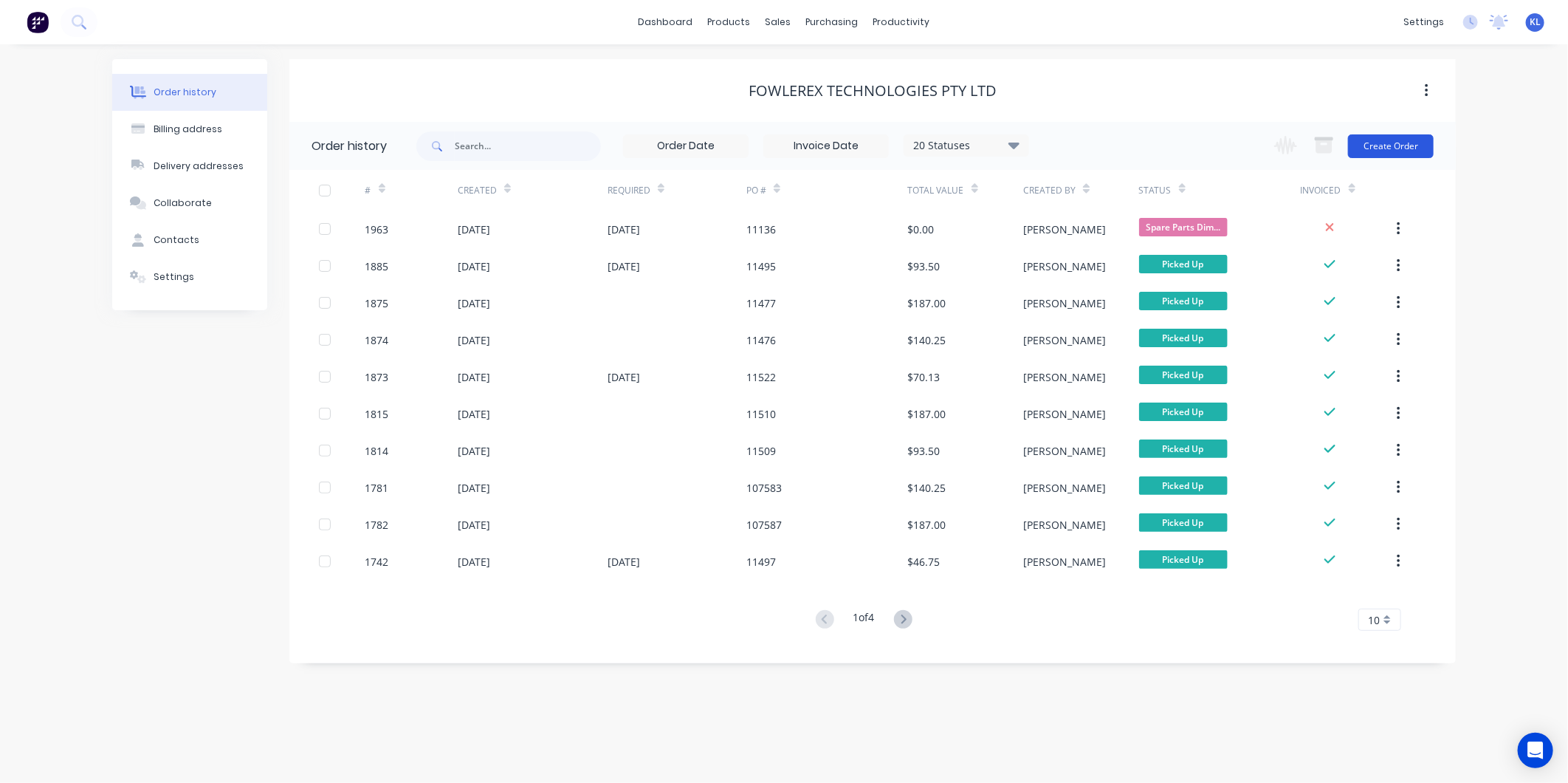
click at [1389, 139] on button "Create Order" at bounding box center [1390, 146] width 85 height 23
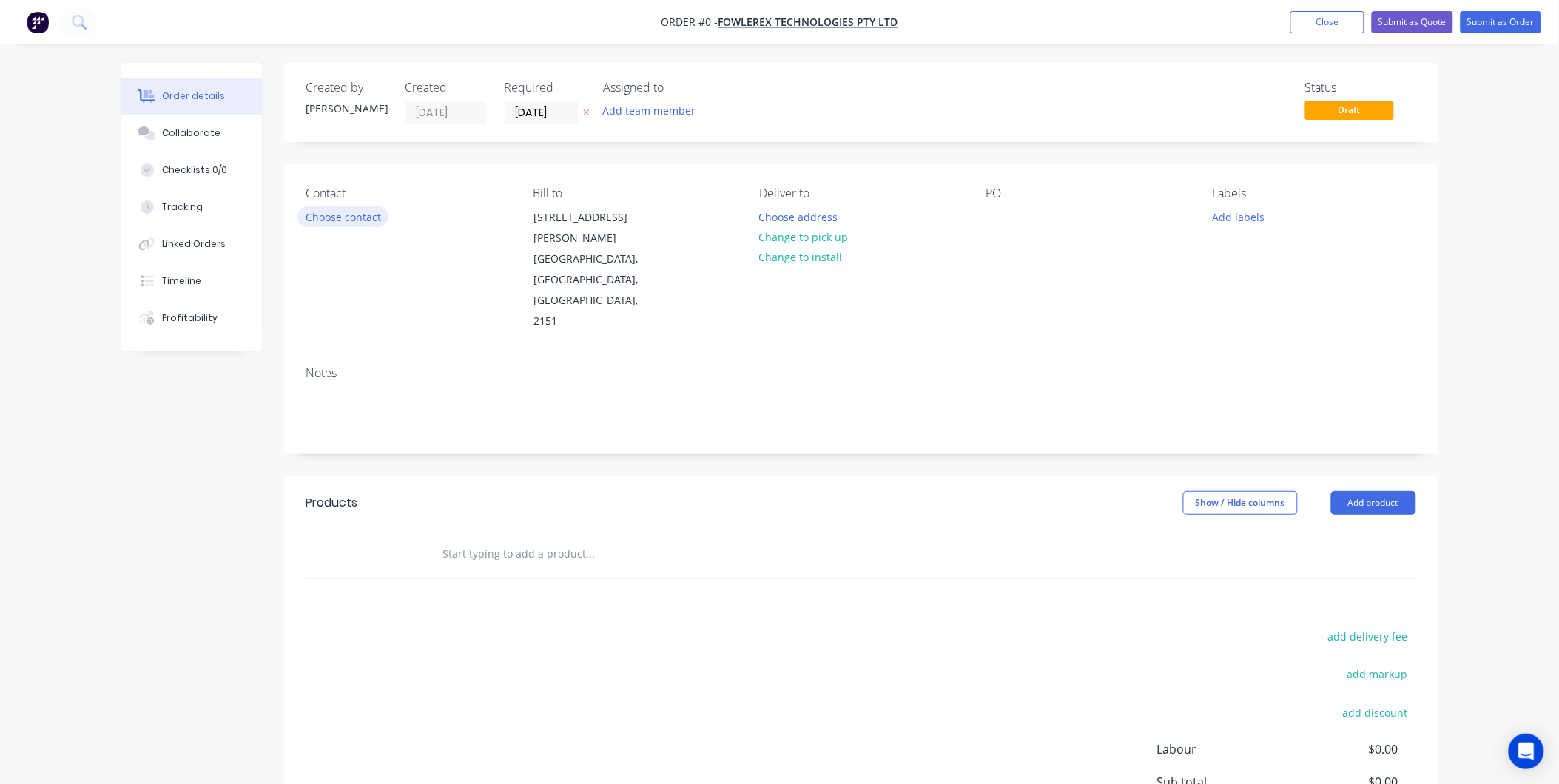
click at [330, 219] on button "Choose contact" at bounding box center [342, 216] width 91 height 20
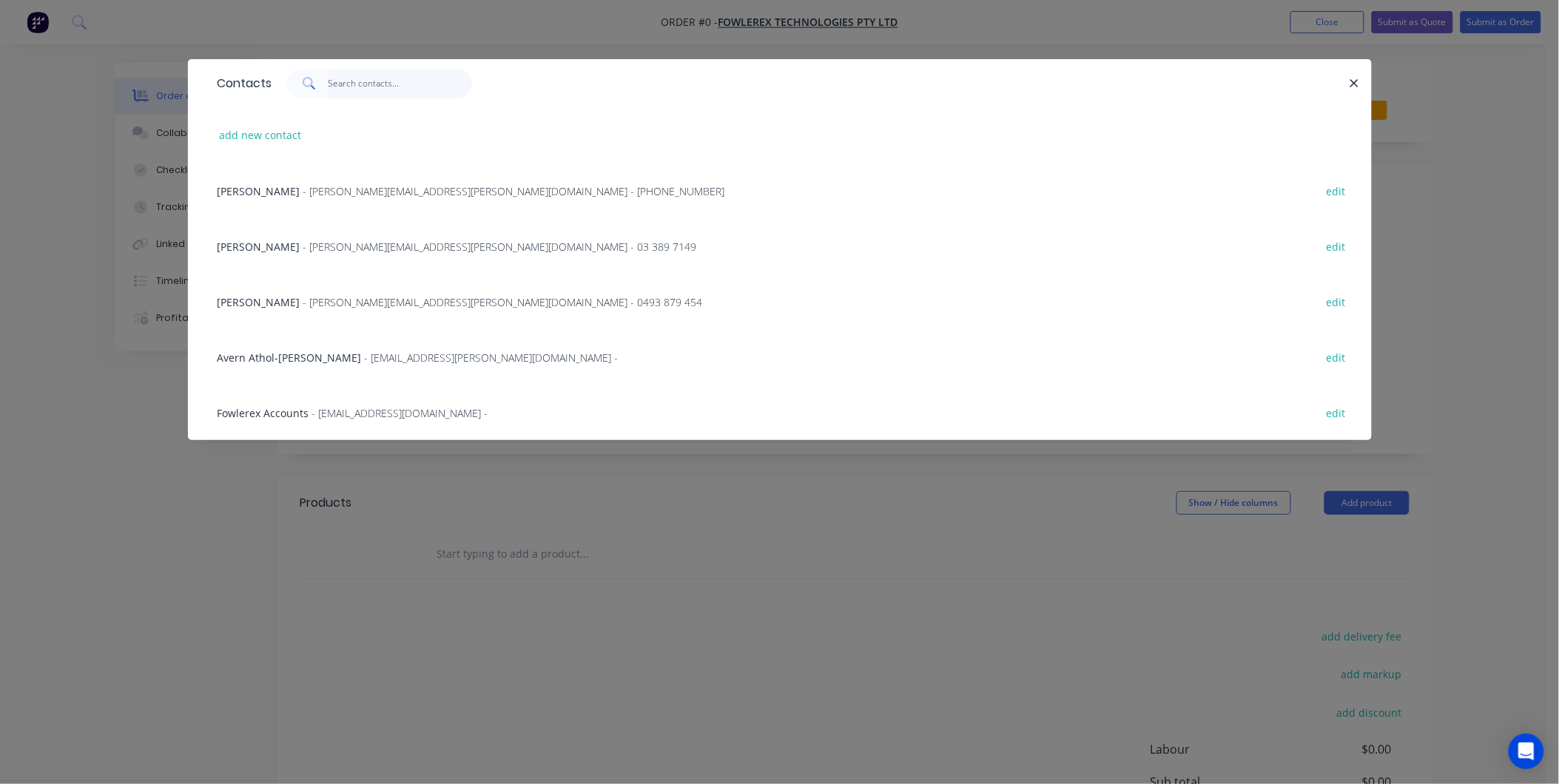
click at [364, 80] on input "text" at bounding box center [399, 84] width 144 height 29
click at [253, 141] on button "add new contact" at bounding box center [260, 135] width 98 height 20
select select "AU"
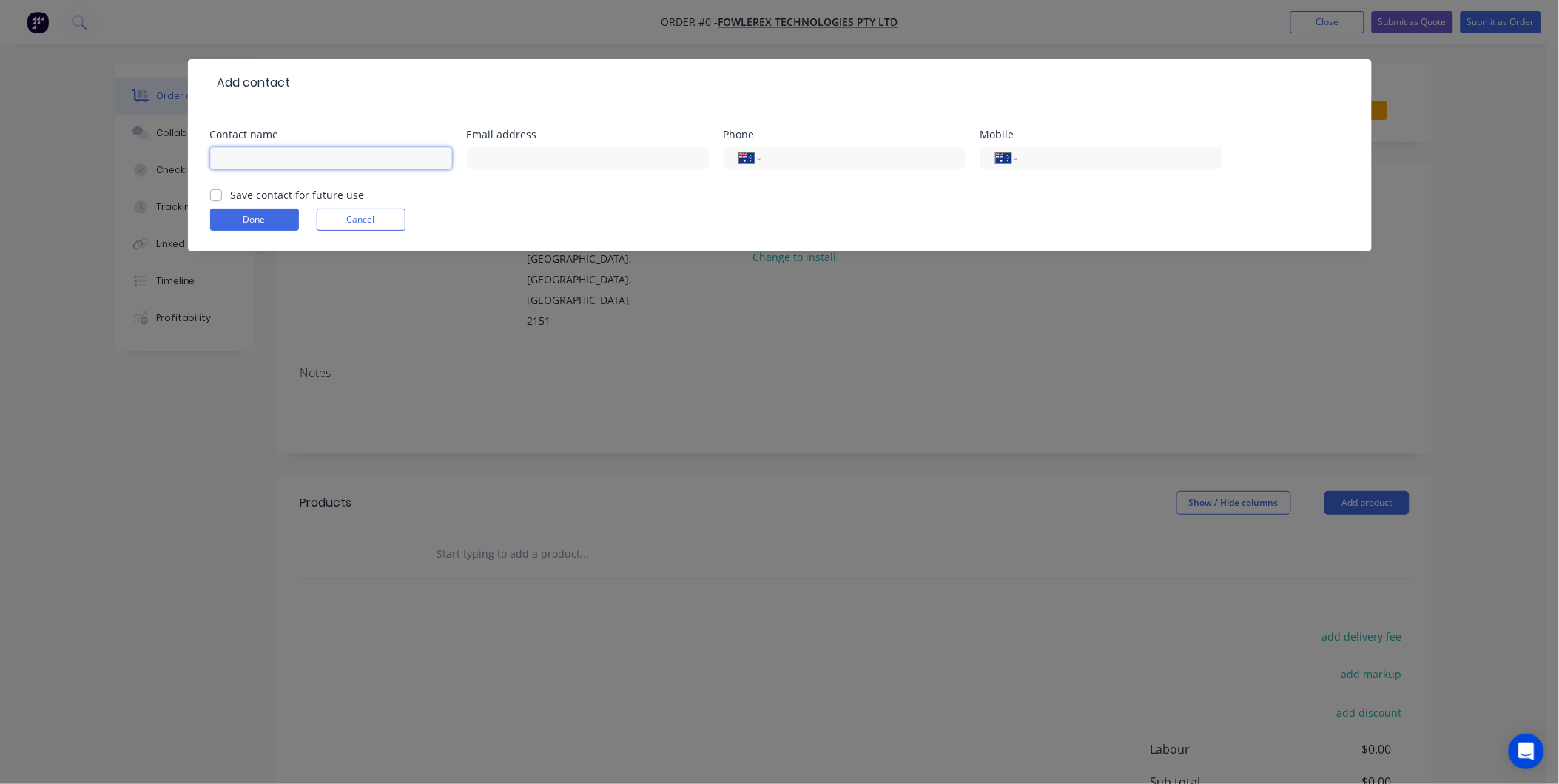
click at [313, 151] on input "text" at bounding box center [331, 158] width 242 height 22
click at [320, 158] on input "[PERSON_NAME]" at bounding box center [331, 158] width 242 height 22
type input "[PERSON_NAME]"
click at [243, 197] on label "Save contact for future use" at bounding box center [297, 194] width 134 height 16
click at [222, 197] on input "Save contact for future use" at bounding box center [216, 194] width 12 height 14
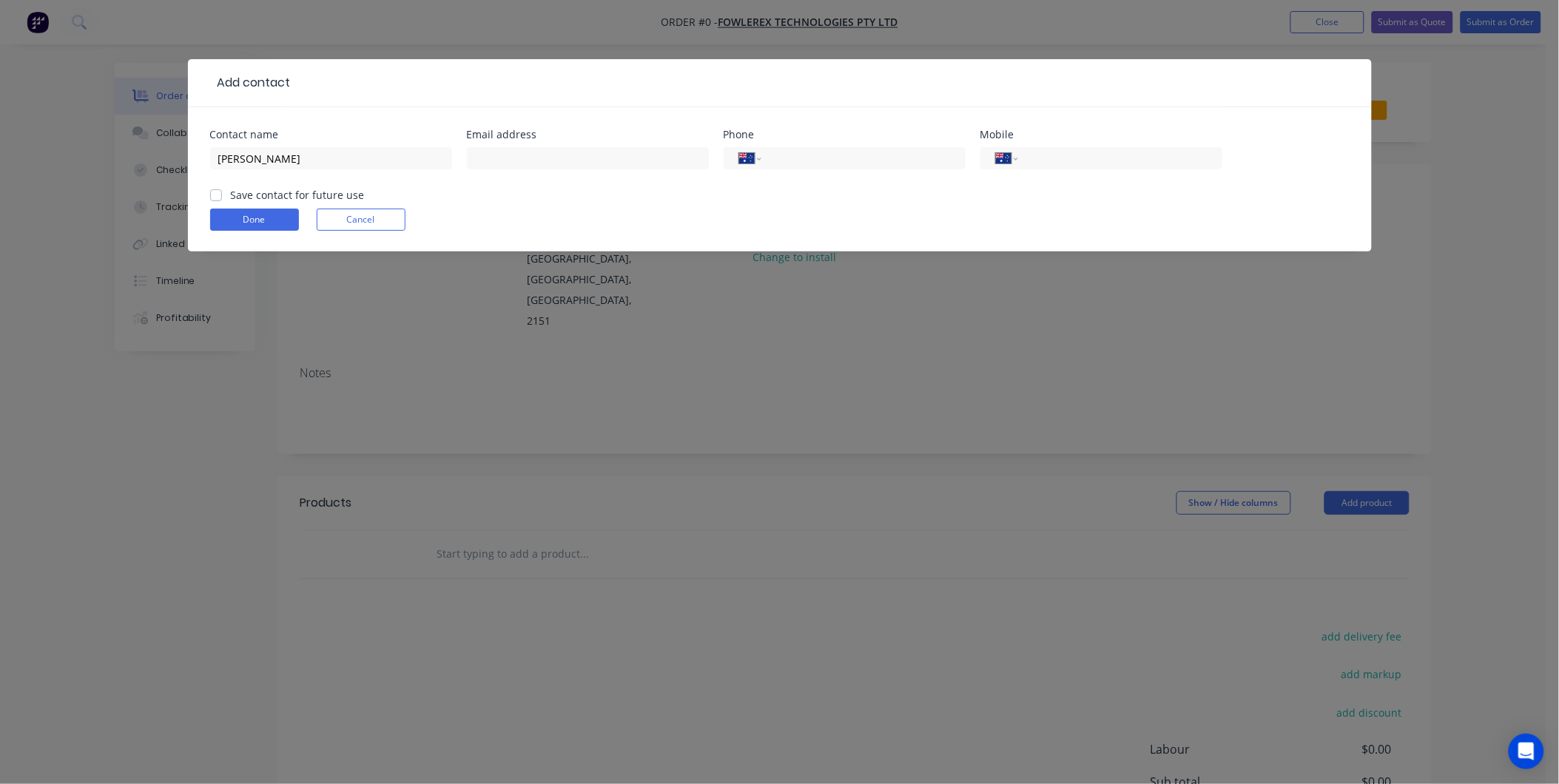
checkbox input "true"
click at [553, 153] on input "text" at bounding box center [588, 158] width 242 height 22
type input "[PERSON_NAME][EMAIL_ADDRESS][PERSON_NAME][DOMAIN_NAME]"
click at [815, 156] on input "tel" at bounding box center [859, 159] width 177 height 17
type input "04211902829"
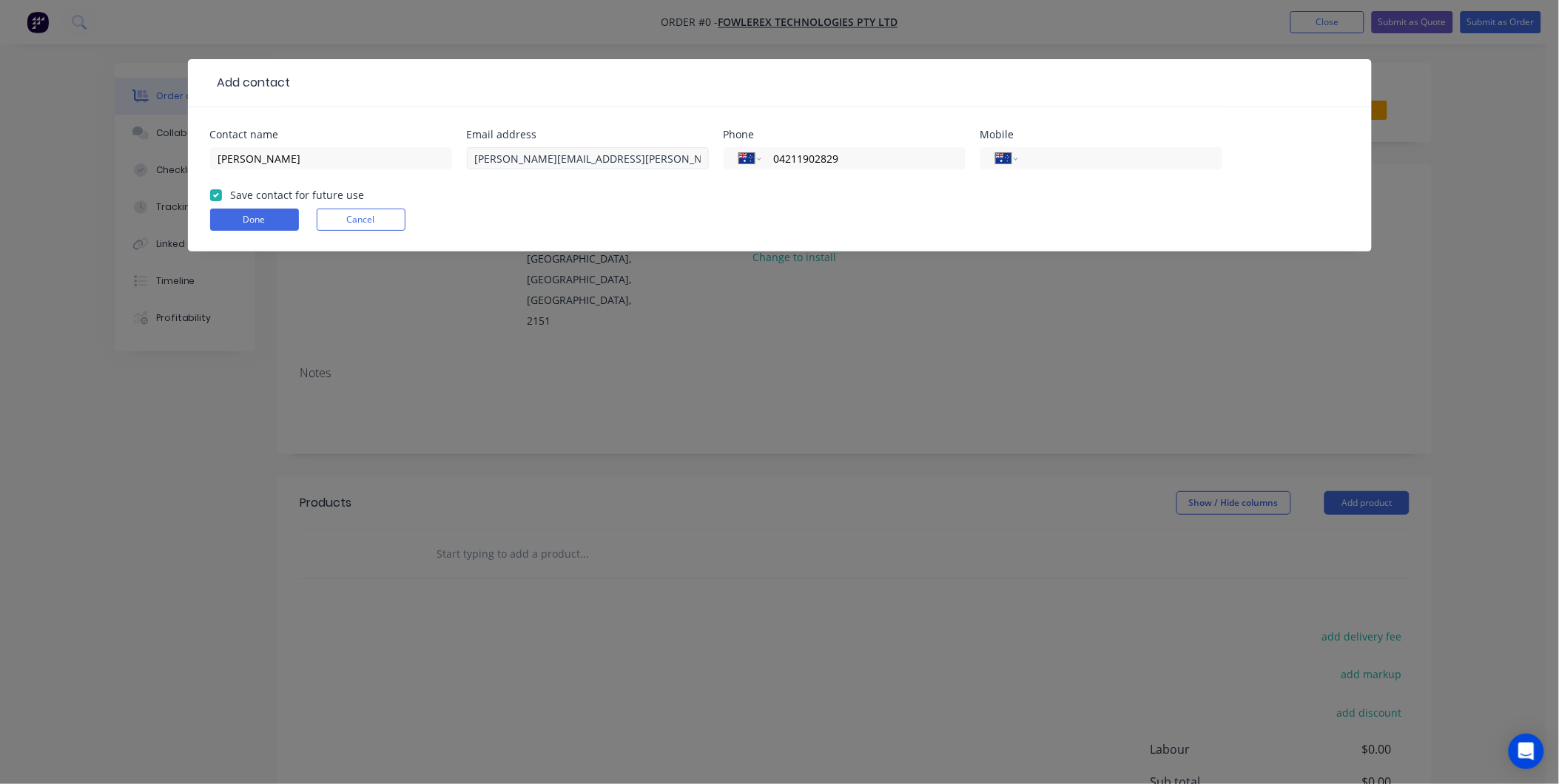
drag, startPoint x: 863, startPoint y: 161, endPoint x: 683, endPoint y: 150, distance: 180.3
click at [683, 150] on div "Contact name [PERSON_NAME] Email address [PERSON_NAME][EMAIL_ADDRESS][PERSON_NA…" at bounding box center [780, 158] width 1140 height 58
click at [1048, 152] on input "tel" at bounding box center [1116, 159] width 177 height 17
paste input "04211902829"
click at [1015, 230] on div "Done Cancel" at bounding box center [780, 220] width 1140 height 22
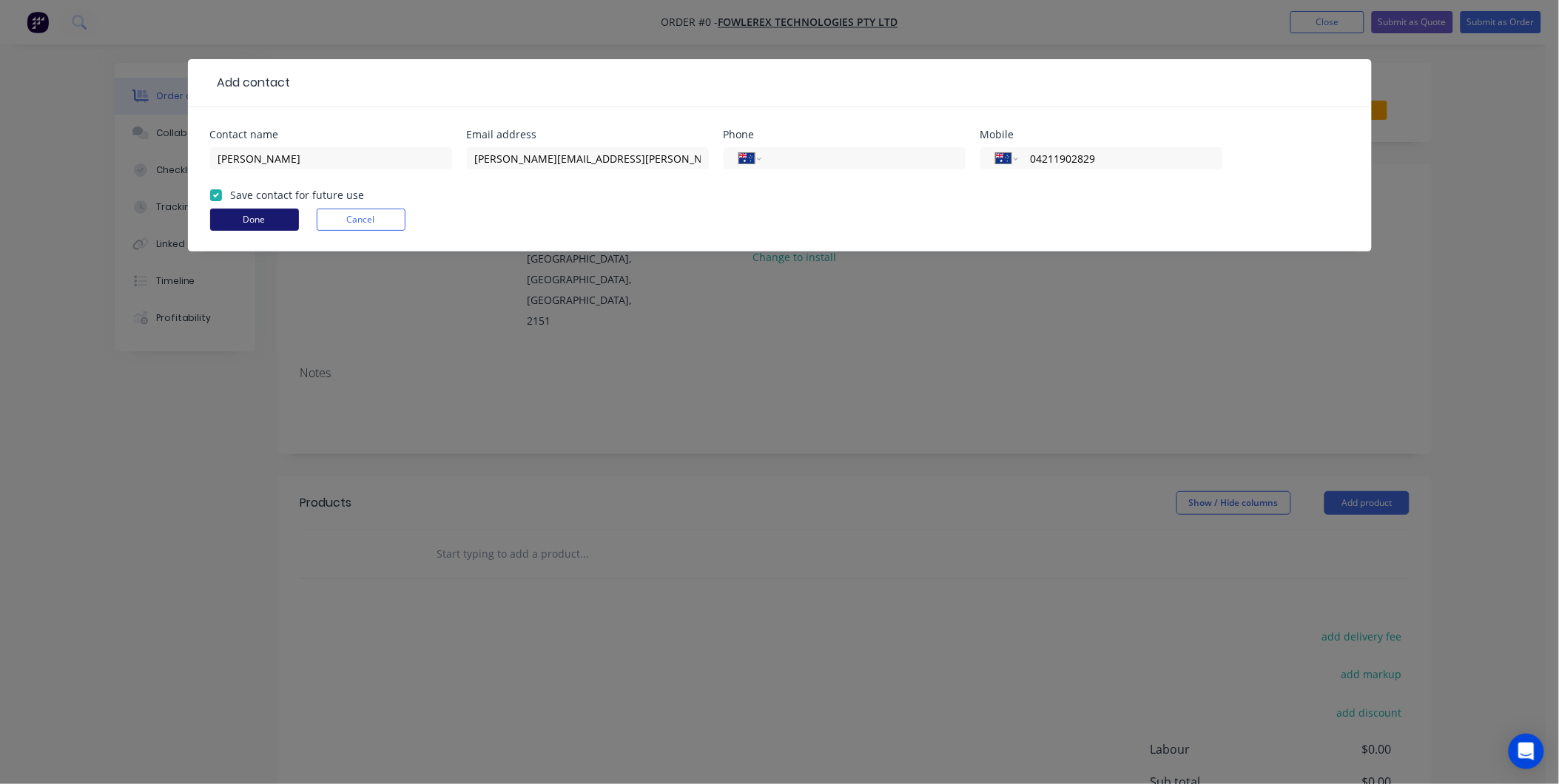
click at [262, 213] on button "Done" at bounding box center [254, 220] width 89 height 22
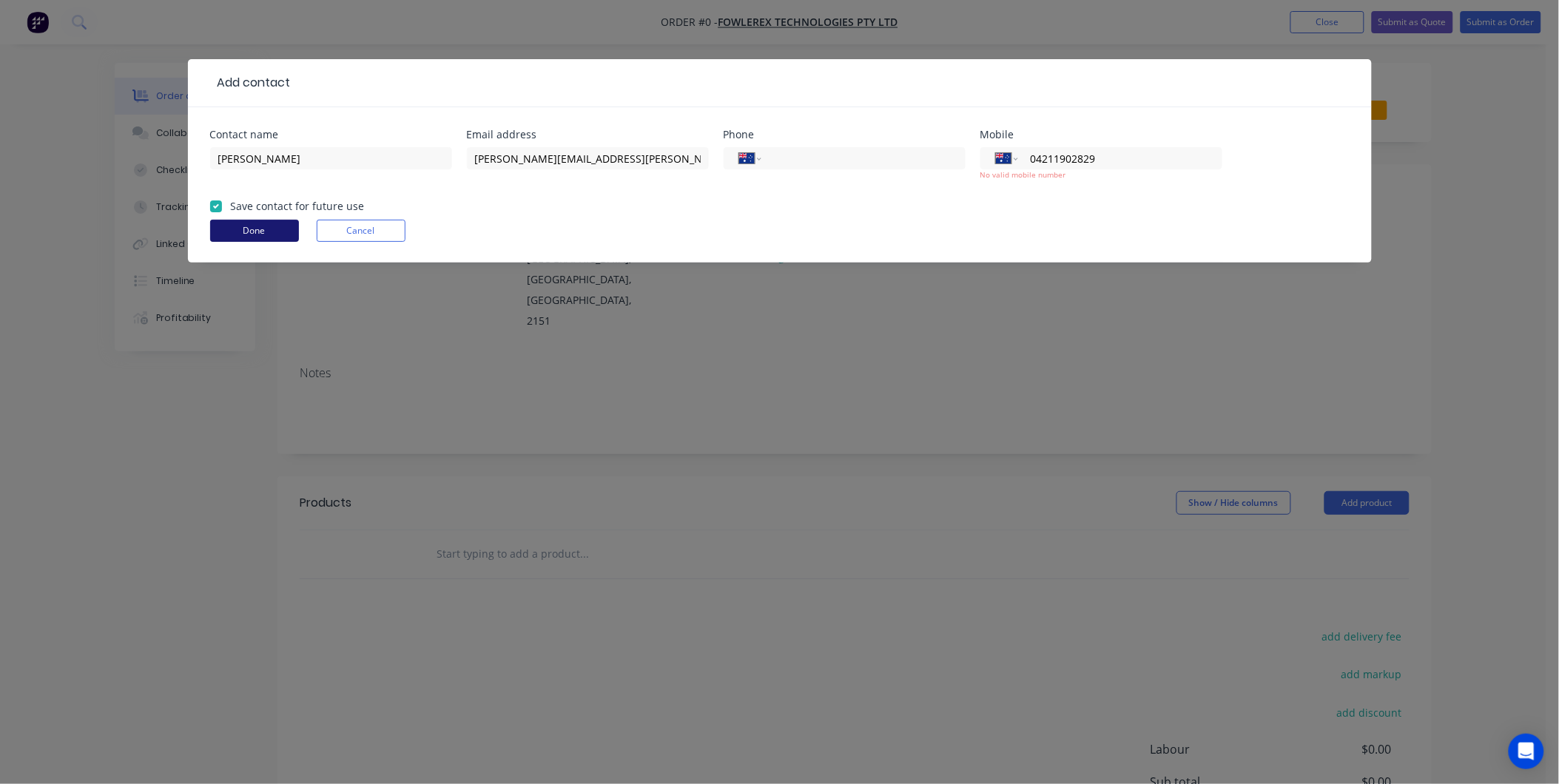
click at [253, 230] on button "Done" at bounding box center [254, 231] width 89 height 22
click at [551, 206] on form "Contact name [PERSON_NAME] Email address [PERSON_NAME][EMAIL_ADDRESS][PERSON_NA…" at bounding box center [780, 196] width 1140 height 133
click at [1130, 152] on input "04211902829" at bounding box center [1116, 159] width 177 height 17
drag, startPoint x: 1149, startPoint y: 153, endPoint x: 934, endPoint y: 151, distance: 215.0
click at [934, 151] on div "Contact name [PERSON_NAME] Email address [PERSON_NAME][EMAIL_ADDRESS][PERSON_NA…" at bounding box center [780, 164] width 1140 height 69
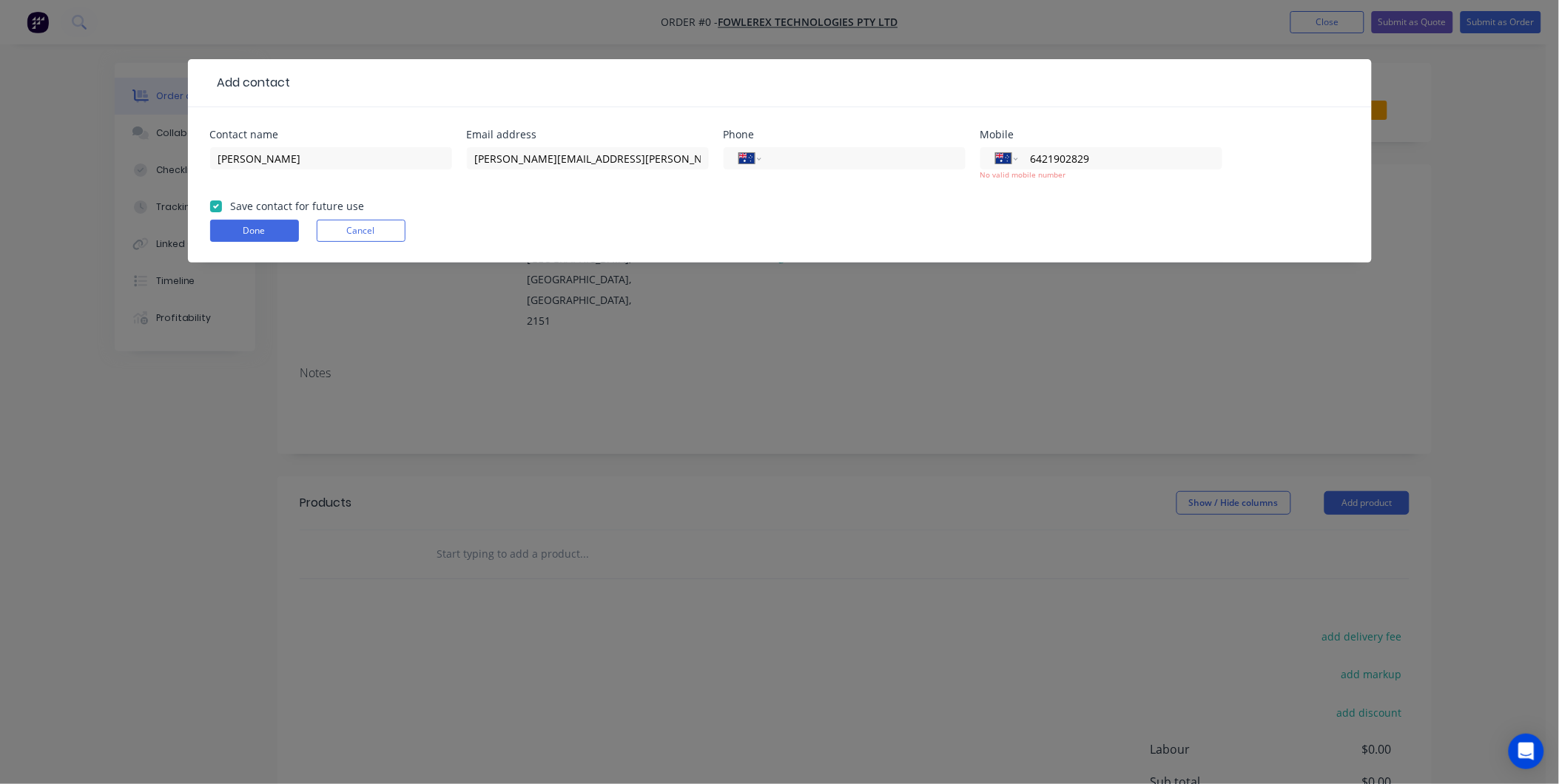
click at [1059, 228] on div "Done Cancel" at bounding box center [780, 231] width 1140 height 22
click at [1107, 163] on input "6421902829" at bounding box center [1116, 159] width 177 height 17
click at [1034, 152] on input "6421902829" at bounding box center [1116, 159] width 177 height 17
click at [1104, 158] on input "421902829" at bounding box center [1116, 159] width 177 height 17
click at [1038, 152] on input "421902829" at bounding box center [1116, 159] width 177 height 17
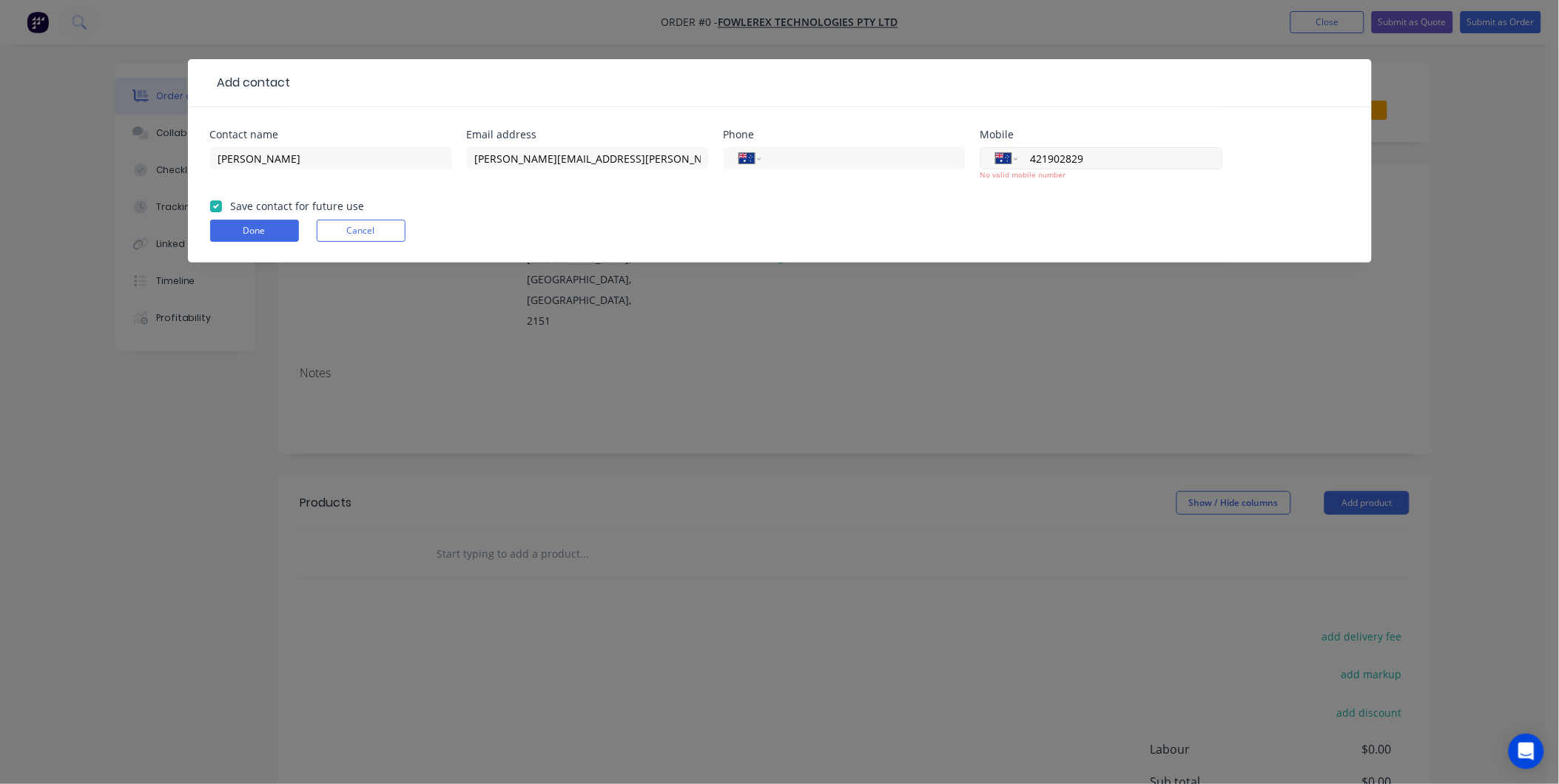
type input "21902829"
drag, startPoint x: 1128, startPoint y: 156, endPoint x: 997, endPoint y: 156, distance: 131.0
click at [997, 156] on div "International [GEOGRAPHIC_DATA] [GEOGRAPHIC_DATA] [GEOGRAPHIC_DATA] [GEOGRAPHIC…" at bounding box center [1102, 158] width 242 height 22
type input "64211902829"
click at [1051, 191] on div "International [GEOGRAPHIC_DATA] [GEOGRAPHIC_DATA] [GEOGRAPHIC_DATA] [GEOGRAPHIC…" at bounding box center [1102, 170] width 242 height 54
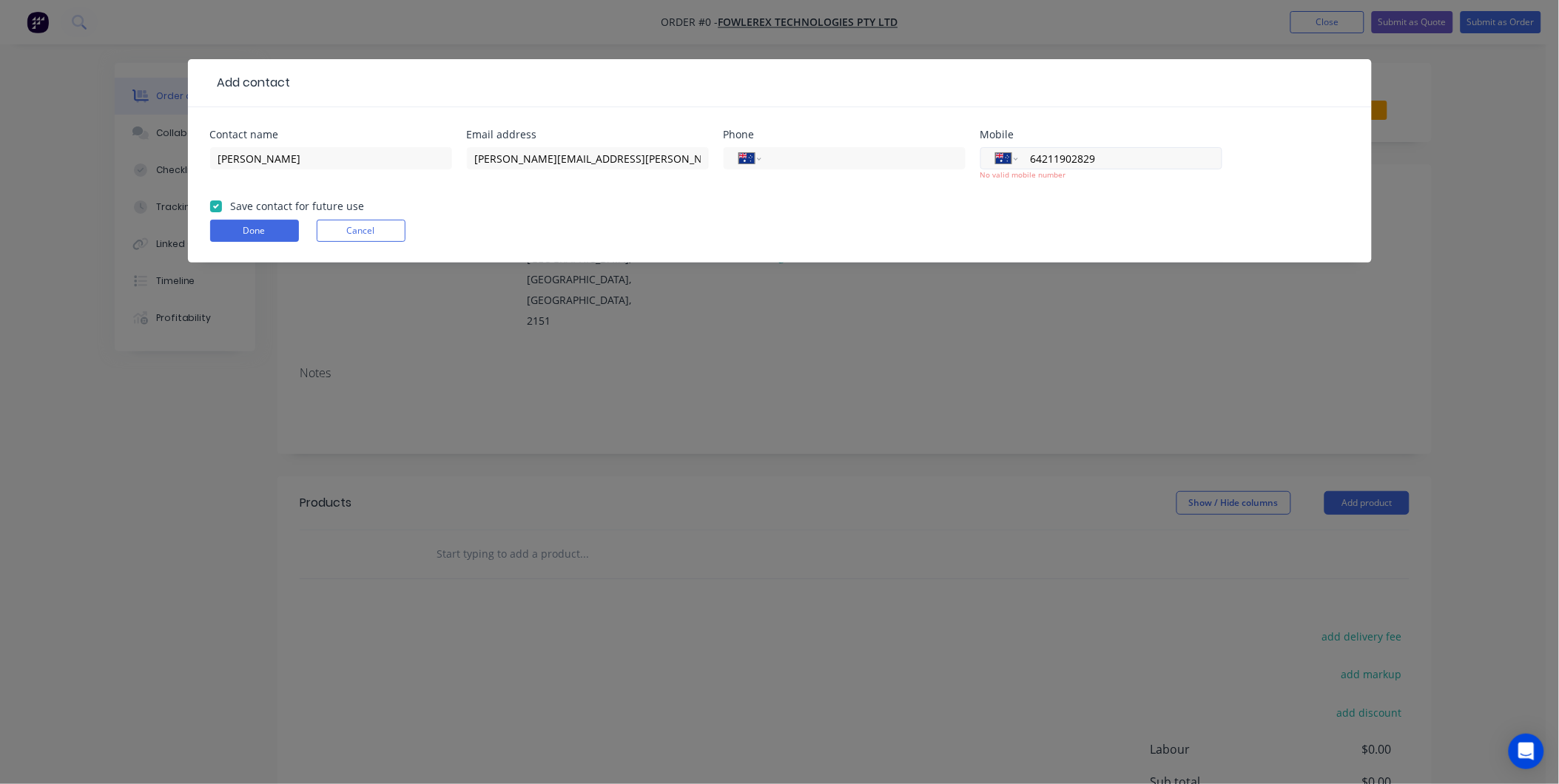
drag, startPoint x: 1090, startPoint y: 162, endPoint x: 1008, endPoint y: 159, distance: 82.1
click at [1008, 159] on div "International [GEOGRAPHIC_DATA] [GEOGRAPHIC_DATA] [GEOGRAPHIC_DATA] [GEOGRAPHIC…" at bounding box center [1102, 158] width 242 height 22
click at [1053, 198] on form "Contact name [PERSON_NAME] Email address [PERSON_NAME][EMAIL_ADDRESS][PERSON_NA…" at bounding box center [780, 196] width 1140 height 133
drag, startPoint x: 1127, startPoint y: 171, endPoint x: 738, endPoint y: 136, distance: 390.6
click at [738, 136] on div "Contact name [PERSON_NAME] Email address [PERSON_NAME][EMAIL_ADDRESS][PERSON_NA…" at bounding box center [780, 164] width 1140 height 69
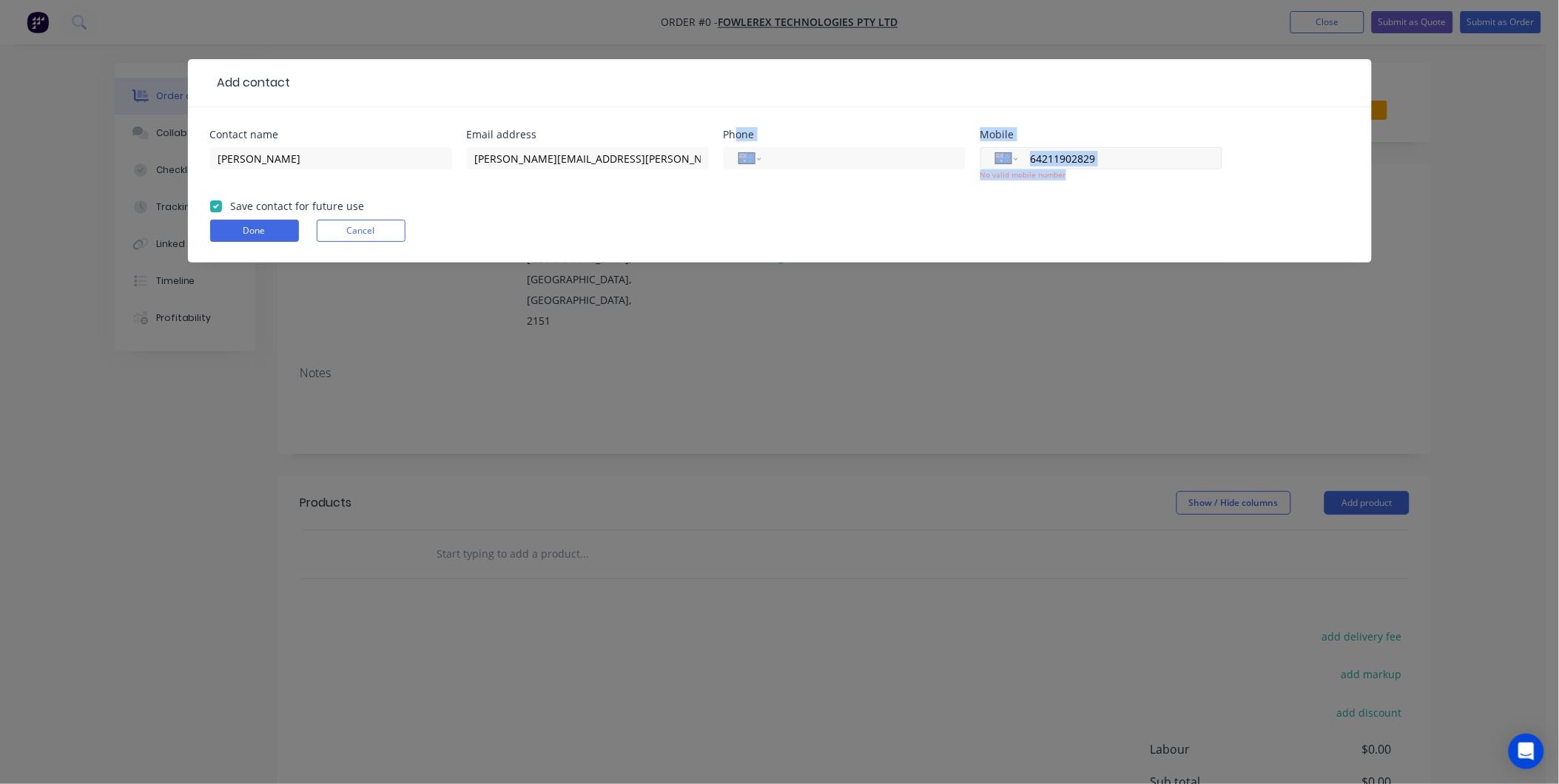
click at [1102, 160] on input "64211902829" at bounding box center [1116, 159] width 177 height 17
drag, startPoint x: 1102, startPoint y: 160, endPoint x: 1038, endPoint y: 158, distance: 64.0
click at [1038, 158] on input "64211902829" at bounding box center [1116, 159] width 177 height 17
click at [999, 233] on div "Done Cancel" at bounding box center [780, 231] width 1140 height 22
click at [268, 214] on form "Contact name [PERSON_NAME] Email address [PERSON_NAME][EMAIL_ADDRESS][PERSON_NA…" at bounding box center [780, 196] width 1140 height 133
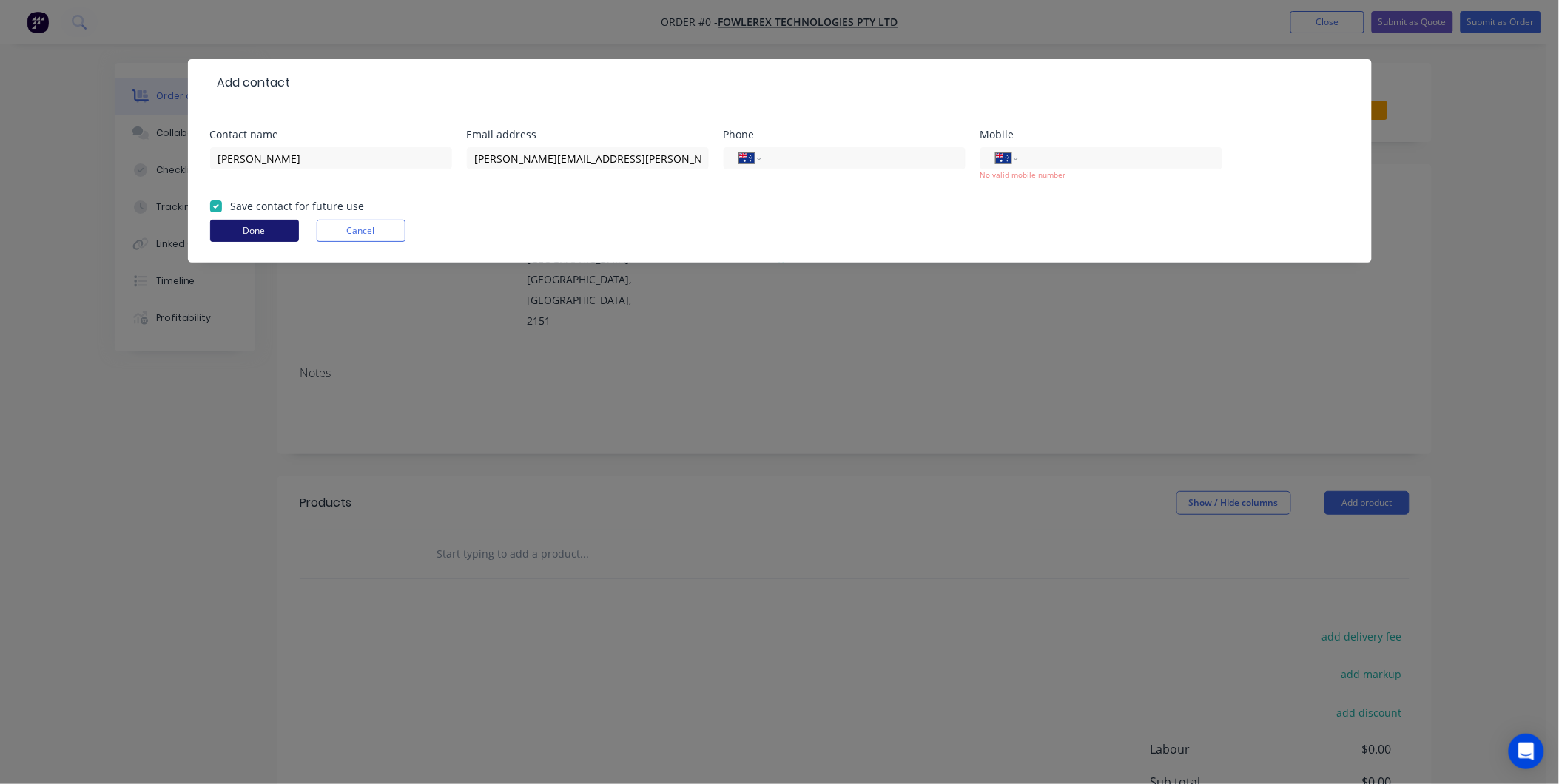
click at [268, 226] on button "Done" at bounding box center [254, 231] width 89 height 22
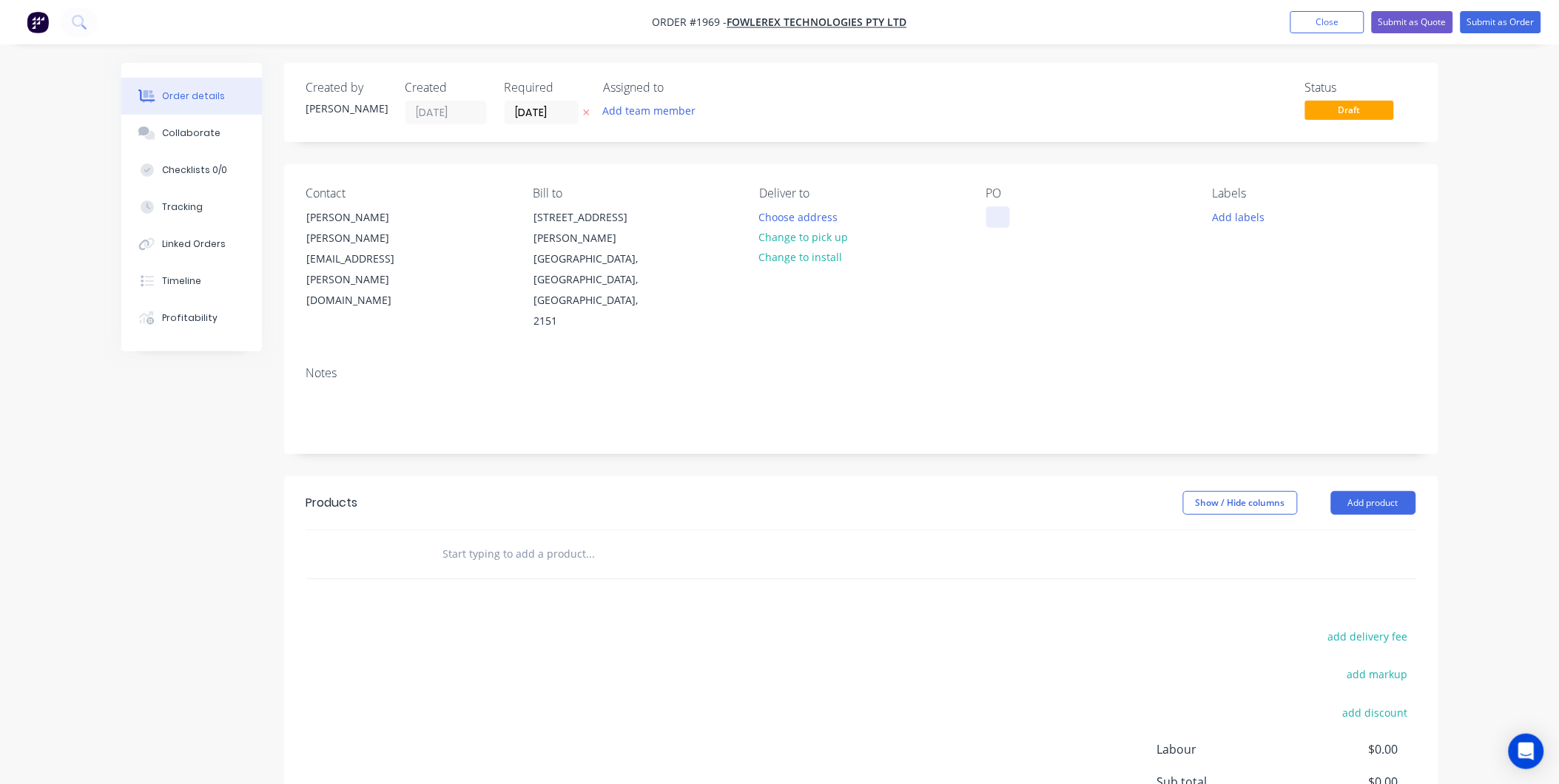
click at [989, 215] on div at bounding box center [998, 217] width 23 height 22
click at [181, 138] on div "Collaborate" at bounding box center [191, 132] width 59 height 13
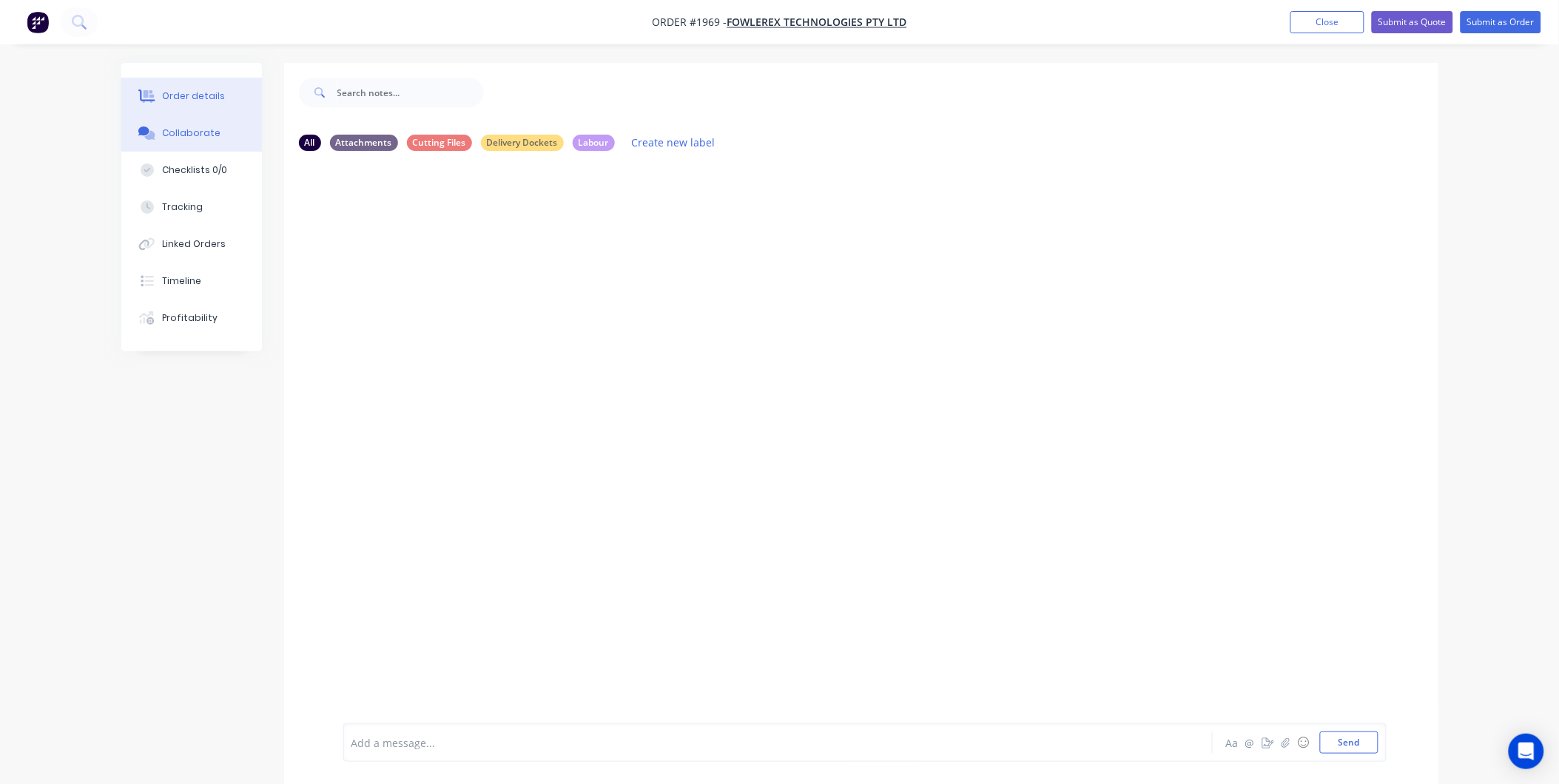
click at [201, 92] on div "Order details" at bounding box center [193, 96] width 63 height 13
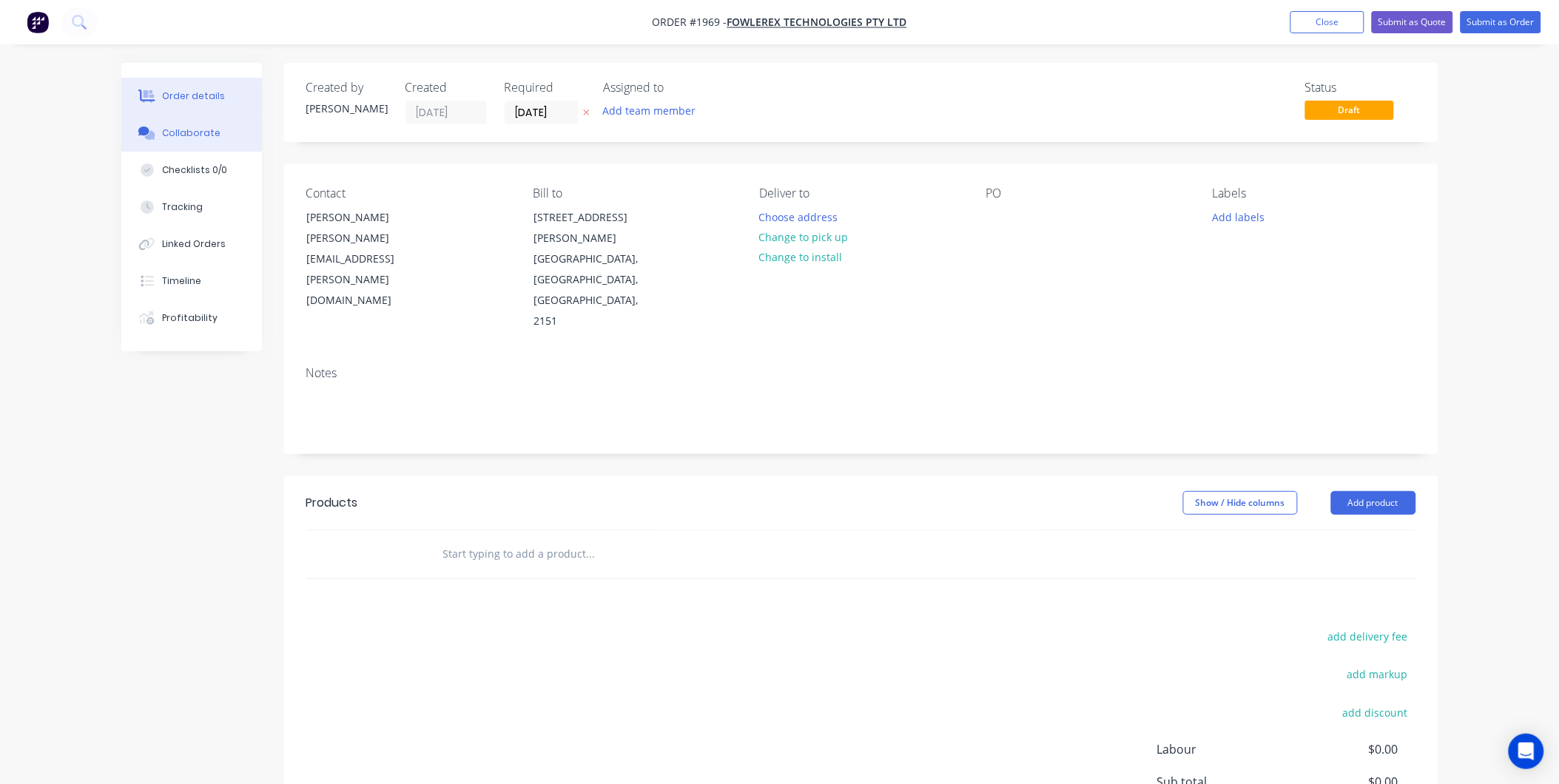
click at [174, 133] on div "Collaborate" at bounding box center [191, 132] width 59 height 13
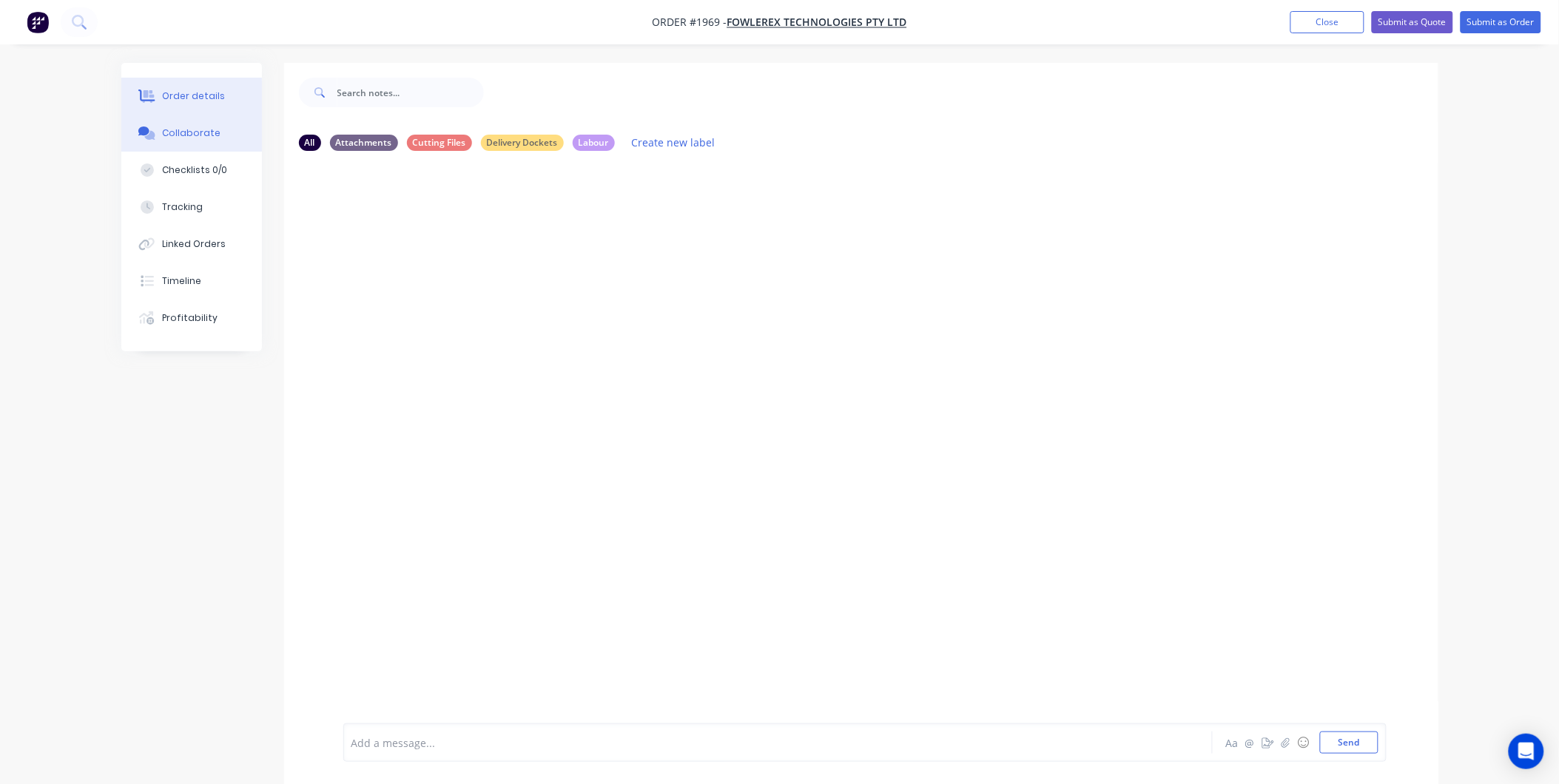
click at [201, 90] on div "Order details" at bounding box center [193, 96] width 63 height 13
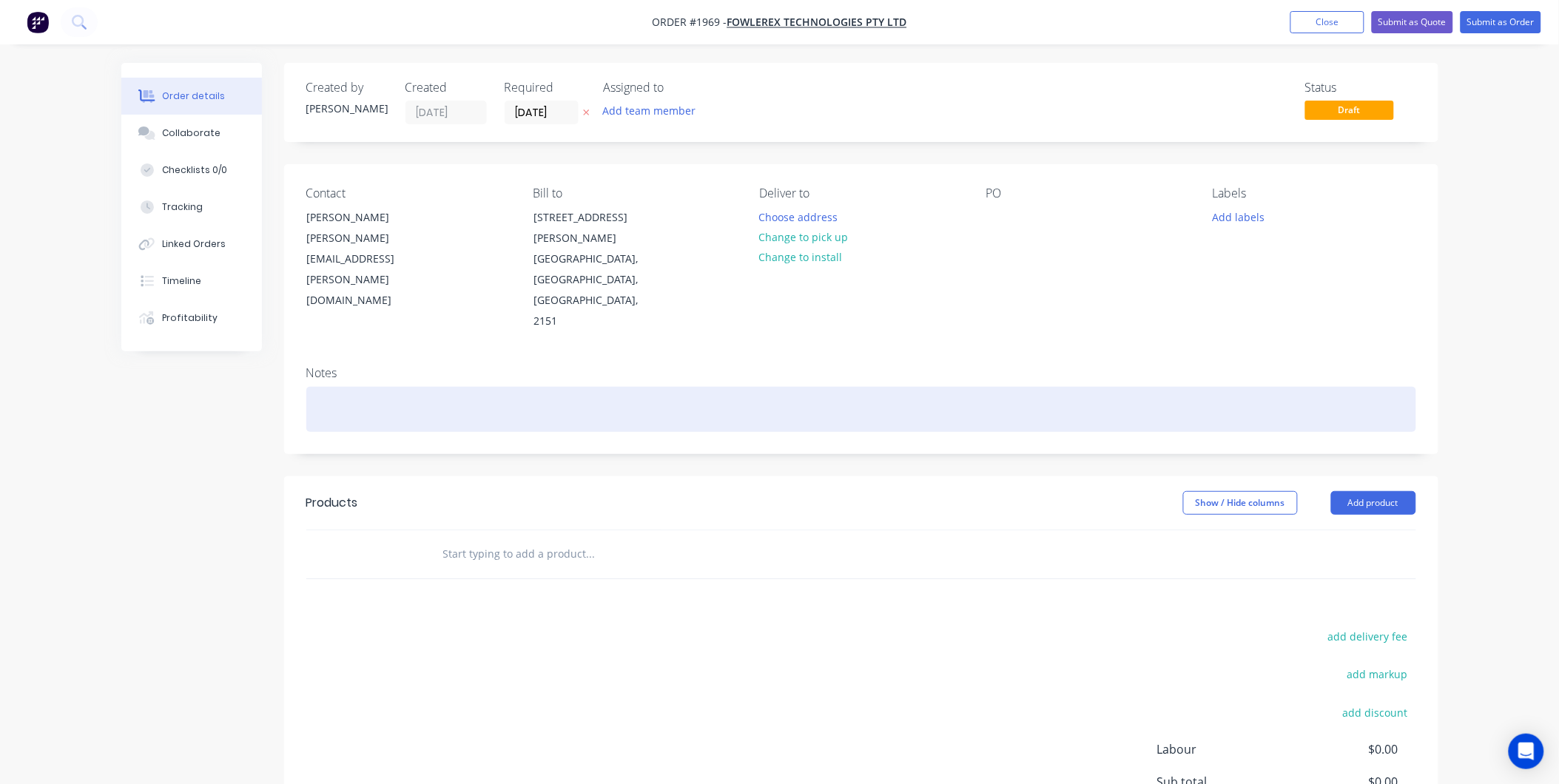
click at [351, 386] on div at bounding box center [860, 409] width 1109 height 45
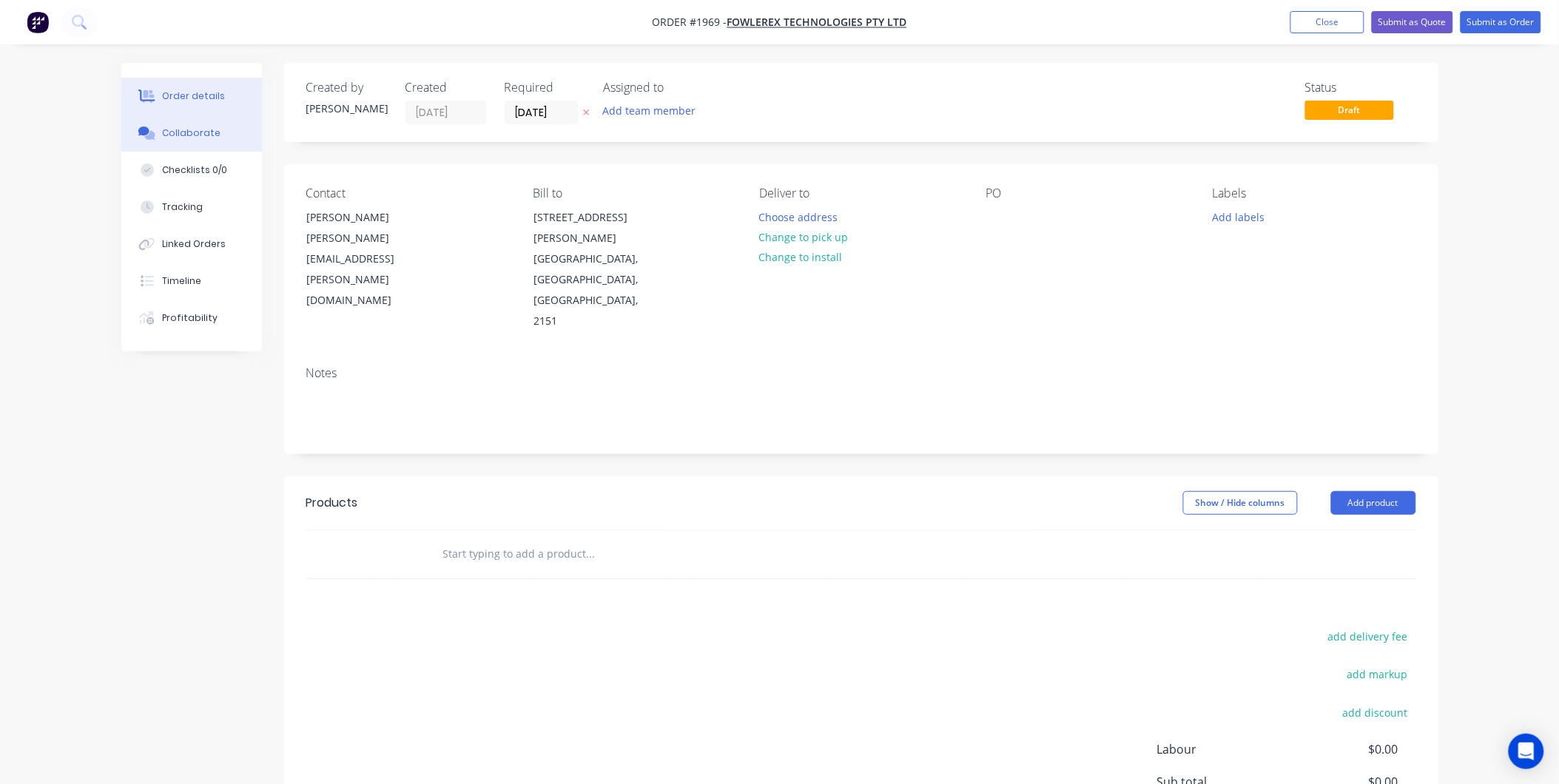
click at [223, 135] on button "Collaborate" at bounding box center [191, 133] width 141 height 37
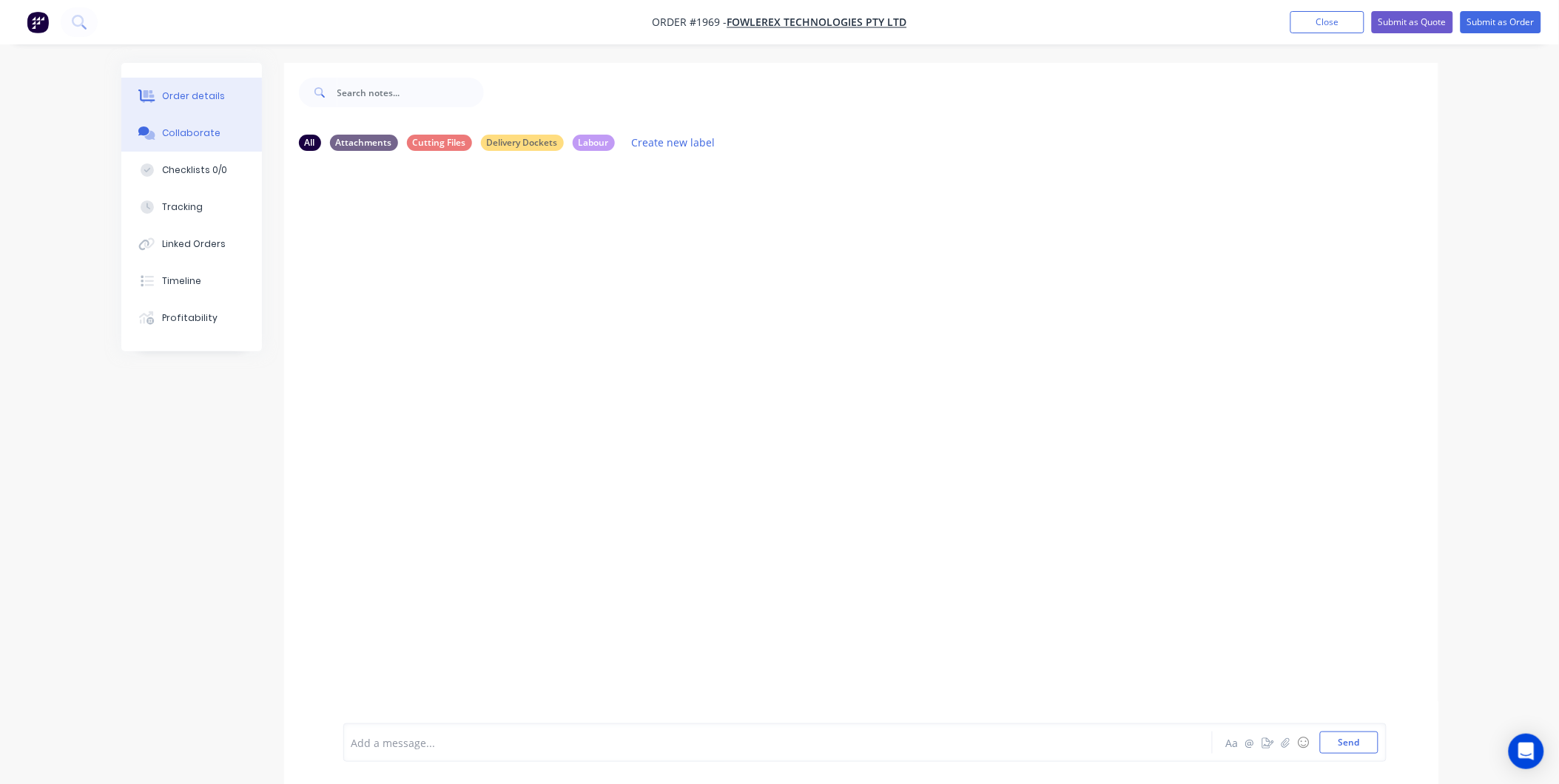
click at [197, 94] on div "Order details" at bounding box center [193, 96] width 63 height 13
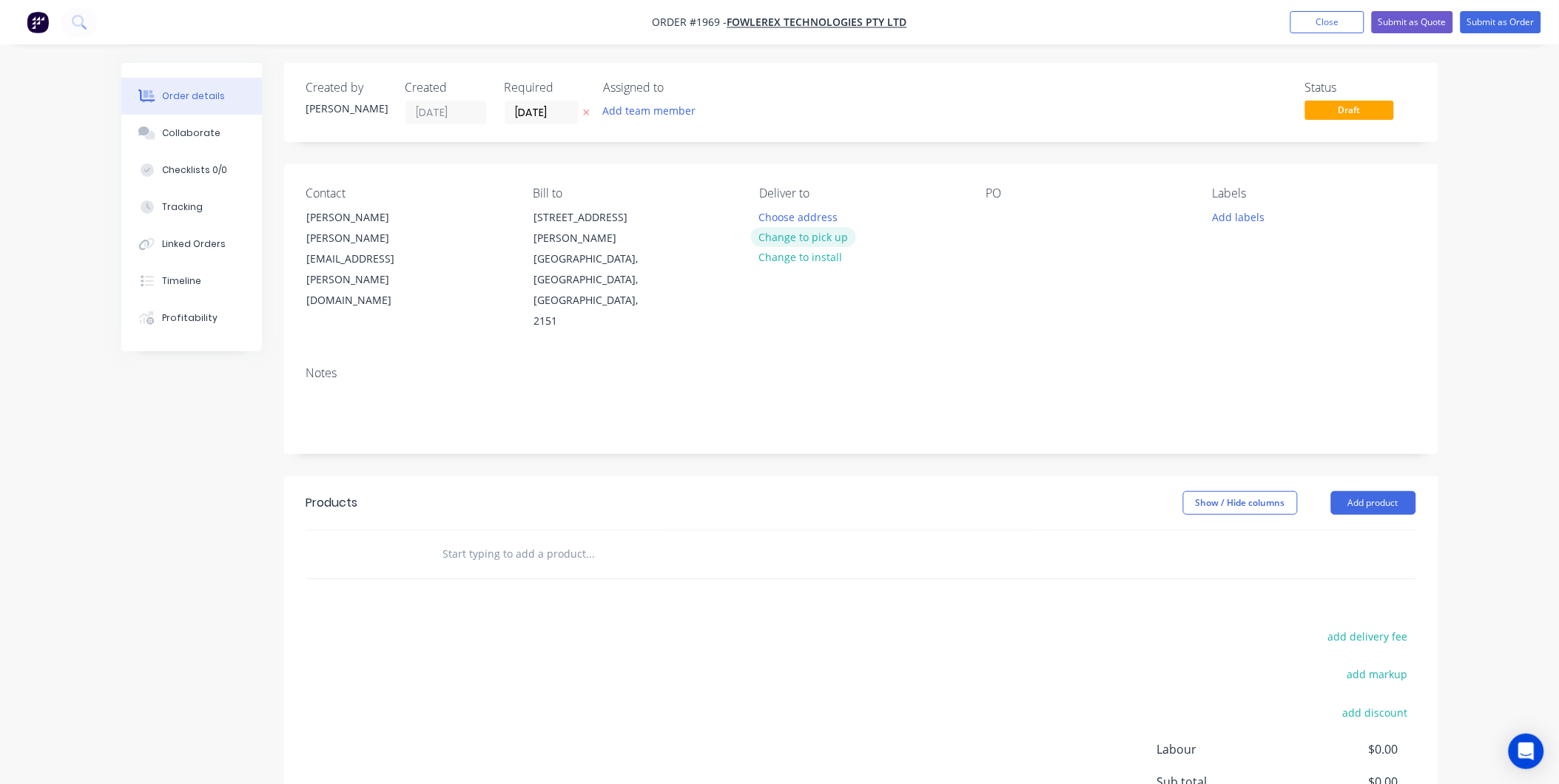
click at [815, 235] on button "Change to pick up" at bounding box center [802, 237] width 105 height 20
click at [1012, 215] on div "PO" at bounding box center [1088, 259] width 202 height 146
click at [1006, 226] on div at bounding box center [998, 217] width 23 height 22
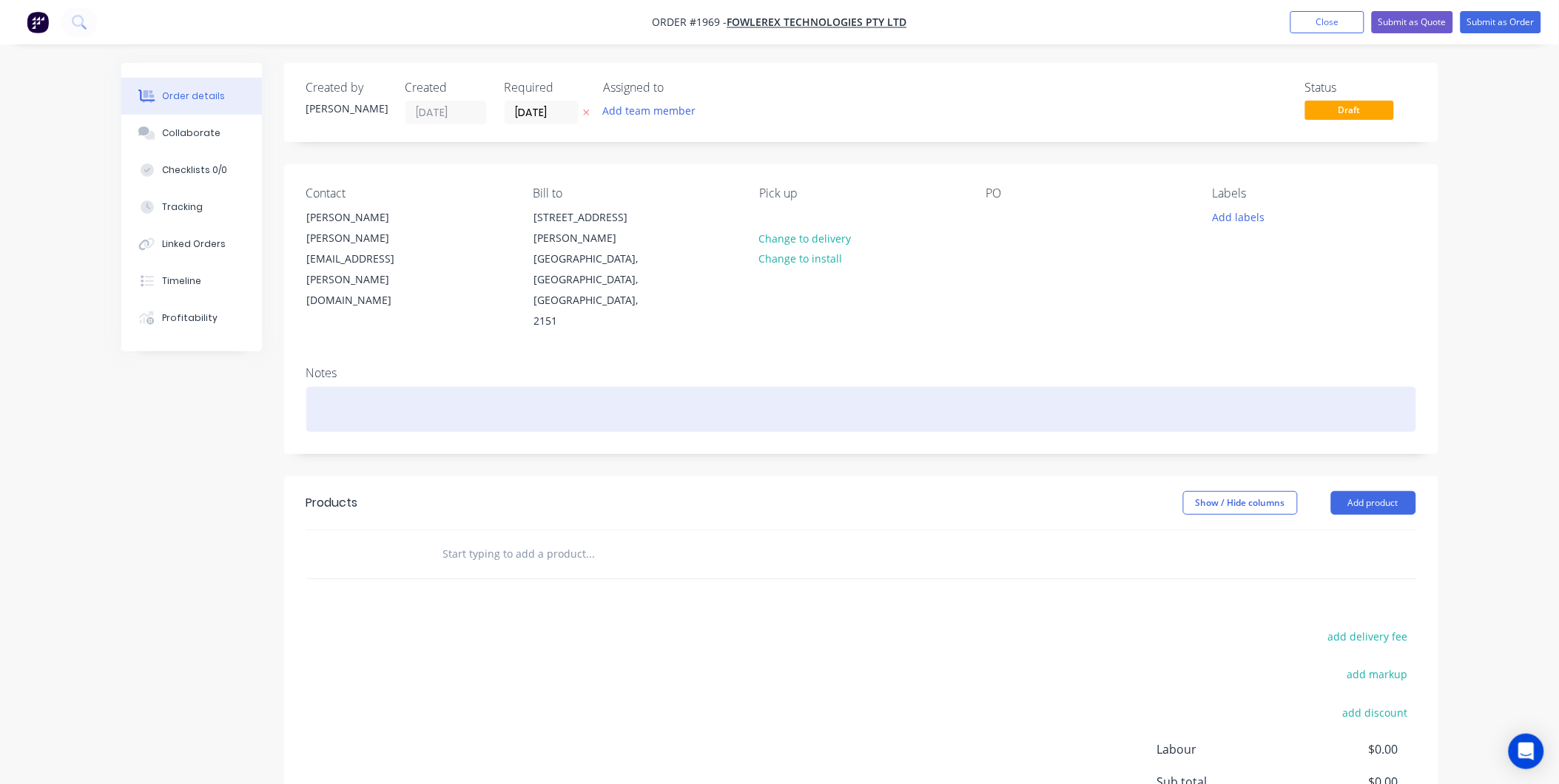
drag, startPoint x: 323, startPoint y: 341, endPoint x: 367, endPoint y: 363, distance: 49.2
click at [323, 354] on div "Notes" at bounding box center [861, 404] width 1154 height 99
click at [367, 386] on div at bounding box center [860, 409] width 1109 height 45
paste div
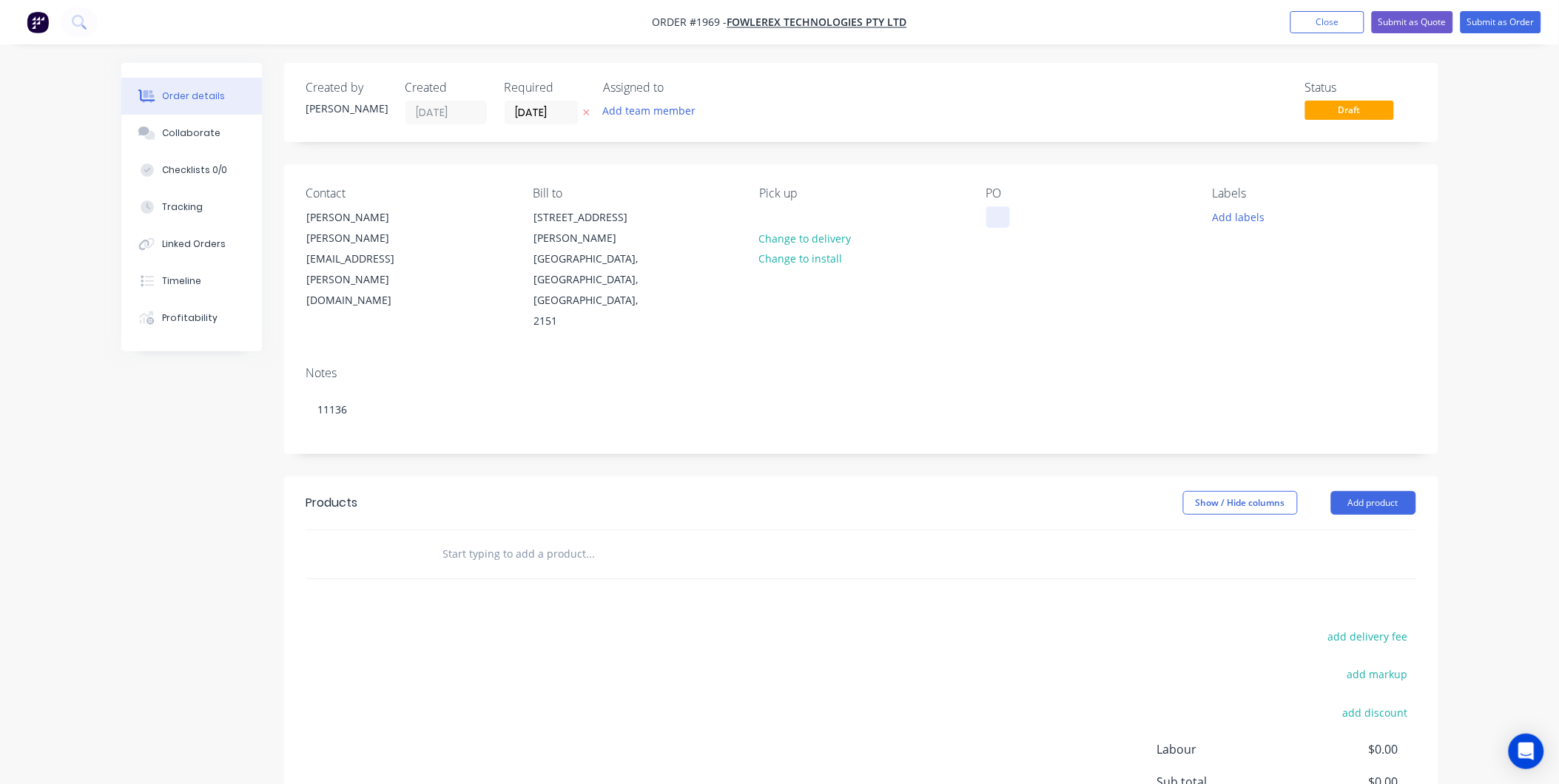
click at [995, 215] on div at bounding box center [998, 217] width 23 height 22
paste div
drag, startPoint x: 1236, startPoint y: 229, endPoint x: 1229, endPoint y: 218, distance: 13.0
click at [1232, 224] on div "Labels Add labels" at bounding box center [1313, 259] width 202 height 146
click at [1227, 213] on button "Add labels" at bounding box center [1238, 216] width 68 height 20
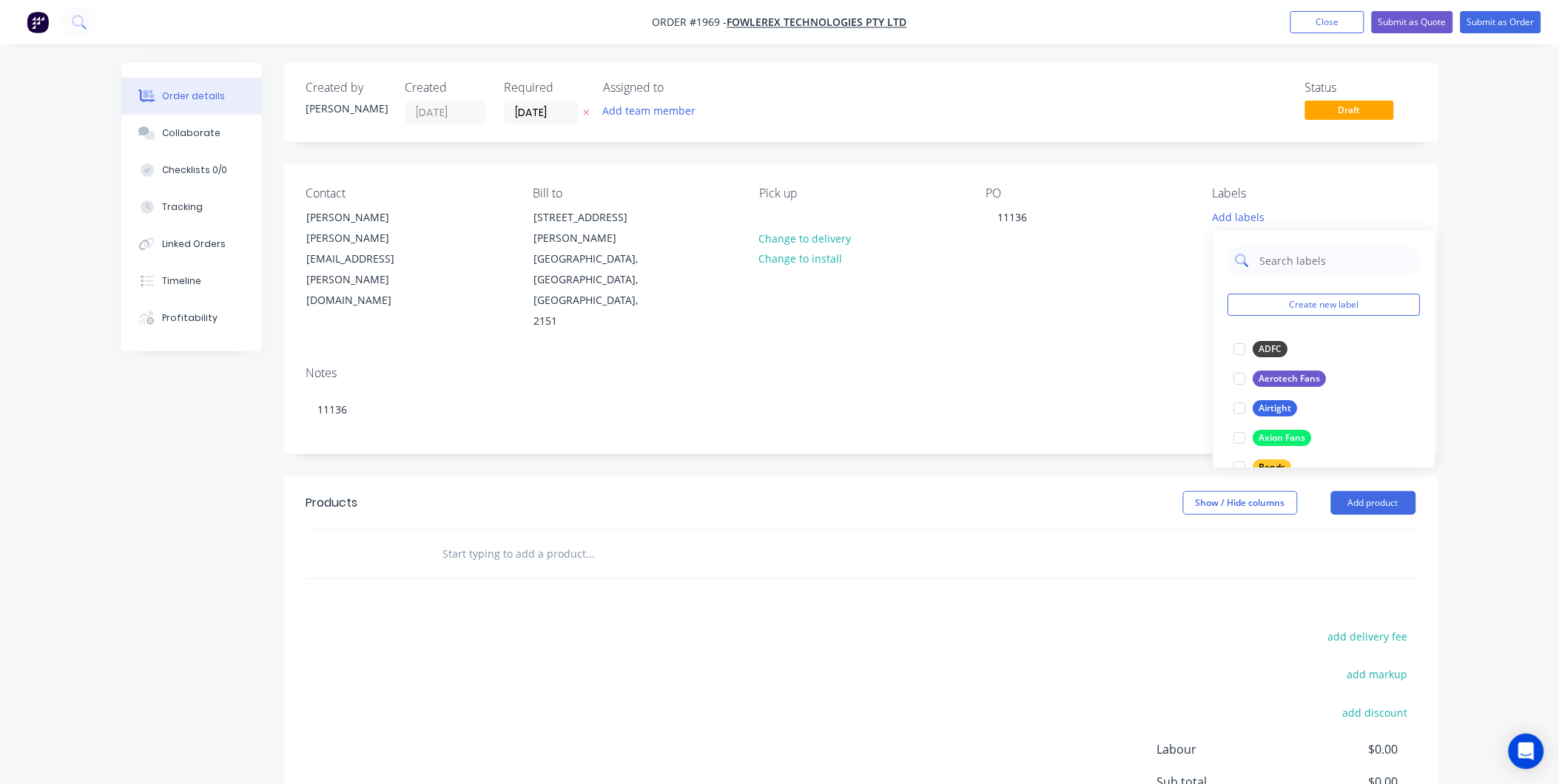
click at [1292, 262] on input "text" at bounding box center [1335, 260] width 155 height 29
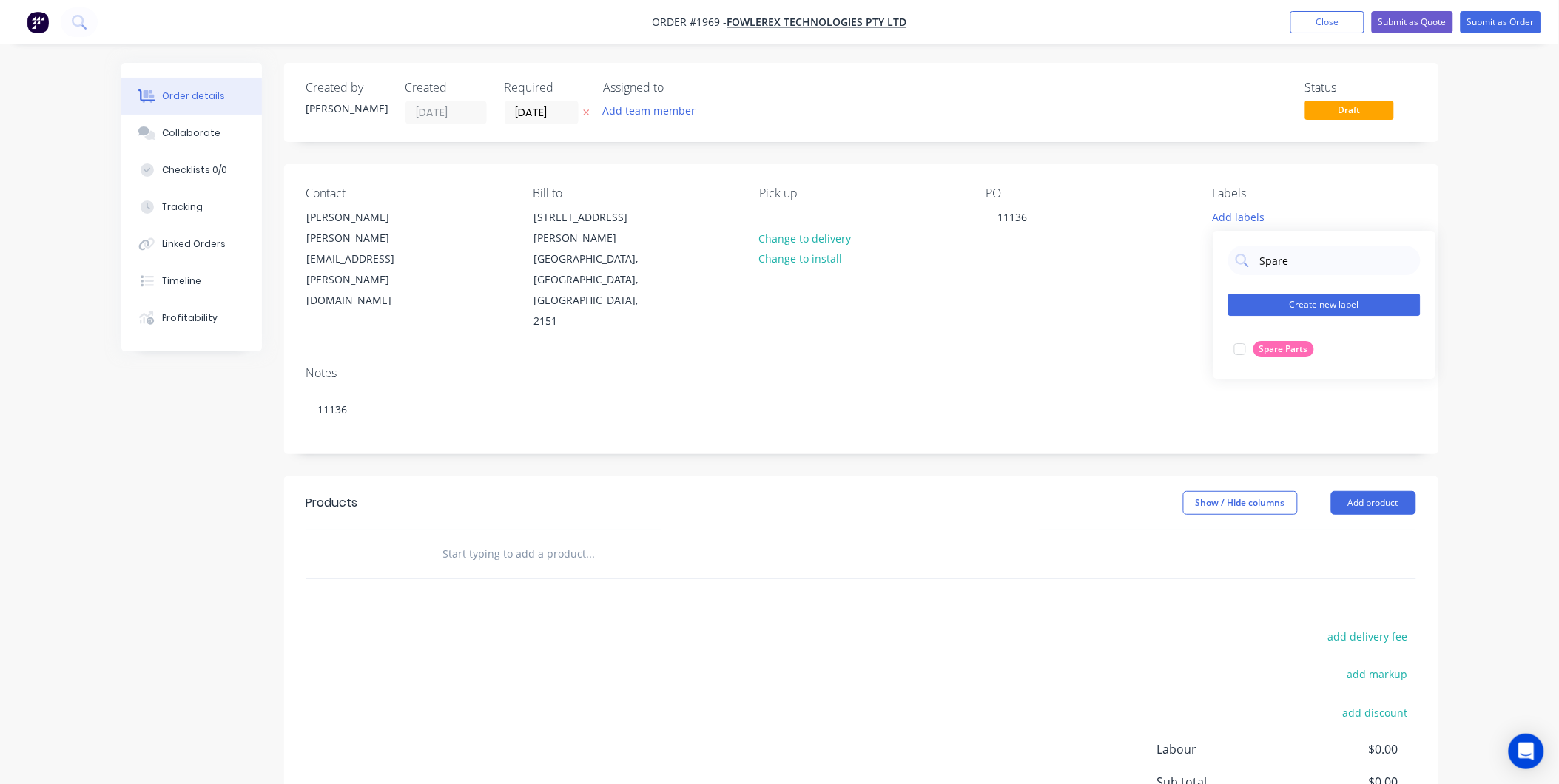
drag, startPoint x: 1247, startPoint y: 345, endPoint x: 1282, endPoint y: 303, distance: 54.7
click at [1247, 345] on div at bounding box center [1240, 349] width 29 height 29
drag, startPoint x: 1307, startPoint y: 248, endPoint x: 1255, endPoint y: 249, distance: 52.0
click at [1255, 249] on div "Spare" at bounding box center [1324, 253] width 192 height 29
type input "Fowl"
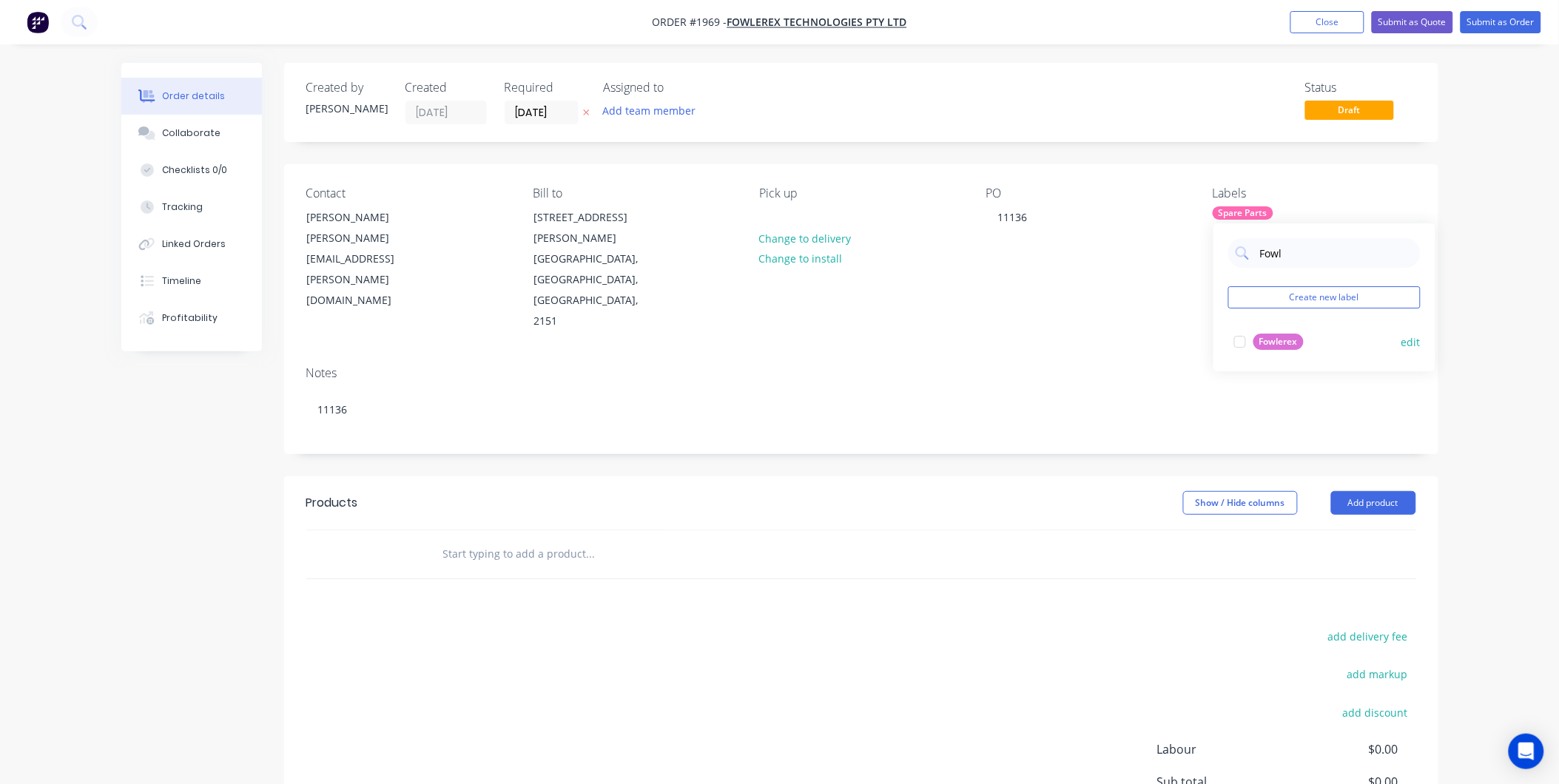
click at [1251, 341] on div at bounding box center [1240, 341] width 29 height 29
click at [1006, 367] on div "Notes" at bounding box center [860, 373] width 1109 height 14
drag, startPoint x: 392, startPoint y: 506, endPoint x: 555, endPoint y: 506, distance: 163.0
click at [410, 530] on div at bounding box center [380, 554] width 89 height 48
click at [1341, 491] on button "Add product" at bounding box center [1373, 502] width 85 height 23
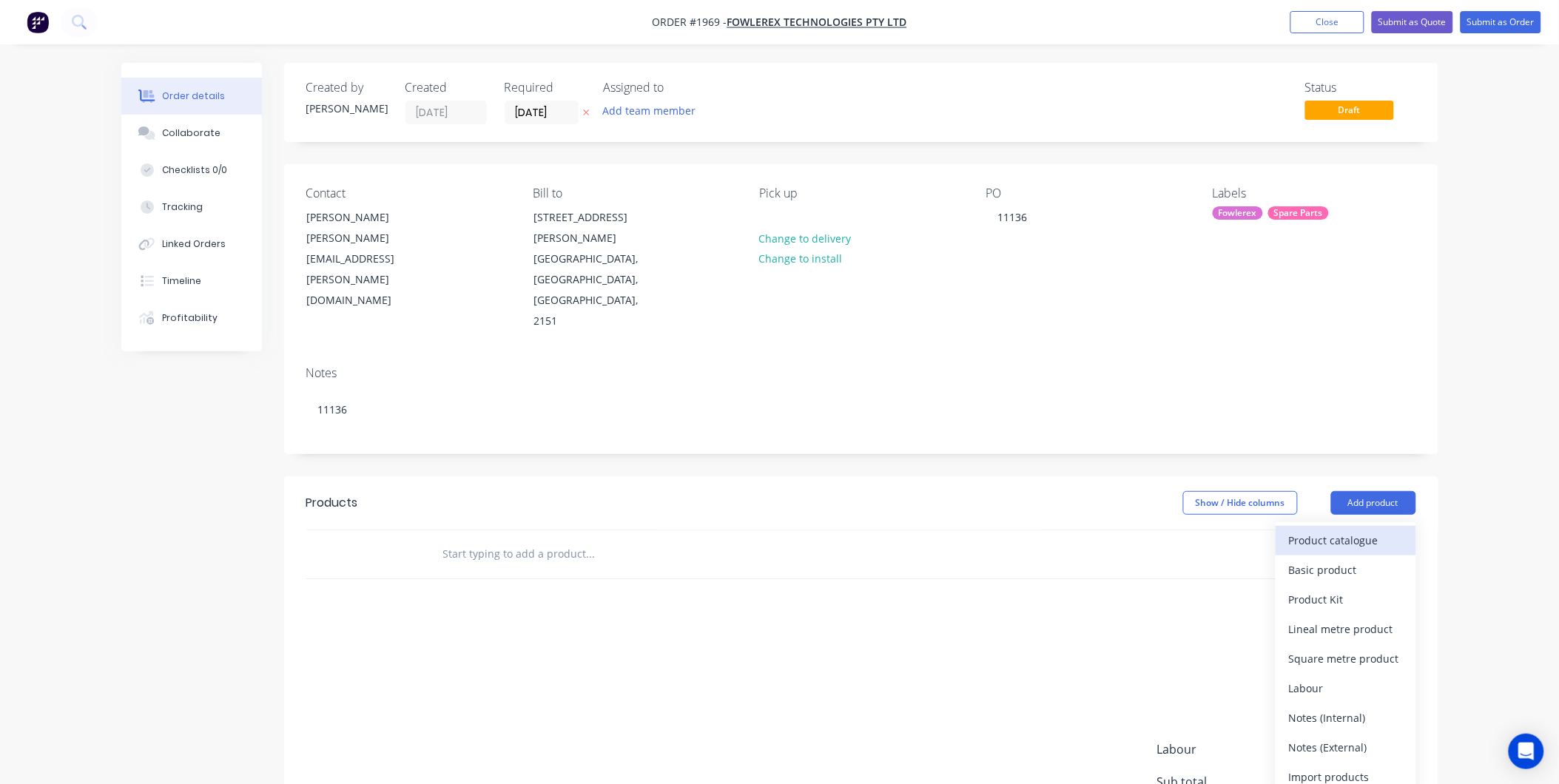
click at [1332, 526] on button "Product catalogue" at bounding box center [1345, 540] width 141 height 29
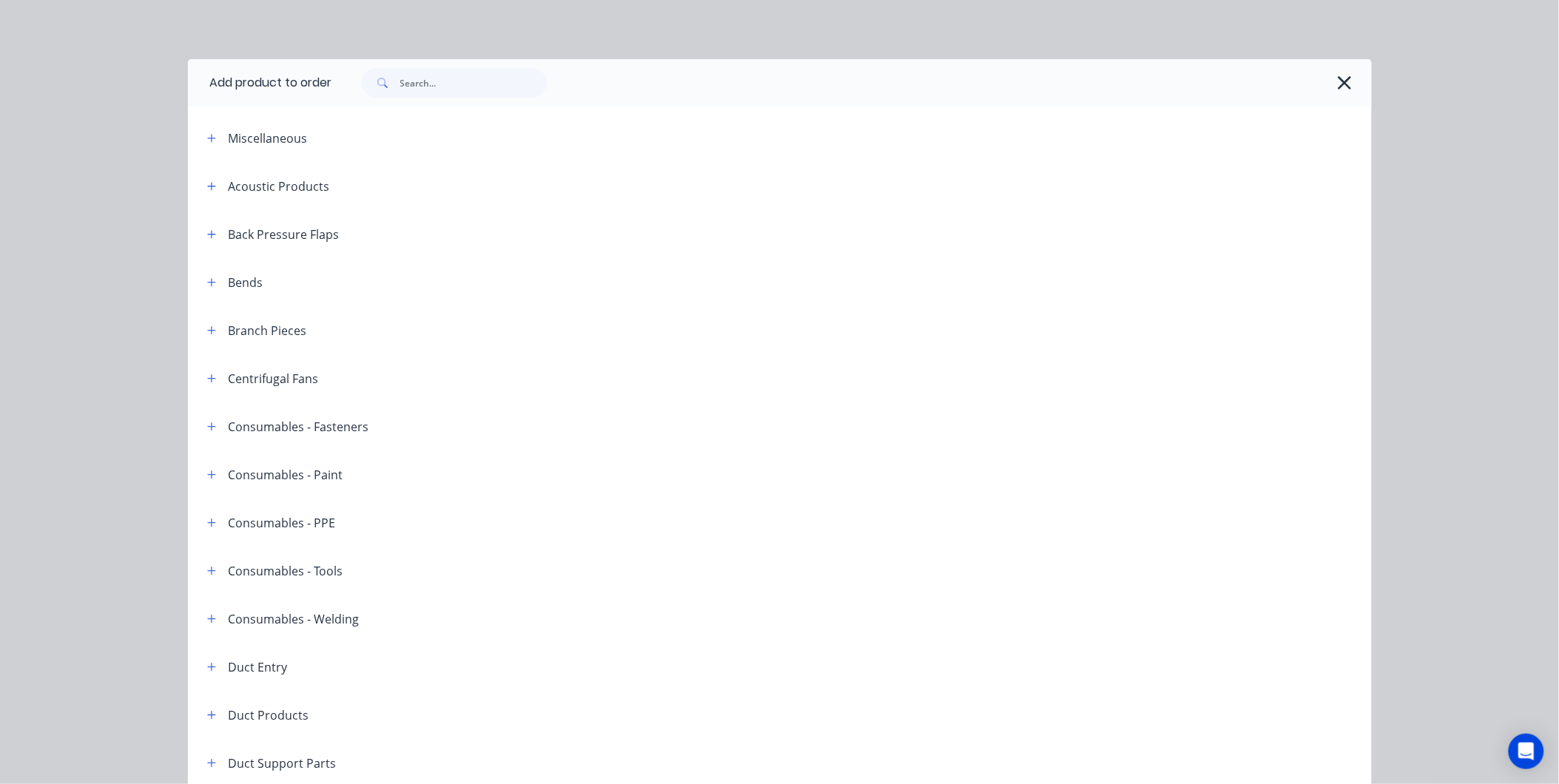
click at [1325, 79] on div at bounding box center [844, 83] width 1025 height 29
click at [1337, 85] on icon "button" at bounding box center [1345, 83] width 16 height 21
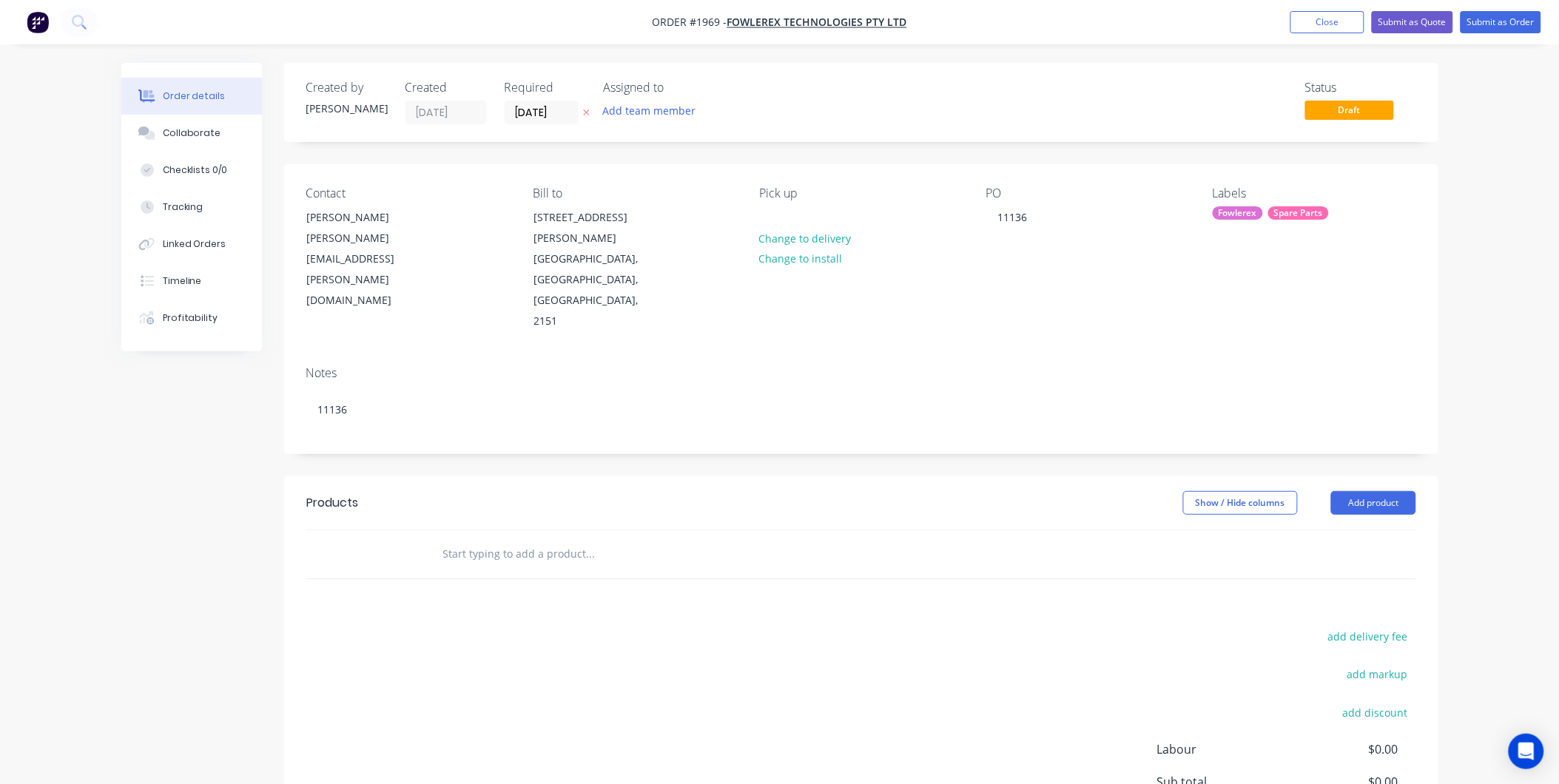
click at [526, 539] on input "text" at bounding box center [591, 554] width 296 height 29
type input "Storage of Demister Pads"
drag, startPoint x: 629, startPoint y: 505, endPoint x: 356, endPoint y: 512, distance: 273.1
click at [356, 530] on div "Storage of Demister Pads Add Storage of Demister Pads to order No results found" at bounding box center [860, 554] width 1109 height 48
click at [1366, 491] on button "Add product" at bounding box center [1373, 502] width 85 height 23
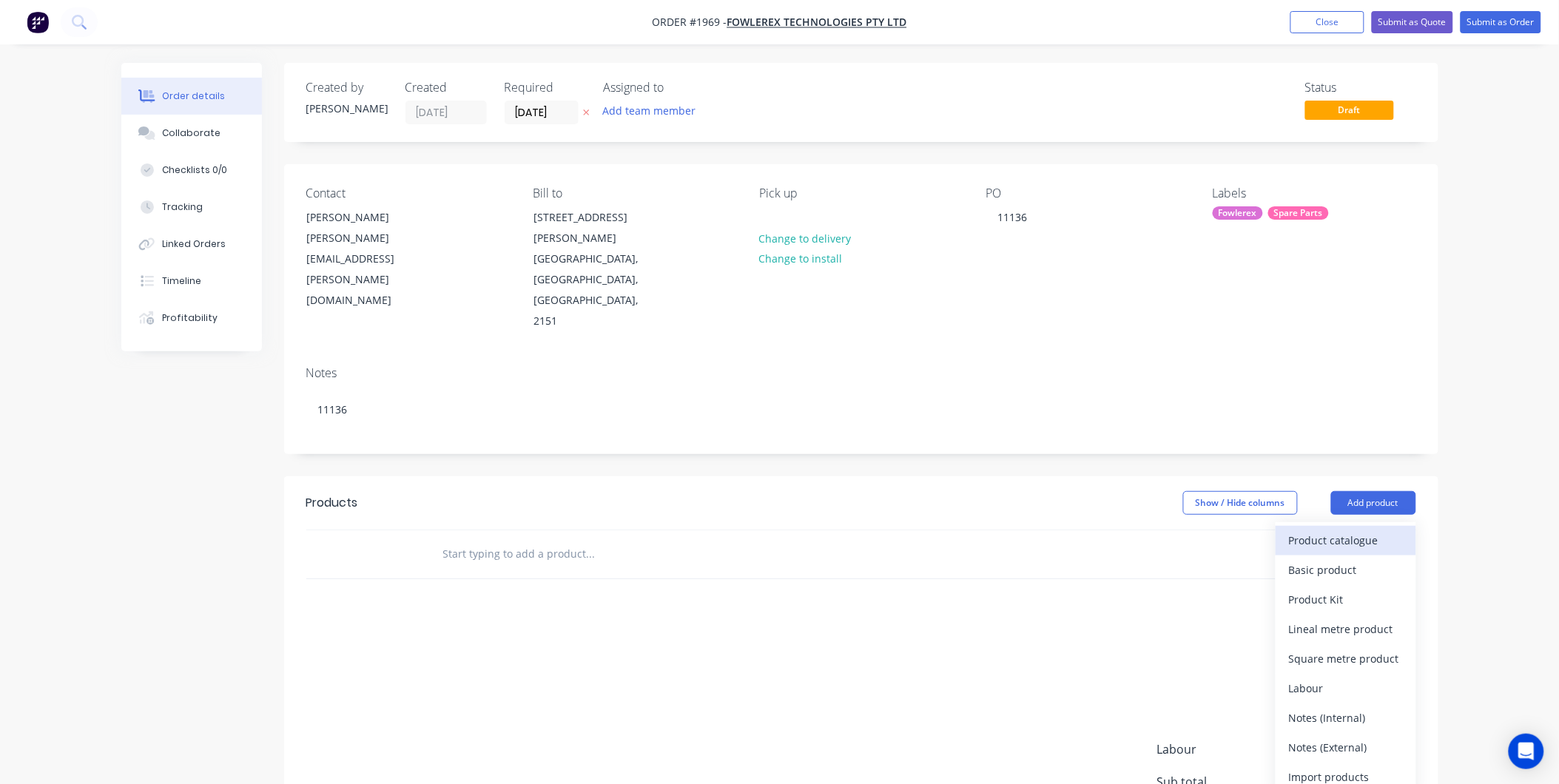
click at [1333, 530] on div "Product catalogue" at bounding box center [1345, 540] width 114 height 22
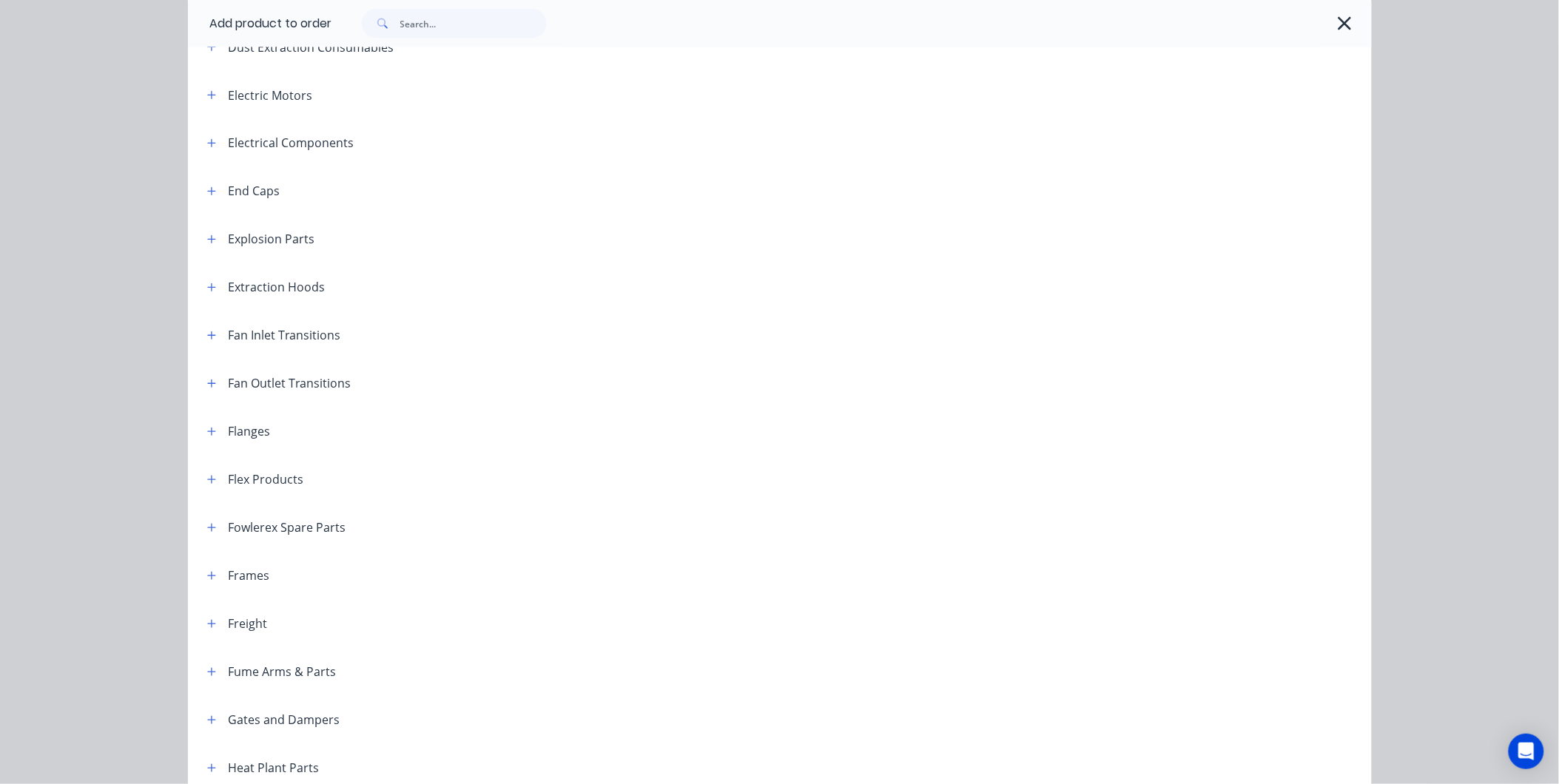
scroll to position [904, 0]
click at [208, 477] on button "button" at bounding box center [211, 483] width 18 height 18
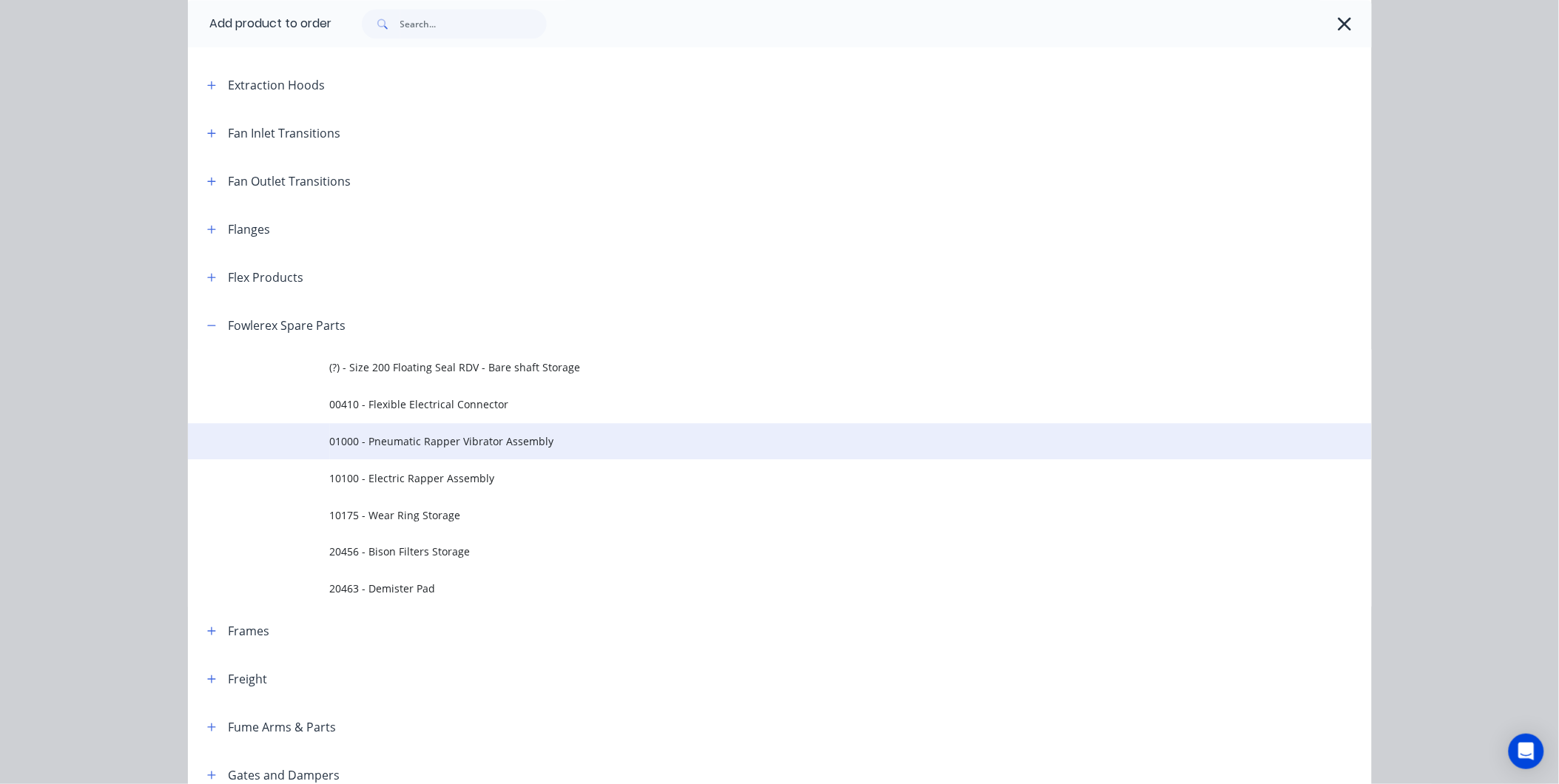
scroll to position [1068, 0]
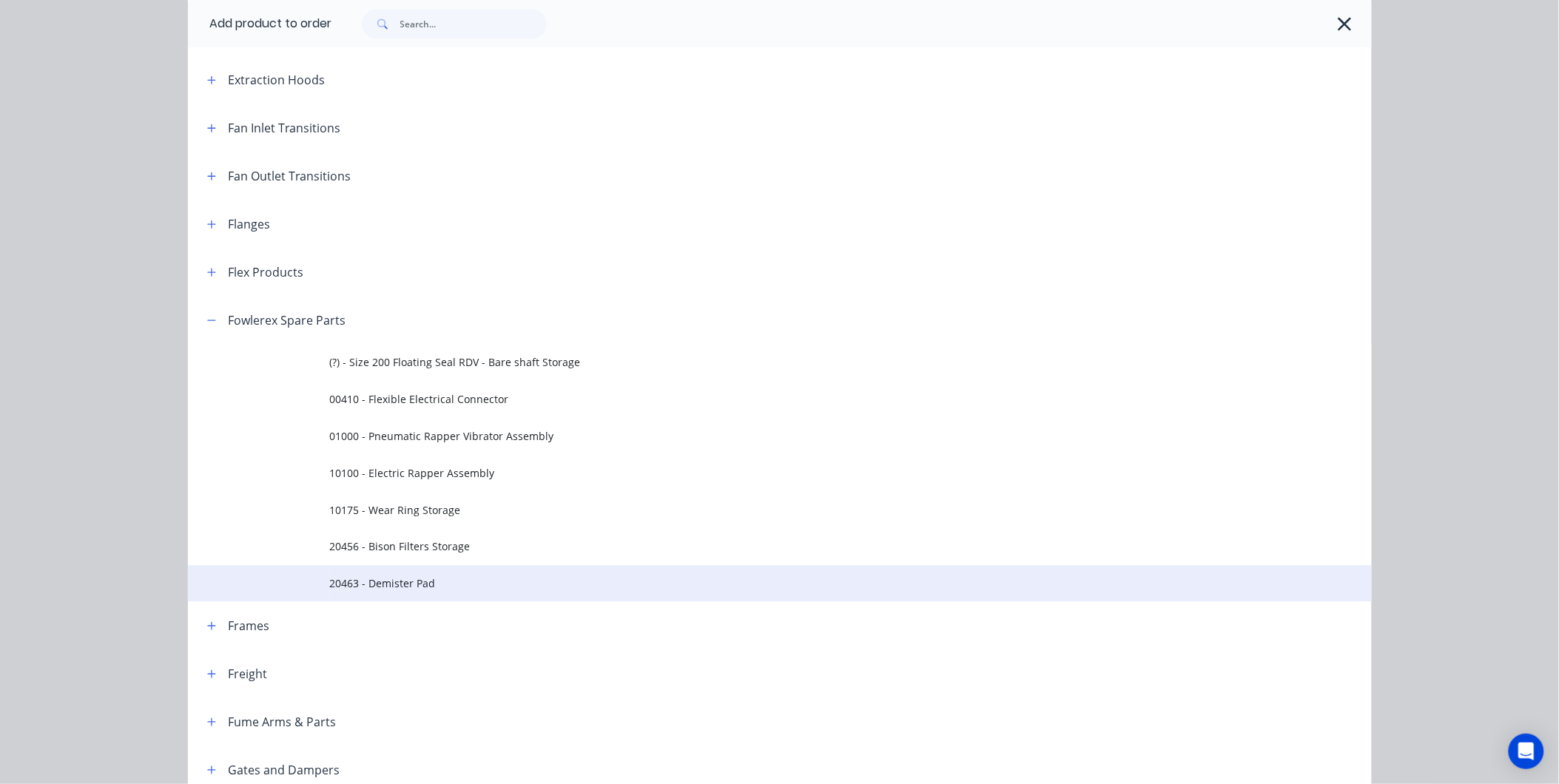
click at [439, 583] on span "20463 - Demister Pad" at bounding box center [746, 583] width 833 height 16
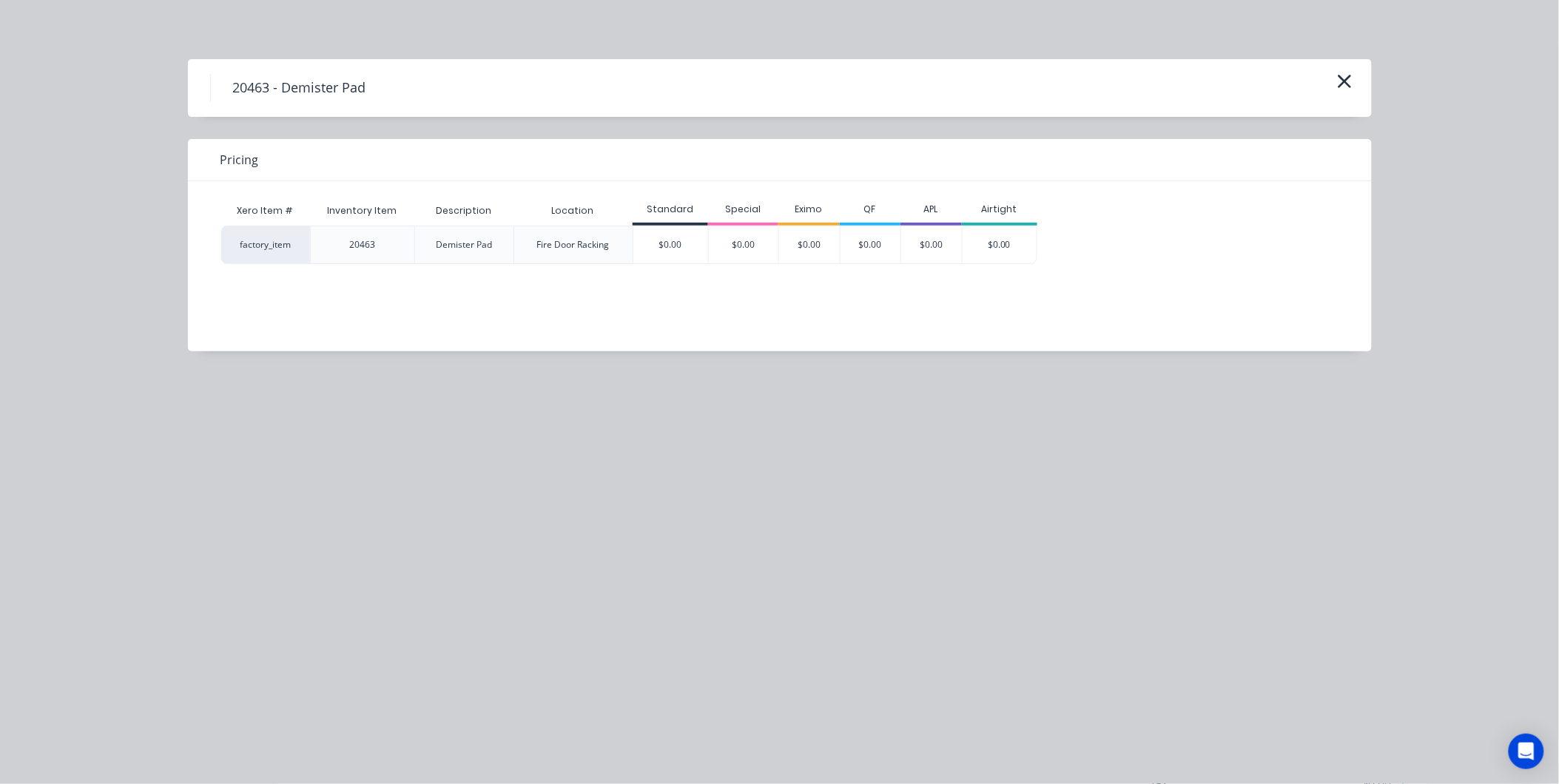
scroll to position [152, 0]
click at [661, 241] on div "$0.00" at bounding box center [670, 245] width 74 height 37
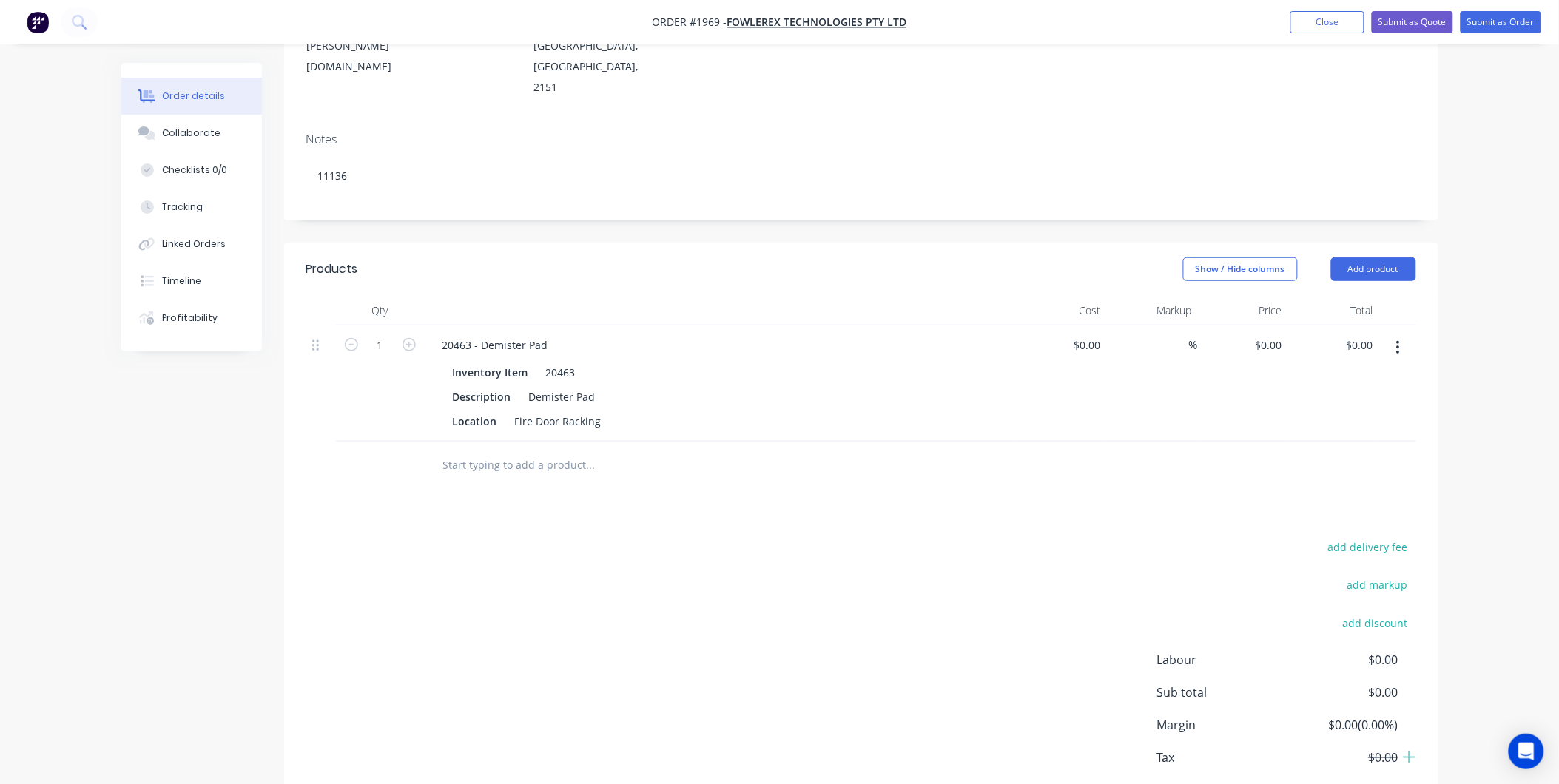
scroll to position [234, 0]
drag, startPoint x: 505, startPoint y: 423, endPoint x: 527, endPoint y: 423, distance: 22.0
click at [505, 449] on input "text" at bounding box center [591, 464] width 296 height 29
click at [1390, 257] on button "Add product" at bounding box center [1373, 268] width 85 height 23
click at [548, 449] on input "text" at bounding box center [591, 464] width 296 height 29
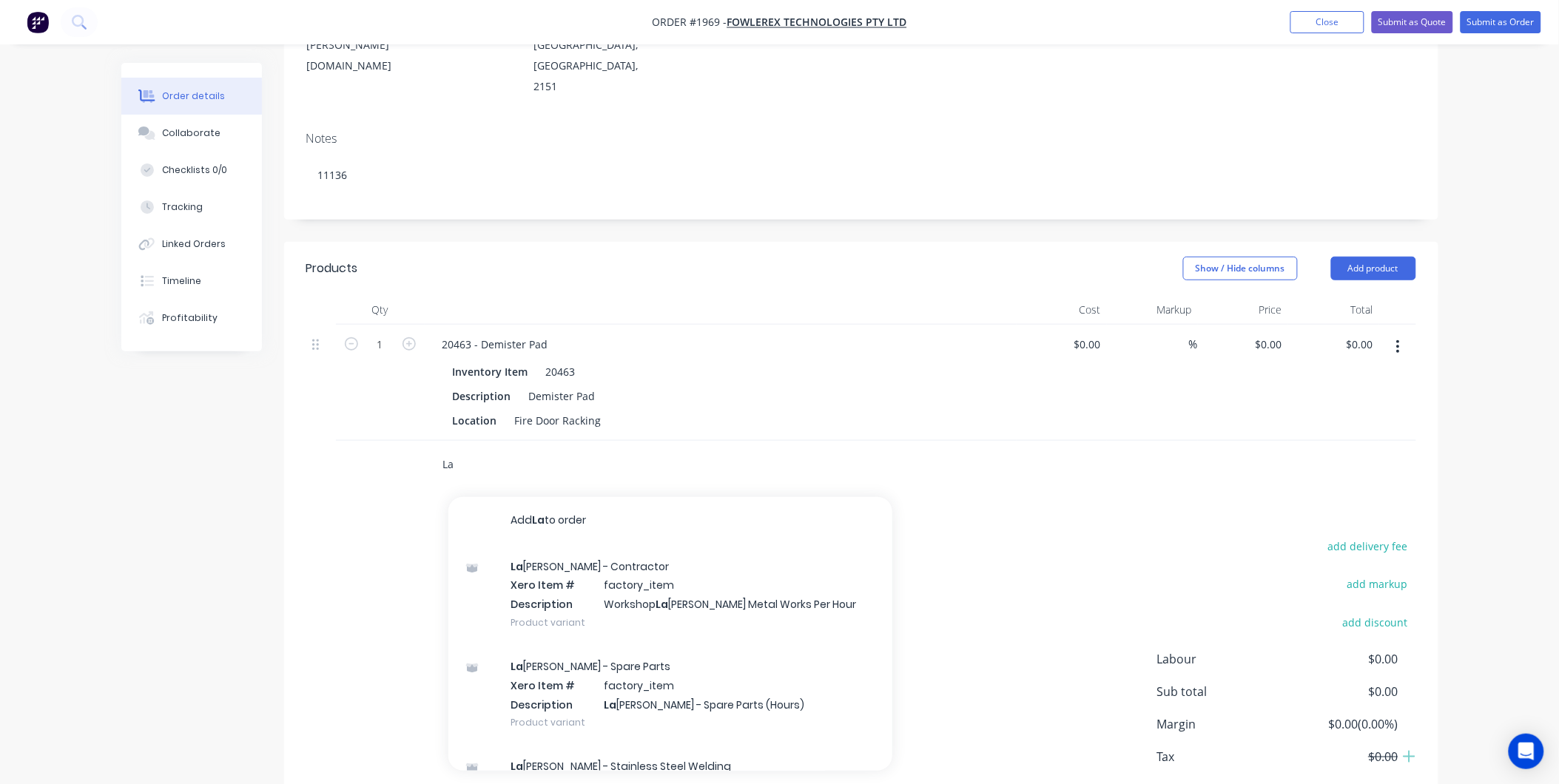
type input "L"
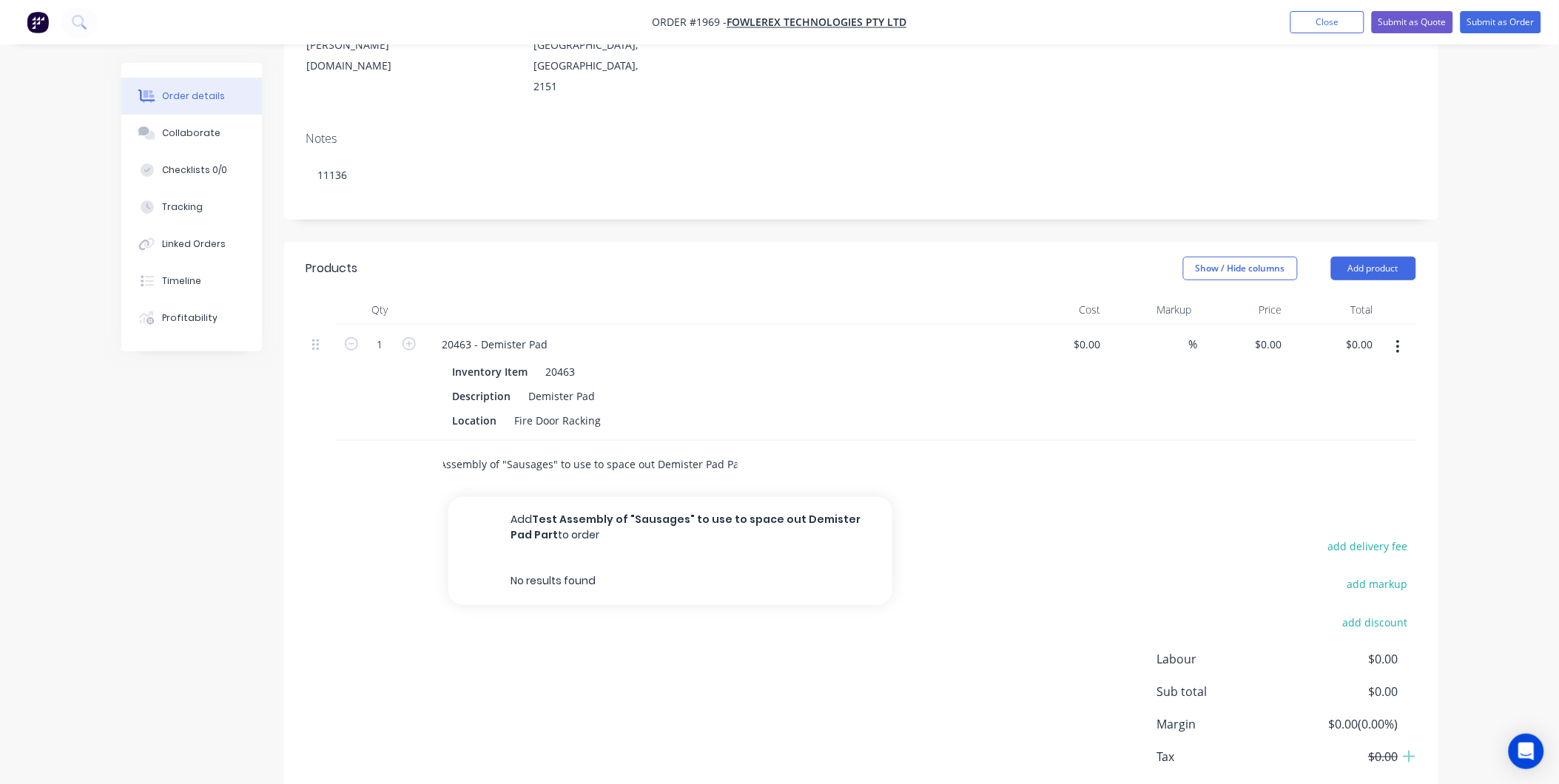
scroll to position [0, 32]
type input "Test Assembly of "Sausages" to use to space out Demister Pad Parts"
click at [778, 472] on div "Products Show / Hide columns Add product Qty Cost Markup Price Total 1 20463 - …" at bounding box center [861, 543] width 1154 height 602
click at [640, 449] on input "Test Assembly of "Sausages" to use to space out Demister Pad Parts" at bounding box center [591, 464] width 296 height 29
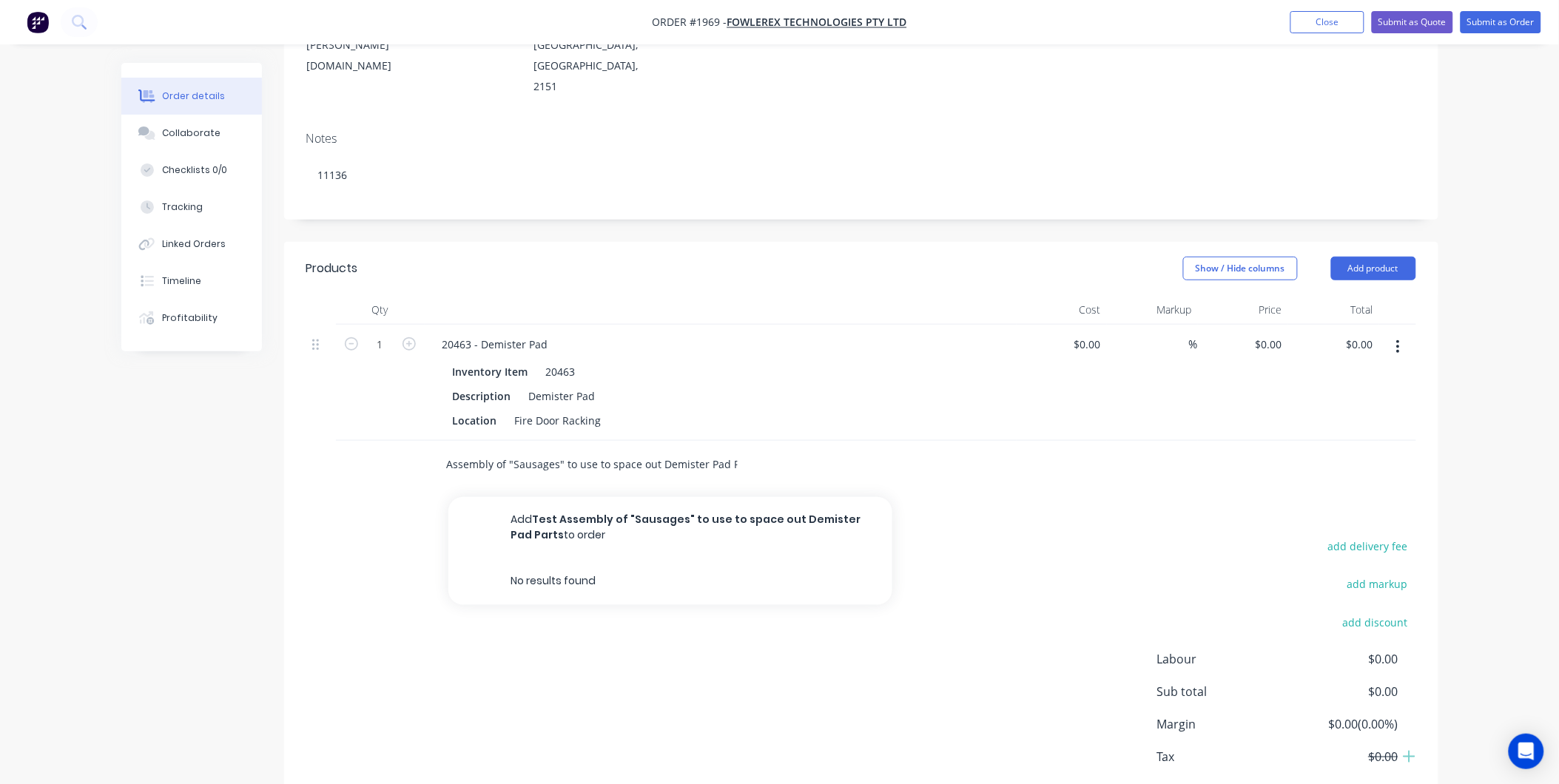
scroll to position [0, 32]
click at [893, 449] on div "Test Assembly of "Sausages" to use to space out Demister Pad Parts Add Test Ass…" at bounding box center [691, 464] width 521 height 29
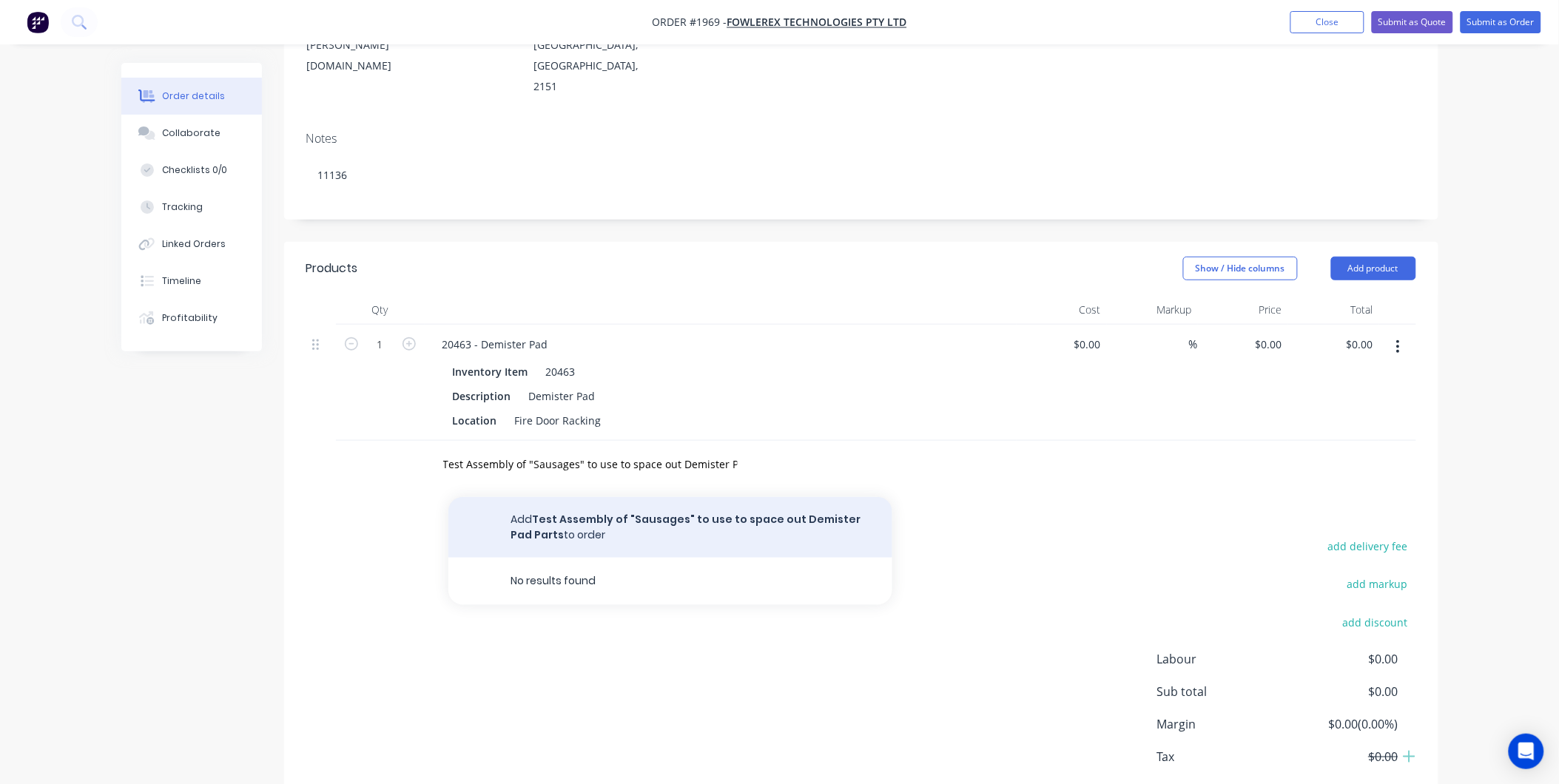
click at [728, 497] on button "Add Test Assembly of "Sausages" to use to space out Demister Pad Parts to order" at bounding box center [670, 527] width 444 height 61
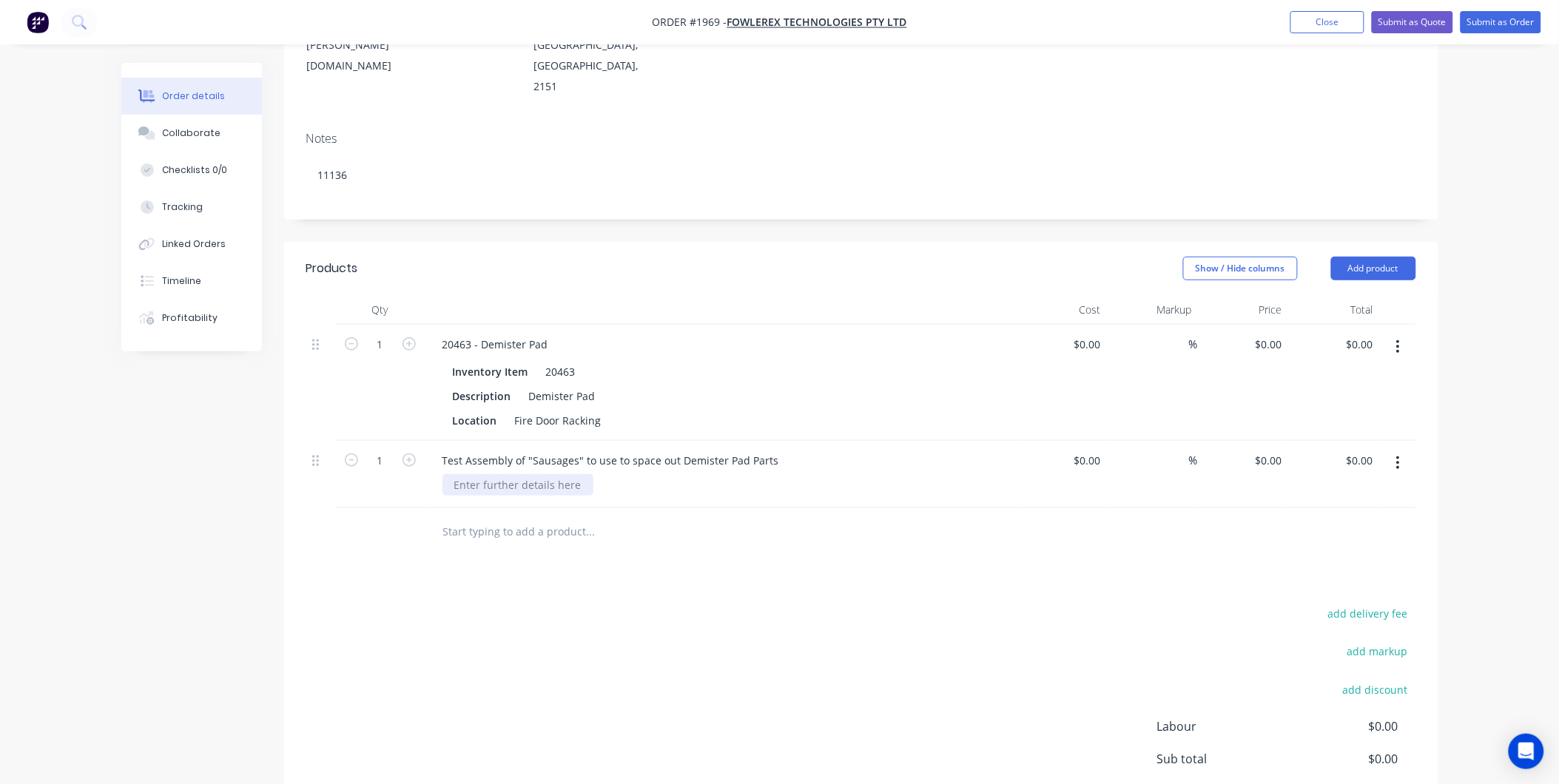
click at [540, 474] on div at bounding box center [518, 484] width 151 height 22
click at [535, 474] on div at bounding box center [518, 484] width 151 height 22
click at [618, 603] on div "add delivery fee add markup add discount Labour $0.00 Sub total $0.00 Margin $0…" at bounding box center [860, 746] width 1109 height 285
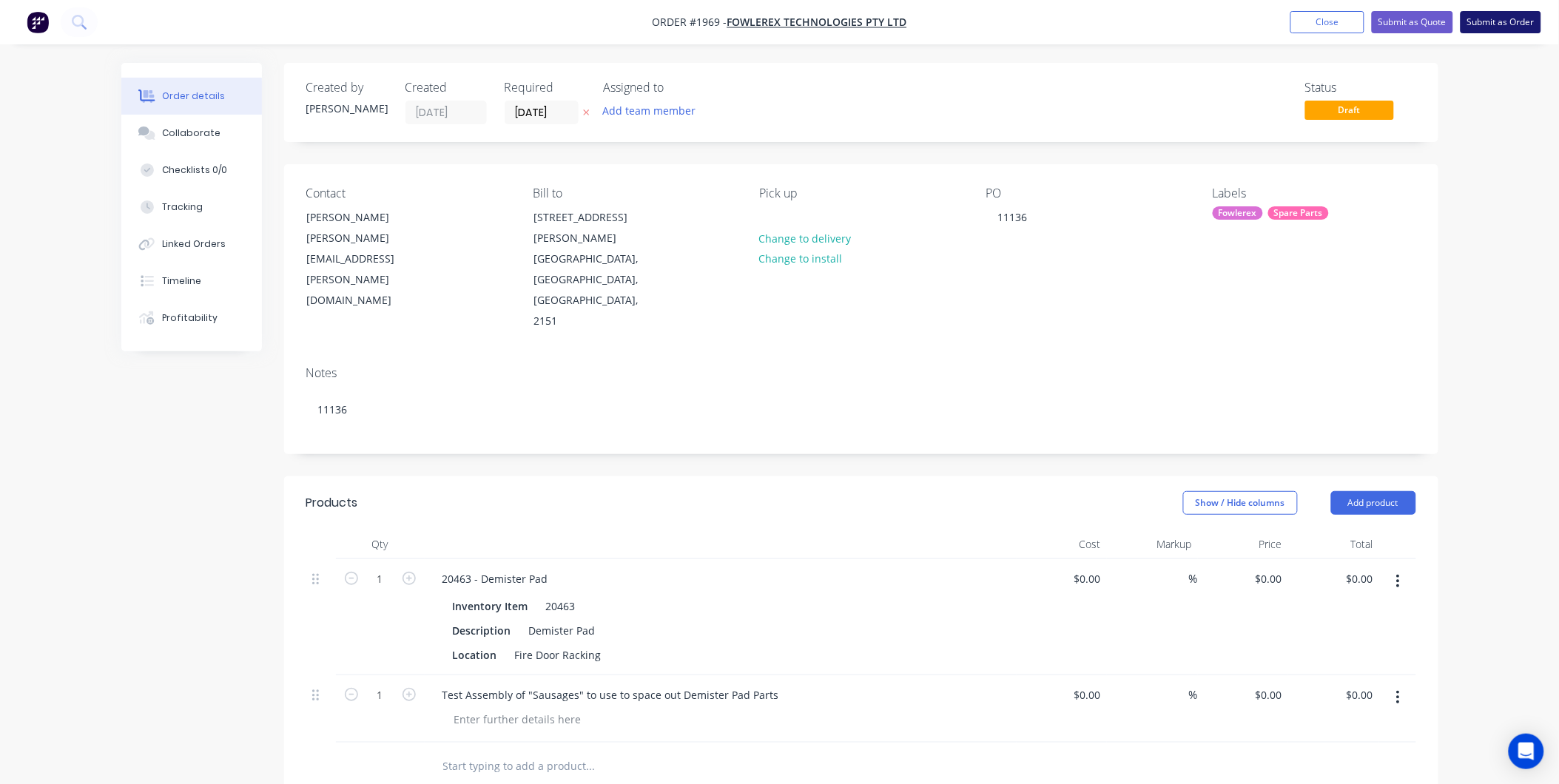
click at [1488, 19] on button "Submit as Order" at bounding box center [1500, 22] width 80 height 22
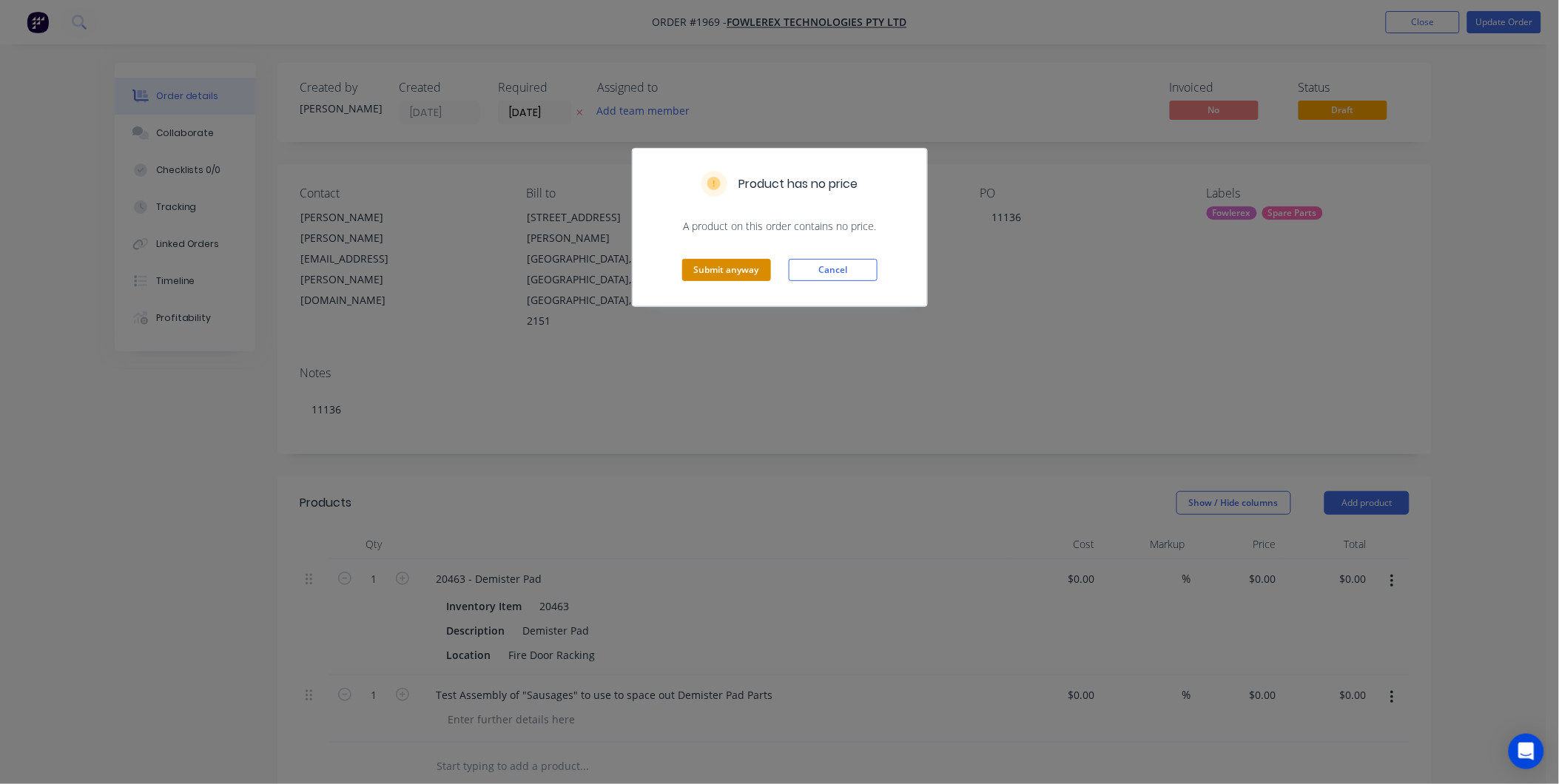
click at [719, 274] on button "Submit anyway" at bounding box center [726, 270] width 89 height 22
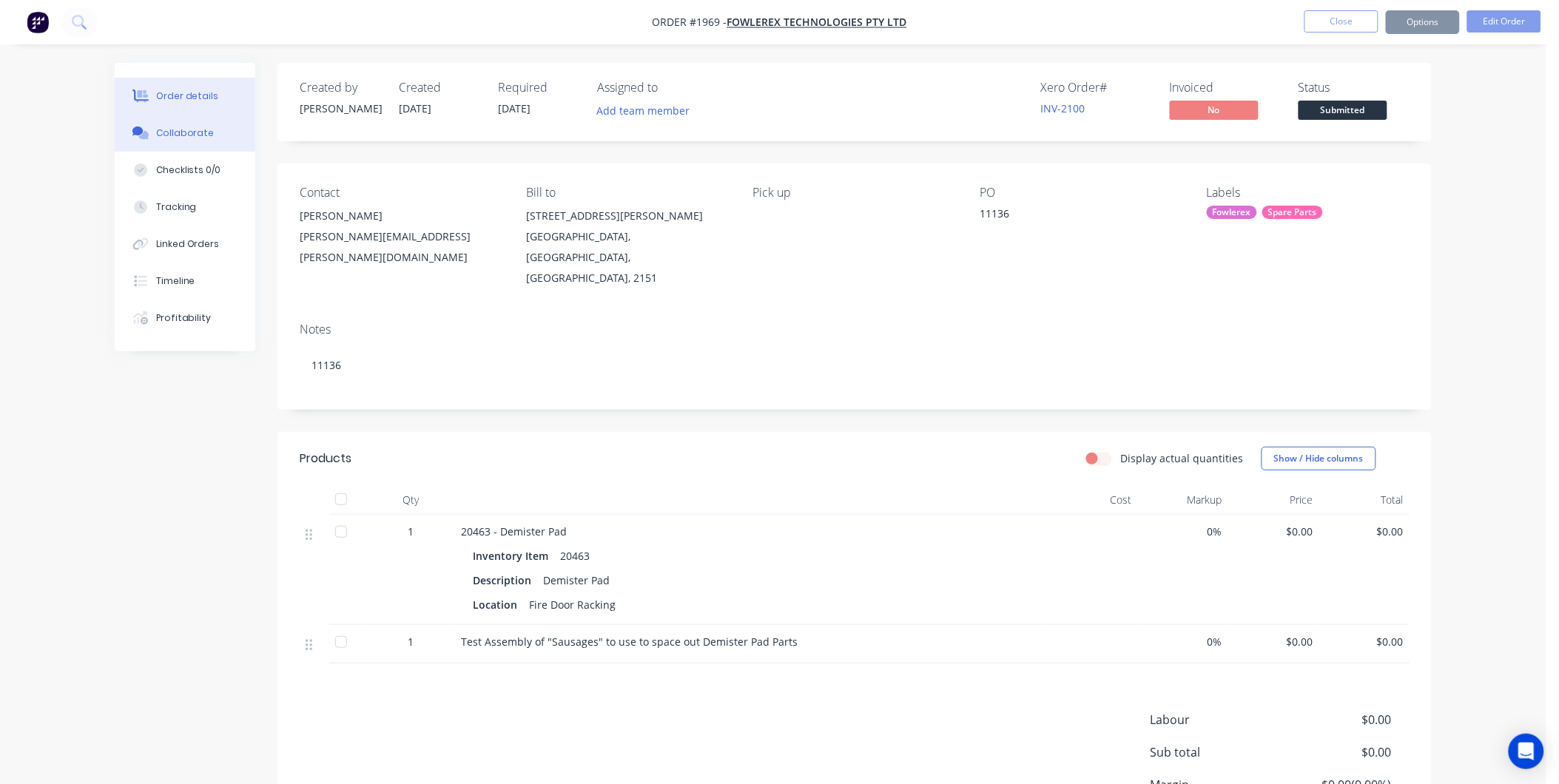
click at [186, 135] on div "Collaborate" at bounding box center [186, 132] width 59 height 13
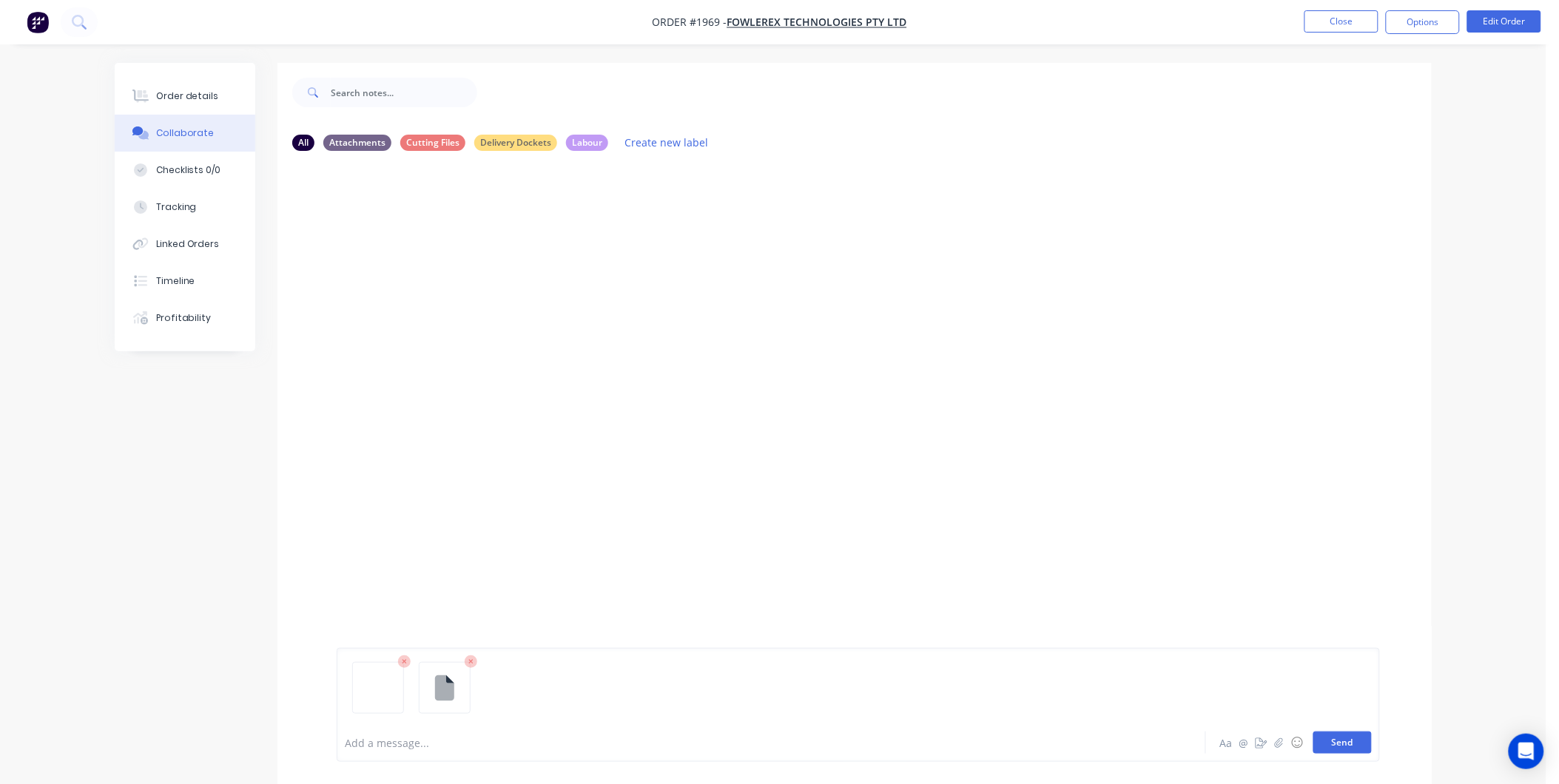
click at [1321, 745] on button "Send" at bounding box center [1343, 743] width 59 height 22
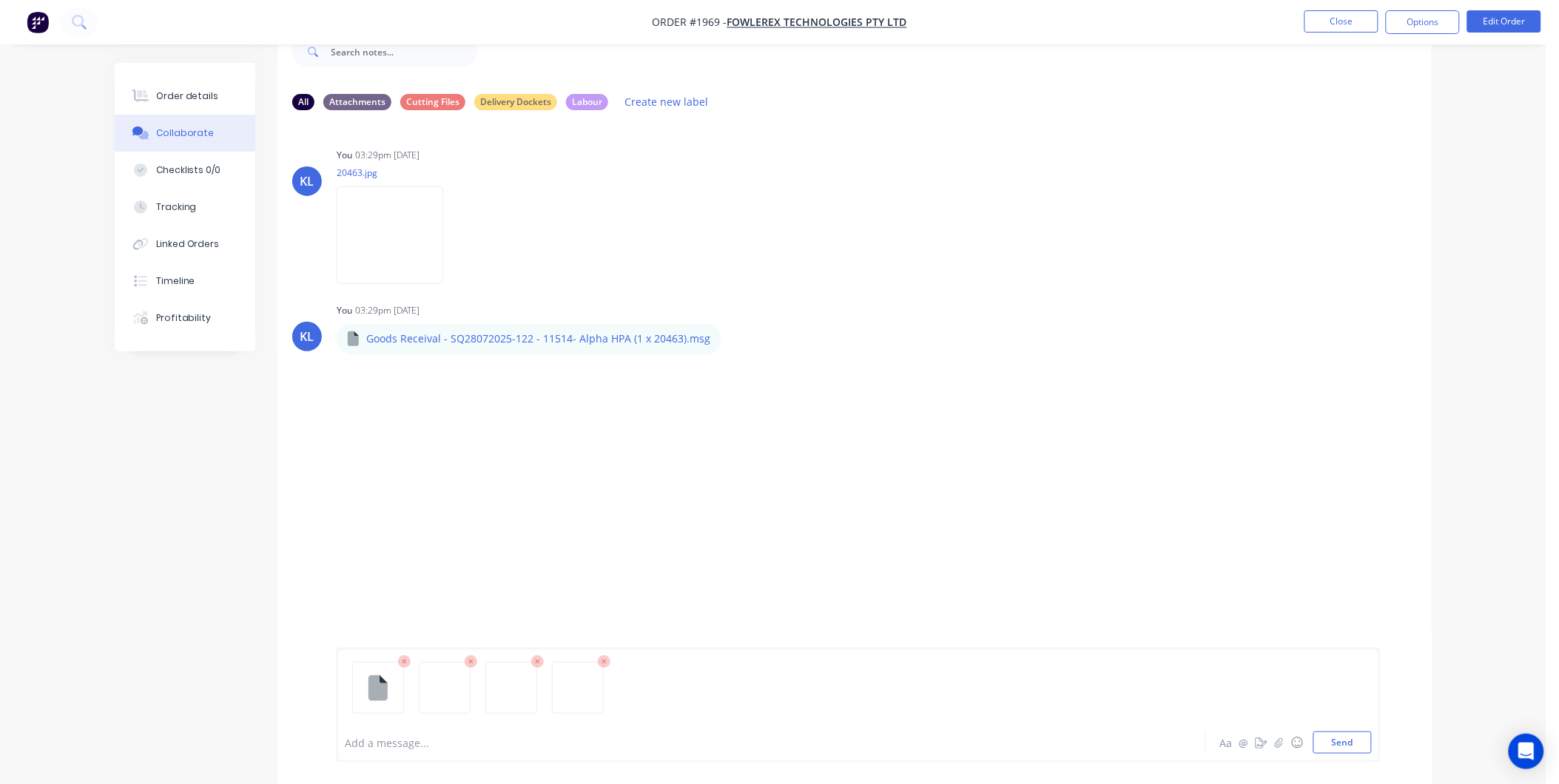
scroll to position [98, 0]
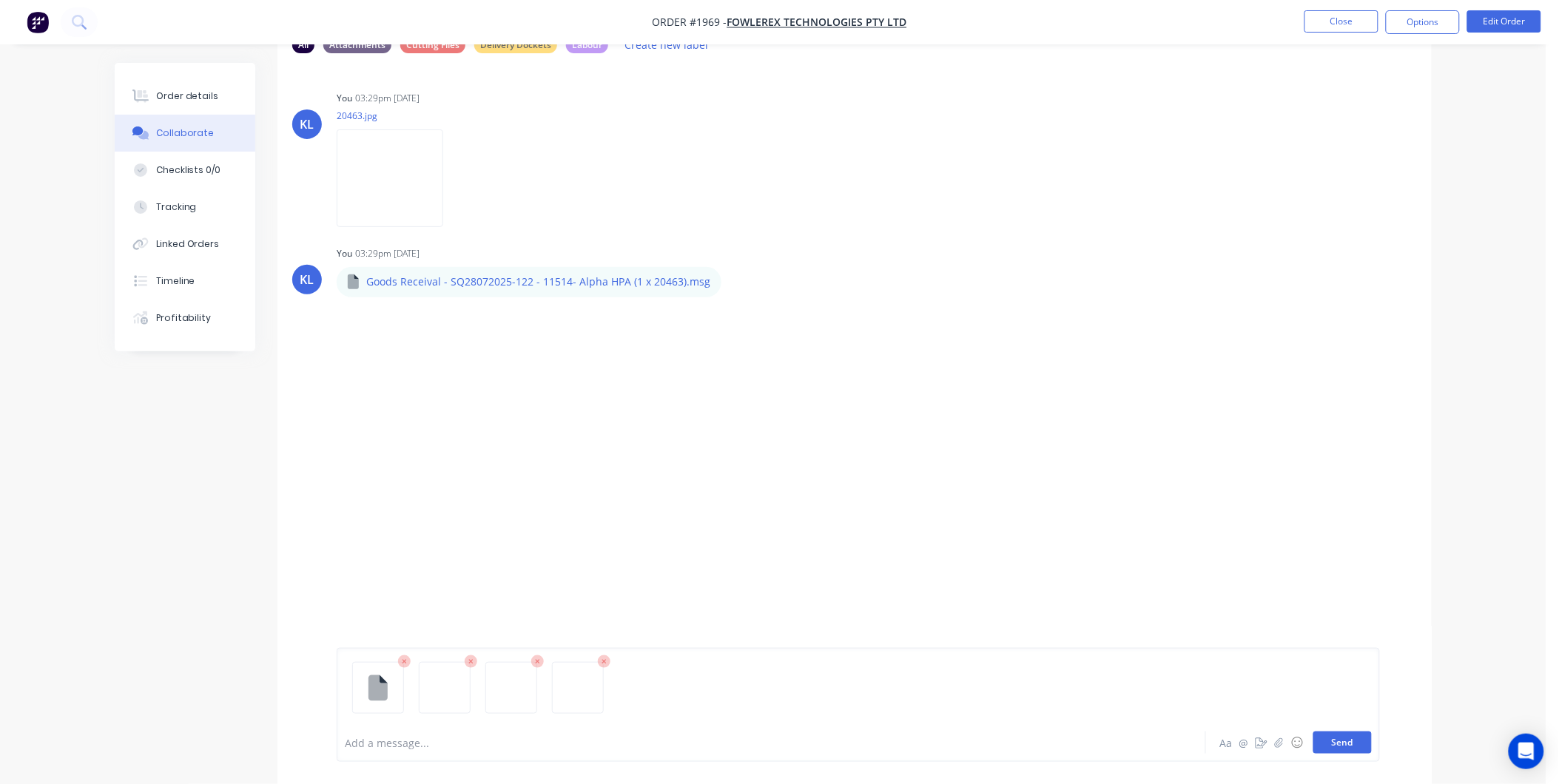
click at [1363, 750] on button "Send" at bounding box center [1343, 743] width 59 height 22
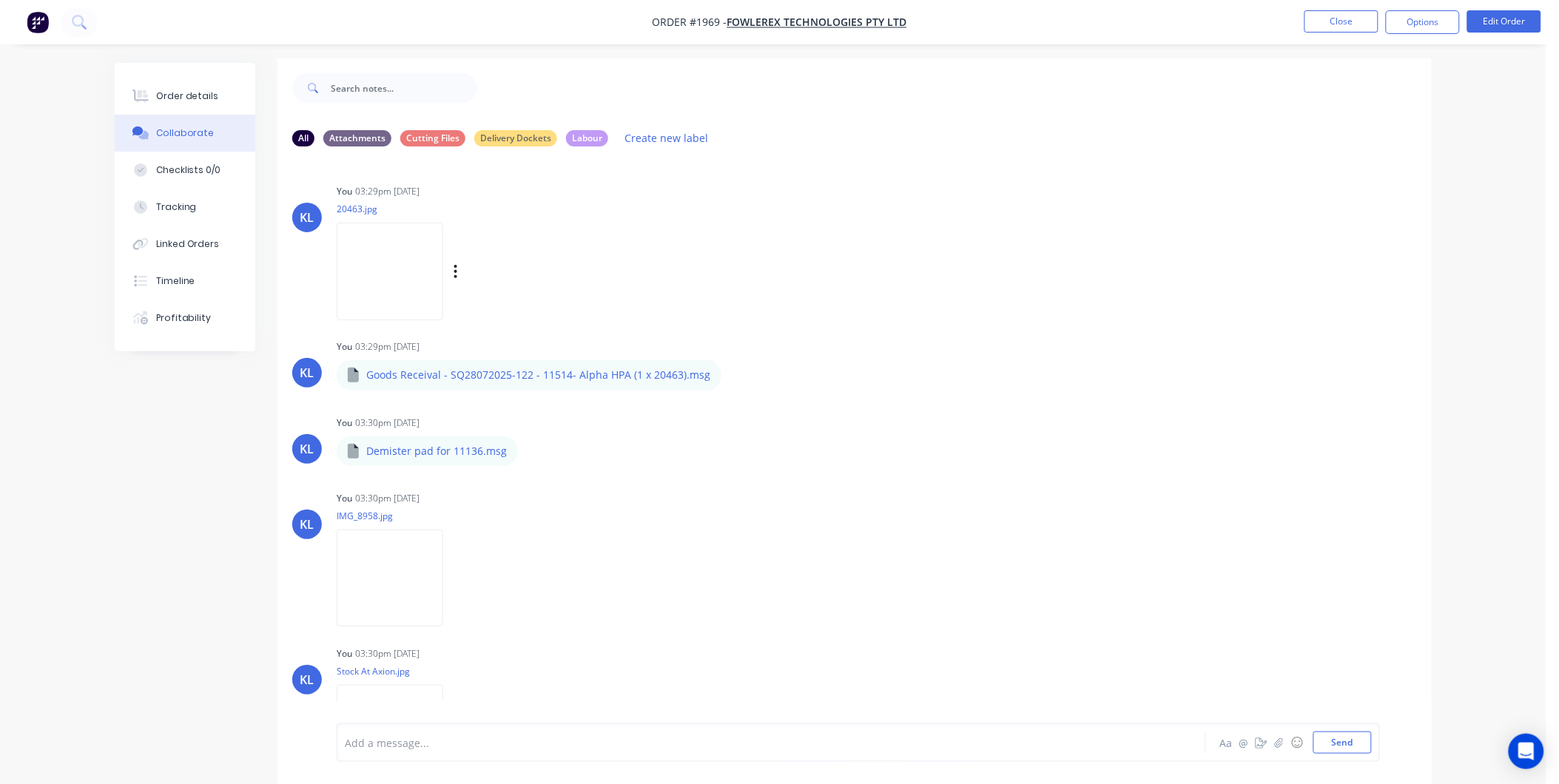
scroll to position [0, 0]
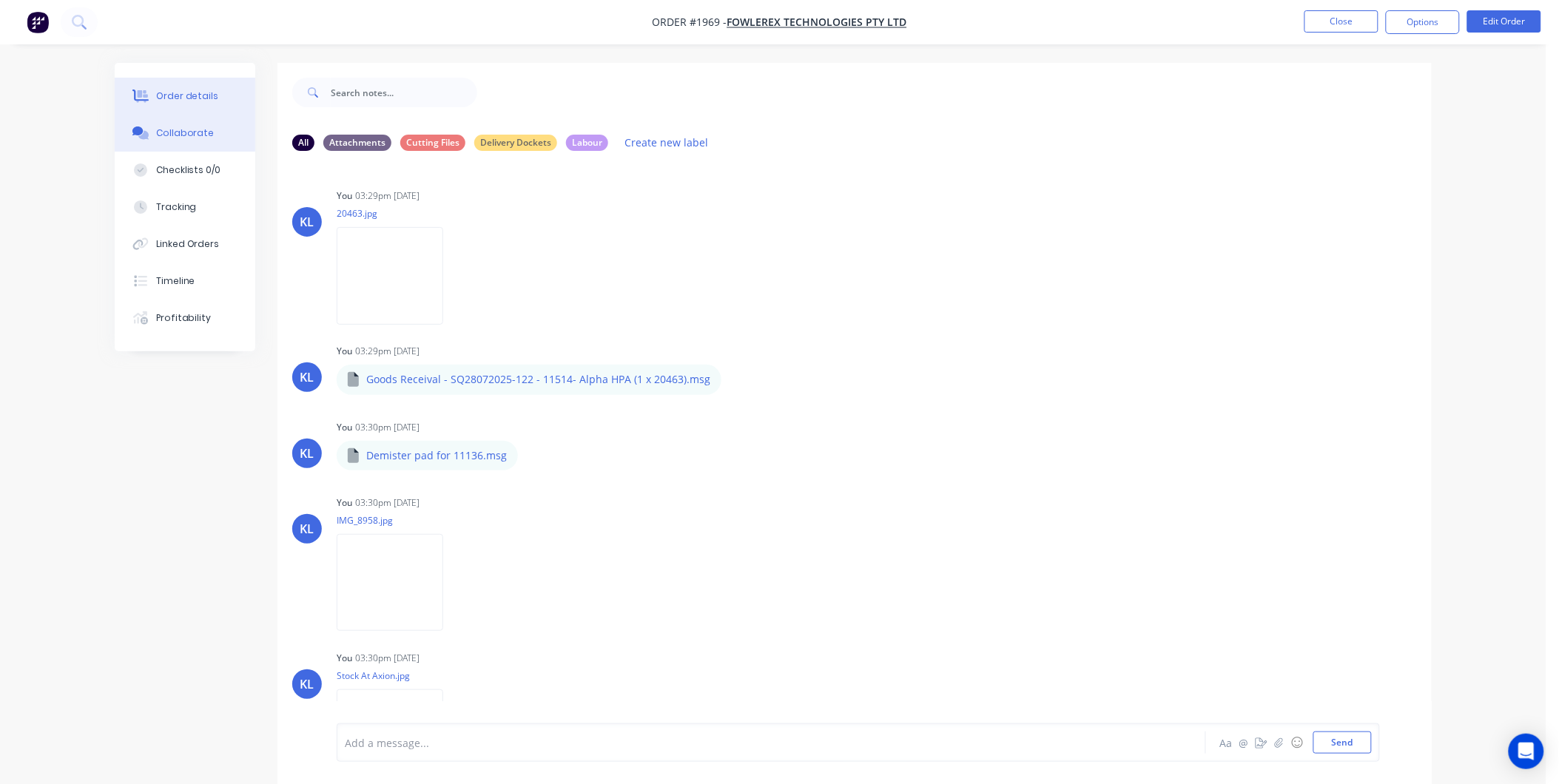
click at [152, 78] on button "Order details" at bounding box center [185, 96] width 141 height 37
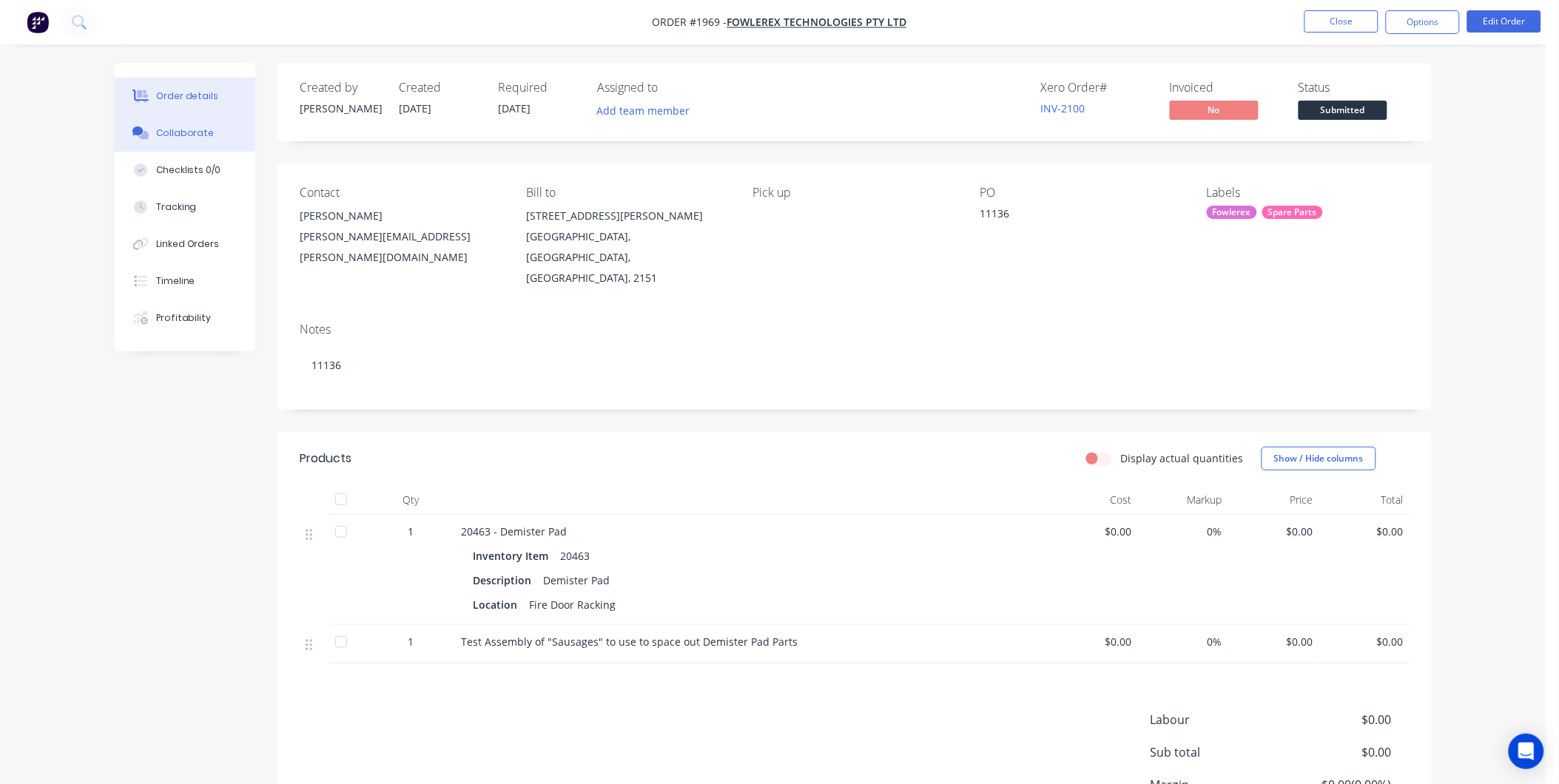
click at [161, 130] on div "Collaborate" at bounding box center [186, 132] width 59 height 13
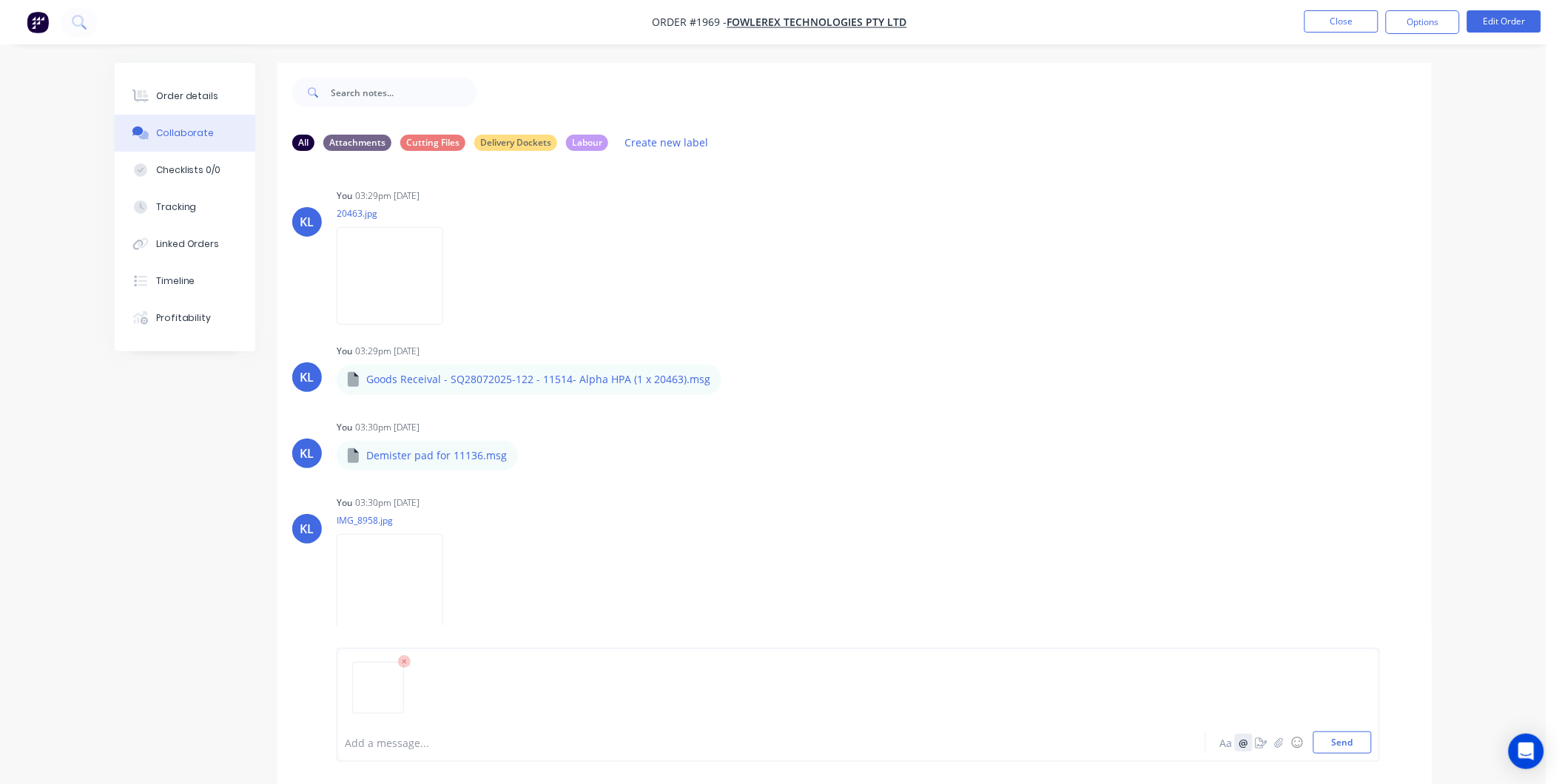
click at [1326, 748] on button "Send" at bounding box center [1343, 743] width 59 height 22
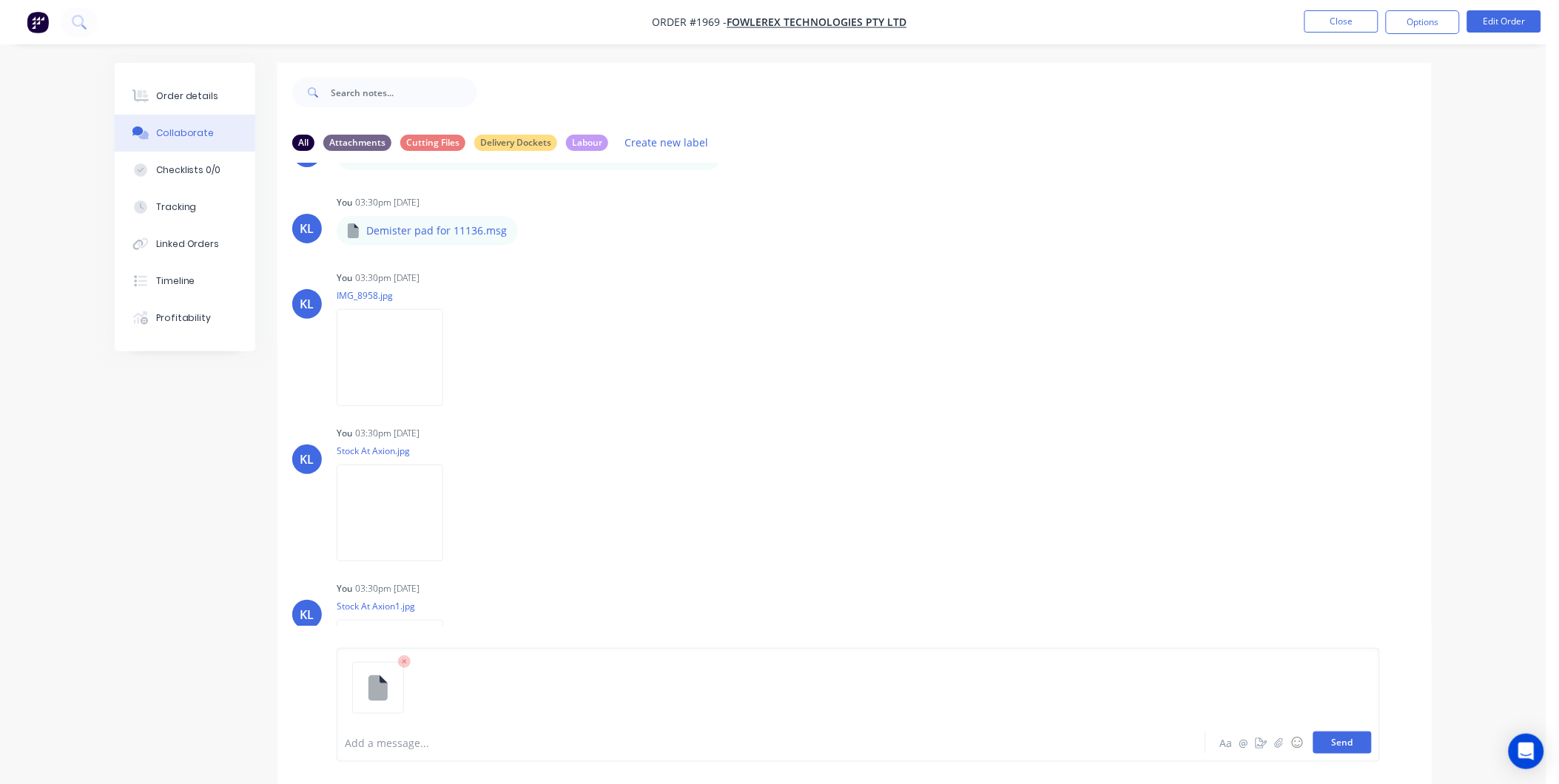
click at [1358, 751] on button "Send" at bounding box center [1343, 743] width 59 height 22
click at [1338, 750] on button "Send" at bounding box center [1343, 743] width 59 height 22
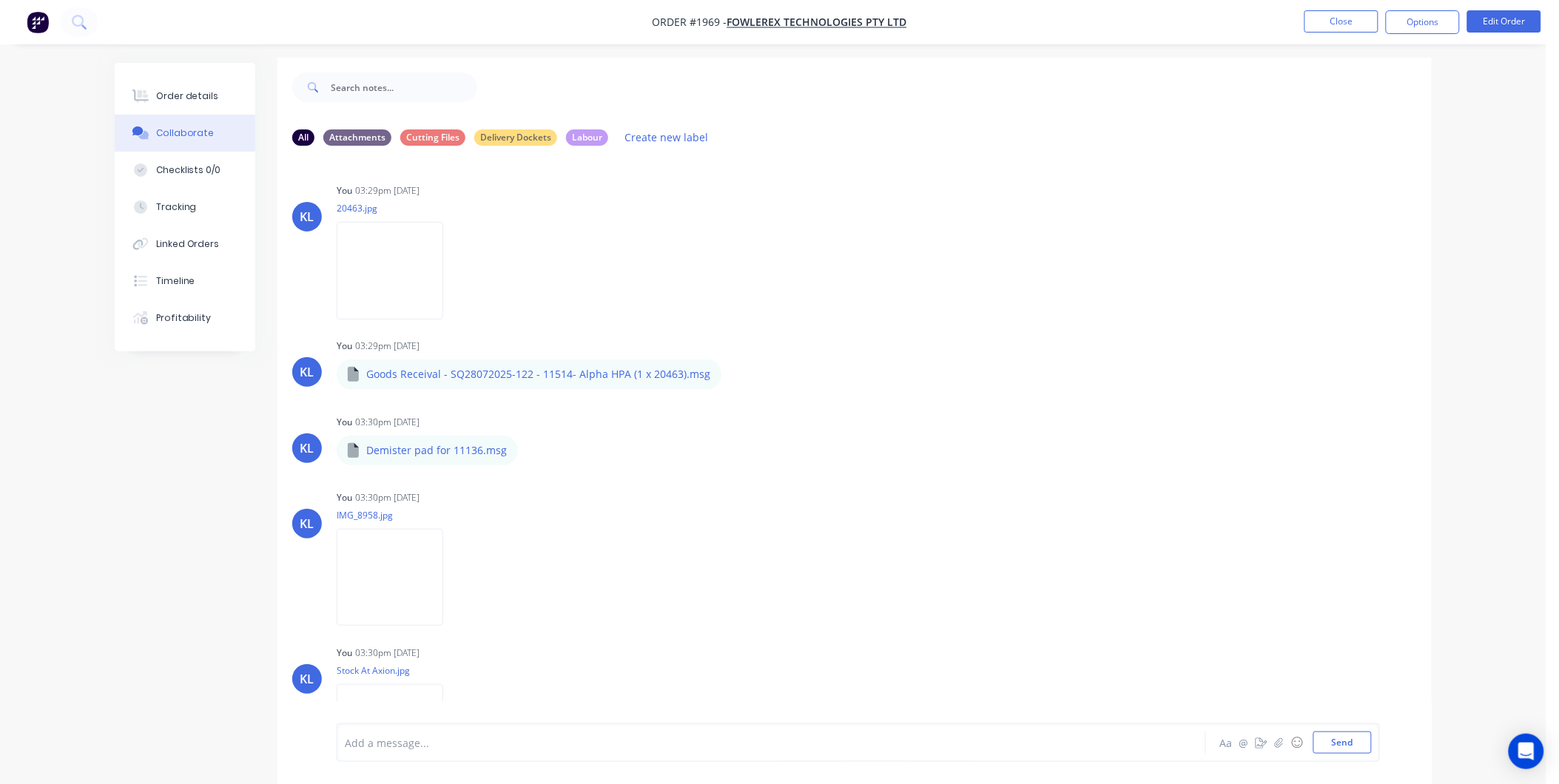
scroll to position [23, 0]
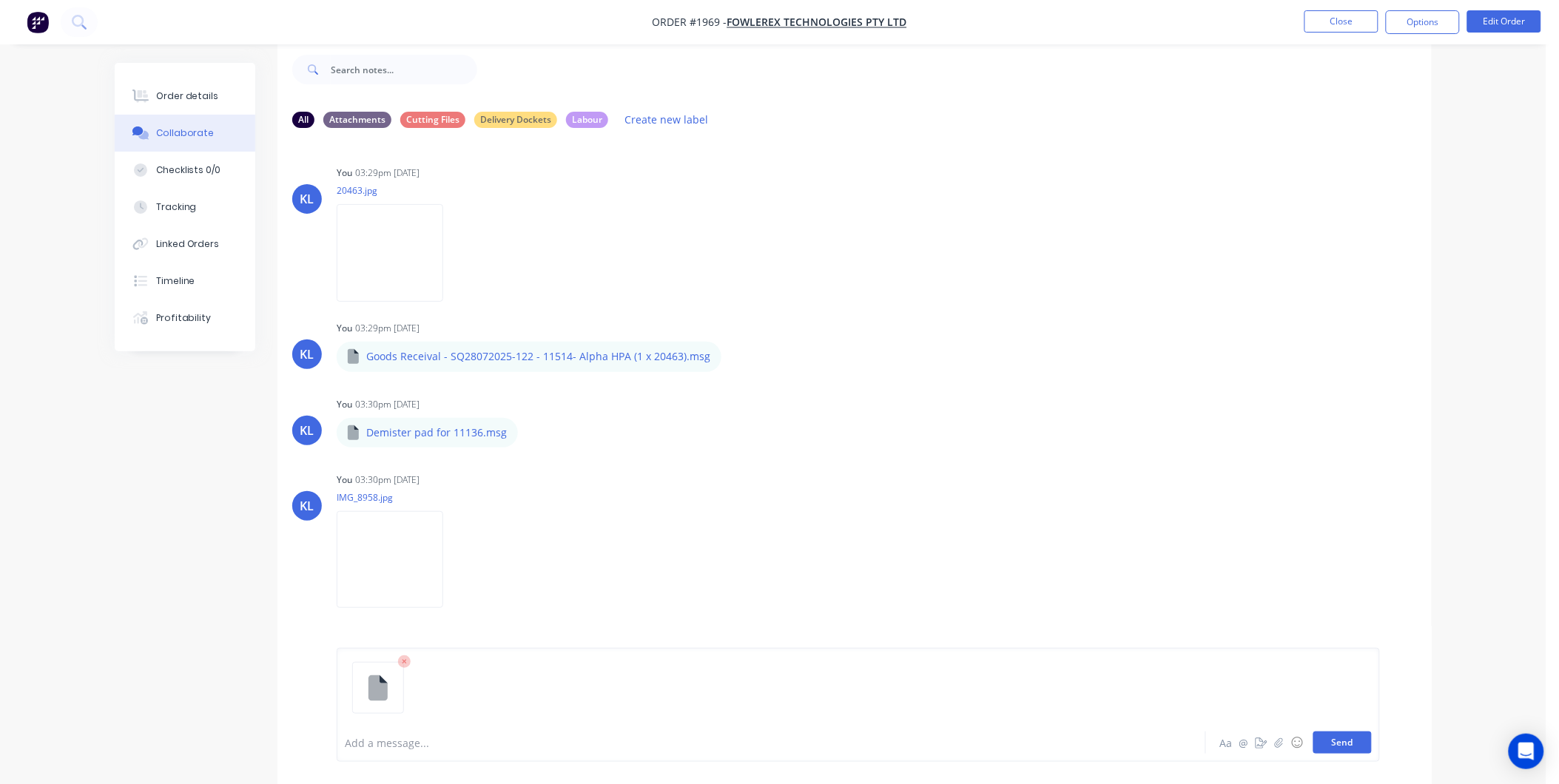
click at [1332, 748] on button "Send" at bounding box center [1343, 743] width 59 height 22
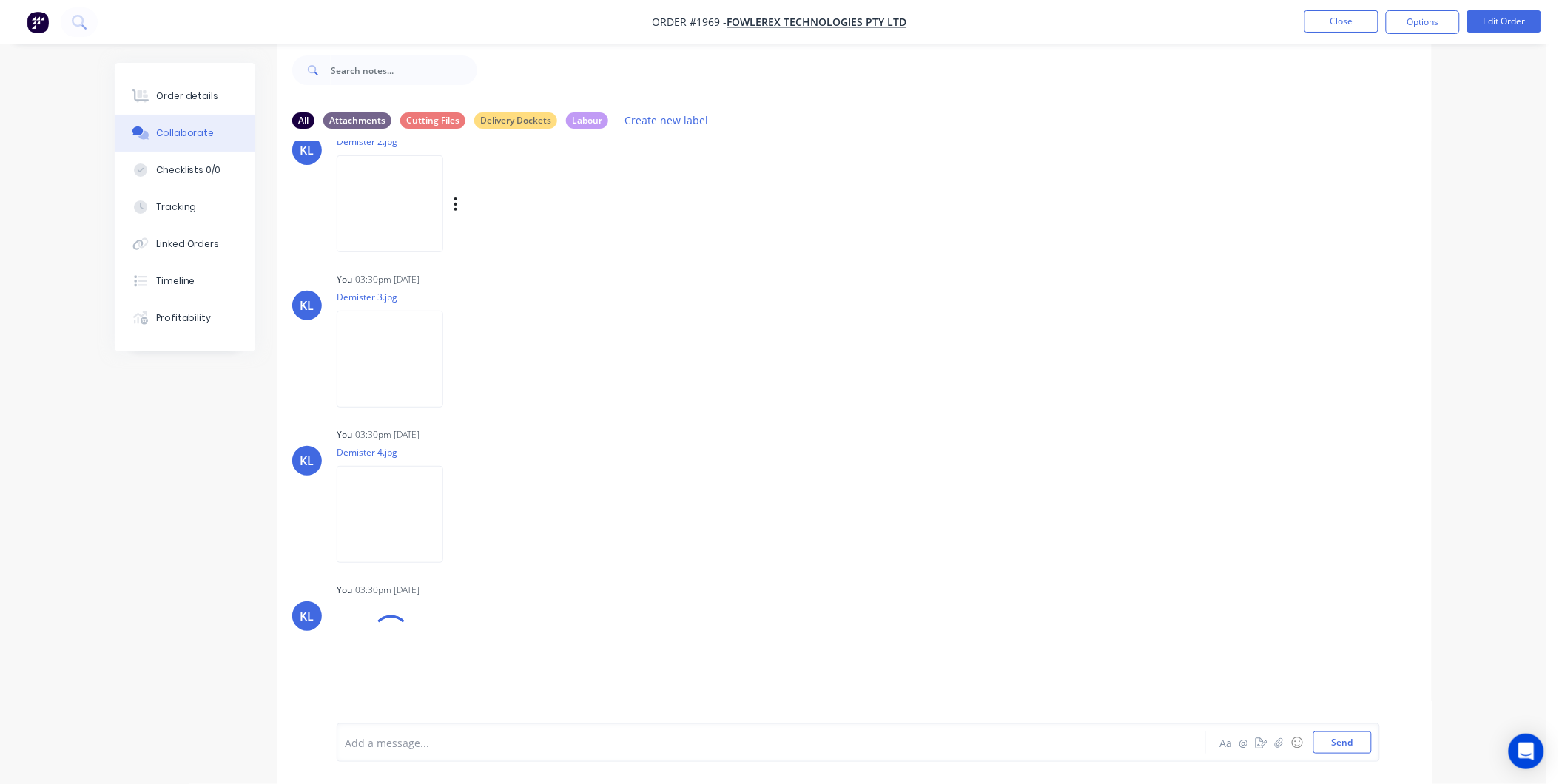
click at [377, 225] on img at bounding box center [389, 204] width 106 height 97
click at [148, 84] on button "Order details" at bounding box center [185, 96] width 141 height 37
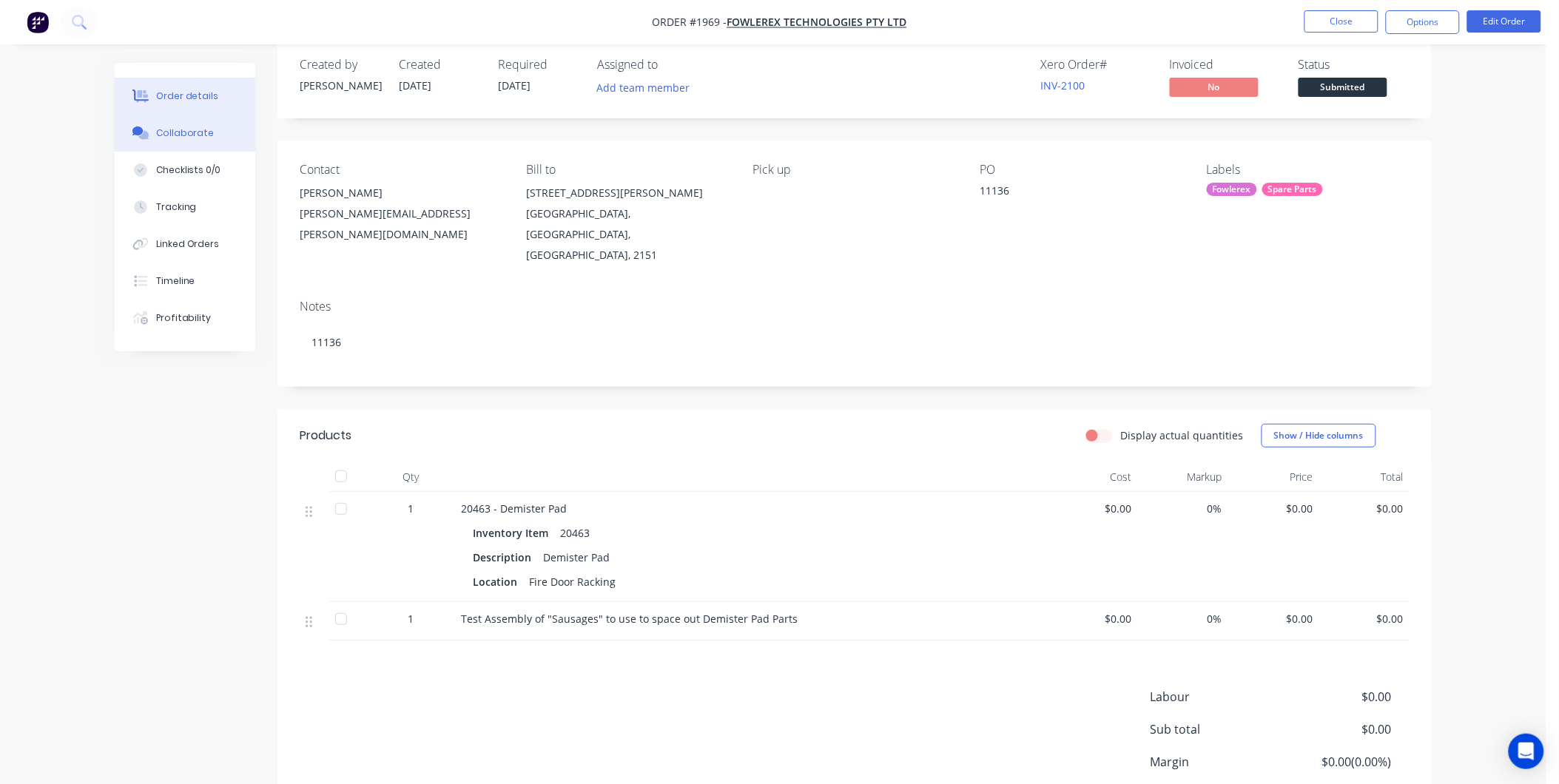
click at [193, 120] on button "Collaborate" at bounding box center [185, 133] width 141 height 37
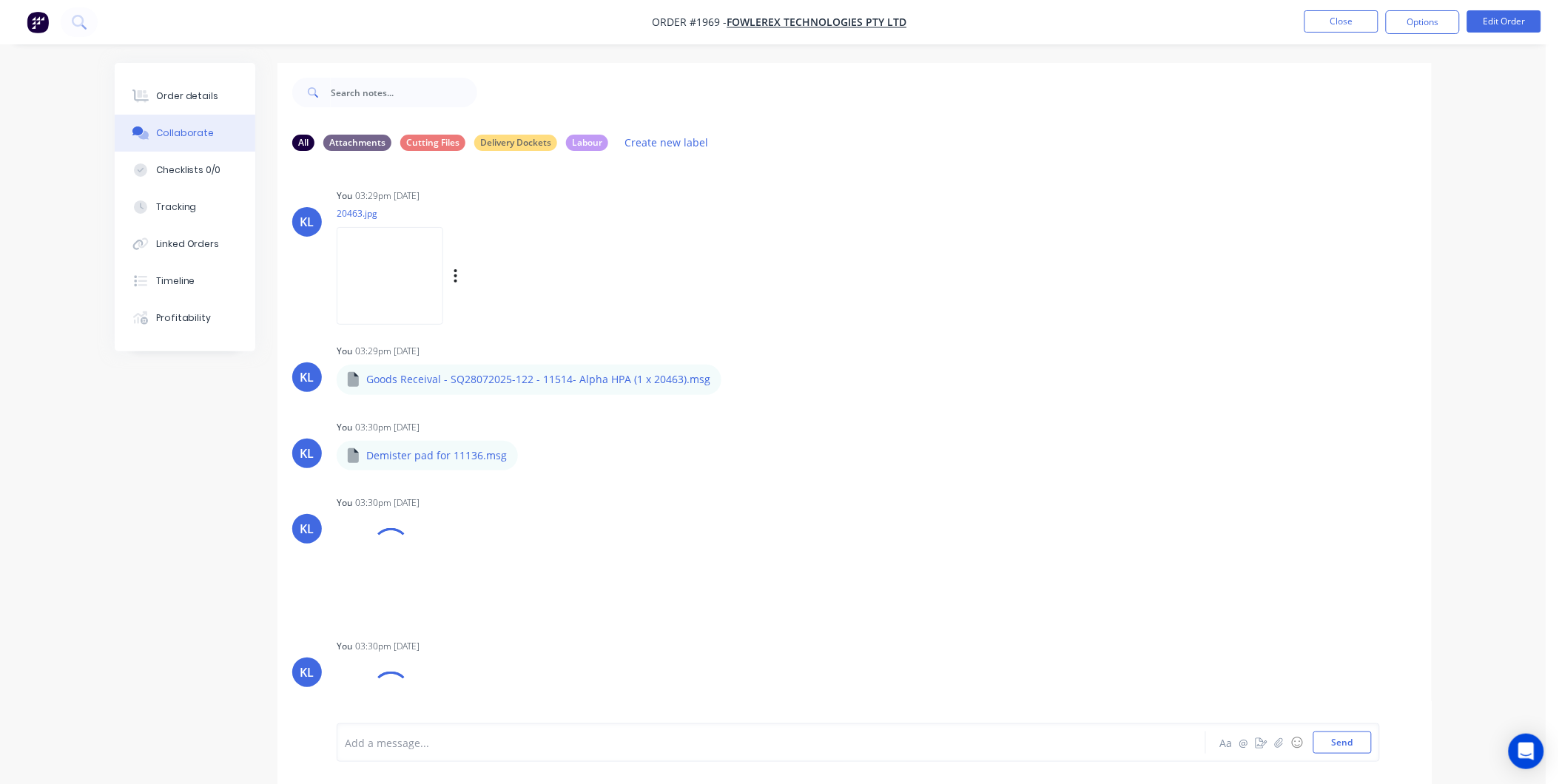
click at [375, 260] on img at bounding box center [389, 276] width 106 height 97
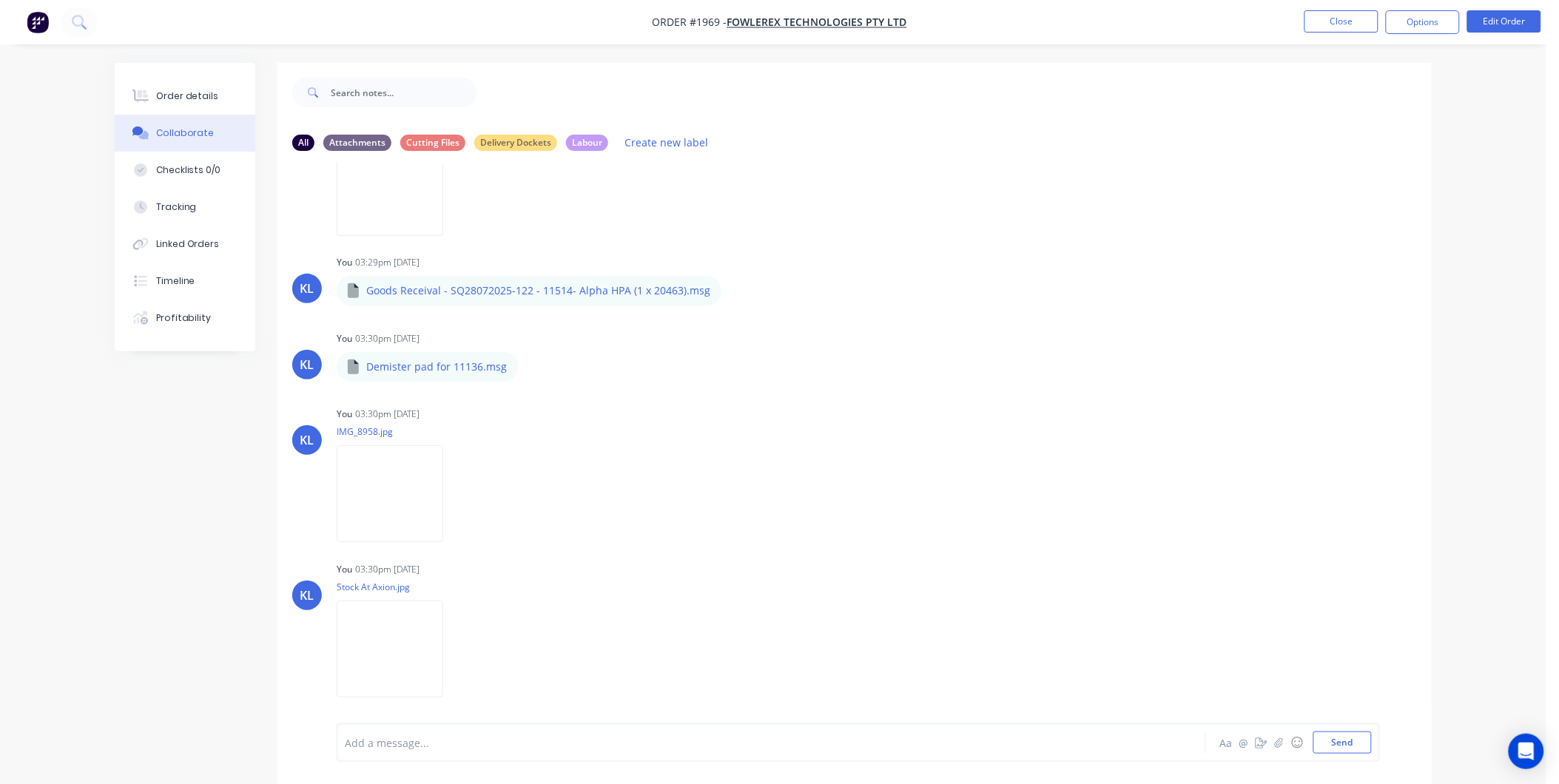
scroll to position [246, 0]
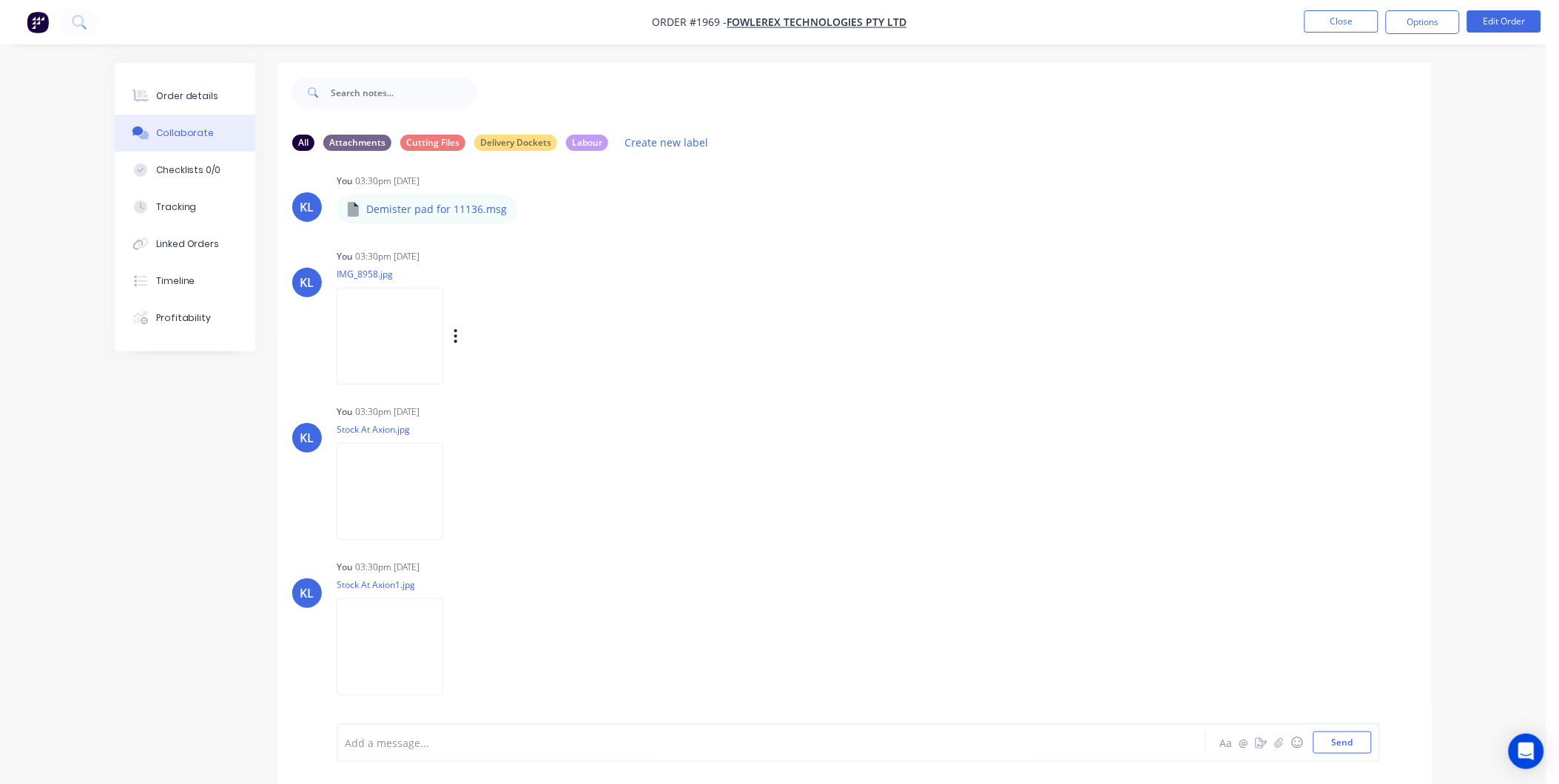
click at [381, 316] on img at bounding box center [389, 336] width 106 height 97
click at [396, 331] on img at bounding box center [389, 336] width 106 height 97
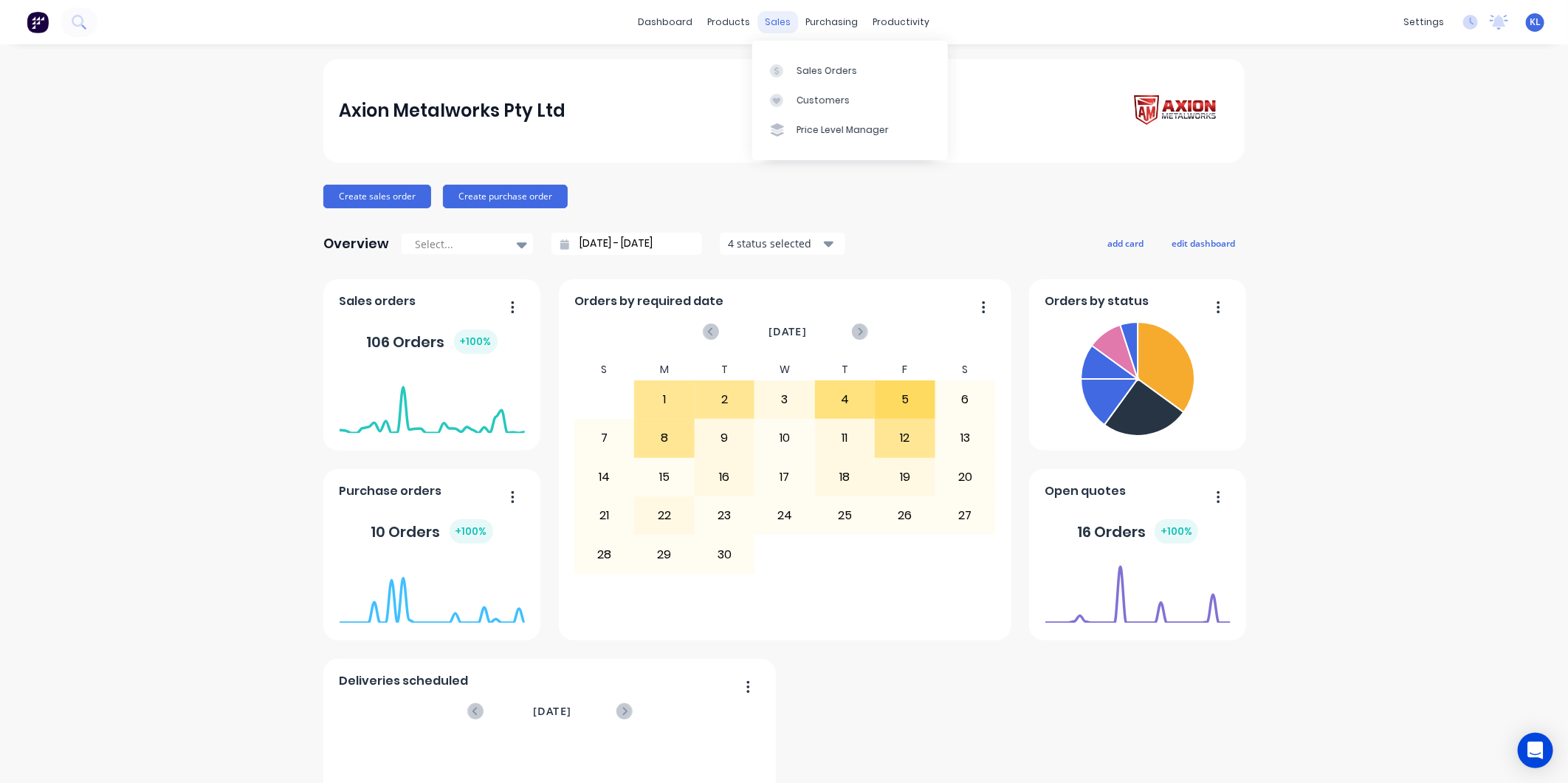
click at [773, 22] on div "sales" at bounding box center [778, 22] width 41 height 22
click at [826, 68] on div "Sales Orders" at bounding box center [827, 70] width 60 height 13
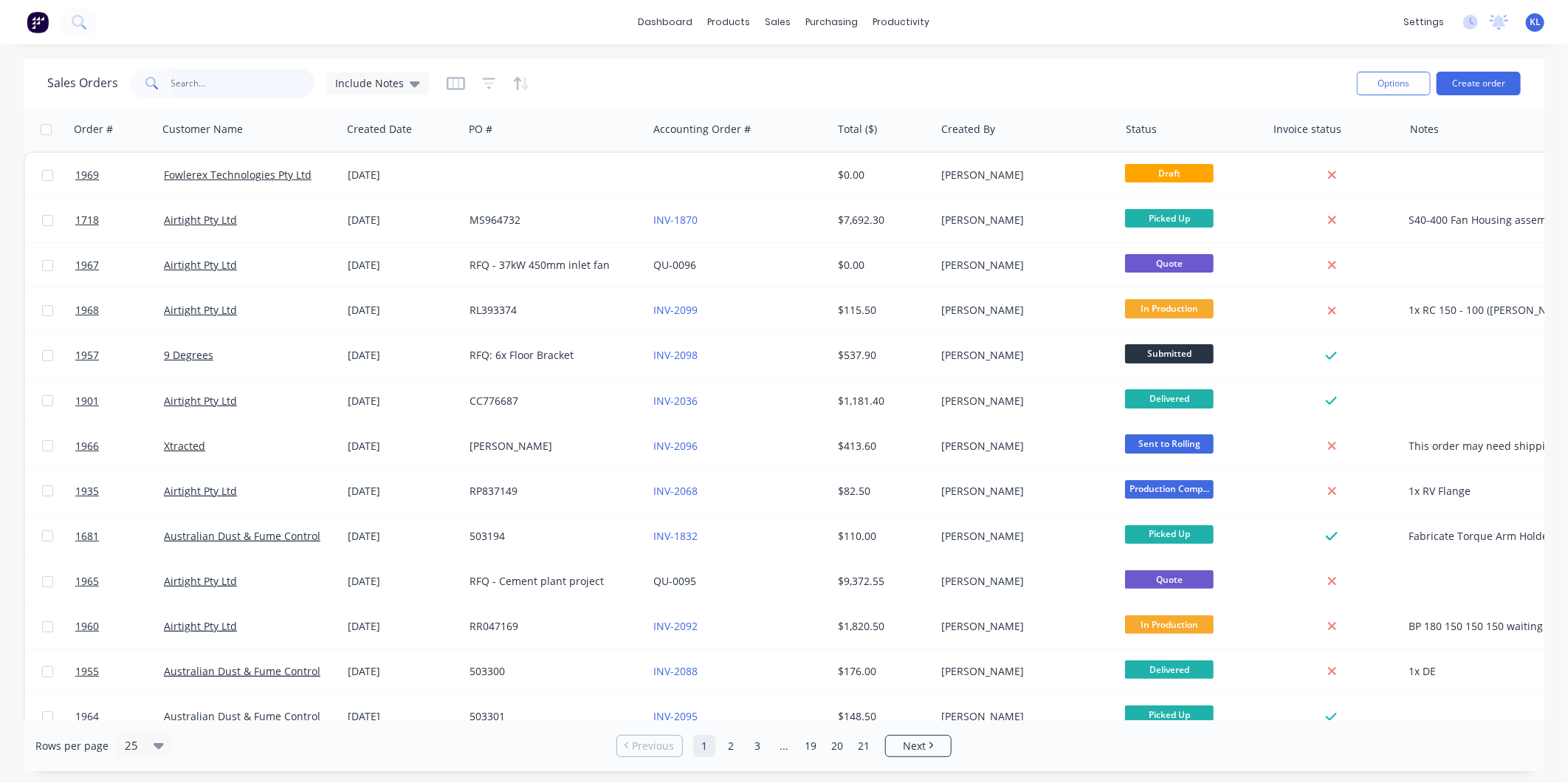
drag, startPoint x: 207, startPoint y: 76, endPoint x: 196, endPoint y: 73, distance: 11.4
click at [207, 76] on input "text" at bounding box center [243, 84] width 144 height 29
type input "1421"
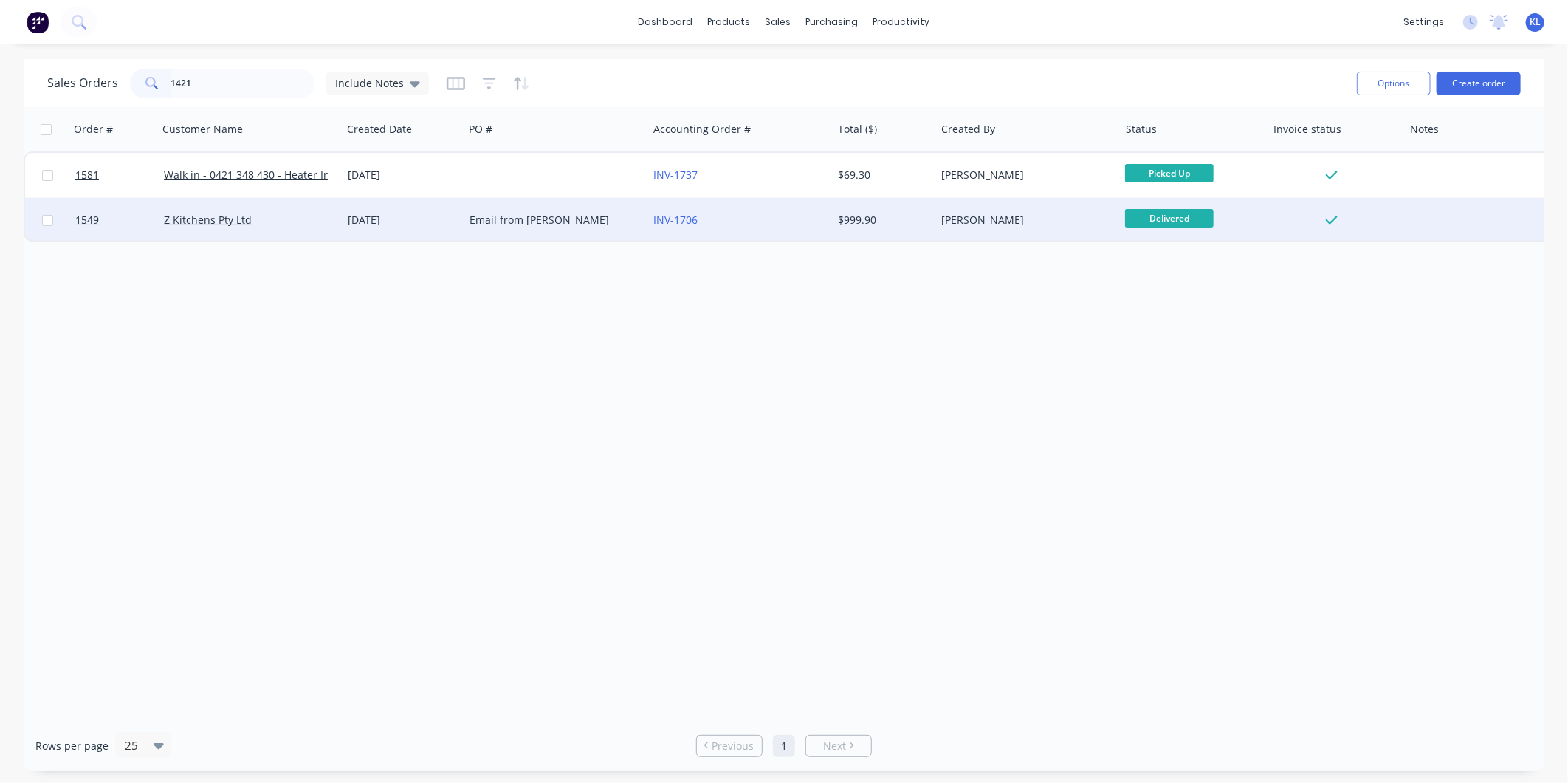
click at [286, 216] on div "Z Kitchens Pty Ltd" at bounding box center [246, 219] width 164 height 15
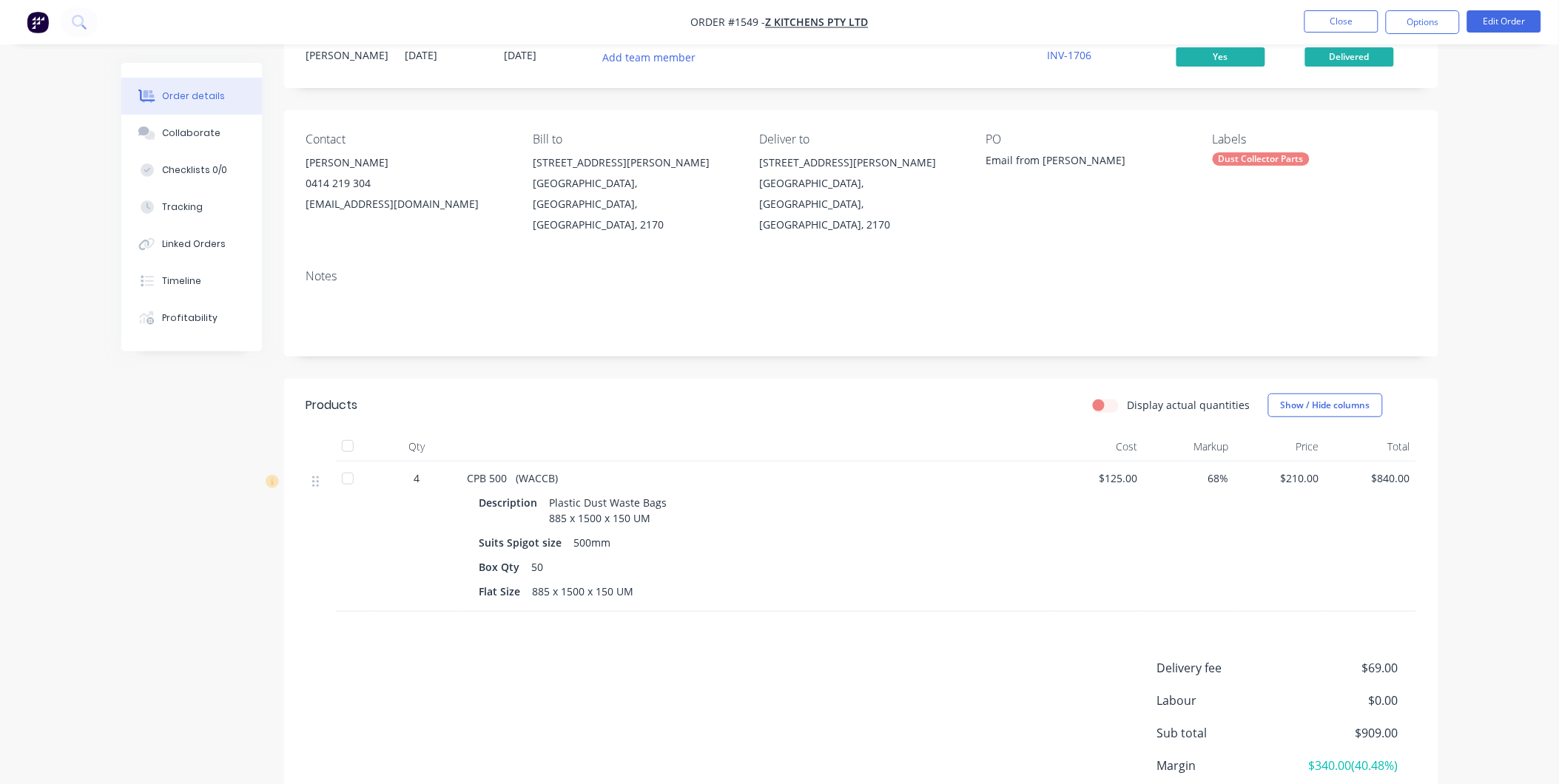
scroll to position [156, 0]
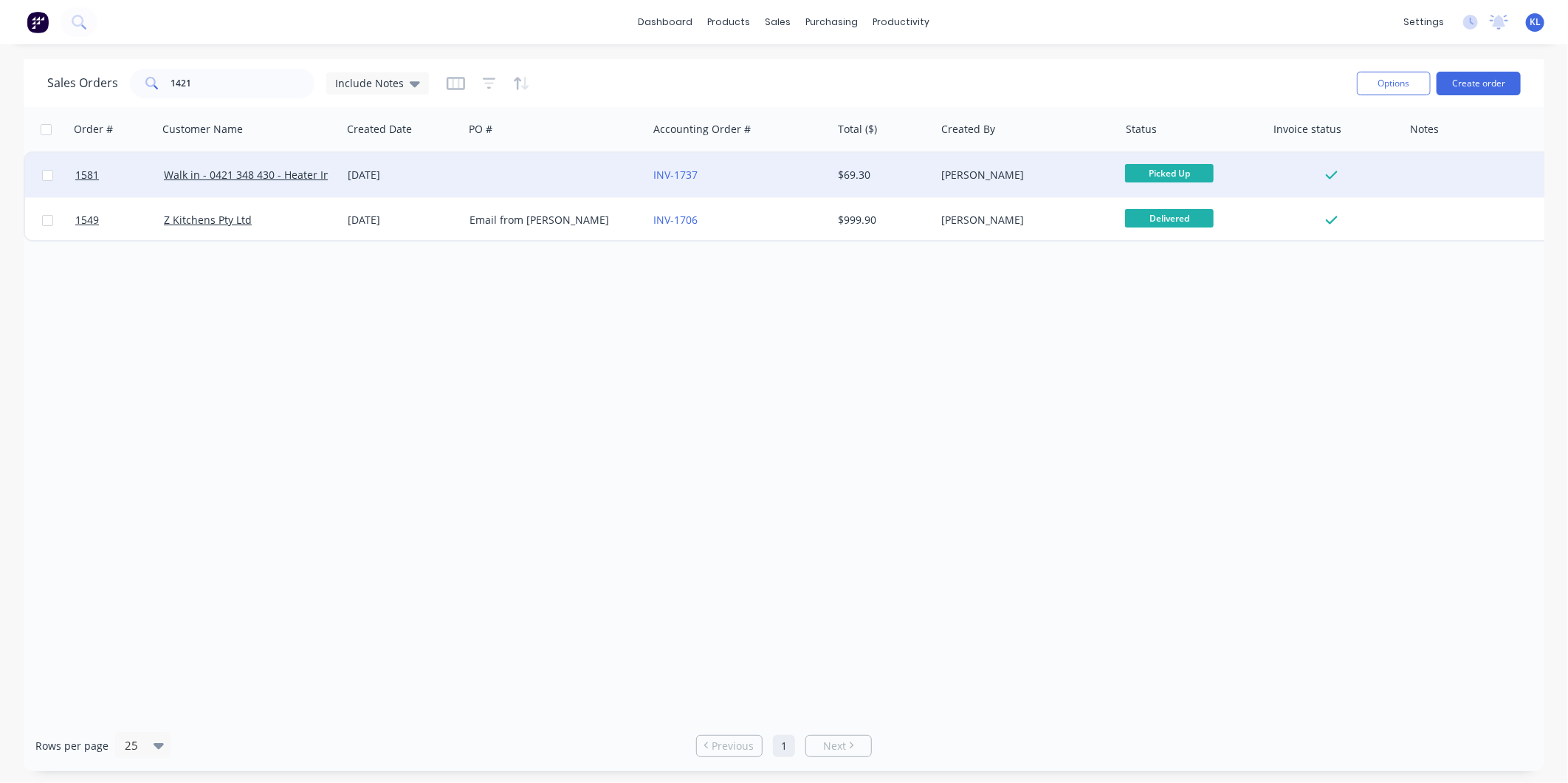
click at [434, 162] on div "13 May 2025" at bounding box center [402, 174] width 122 height 44
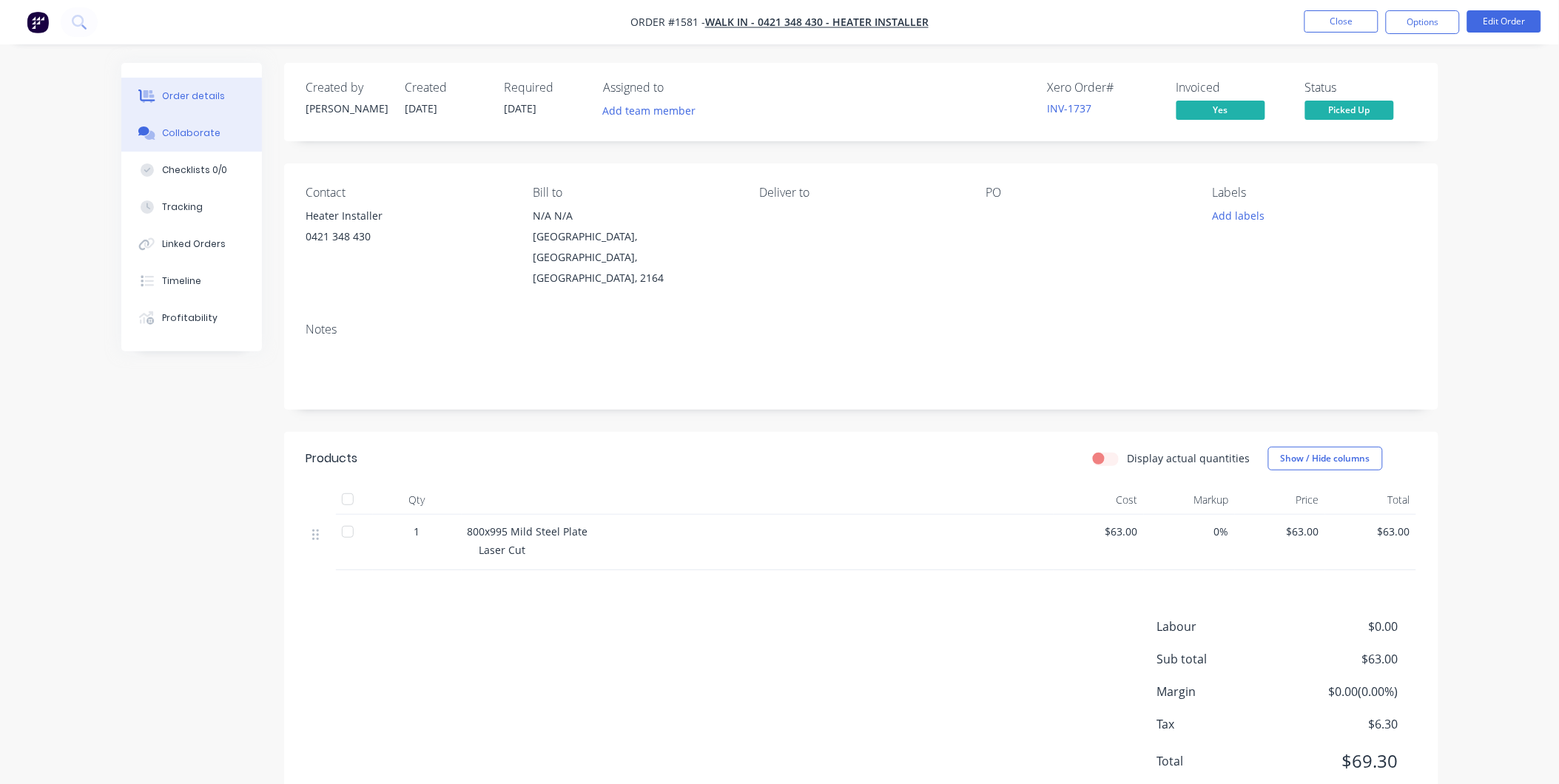
click at [163, 133] on div "Collaborate" at bounding box center [191, 132] width 59 height 13
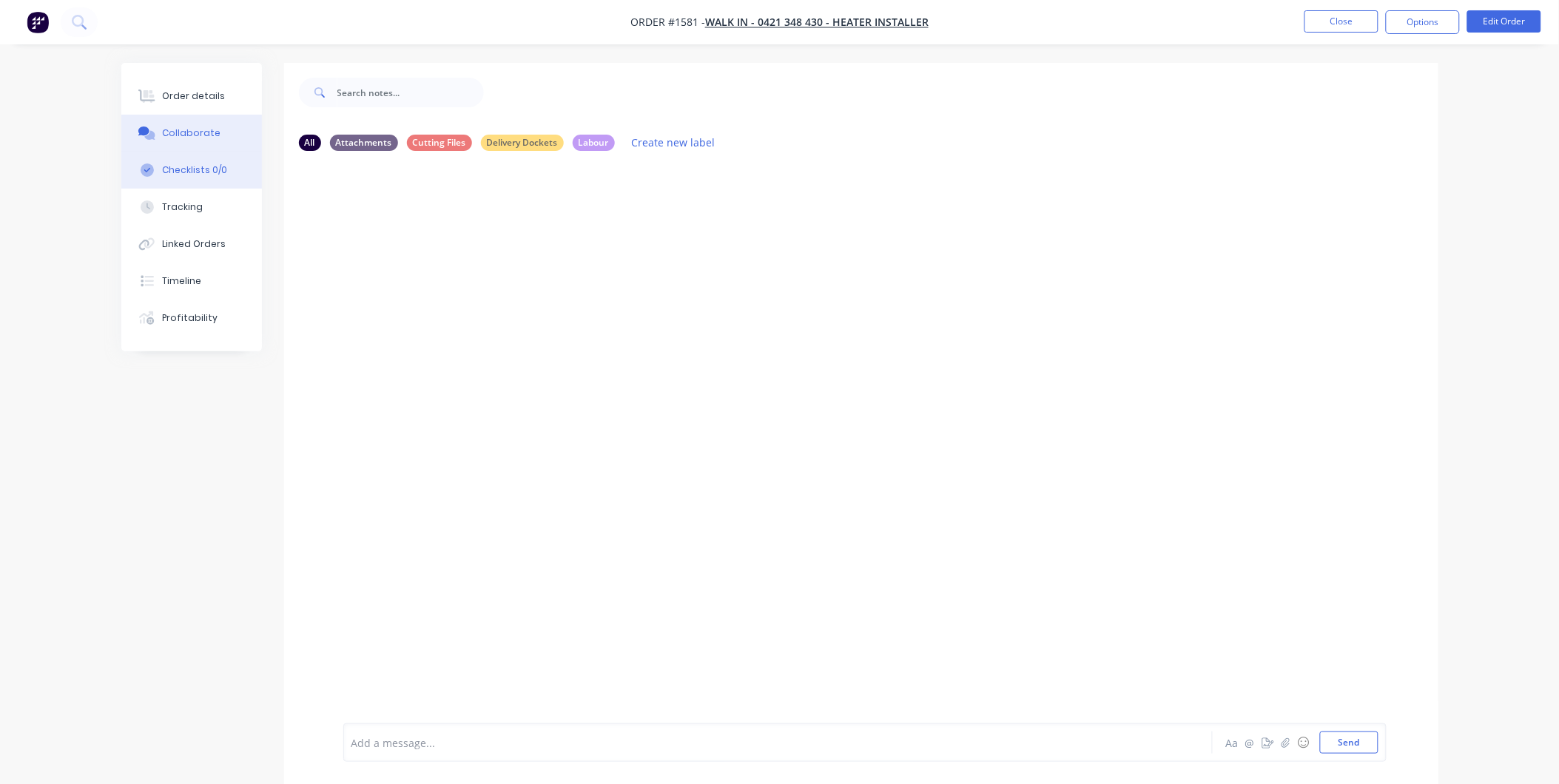
click at [202, 179] on button "Checklists 0/0" at bounding box center [191, 169] width 141 height 37
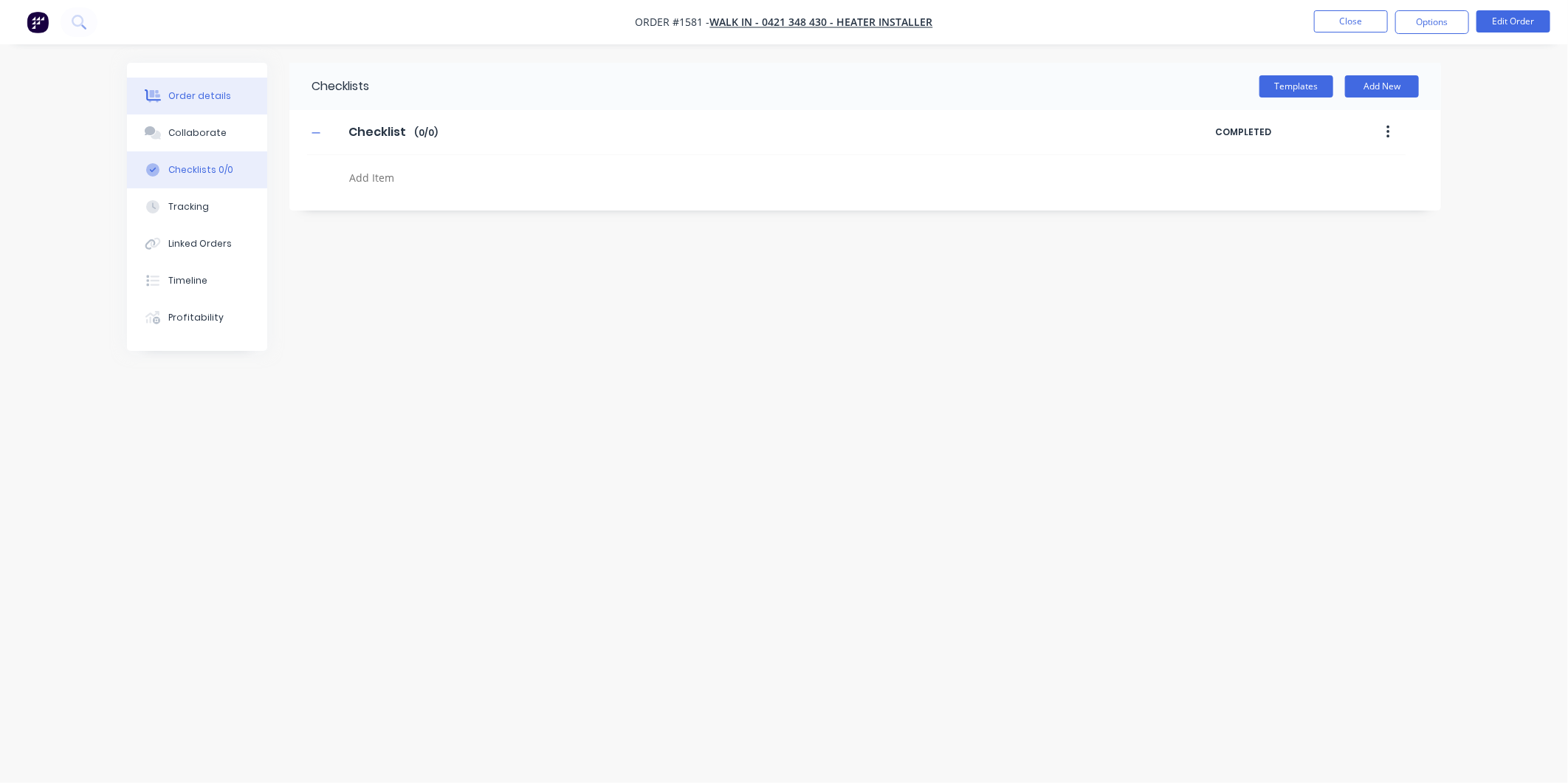
click at [209, 104] on button "Order details" at bounding box center [197, 96] width 141 height 37
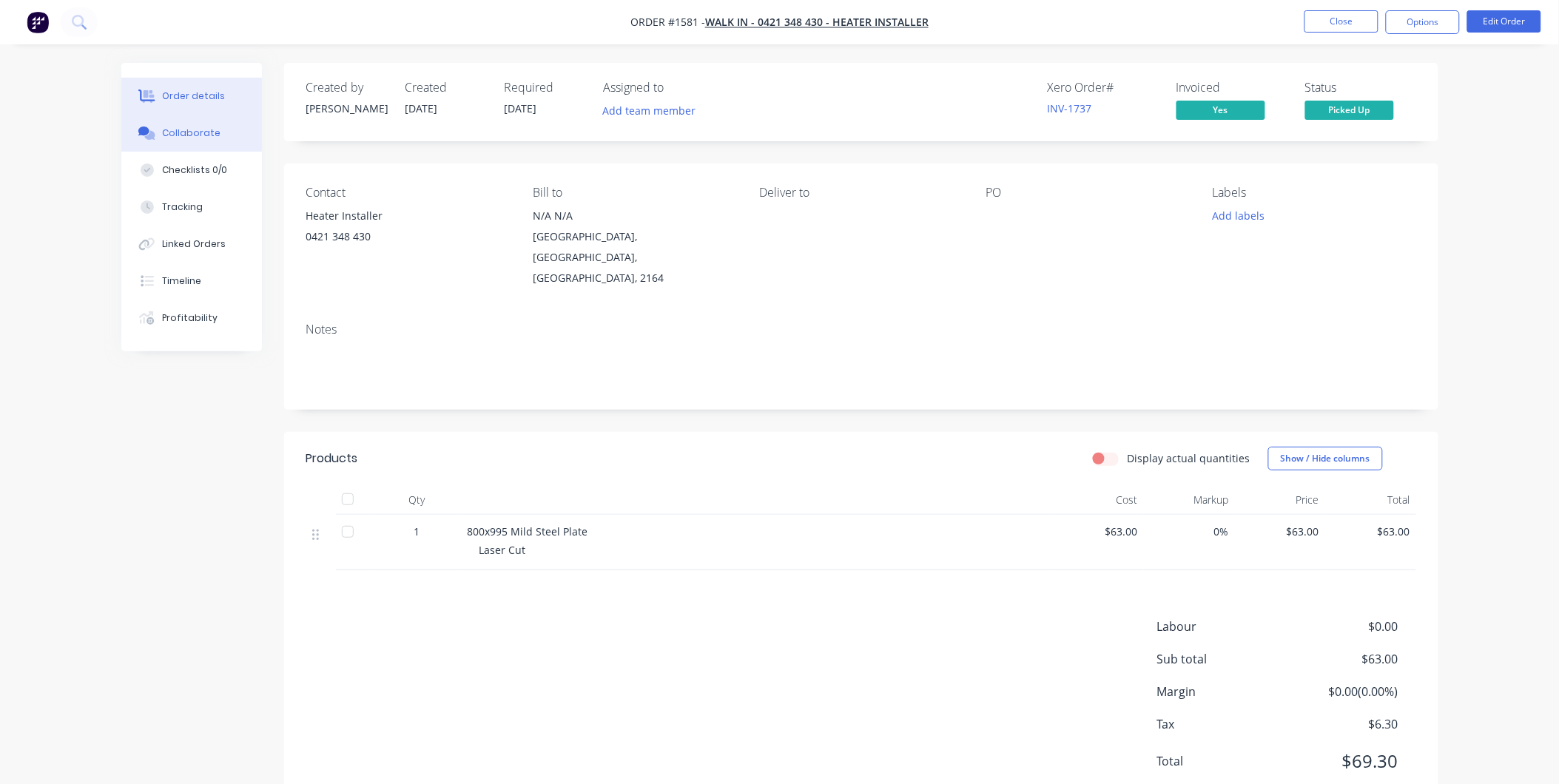
click at [171, 136] on div "Collaborate" at bounding box center [191, 132] width 59 height 13
type textarea "x"
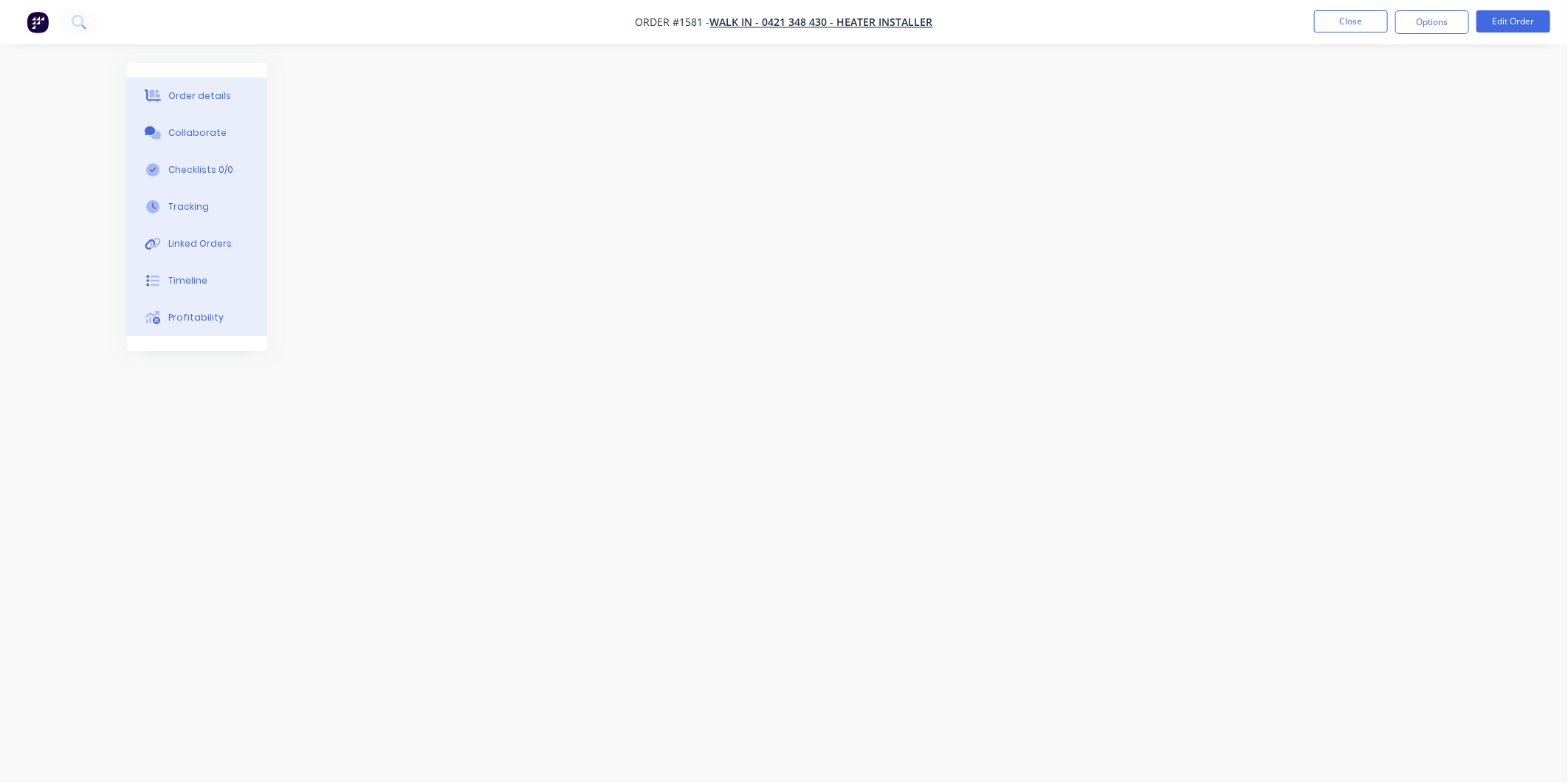
click at [395, 356] on div at bounding box center [784, 363] width 1314 height 601
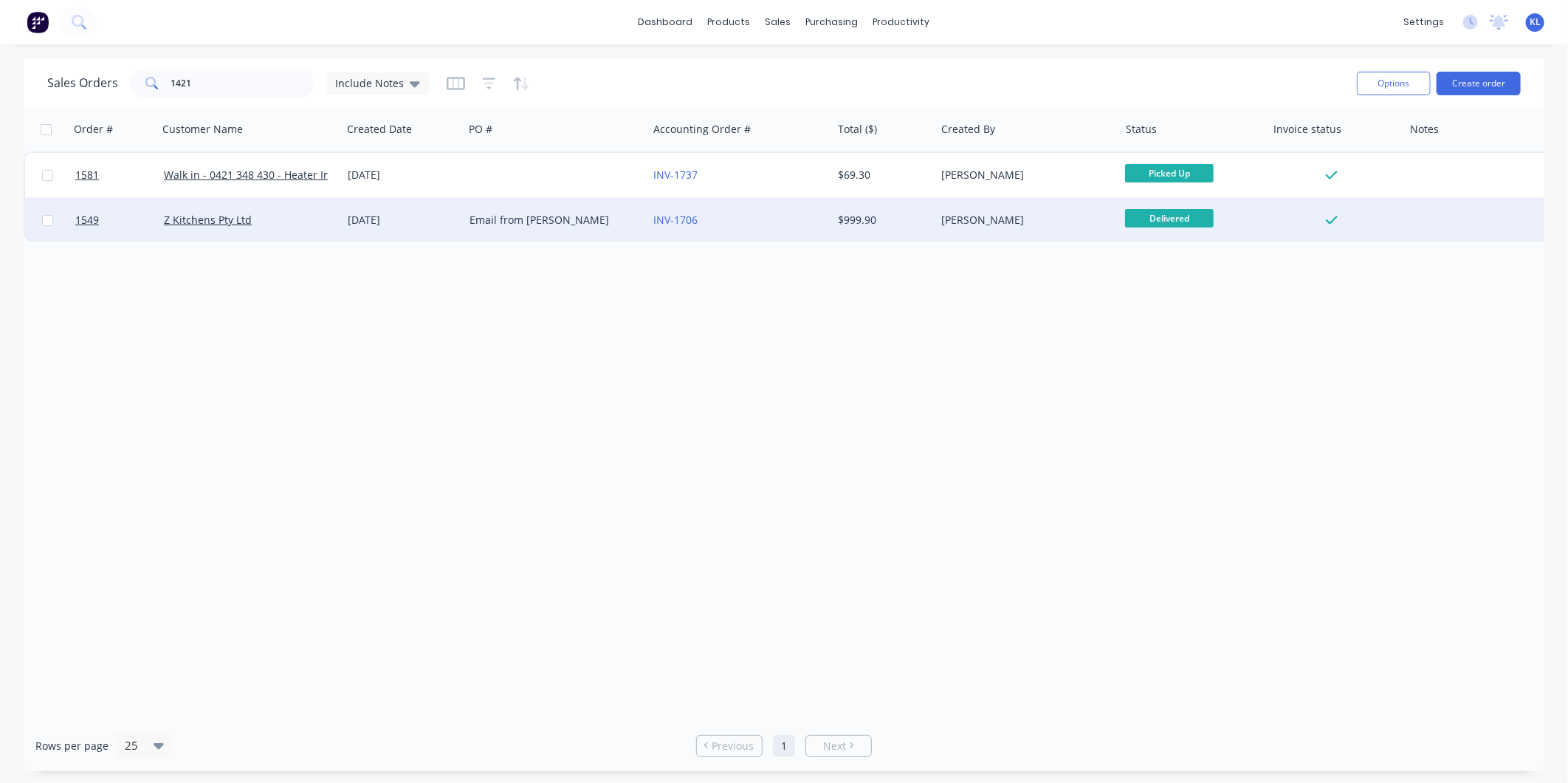
click at [281, 216] on div "Z Kitchens Pty Ltd" at bounding box center [246, 219] width 164 height 15
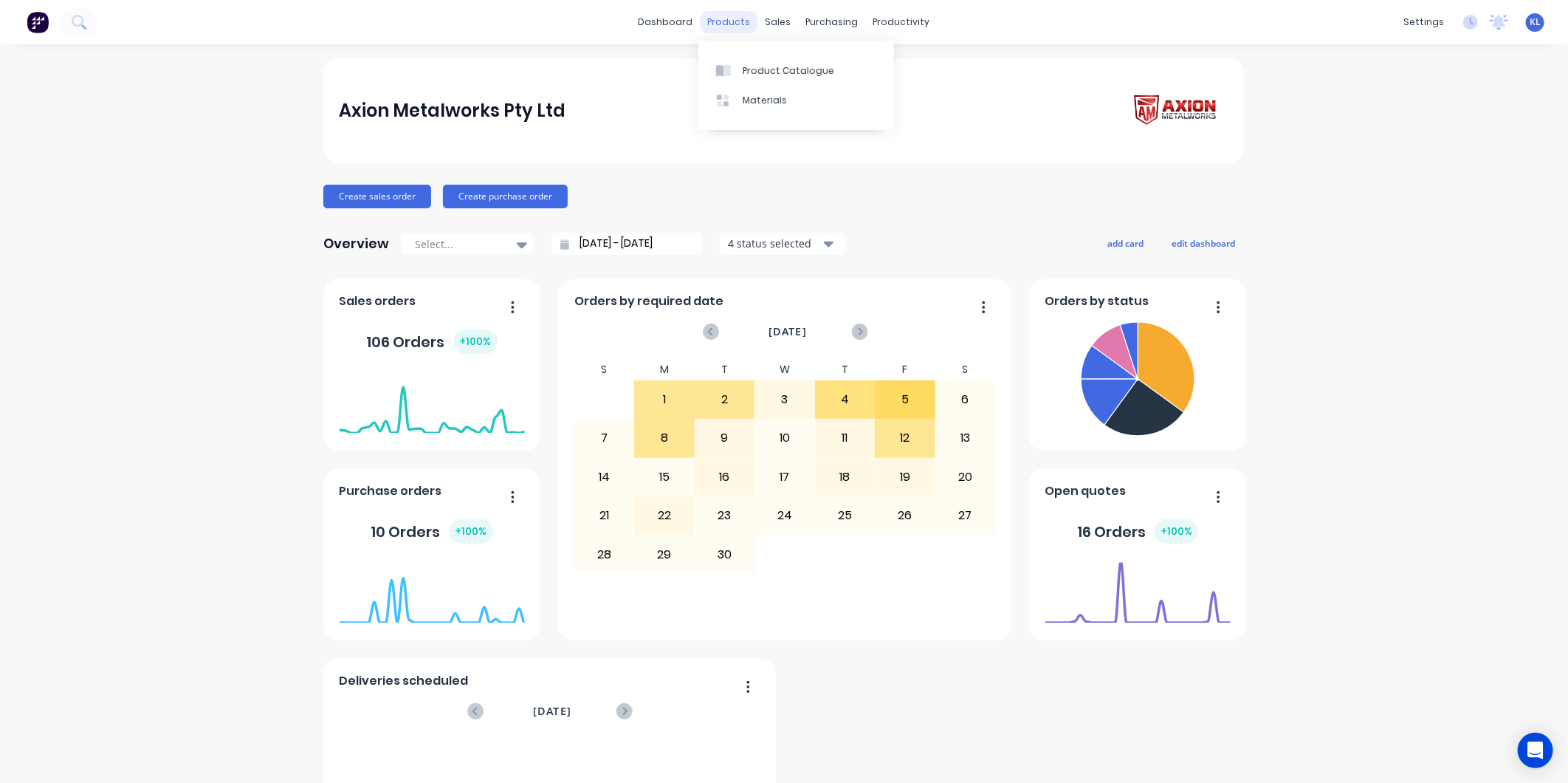
click at [729, 29] on div "products" at bounding box center [729, 22] width 58 height 22
click at [746, 60] on link "Product Catalogue" at bounding box center [796, 70] width 196 height 29
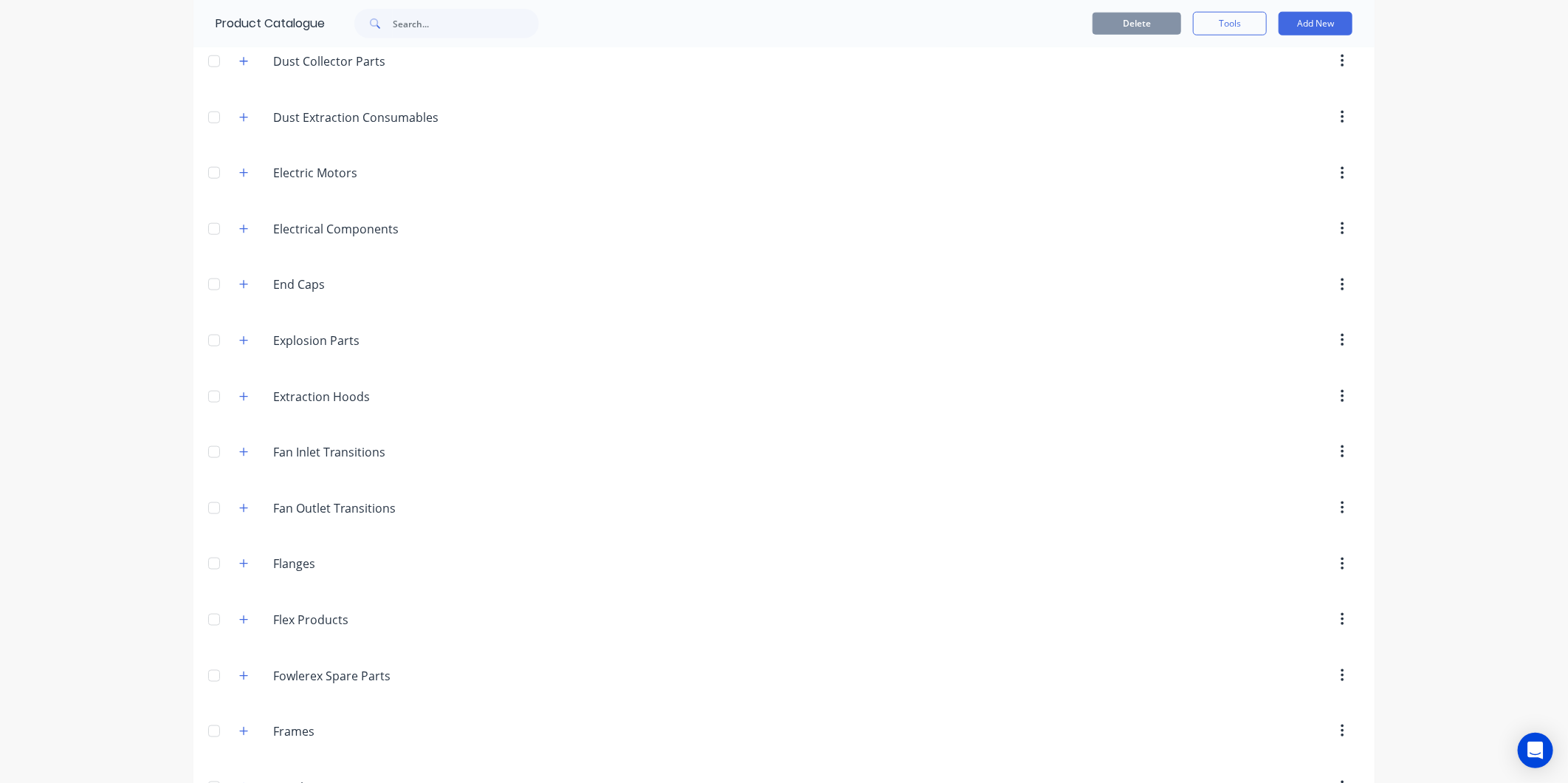
scroll to position [1148, 0]
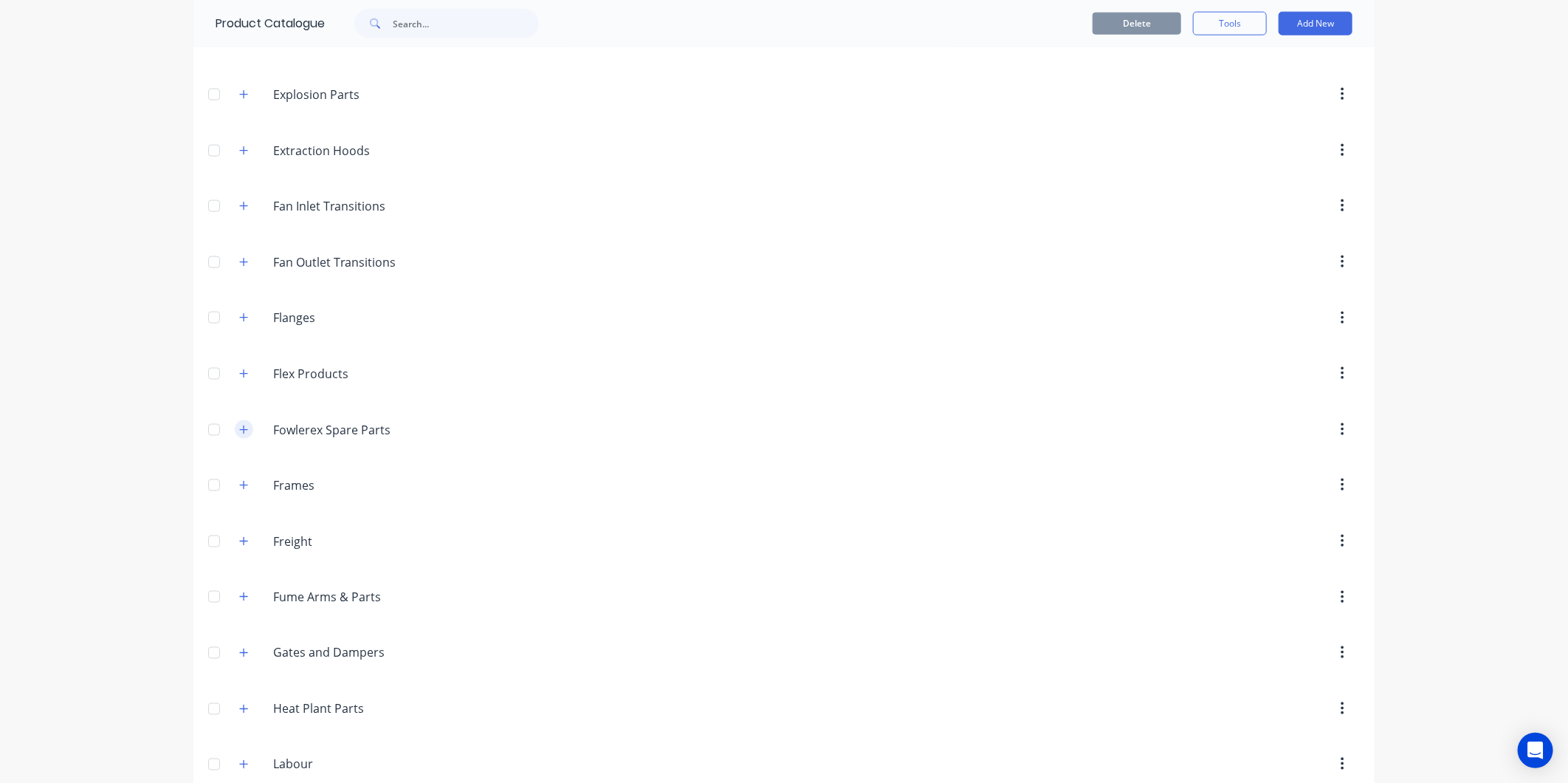
click at [235, 425] on span at bounding box center [243, 429] width 18 height 18
click at [235, 427] on button "button" at bounding box center [243, 429] width 18 height 18
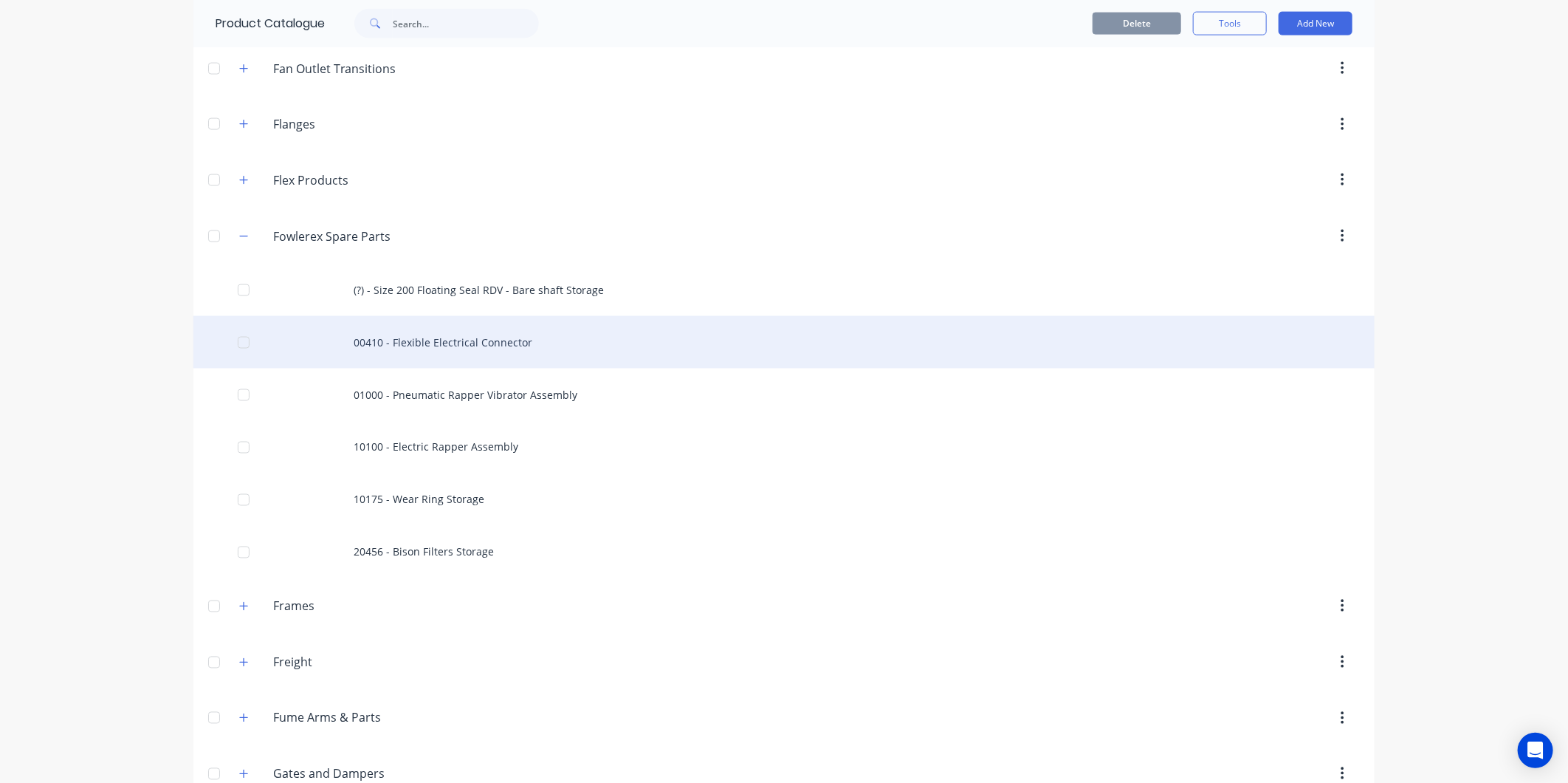
scroll to position [1312, 0]
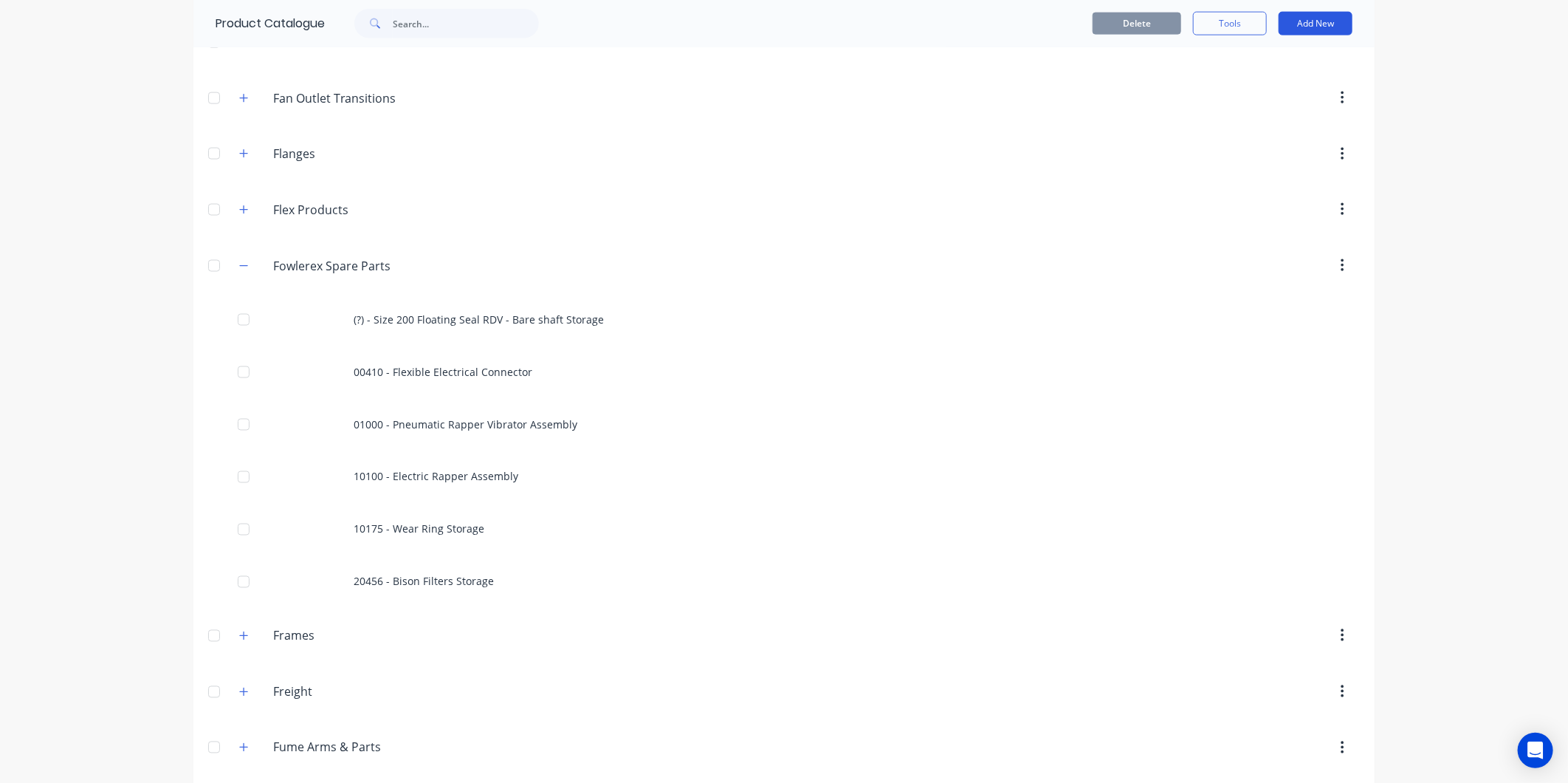
click at [1300, 25] on button "Add New" at bounding box center [1316, 23] width 74 height 23
click at [1246, 87] on div "Product" at bounding box center [1282, 91] width 114 height 22
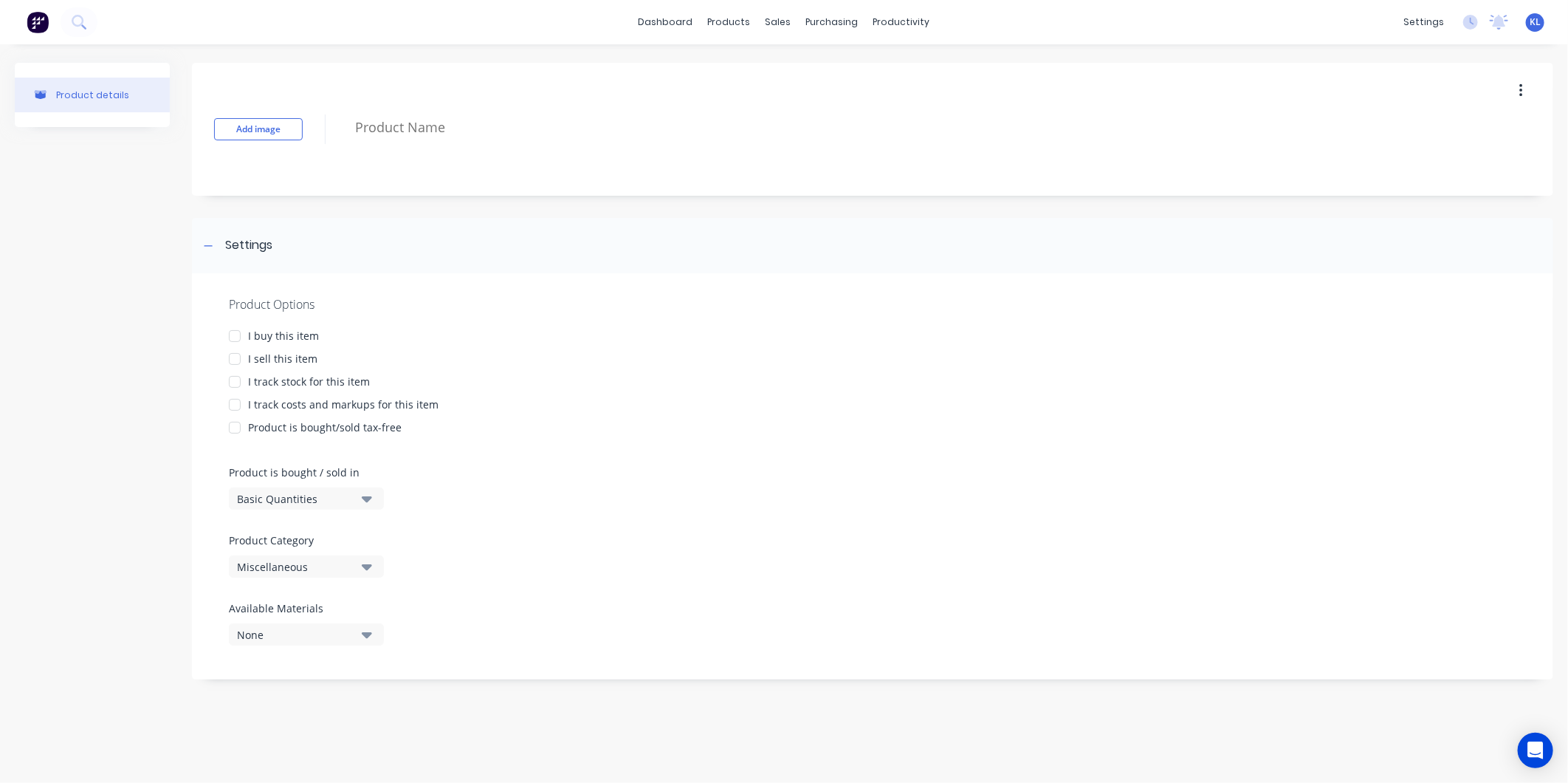
drag, startPoint x: 268, startPoint y: 356, endPoint x: 323, endPoint y: 219, distance: 147.6
click at [268, 350] on div "I sell this item" at bounding box center [282, 358] width 69 height 16
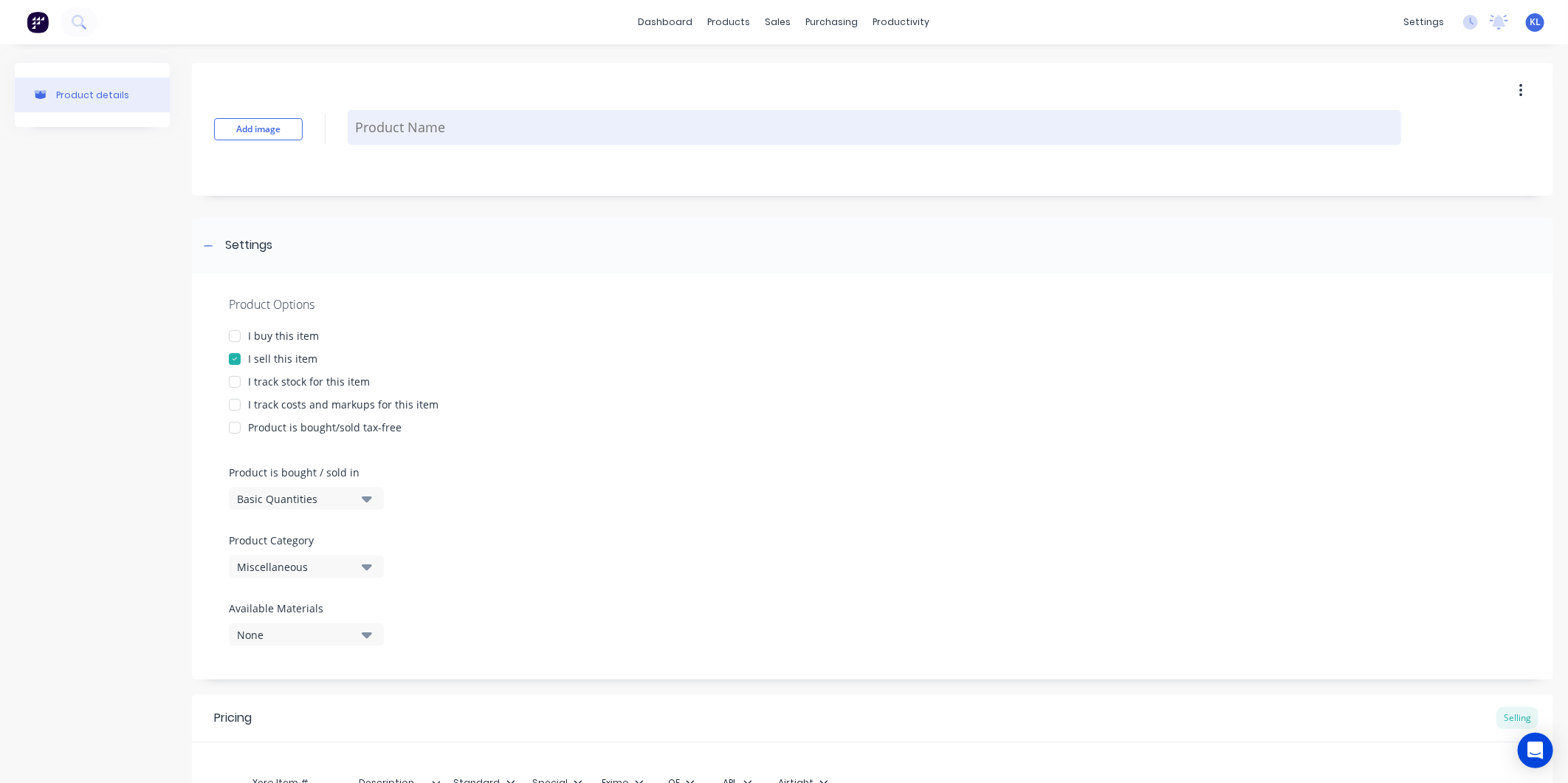
click at [397, 129] on textarea at bounding box center [874, 127] width 1054 height 35
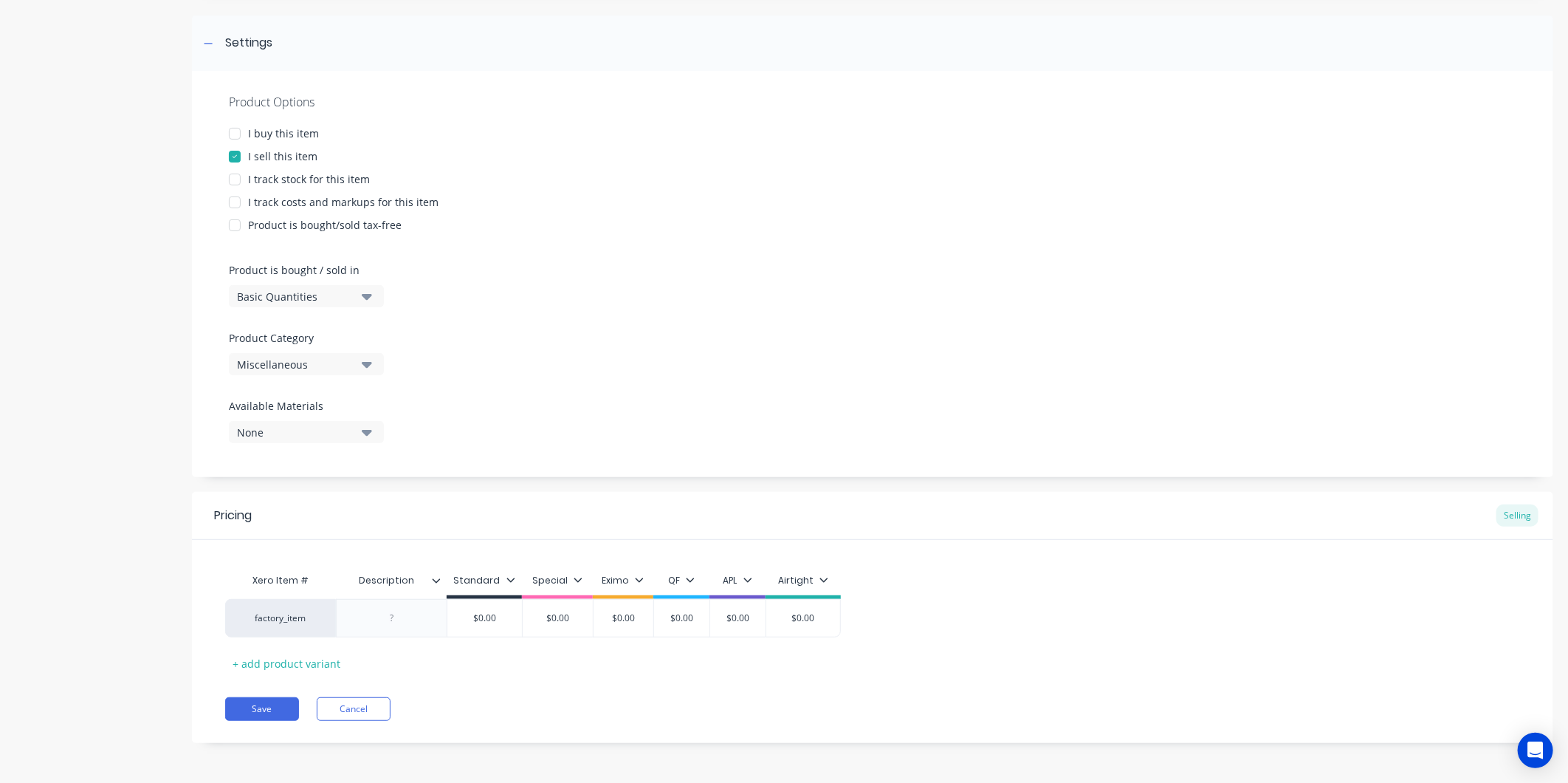
scroll to position [203, 0]
type textarea "20463 - Demister Pad"
click at [308, 357] on div "Miscellaneous" at bounding box center [296, 363] width 118 height 16
click at [301, 447] on div "Fowlerex Spare Parts" at bounding box center [339, 445] width 222 height 29
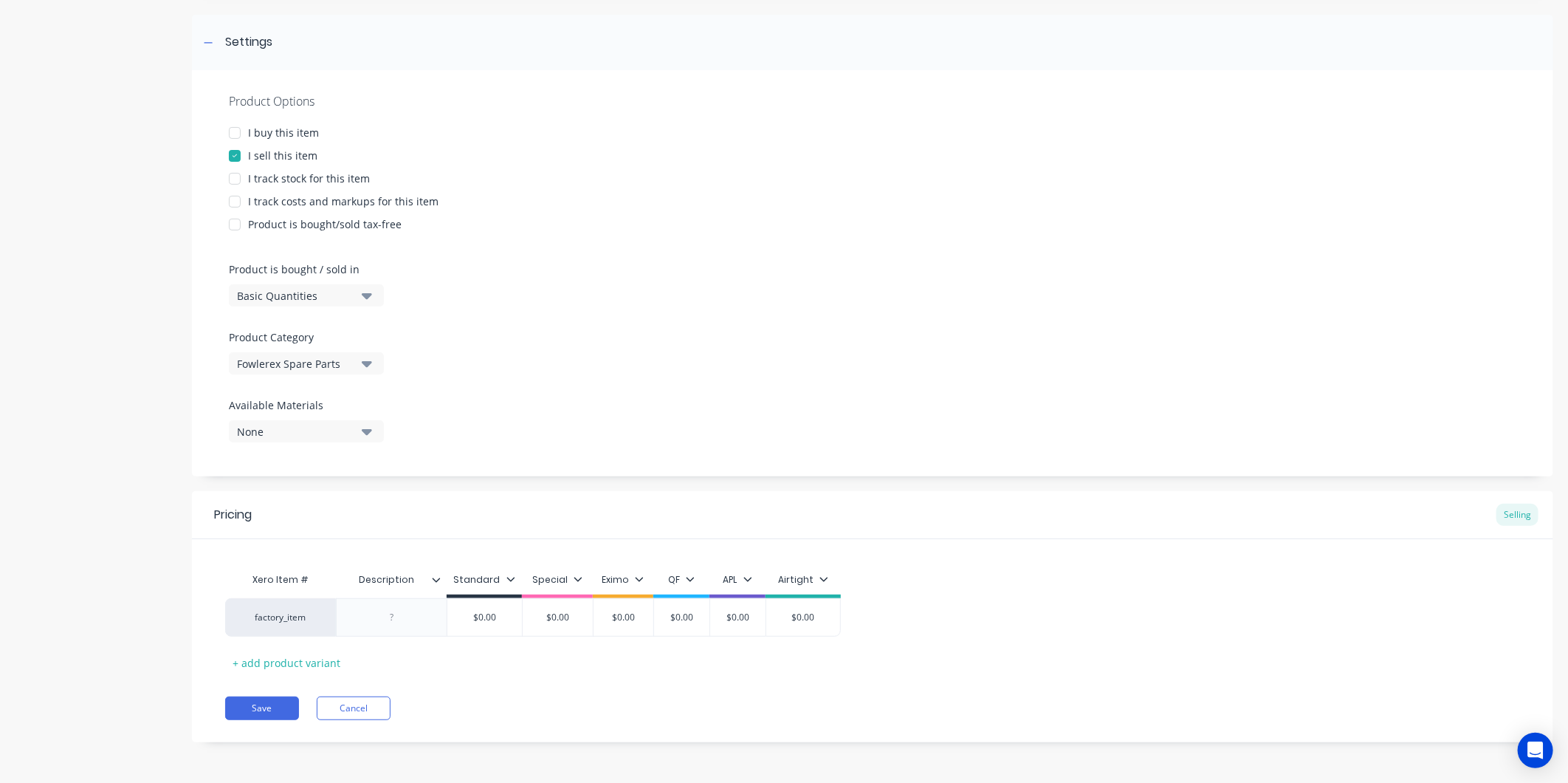
click at [434, 578] on icon at bounding box center [436, 579] width 8 height 4
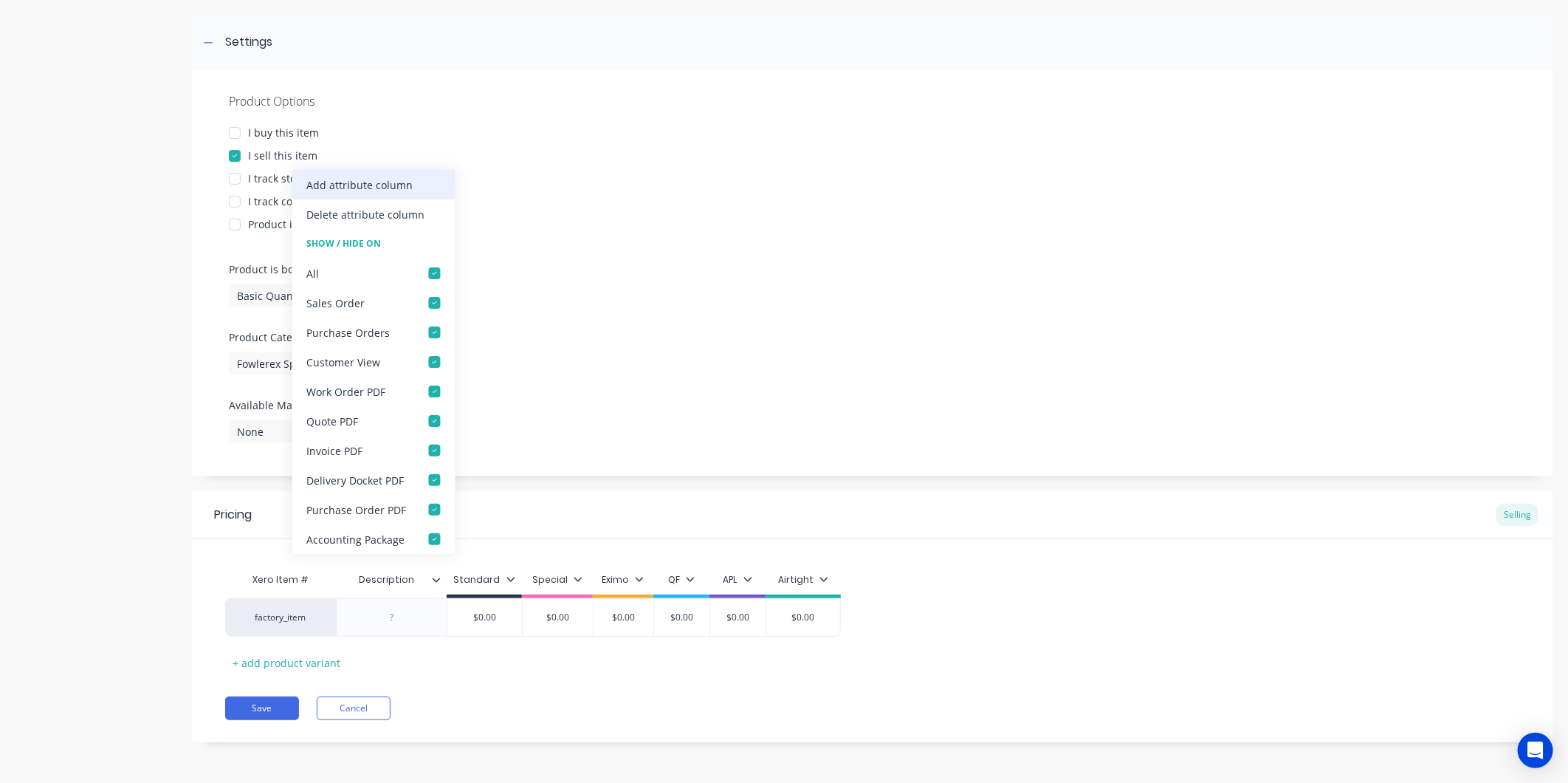
click at [347, 177] on div "Add attribute column" at bounding box center [360, 185] width 106 height 16
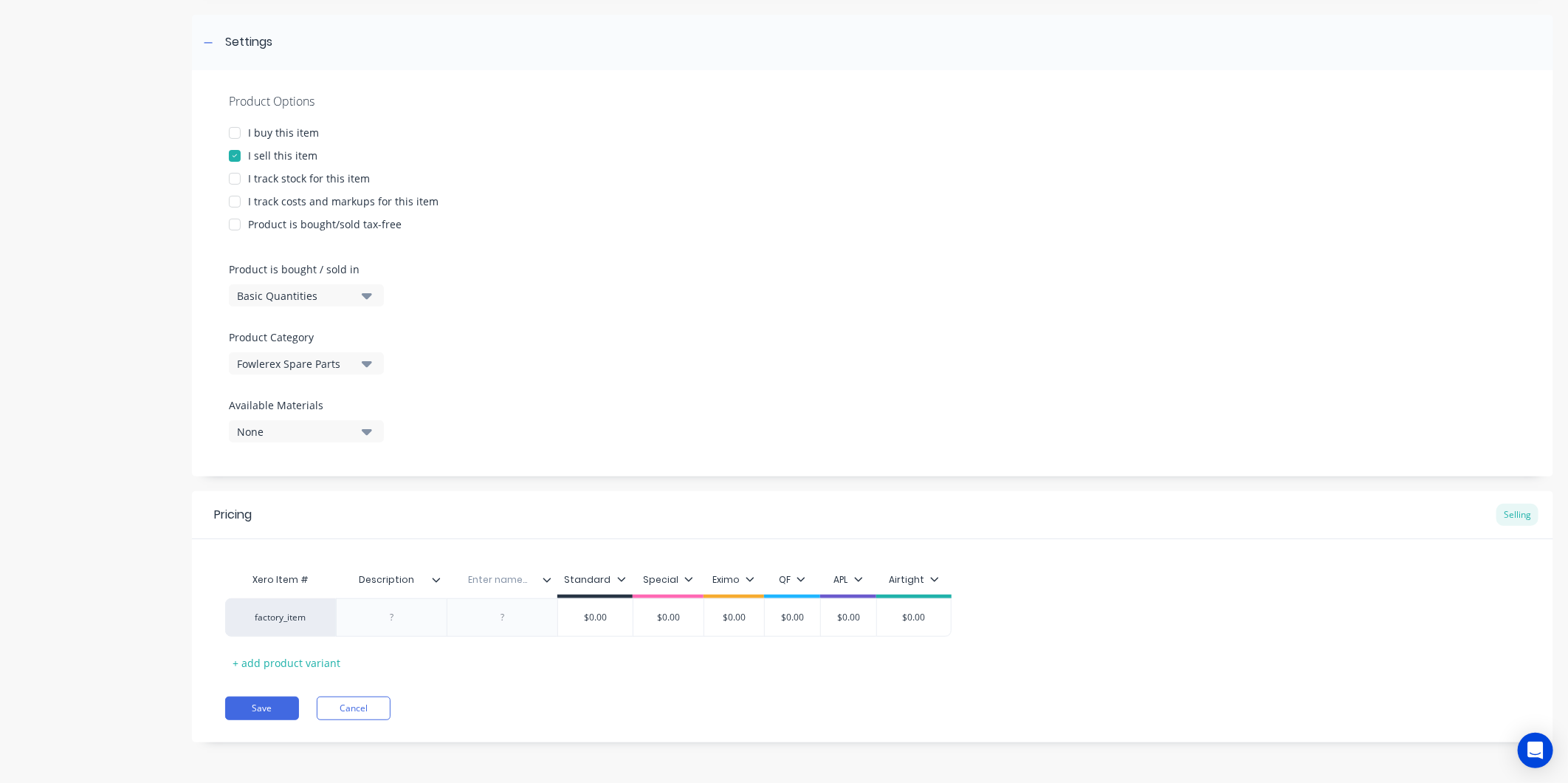
click at [549, 578] on icon at bounding box center [547, 580] width 9 height 9
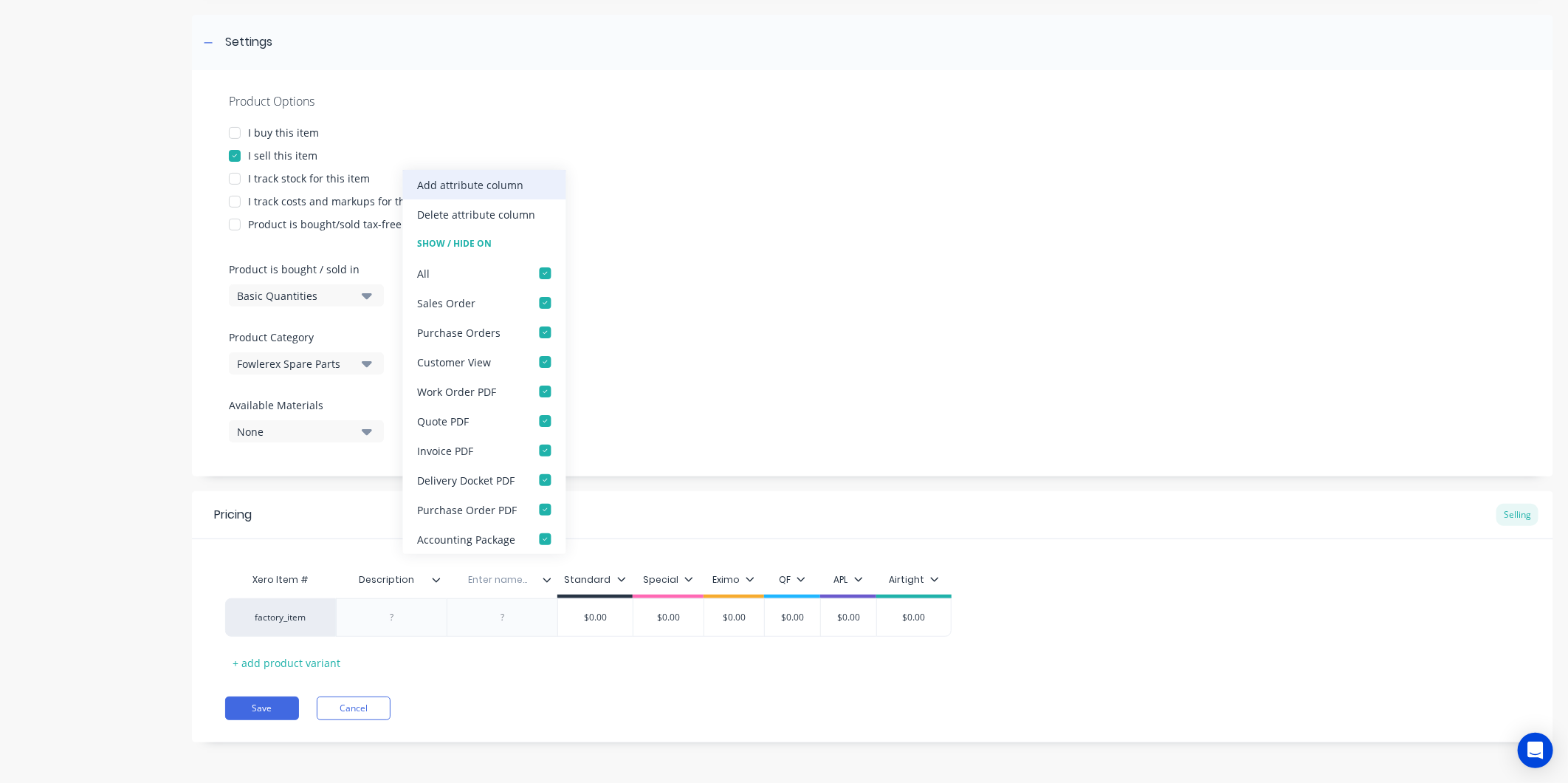
click at [504, 194] on div "Add attribute column" at bounding box center [484, 185] width 163 height 29
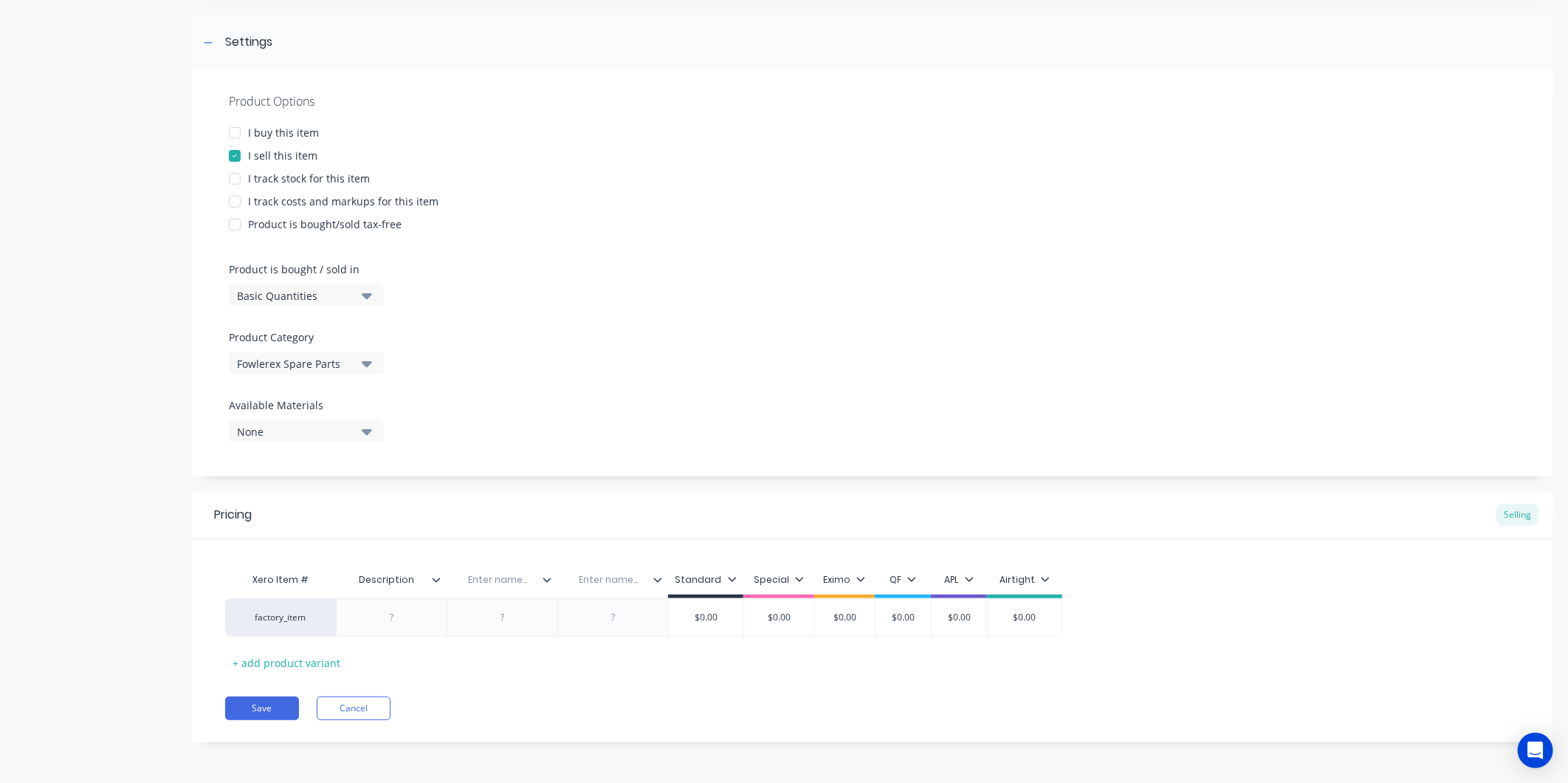
click at [660, 581] on icon at bounding box center [658, 580] width 9 height 9
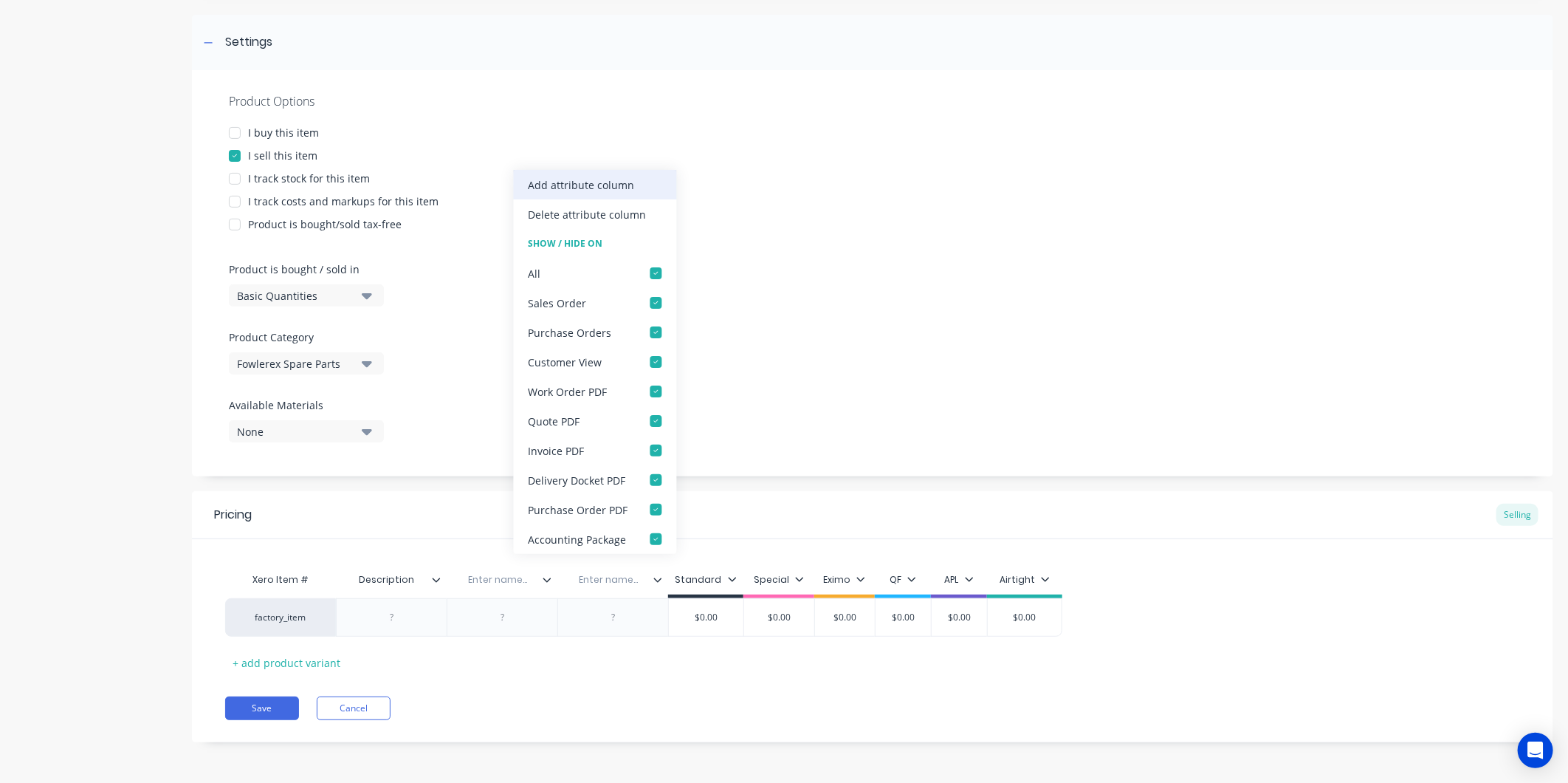
click at [628, 175] on div "Add attribute column" at bounding box center [595, 185] width 163 height 29
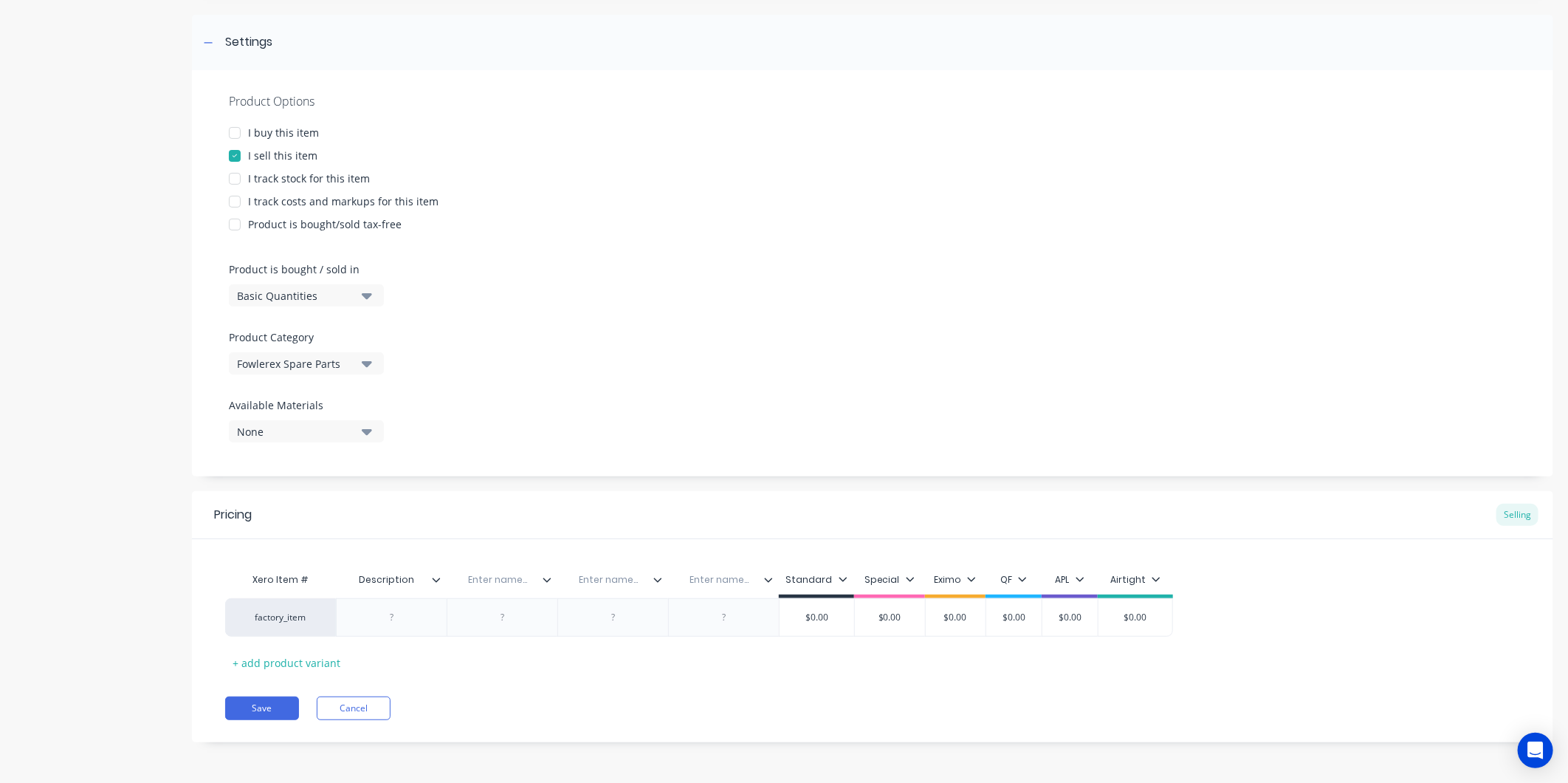
type input "Description"
drag, startPoint x: 415, startPoint y: 578, endPoint x: 351, endPoint y: 578, distance: 64.0
click at [351, 578] on input "Description" at bounding box center [387, 579] width 102 height 13
click at [523, 571] on div "Enter name..." at bounding box center [498, 579] width 102 height 37
click at [499, 582] on input "text" at bounding box center [498, 579] width 102 height 13
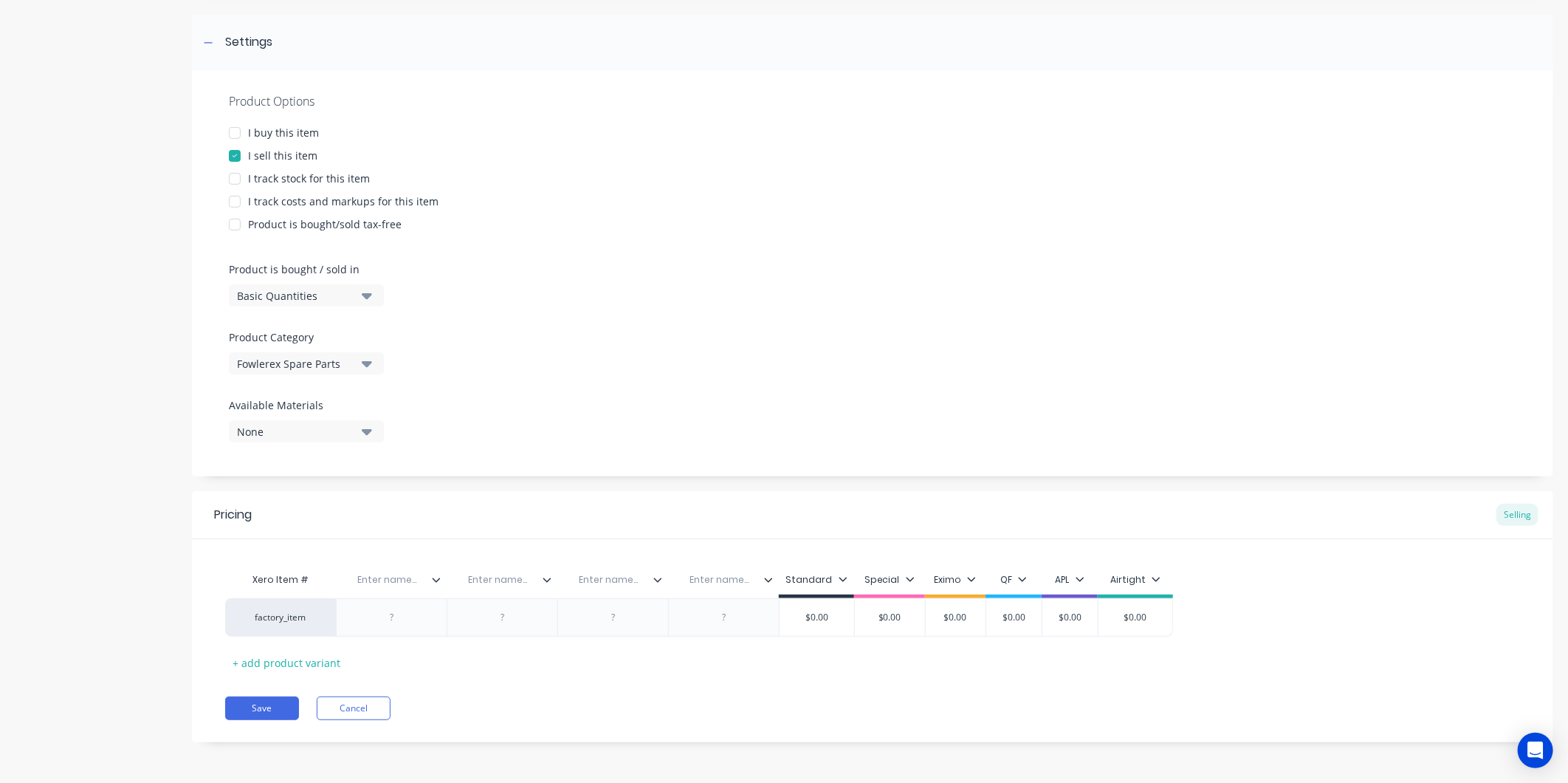
paste input "Description"
type input "Description"
click at [386, 579] on input "text" at bounding box center [387, 579] width 102 height 13
click at [381, 577] on input "text" at bounding box center [387, 579] width 102 height 13
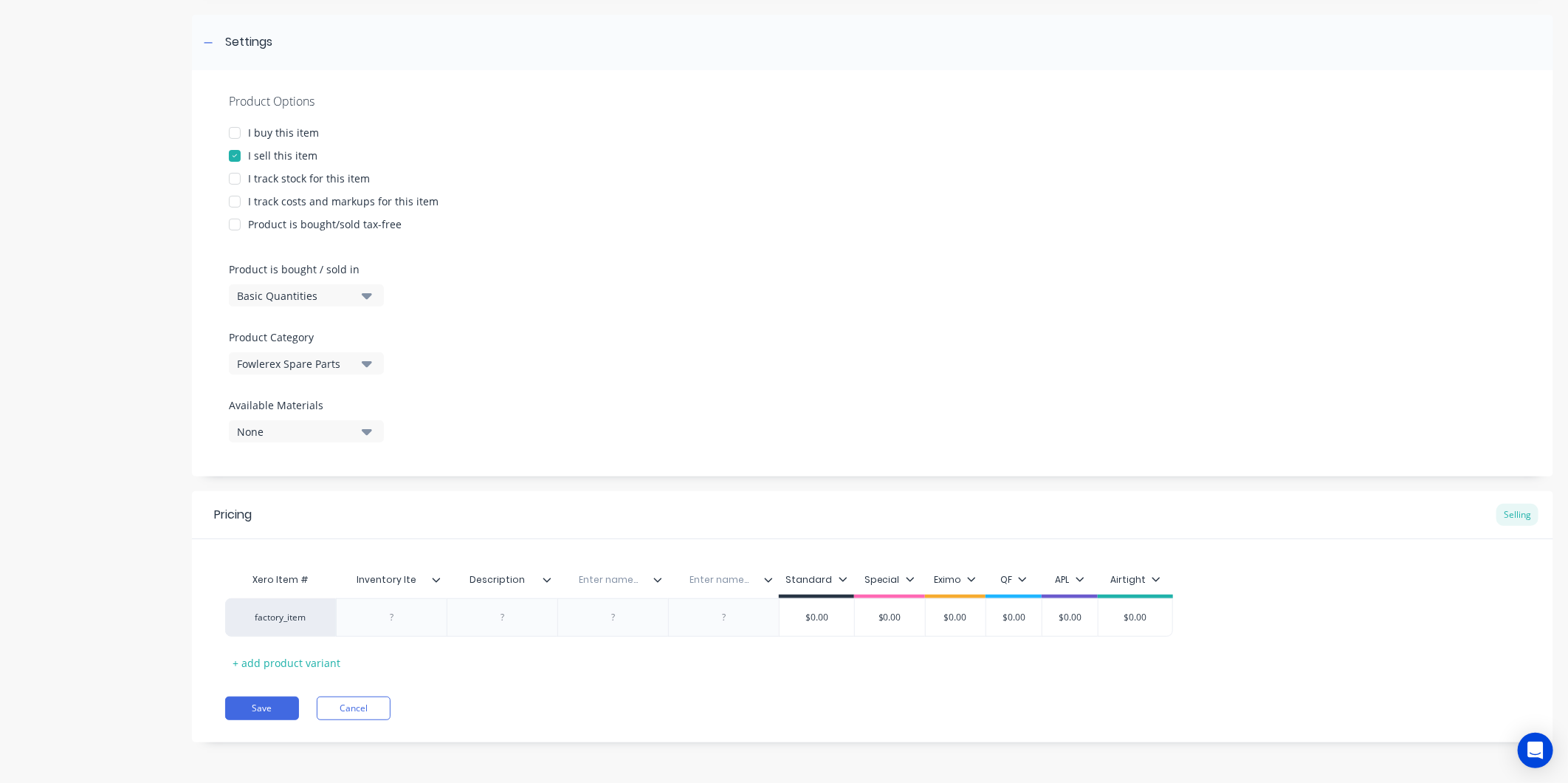
type input "Inventory Item"
click at [629, 581] on input "text" at bounding box center [608, 579] width 102 height 13
click at [616, 578] on input "text" at bounding box center [608, 579] width 102 height 13
type input "Location"
click at [727, 579] on input "text" at bounding box center [719, 579] width 102 height 13
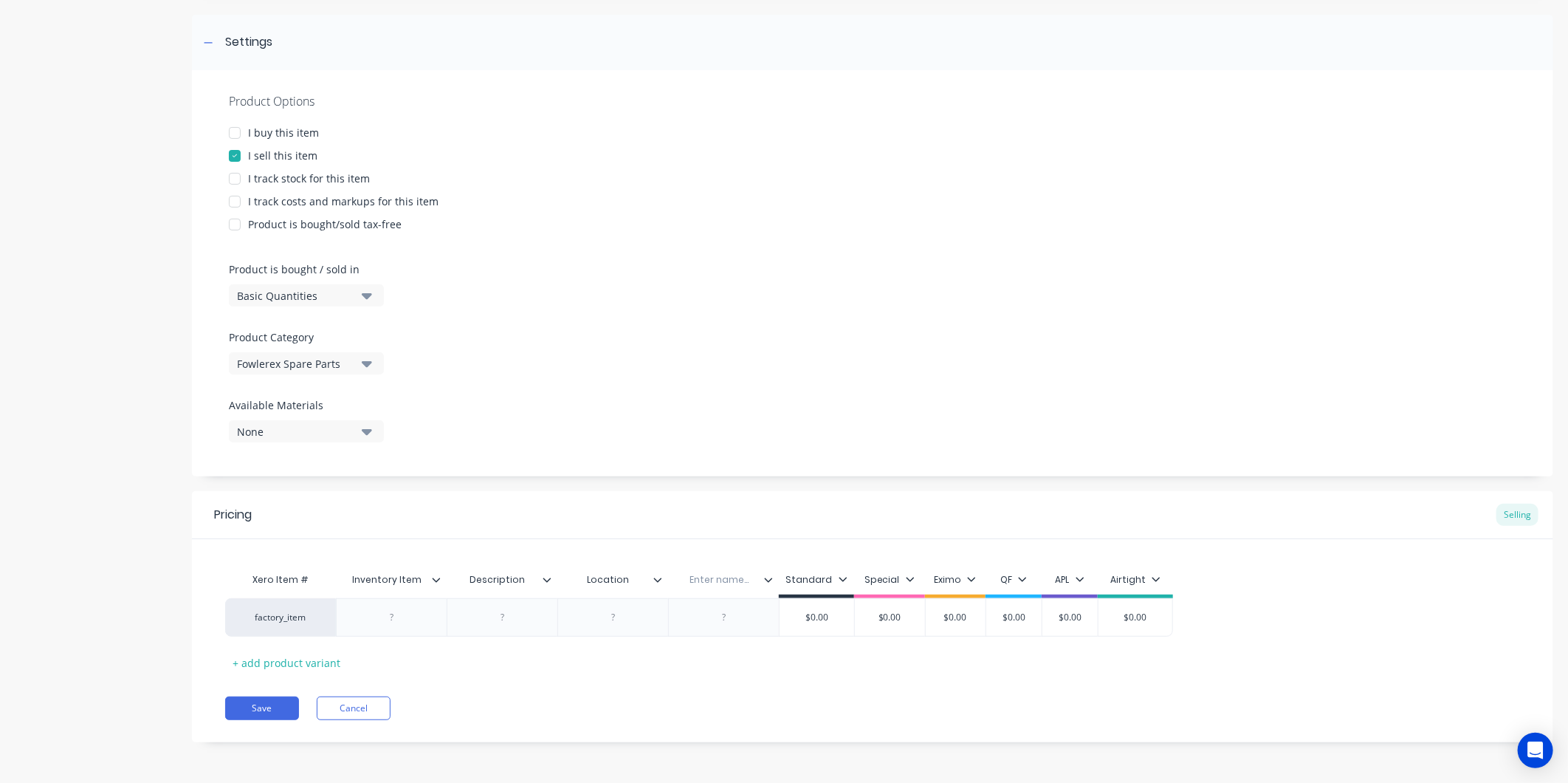
click at [727, 579] on input "text" at bounding box center [719, 579] width 102 height 13
click at [727, 548] on div "Xero Item # Inventory Item Description Location Enter name... Standard Special …" at bounding box center [872, 607] width 1362 height 136
drag, startPoint x: 766, startPoint y: 580, endPoint x: 769, endPoint y: 565, distance: 15.3
click at [768, 580] on icon at bounding box center [769, 580] width 9 height 9
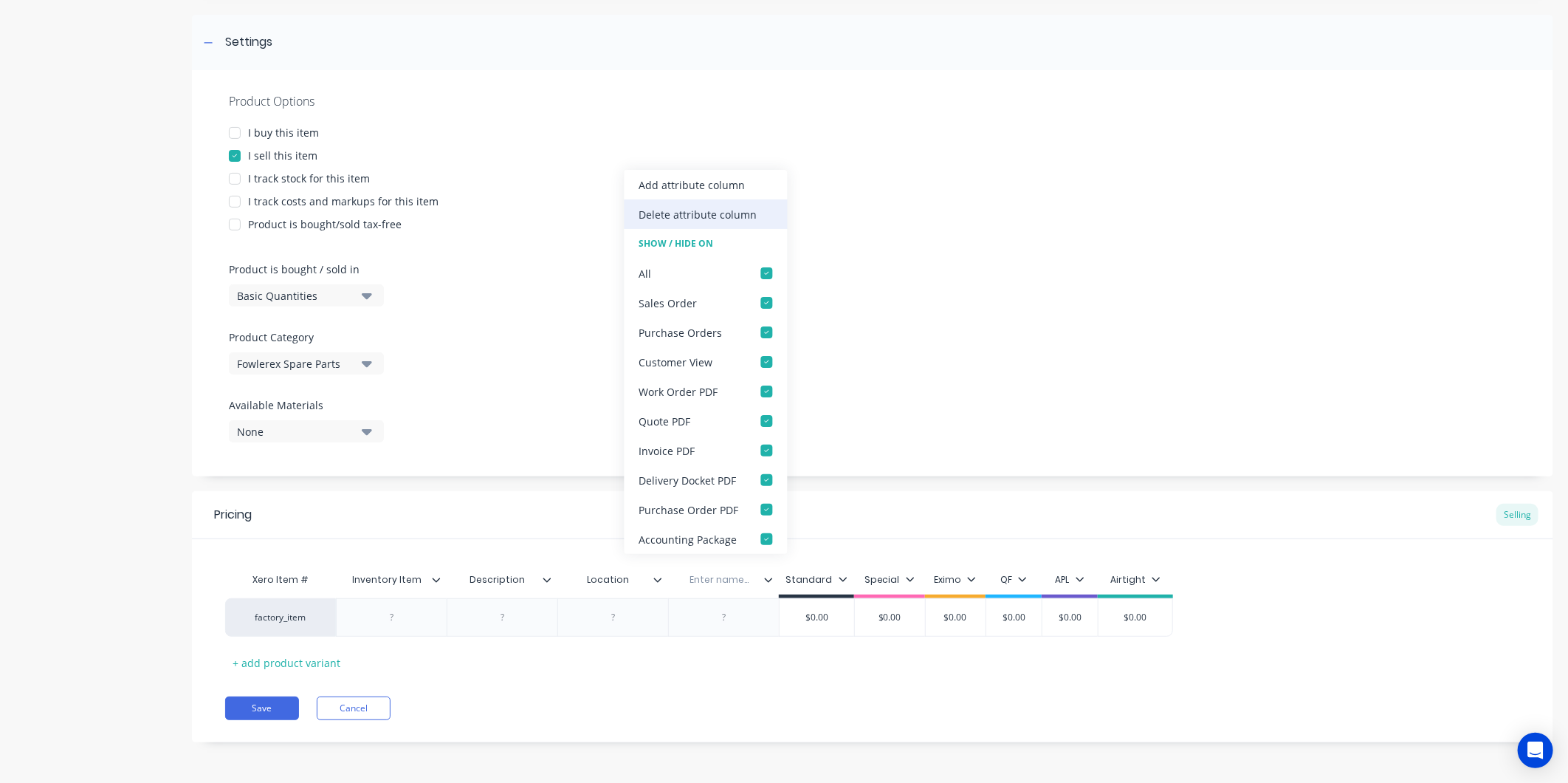
click at [670, 207] on div "Delete attribute column" at bounding box center [698, 215] width 118 height 16
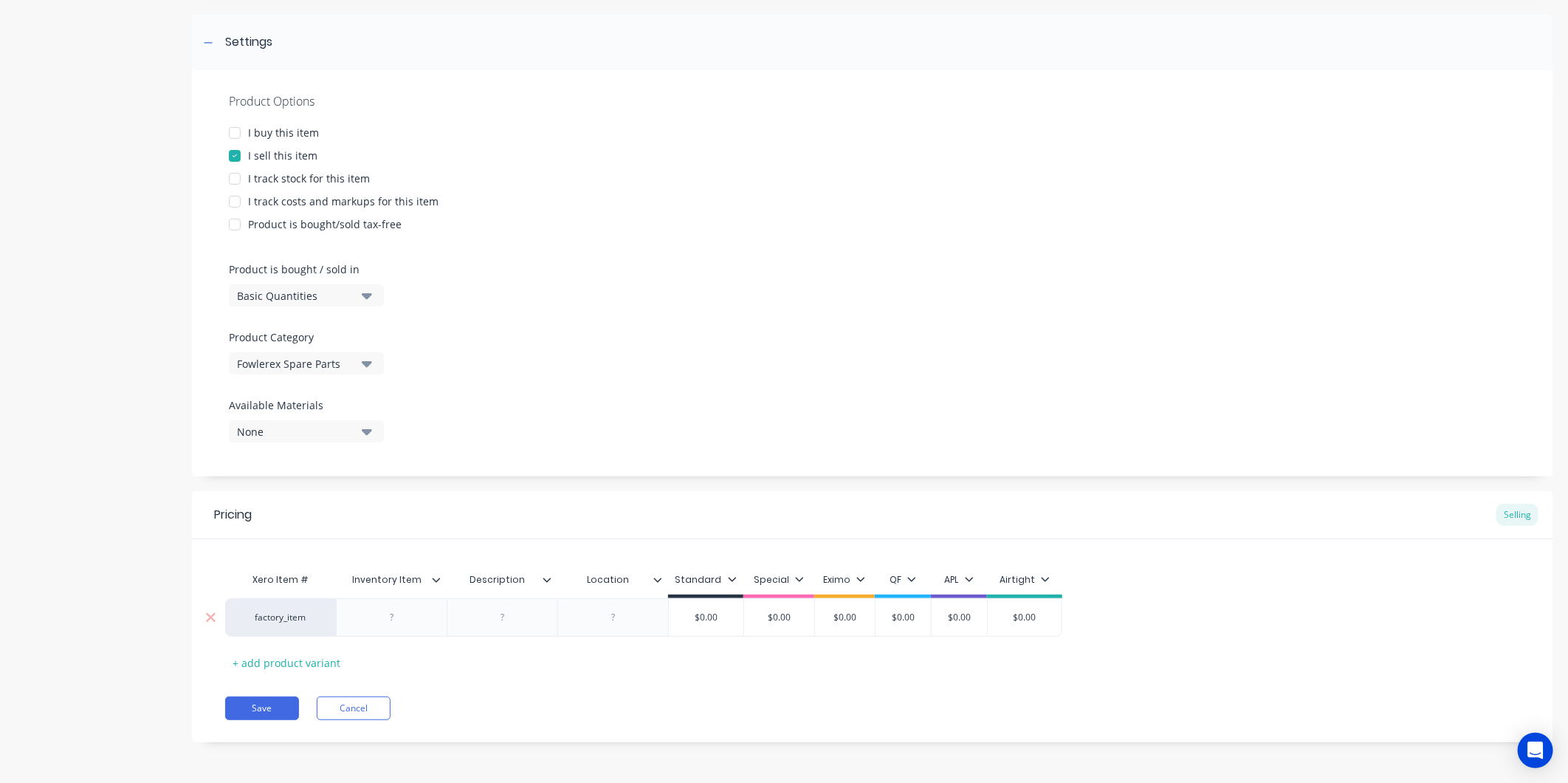
click at [413, 615] on div at bounding box center [393, 617] width 74 height 19
click at [381, 610] on div at bounding box center [393, 617] width 74 height 19
paste div
click at [519, 618] on div at bounding box center [503, 617] width 74 height 19
click at [506, 623] on div at bounding box center [503, 617] width 74 height 19
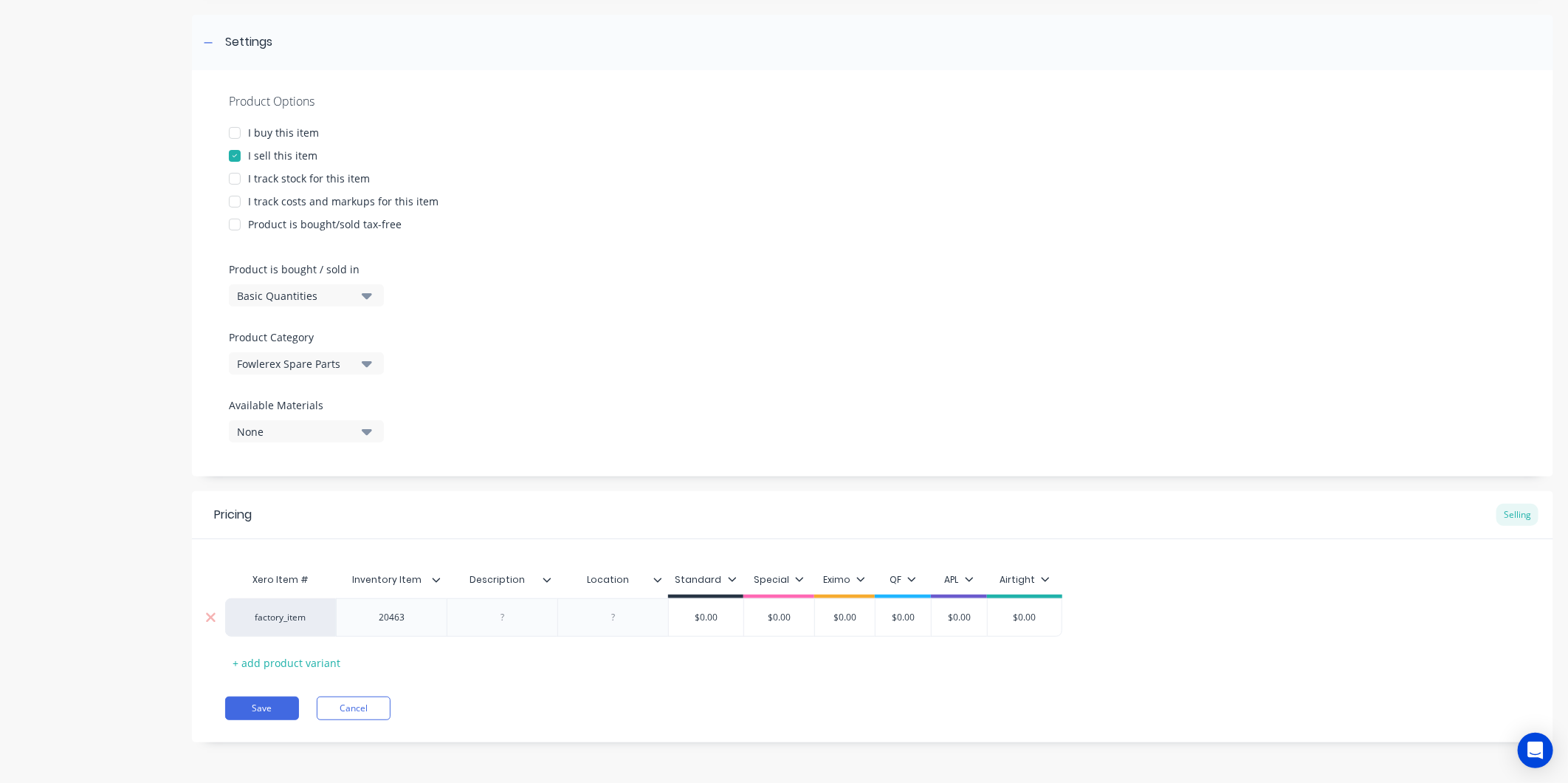
paste div
click at [482, 616] on div "demister pad" at bounding box center [502, 617] width 79 height 19
drag, startPoint x: 517, startPoint y: 615, endPoint x: 536, endPoint y: 629, distance: 23.6
click at [522, 617] on div "Demister pad" at bounding box center [502, 617] width 79 height 19
click at [519, 616] on div "Demister pad" at bounding box center [502, 617] width 79 height 19
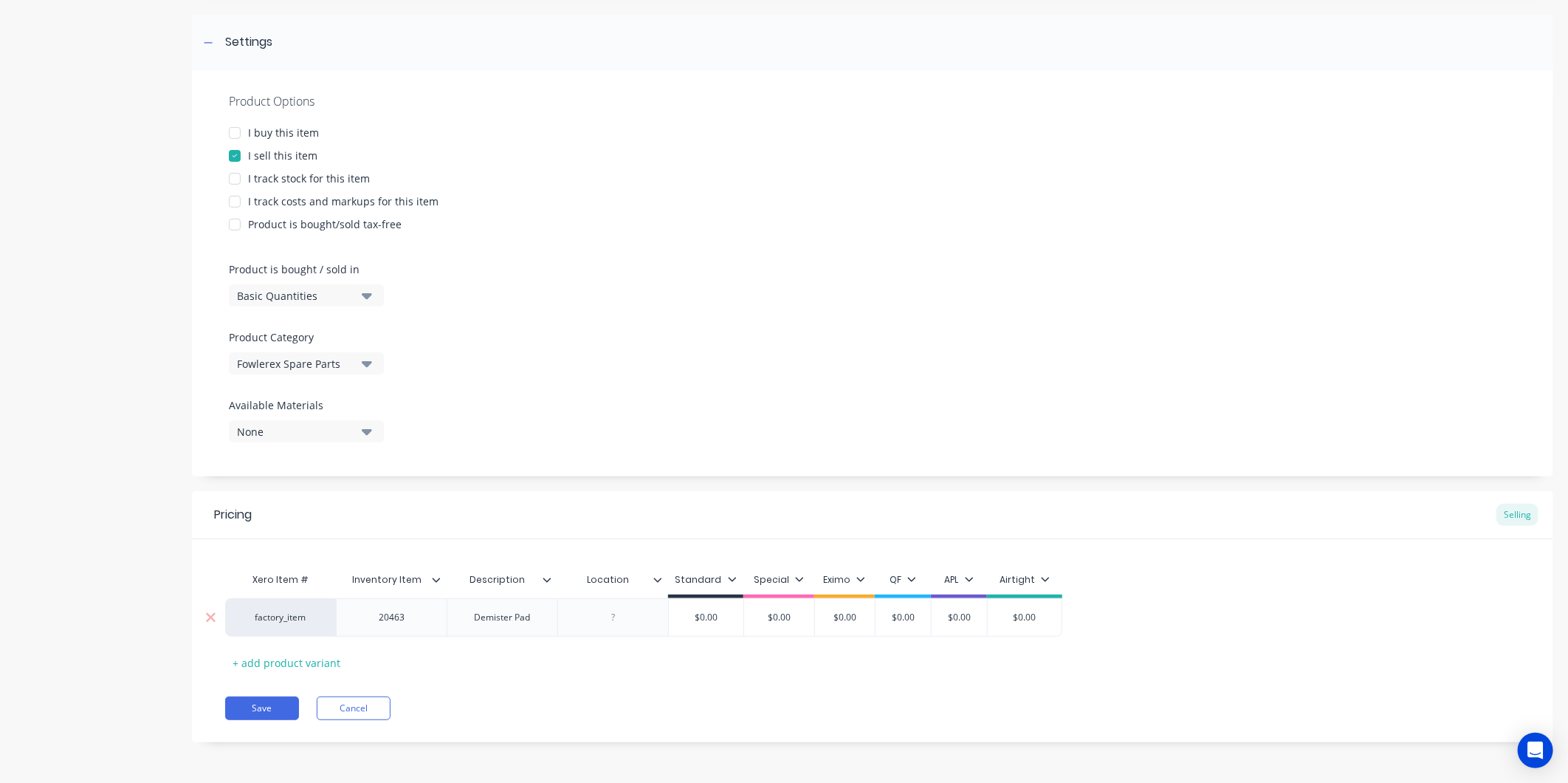
click at [627, 613] on div at bounding box center [614, 617] width 74 height 19
click at [632, 622] on div at bounding box center [614, 617] width 74 height 19
click at [620, 616] on div at bounding box center [614, 617] width 74 height 19
click at [622, 609] on div at bounding box center [614, 617] width 74 height 19
click at [625, 616] on div at bounding box center [614, 617] width 74 height 19
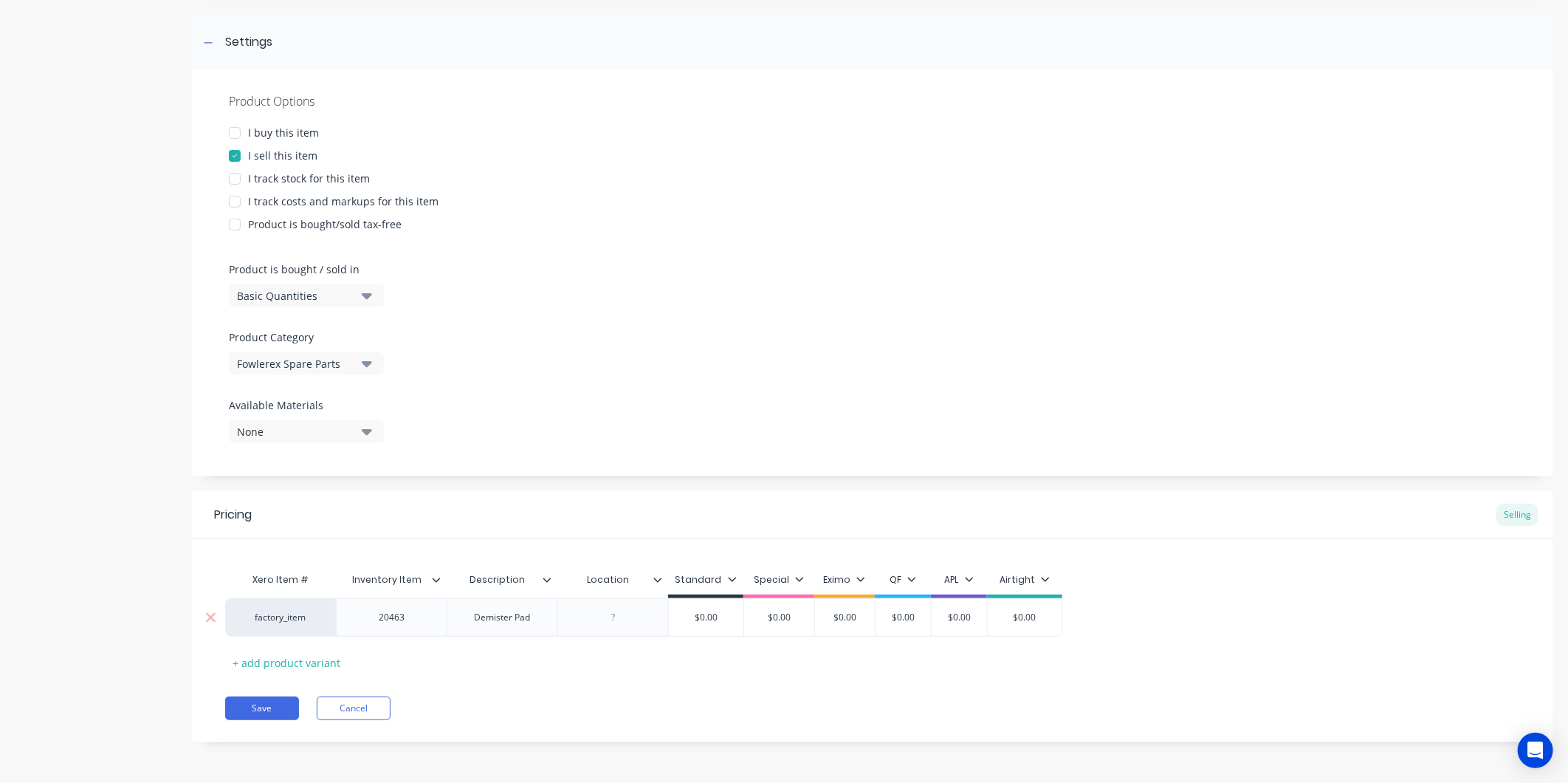
click at [625, 616] on div at bounding box center [614, 617] width 74 height 19
click at [601, 622] on div "Fire door Racking" at bounding box center [614, 617] width 95 height 19
click at [283, 698] on button "Save" at bounding box center [262, 708] width 74 height 23
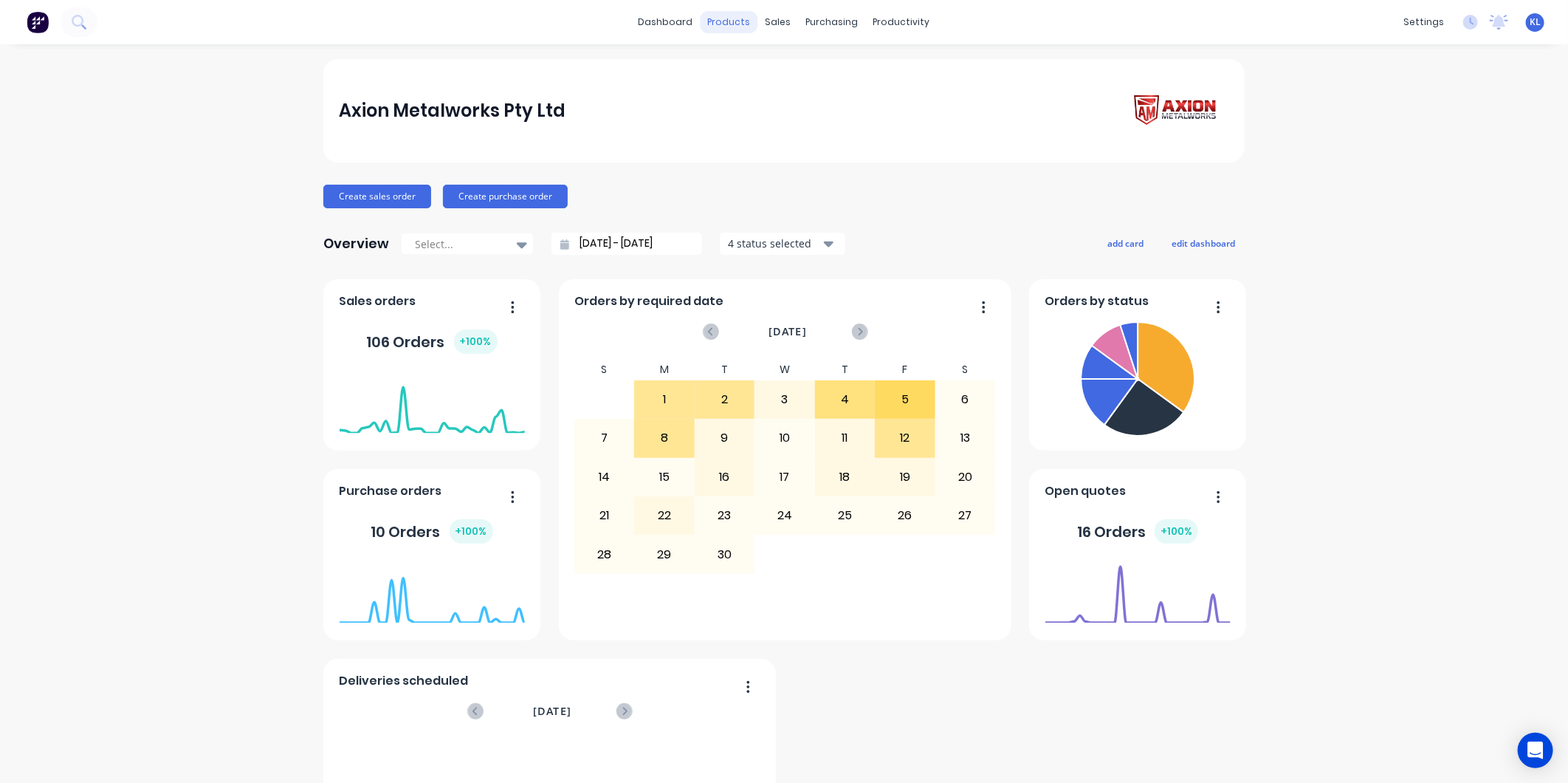
click at [717, 16] on div "products" at bounding box center [729, 22] width 58 height 22
click at [748, 73] on div "Product Catalogue" at bounding box center [789, 70] width 91 height 13
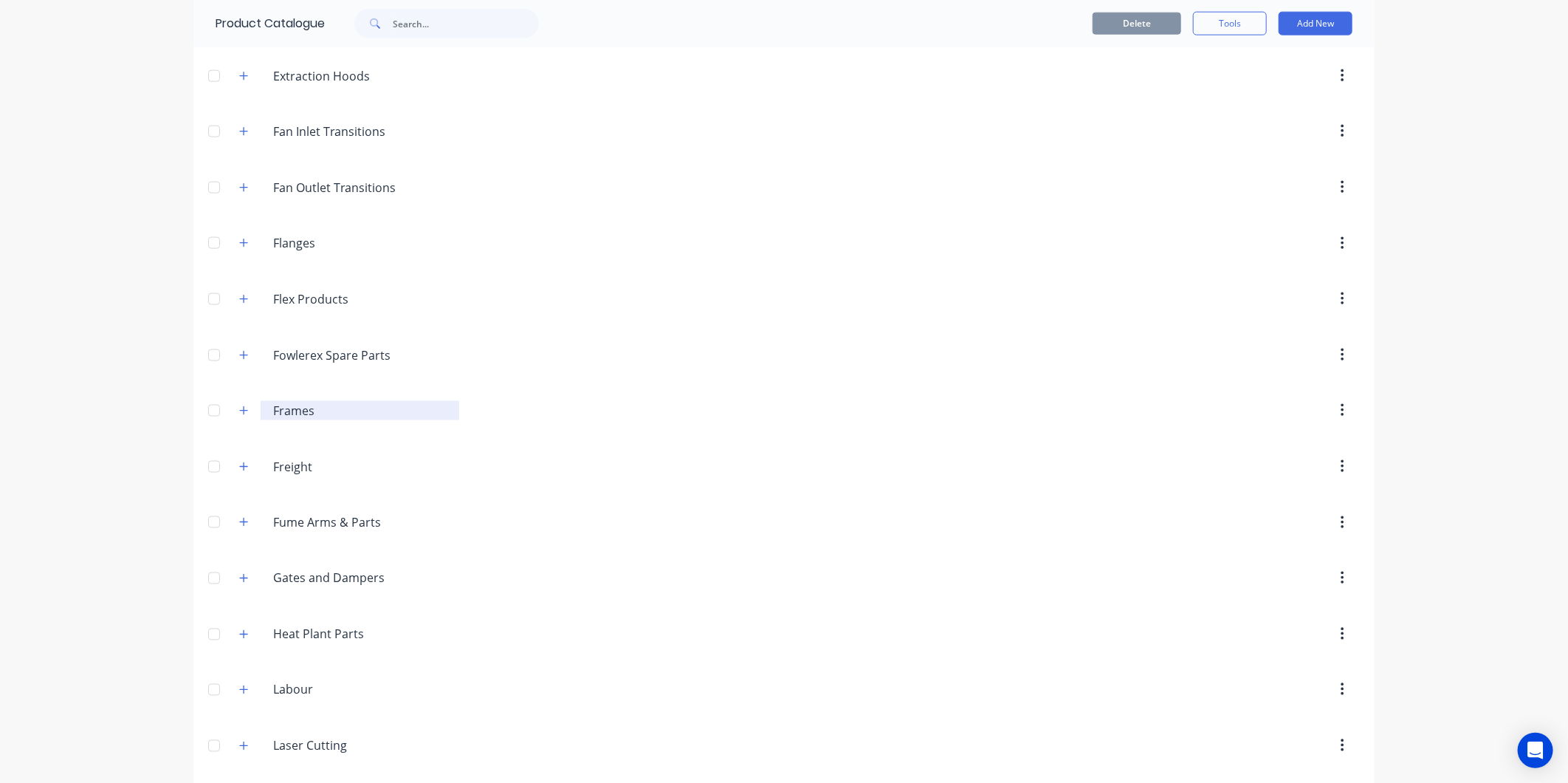
scroll to position [1230, 0]
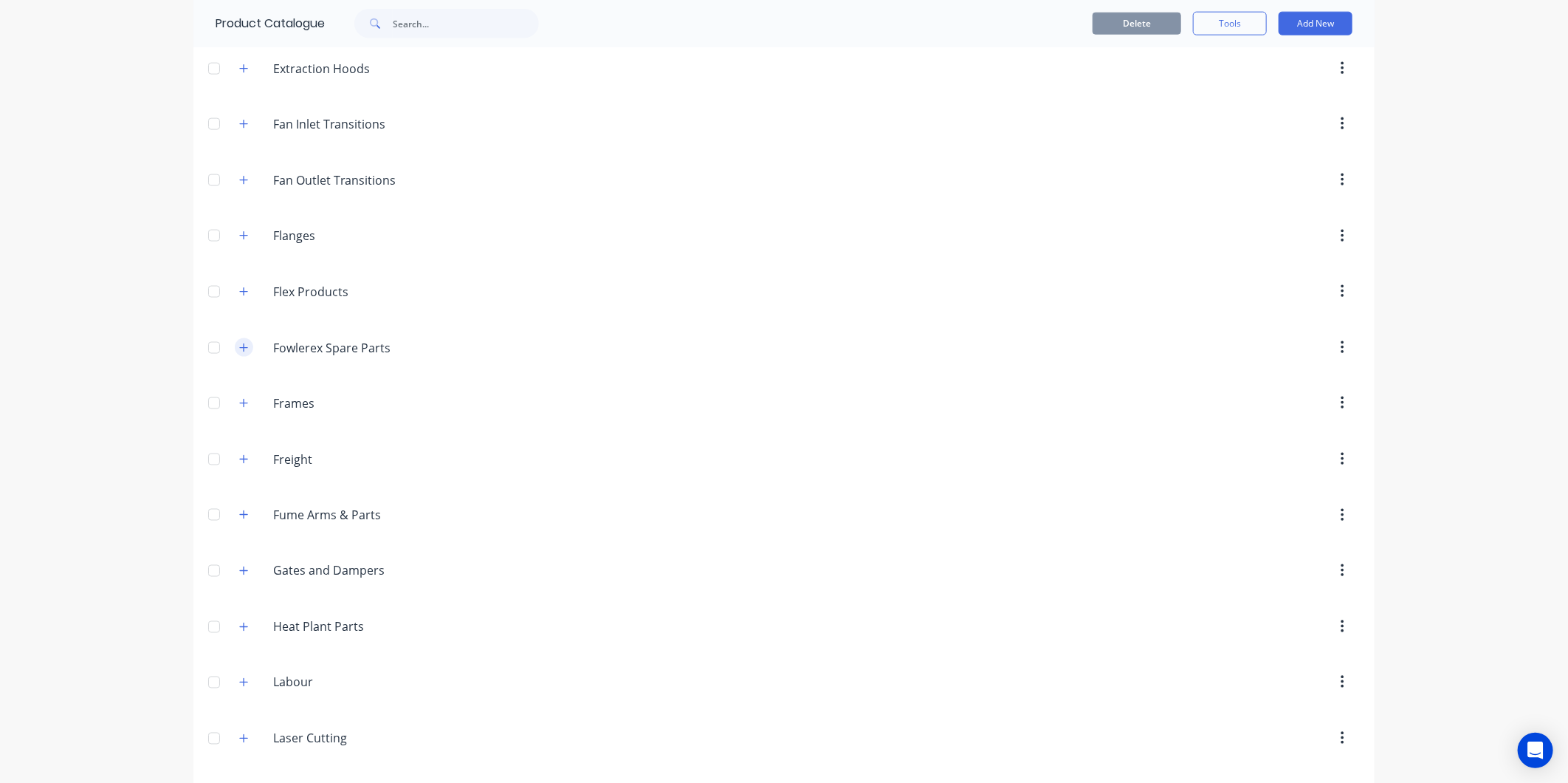
click at [242, 350] on button "button" at bounding box center [243, 347] width 18 height 18
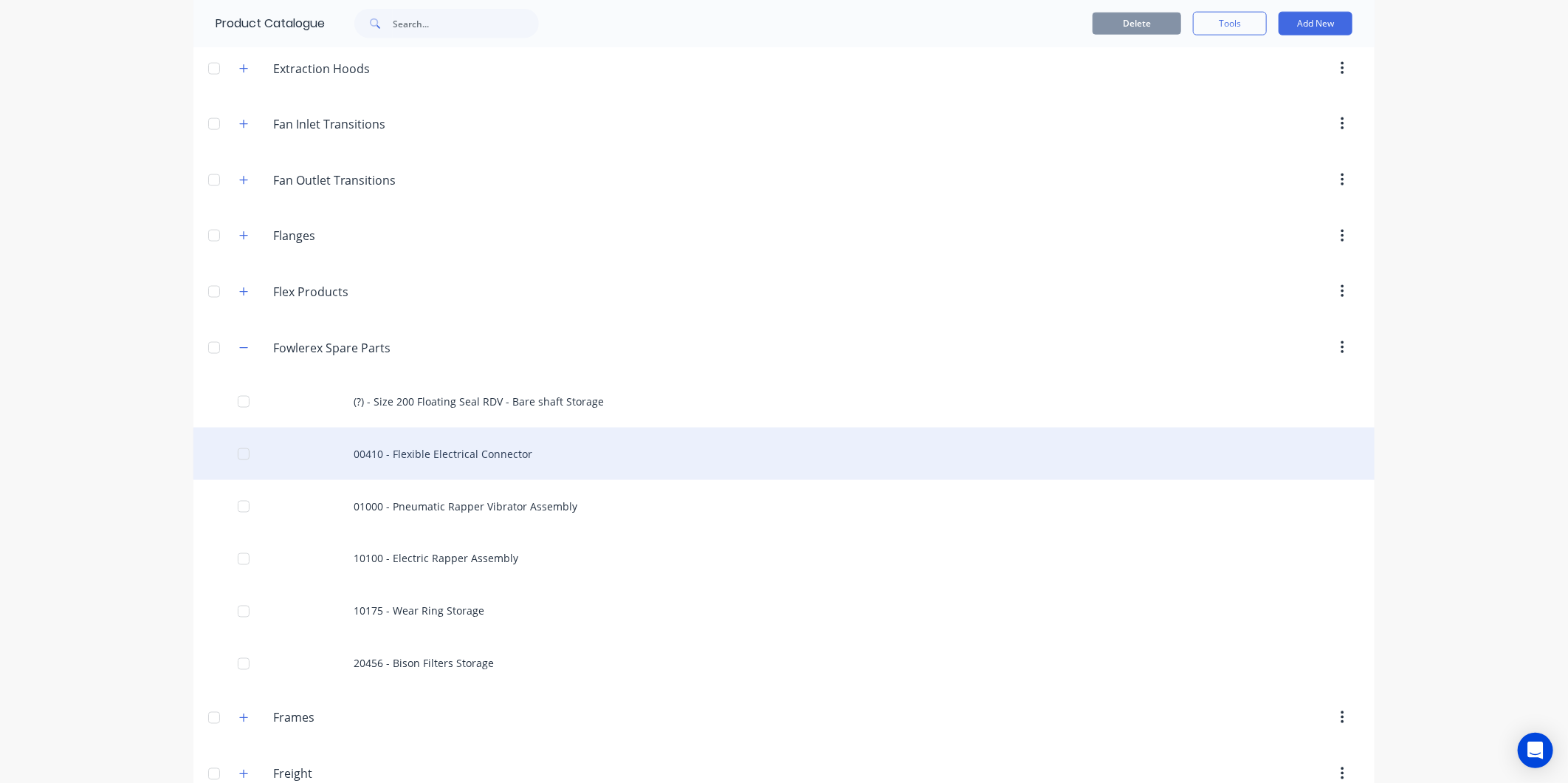
click at [401, 458] on div "00410 - Flexible Electrical Connector" at bounding box center [784, 453] width 1181 height 53
